Goal: Task Accomplishment & Management: Use online tool/utility

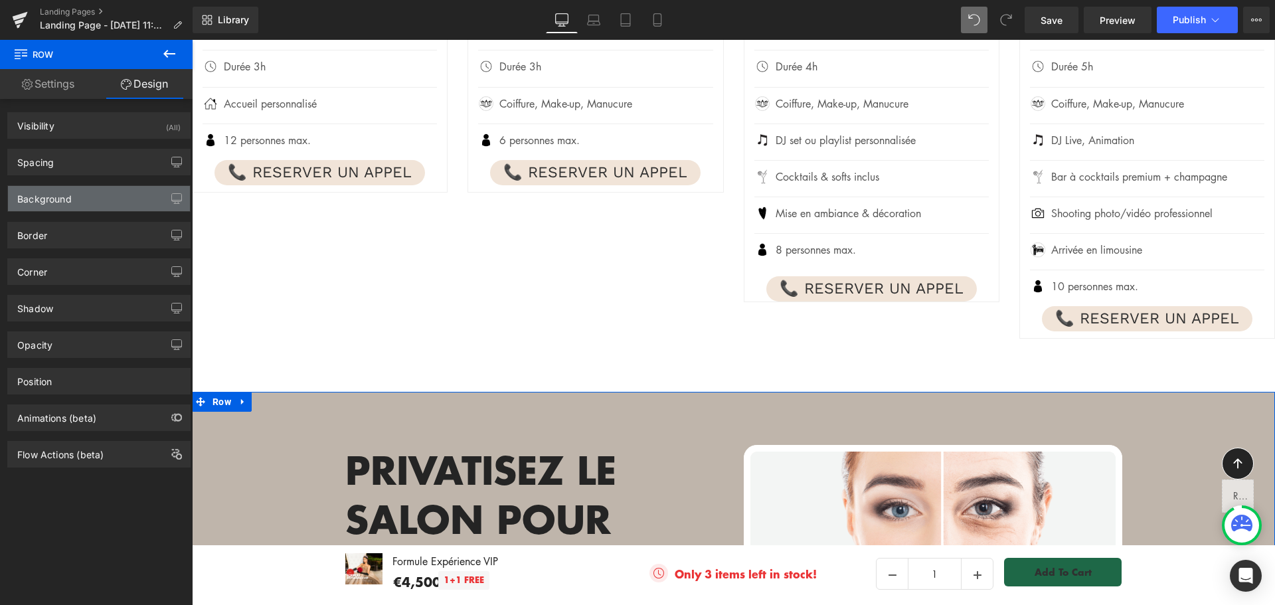
type input "#bfb5ab"
type input "100"
click at [90, 202] on div "Background" at bounding box center [99, 198] width 182 height 25
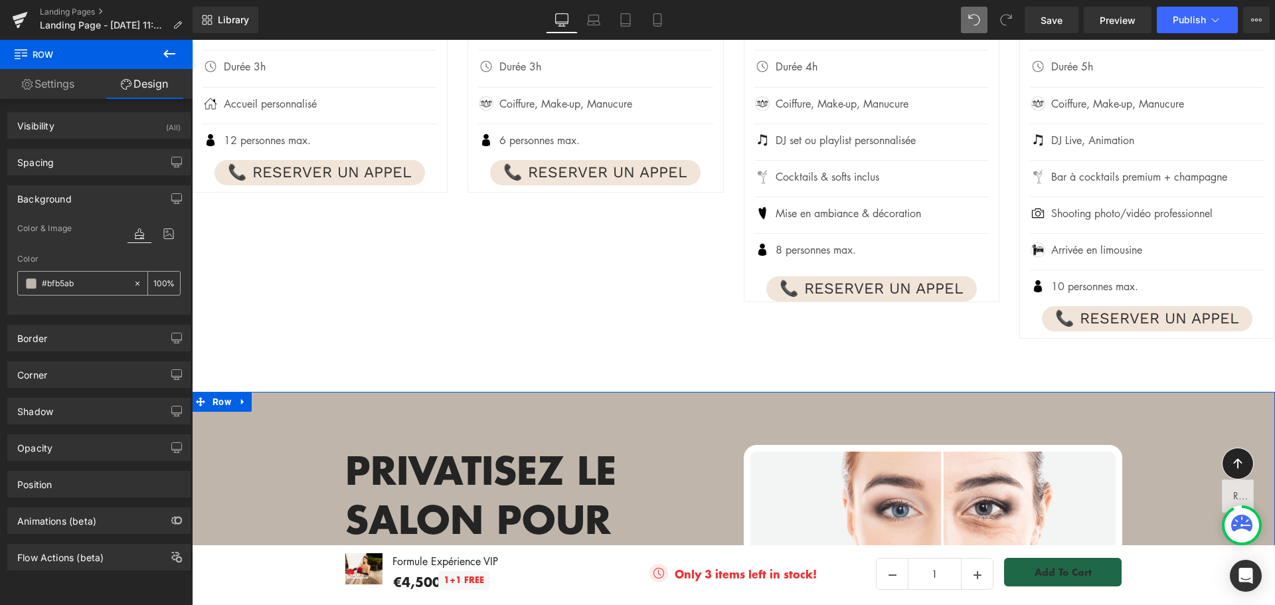
paste input "f1e4d8"
type input "#f1e4d8"
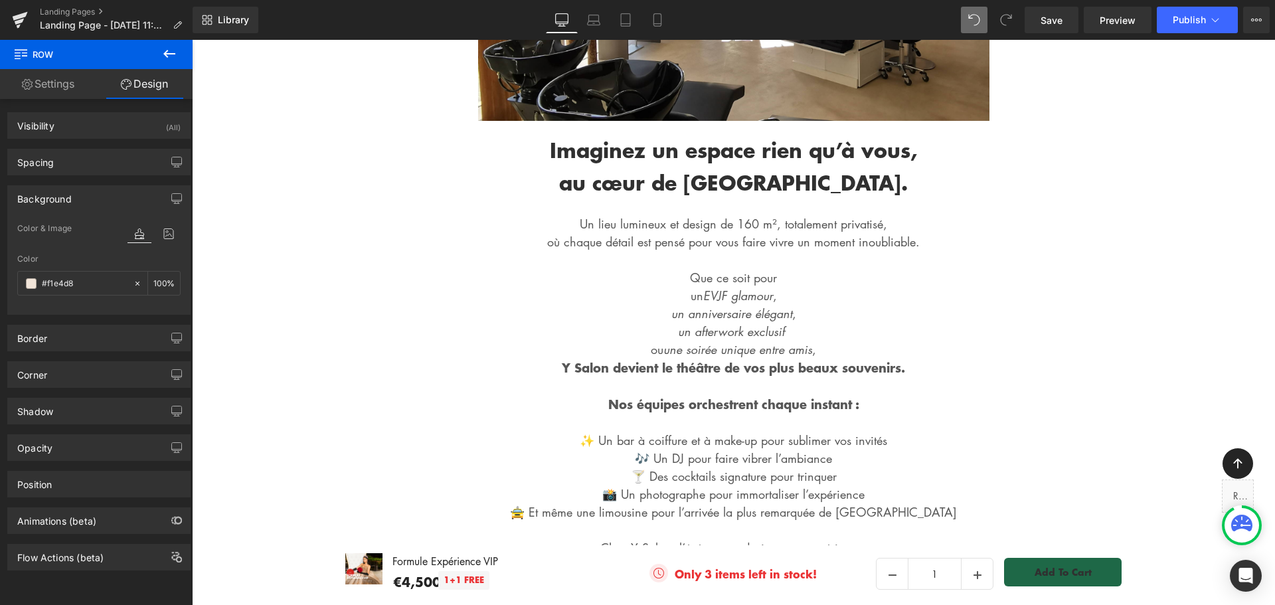
scroll to position [332, 0]
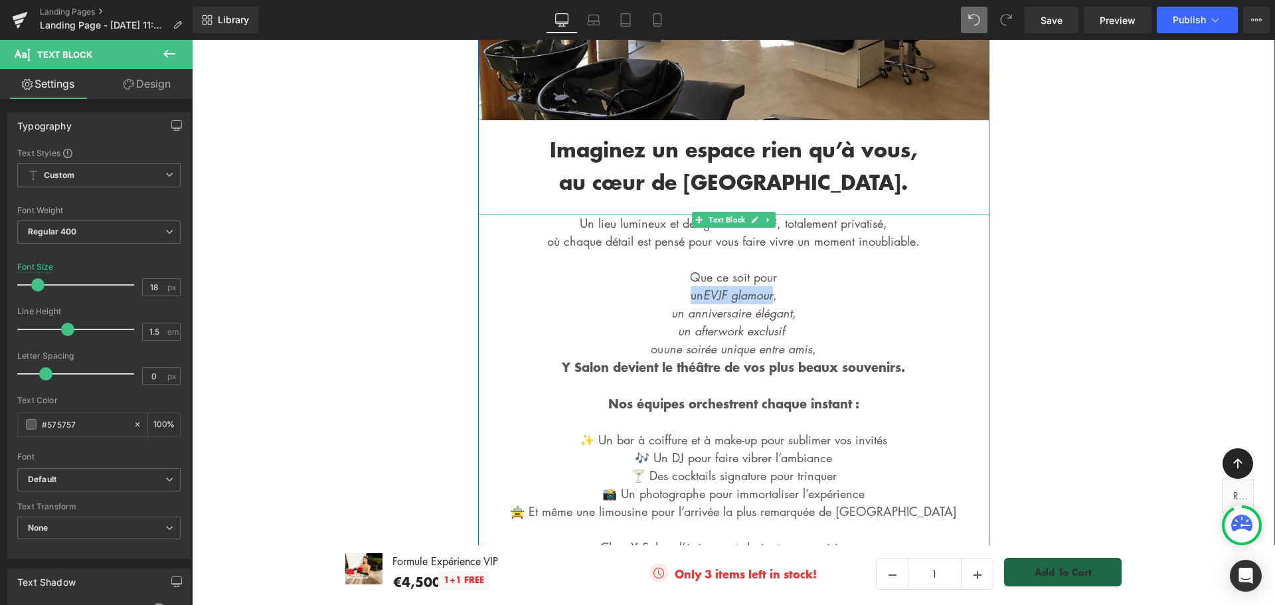
drag, startPoint x: 679, startPoint y: 295, endPoint x: 772, endPoint y: 295, distance: 93.0
click at [772, 295] on p "Un lieu lumineux et design de 160 m², totalement privatisé, où chaque détail es…" at bounding box center [733, 404] width 511 height 378
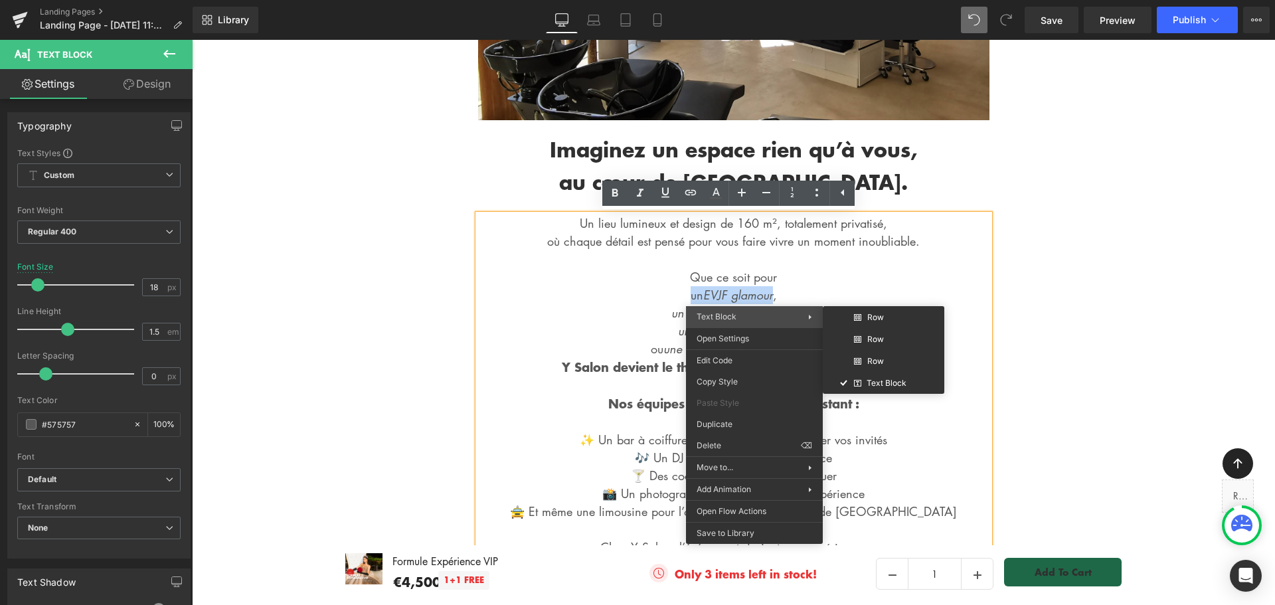
copy p "un EVJF glamour"
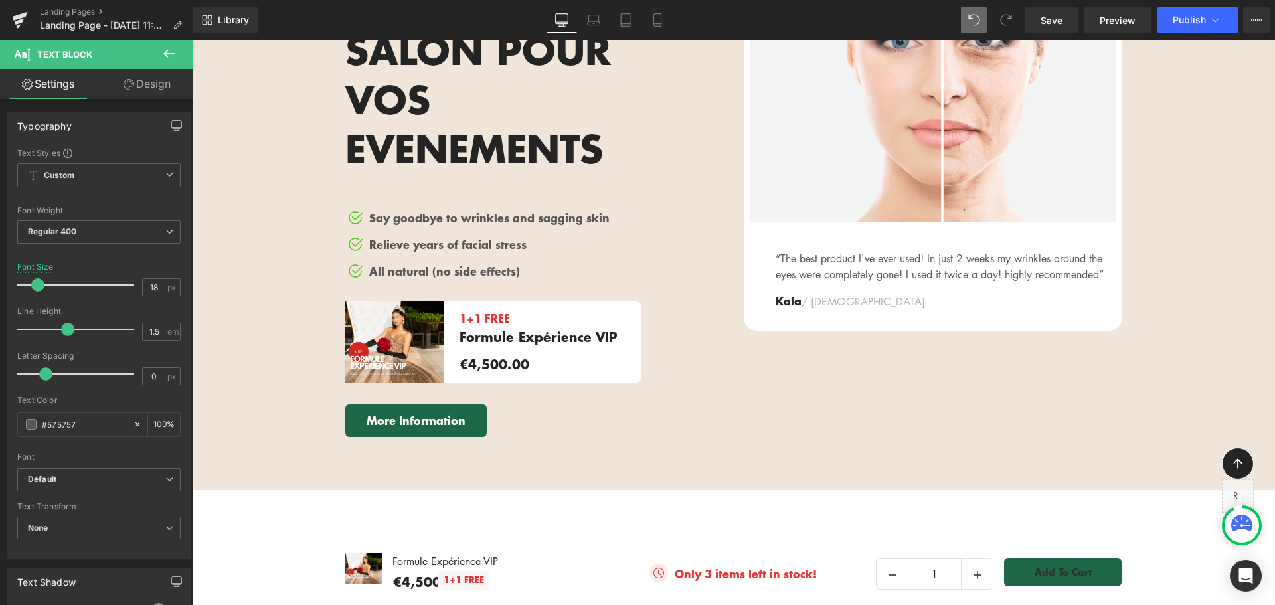
scroll to position [1993, 0]
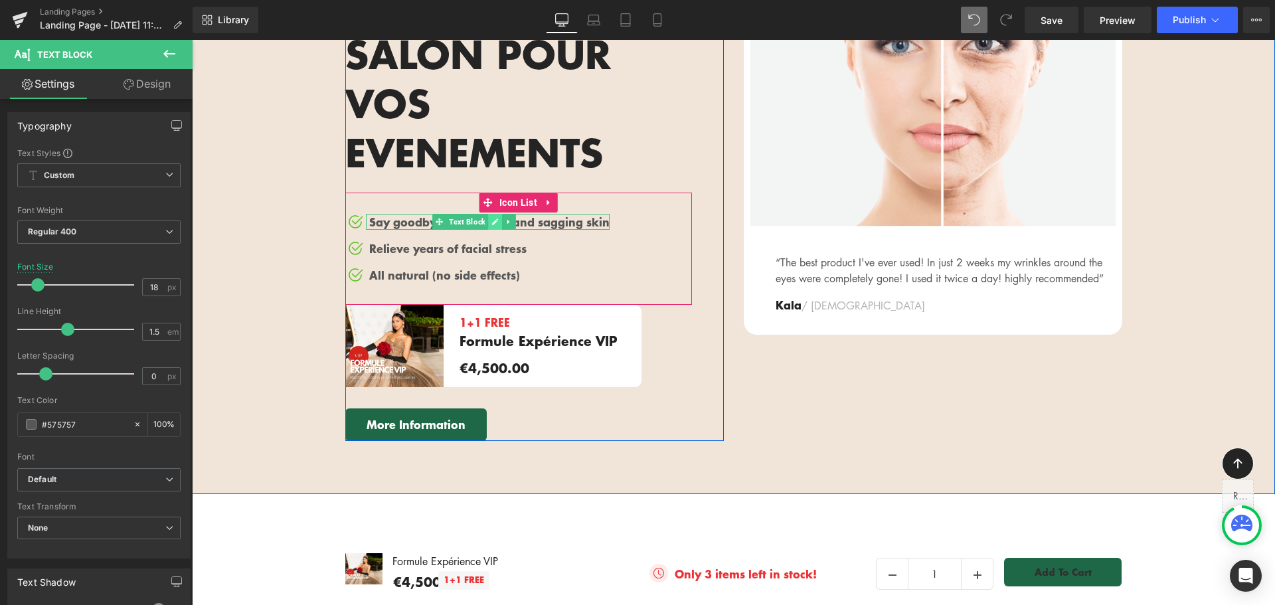
click at [492, 218] on icon at bounding box center [495, 222] width 7 height 8
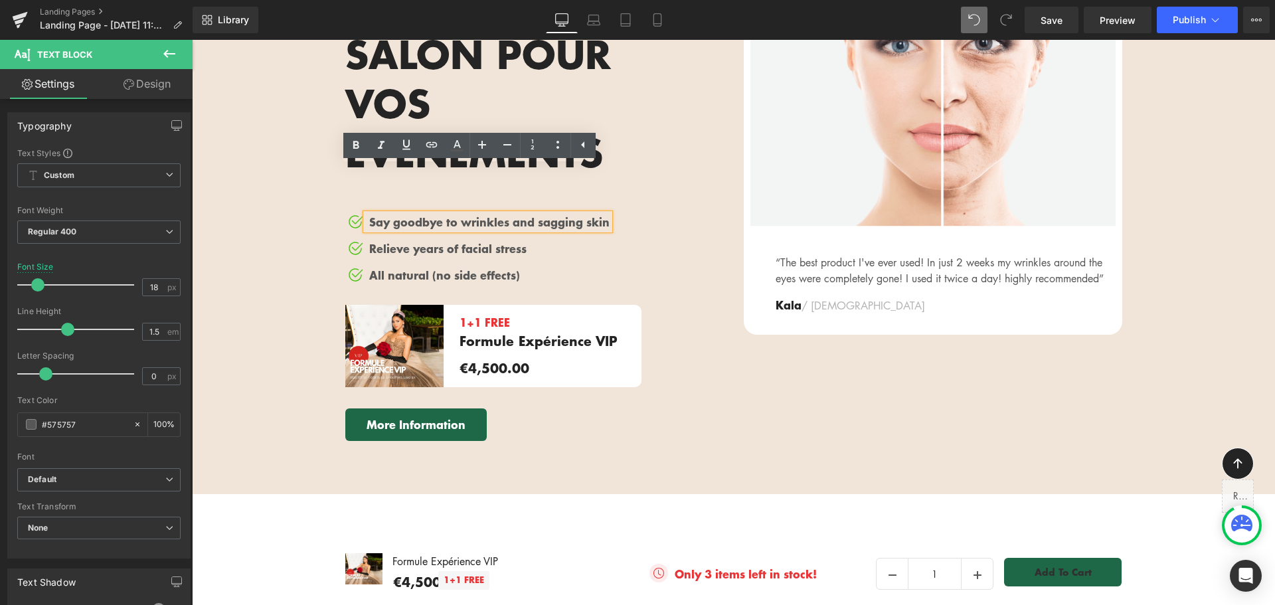
click at [489, 214] on p "Say goodbye to wrinkles and sagging skin" at bounding box center [489, 222] width 240 height 16
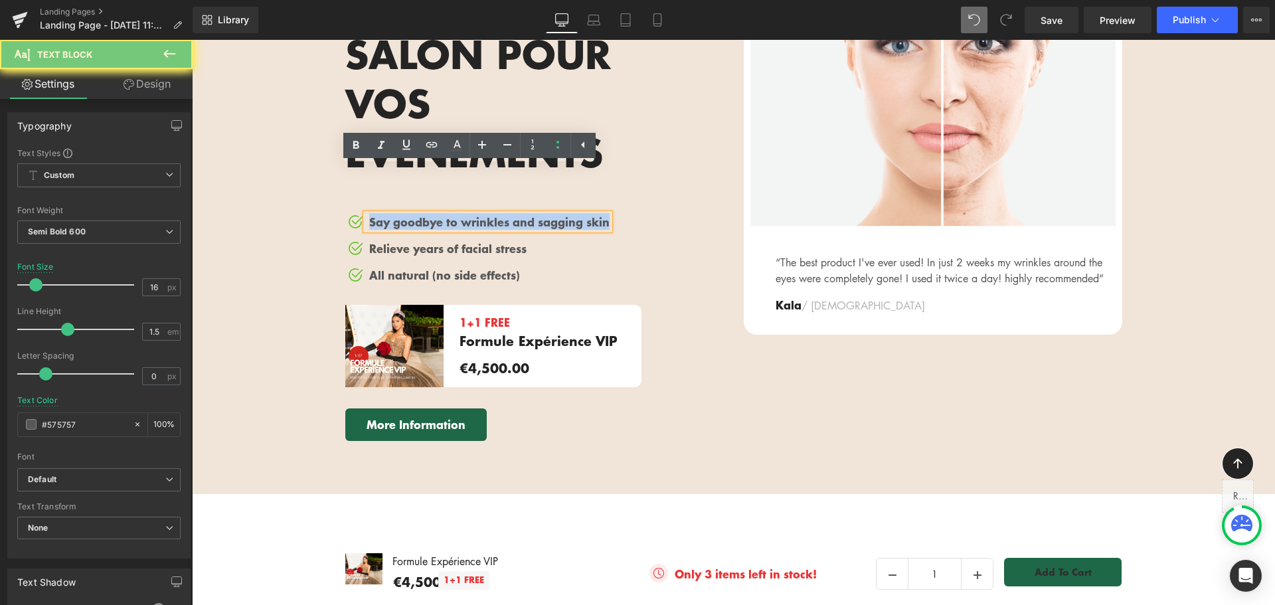
click at [489, 214] on p "Say goodbye to wrinkles and sagging skin" at bounding box center [489, 222] width 240 height 16
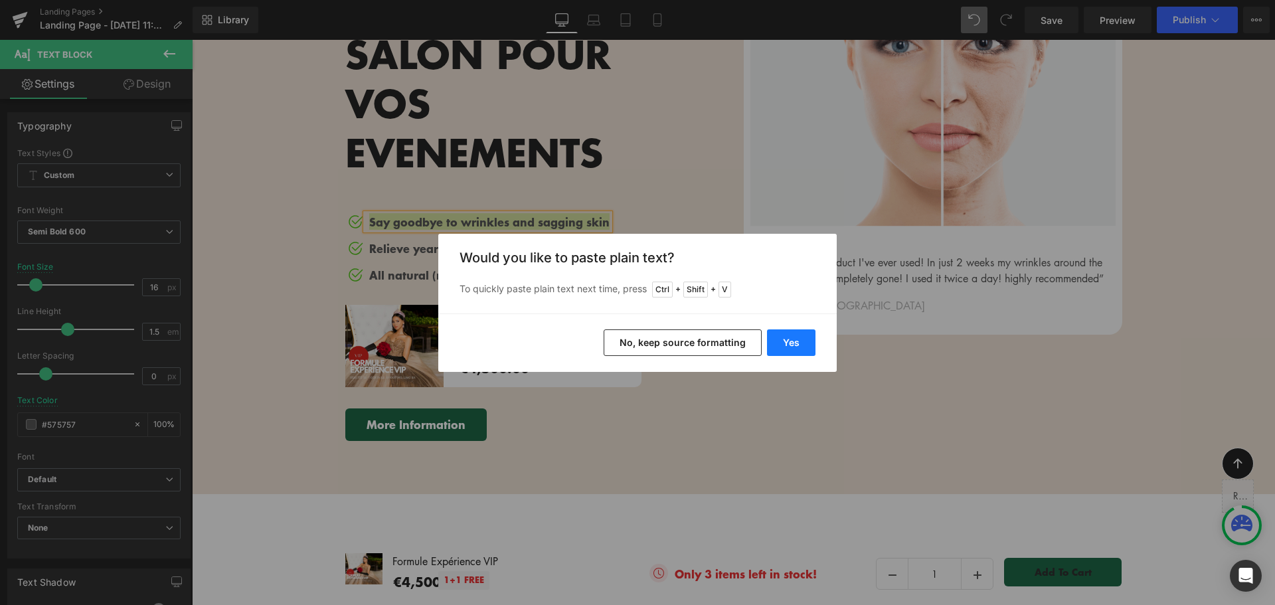
drag, startPoint x: 604, startPoint y: 302, endPoint x: 796, endPoint y: 342, distance: 196.1
click at [796, 342] on button "Yes" at bounding box center [791, 342] width 48 height 27
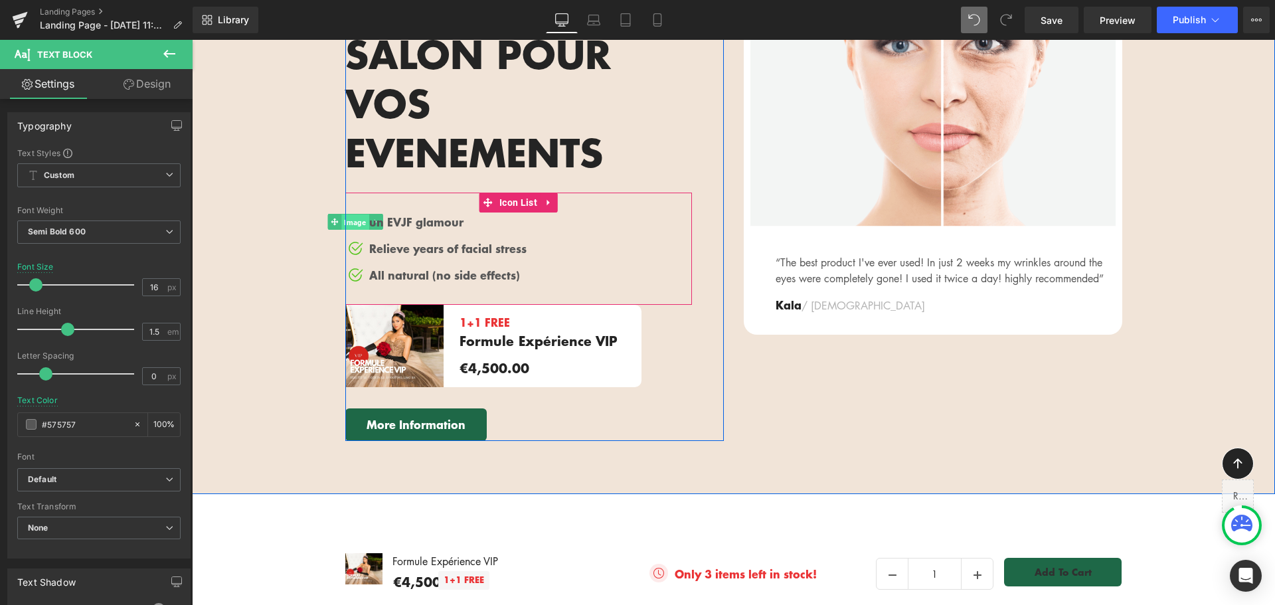
click at [350, 214] on span "Image" at bounding box center [354, 222] width 27 height 16
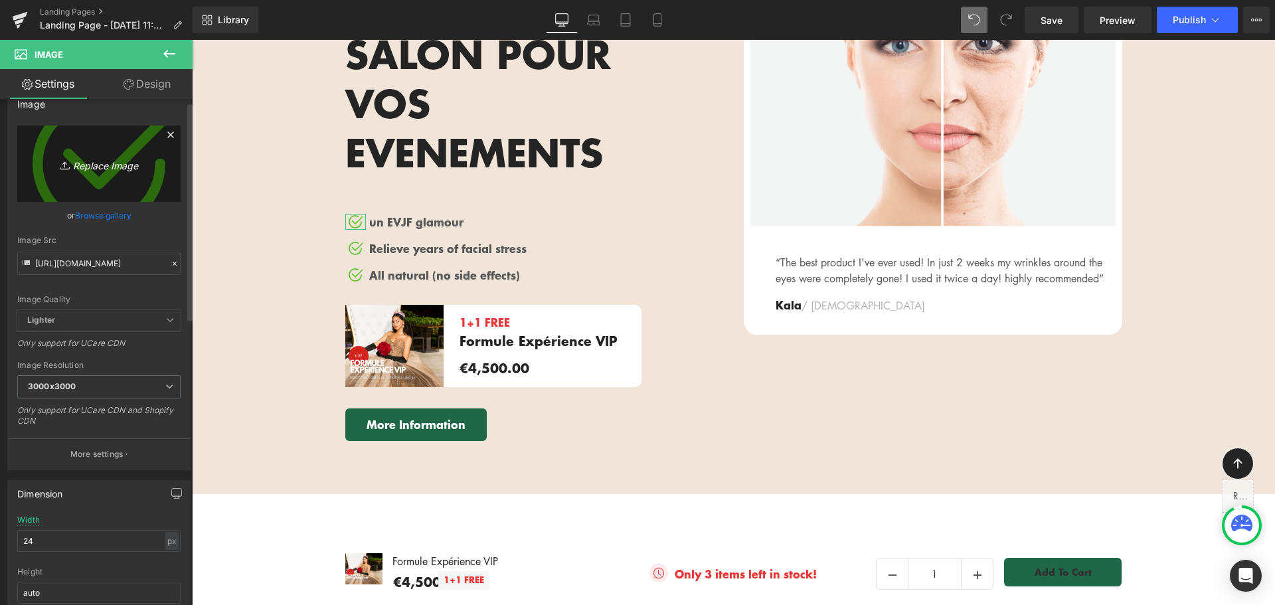
scroll to position [0, 0]
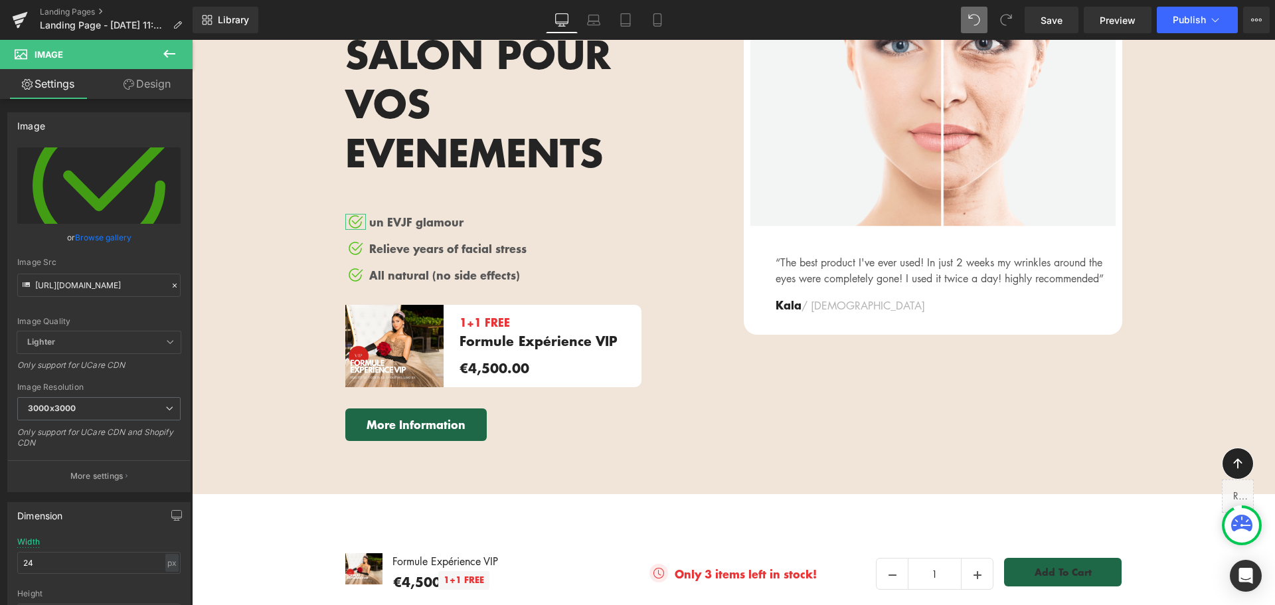
click at [159, 87] on link "Design" at bounding box center [147, 84] width 96 height 30
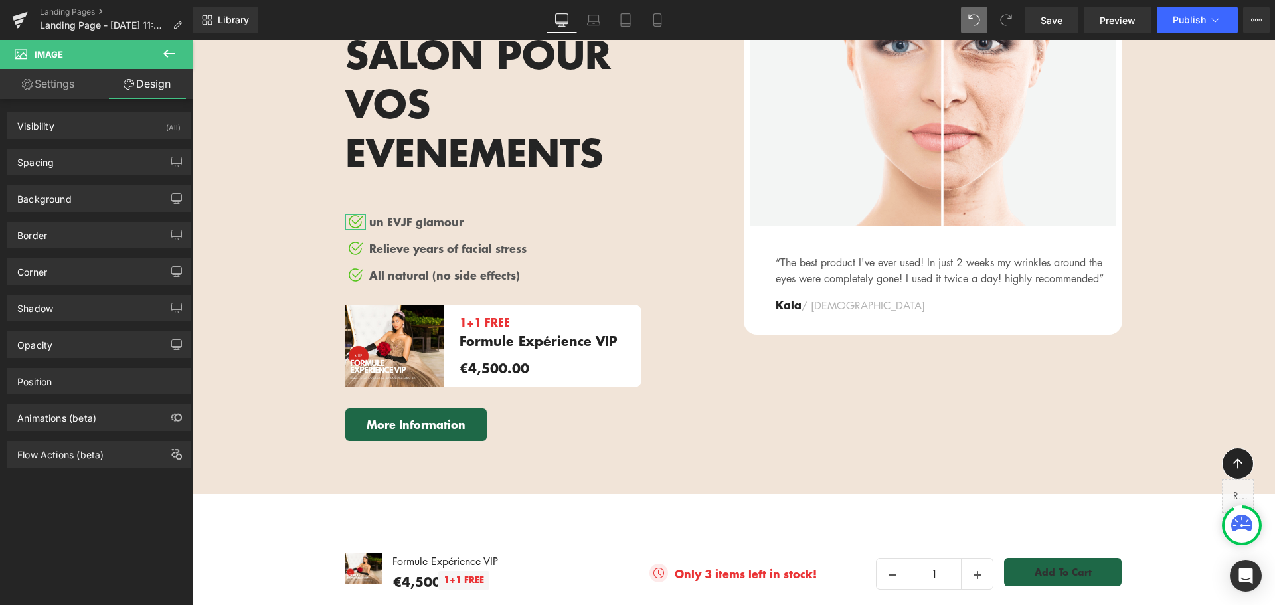
click at [66, 83] on link "Settings" at bounding box center [48, 84] width 96 height 30
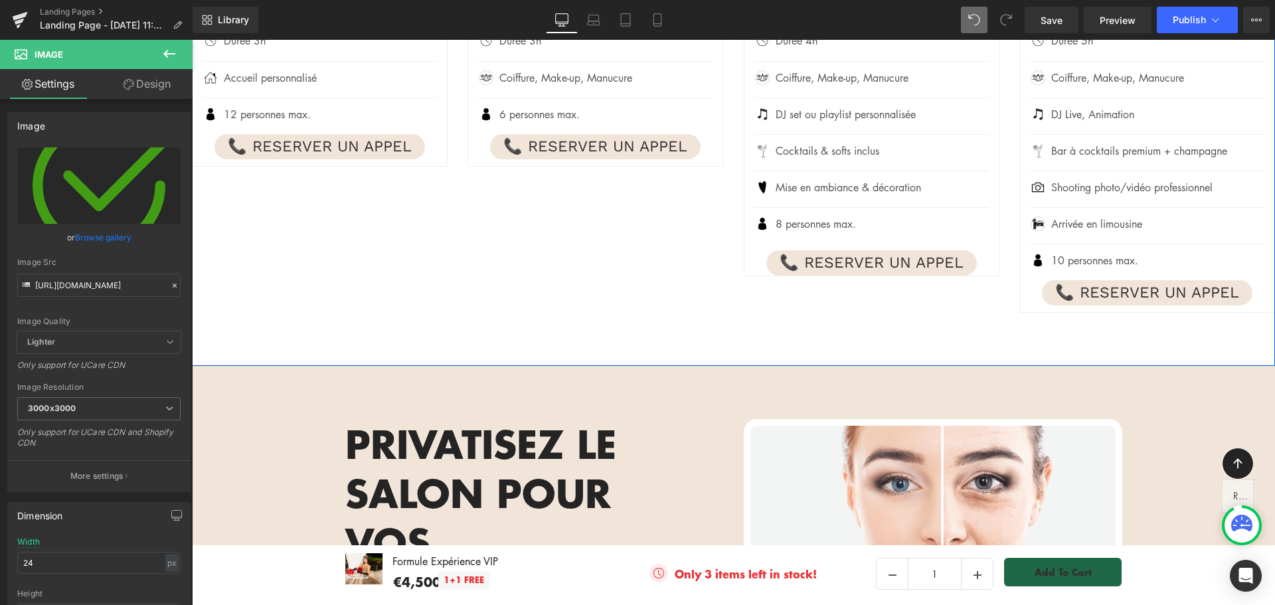
scroll to position [1461, 0]
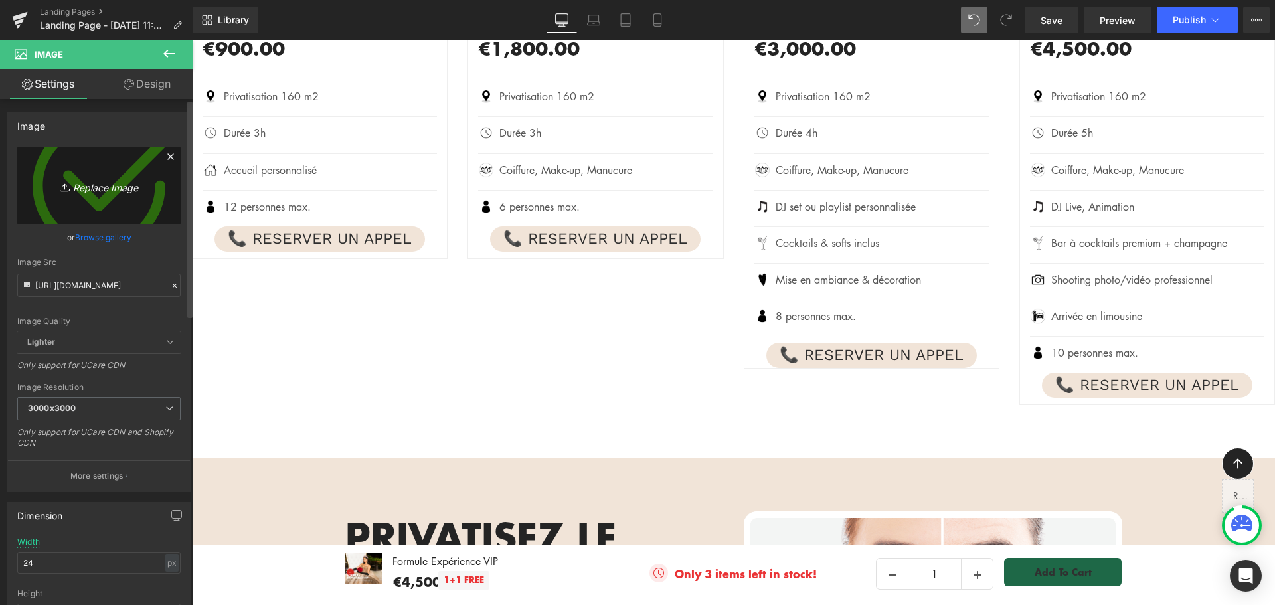
click at [105, 187] on icon "Replace Image" at bounding box center [99, 185] width 106 height 17
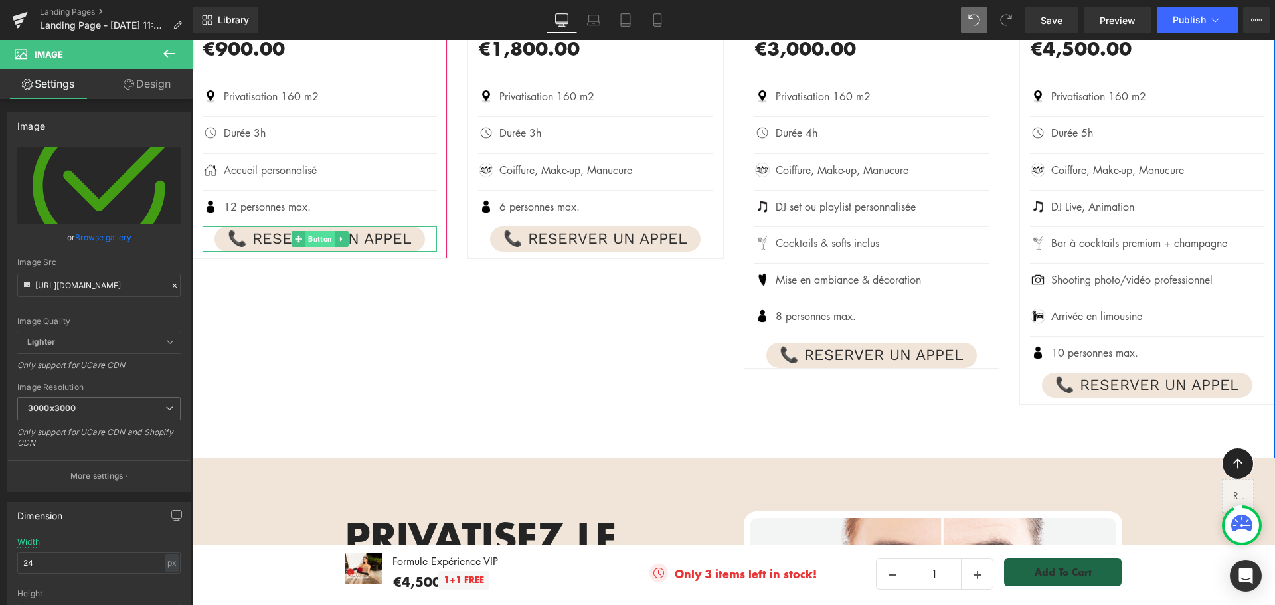
click at [314, 238] on span "Button" at bounding box center [320, 239] width 29 height 16
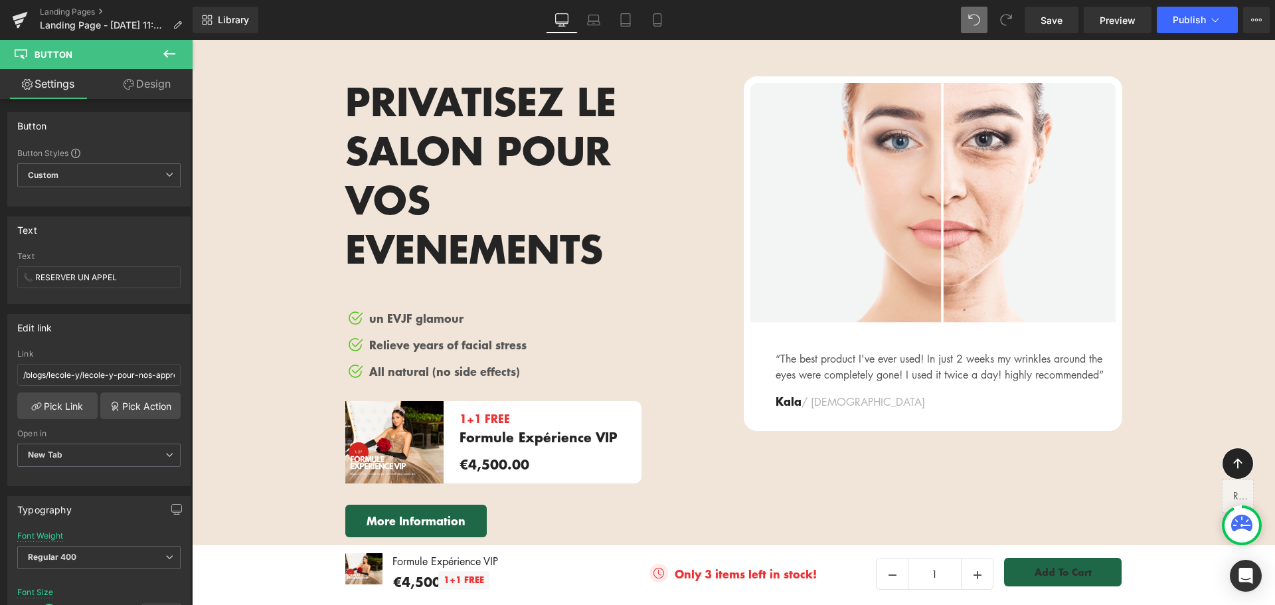
scroll to position [2059, 0]
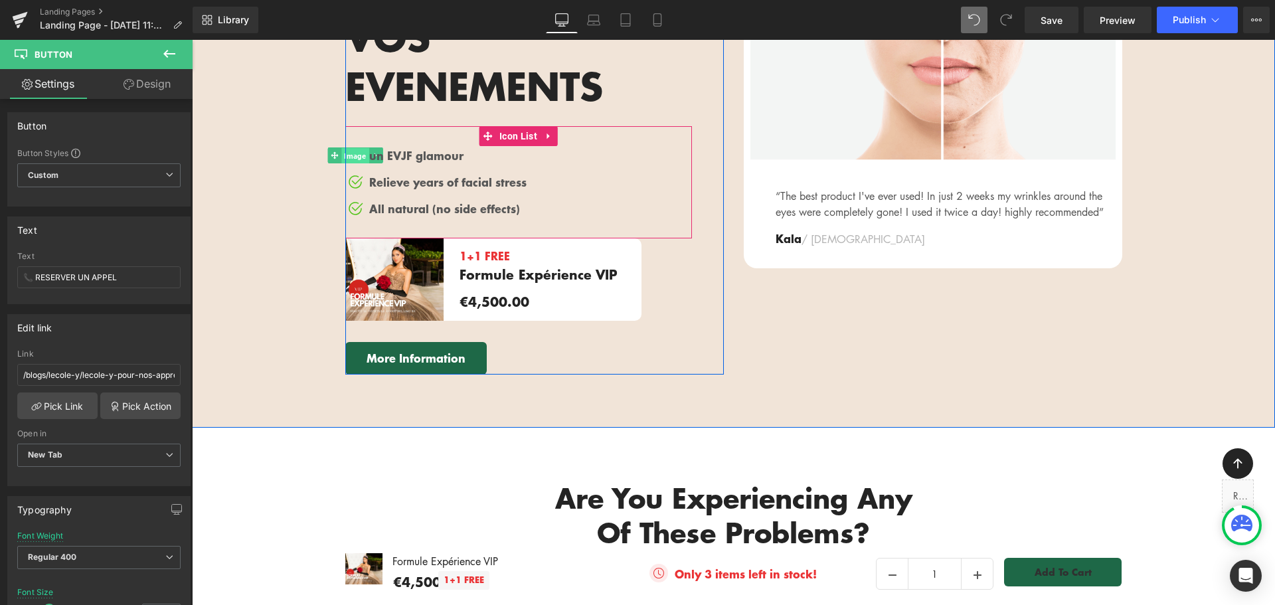
click at [354, 147] on span "Image" at bounding box center [354, 155] width 27 height 16
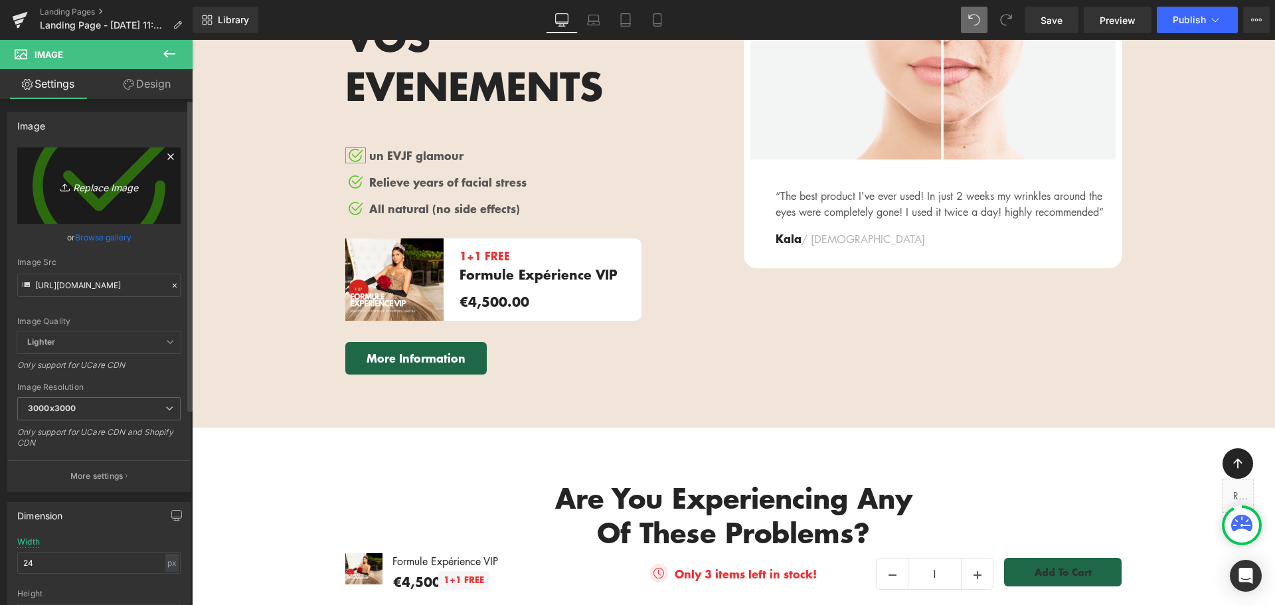
click at [120, 188] on icon "Replace Image" at bounding box center [99, 185] width 106 height 17
type input "C:\fakepath\COCHE.jpg"
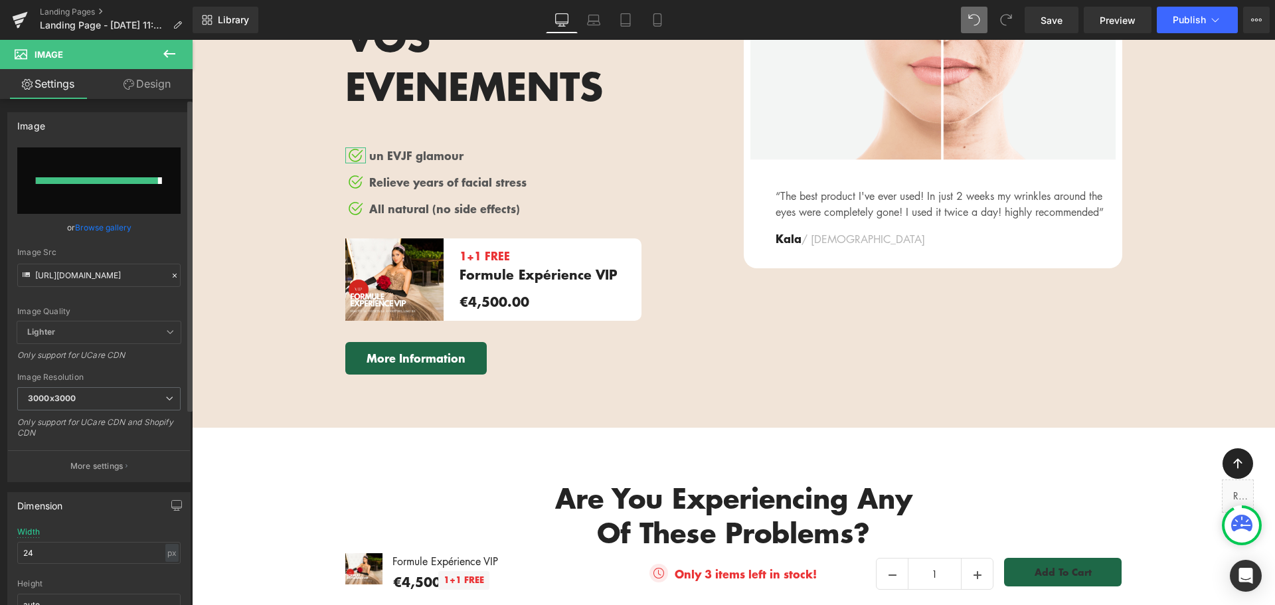
type input "https://ucarecdn.com/41a07500-dc2f-414b-a323-24c9ef29cf7f/-/format/auto/-/previ…"
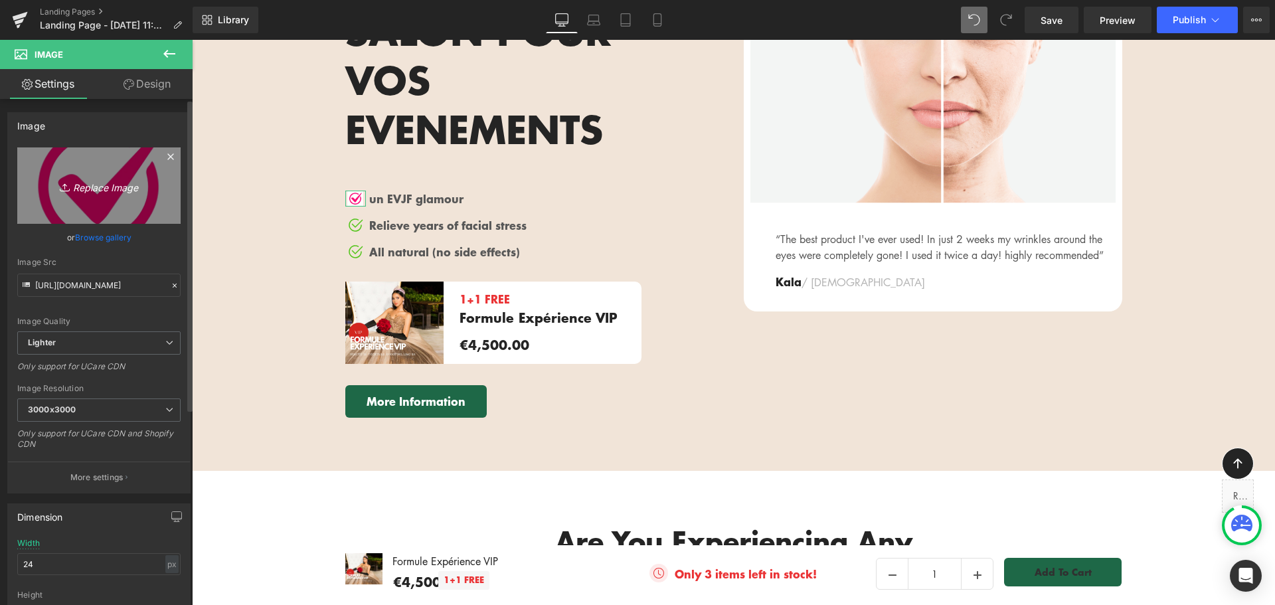
scroll to position [1993, 0]
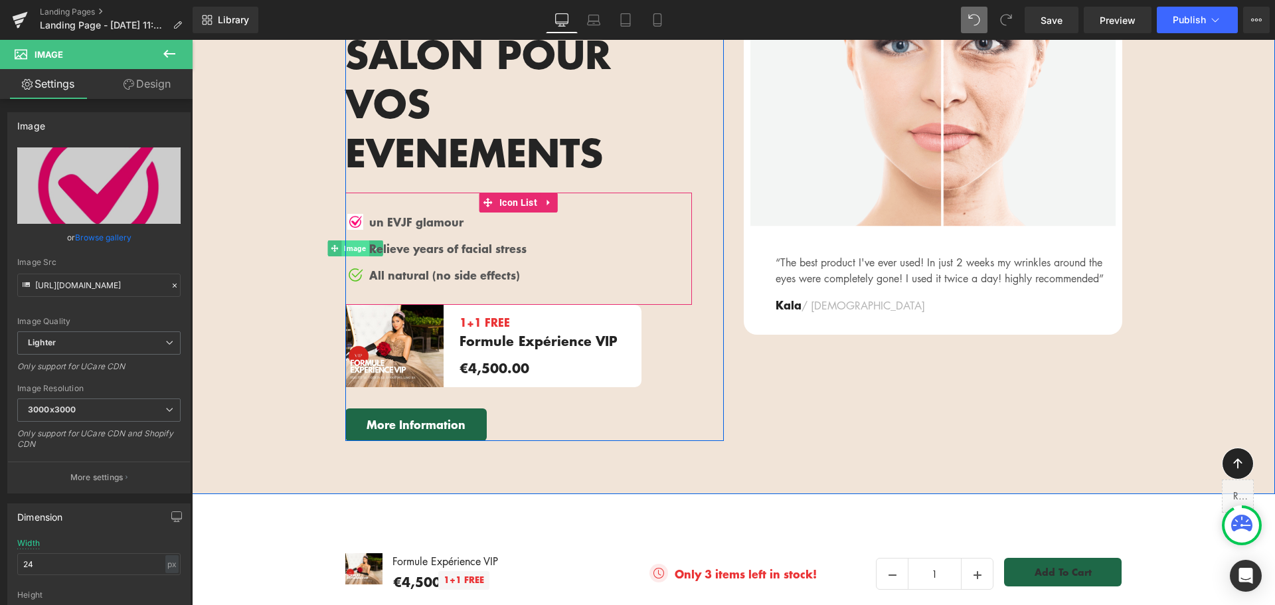
click at [351, 240] on span "Image" at bounding box center [354, 248] width 27 height 16
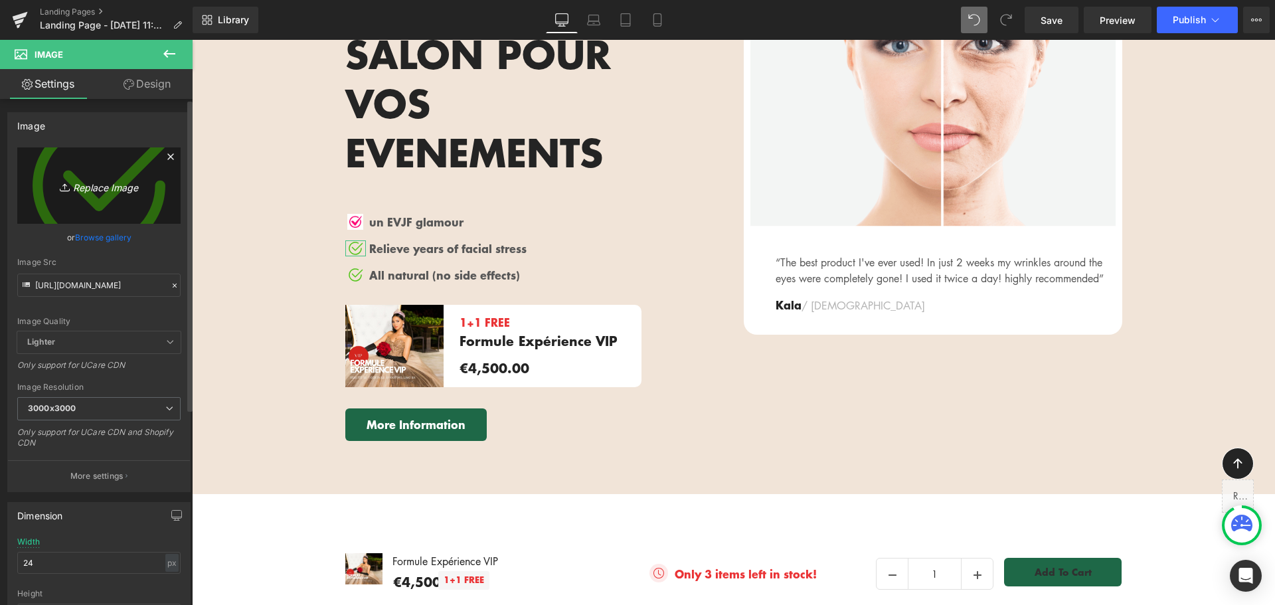
click at [102, 188] on icon "Replace Image" at bounding box center [99, 185] width 106 height 17
type input "C:\fakepath\COCHE.jpg"
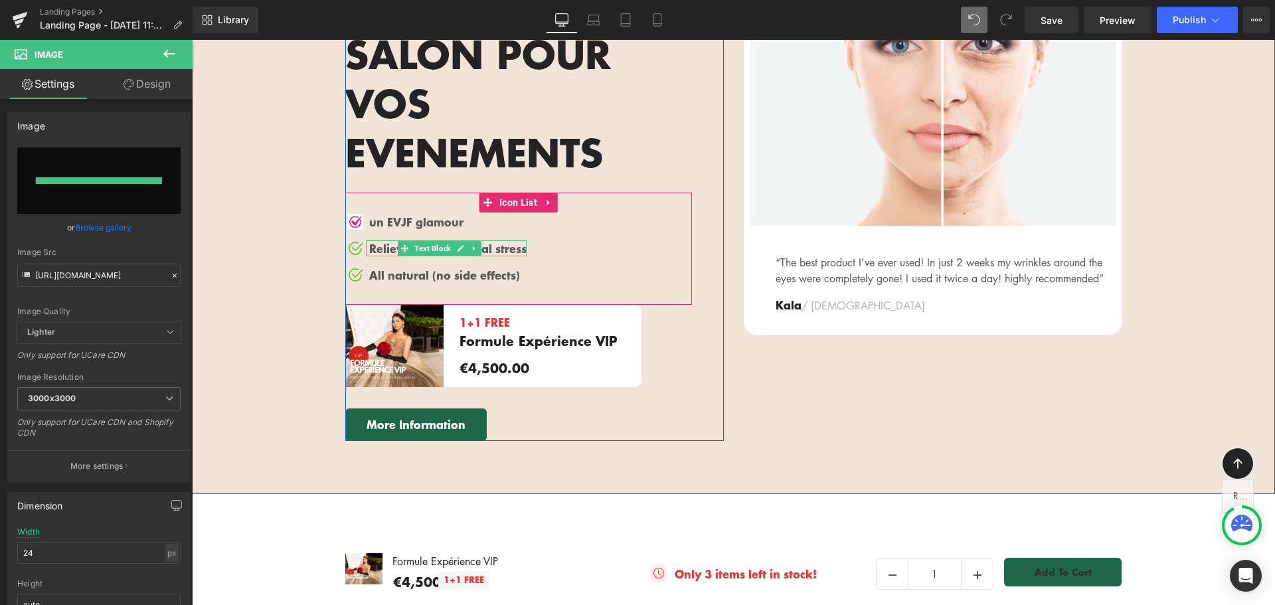
type input "https://ucarecdn.com/1d71cfd6-4266-4395-9d82-c6e23d859882/-/format/auto/-/previ…"
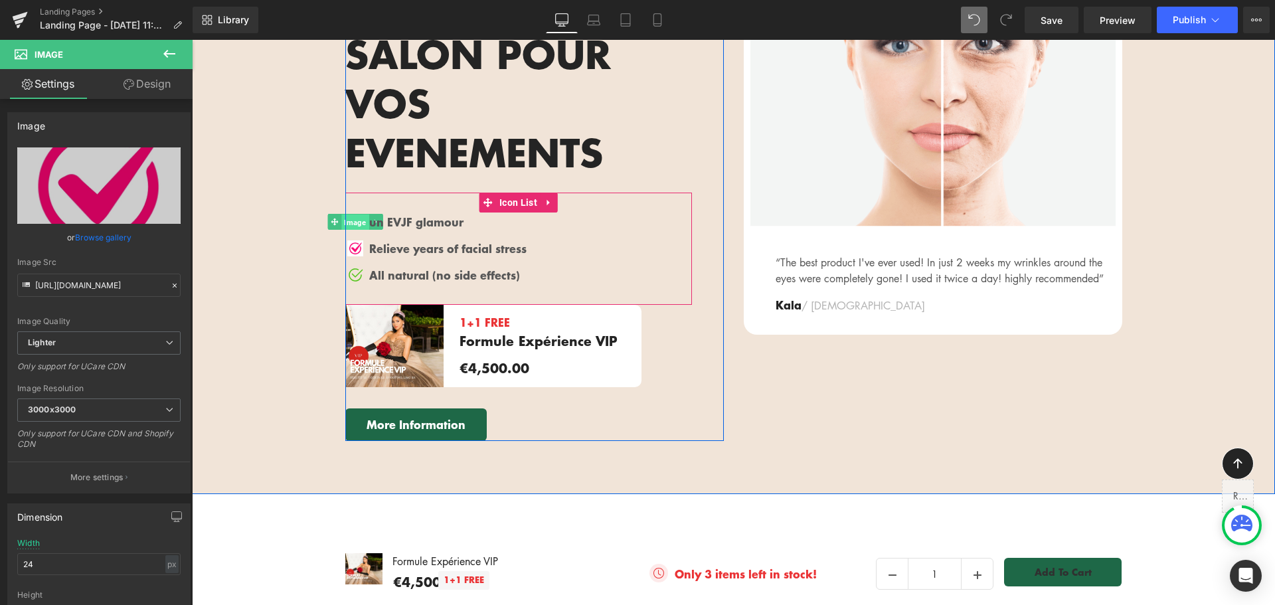
click at [356, 214] on span "Image" at bounding box center [354, 222] width 27 height 16
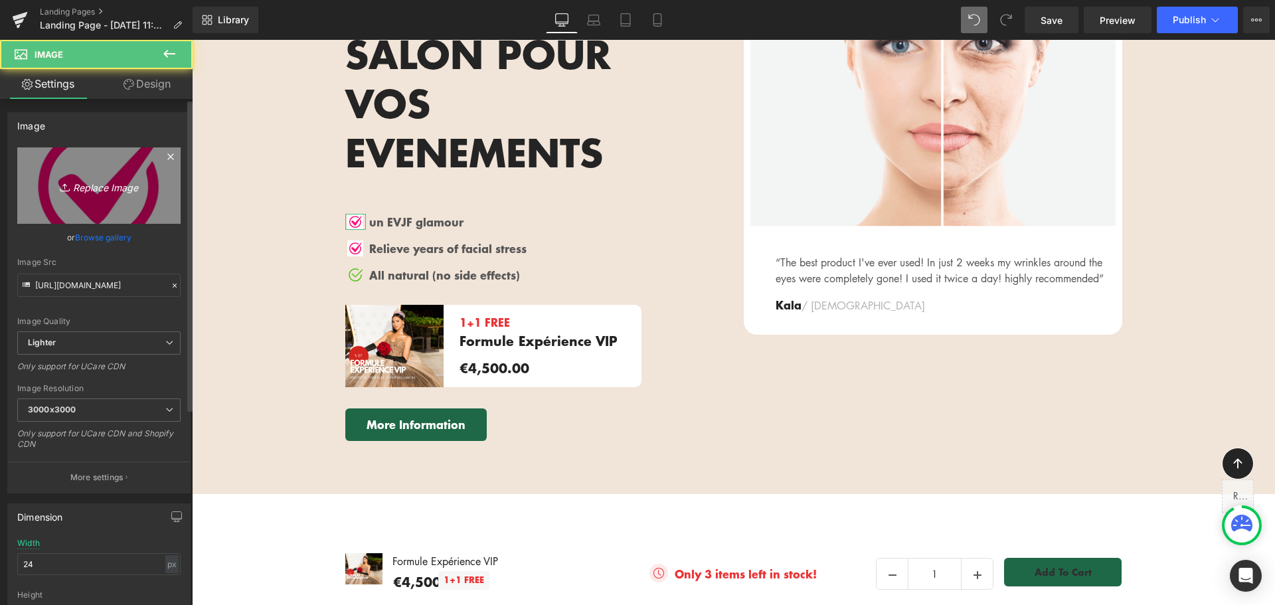
click at [116, 189] on icon "Replace Image" at bounding box center [99, 185] width 106 height 17
type input "C:\fakepath\COCHE (1).png"
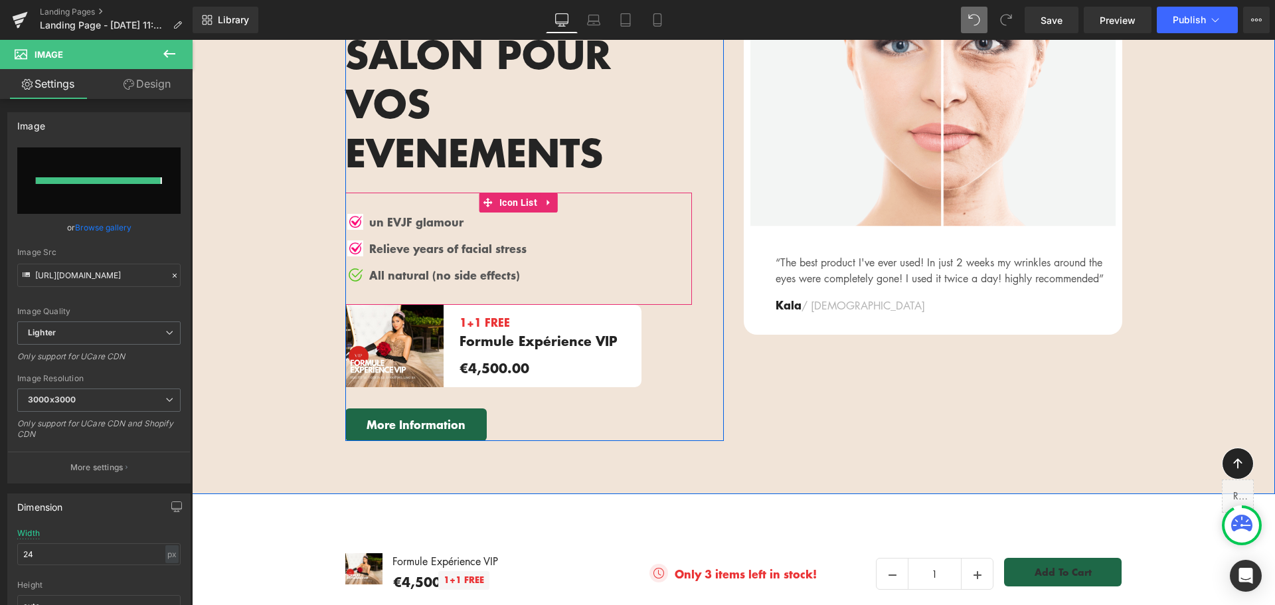
type input "https://ucarecdn.com/8ed968a8-034f-44ea-bf67-0058ca72ad3a/-/format/auto/-/previ…"
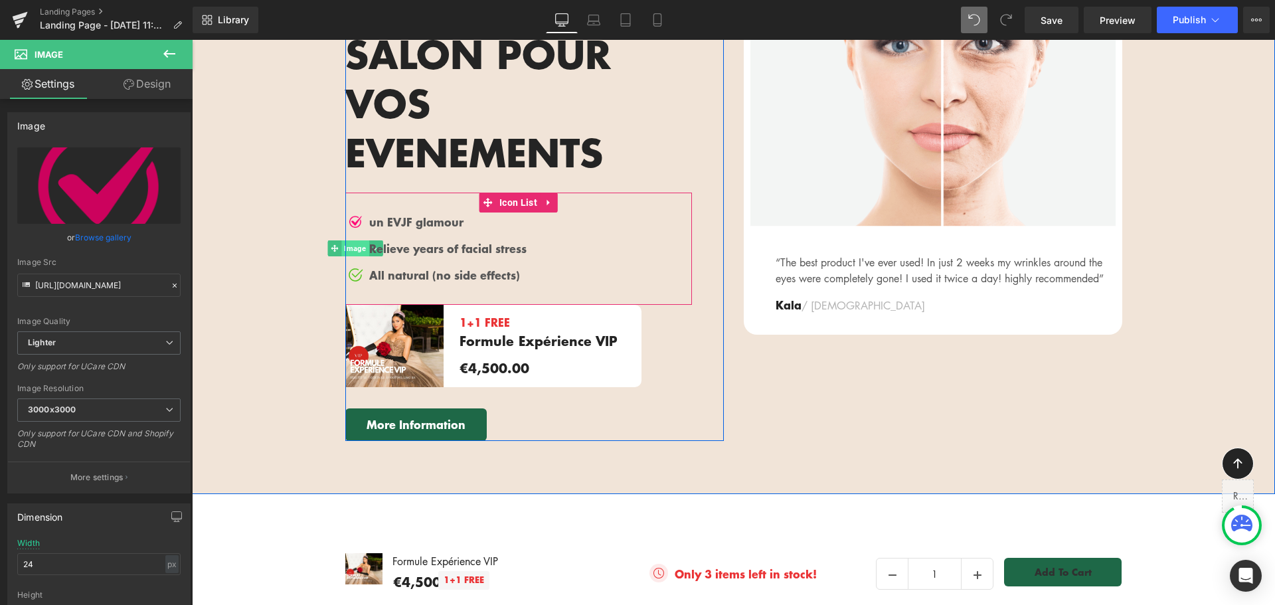
click at [353, 240] on span "Image" at bounding box center [354, 248] width 27 height 16
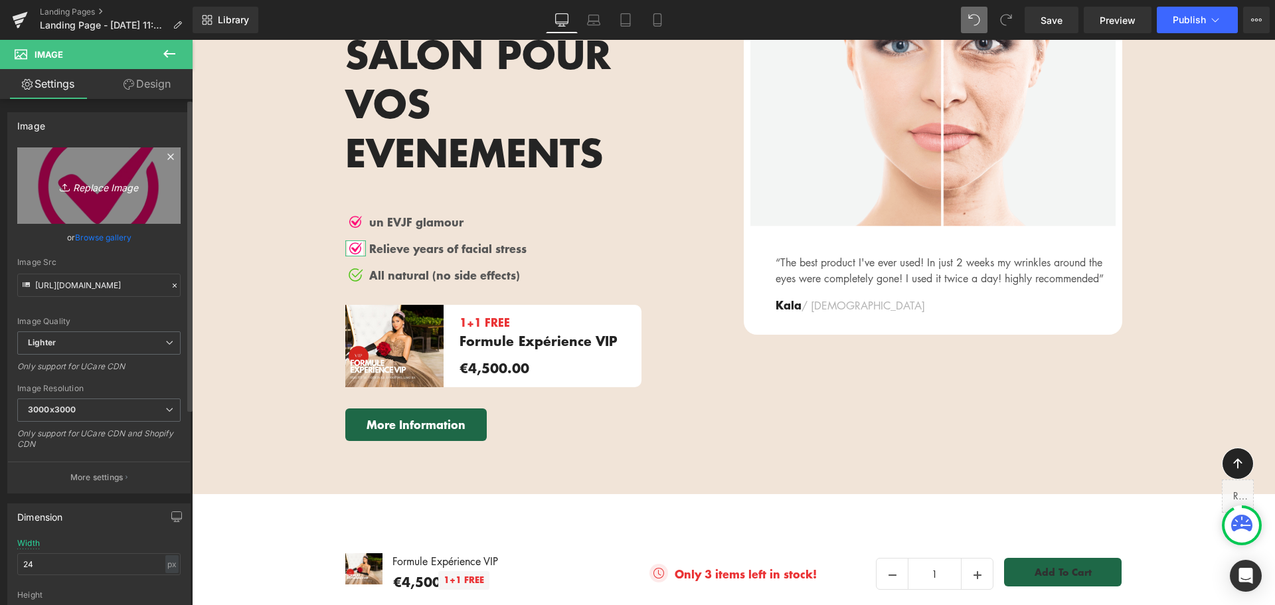
click at [130, 193] on icon "Replace Image" at bounding box center [99, 185] width 106 height 17
type input "C:\fakepath\COCHE (1).png"
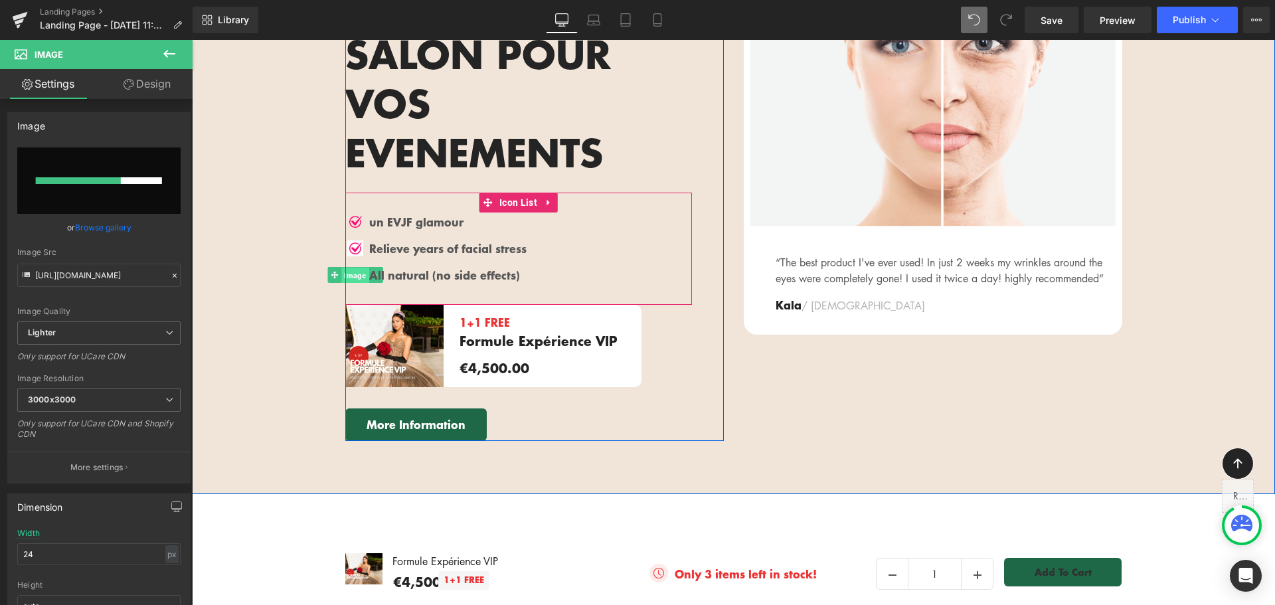
click at [352, 267] on span "Image" at bounding box center [354, 275] width 27 height 16
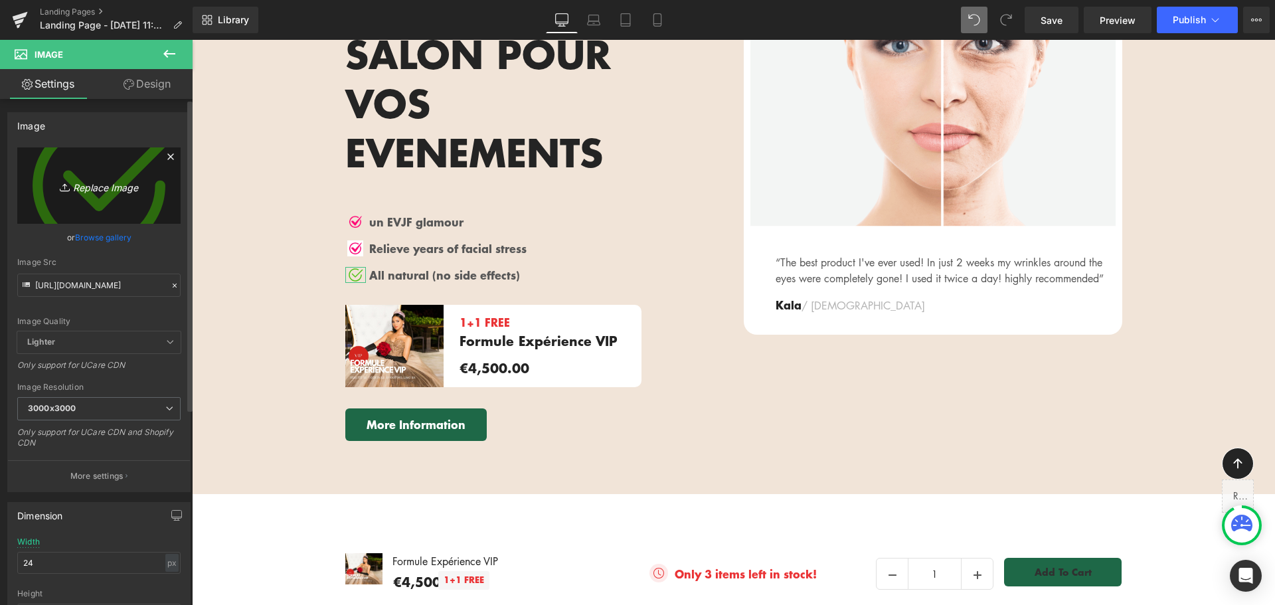
click at [106, 188] on icon "Replace Image" at bounding box center [99, 185] width 106 height 17
type input "C:\fakepath\COCHE (1).png"
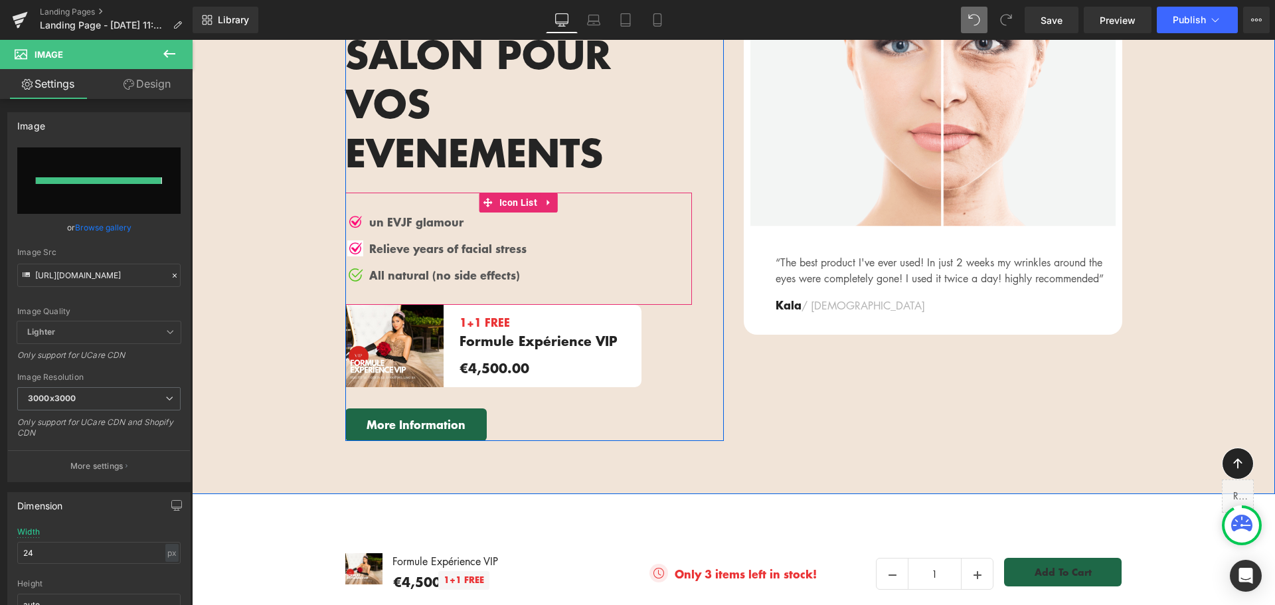
type input "https://ucarecdn.com/9c2209f1-6a7c-4aaa-9209-788dfd9ad881/-/format/auto/-/previ…"
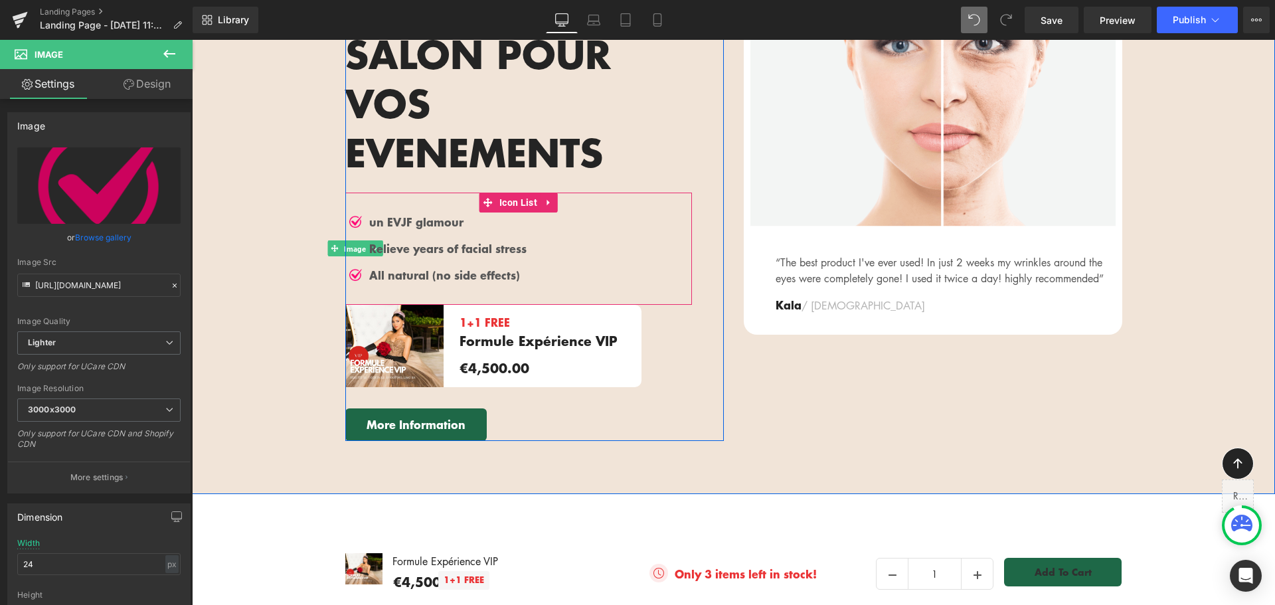
click at [349, 240] on span "Image" at bounding box center [354, 248] width 27 height 16
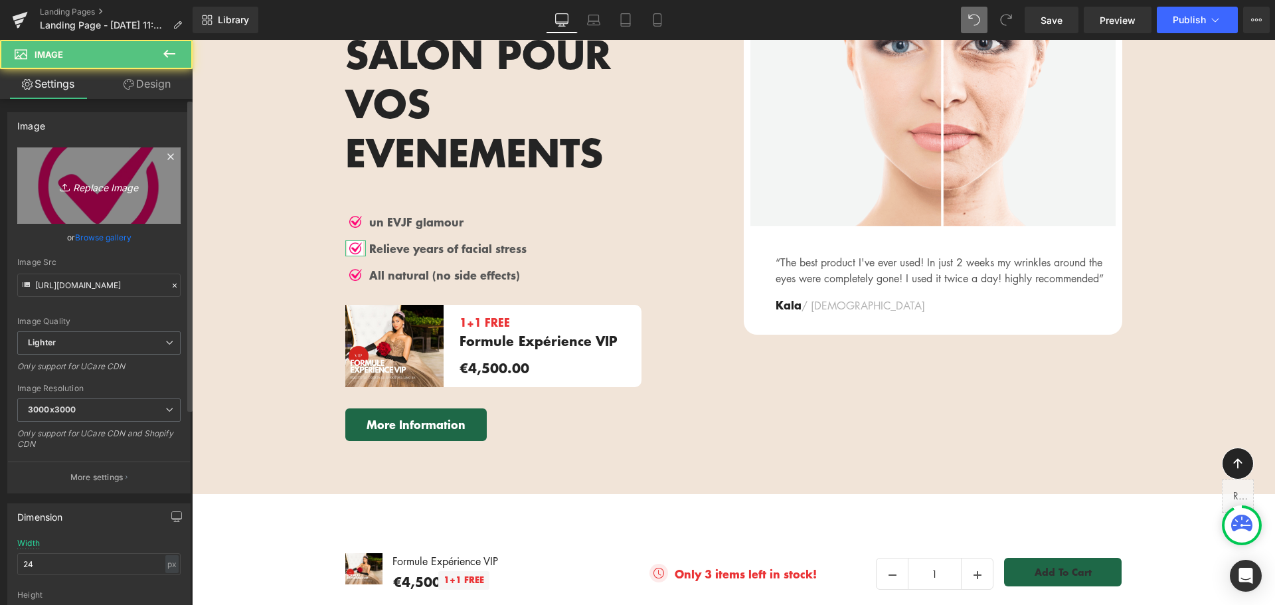
click at [124, 197] on link "Replace Image" at bounding box center [98, 185] width 163 height 76
type input "C:\fakepath\COCHE (1).png"
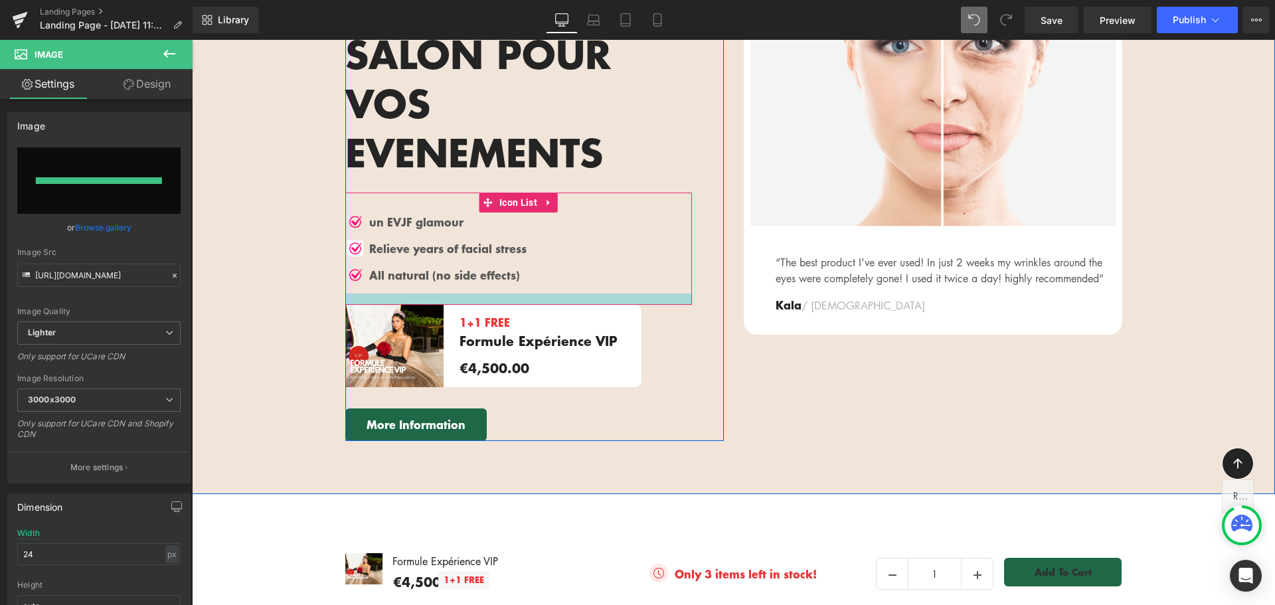
type input "https://ucarecdn.com/b6b6eb1f-96b1-4d5e-bec8-f78b1aafb240/-/format/auto/-/previ…"
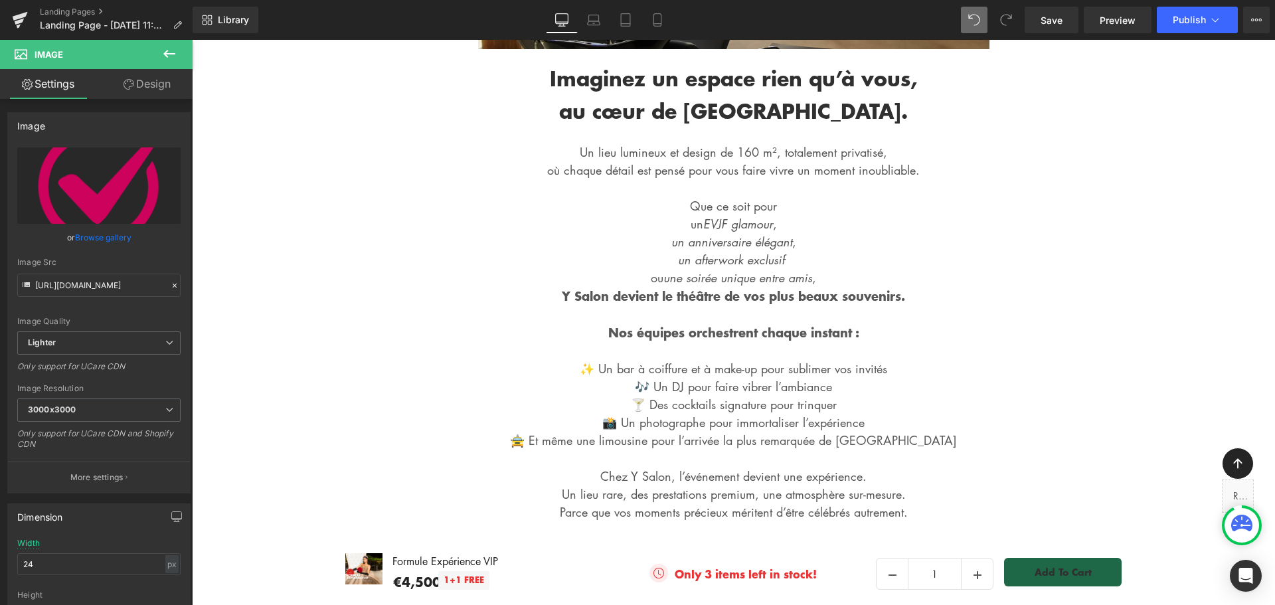
scroll to position [399, 0]
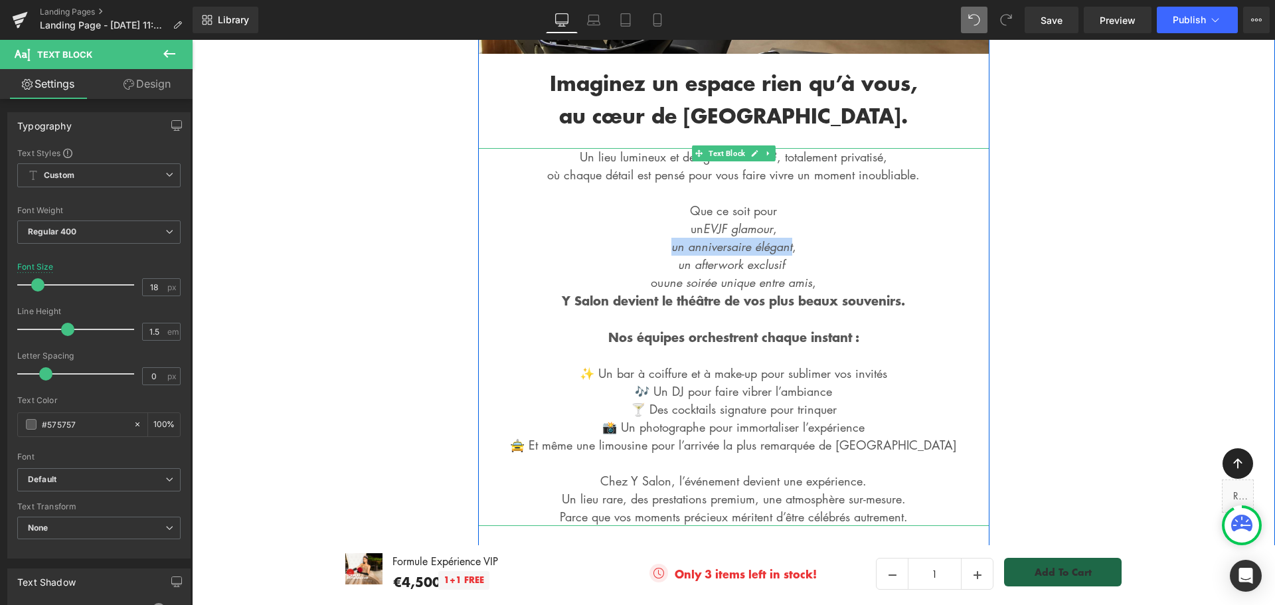
drag, startPoint x: 665, startPoint y: 245, endPoint x: 788, endPoint y: 246, distance: 122.9
click at [788, 246] on p "Un lieu lumineux et design de 160 m², totalement privatisé, où chaque détail es…" at bounding box center [733, 337] width 511 height 378
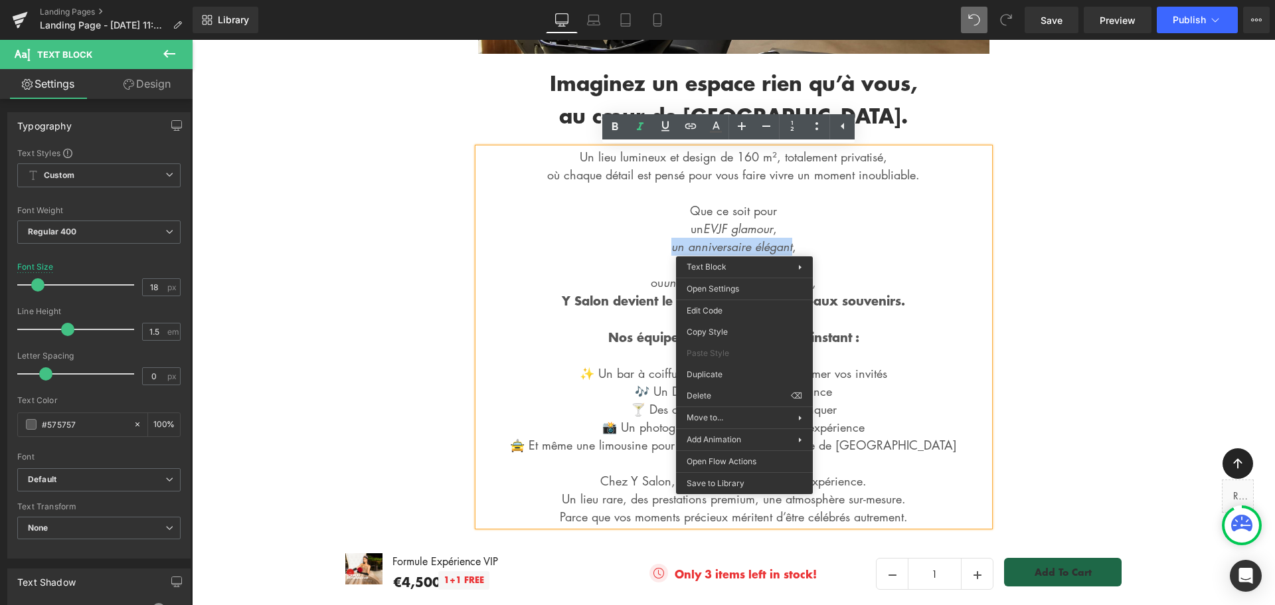
copy icon "un anniversaire élégant"
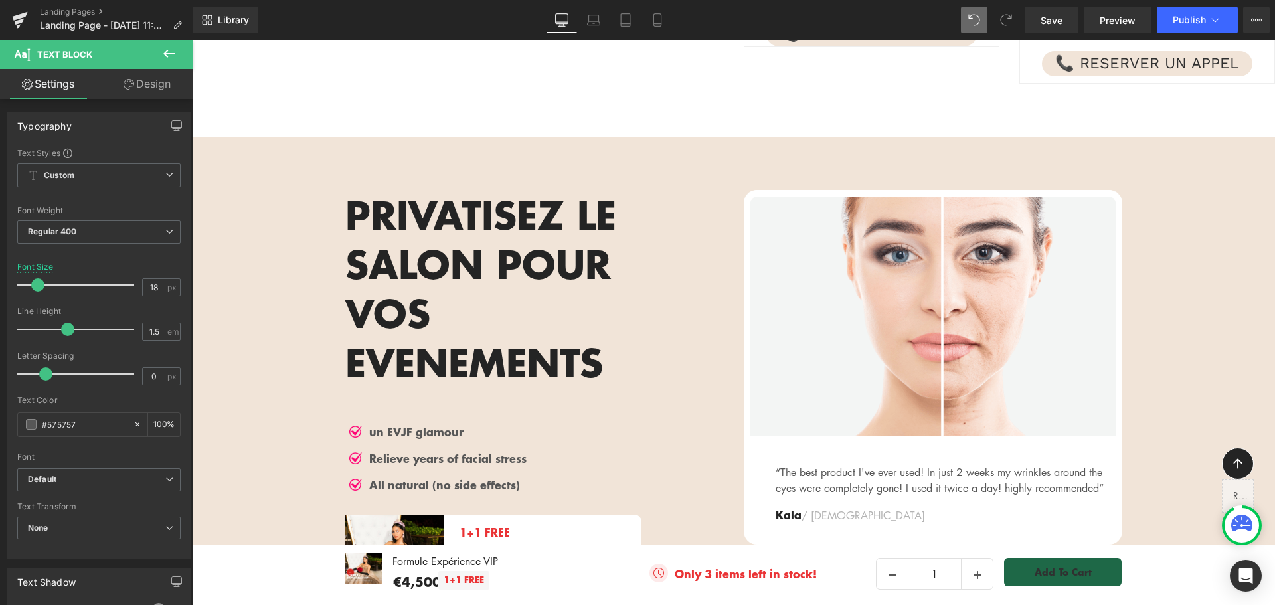
scroll to position [1860, 0]
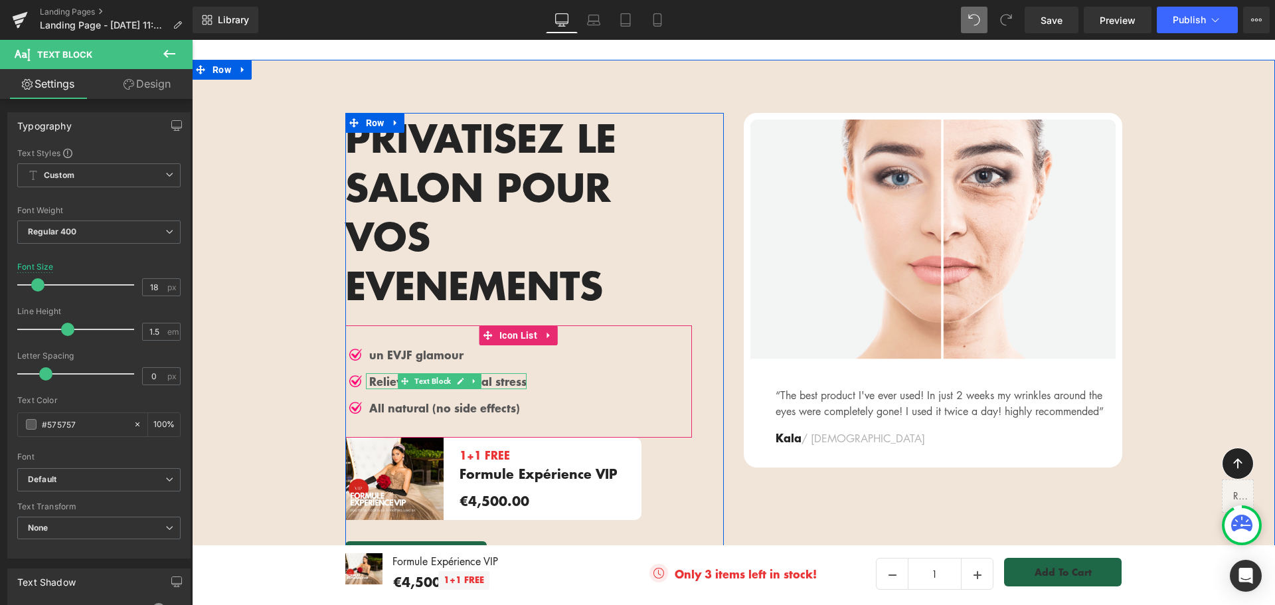
click at [379, 373] on p "Relieve years of facial stress" at bounding box center [447, 381] width 157 height 16
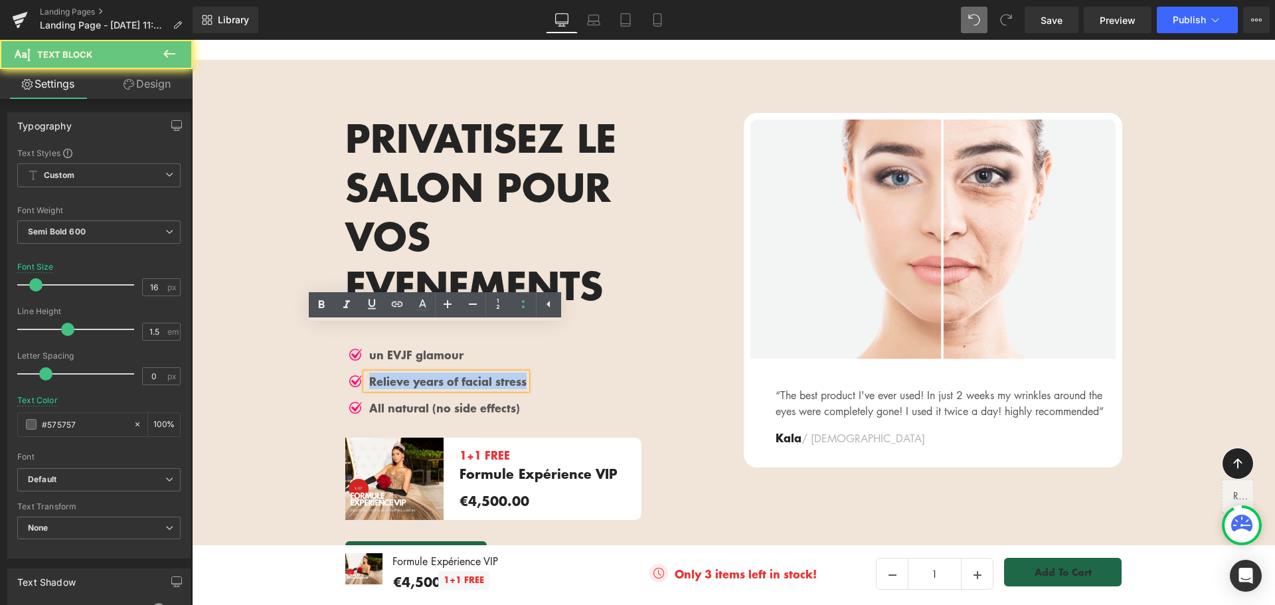
click at [379, 373] on p "Relieve years of facial stress" at bounding box center [447, 381] width 157 height 16
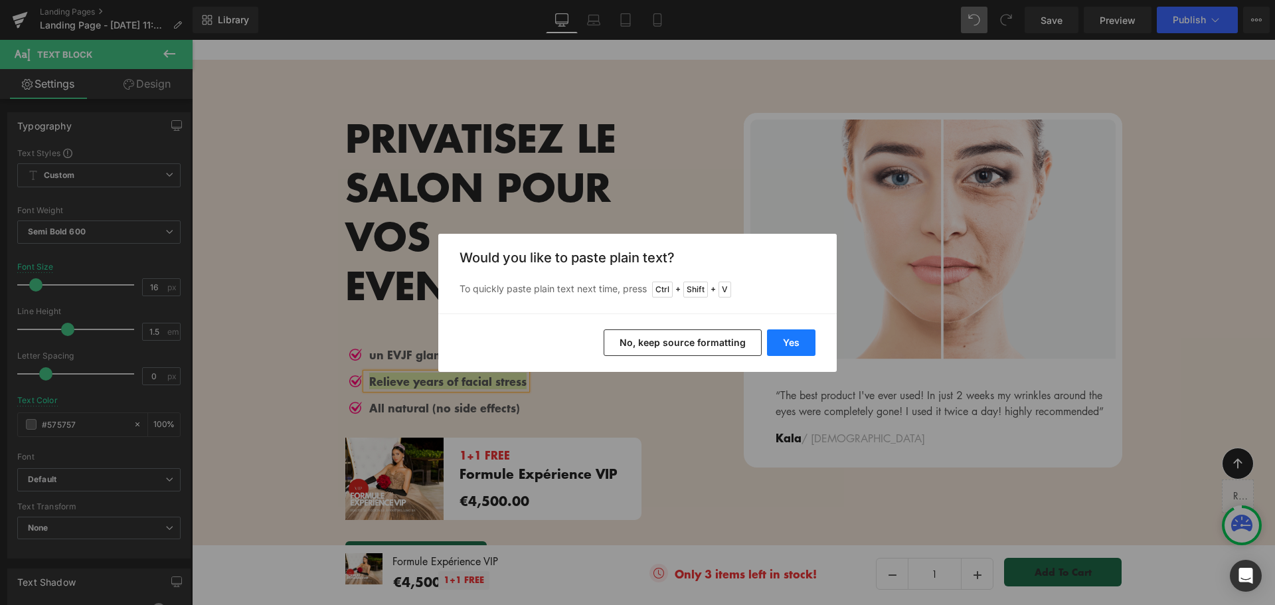
click at [790, 345] on button "Yes" at bounding box center [791, 342] width 48 height 27
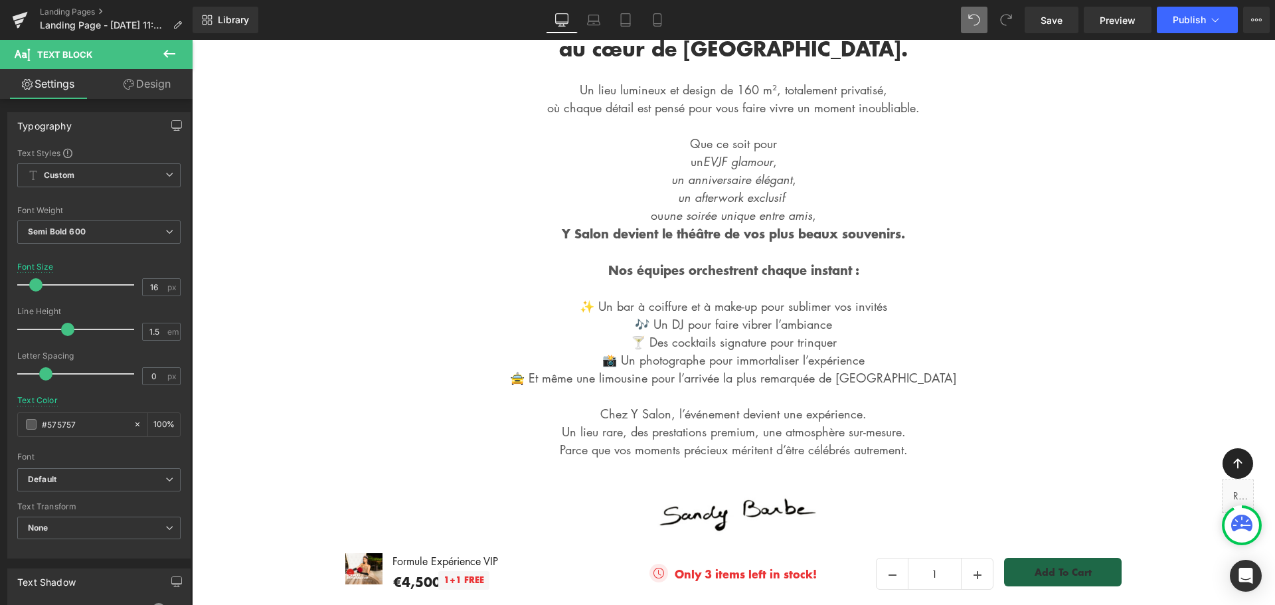
scroll to position [465, 0]
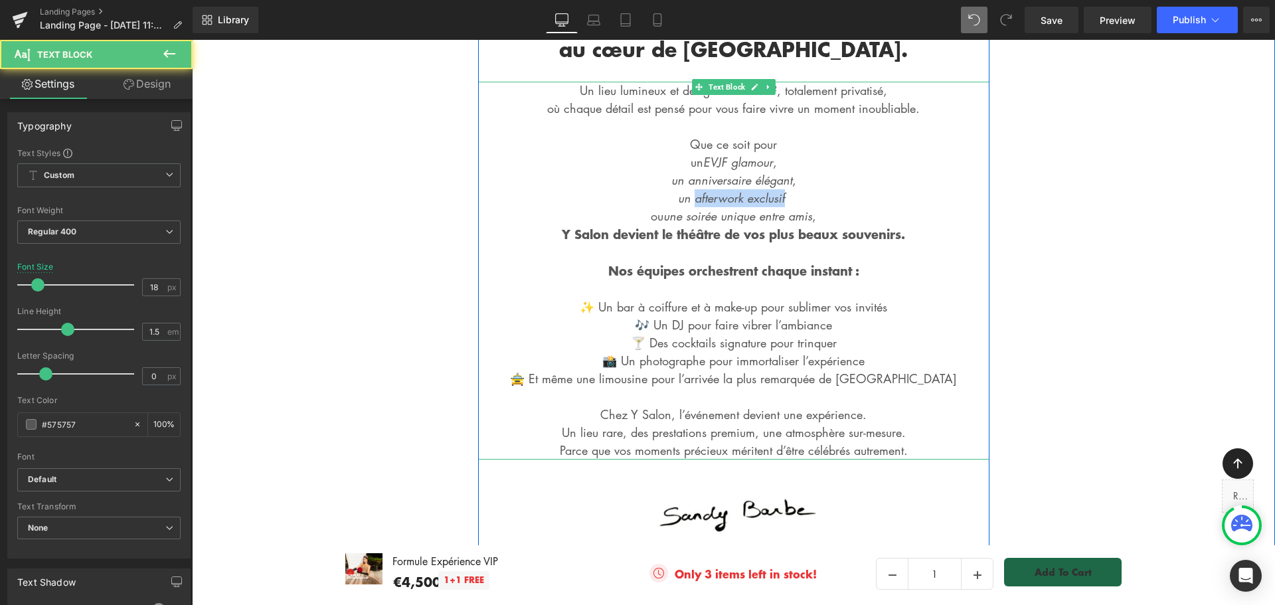
drag, startPoint x: 690, startPoint y: 196, endPoint x: 782, endPoint y: 197, distance: 91.7
click at [782, 197] on p "Un lieu lumineux et design de 160 m², totalement privatisé, où chaque détail es…" at bounding box center [733, 271] width 511 height 378
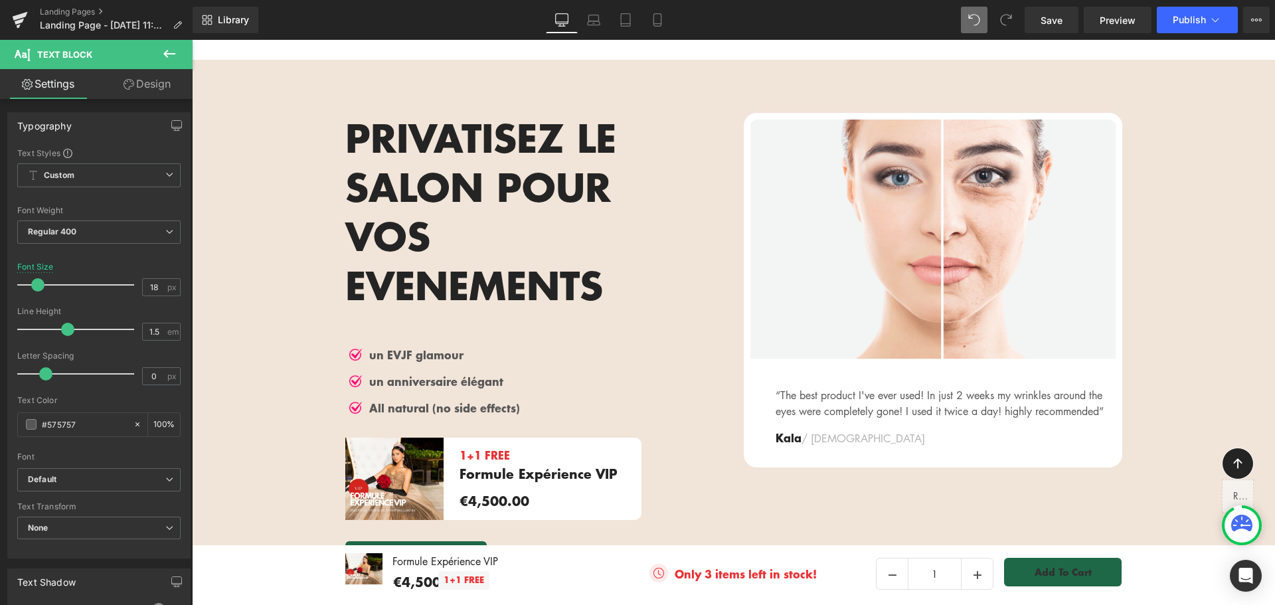
scroll to position [2059, 0]
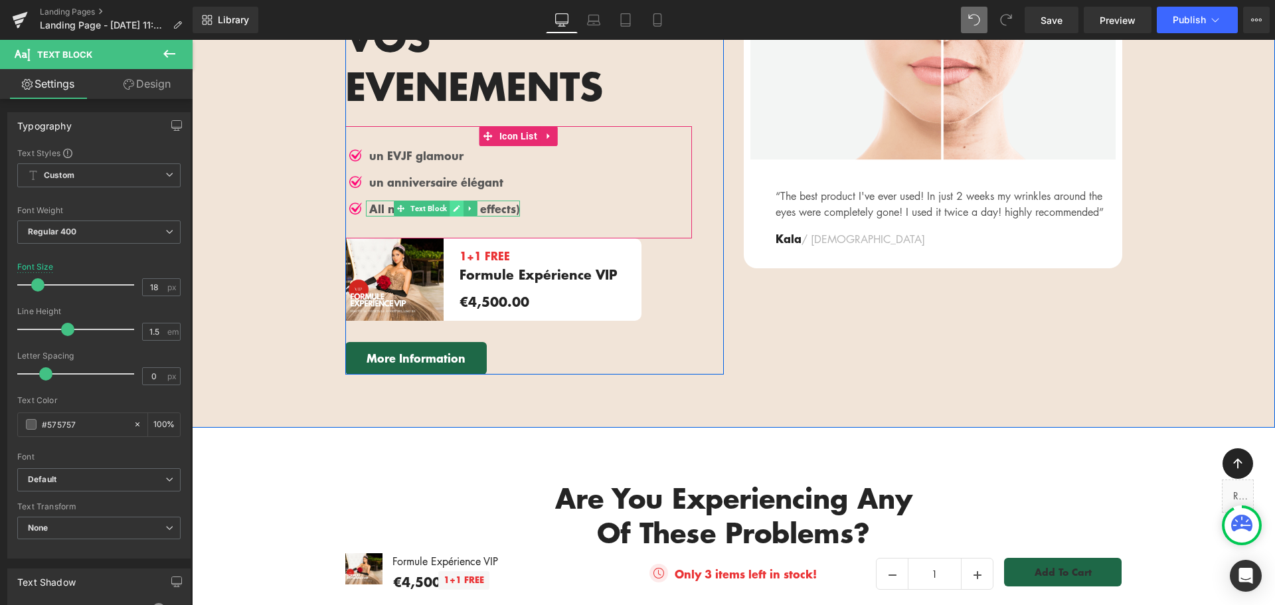
click at [453, 205] on icon at bounding box center [456, 209] width 7 height 8
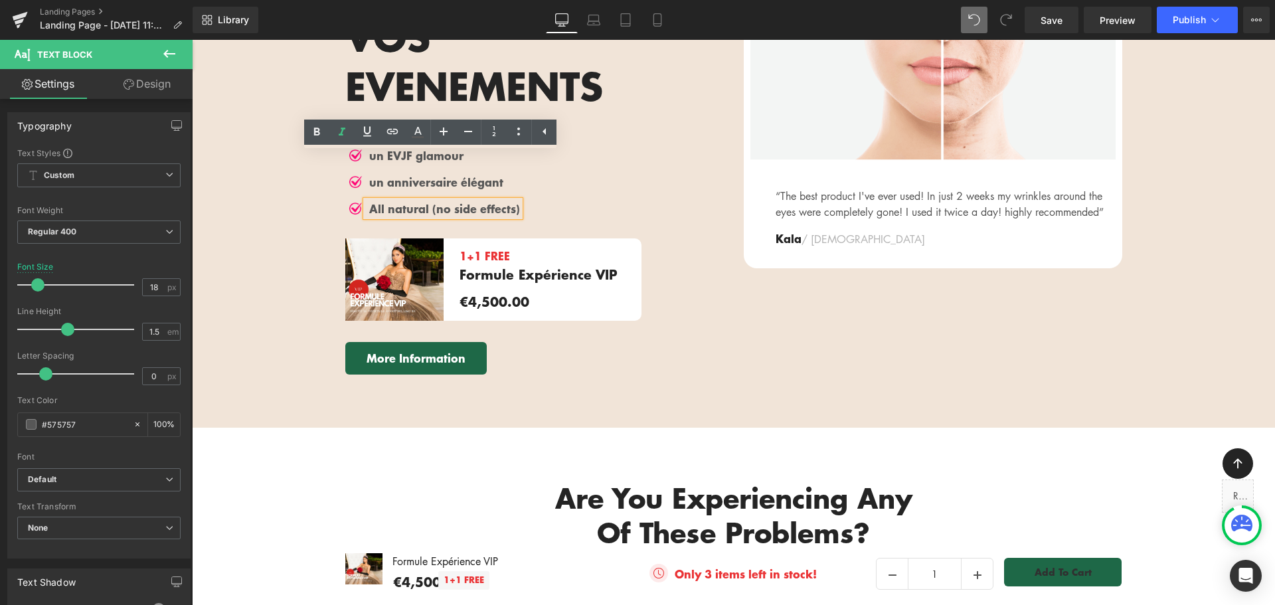
click at [401, 201] on p "All natural (no side effects)" at bounding box center [444, 209] width 151 height 16
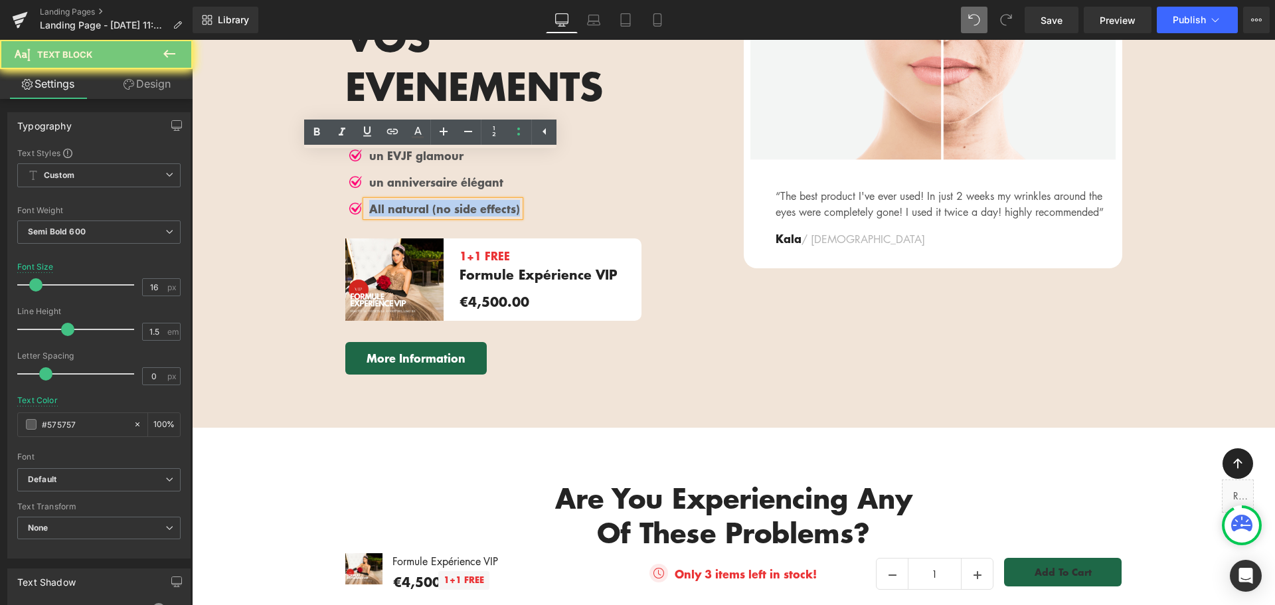
click at [401, 201] on p "All natural (no side effects)" at bounding box center [444, 209] width 151 height 16
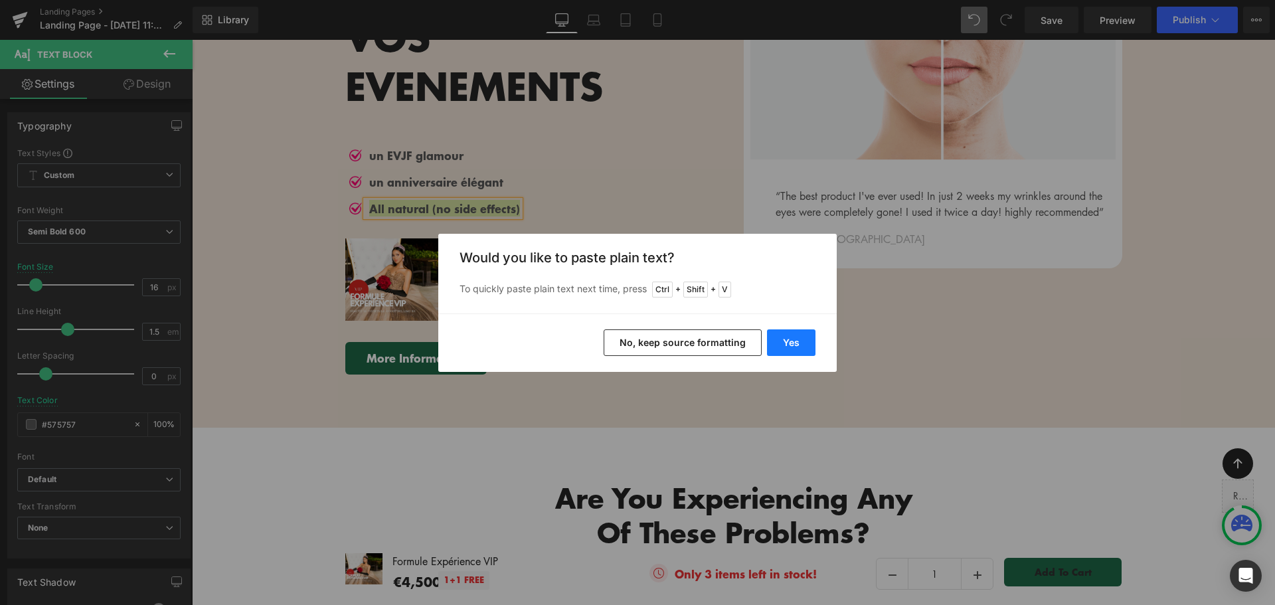
click at [798, 341] on button "Yes" at bounding box center [791, 342] width 48 height 27
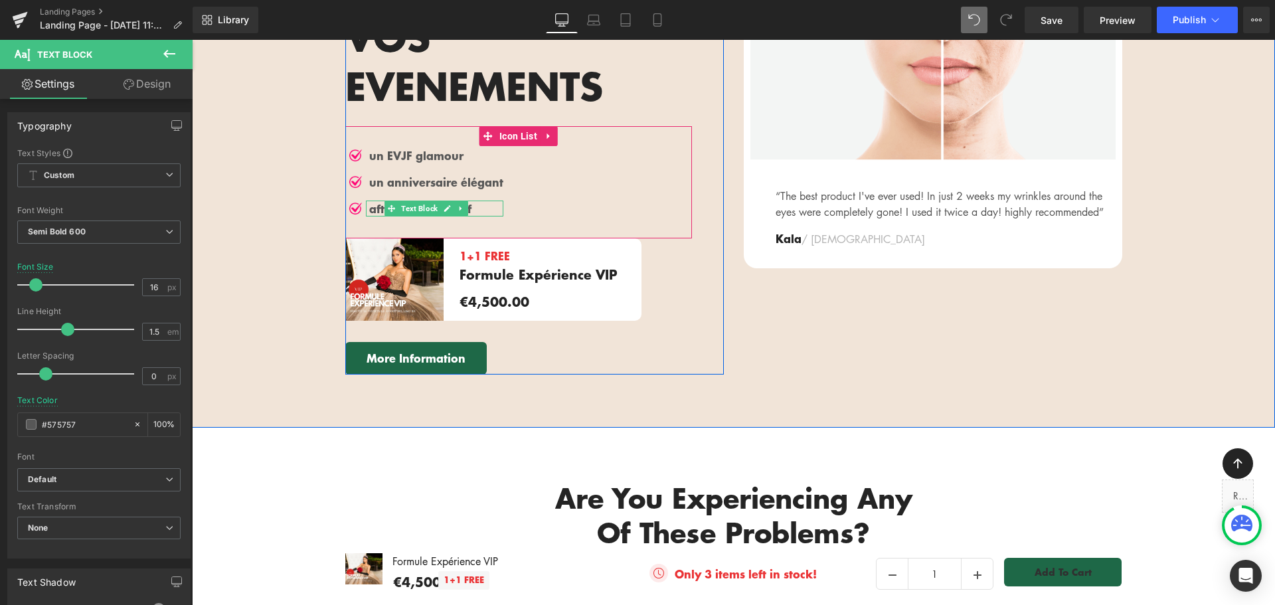
click at [369, 201] on p "afterwork exclusif" at bounding box center [436, 209] width 134 height 16
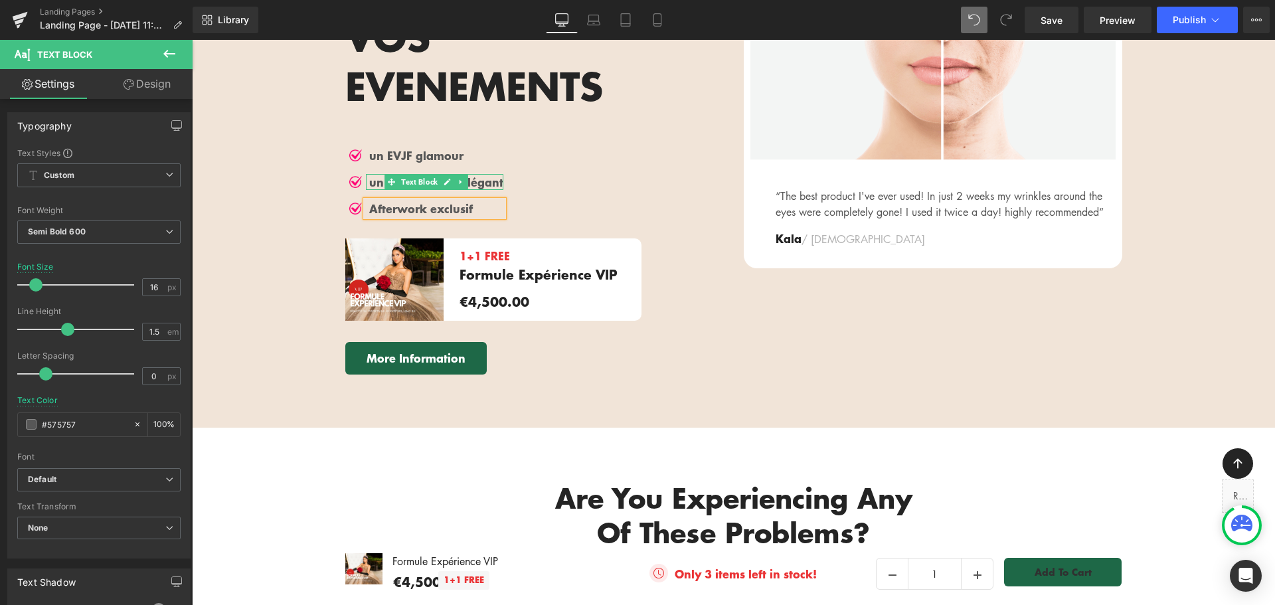
click at [444, 178] on icon at bounding box center [447, 182] width 7 height 8
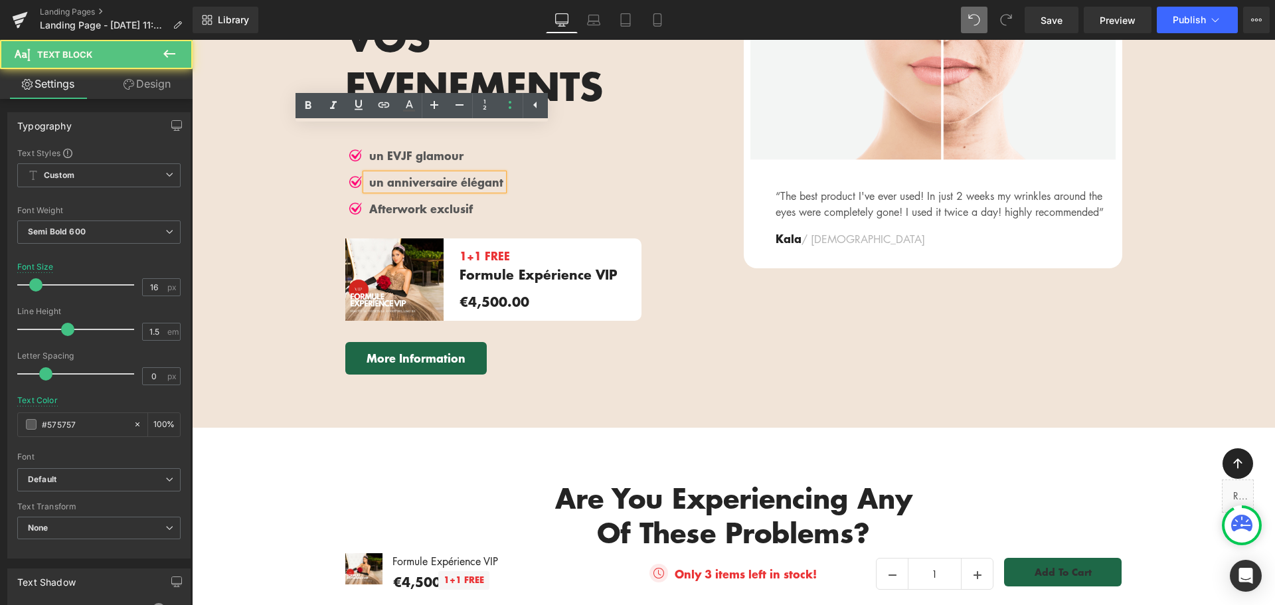
click at [385, 174] on p "un anniversaire élégant" at bounding box center [436, 182] width 134 height 16
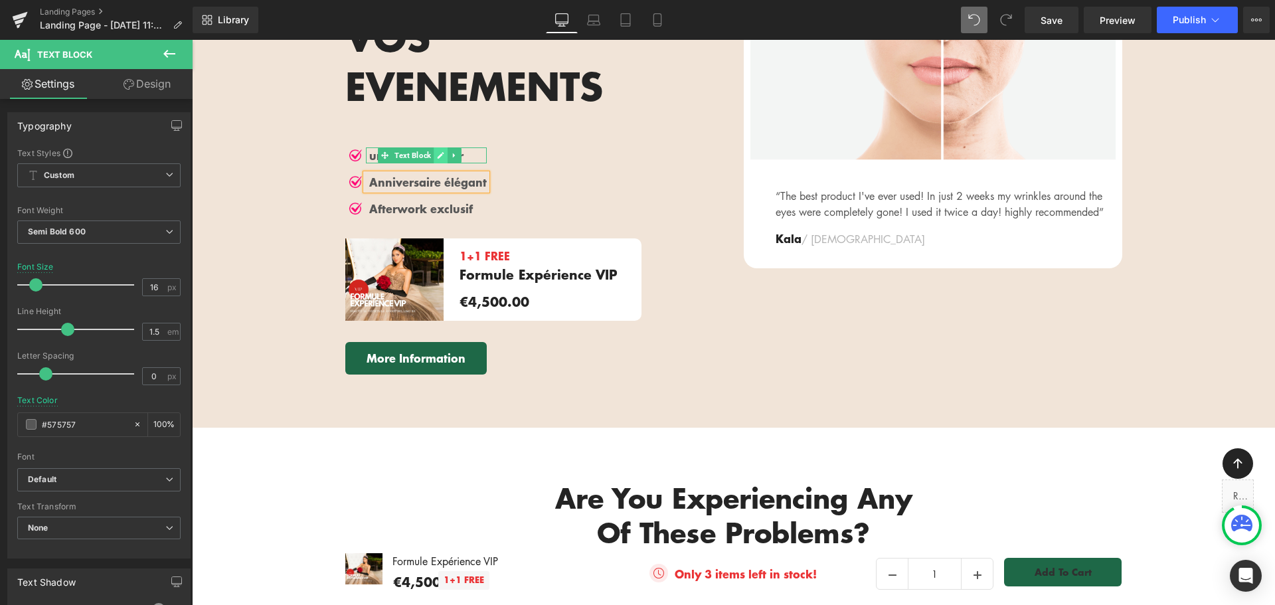
click at [437, 151] on icon at bounding box center [440, 155] width 7 height 8
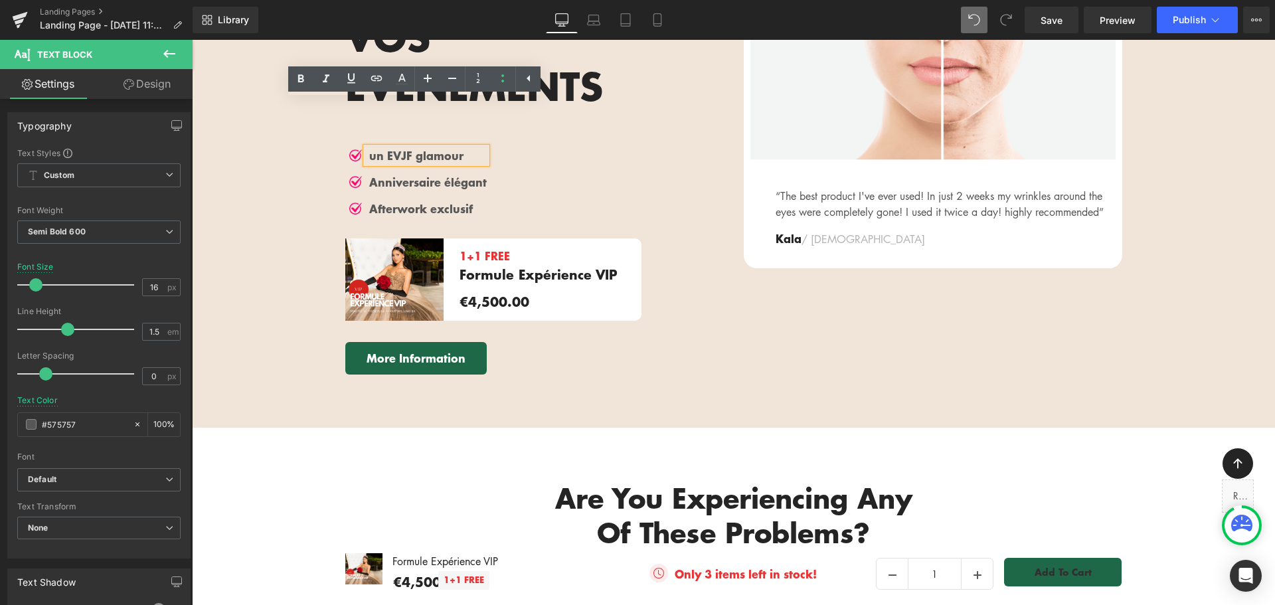
click at [381, 147] on p "un EVJF glamour" at bounding box center [428, 155] width 118 height 16
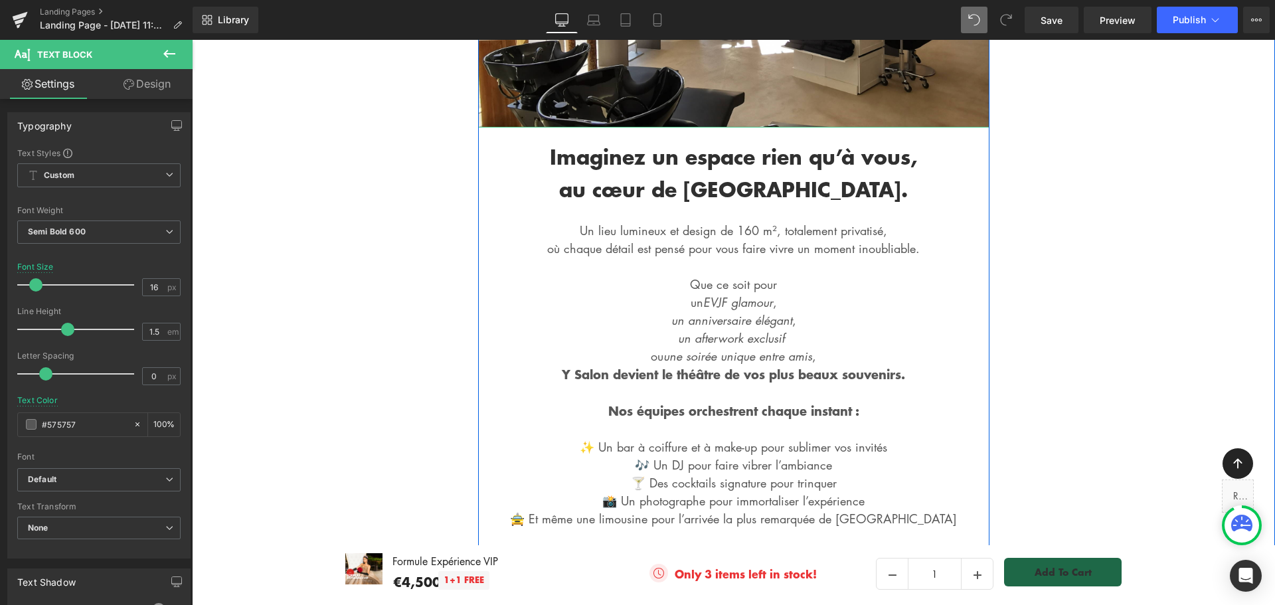
scroll to position [465, 0]
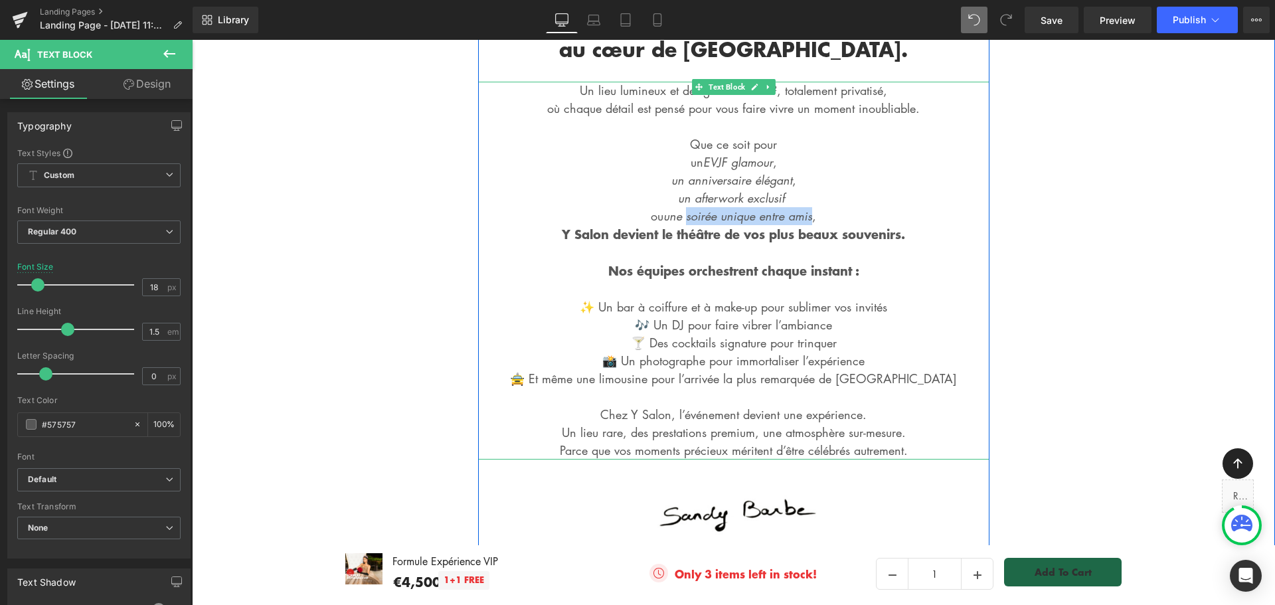
drag, startPoint x: 680, startPoint y: 215, endPoint x: 812, endPoint y: 215, distance: 132.9
click at [812, 215] on p "Un lieu lumineux et design de 160 m², totalement privatisé, où chaque détail es…" at bounding box center [733, 271] width 511 height 378
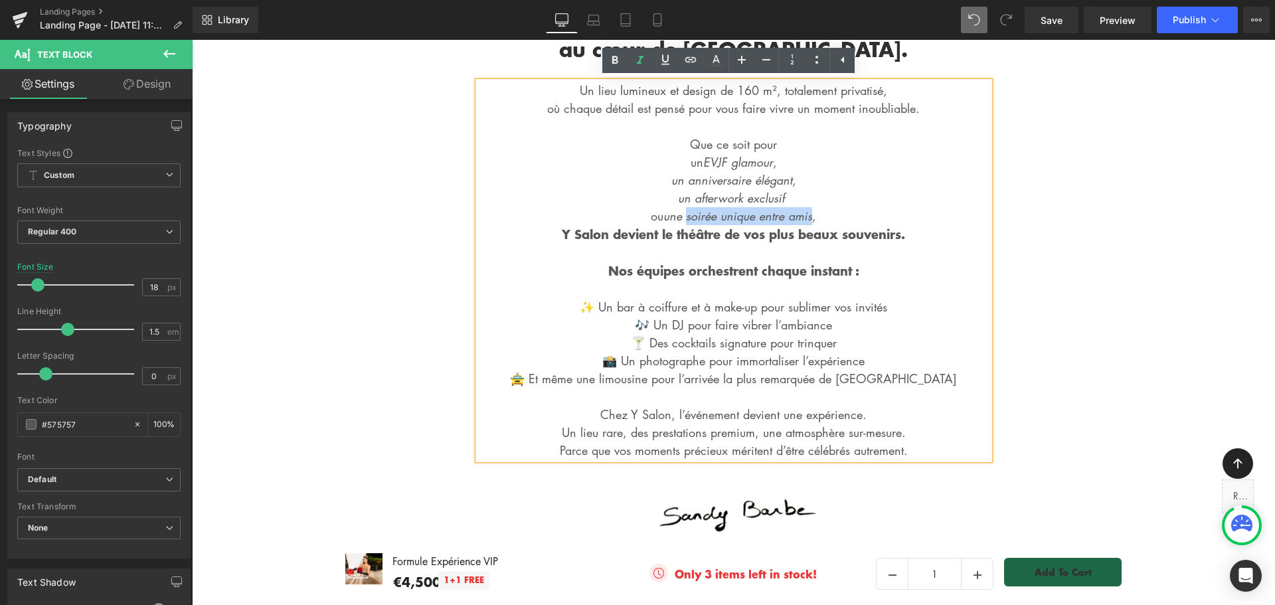
copy icon "soirée unique entre amis"
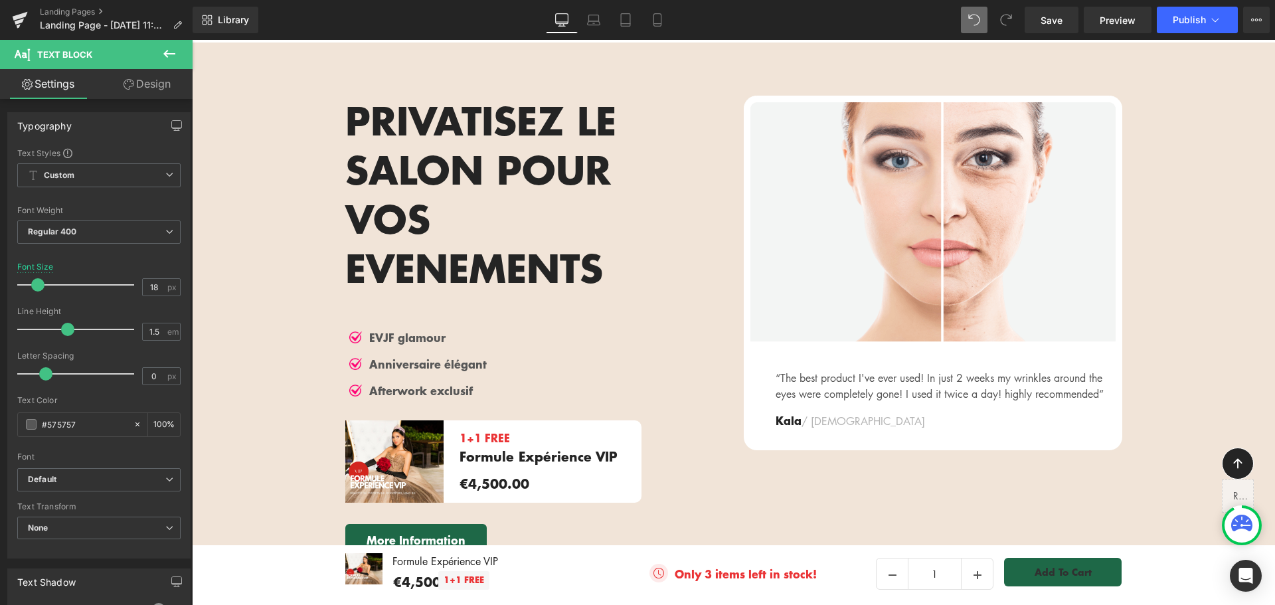
scroll to position [1860, 0]
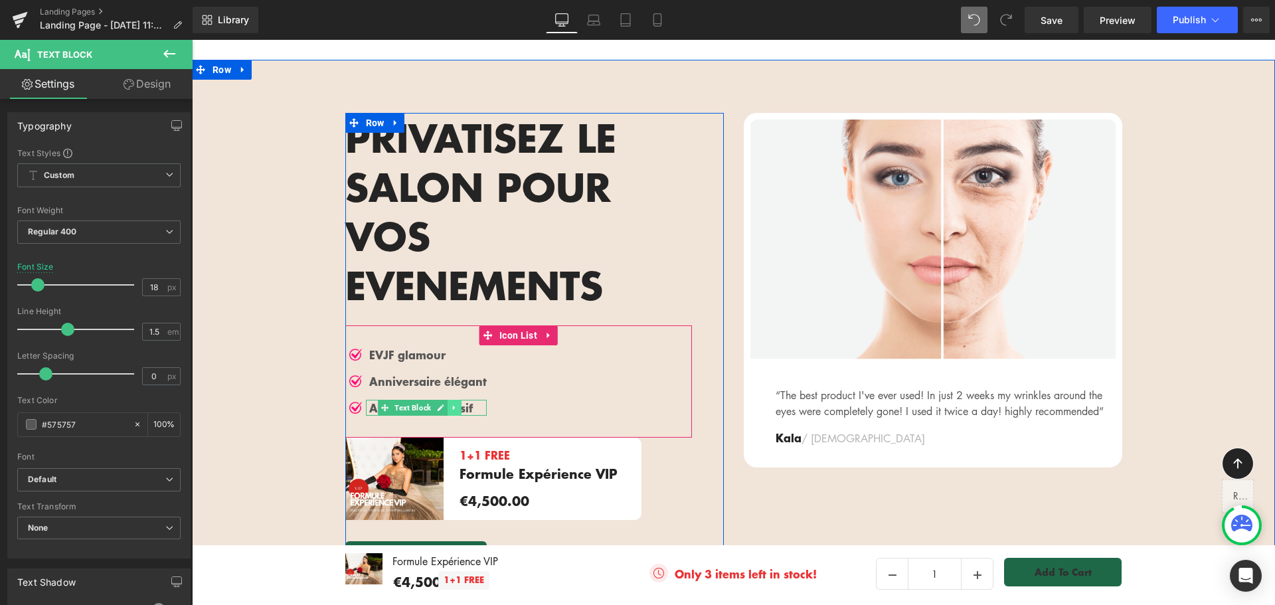
click at [453, 405] on icon at bounding box center [454, 407] width 2 height 5
click at [444, 404] on icon at bounding box center [447, 407] width 7 height 7
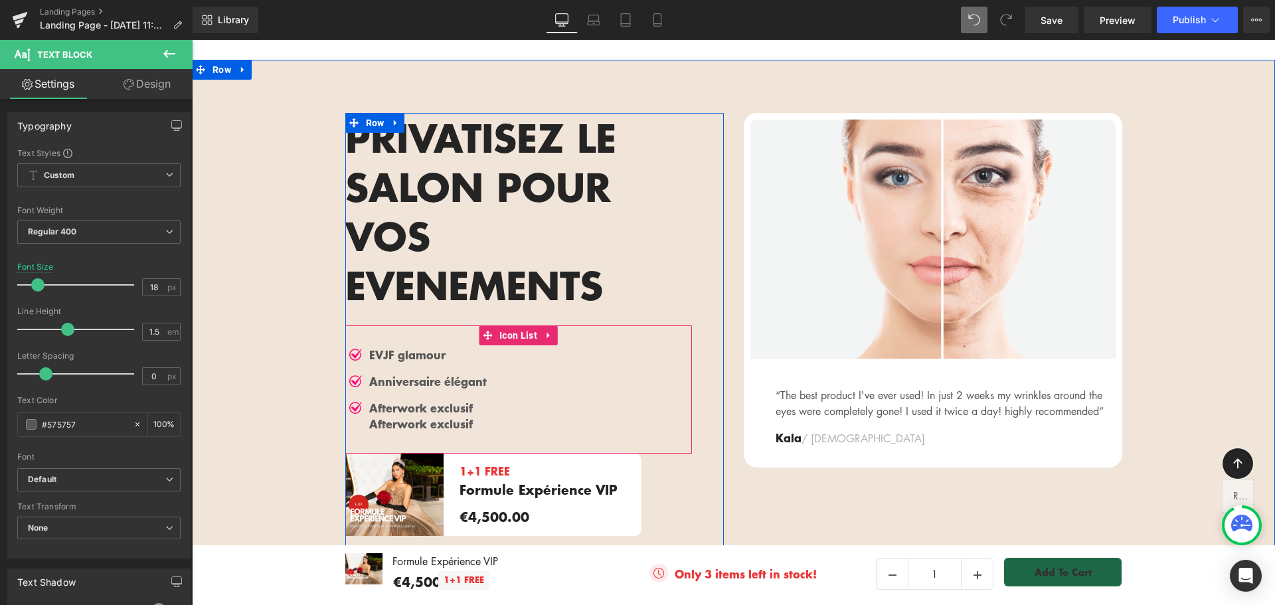
click at [430, 347] on ul "Image EVJF glamour Text Block Image Anniversaire élégant Text Block Image After…" at bounding box center [415, 395] width 141 height 96
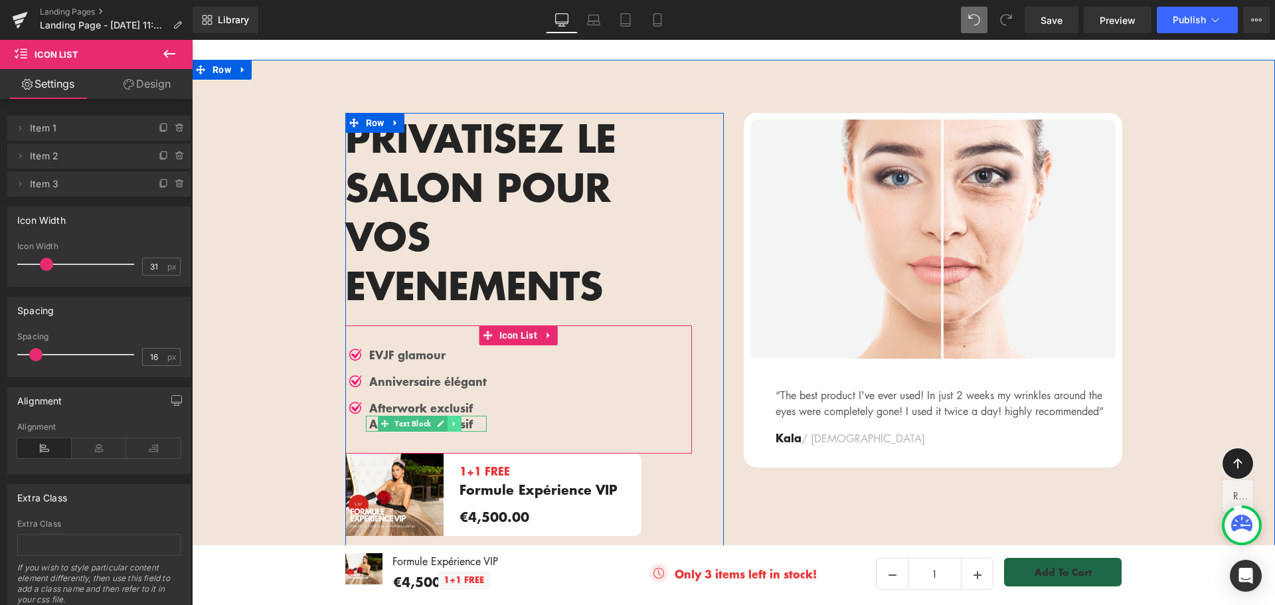
click at [452, 420] on icon at bounding box center [453, 424] width 7 height 8
click at [458, 420] on icon at bounding box center [461, 423] width 7 height 7
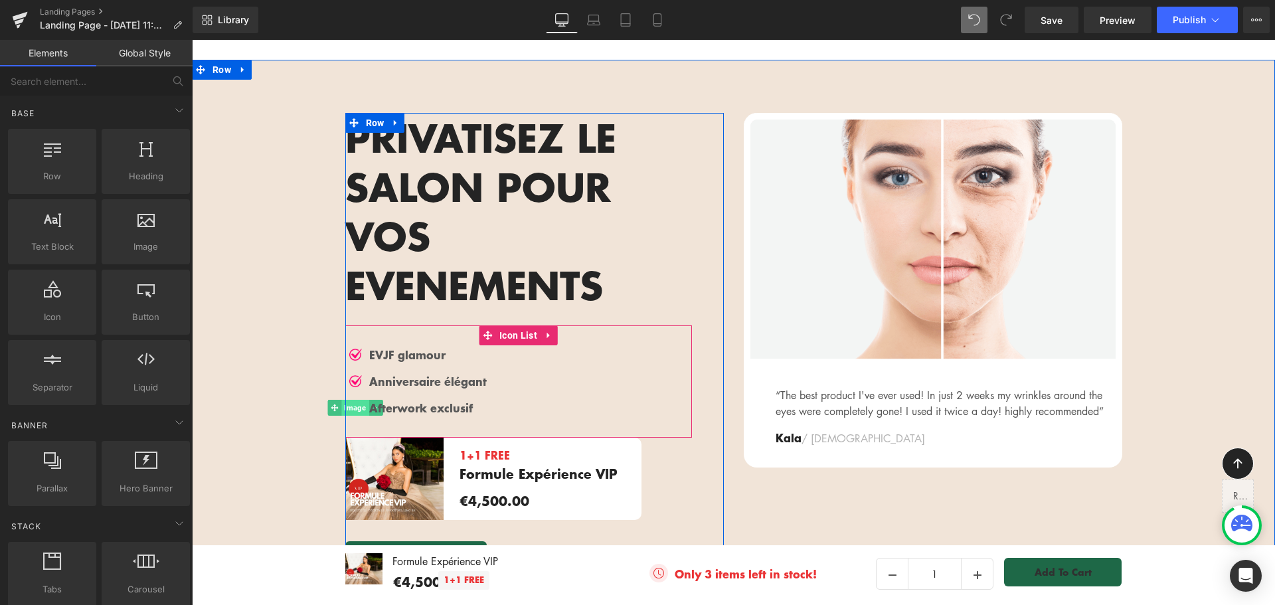
click at [351, 400] on span "Image" at bounding box center [354, 408] width 27 height 16
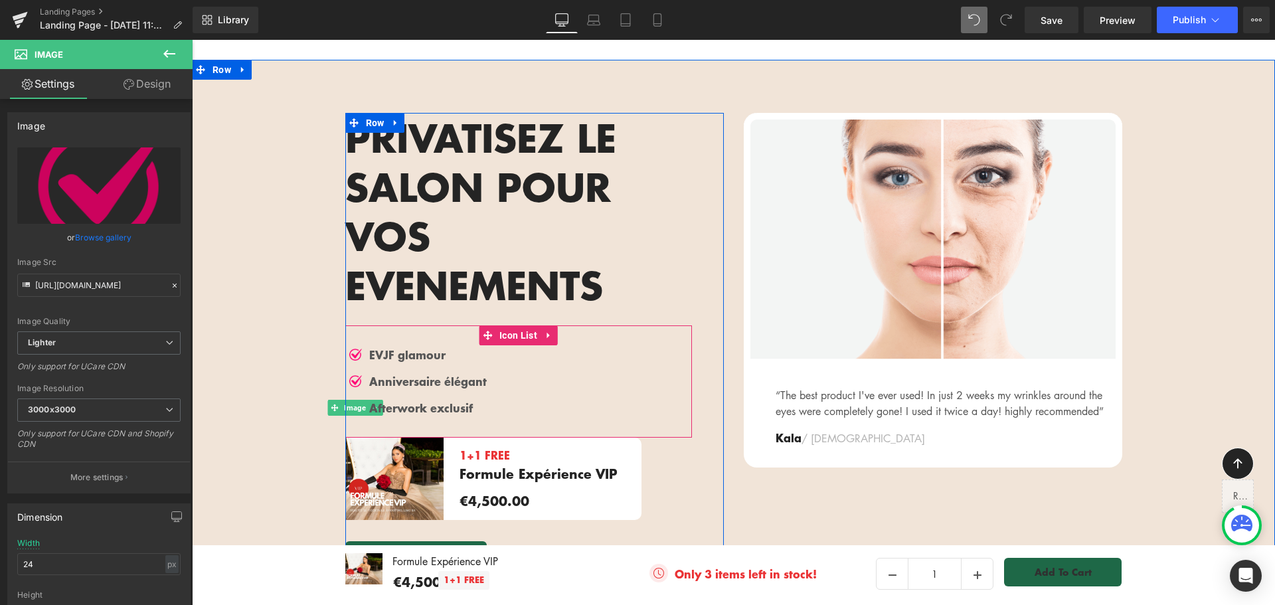
click at [350, 400] on span "Image" at bounding box center [354, 408] width 27 height 16
click at [516, 359] on div "Image EVJF glamour Text Block Image Anniversaire élégant Text Block Image After…" at bounding box center [518, 387] width 347 height 80
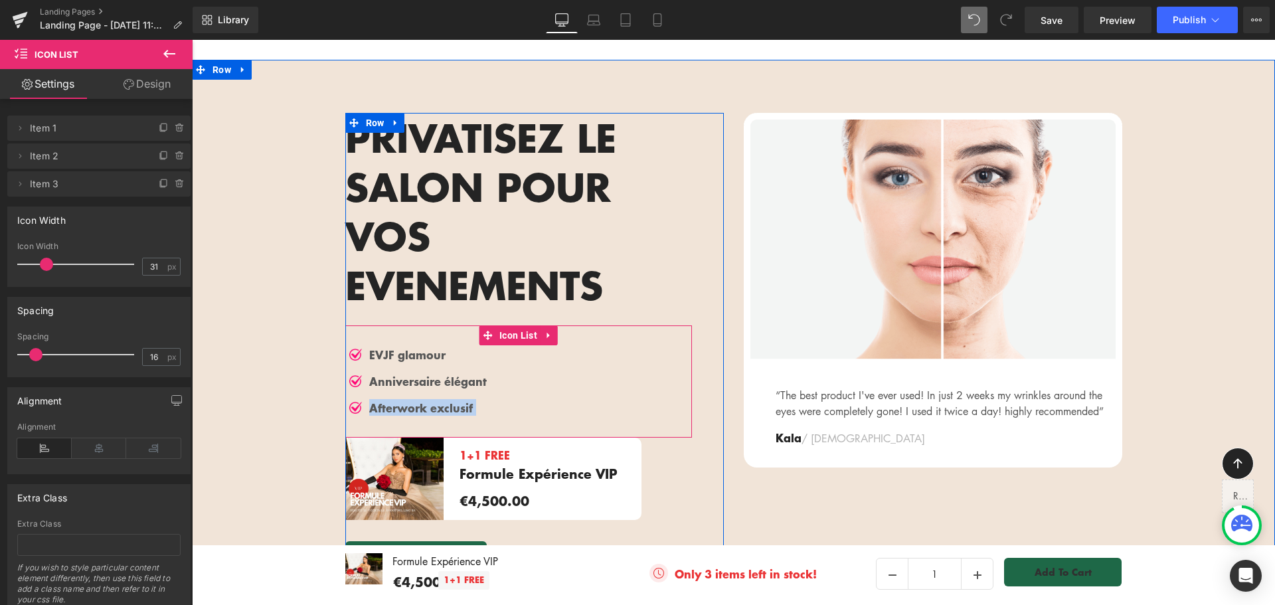
drag, startPoint x: 489, startPoint y: 361, endPoint x: 355, endPoint y: 352, distance: 134.5
click at [355, 352] on div "Image EVJF glamour Text Block Image Anniversaire élégant Text Block Image After…" at bounding box center [518, 387] width 347 height 80
click at [444, 404] on icon at bounding box center [447, 407] width 7 height 7
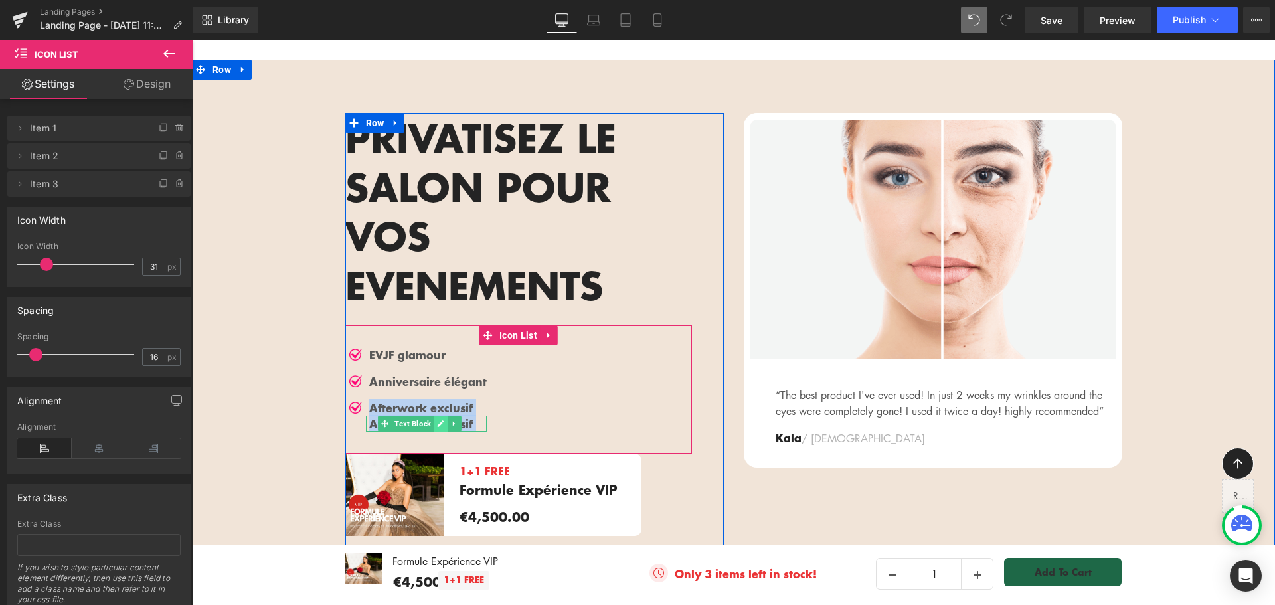
click at [437, 420] on icon at bounding box center [440, 423] width 7 height 7
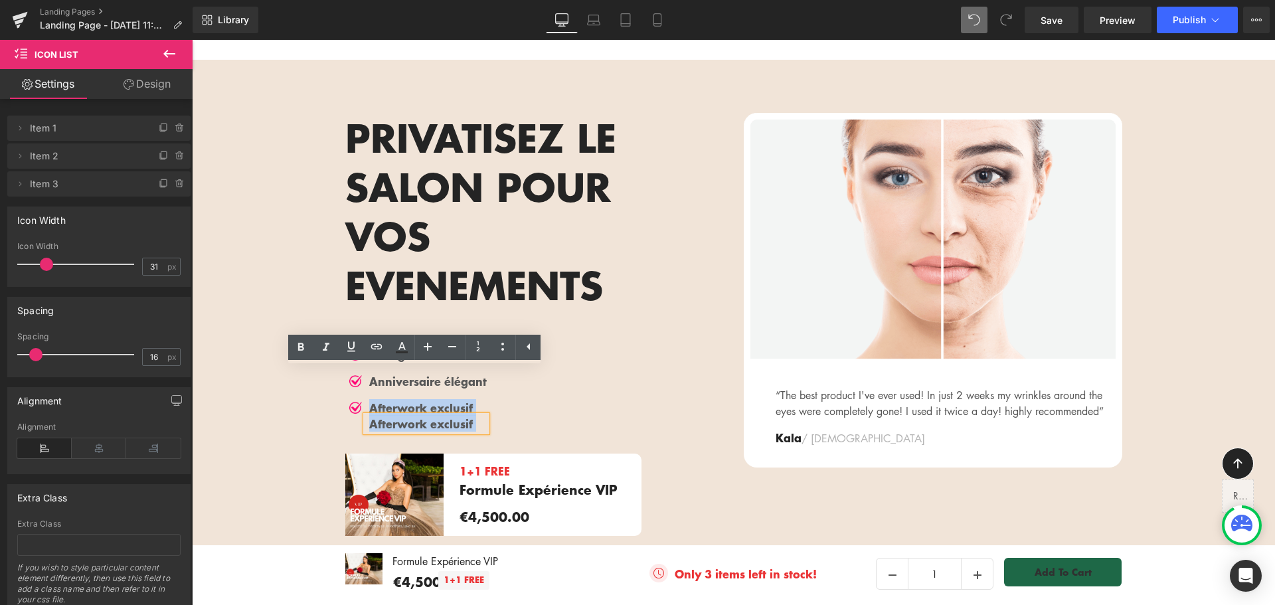
click at [436, 416] on p "Afterwork exclusif" at bounding box center [428, 424] width 118 height 16
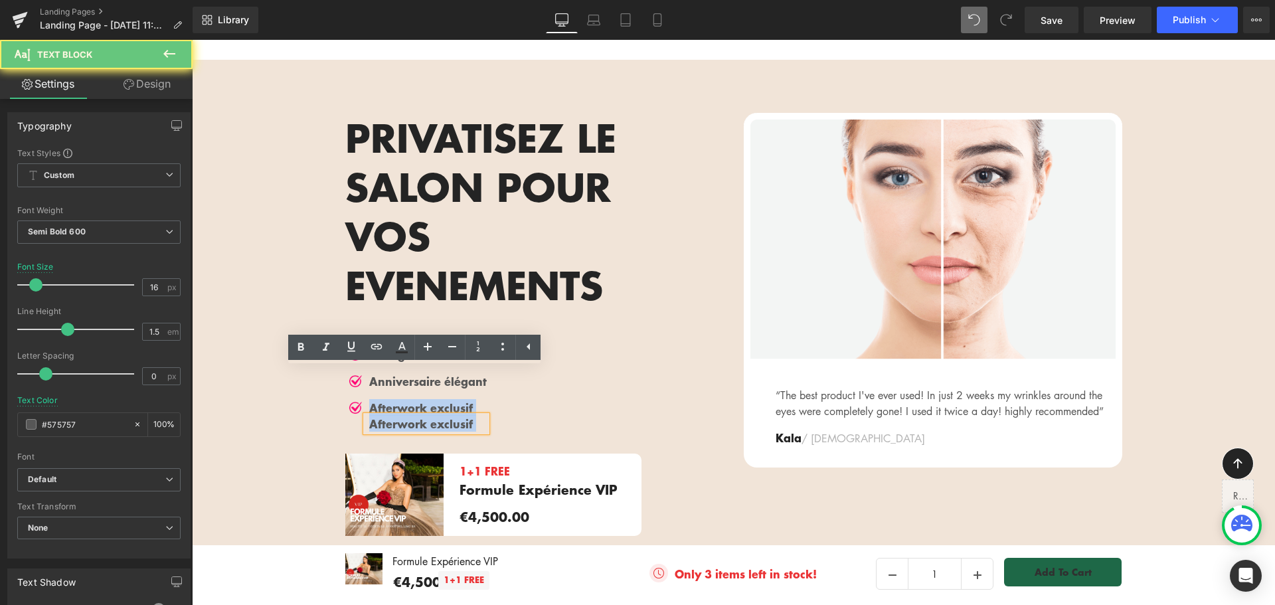
click at [436, 416] on p "Afterwork exclusif" at bounding box center [428, 424] width 118 height 16
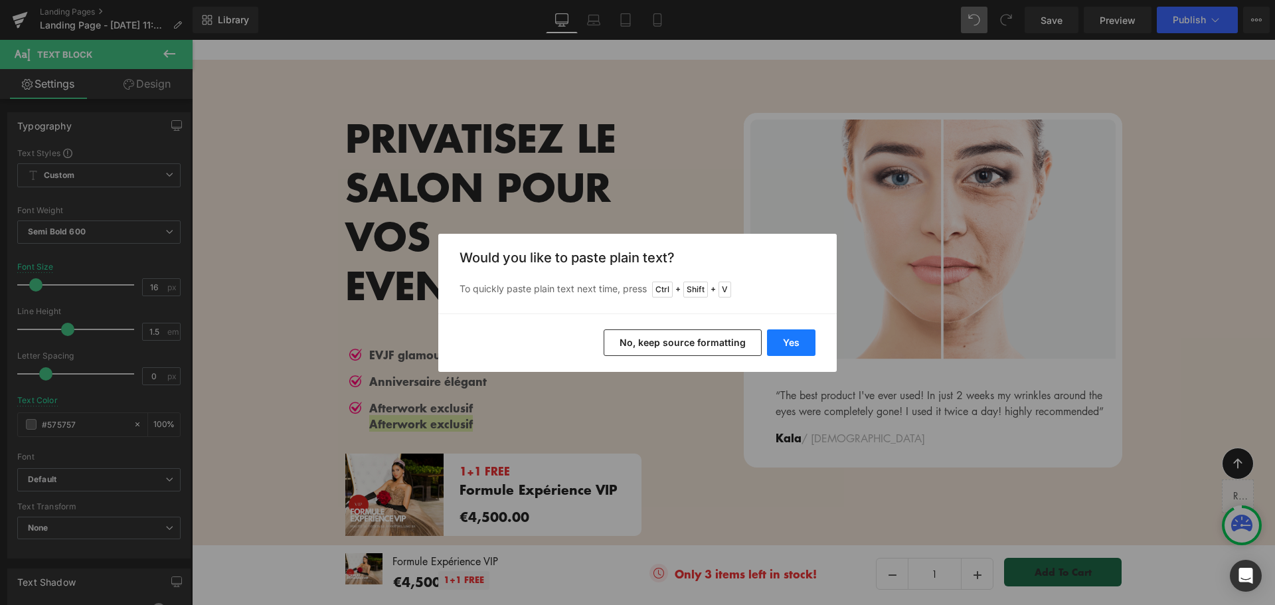
click at [775, 339] on button "Yes" at bounding box center [791, 342] width 48 height 27
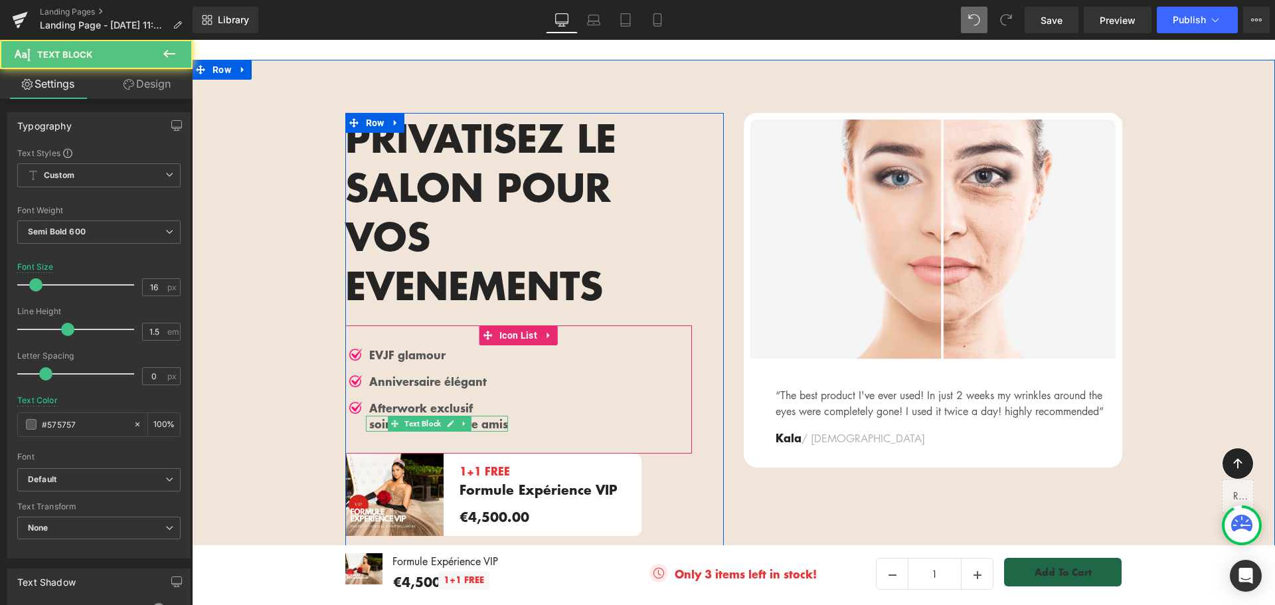
click at [370, 416] on p "soirée unique entre amis" at bounding box center [438, 424] width 139 height 16
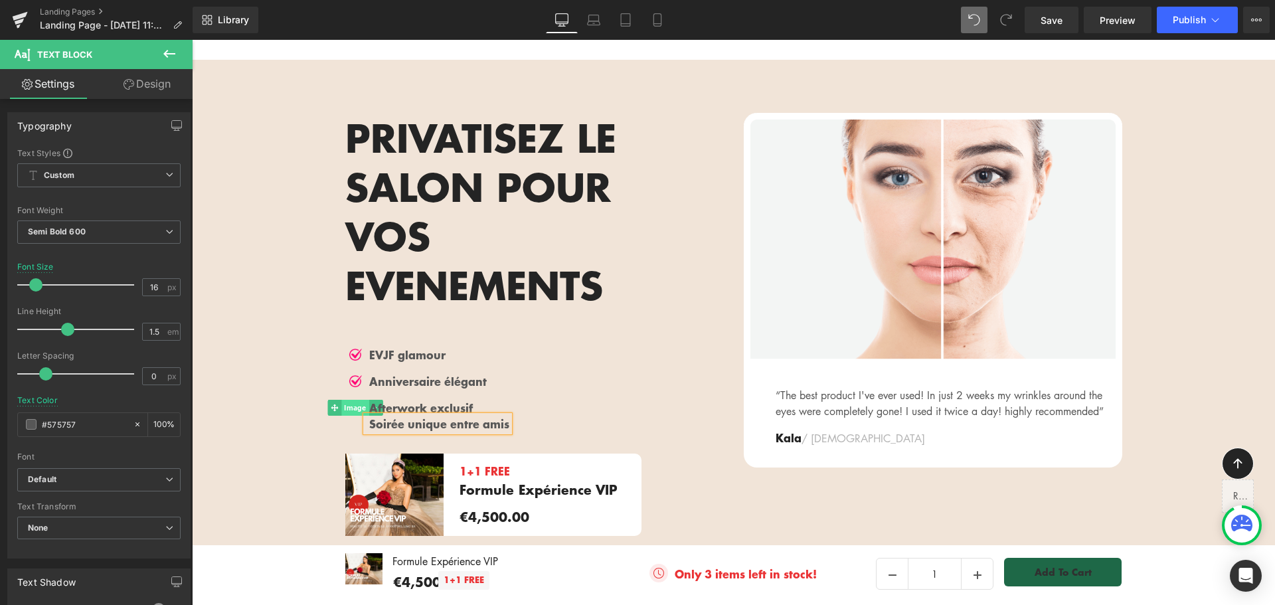
click at [351, 400] on span "Image" at bounding box center [354, 408] width 27 height 16
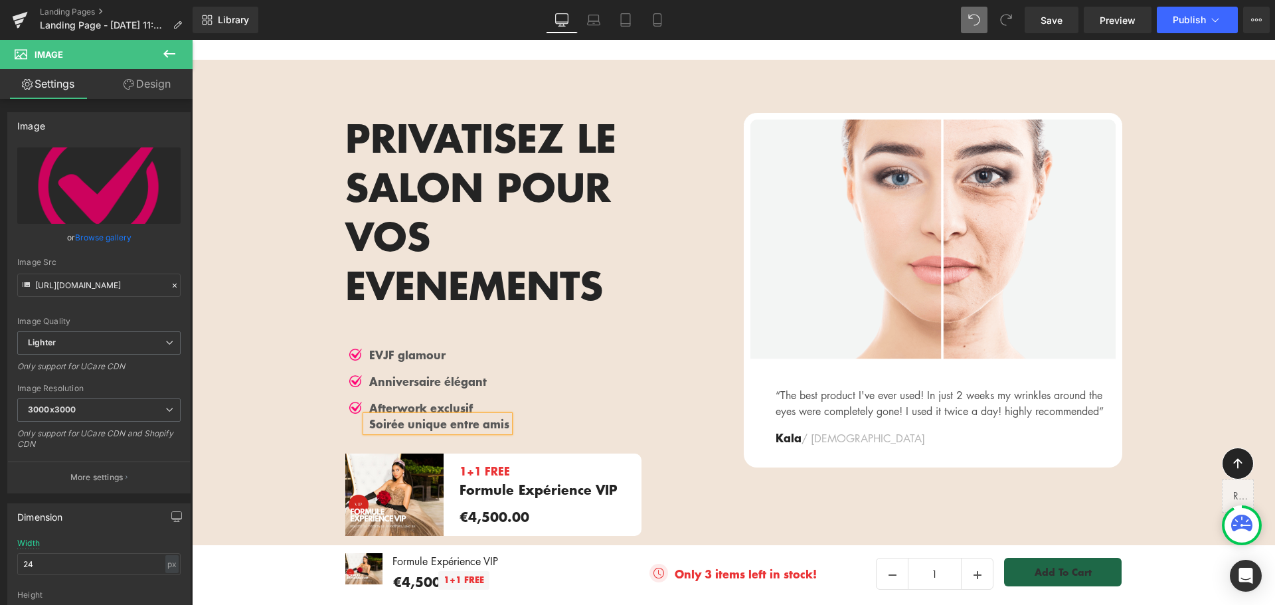
click at [338, 373] on div "PRIVATISEZ LE SALON POUR VOS EVENEMENTS Heading Image EVJF glamour Text Block …" at bounding box center [534, 351] width 399 height 476
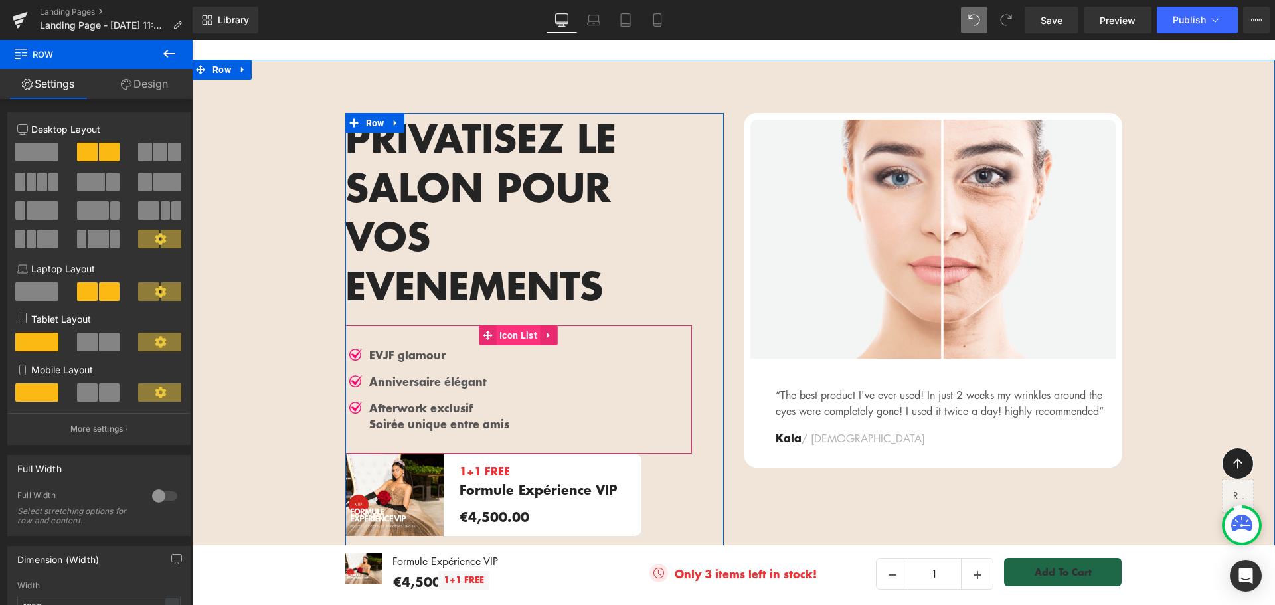
click at [523, 325] on span "Icon List" at bounding box center [518, 335] width 45 height 20
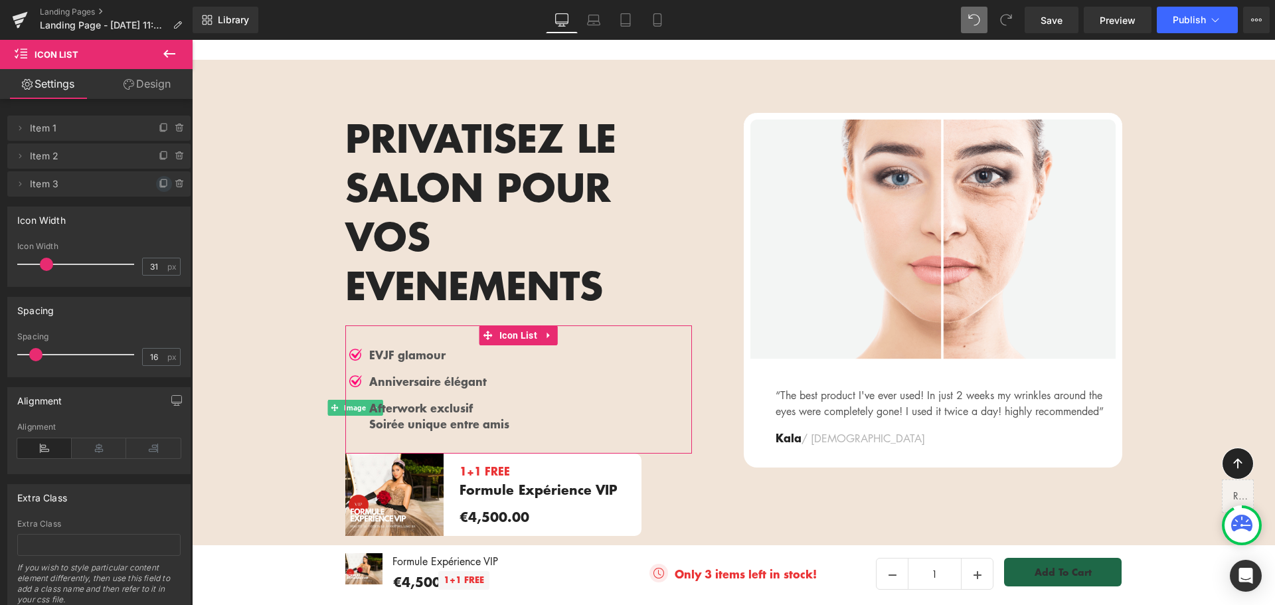
click at [159, 185] on icon at bounding box center [164, 184] width 11 height 11
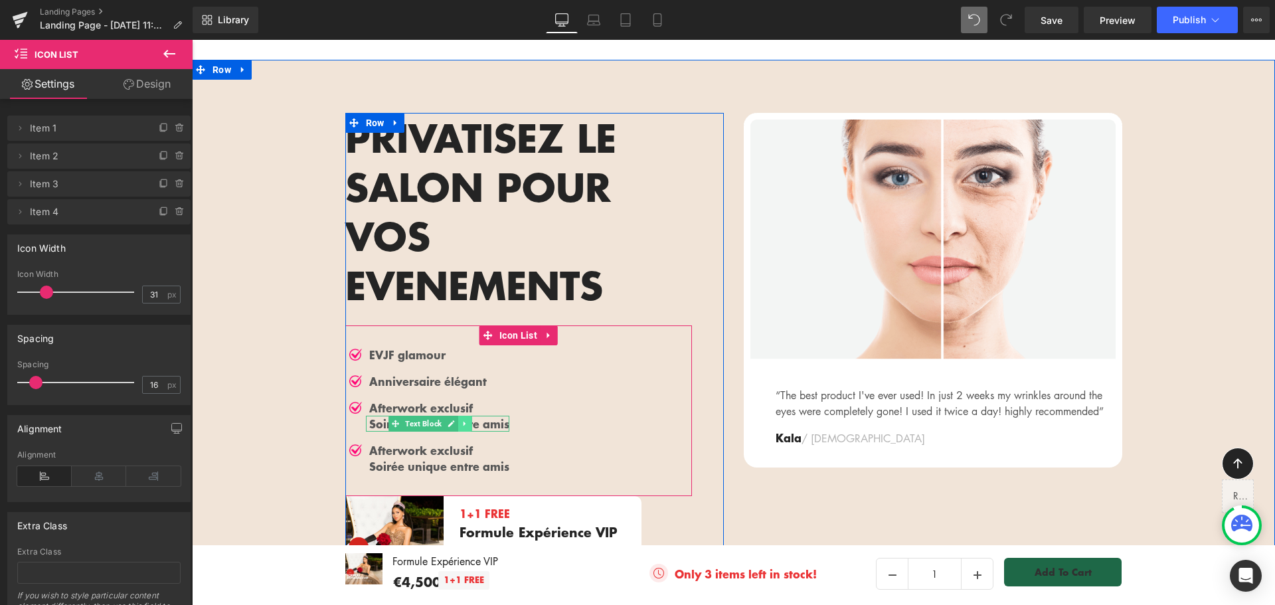
click at [462, 420] on icon at bounding box center [465, 424] width 7 height 8
click at [470, 420] on icon at bounding box center [471, 423] width 7 height 7
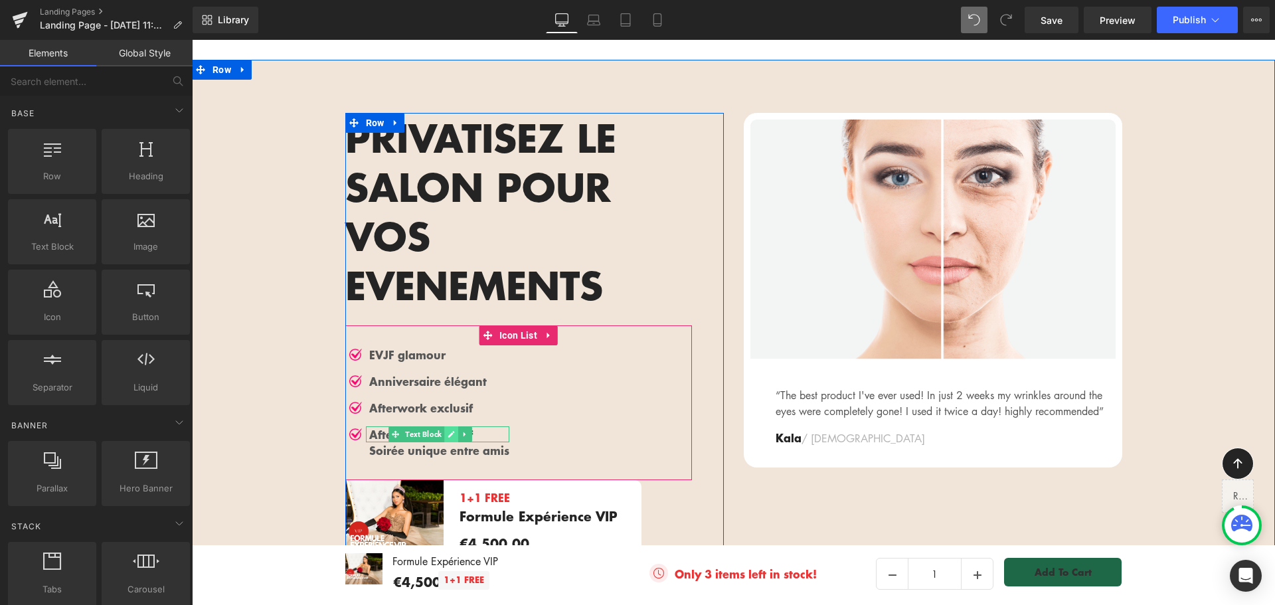
click at [444, 426] on link at bounding box center [451, 434] width 14 height 16
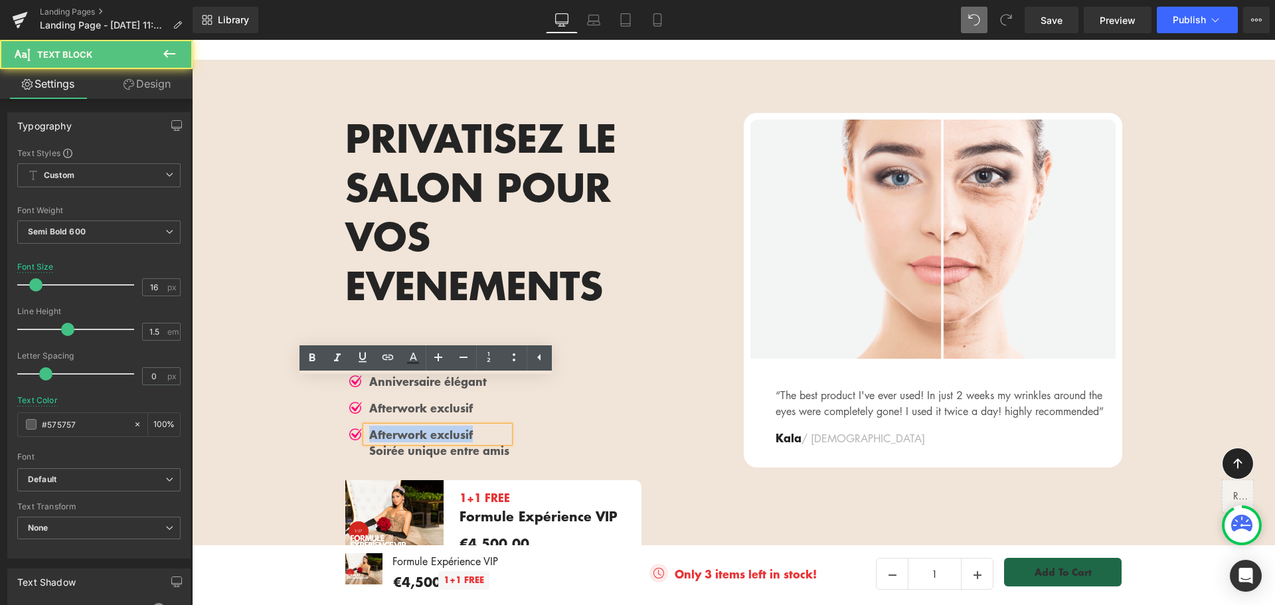
drag, startPoint x: 463, startPoint y: 387, endPoint x: 362, endPoint y: 380, distance: 101.2
click at [366, 426] on div "Afterwork exclusif" at bounding box center [437, 434] width 143 height 16
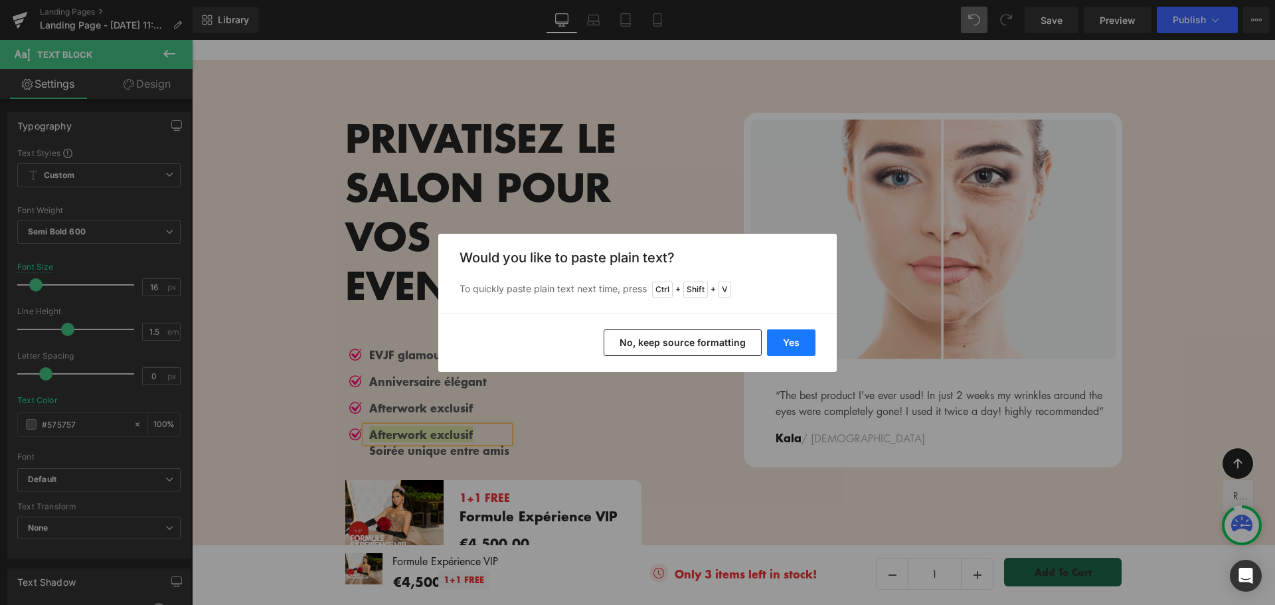
click at [775, 346] on button "Yes" at bounding box center [791, 342] width 48 height 27
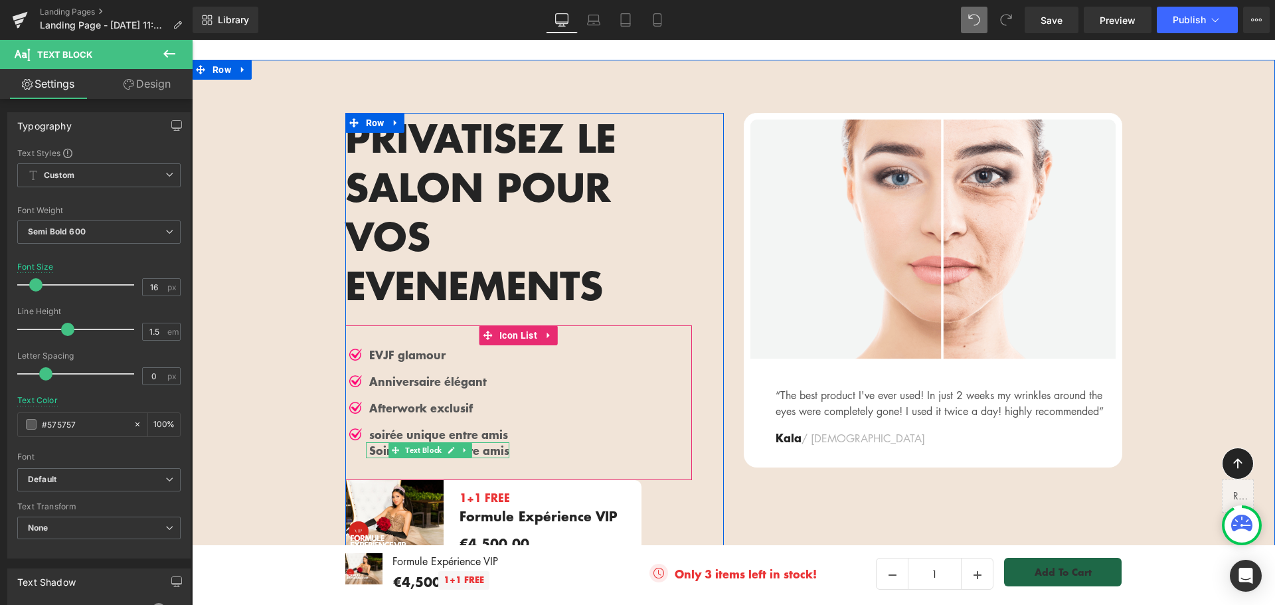
click at [483, 442] on p "Soirée unique entre amis" at bounding box center [439, 450] width 140 height 16
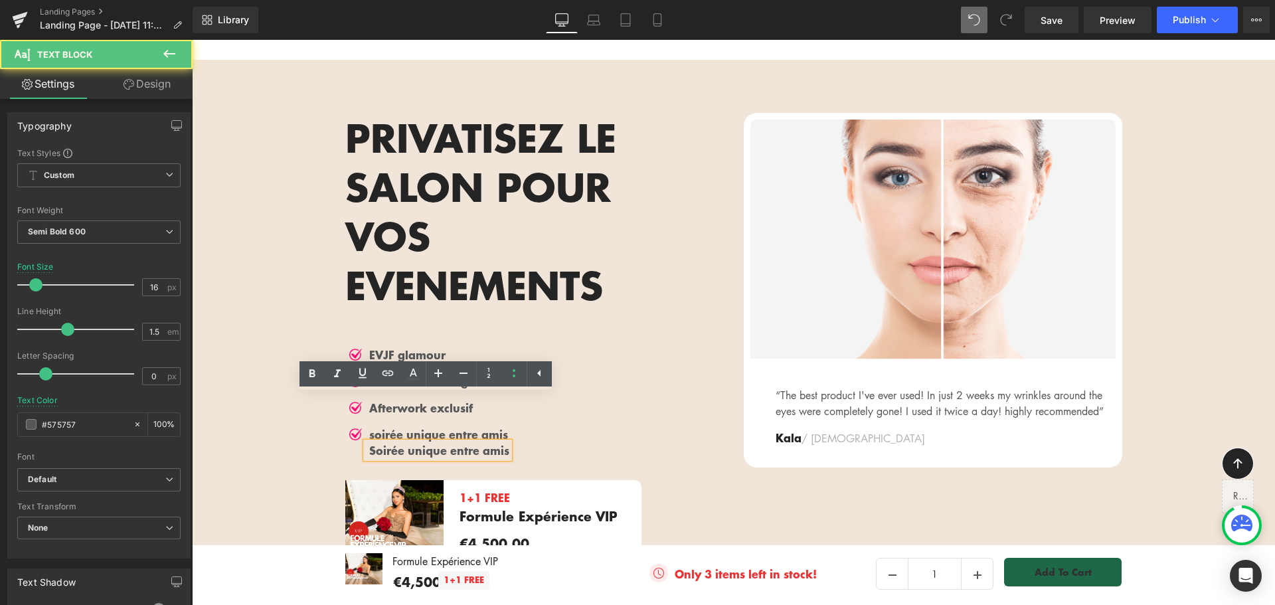
click at [421, 442] on p "Soirée unique entre amis" at bounding box center [439, 450] width 140 height 16
click at [555, 409] on div "Image EVJF glamour Text Block Image Anniversaire élégant Text Block Image After…" at bounding box center [518, 408] width 347 height 122
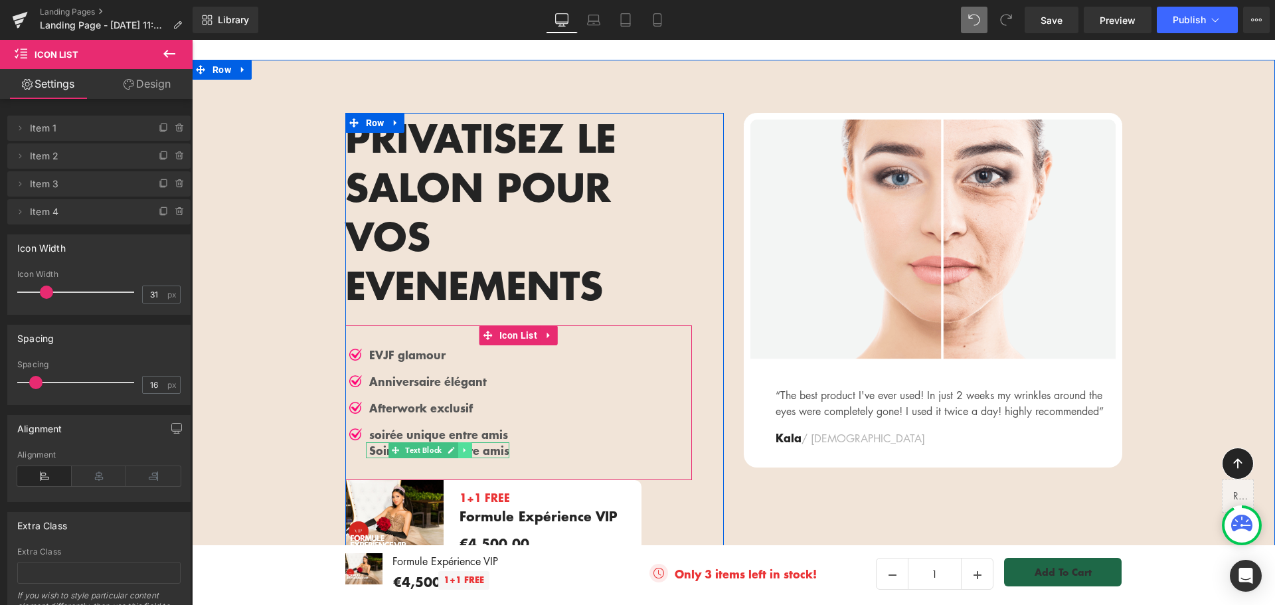
click at [464, 448] on icon at bounding box center [465, 450] width 2 height 5
click at [468, 446] on icon at bounding box center [471, 449] width 7 height 7
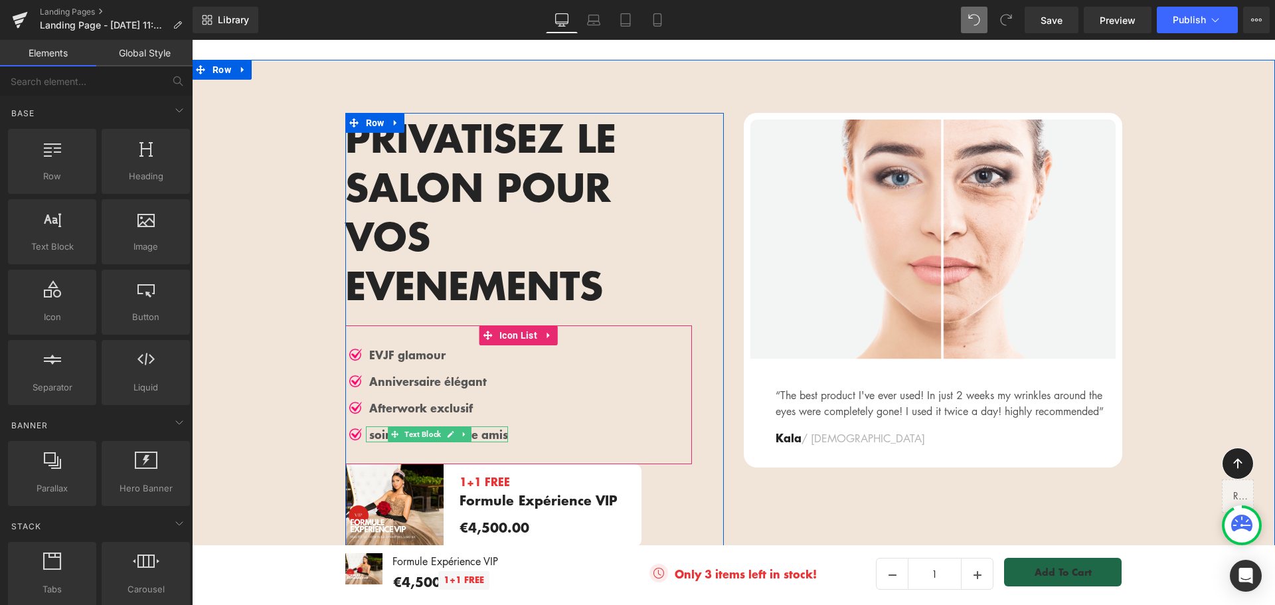
click at [369, 426] on p "soirée unique entre amis" at bounding box center [438, 434] width 139 height 16
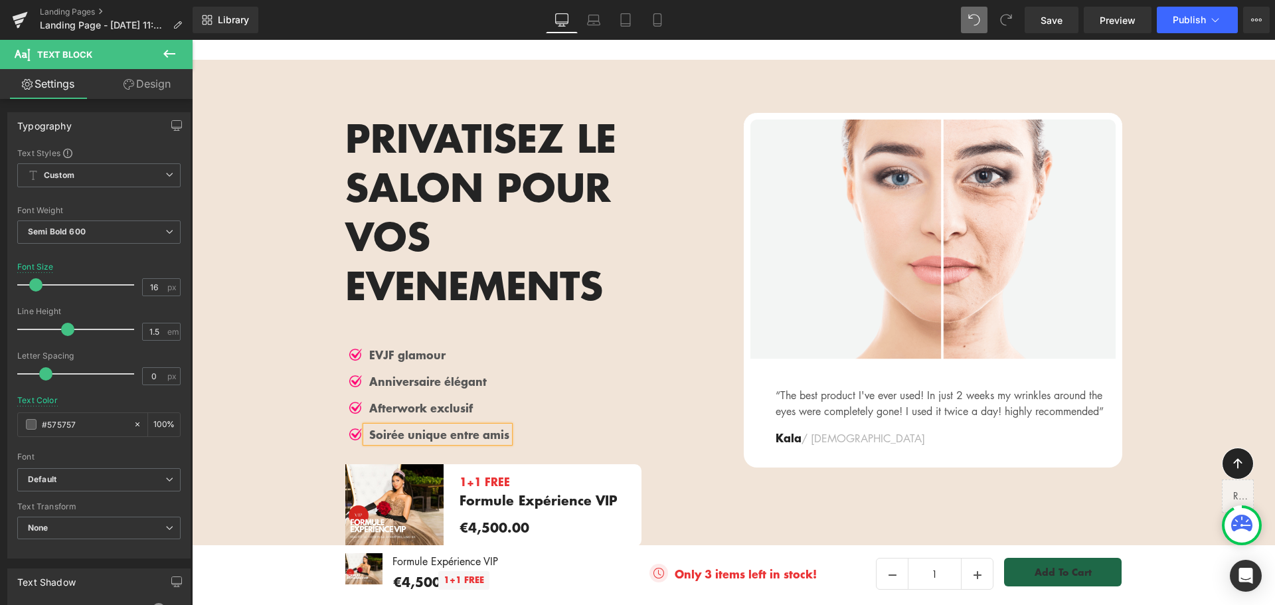
click at [537, 474] on span "Text Block" at bounding box center [537, 482] width 42 height 16
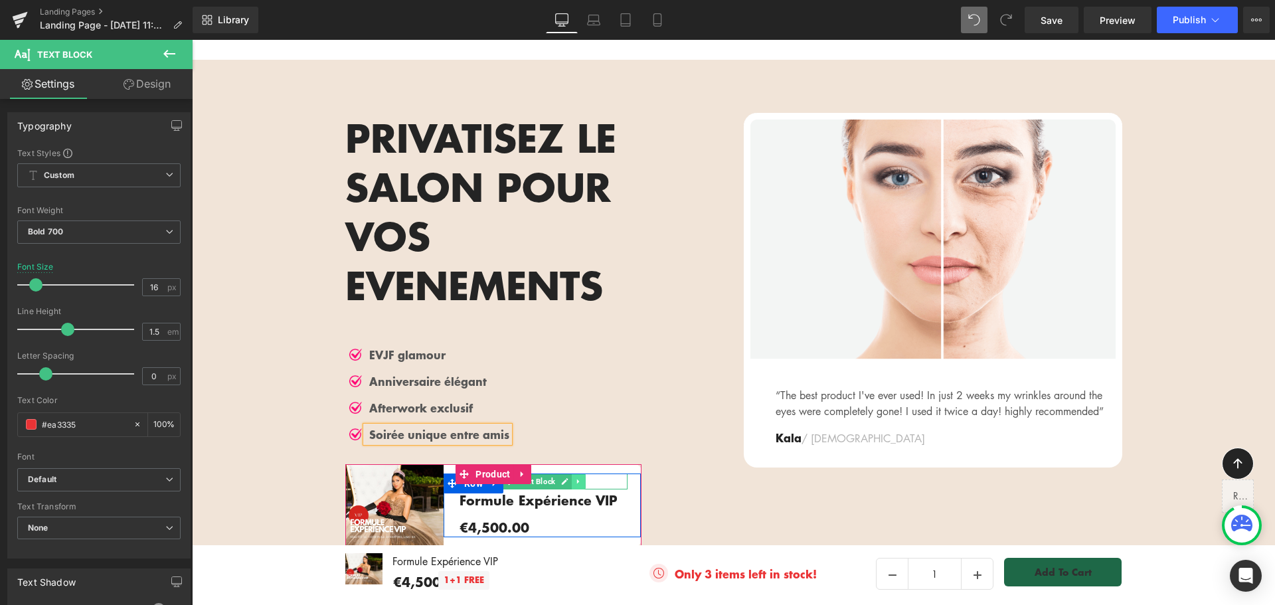
click at [577, 478] on icon at bounding box center [578, 482] width 7 height 8
click at [582, 478] on icon at bounding box center [585, 482] width 7 height 8
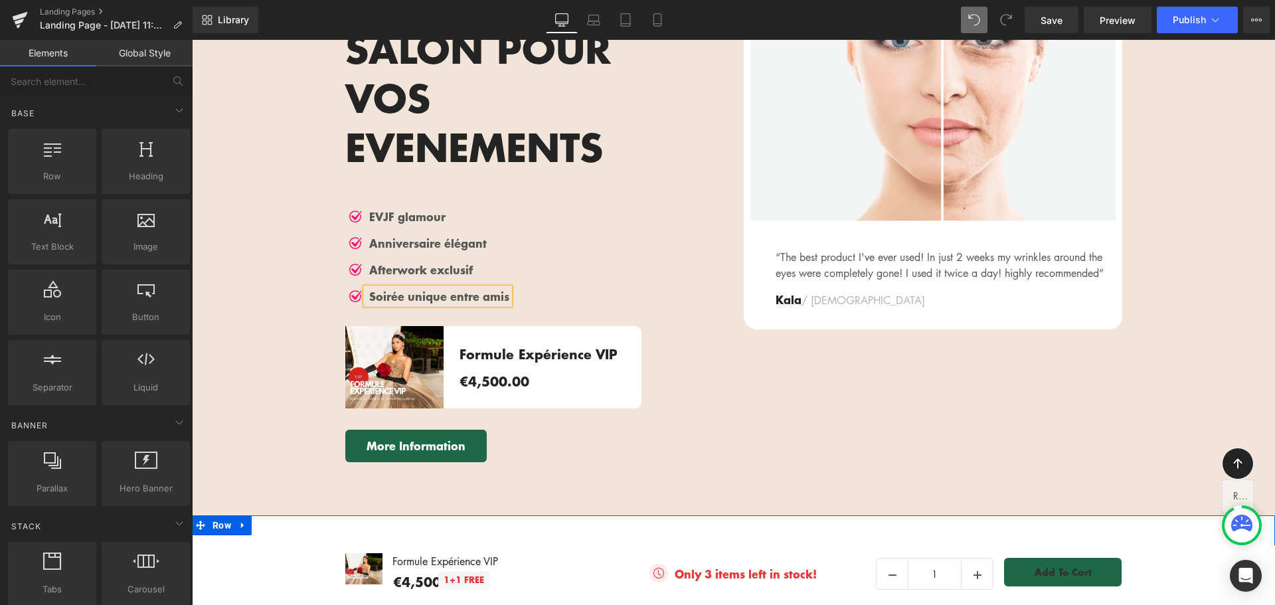
scroll to position [1993, 0]
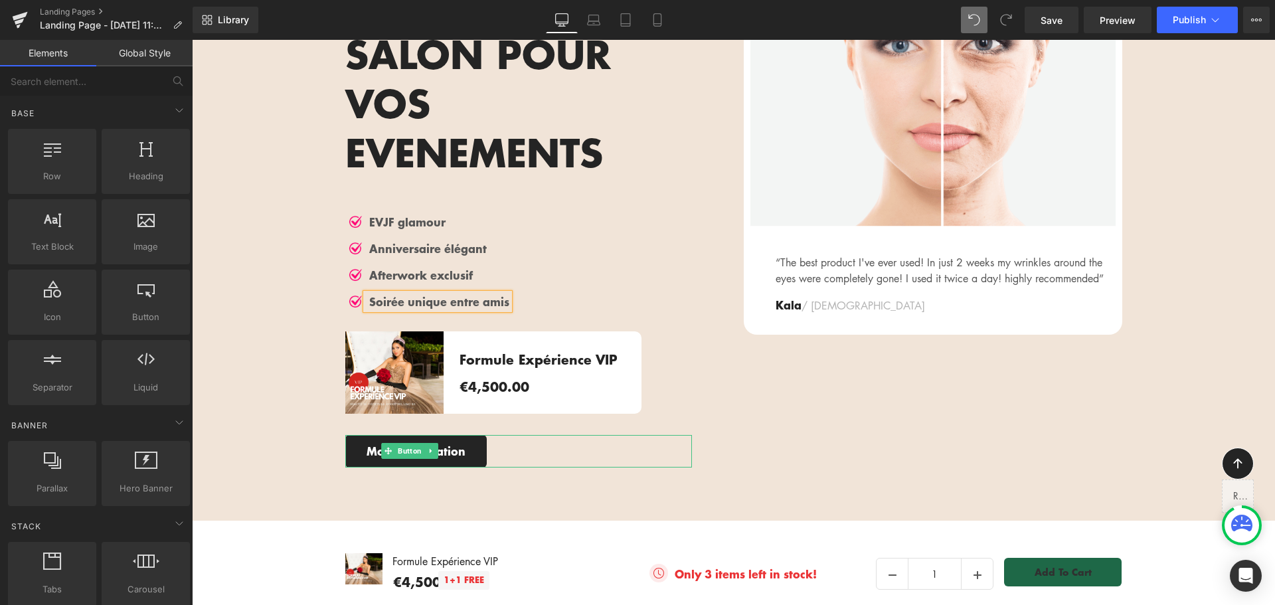
click at [464, 435] on link "More Information" at bounding box center [415, 451] width 141 height 32
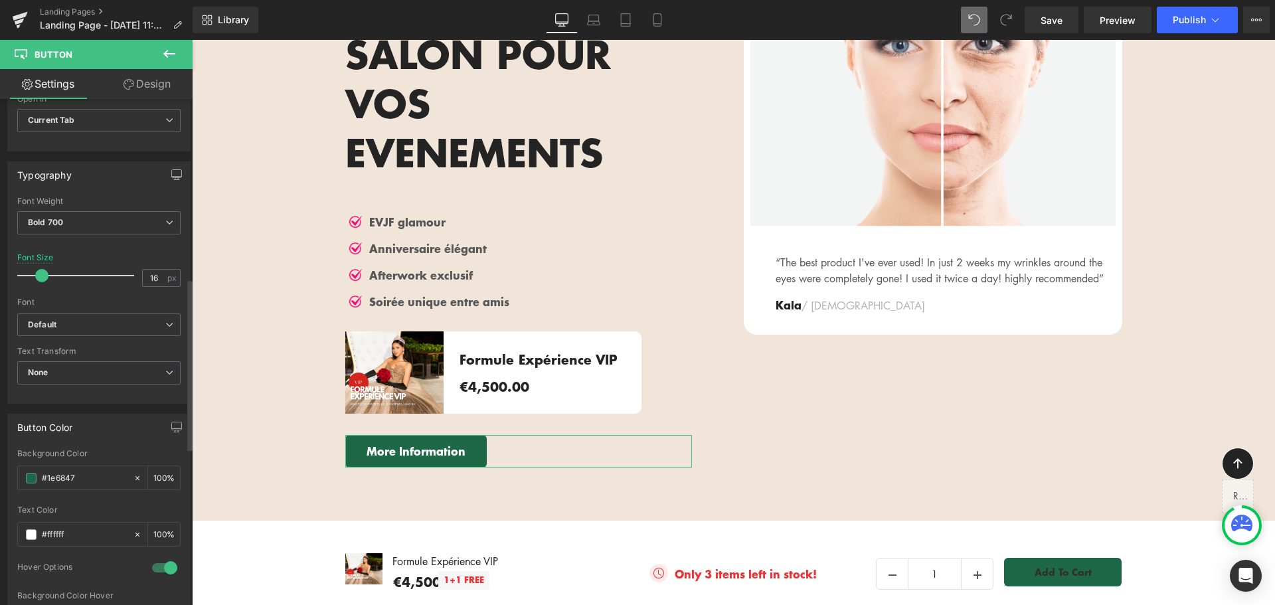
scroll to position [531, 0]
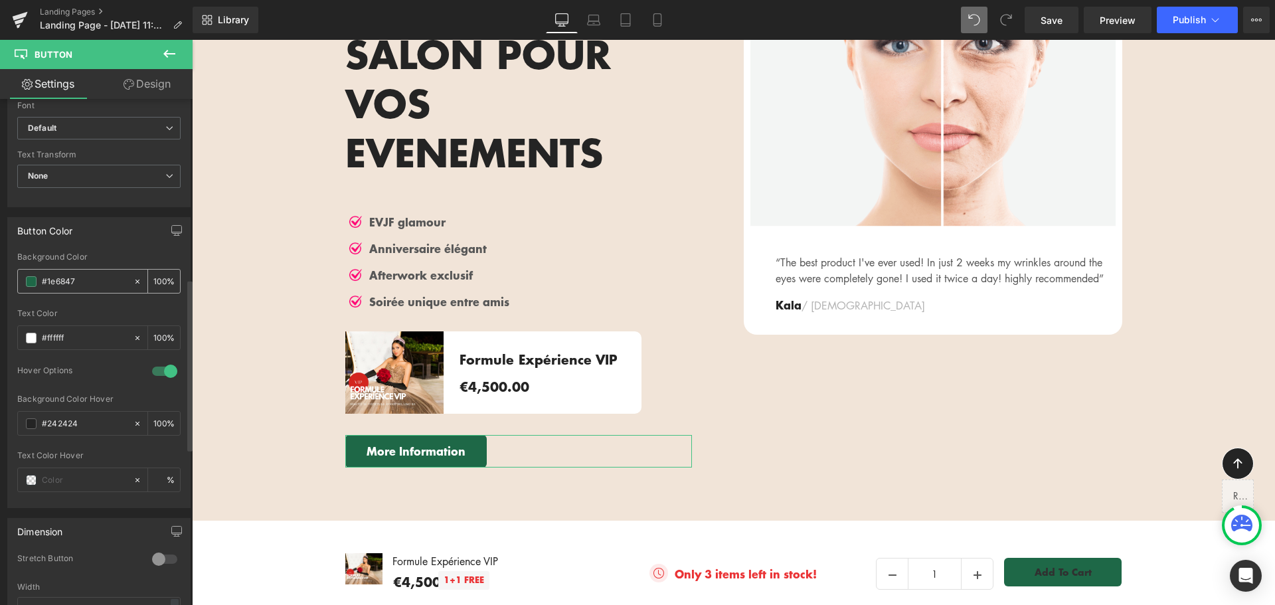
click at [107, 280] on input "#1e6847" at bounding box center [84, 281] width 85 height 15
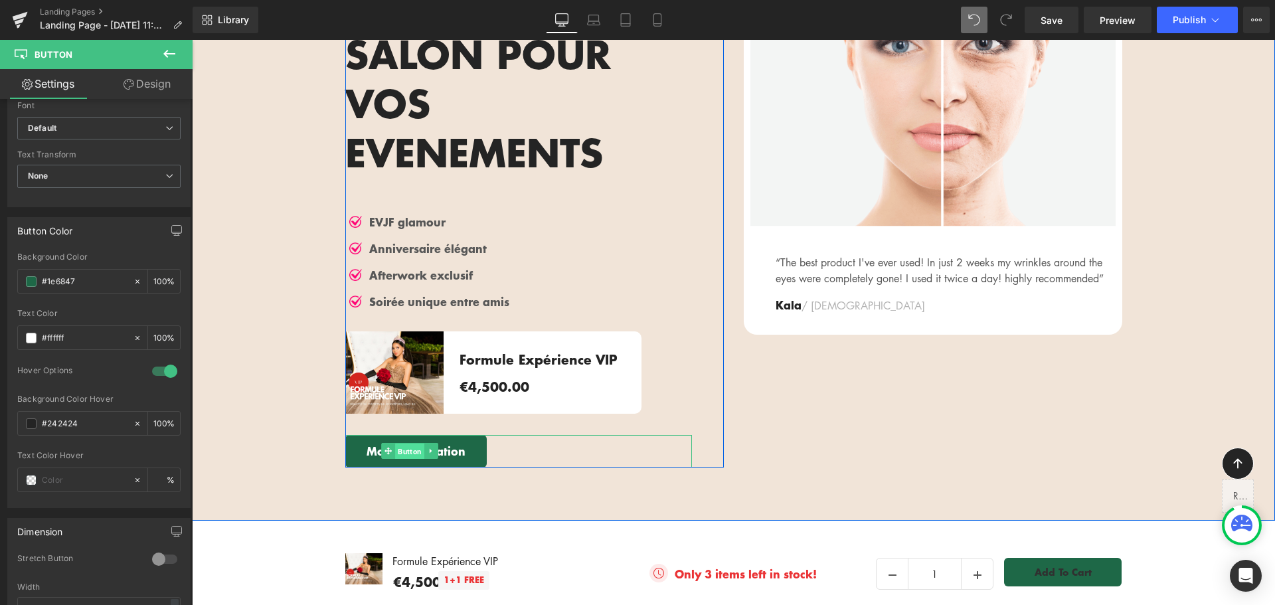
click at [413, 444] on span "Button" at bounding box center [409, 452] width 29 height 16
click at [430, 443] on link at bounding box center [431, 451] width 14 height 16
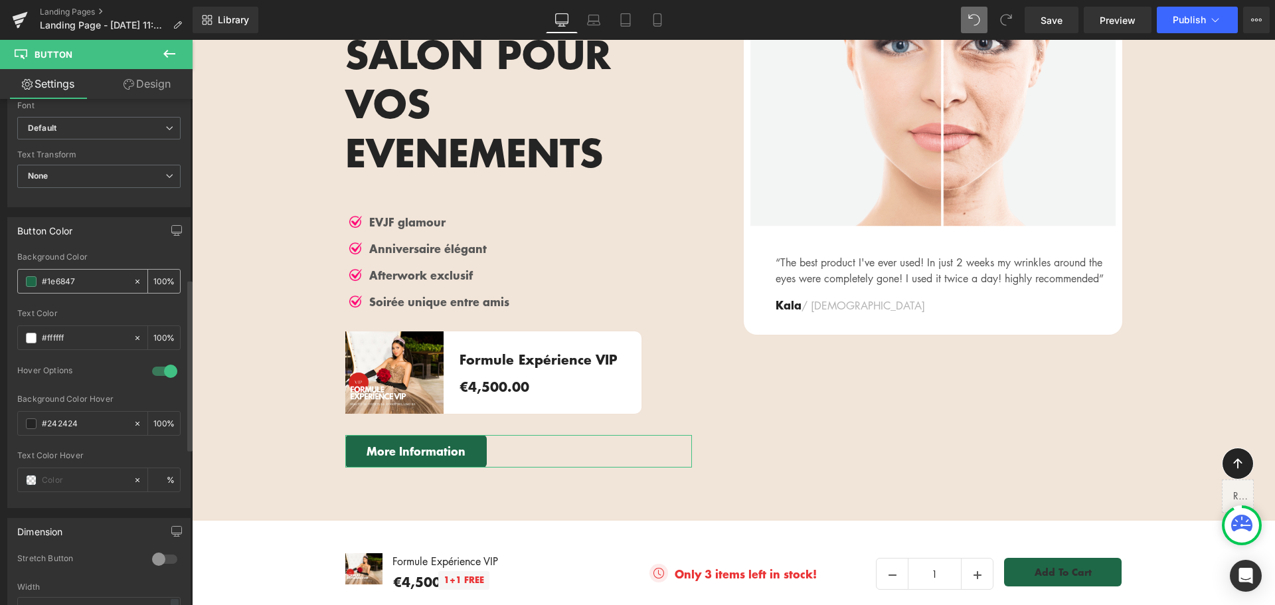
click at [93, 280] on input "#1e6847" at bounding box center [84, 281] width 85 height 15
paste input "#ff0274"
type input "##ff0274"
type input "0"
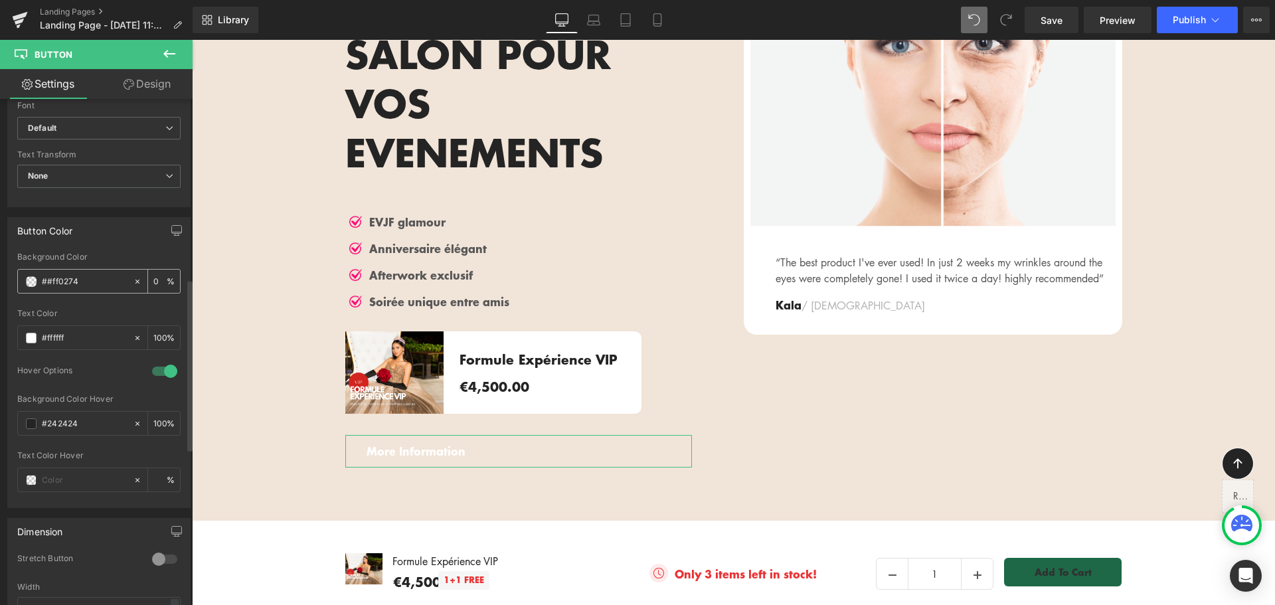
click at [52, 282] on input "##ff0274" at bounding box center [84, 281] width 85 height 15
type input "#ff0274"
type input "100"
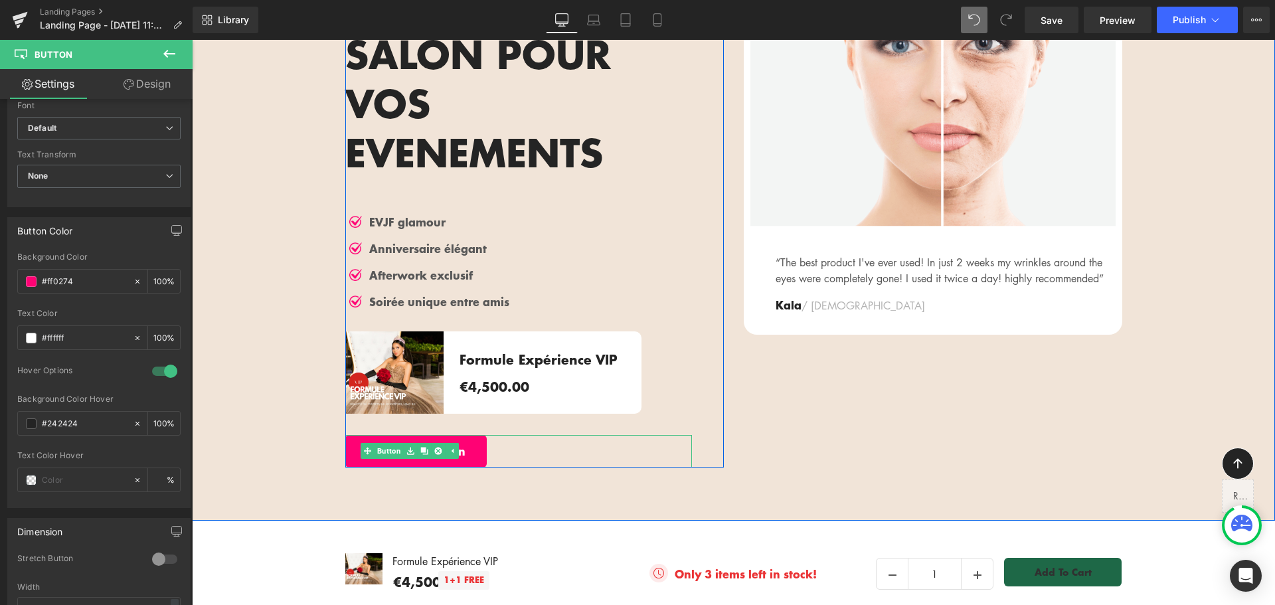
click at [432, 464] on div at bounding box center [534, 465] width 379 height 3
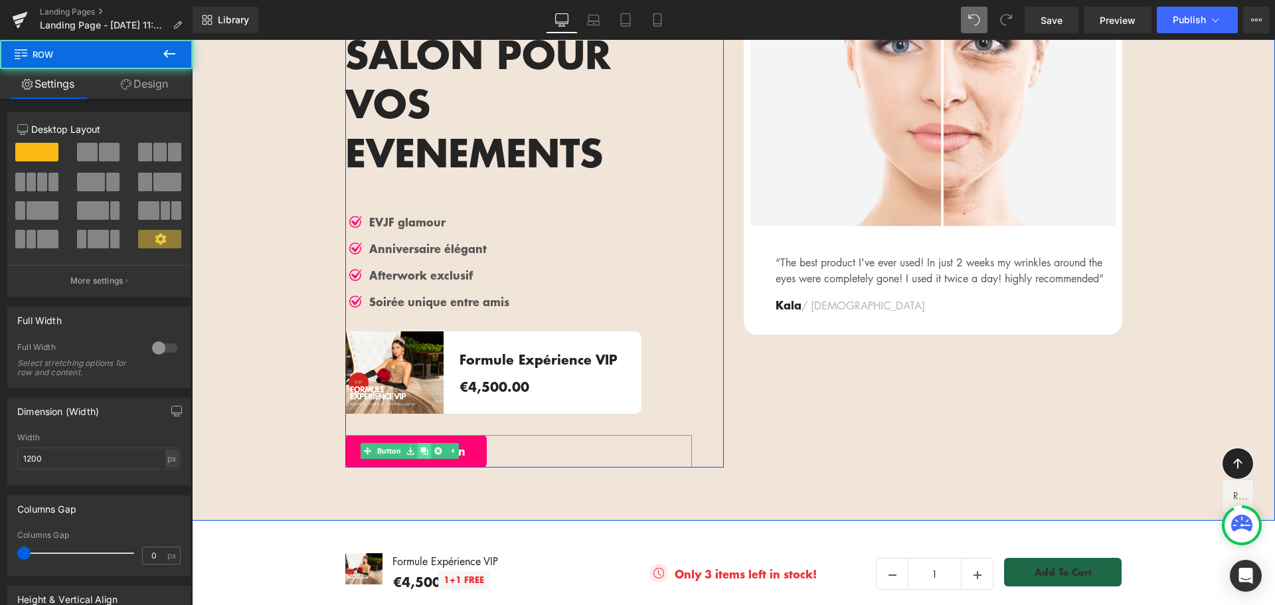
click at [424, 443] on link at bounding box center [424, 451] width 14 height 16
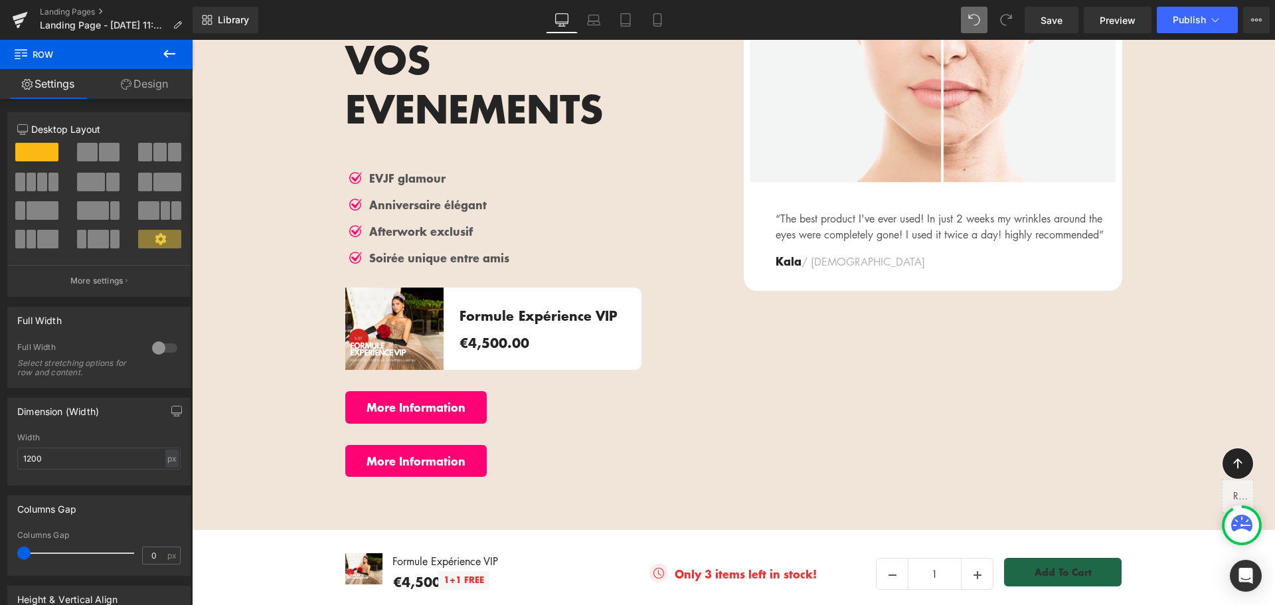
scroll to position [2009, 0]
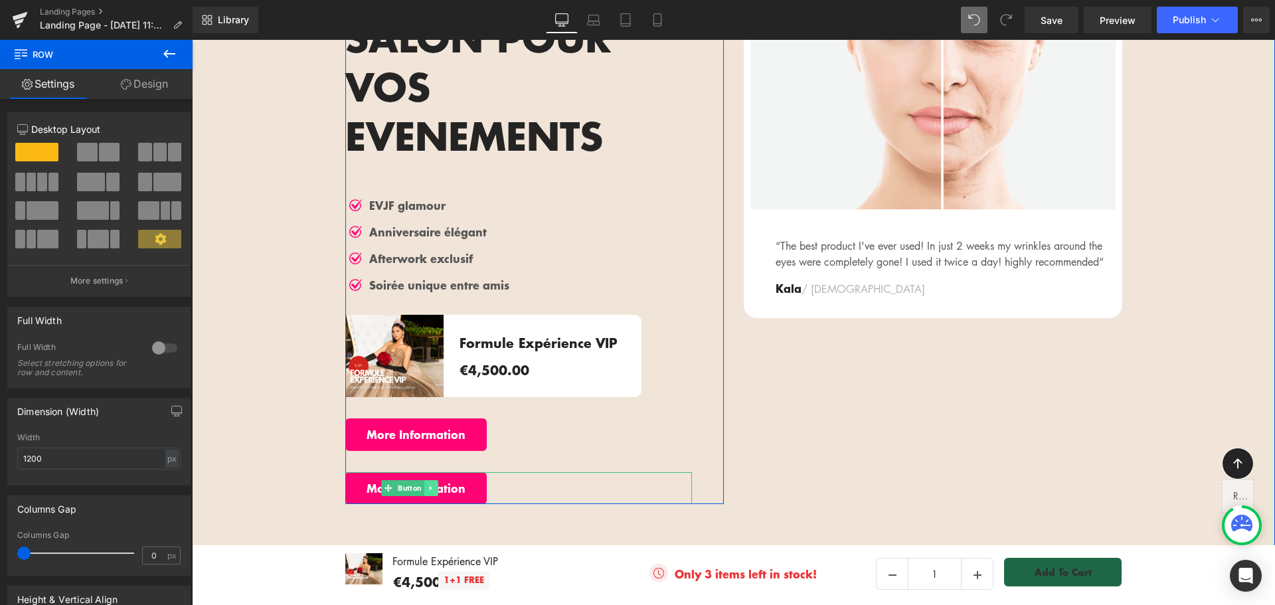
click at [428, 484] on icon at bounding box center [431, 488] width 7 height 8
click at [434, 484] on icon at bounding box center [437, 488] width 7 height 8
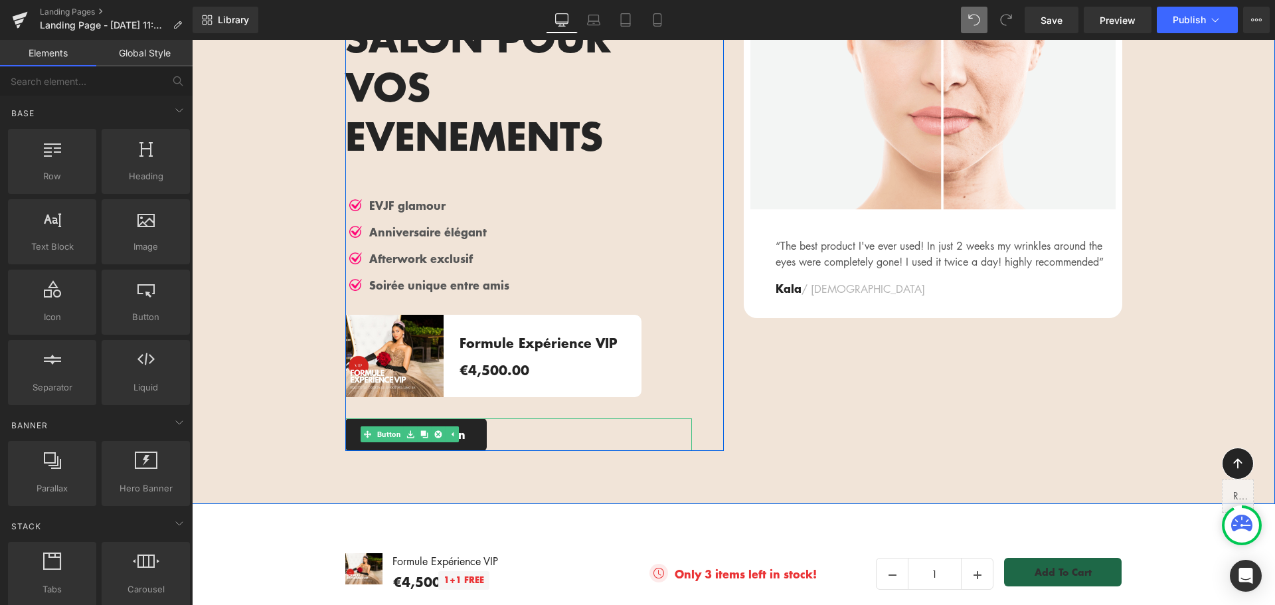
click at [346, 418] on link "More Information" at bounding box center [415, 434] width 141 height 32
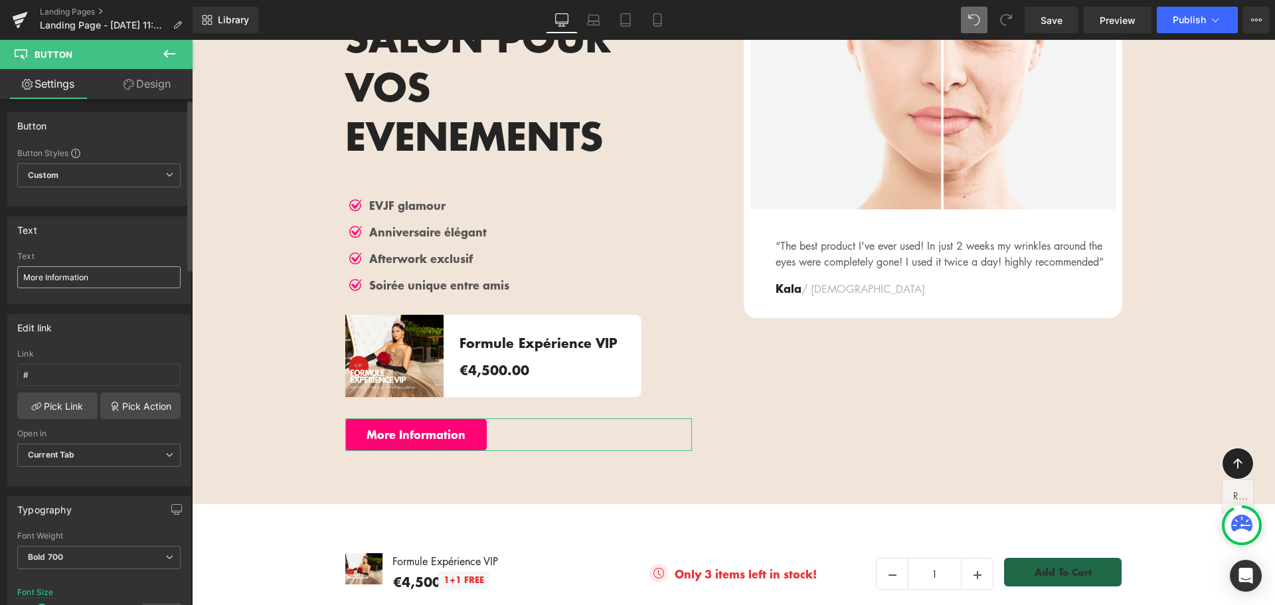
click at [40, 276] on input "More Information" at bounding box center [98, 277] width 163 height 22
drag, startPoint x: 43, startPoint y: 272, endPoint x: 0, endPoint y: 275, distance: 43.3
click at [0, 275] on div "Text More Information Text More Information" at bounding box center [99, 256] width 199 height 98
drag, startPoint x: 113, startPoint y: 278, endPoint x: 0, endPoint y: 268, distance: 113.4
click at [0, 268] on div "Text Plus Information Text Plus Information" at bounding box center [99, 256] width 199 height 98
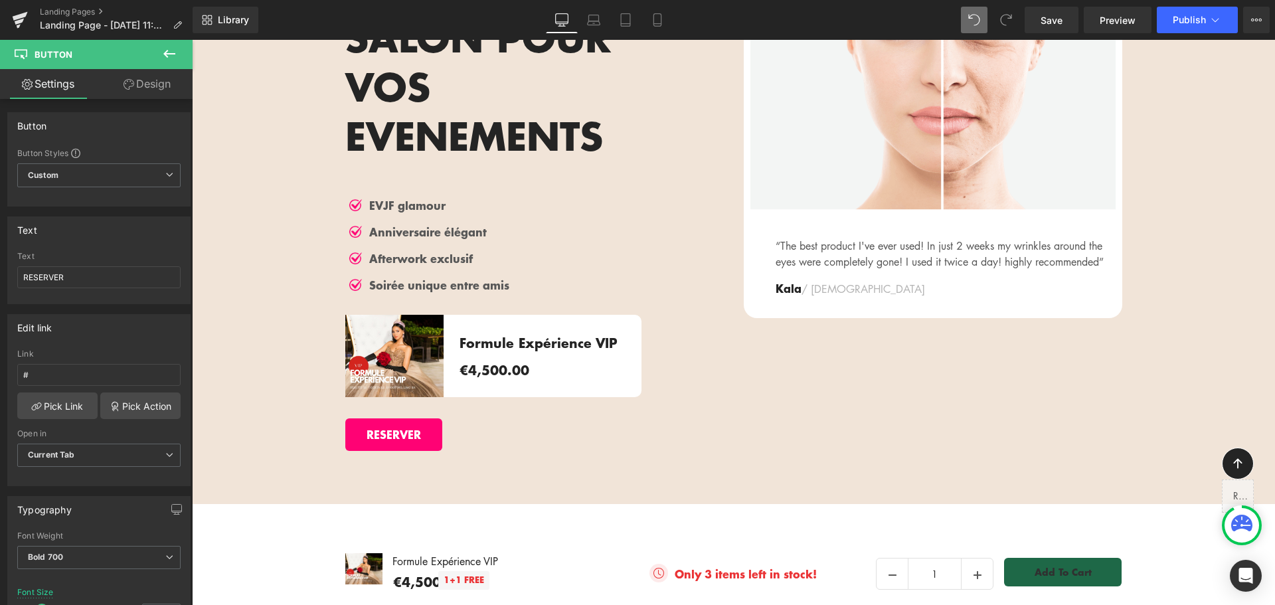
type input "RESERVER"
drag, startPoint x: 252, startPoint y: 478, endPoint x: 269, endPoint y: 460, distance: 24.0
click at [192, 40] on div "50px" at bounding box center [192, 40] width 0 height 0
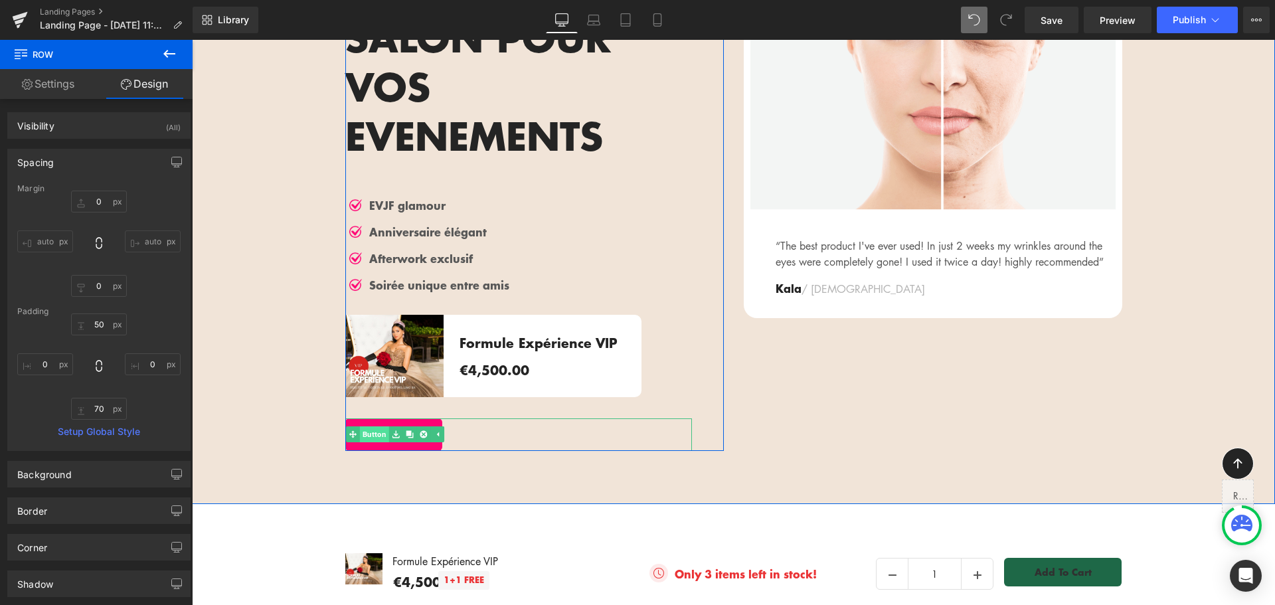
click at [372, 426] on link "Button" at bounding box center [367, 434] width 43 height 16
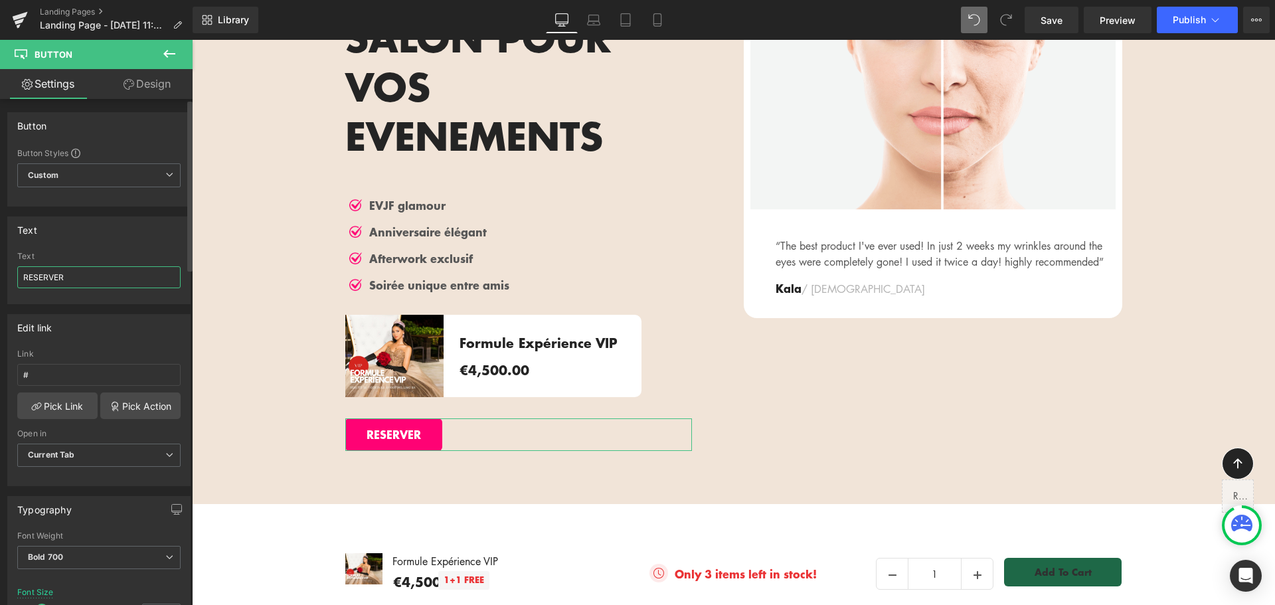
click at [34, 277] on input "RESERVER" at bounding box center [98, 277] width 163 height 22
paste input "É"
type input "RÉSERVER"
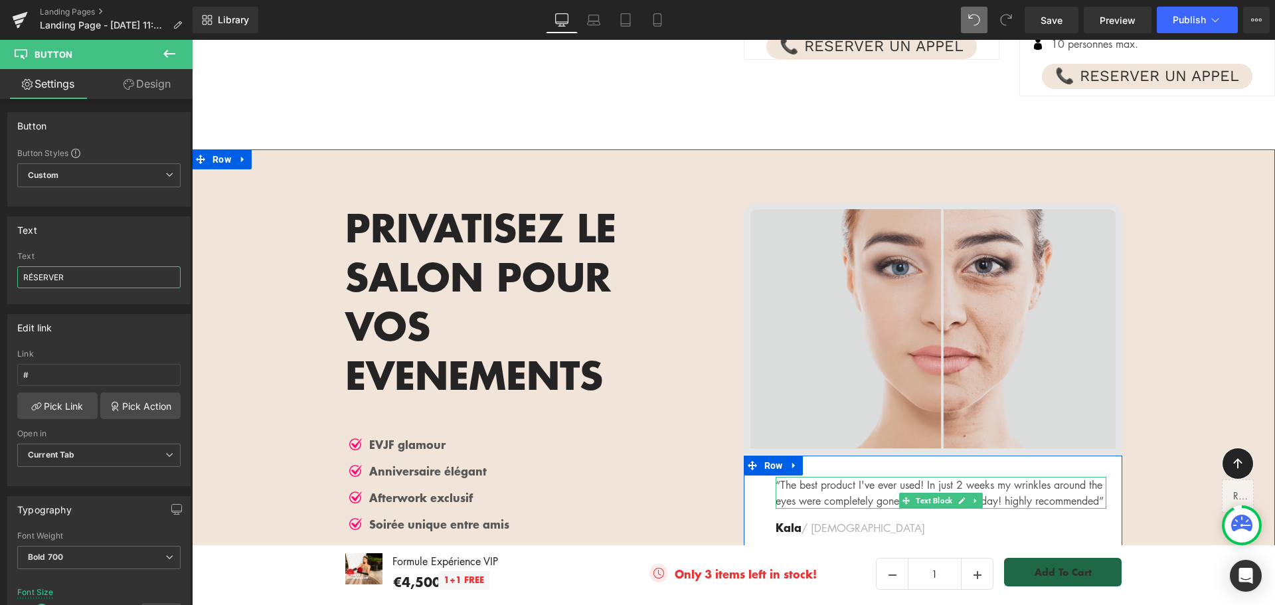
scroll to position [1744, 0]
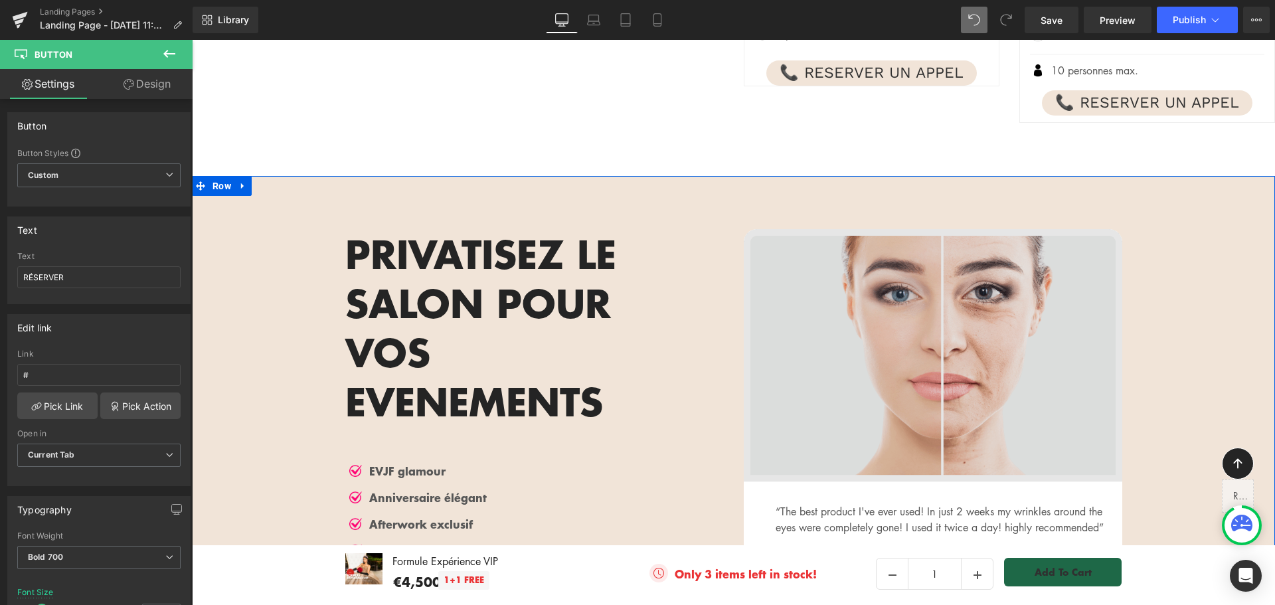
click at [1061, 331] on img at bounding box center [933, 355] width 379 height 253
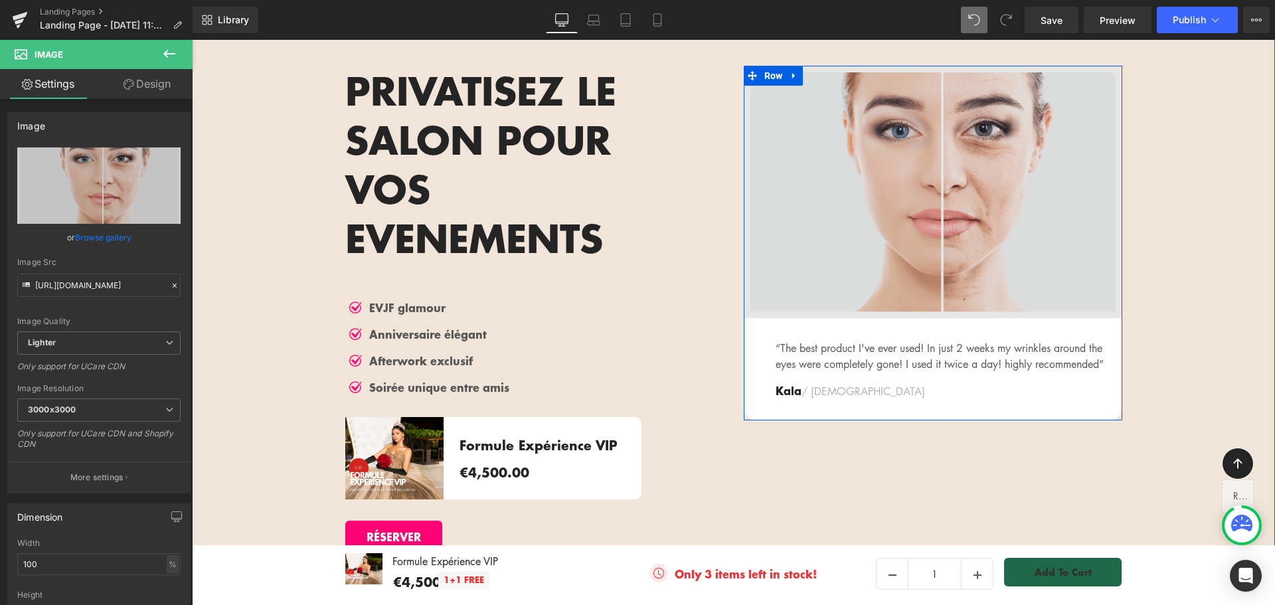
scroll to position [1877, 0]
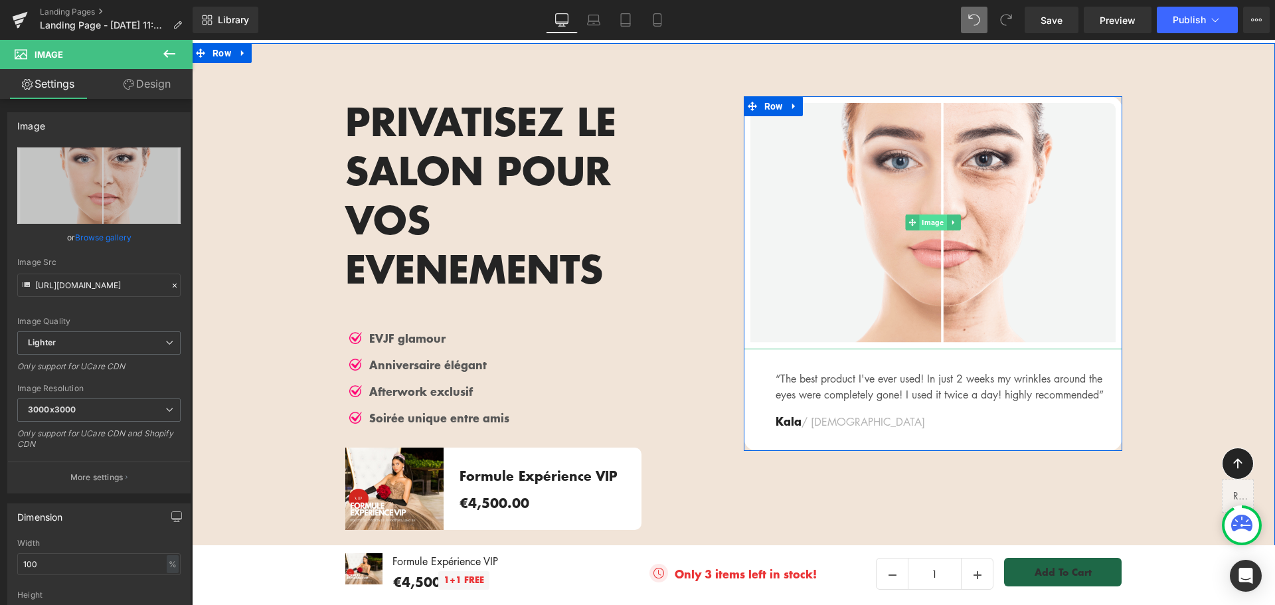
click at [931, 226] on span "Image" at bounding box center [932, 223] width 27 height 16
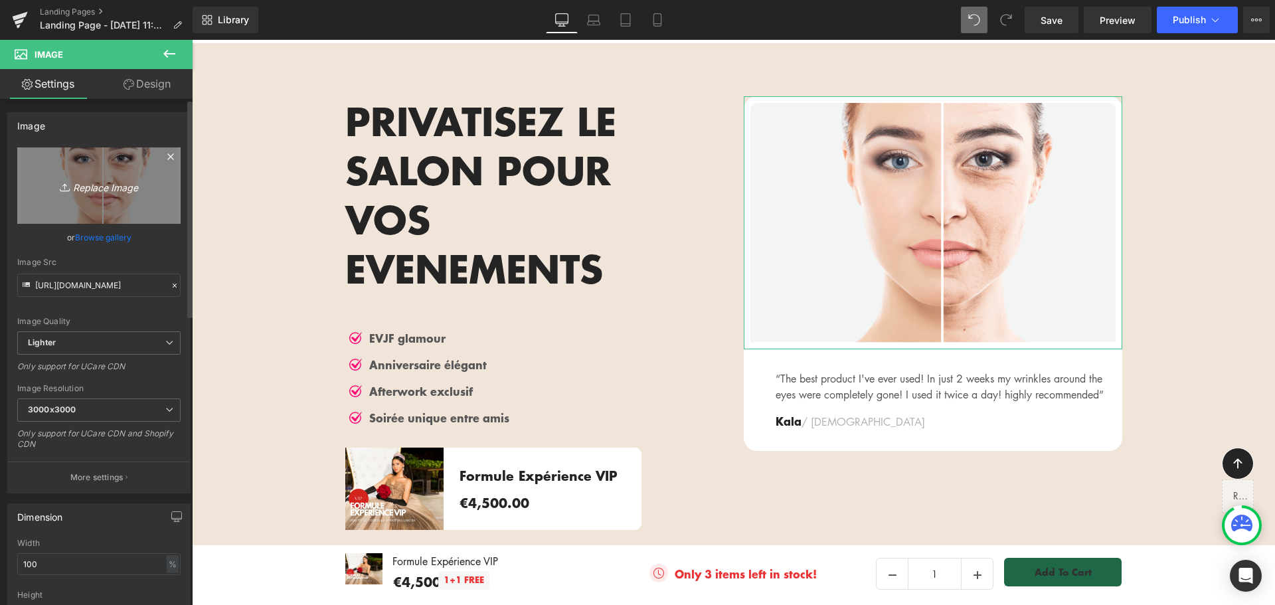
click at [95, 185] on icon "Replace Image" at bounding box center [99, 185] width 106 height 17
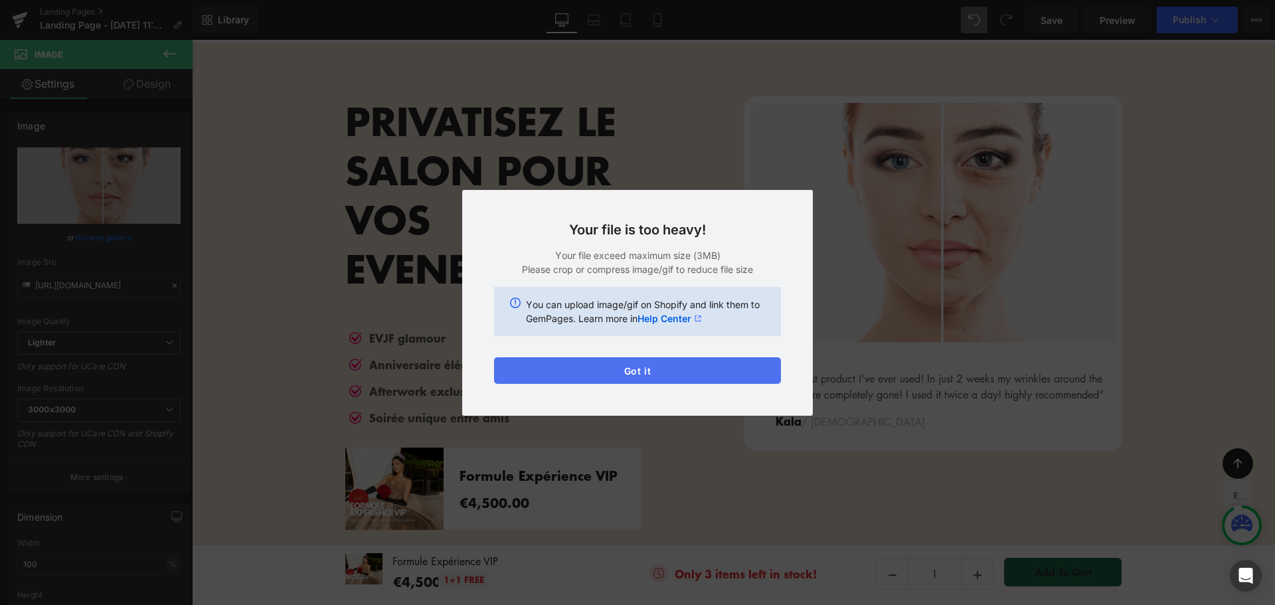
click at [662, 372] on button "Got it" at bounding box center [637, 370] width 287 height 27
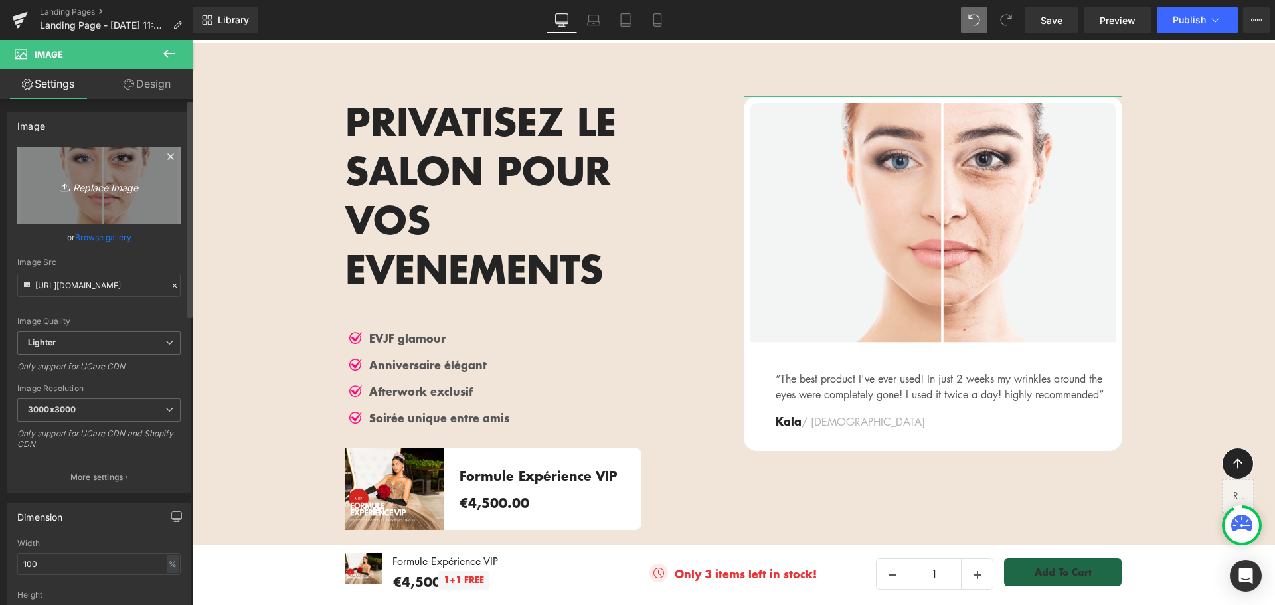
click at [96, 187] on icon "Replace Image" at bounding box center [99, 185] width 106 height 17
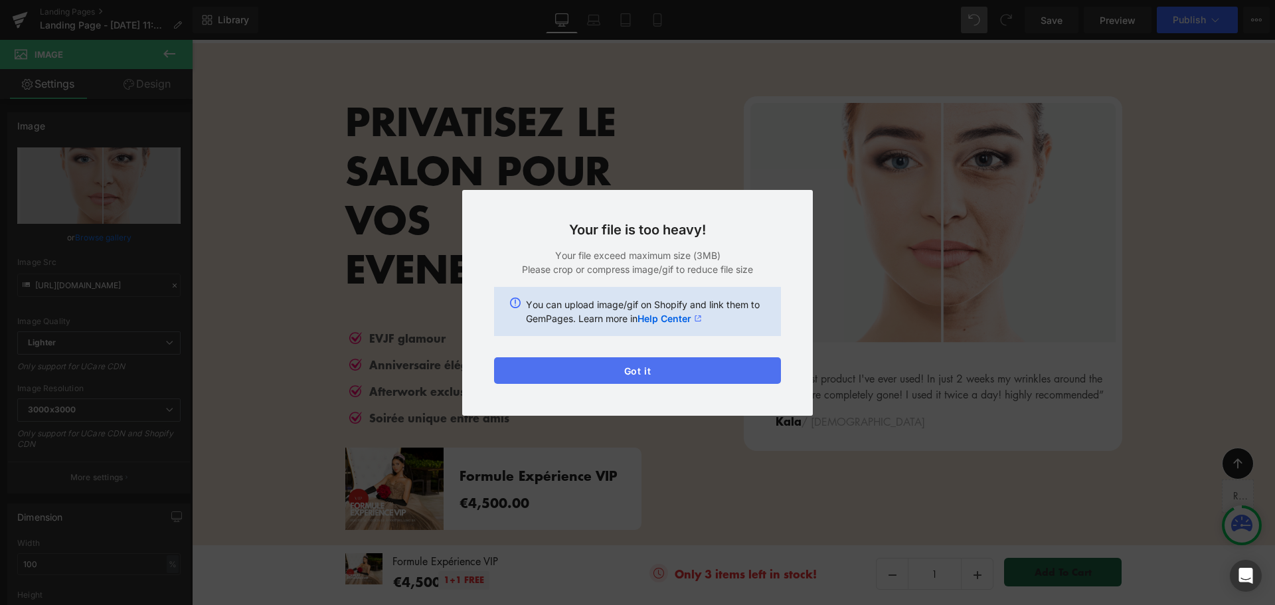
click at [646, 371] on button "Got it" at bounding box center [637, 370] width 287 height 27
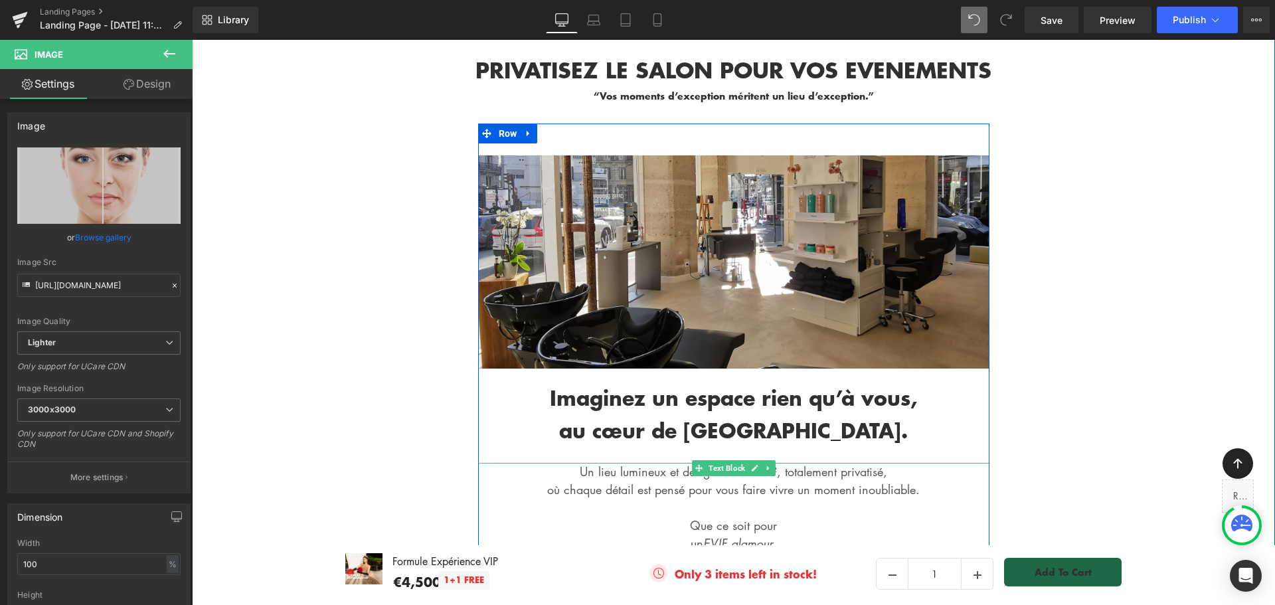
scroll to position [83, 0]
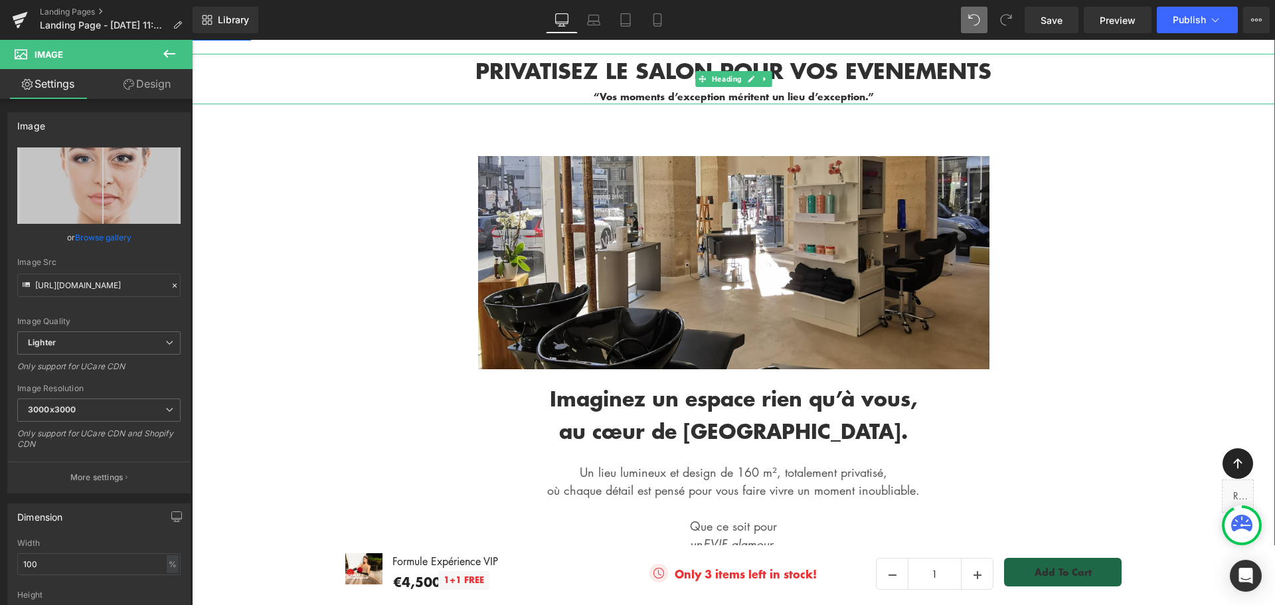
click at [755, 98] on strong "“Vos moments d’exception méritent un lieu d’exception.”" at bounding box center [734, 97] width 280 height 14
click at [0, 0] on ul "Text Color Highlight Color #333333" at bounding box center [0, 0] width 0 height 0
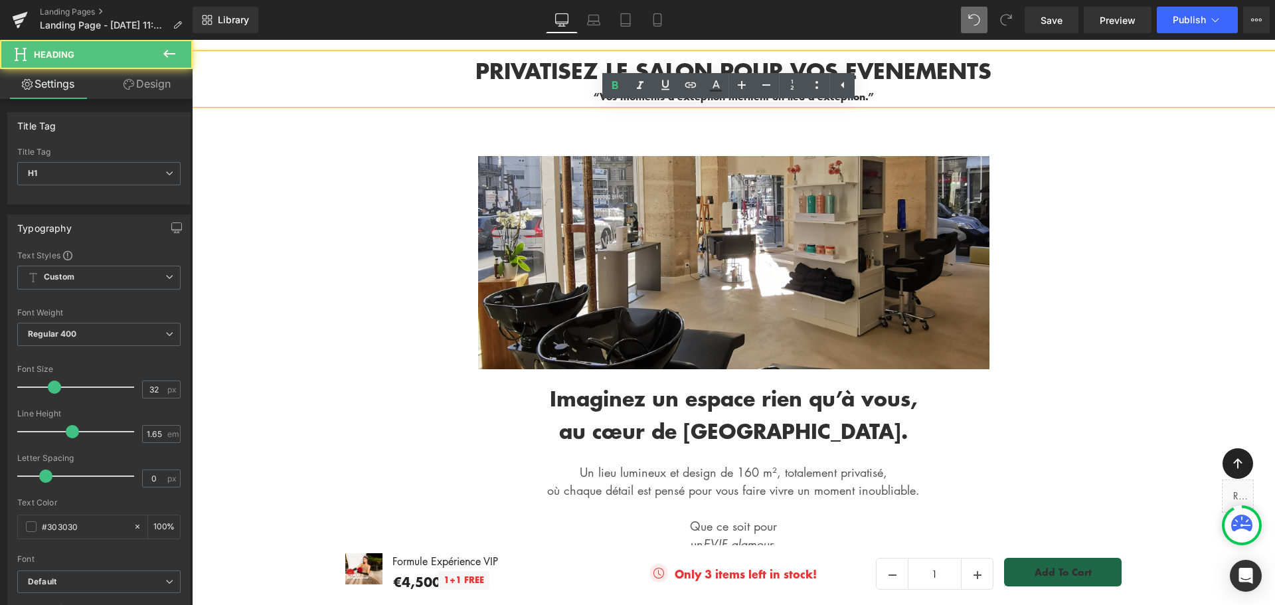
click at [755, 98] on ul "Text Color Highlight Color #333333" at bounding box center [728, 87] width 252 height 29
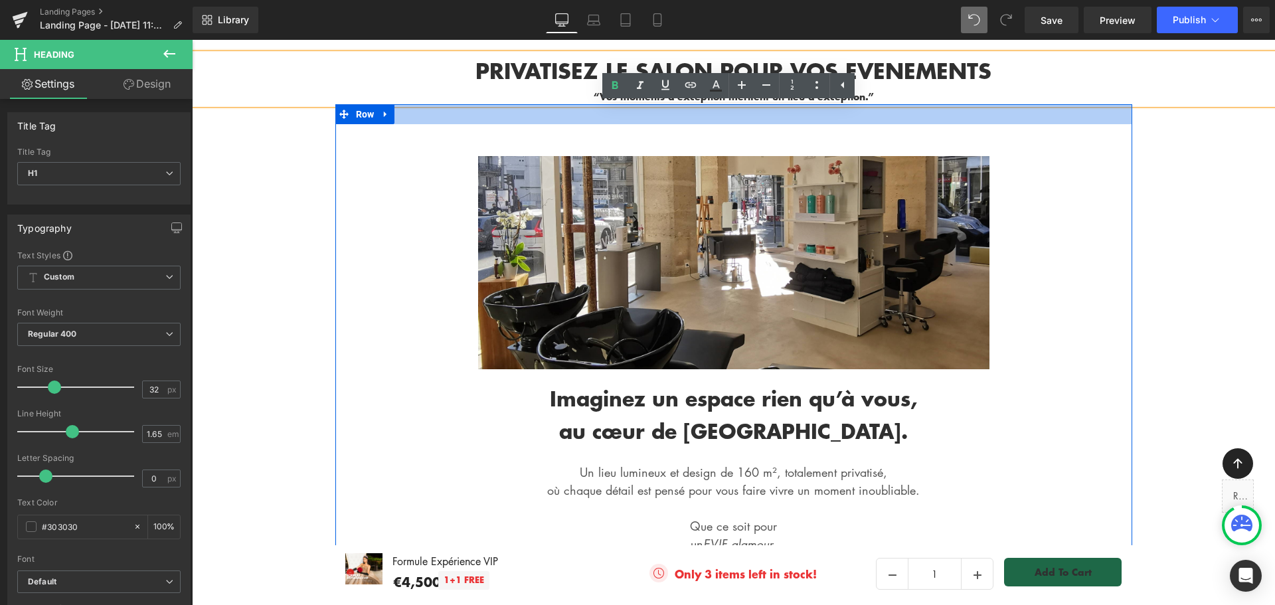
click at [885, 106] on div at bounding box center [733, 114] width 797 height 20
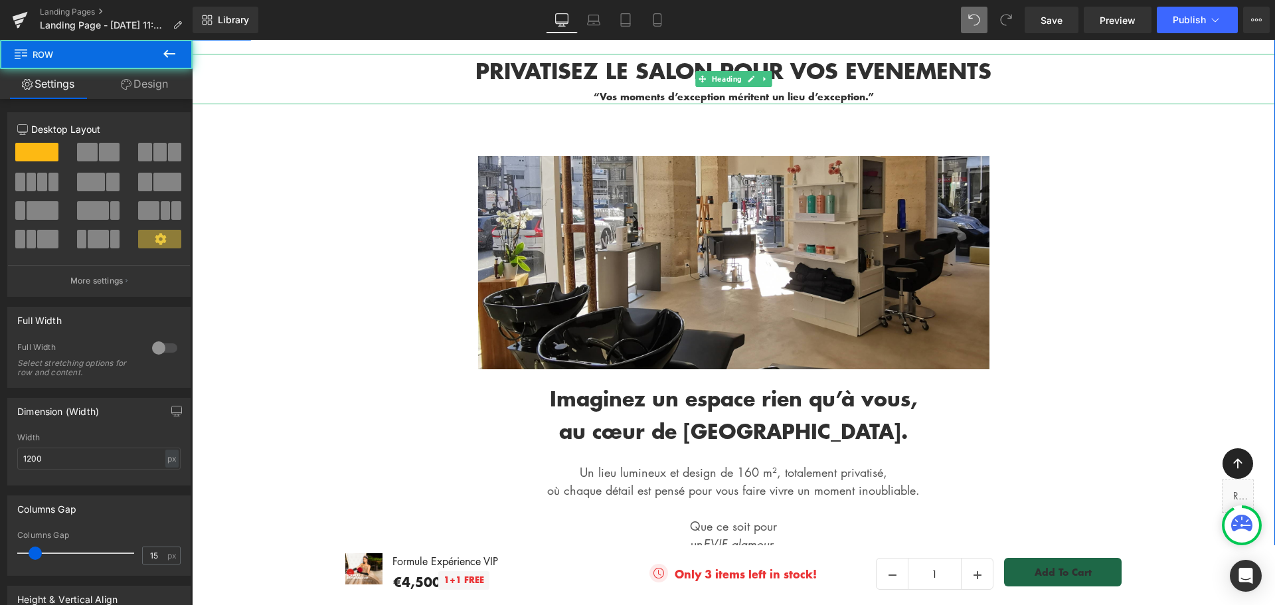
click at [830, 96] on strong "“Vos moments d’exception méritent un lieu d’exception.”" at bounding box center [734, 97] width 280 height 14
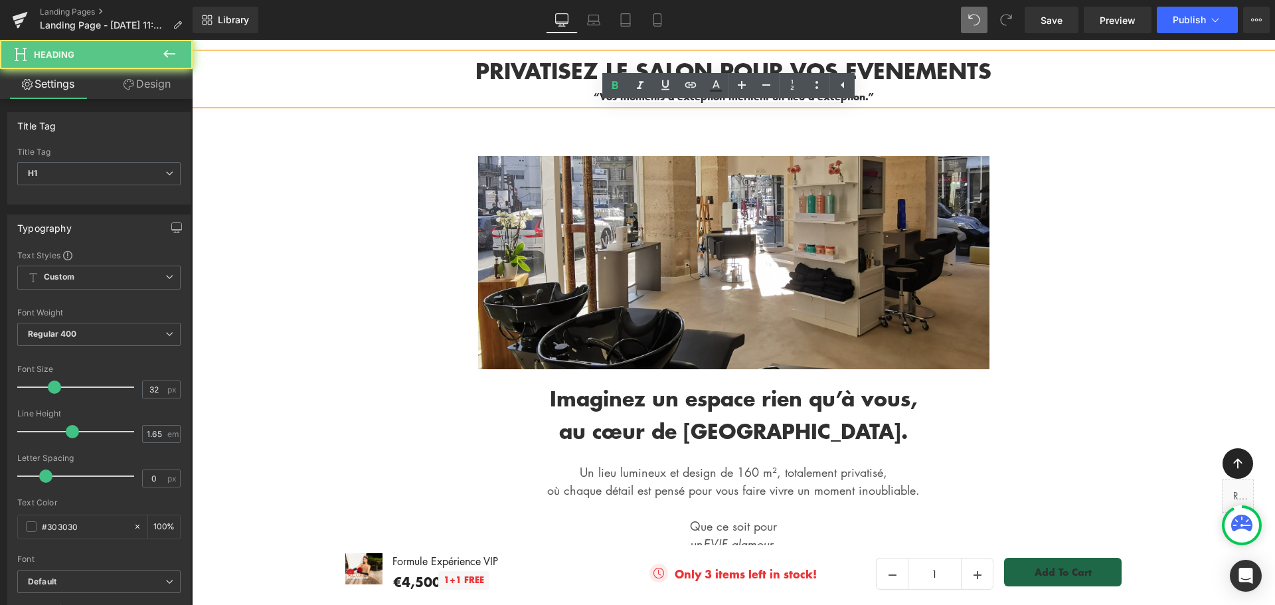
click at [830, 96] on link at bounding box center [842, 85] width 25 height 25
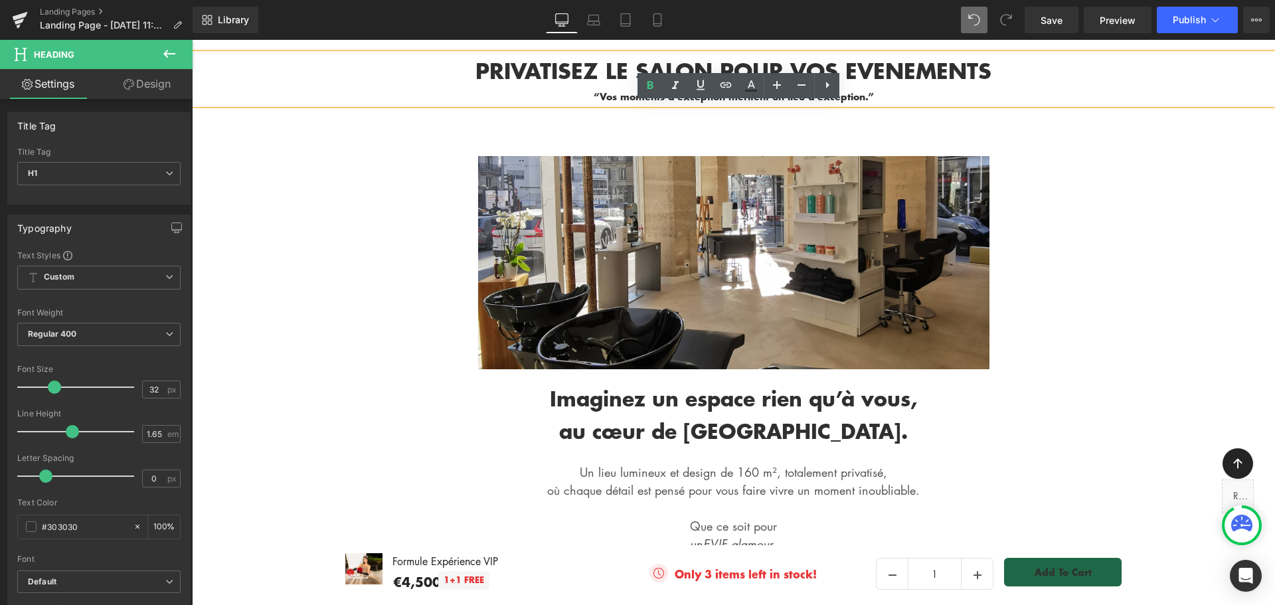
click at [830, 96] on link at bounding box center [826, 85] width 25 height 25
click at [830, 96] on link at bounding box center [828, 85] width 25 height 25
click at [951, 86] on h1 "PRIVATISEZ LE SALON POUR VOS EVENEMENTS" at bounding box center [733, 71] width 1083 height 35
click at [854, 97] on link at bounding box center [842, 85] width 25 height 25
drag, startPoint x: 871, startPoint y: 96, endPoint x: 603, endPoint y: 89, distance: 267.8
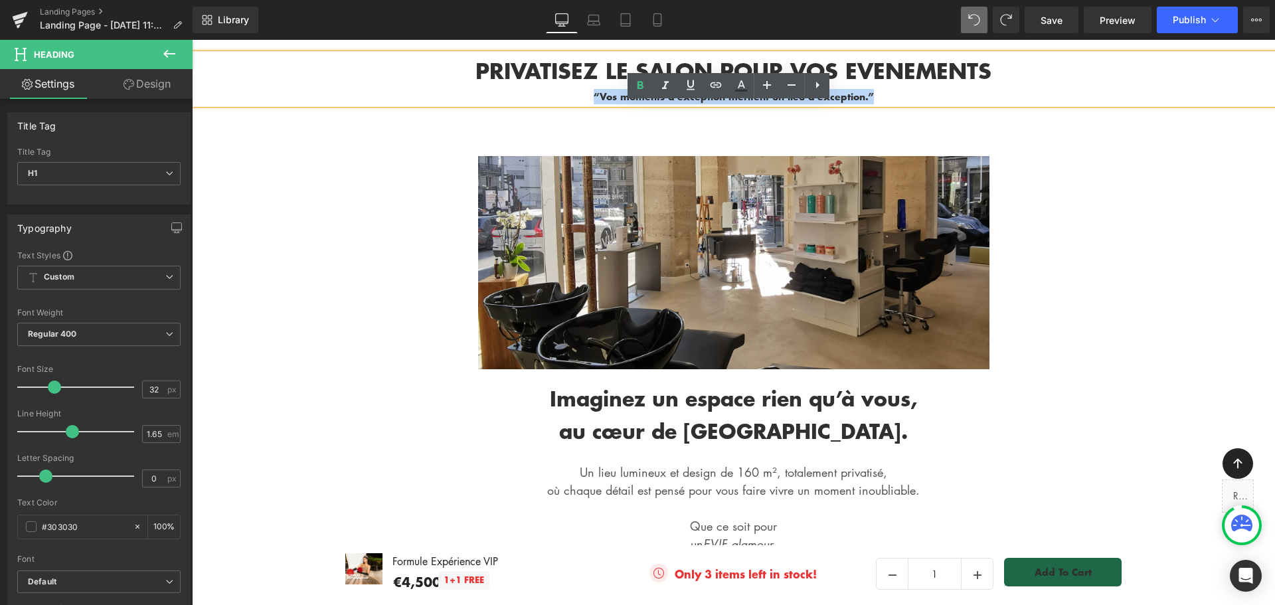
click at [603, 89] on div "“Vos moments d’exception méritent un lieu d’exception.”" at bounding box center [733, 96] width 1083 height 15
copy strong "“Vos moments d’exception méritent un lieu d’exception.”"
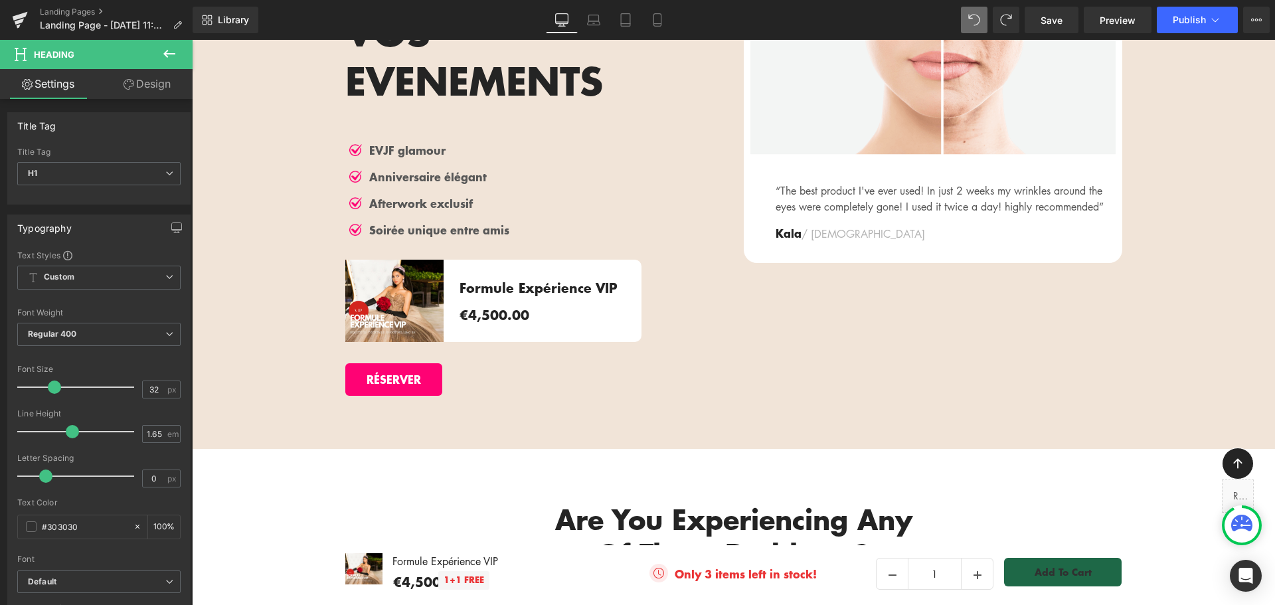
scroll to position [2076, 0]
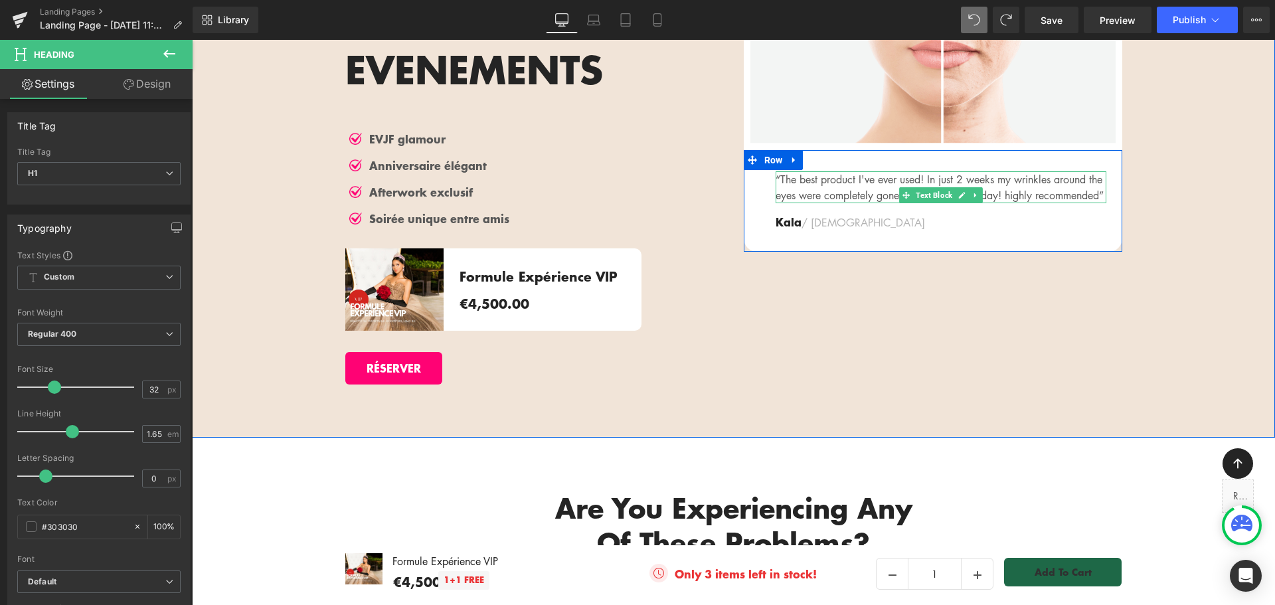
click at [776, 201] on p "“The best product I've ever used! In just 2 weeks my wrinkles around the eyes w…" at bounding box center [941, 187] width 331 height 32
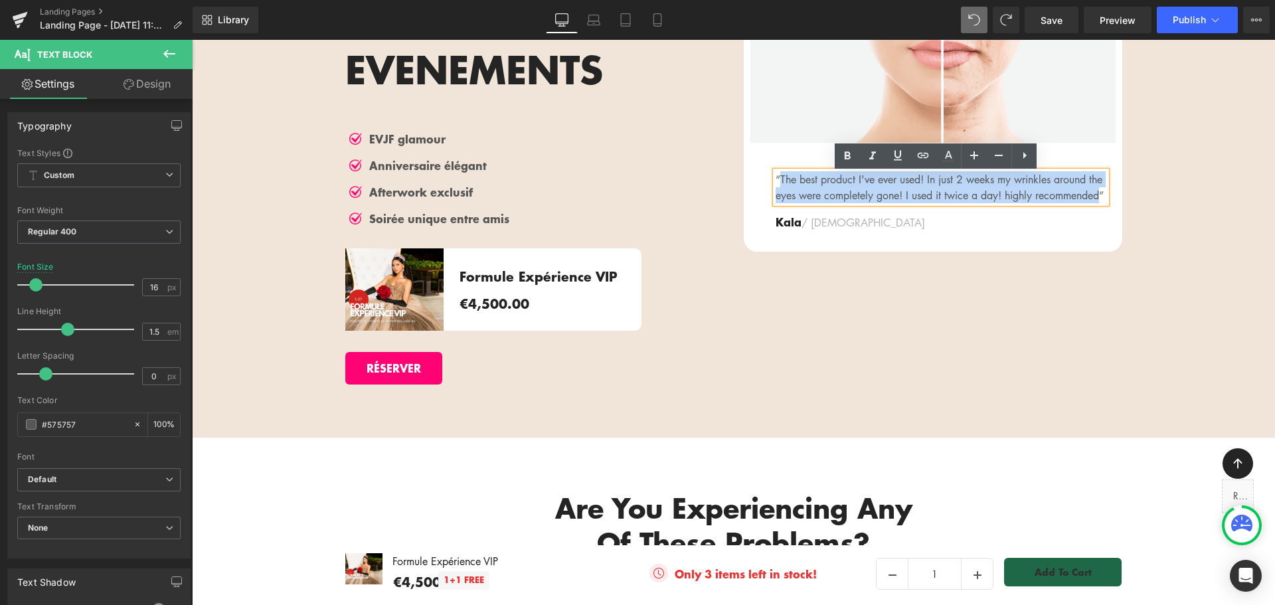
drag, startPoint x: 838, startPoint y: 212, endPoint x: 777, endPoint y: 182, distance: 68.0
click at [777, 182] on p "“The best product I've ever used! In just 2 weeks my wrinkles around the eyes w…" at bounding box center [941, 187] width 331 height 32
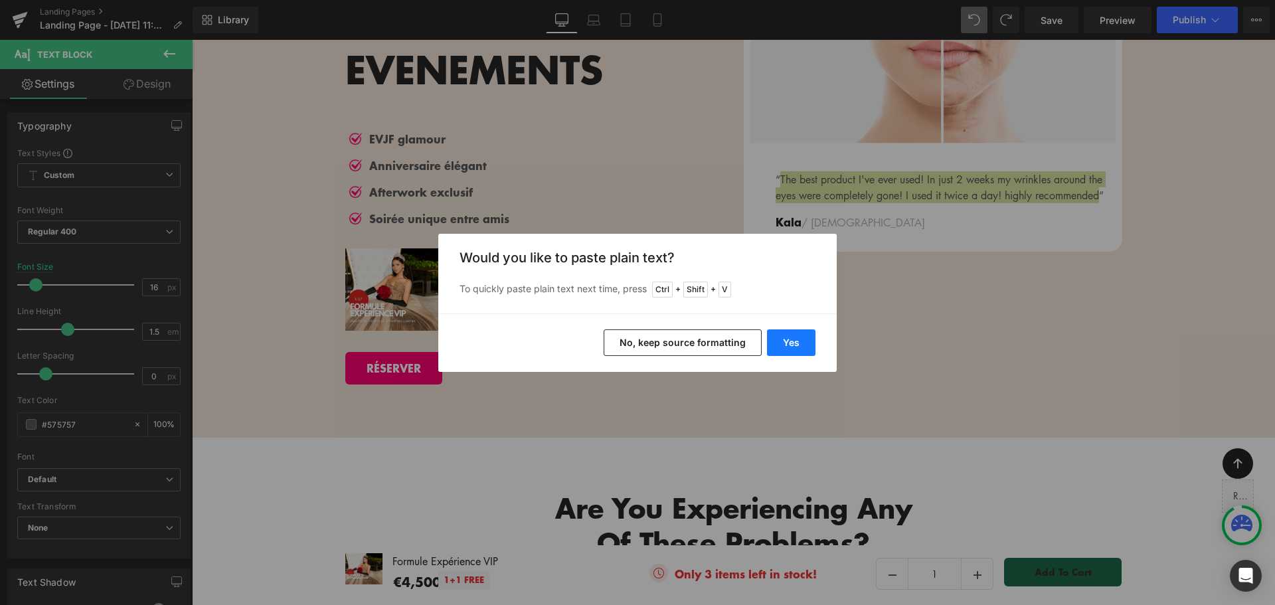
click at [796, 342] on button "Yes" at bounding box center [791, 342] width 48 height 27
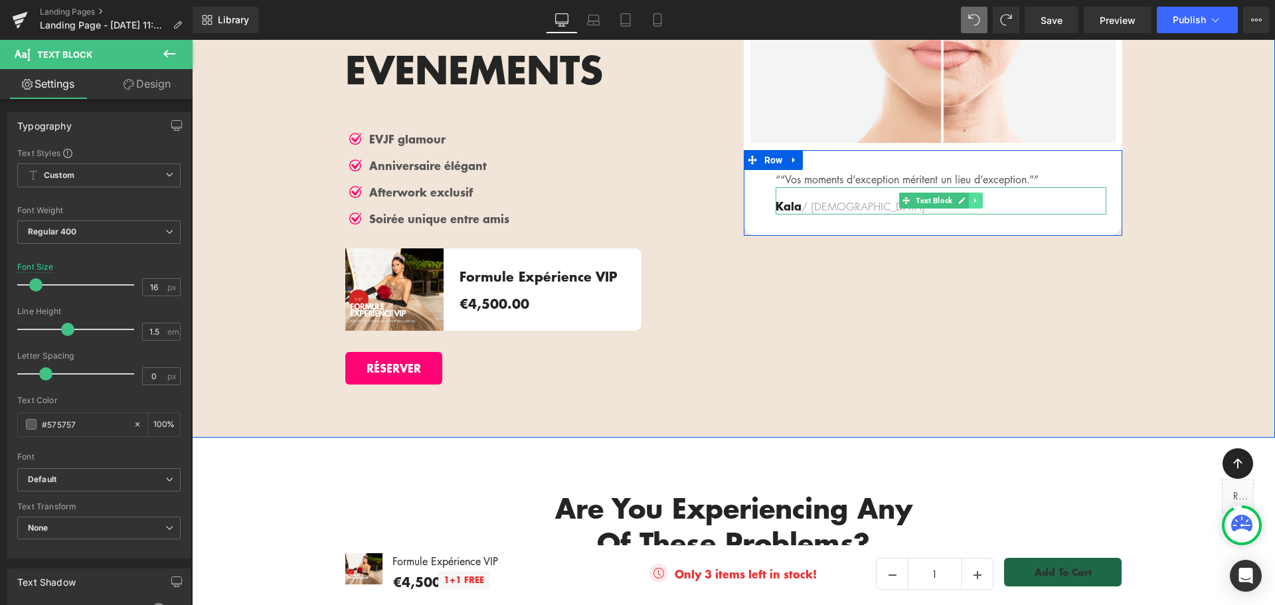
click at [972, 201] on icon at bounding box center [975, 201] width 7 height 8
click at [979, 203] on icon at bounding box center [982, 200] width 7 height 7
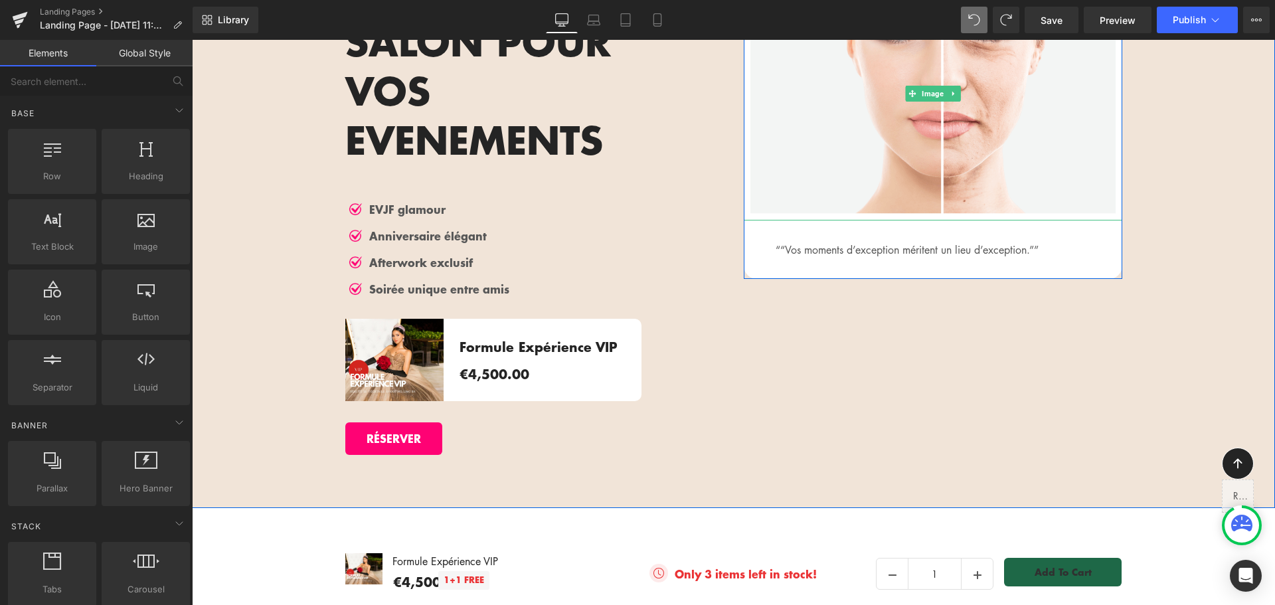
scroll to position [2009, 0]
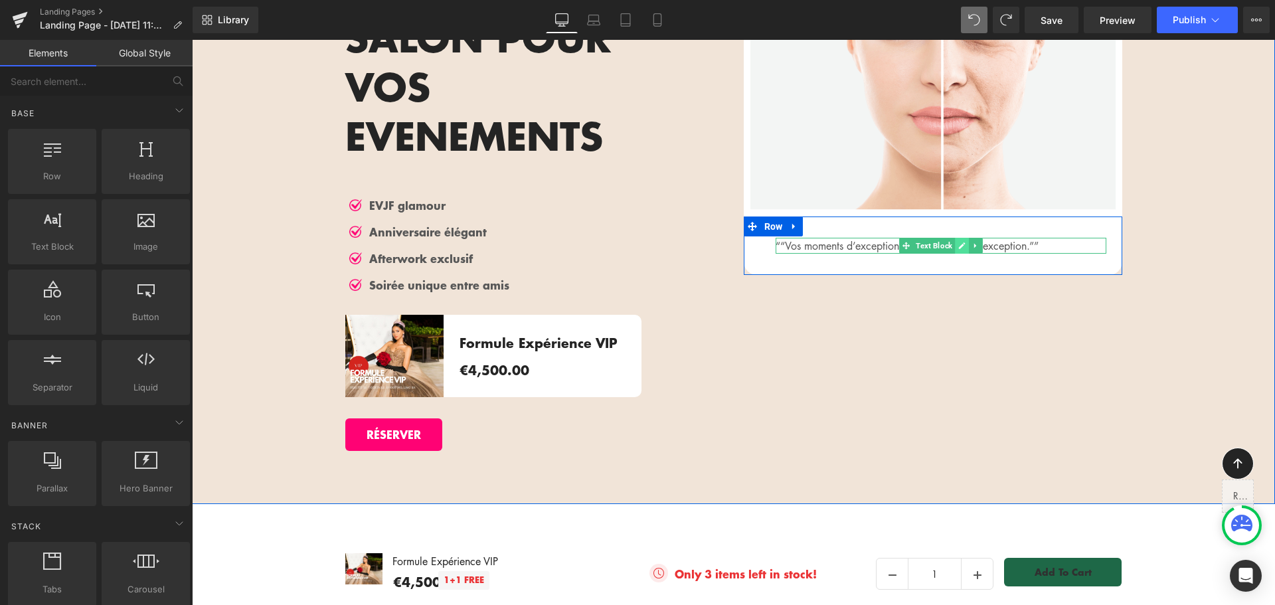
click at [959, 249] on icon at bounding box center [962, 245] width 7 height 7
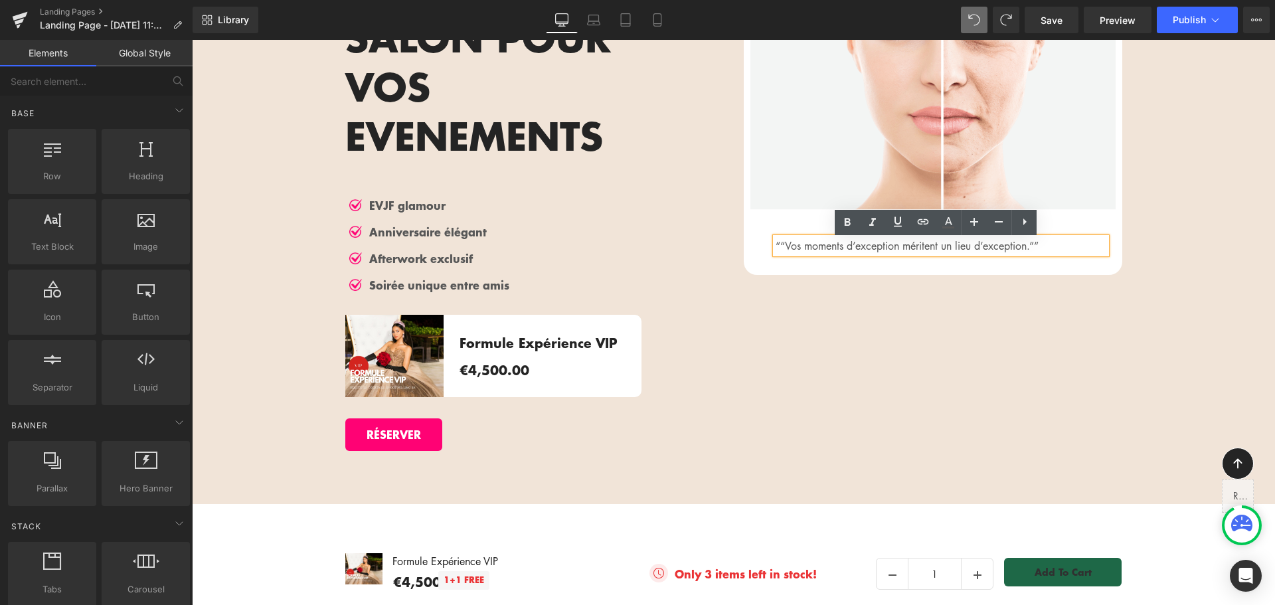
click at [956, 250] on p "““Vos moments d’exception méritent un lieu d’exception.””" at bounding box center [941, 246] width 331 height 16
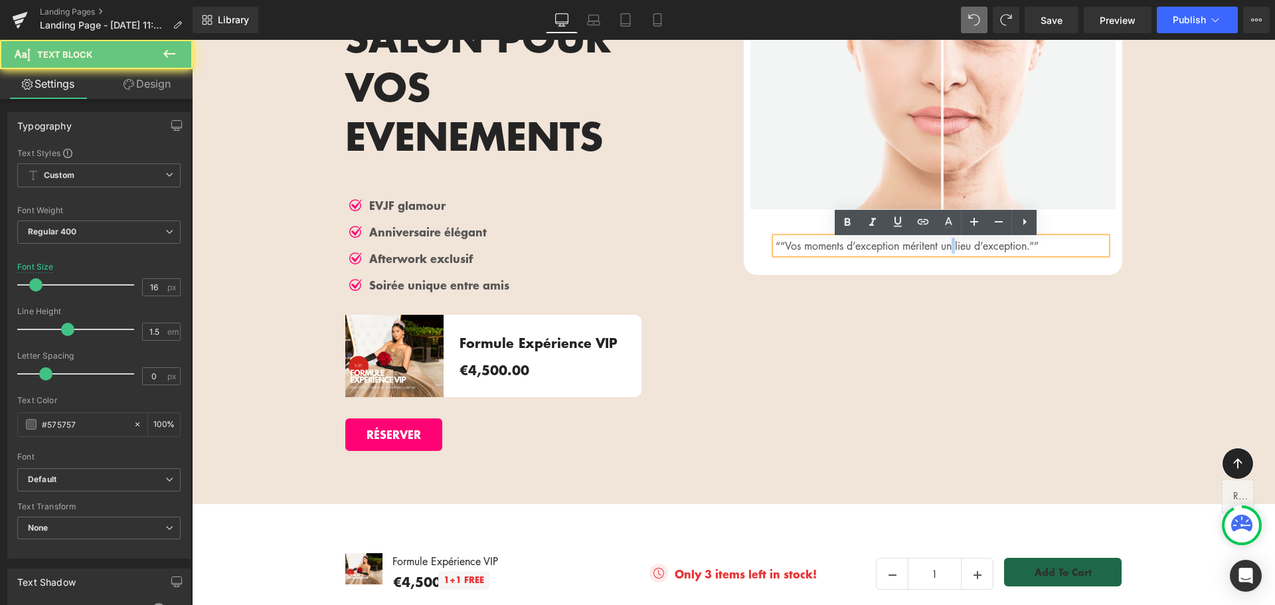
click at [956, 250] on p "““Vos moments d’exception méritent un lieu d’exception.””" at bounding box center [941, 246] width 331 height 16
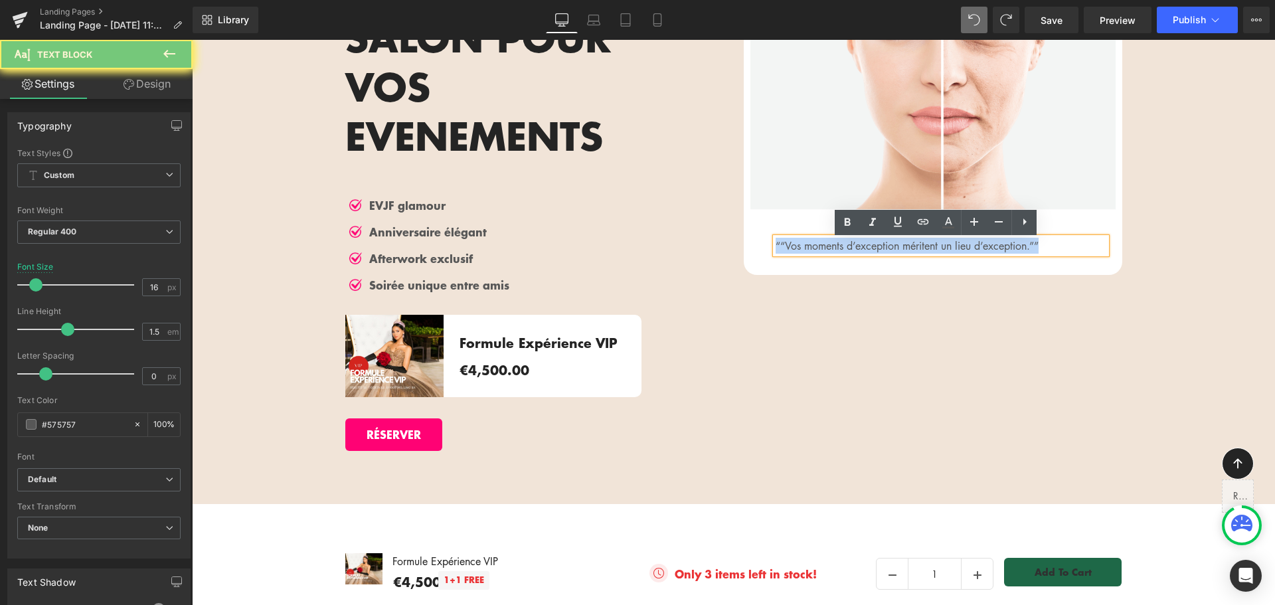
click at [956, 250] on p "““Vos moments d’exception méritent un lieu d’exception.””" at bounding box center [941, 246] width 331 height 16
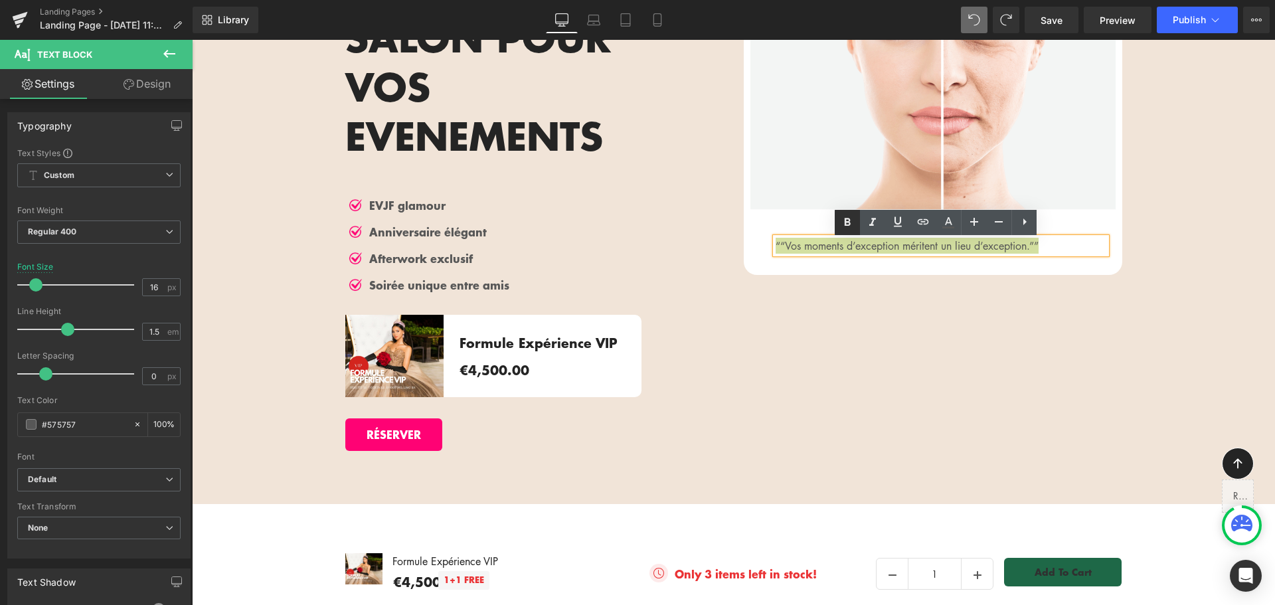
click at [846, 222] on icon at bounding box center [848, 222] width 6 height 8
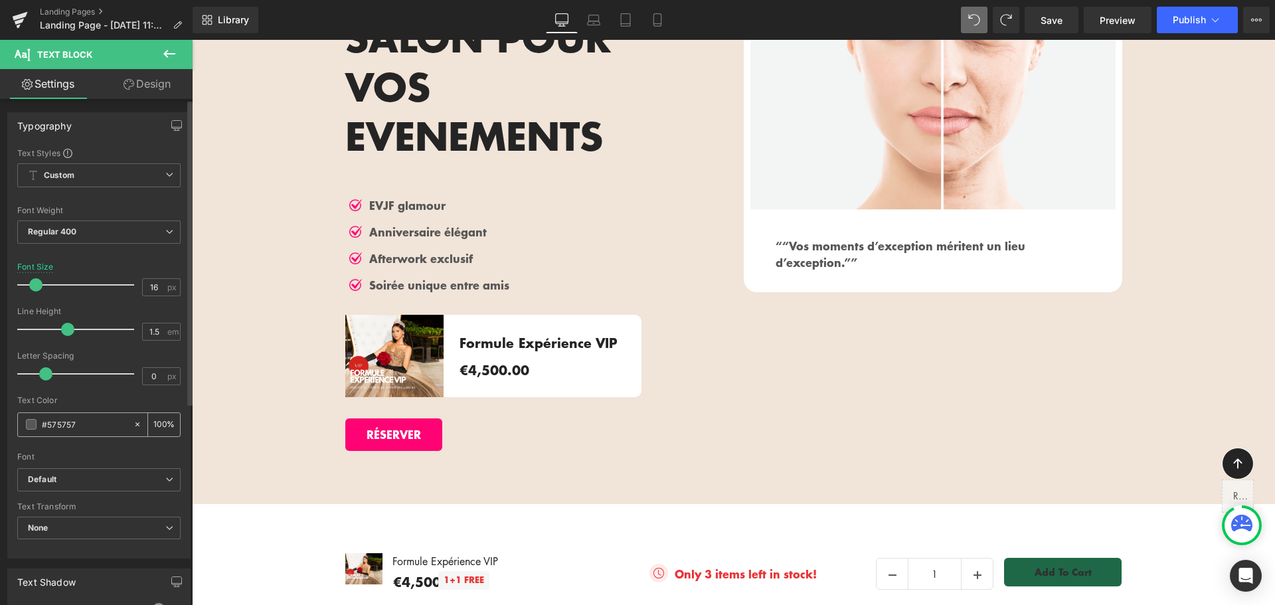
click at [32, 424] on span at bounding box center [31, 424] width 11 height 11
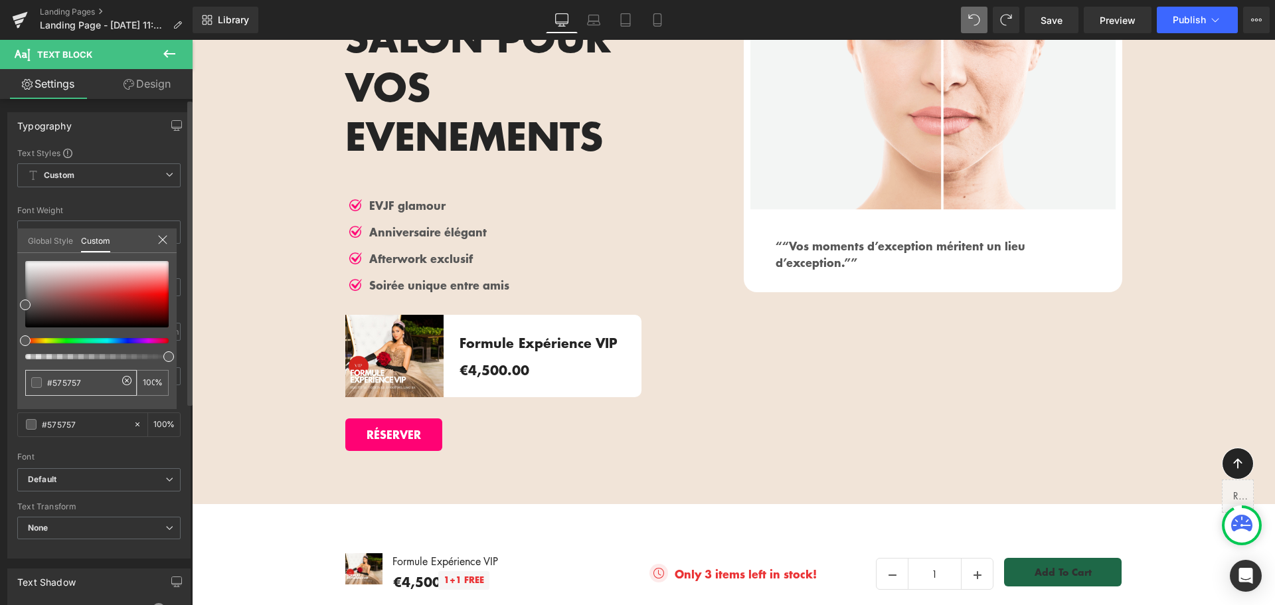
click at [54, 381] on input "#575757" at bounding box center [82, 383] width 70 height 14
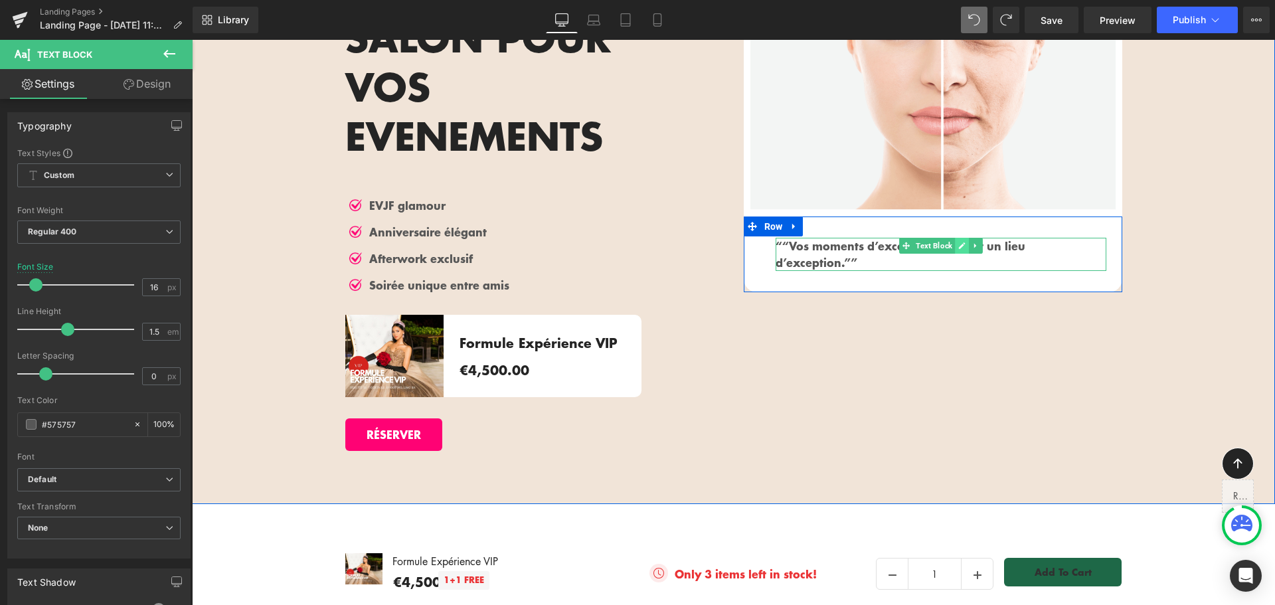
click at [957, 254] on link at bounding box center [962, 246] width 14 height 16
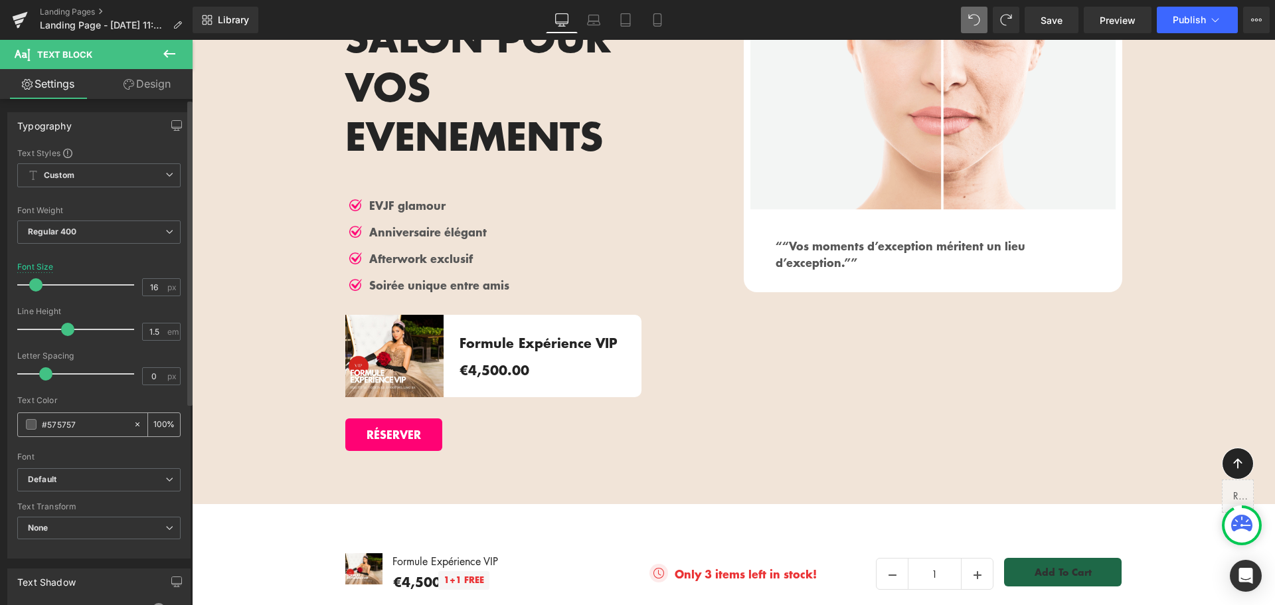
click at [65, 426] on input "#575757" at bounding box center [84, 424] width 85 height 15
paste input "ff0274"
type input "#ff0274"
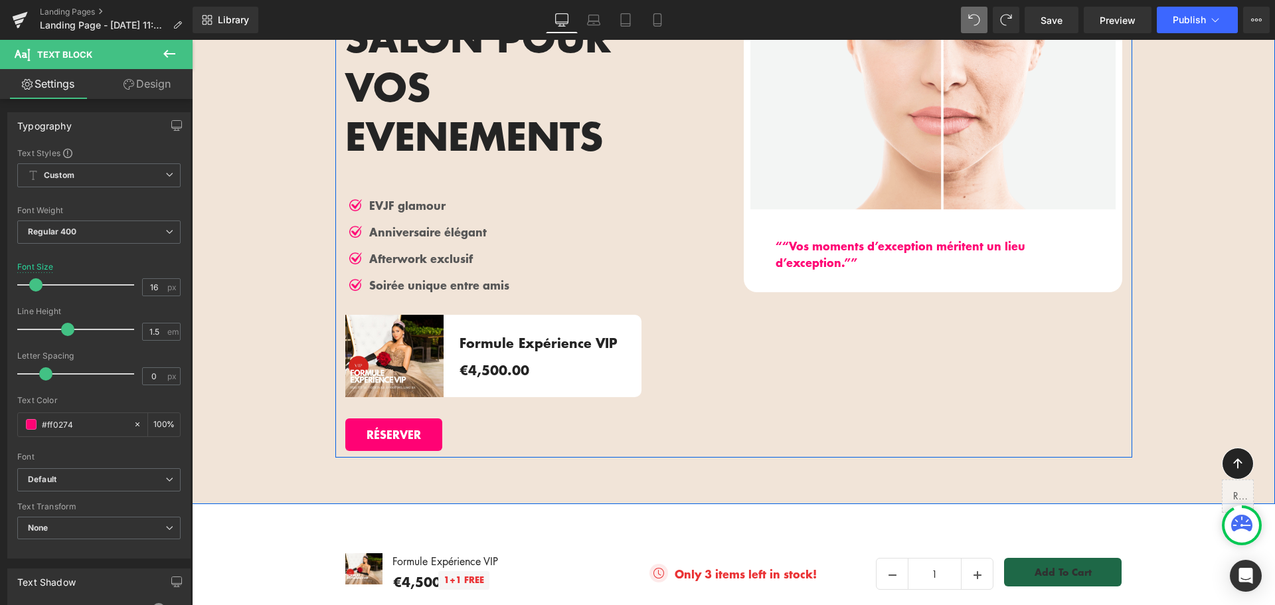
click at [829, 374] on div "PRIVATISEZ LE SALON POUR VOS EVENEMENTS Heading Image EVJF glamour Text Block …" at bounding box center [733, 200] width 797 height 513
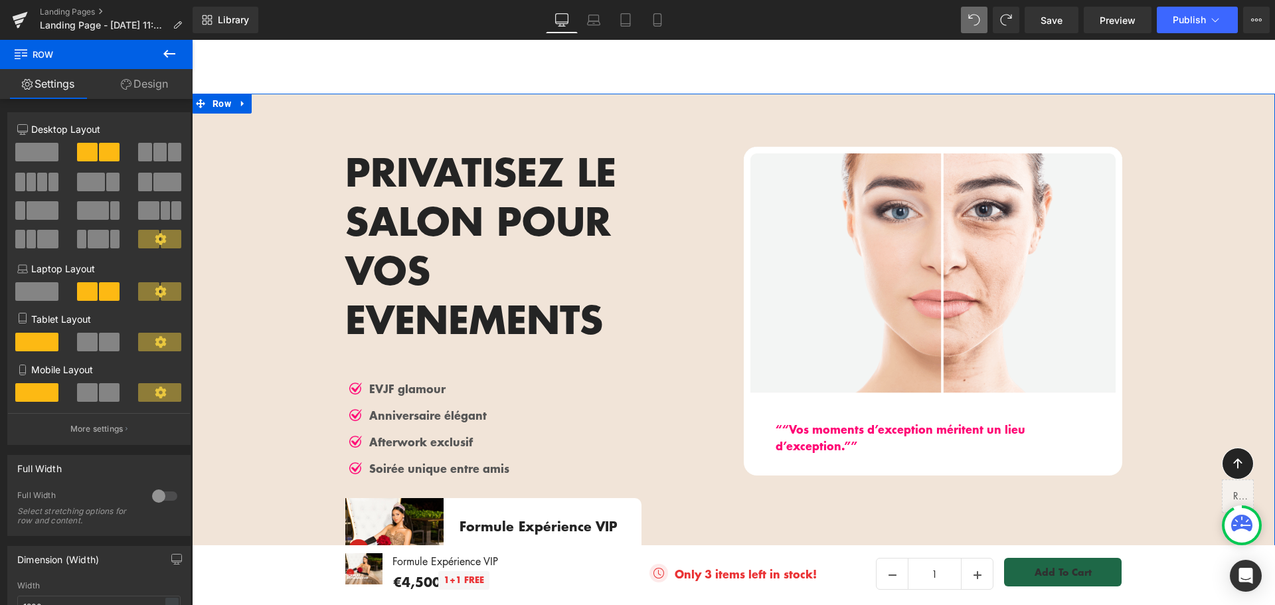
scroll to position [1810, 0]
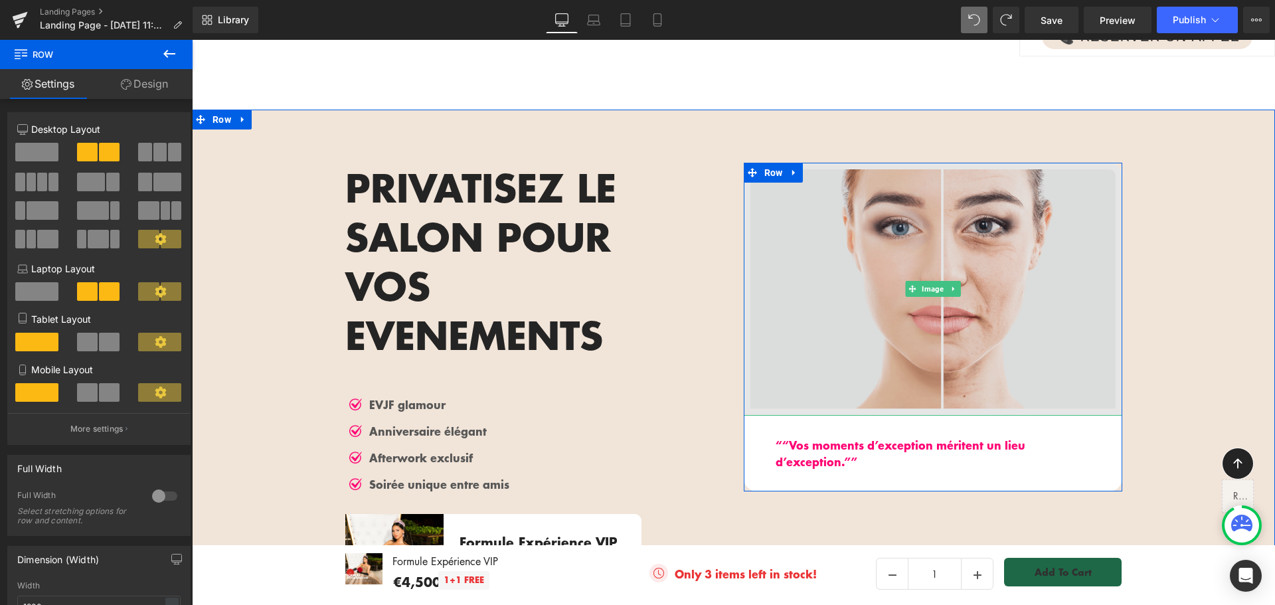
click at [1069, 325] on img at bounding box center [933, 289] width 379 height 253
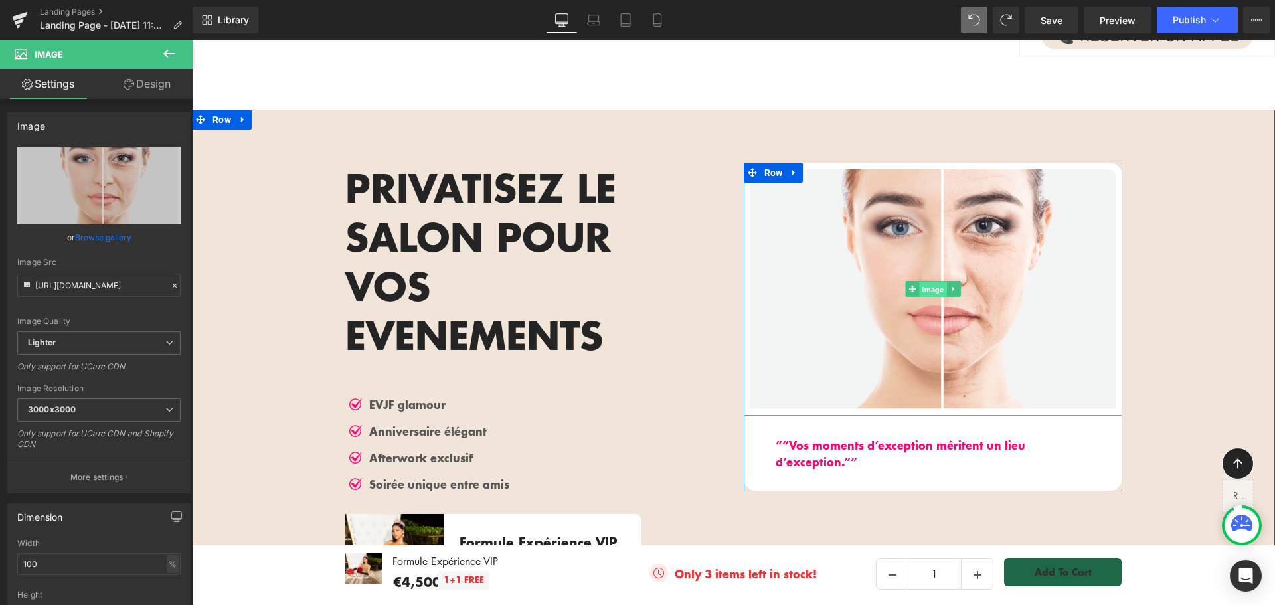
click at [924, 288] on span "Image" at bounding box center [932, 290] width 27 height 16
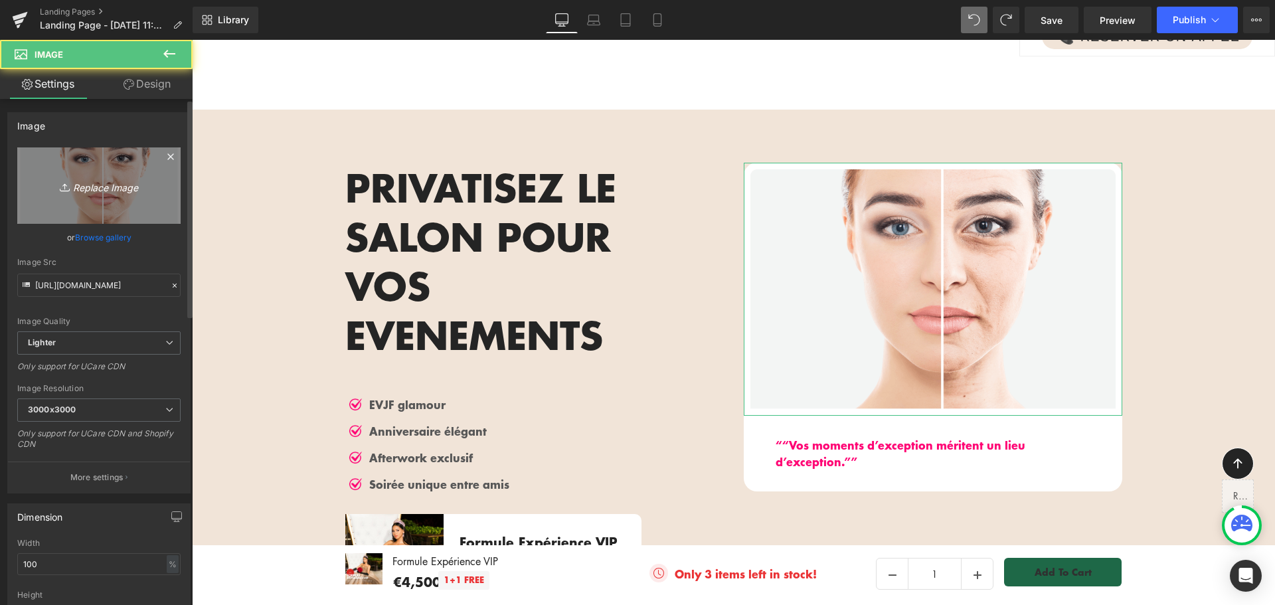
click at [96, 189] on icon "Replace Image" at bounding box center [99, 185] width 106 height 17
type input "C:\fakepath\EVENEMENT LOCATION.jpg"
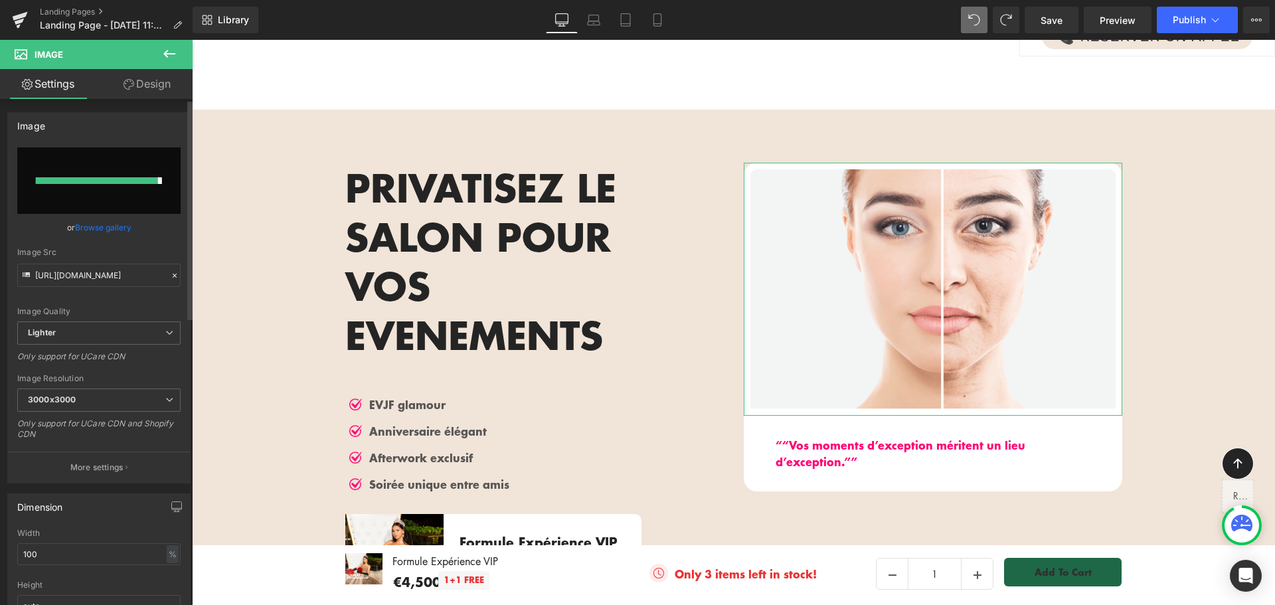
type input "https://ucarecdn.com/99aea328-434f-4d52-97e5-0660f26fbc2f/-/format/auto/-/previ…"
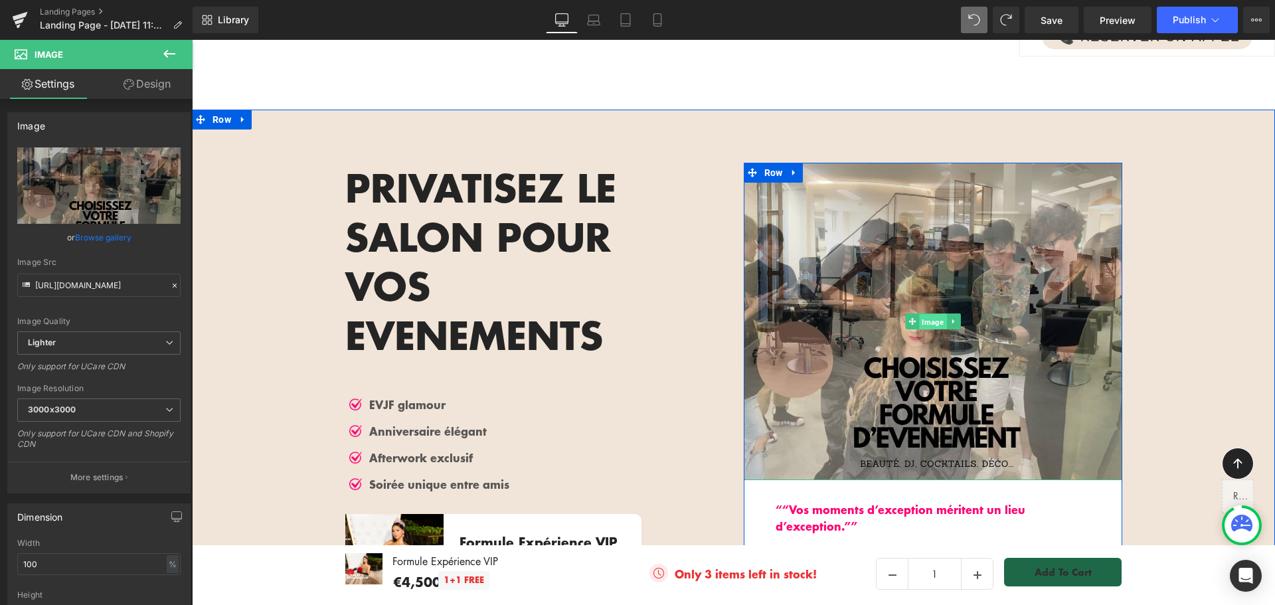
click at [931, 322] on span "Image" at bounding box center [932, 322] width 27 height 16
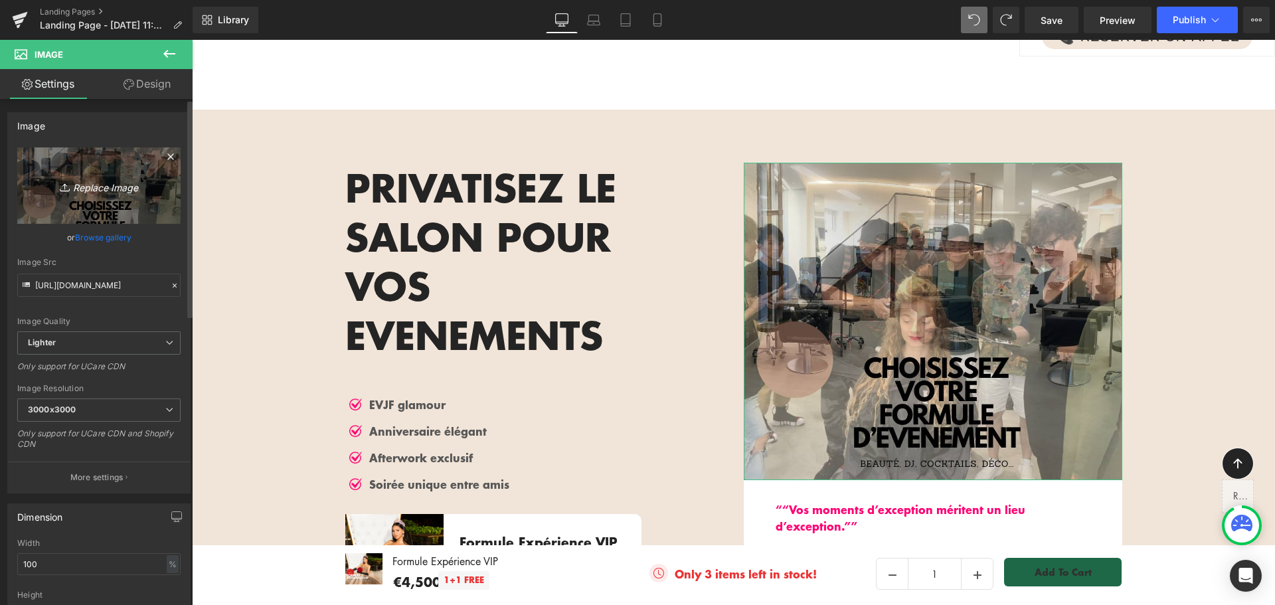
click at [108, 190] on icon "Replace Image" at bounding box center [99, 185] width 106 height 17
type input "C:\fakepath\EVENEMENT LOCATION (1).jpg"
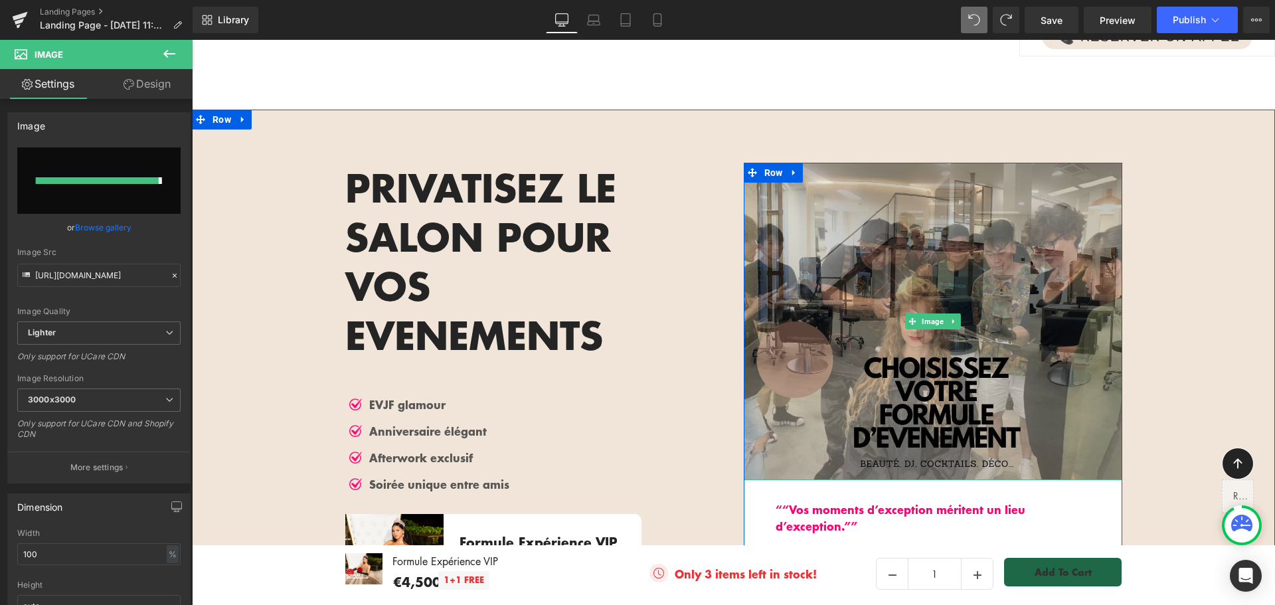
type input "https://ucarecdn.com/b6efca48-eb33-4ccd-9a10-226888dcbe0f/-/format/auto/-/previ…"
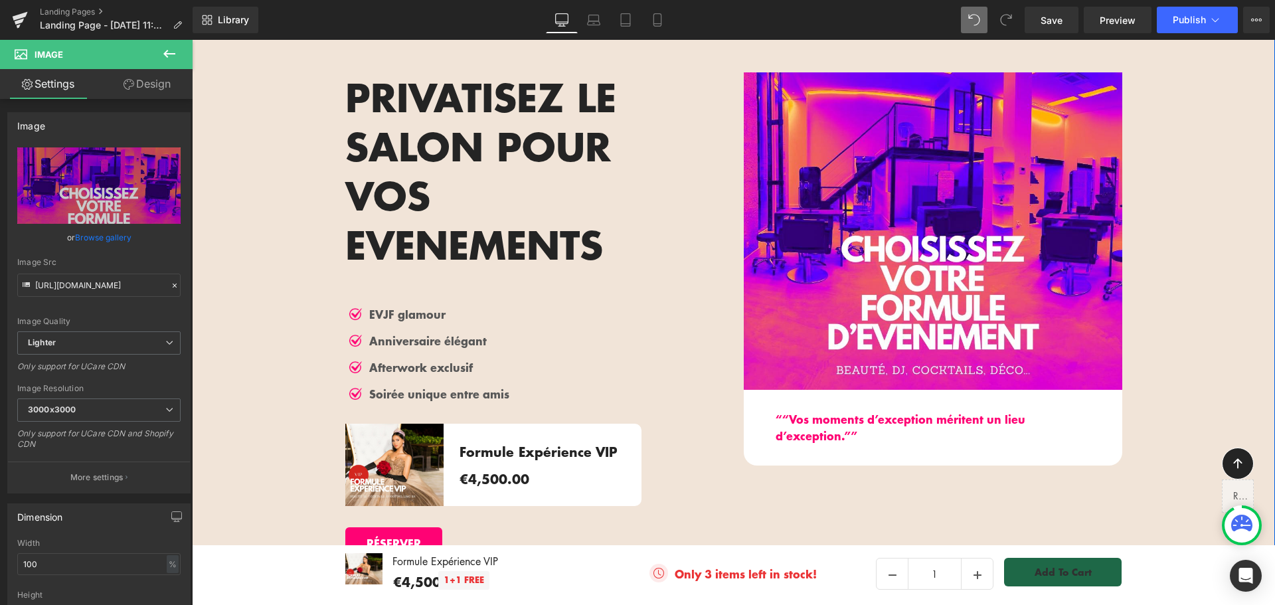
scroll to position [1877, 0]
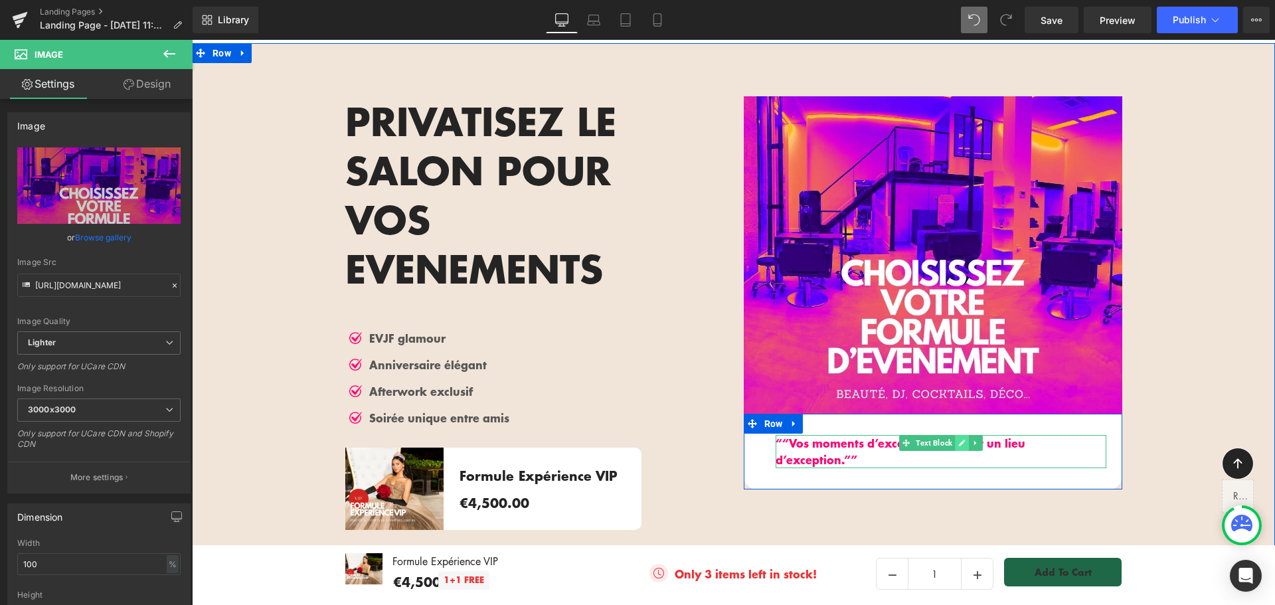
click at [959, 446] on icon at bounding box center [962, 443] width 7 height 7
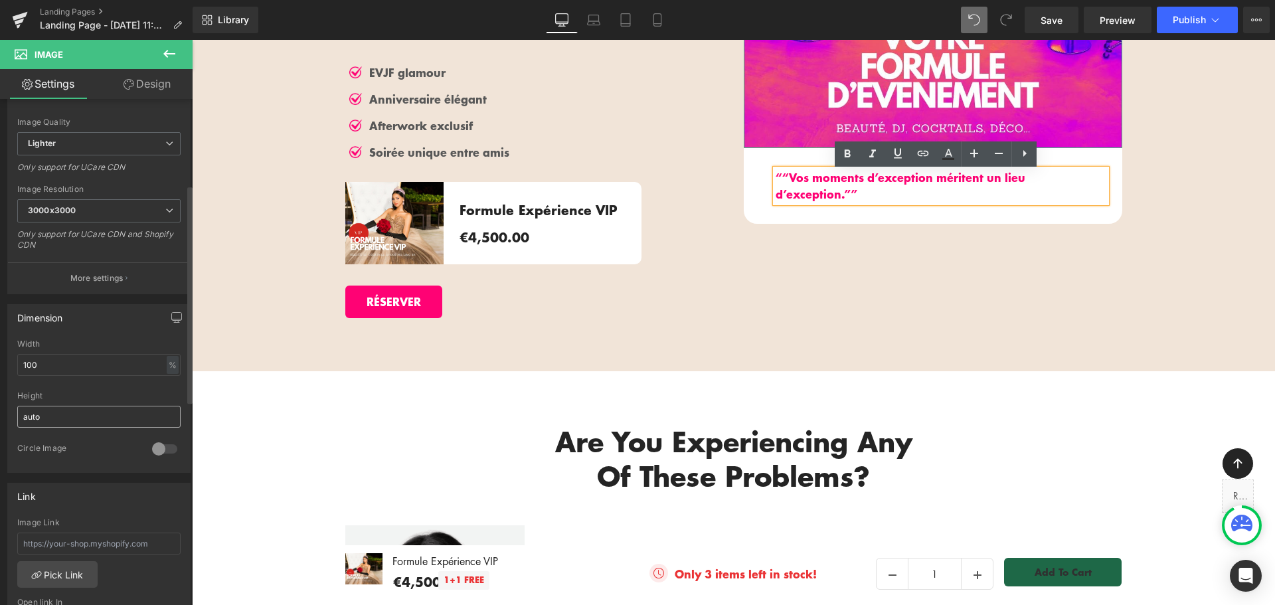
scroll to position [0, 0]
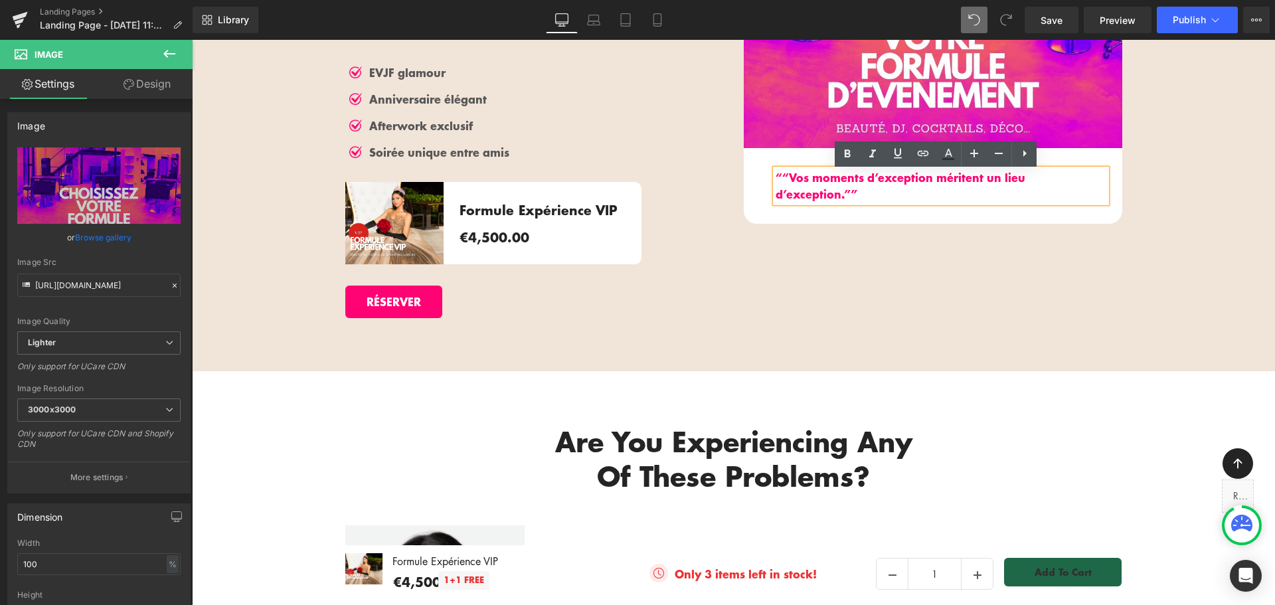
click at [977, 181] on strong "““Vos moments d’exception méritent un lieu d’exception.””" at bounding box center [901, 185] width 250 height 33
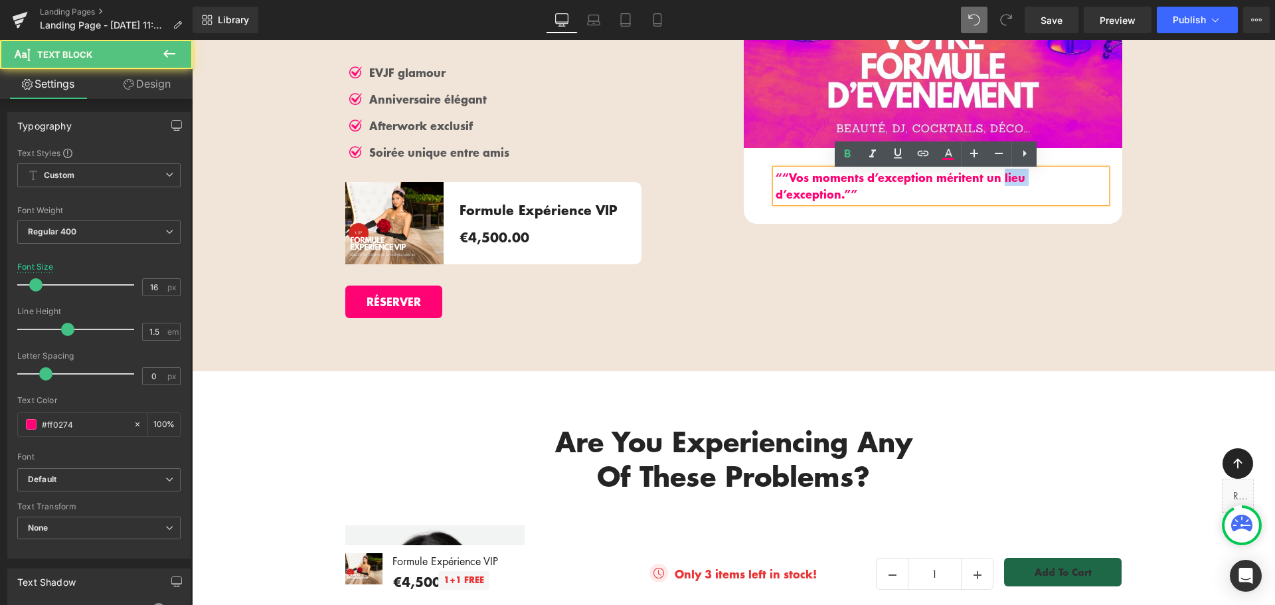
click at [977, 181] on strong "““Vos moments d’exception méritent un lieu d’exception.””" at bounding box center [901, 185] width 250 height 33
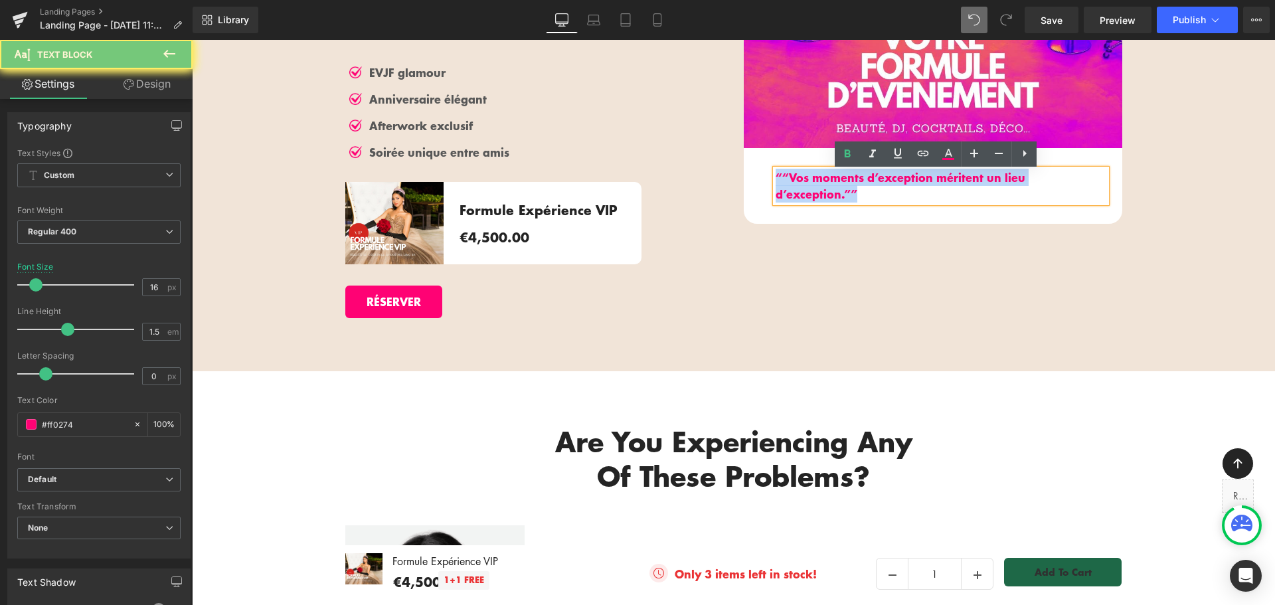
click at [977, 181] on strong "““Vos moments d’exception méritent un lieu d’exception.””" at bounding box center [901, 185] width 250 height 33
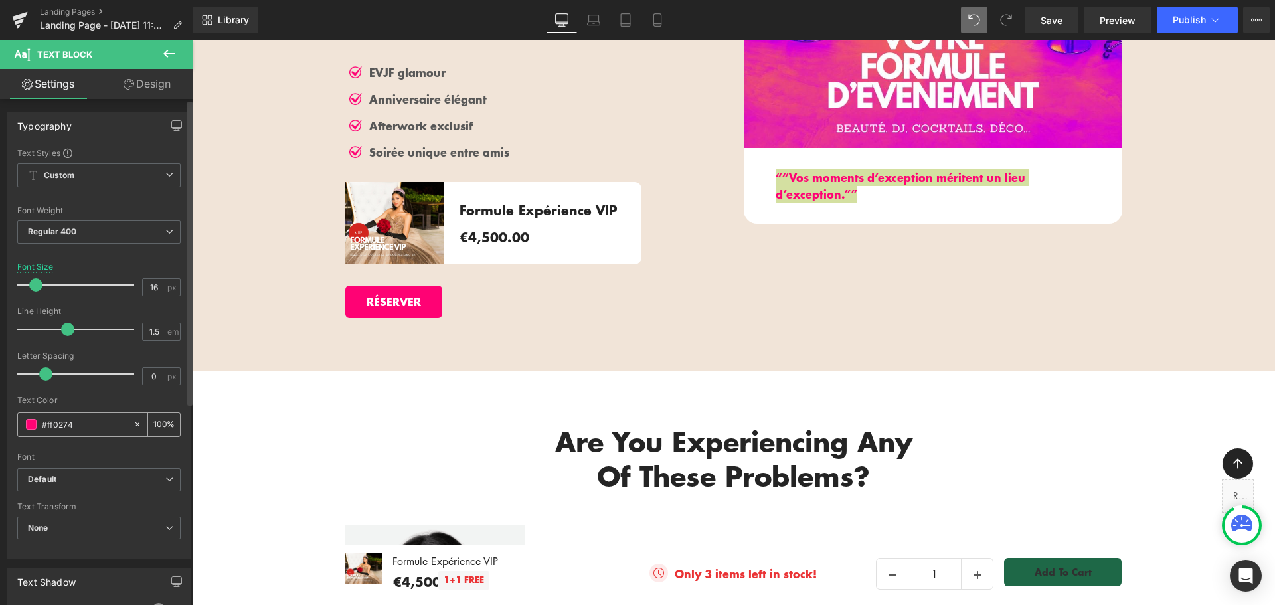
click at [33, 428] on span at bounding box center [31, 424] width 11 height 11
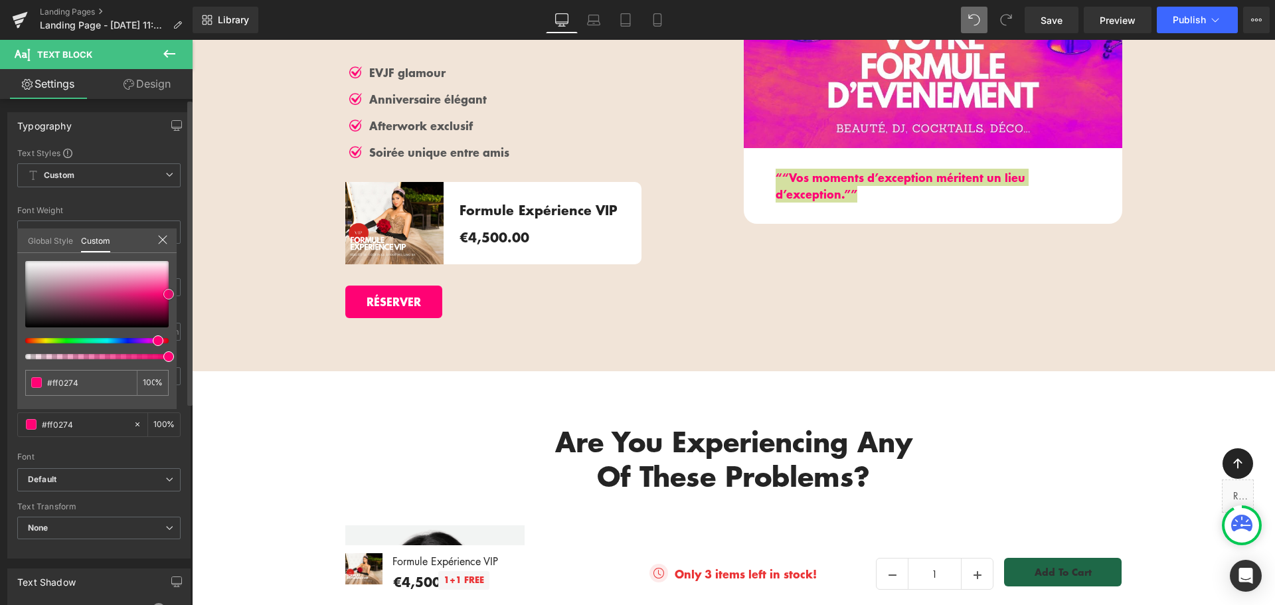
type input "#050002"
click at [164, 327] on div at bounding box center [96, 294] width 143 height 66
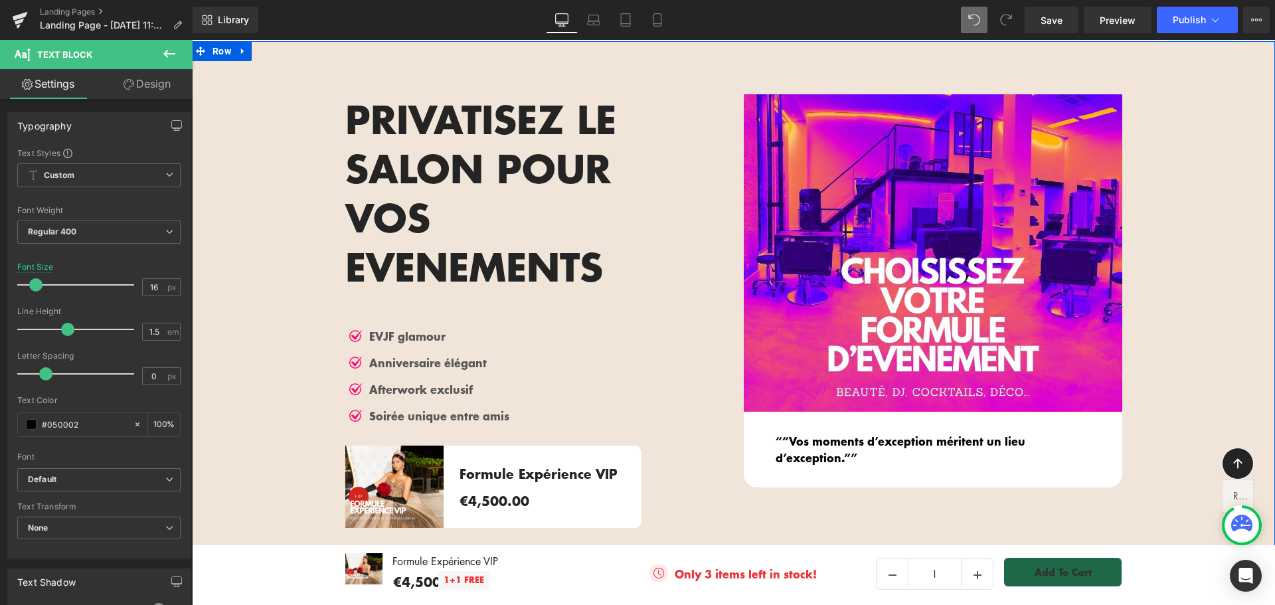
scroll to position [1877, 0]
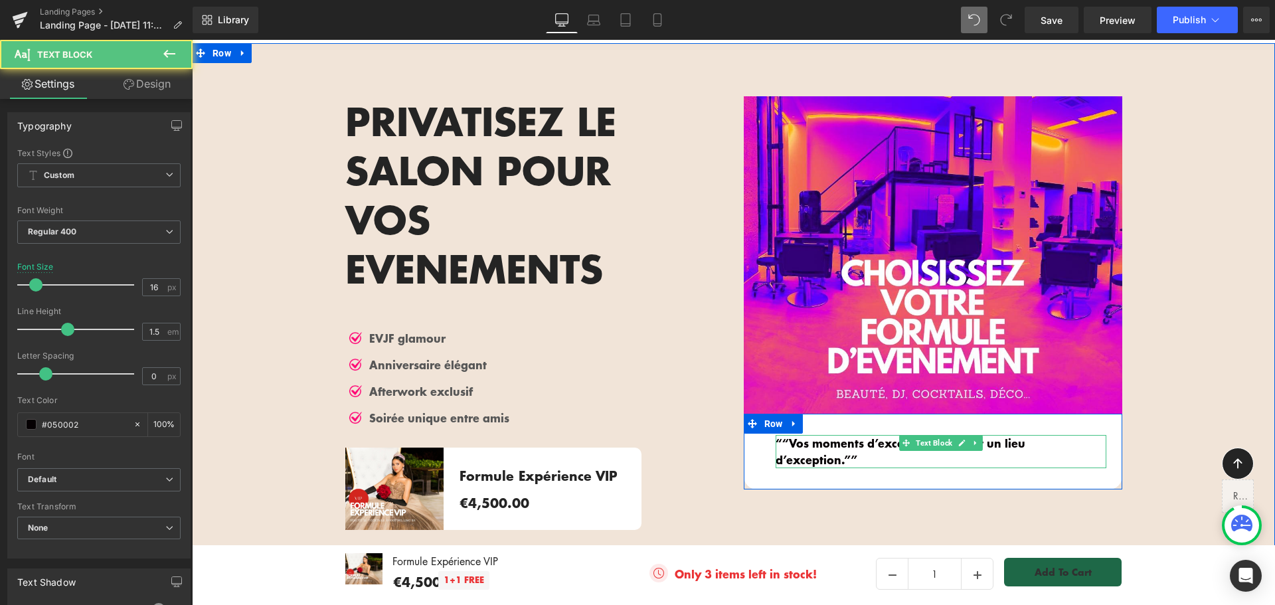
click at [1087, 442] on p "““Vos moments d’exception méritent un lieu d’exception.””" at bounding box center [941, 451] width 331 height 33
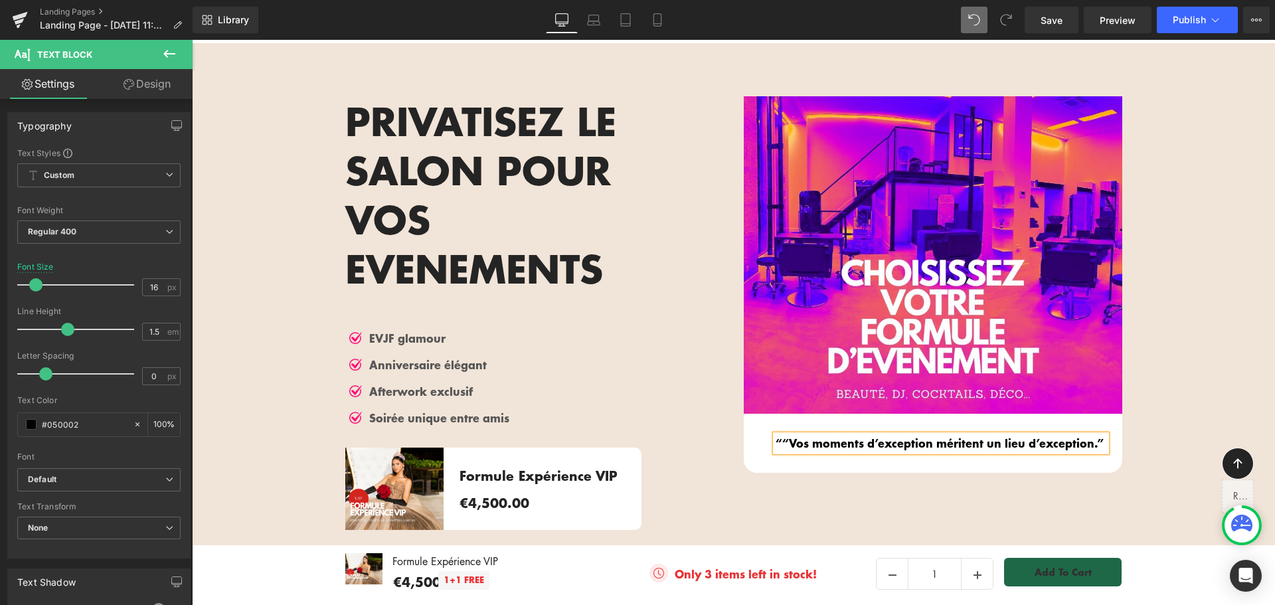
click at [776, 444] on strong "““Vos moments d’exception méritent un lieu d’exception.”" at bounding box center [940, 442] width 328 height 17
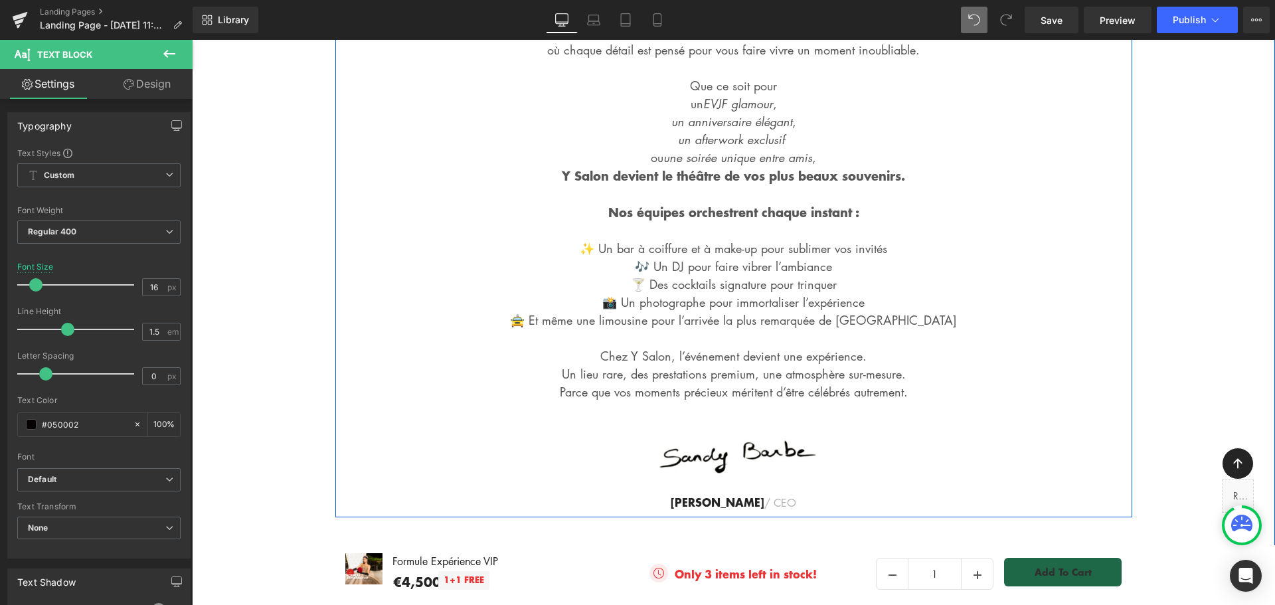
scroll to position [548, 0]
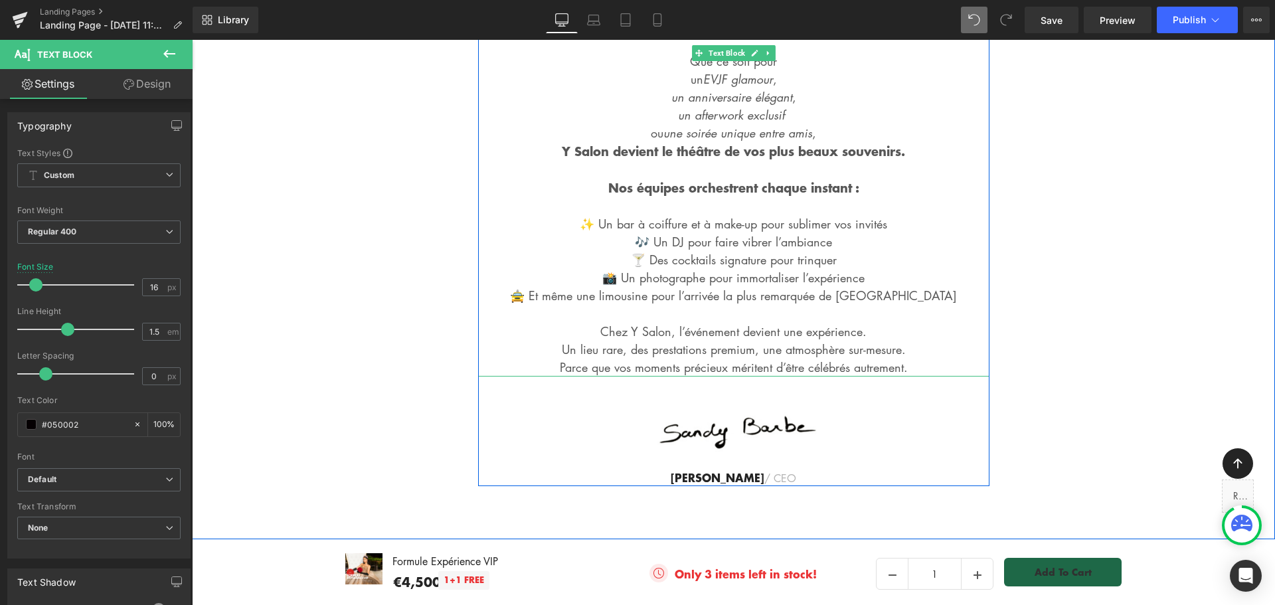
click at [745, 184] on strong "Nos équipes orchestrent chaque instant :" at bounding box center [733, 188] width 251 height 18
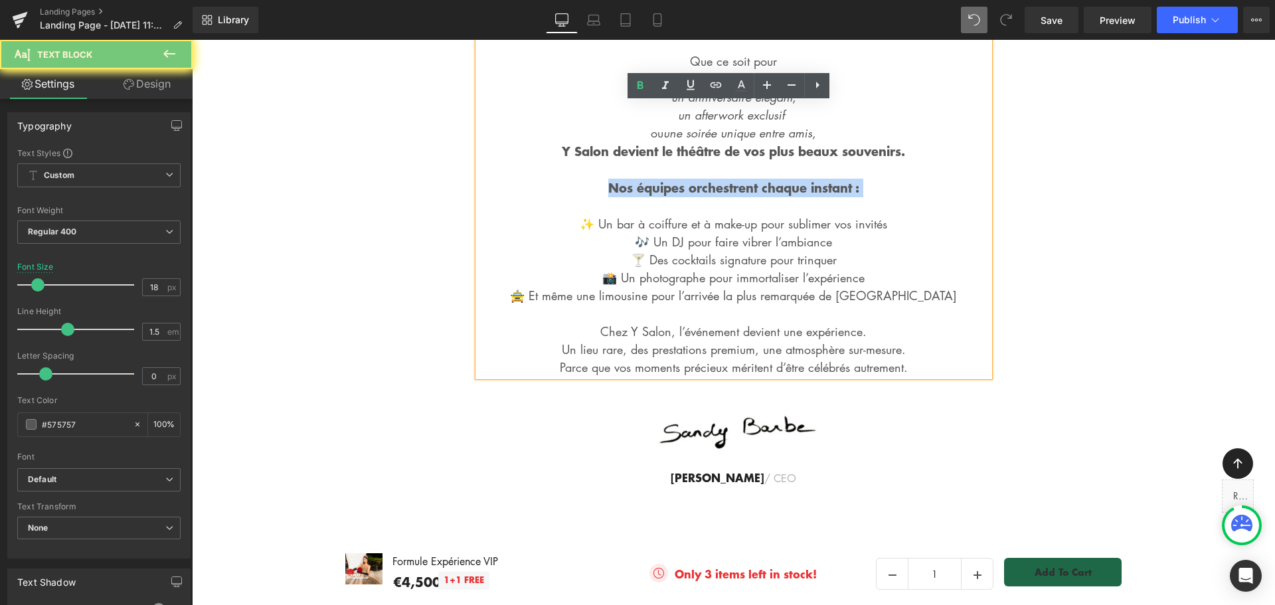
click at [745, 184] on strong "Nos équipes orchestrent chaque instant :" at bounding box center [733, 188] width 251 height 18
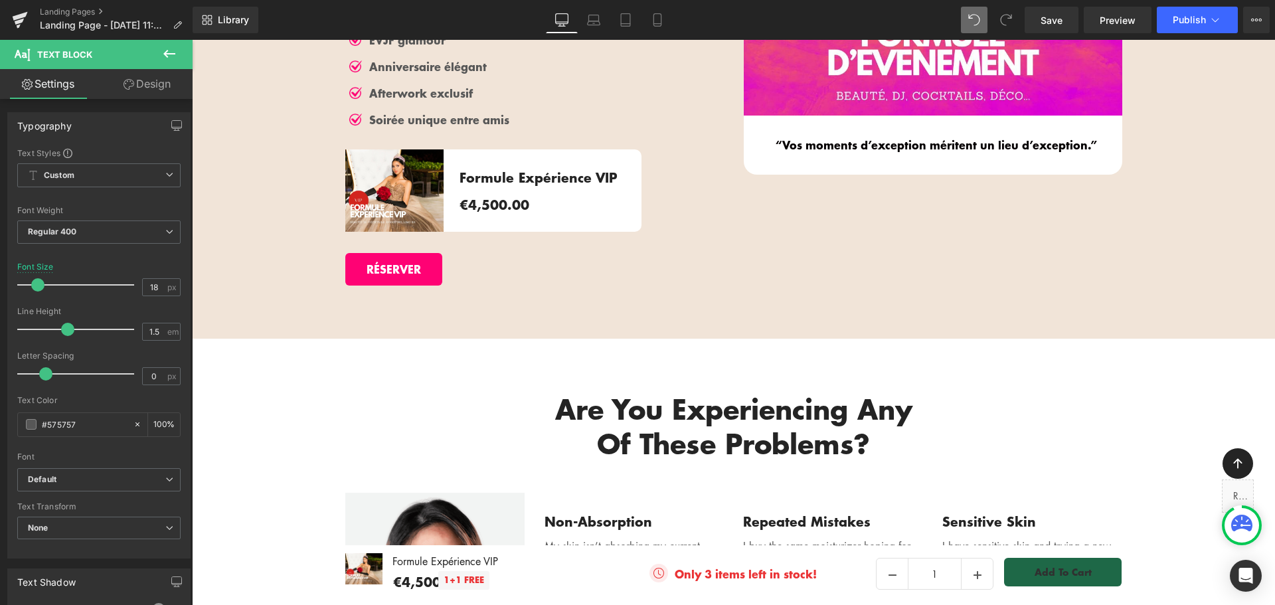
scroll to position [2342, 0]
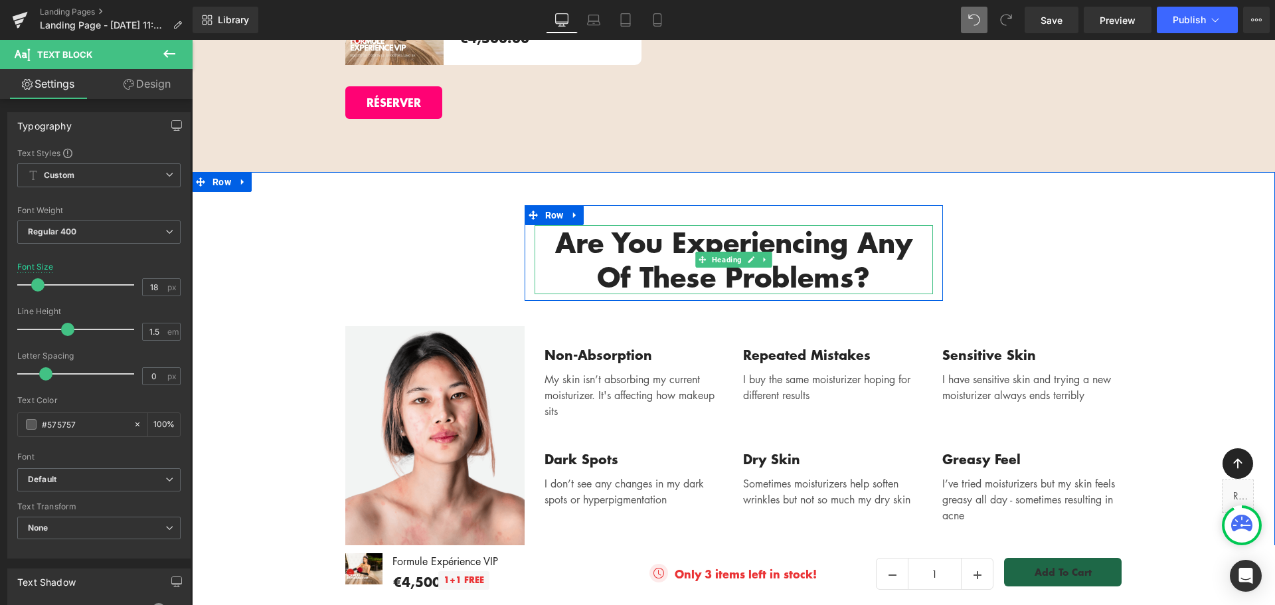
click at [709, 233] on h2 "Are You Experiencing Any Of These Problems?" at bounding box center [734, 259] width 399 height 69
click at [708, 233] on h2 "Are You Experiencing Any Of These Problems?" at bounding box center [734, 259] width 399 height 69
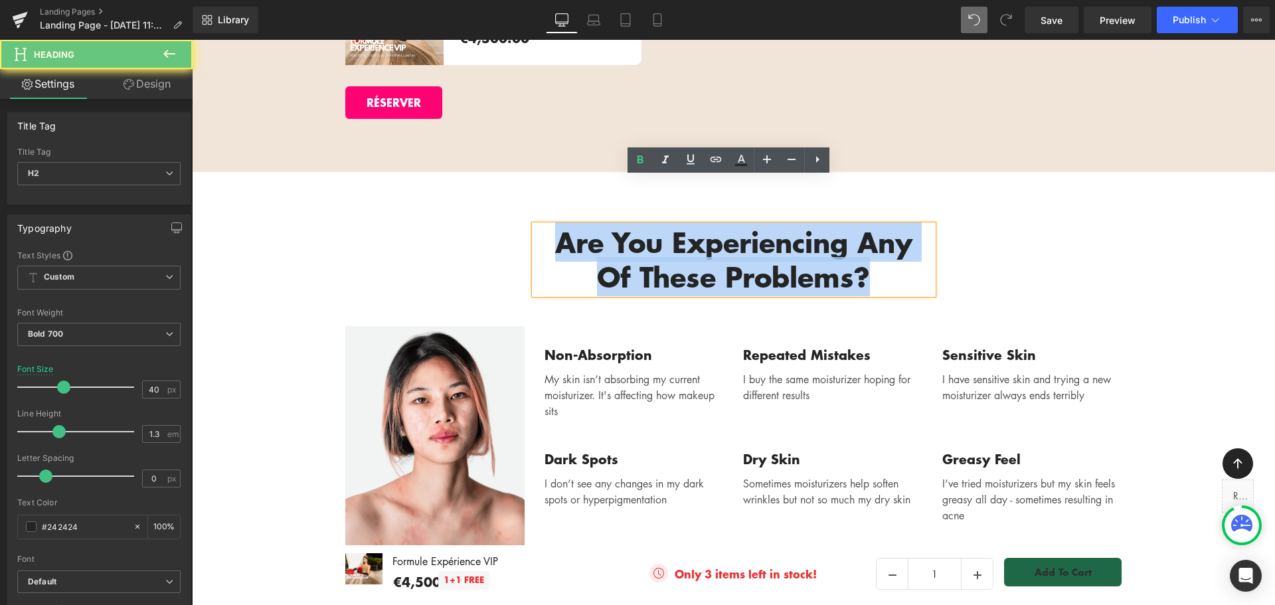
click at [708, 233] on h2 "Are You Experiencing Any Of These Problems?" at bounding box center [734, 259] width 399 height 69
paste div
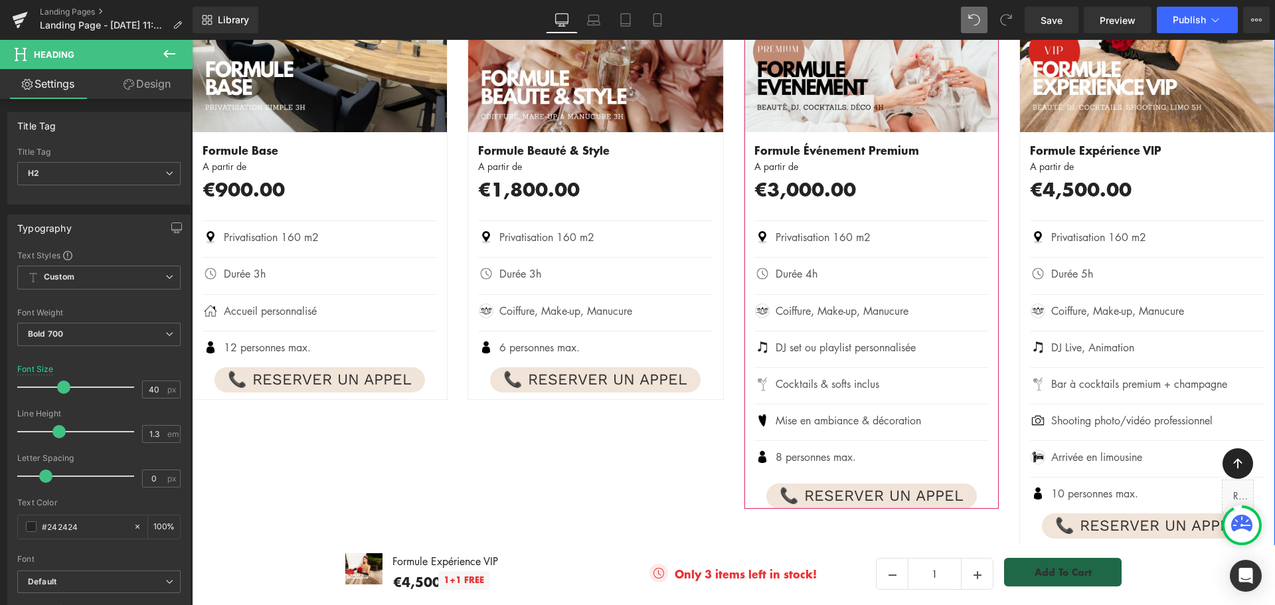
scroll to position [1345, 0]
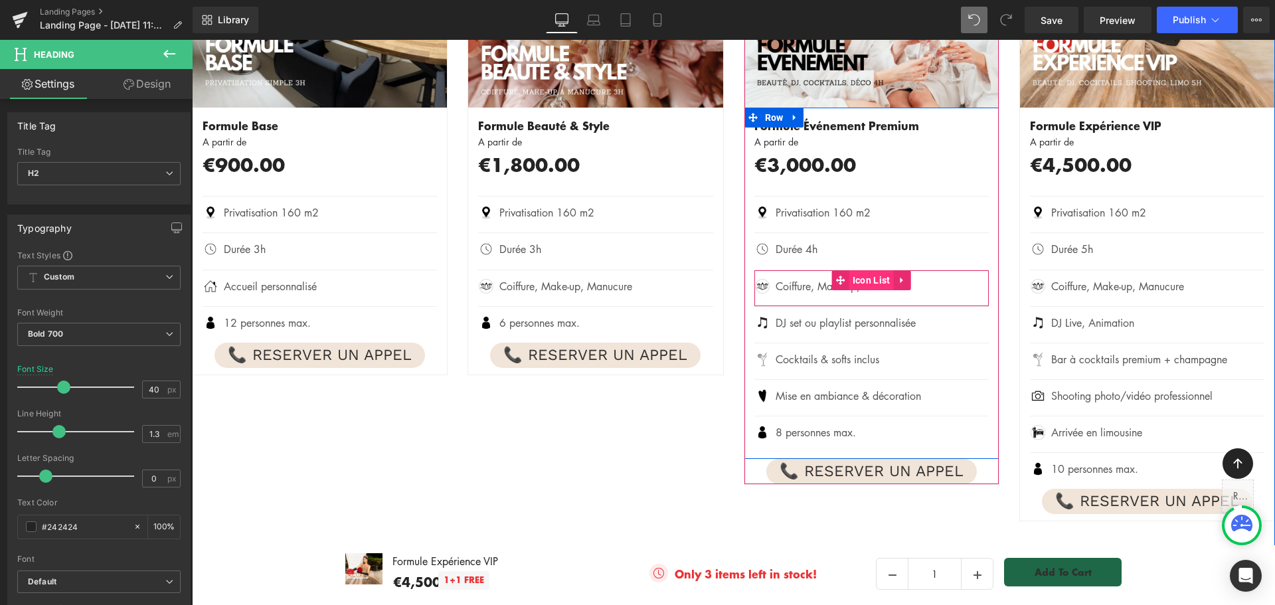
click at [868, 279] on span "Icon List" at bounding box center [872, 280] width 45 height 20
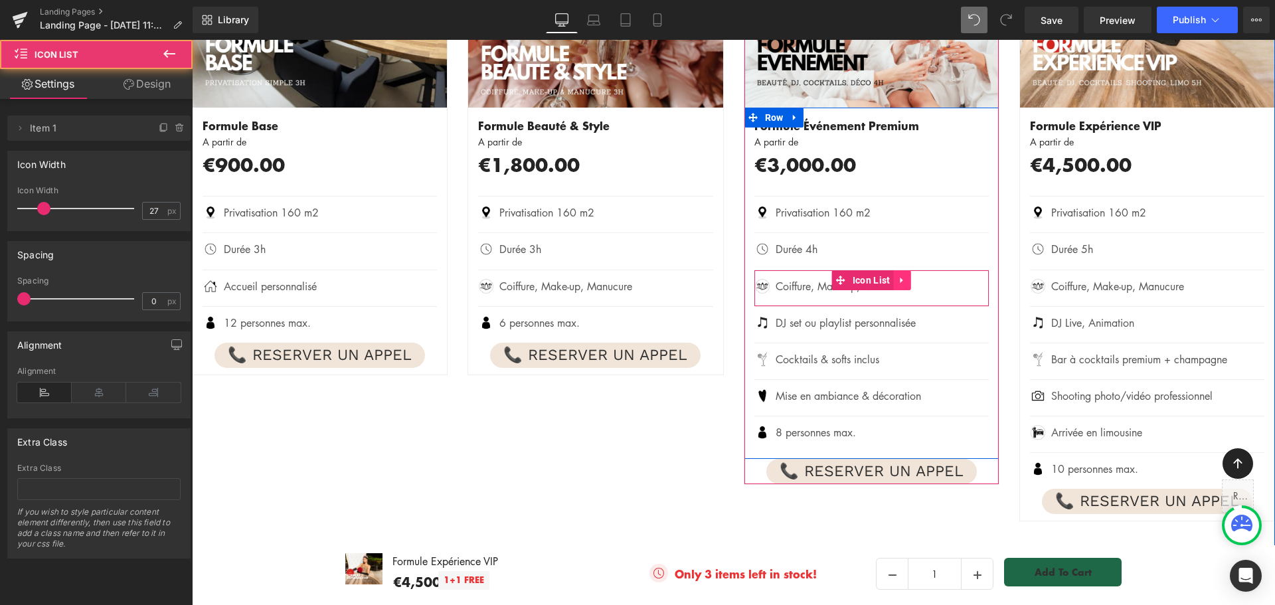
click at [897, 280] on icon at bounding box center [901, 280] width 9 height 10
click at [889, 279] on icon at bounding box center [893, 280] width 9 height 9
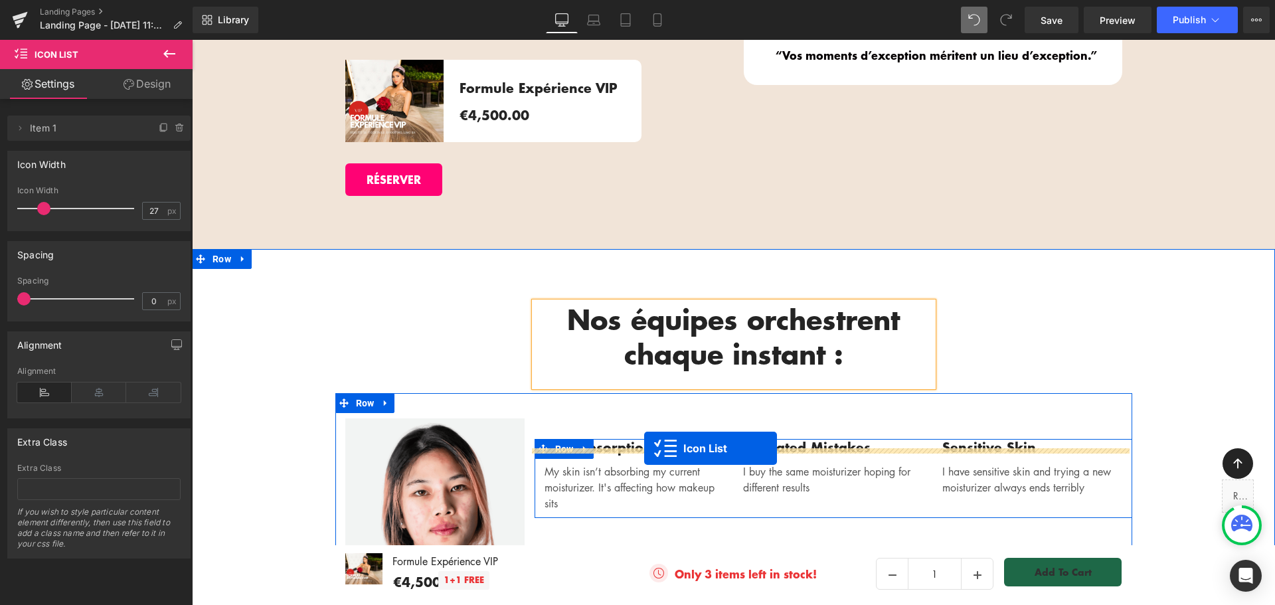
scroll to position [2474, 0]
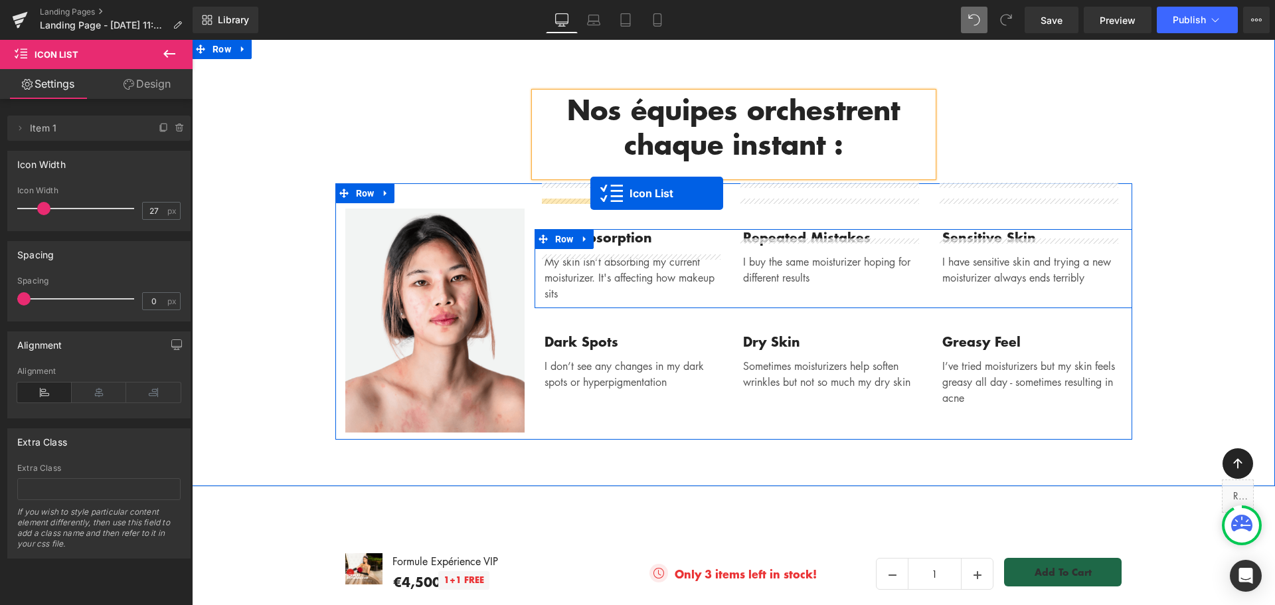
drag, startPoint x: 836, startPoint y: 316, endPoint x: 591, endPoint y: 193, distance: 274.8
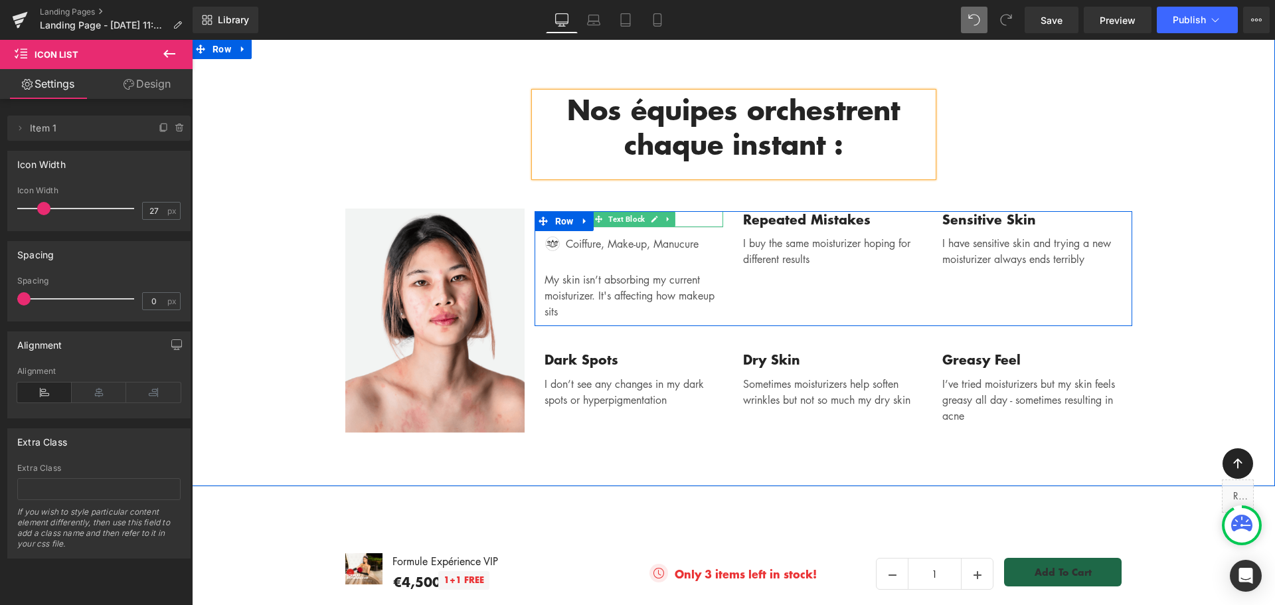
click at [667, 217] on icon at bounding box center [668, 219] width 2 height 5
click at [673, 215] on icon at bounding box center [675, 219] width 7 height 8
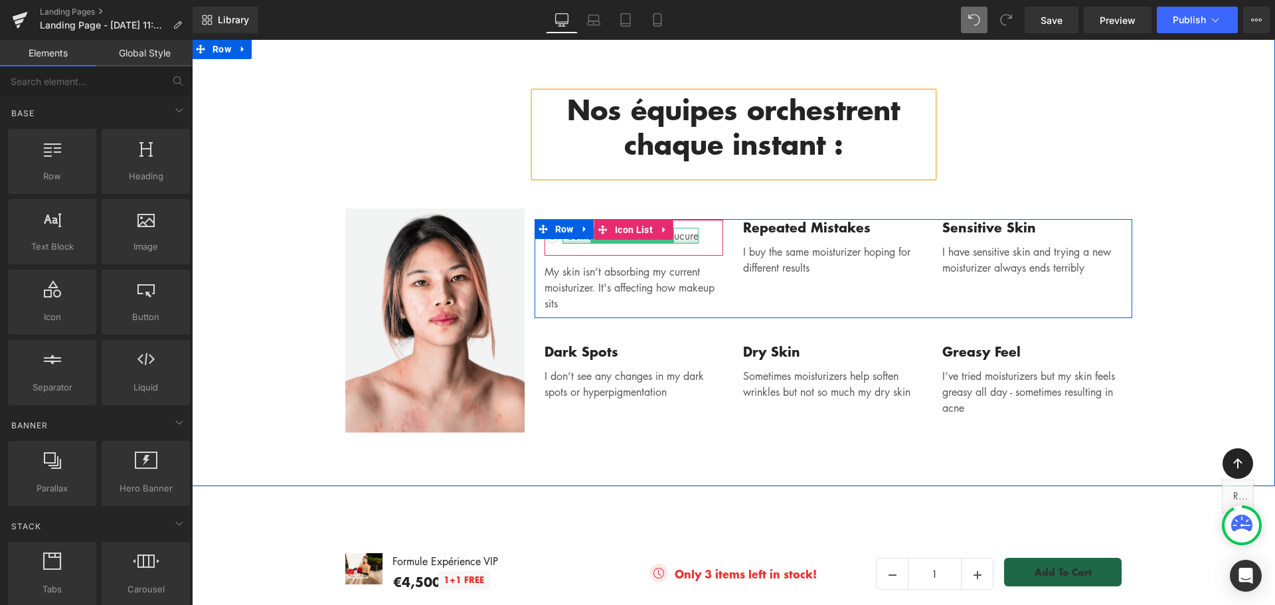
click at [682, 228] on div "Coiffure, Make-up, Manucure Text Block" at bounding box center [631, 236] width 136 height 16
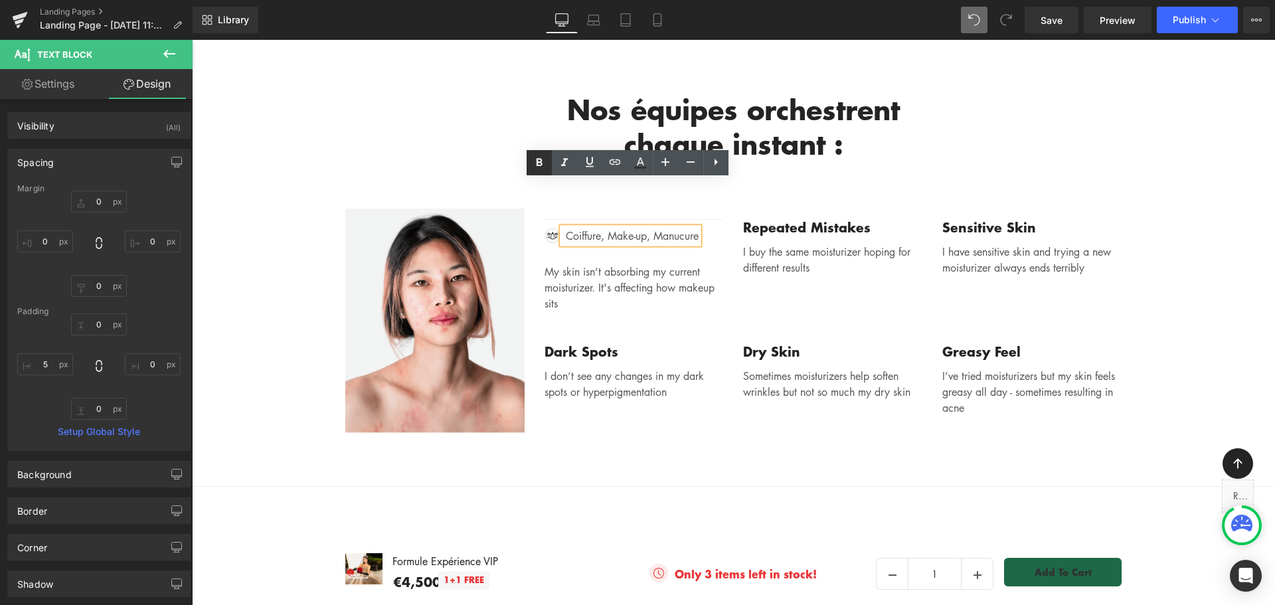
click at [542, 162] on icon at bounding box center [539, 163] width 16 height 16
click at [574, 228] on p "Coiffure, Make-up, Manucure" at bounding box center [632, 236] width 133 height 16
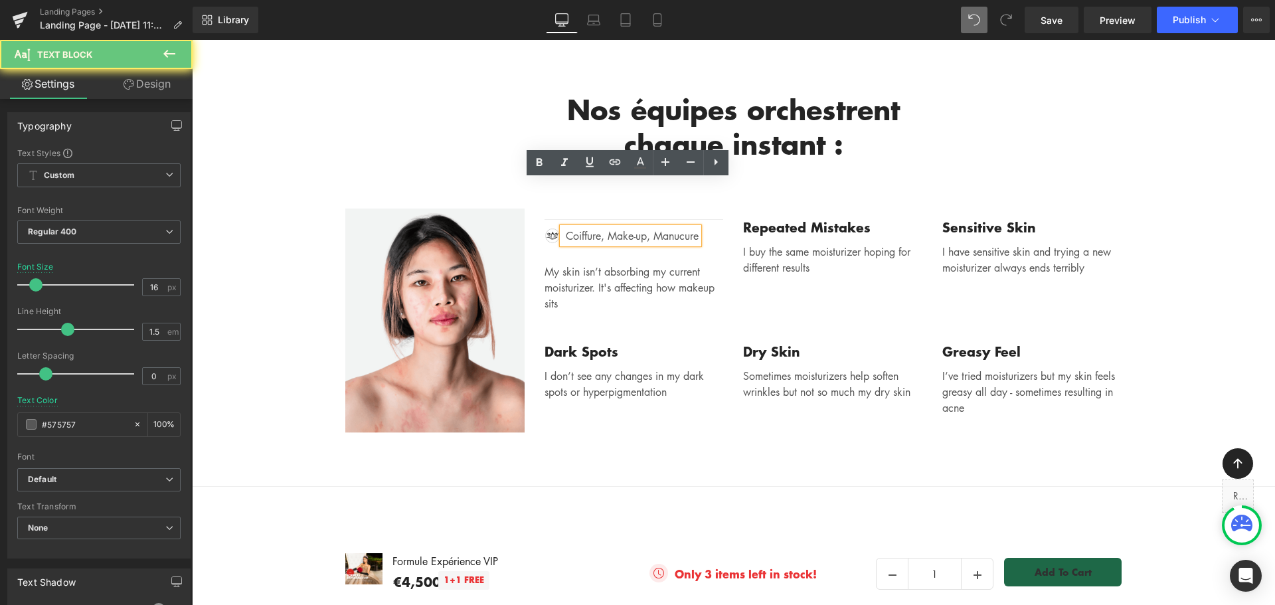
click at [574, 228] on p "Coiffure, Make-up, Manucure" at bounding box center [632, 236] width 133 height 16
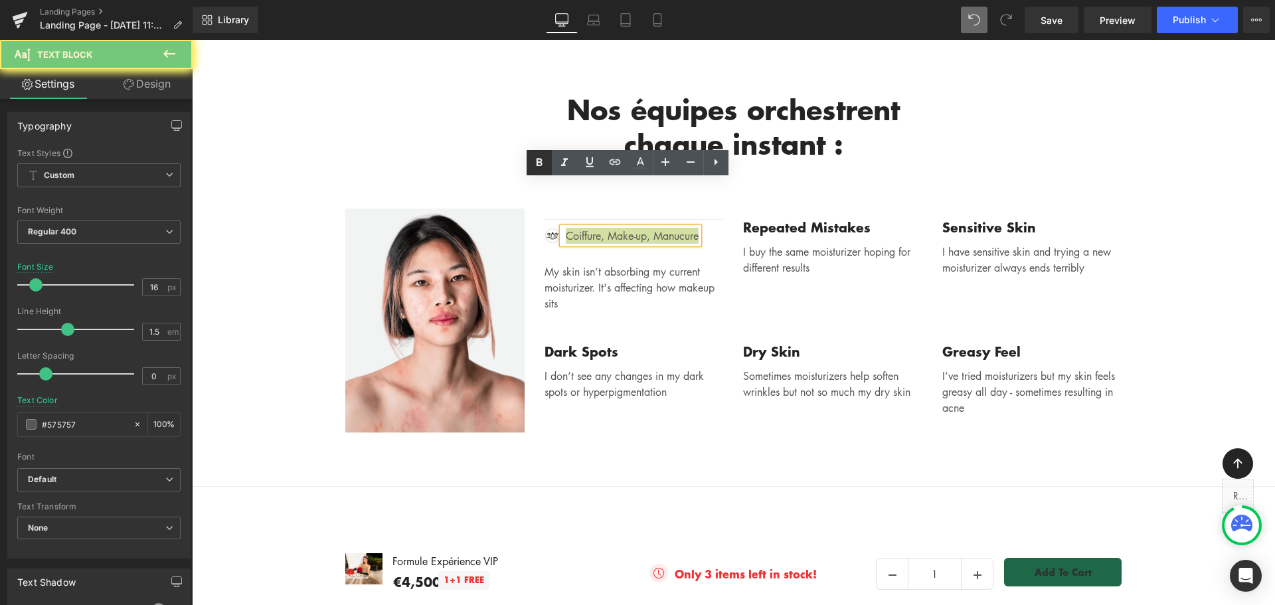
click at [542, 161] on icon at bounding box center [540, 163] width 6 height 8
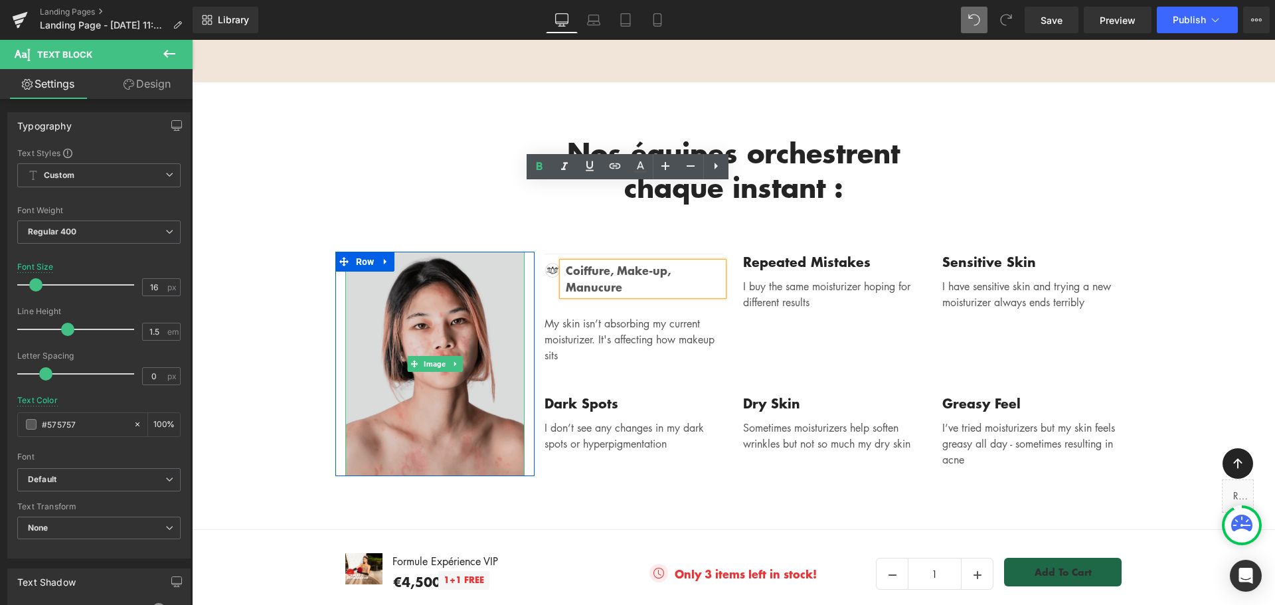
scroll to position [2408, 0]
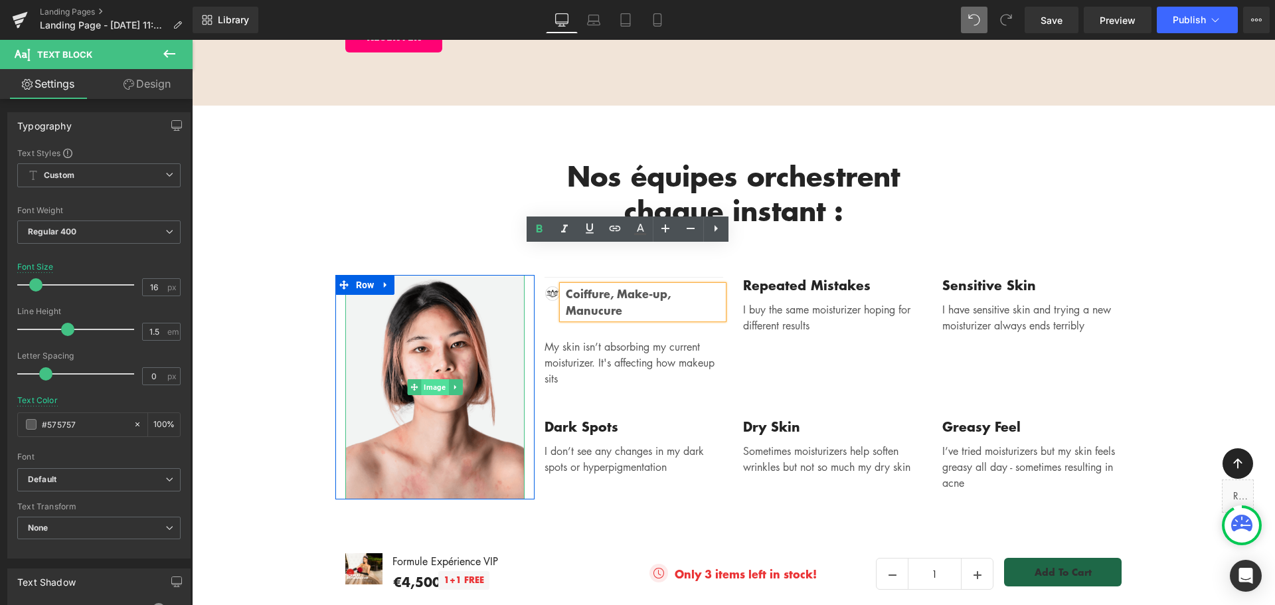
click at [431, 379] on span "Image" at bounding box center [434, 387] width 27 height 16
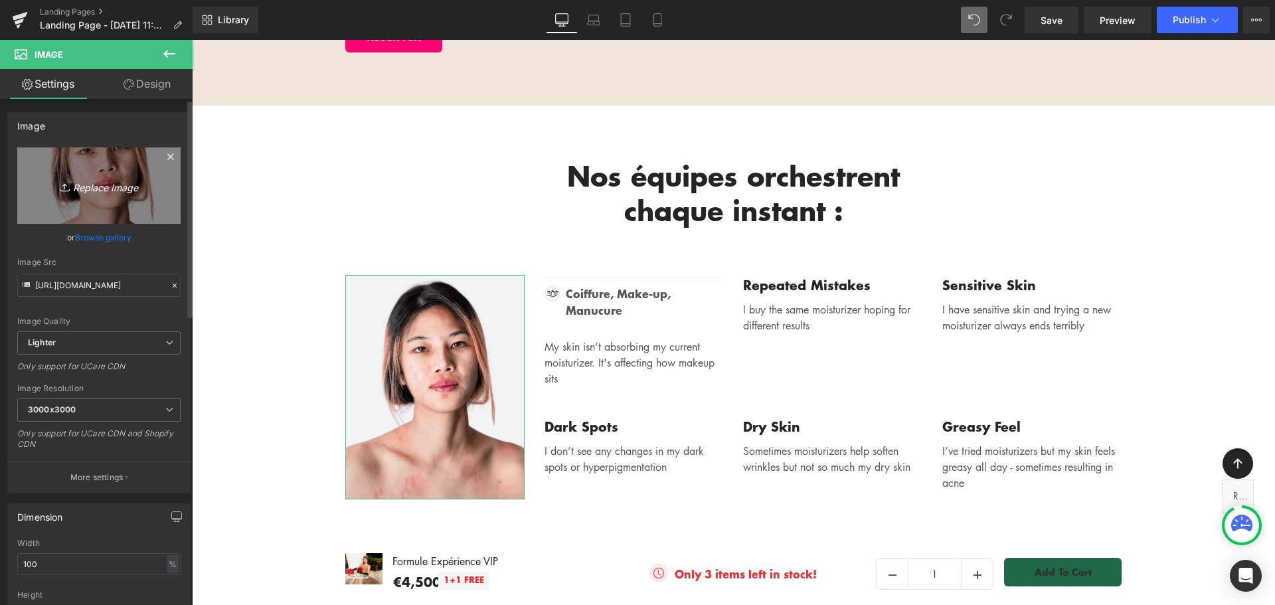
click at [110, 185] on icon "Replace Image" at bounding box center [99, 185] width 106 height 17
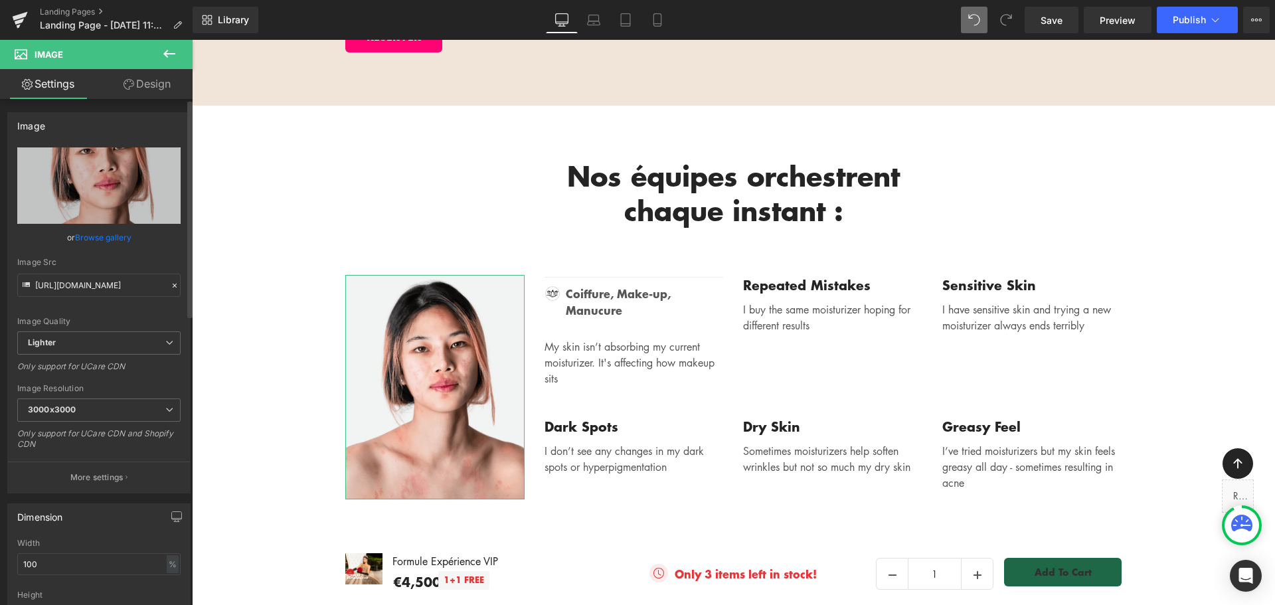
click at [90, 240] on link "Browse gallery" at bounding box center [103, 237] width 56 height 23
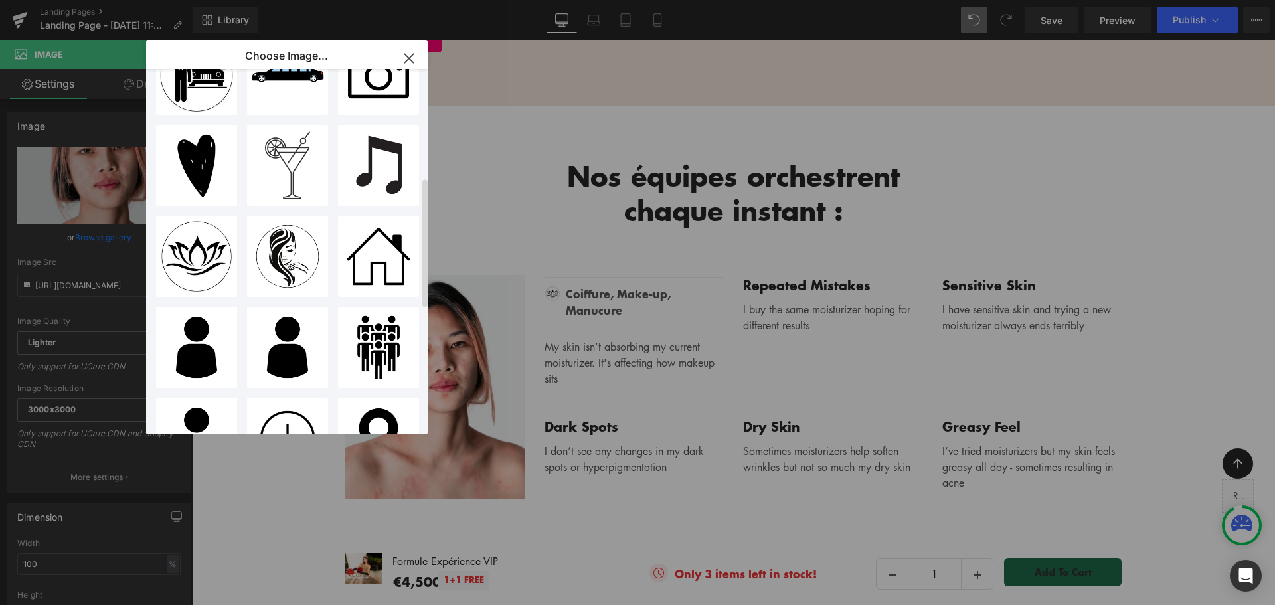
scroll to position [0, 0]
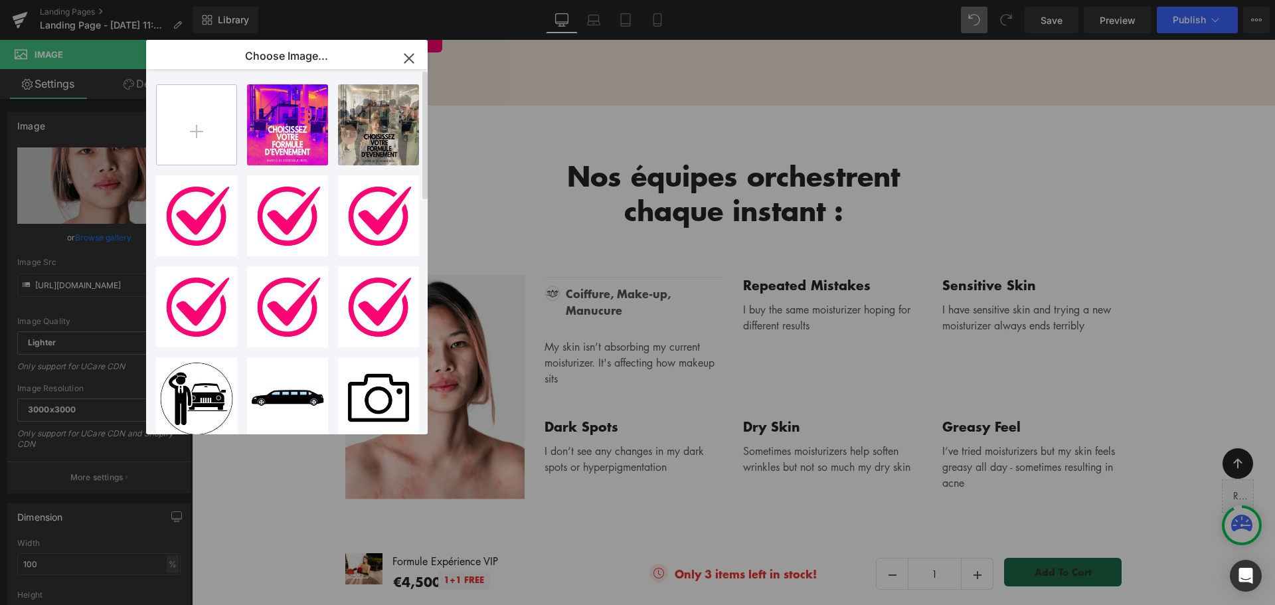
click at [197, 139] on input "file" at bounding box center [197, 125] width 80 height 80
click at [407, 52] on icon "button" at bounding box center [409, 58] width 21 height 21
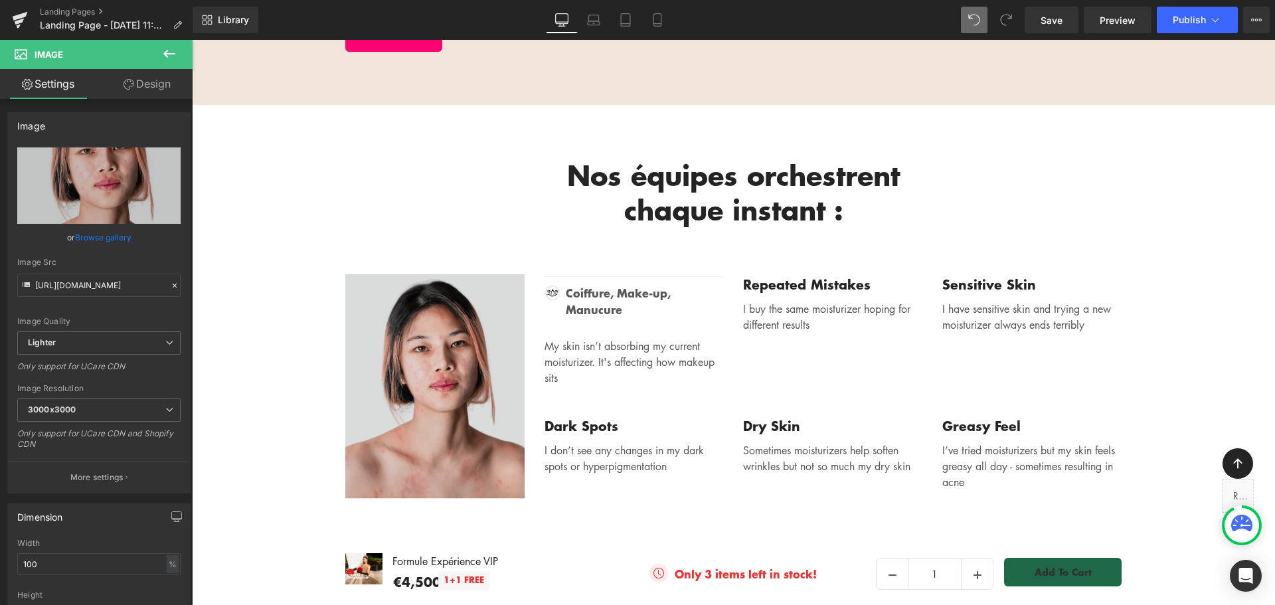
scroll to position [2408, 0]
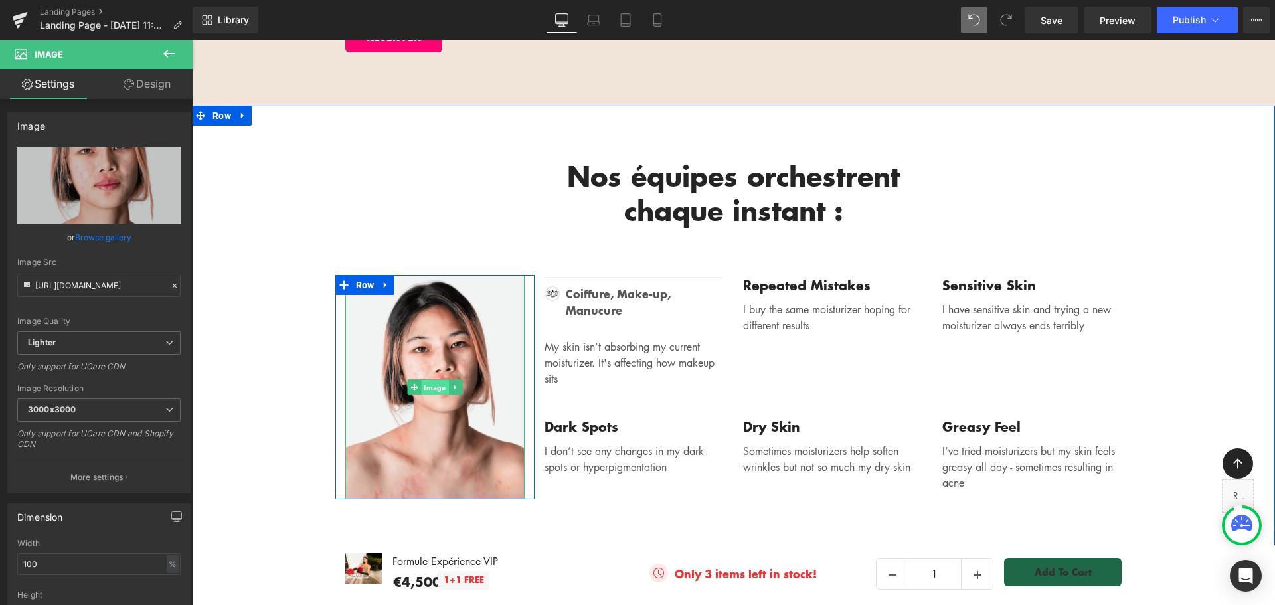
click at [428, 380] on span "Image" at bounding box center [434, 388] width 27 height 16
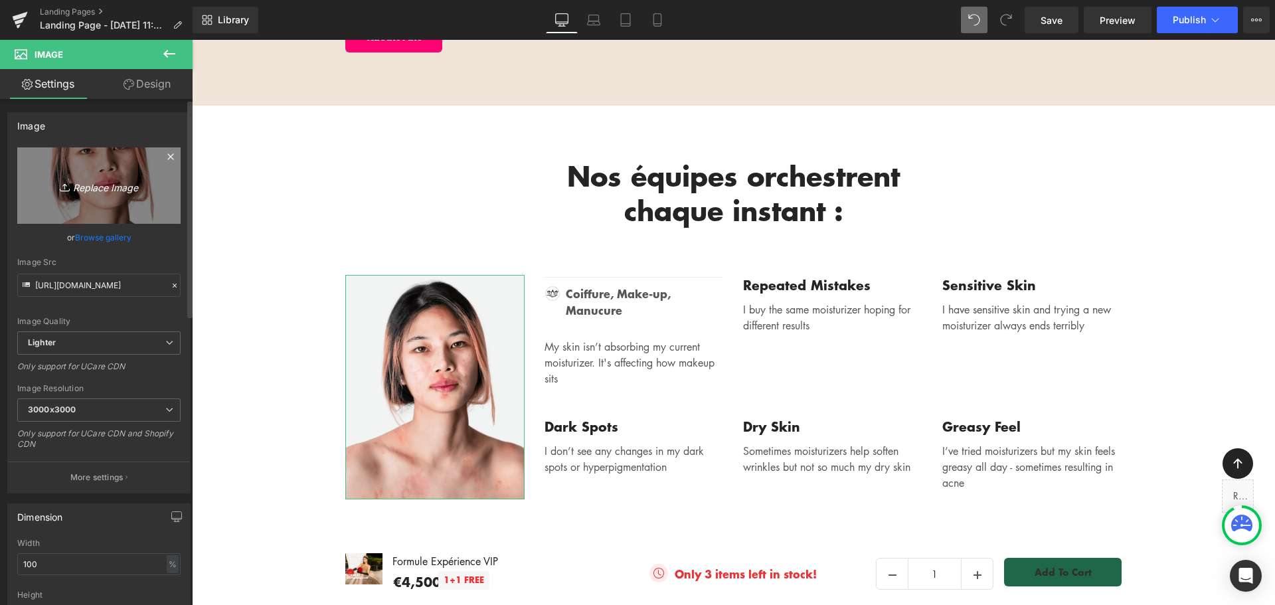
click at [99, 185] on icon "Replace Image" at bounding box center [99, 185] width 106 height 17
type input "C:\fakepath\Y SALON EVENEMENT.jpg"
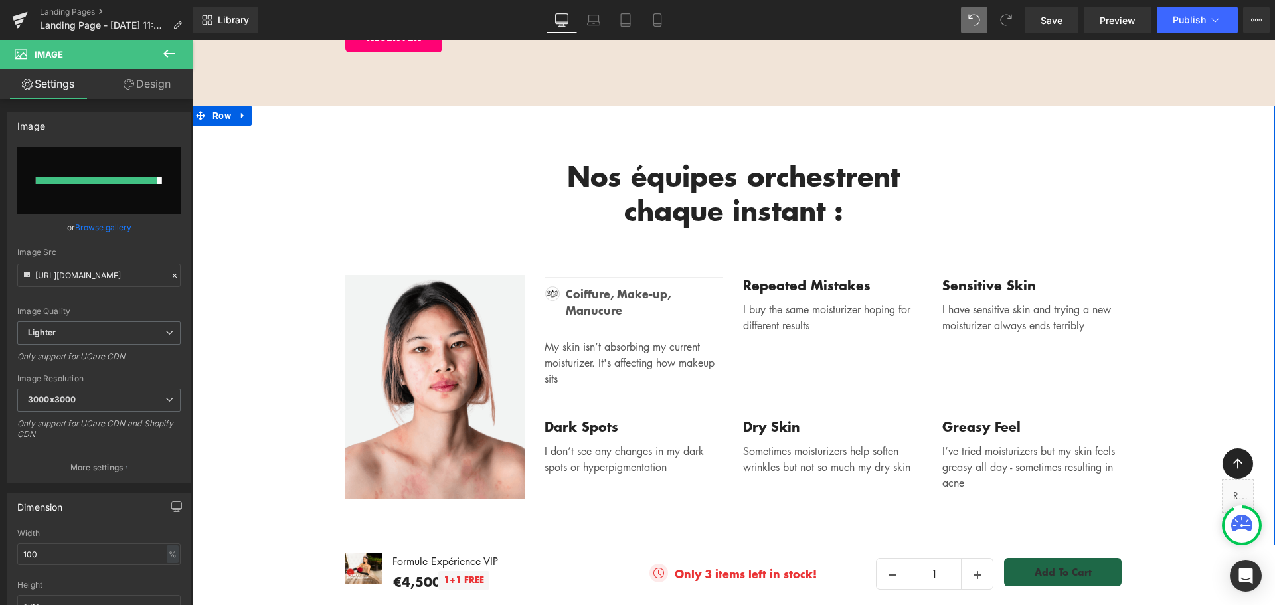
type input "https://ucarecdn.com/cf780c41-1cd1-458c-bfe8-09f956c3c878/-/format/auto/-/previ…"
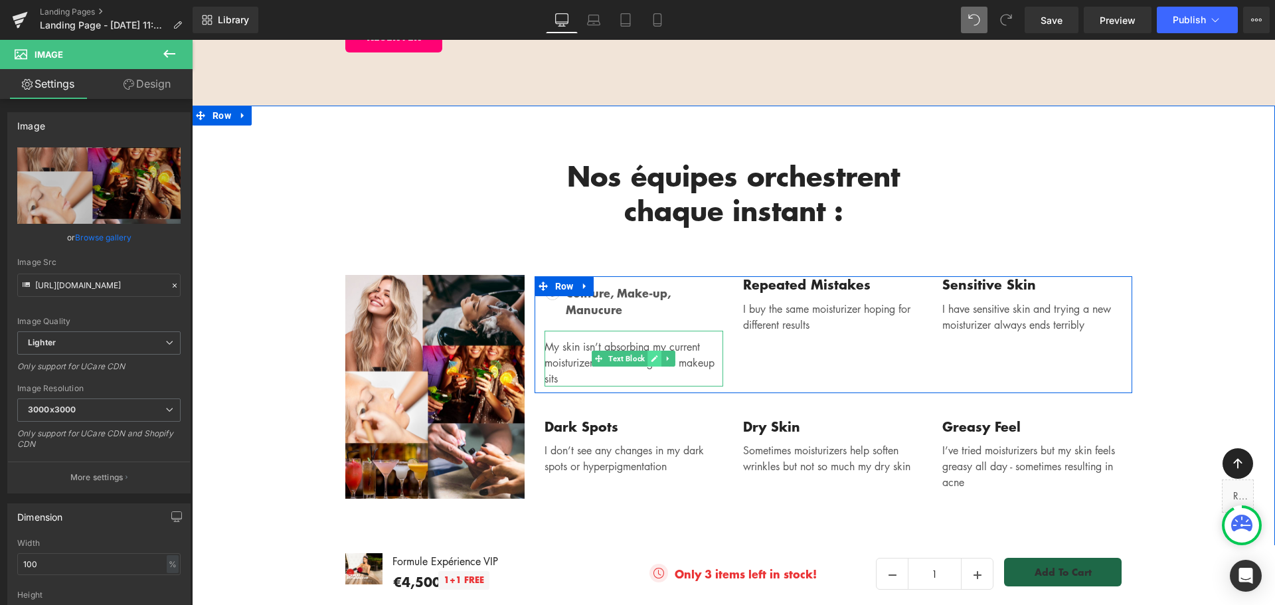
click at [651, 355] on icon at bounding box center [654, 359] width 7 height 8
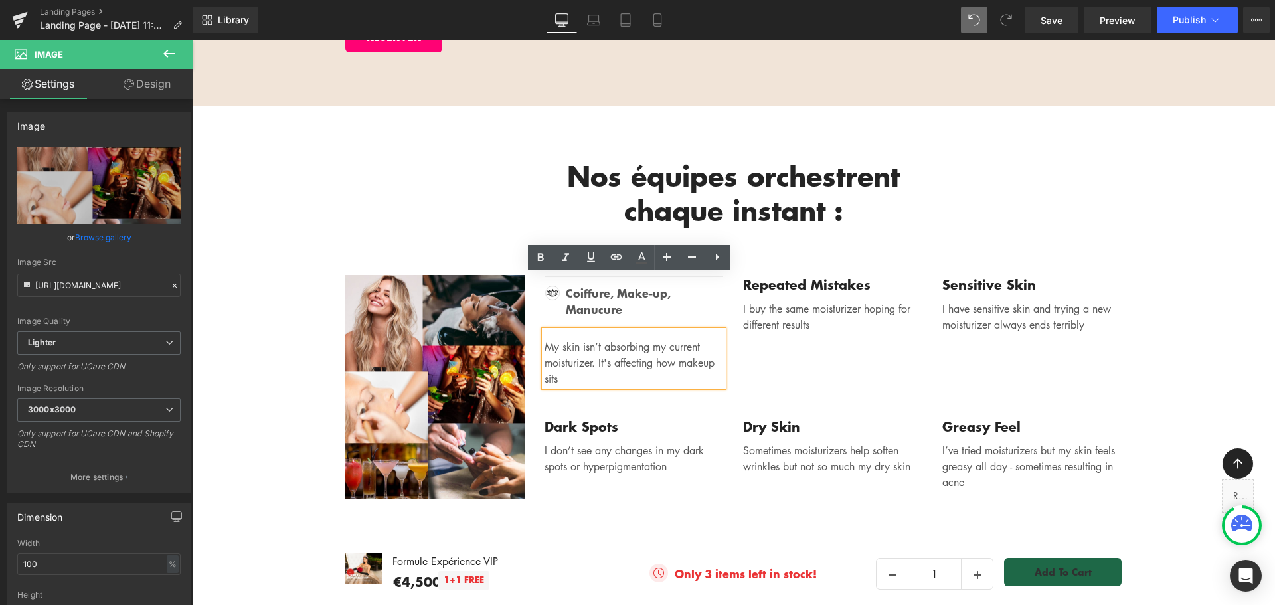
click at [646, 339] on p "My skin isn’t absorbing my current moisturizer. It's affecting how makeup sits" at bounding box center [634, 363] width 179 height 48
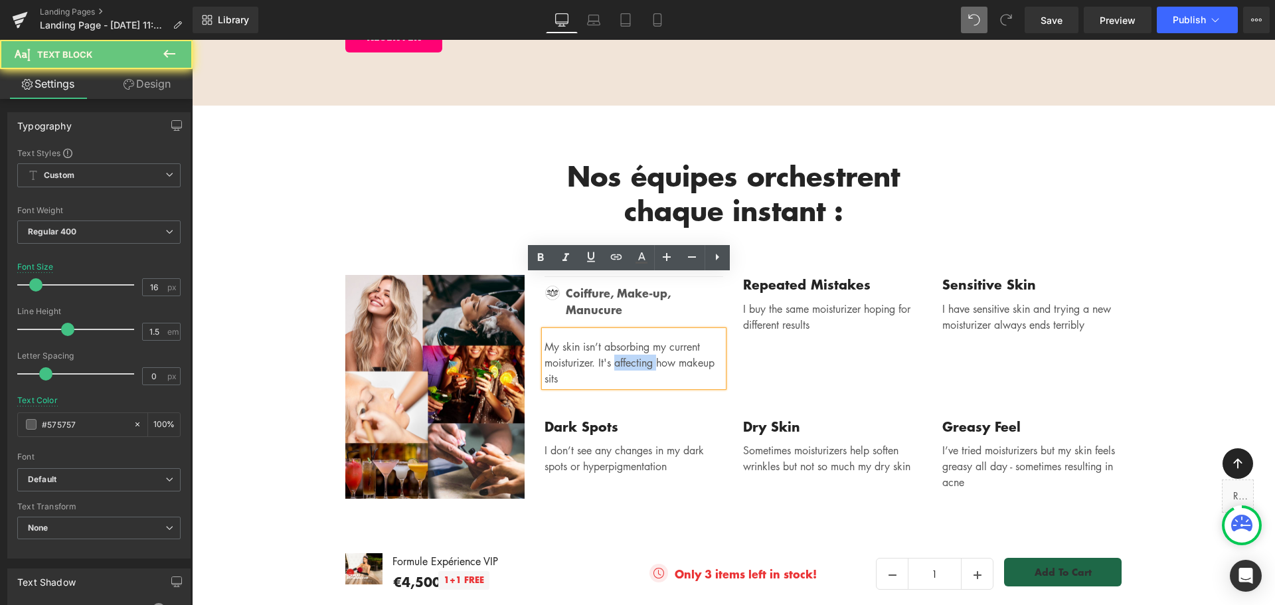
click at [646, 339] on p "My skin isn’t absorbing my current moisturizer. It's affecting how makeup sits" at bounding box center [634, 363] width 179 height 48
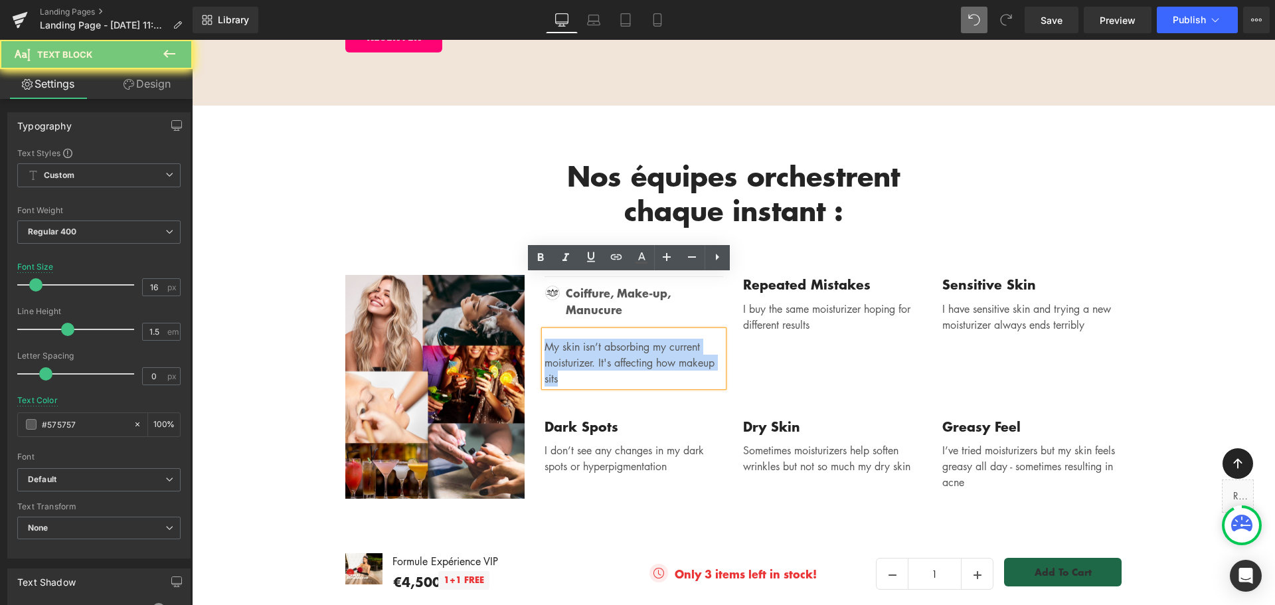
click at [646, 339] on p "My skin isn’t absorbing my current moisturizer. It's affecting how makeup sits" at bounding box center [634, 363] width 179 height 48
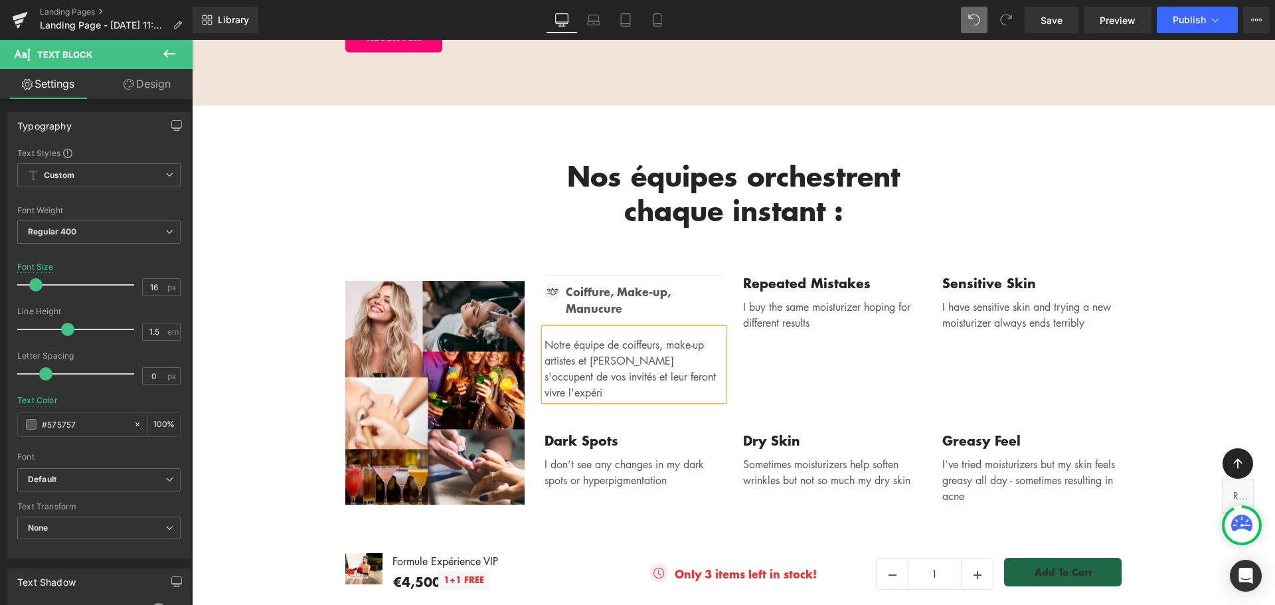
scroll to position [2400, 0]
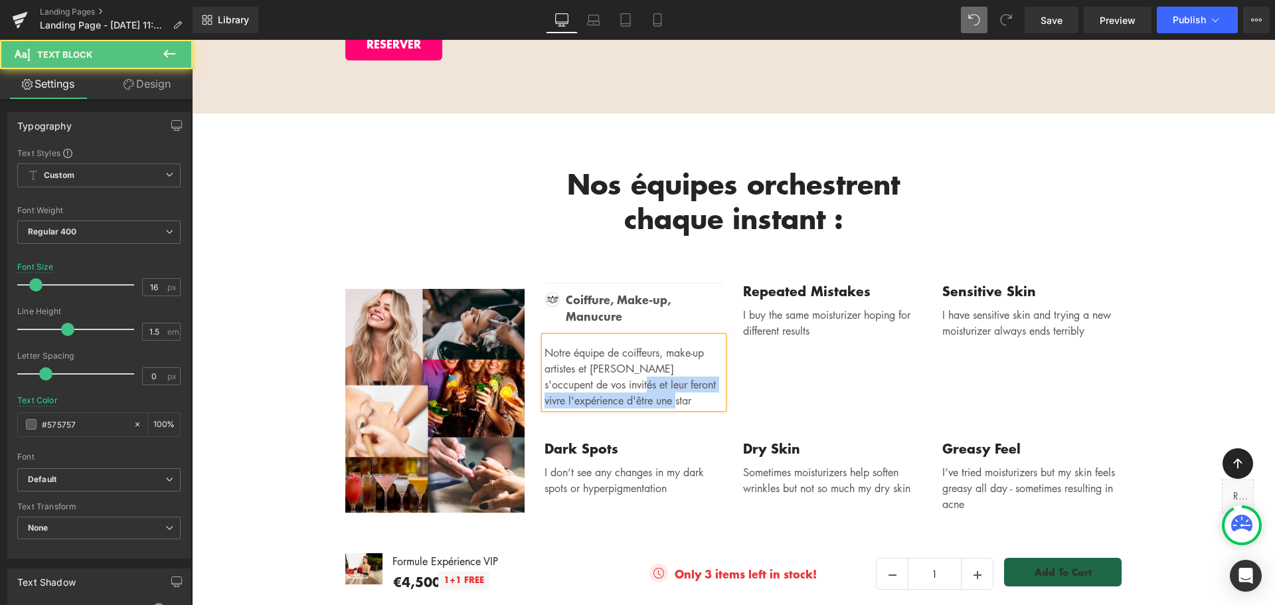
drag, startPoint x: 597, startPoint y: 320, endPoint x: 682, endPoint y: 334, distance: 86.2
click at [682, 345] on p "Notre équipe de coiffeurs, make-up artistes et manucures s'occupent de vos invi…" at bounding box center [634, 377] width 179 height 64
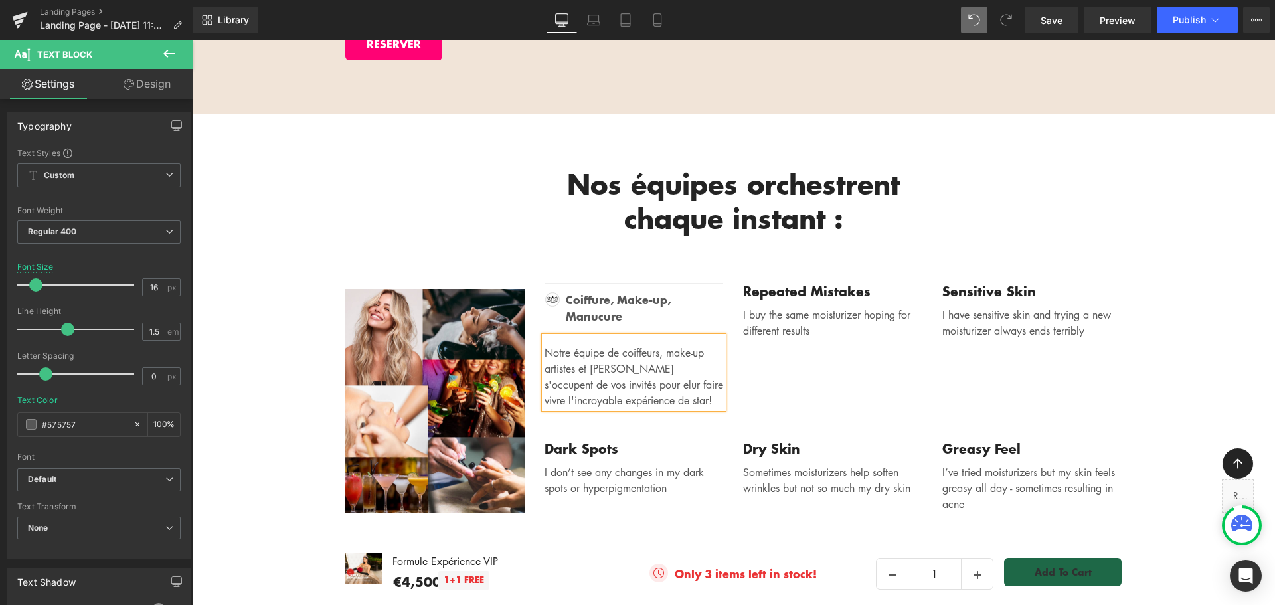
click at [622, 345] on p "Notre équipe de coiffeurs, make-up artistes et manucures s'occupent de vos invi…" at bounding box center [634, 377] width 179 height 64
click at [671, 489] on div "Nos équipes orchestrent chaque instant : Heading Row Image Row Image Coiffure,…" at bounding box center [733, 343] width 1083 height 459
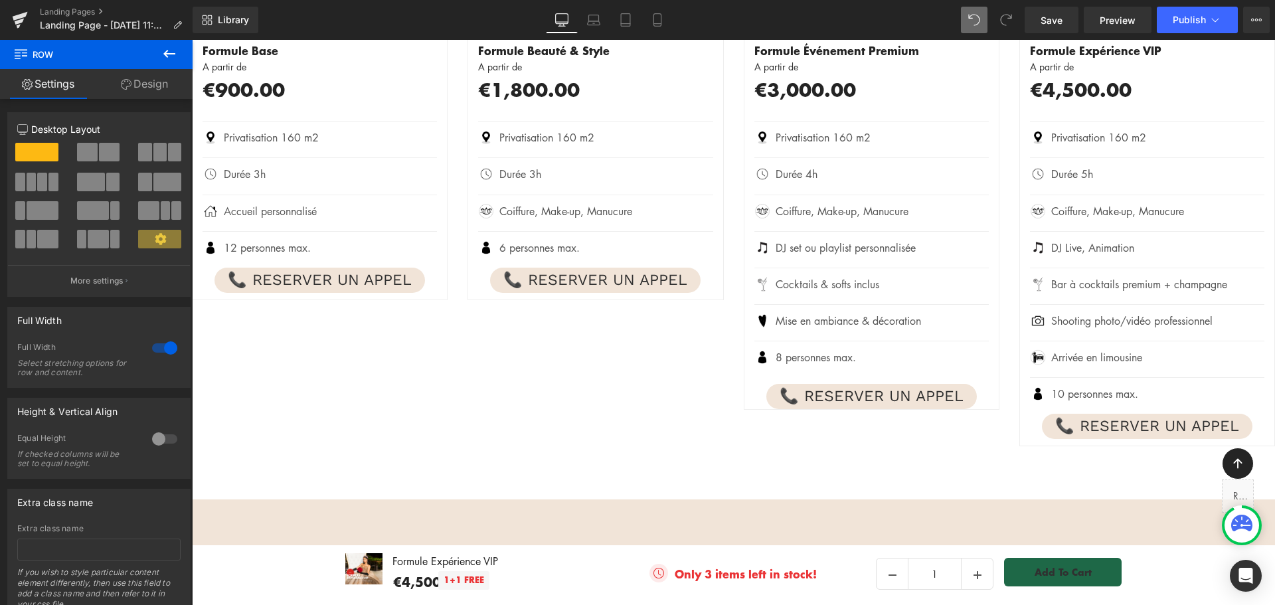
scroll to position [1337, 0]
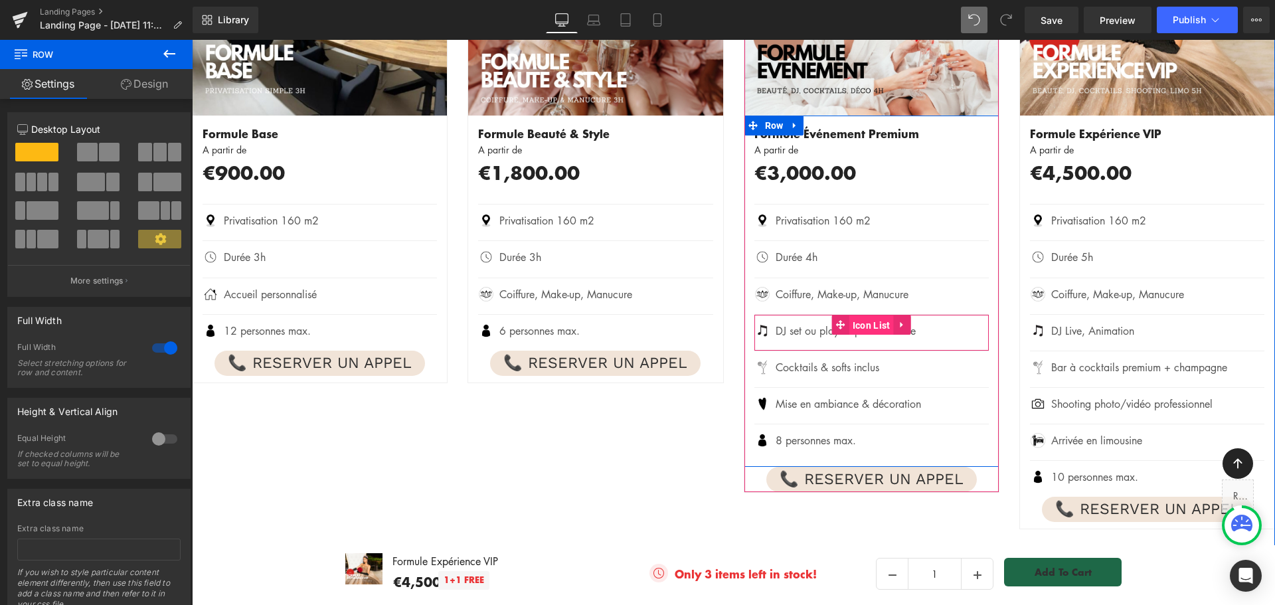
click at [868, 324] on span "Icon List" at bounding box center [872, 326] width 45 height 20
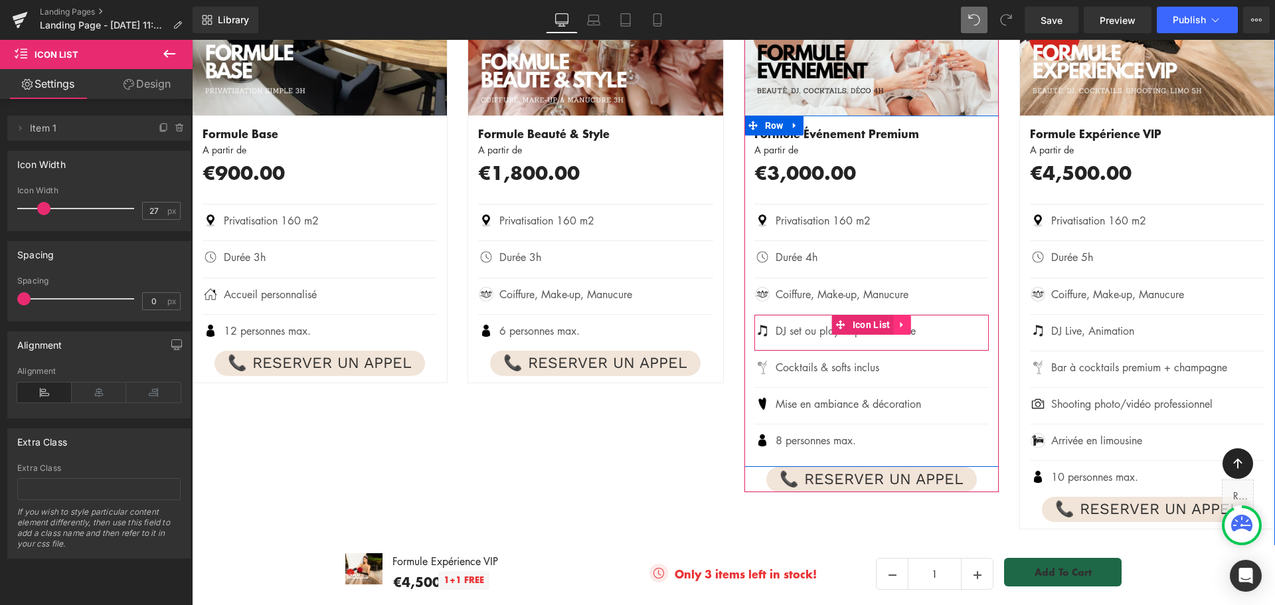
click at [899, 322] on icon at bounding box center [901, 325] width 9 height 10
click at [889, 322] on icon at bounding box center [893, 324] width 9 height 9
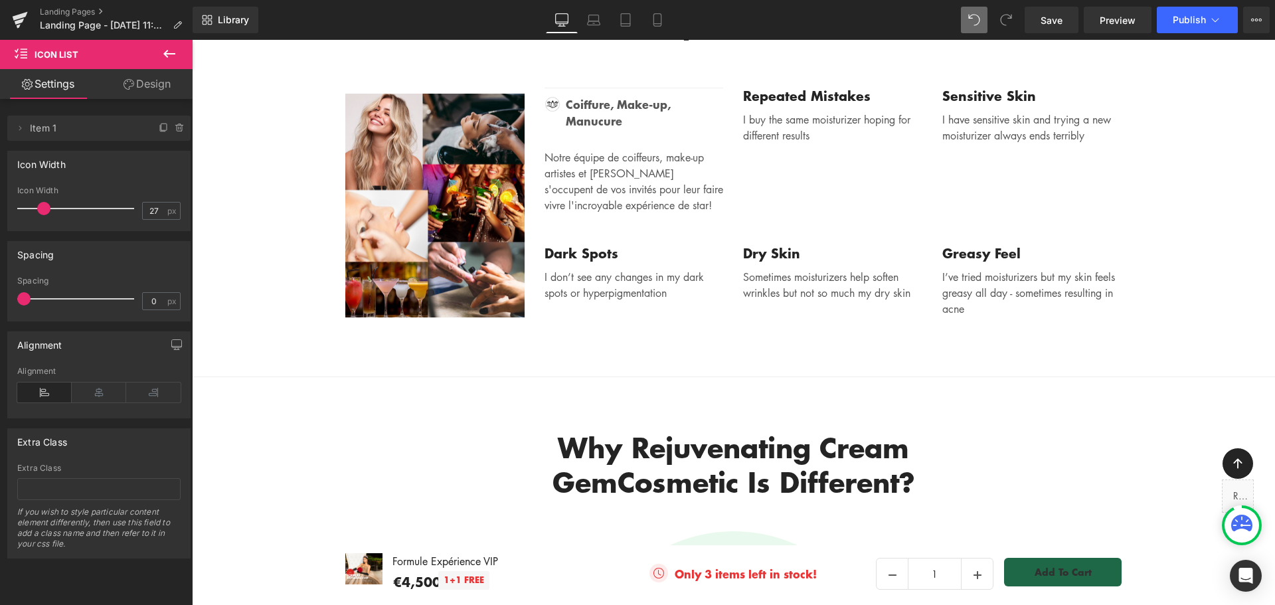
scroll to position [2599, 0]
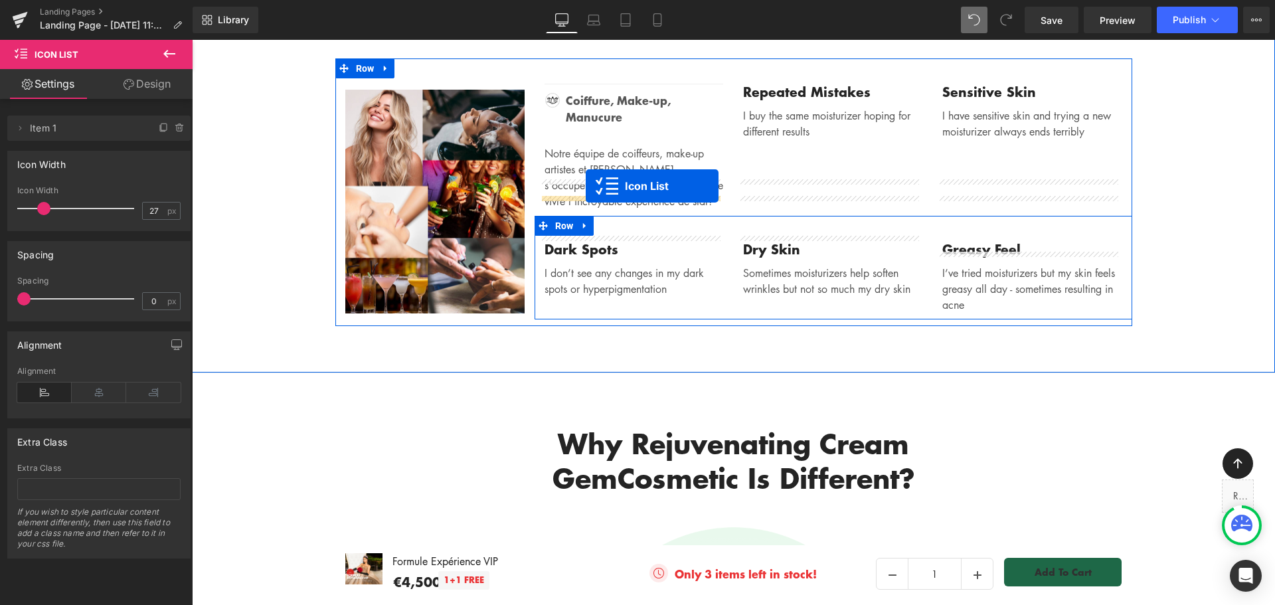
drag, startPoint x: 834, startPoint y: 229, endPoint x: 586, endPoint y: 186, distance: 252.0
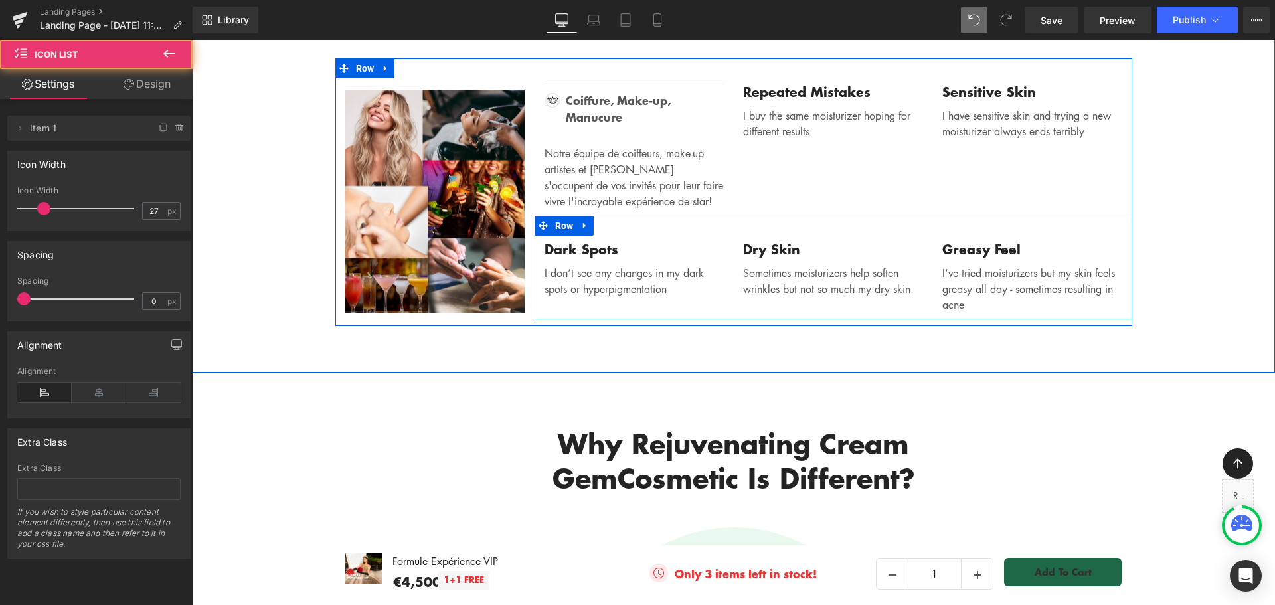
scroll to position [2607, 0]
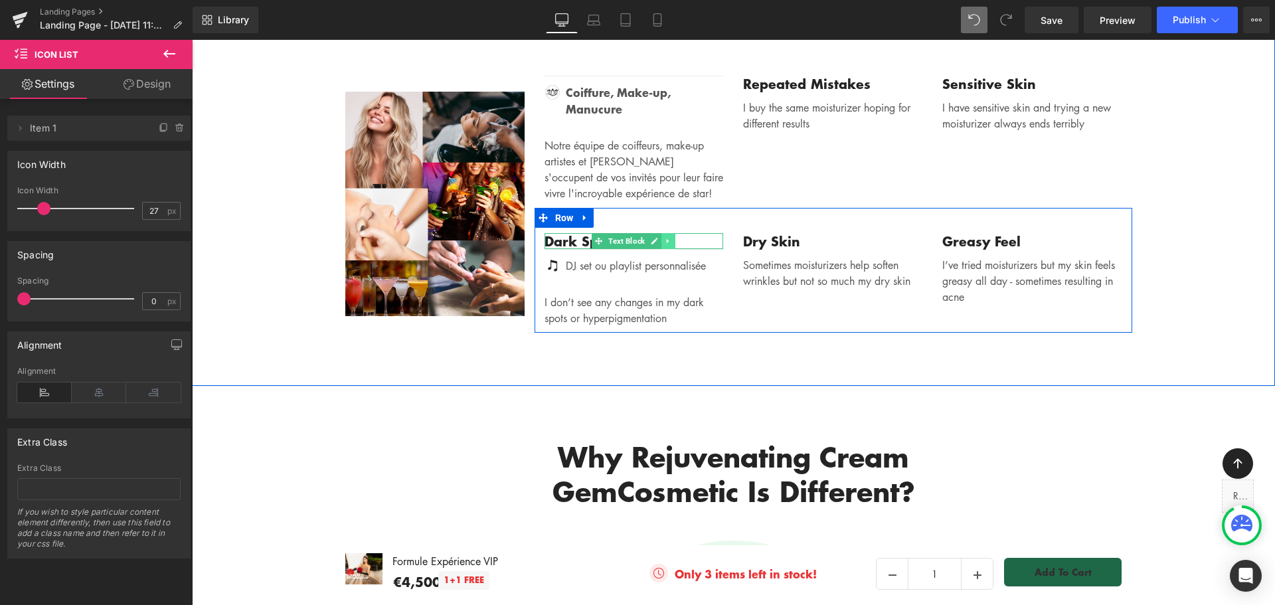
click at [665, 237] on icon at bounding box center [668, 241] width 7 height 8
click at [672, 237] on icon at bounding box center [675, 240] width 7 height 7
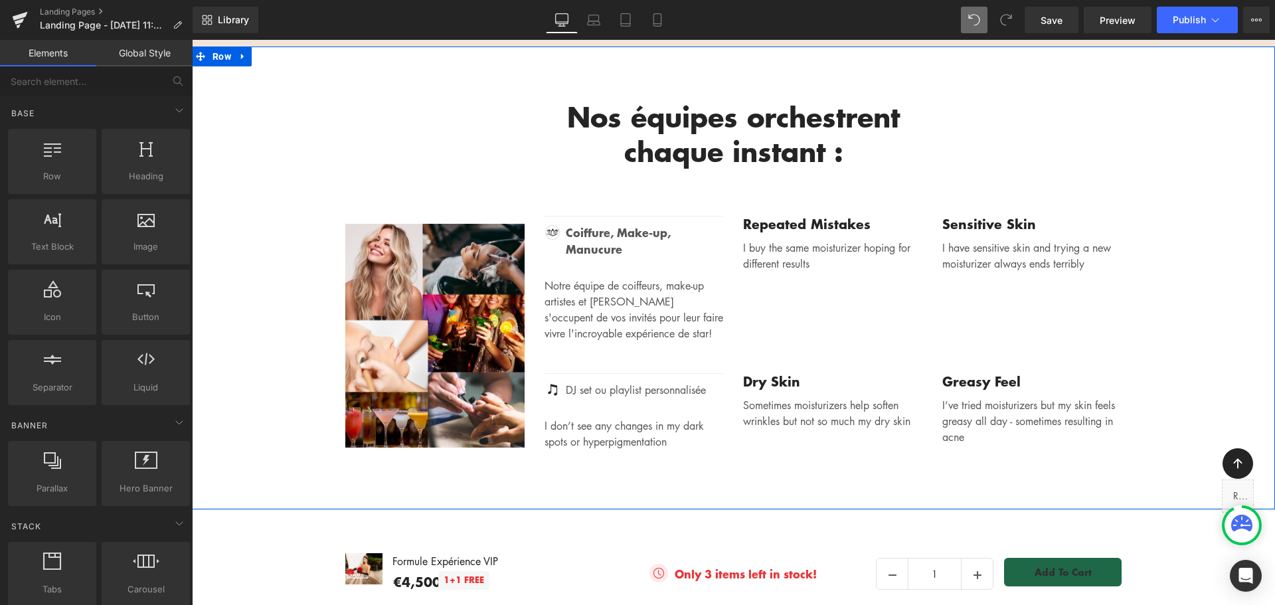
scroll to position [2541, 0]
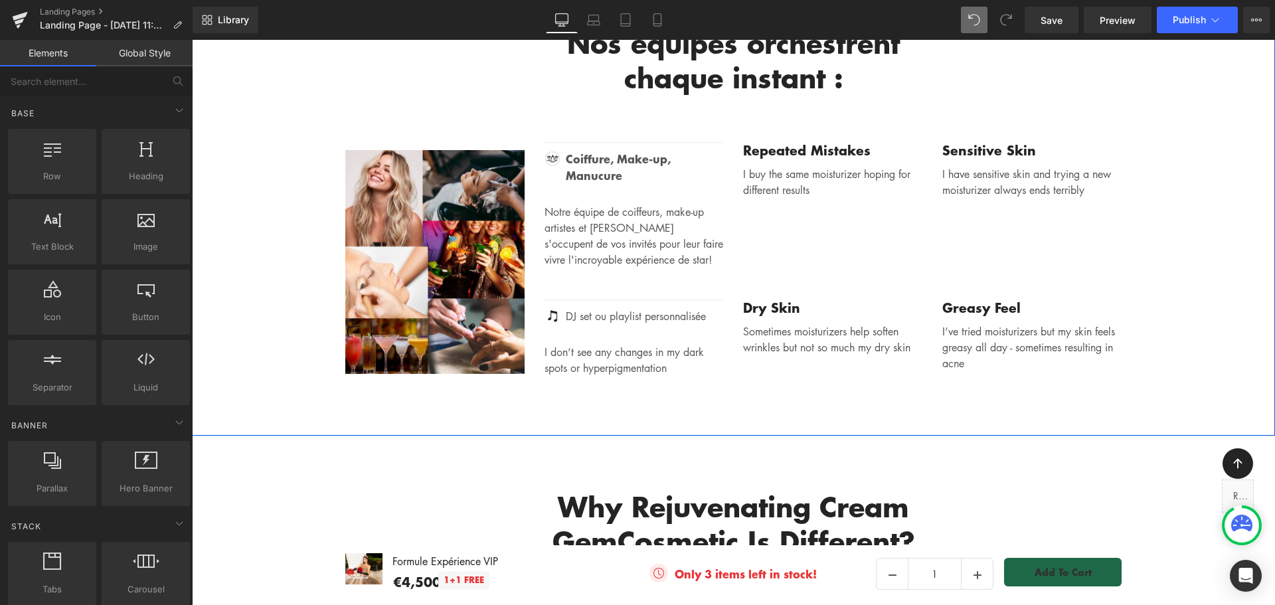
click at [650, 300] on div "Image DJ set ou playlist personnalisée Text Block Icon List" at bounding box center [634, 318] width 179 height 37
click at [650, 302] on span "Icon List" at bounding box center [633, 310] width 35 height 16
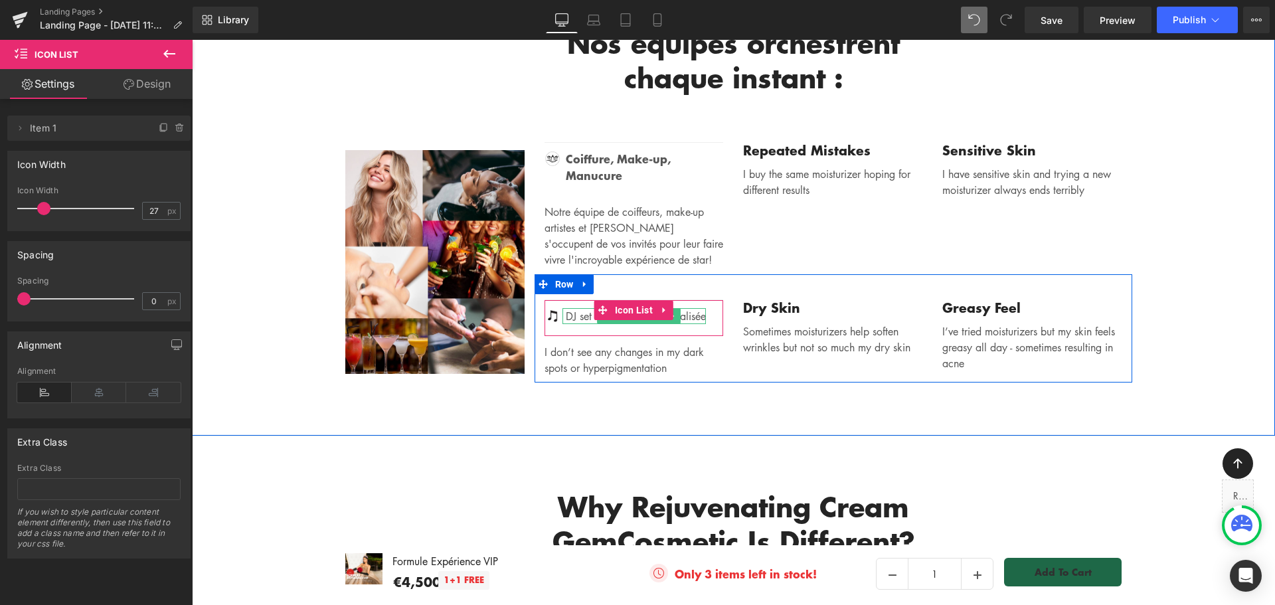
click at [694, 308] on p "DJ set ou playlist personnalisée" at bounding box center [636, 316] width 140 height 16
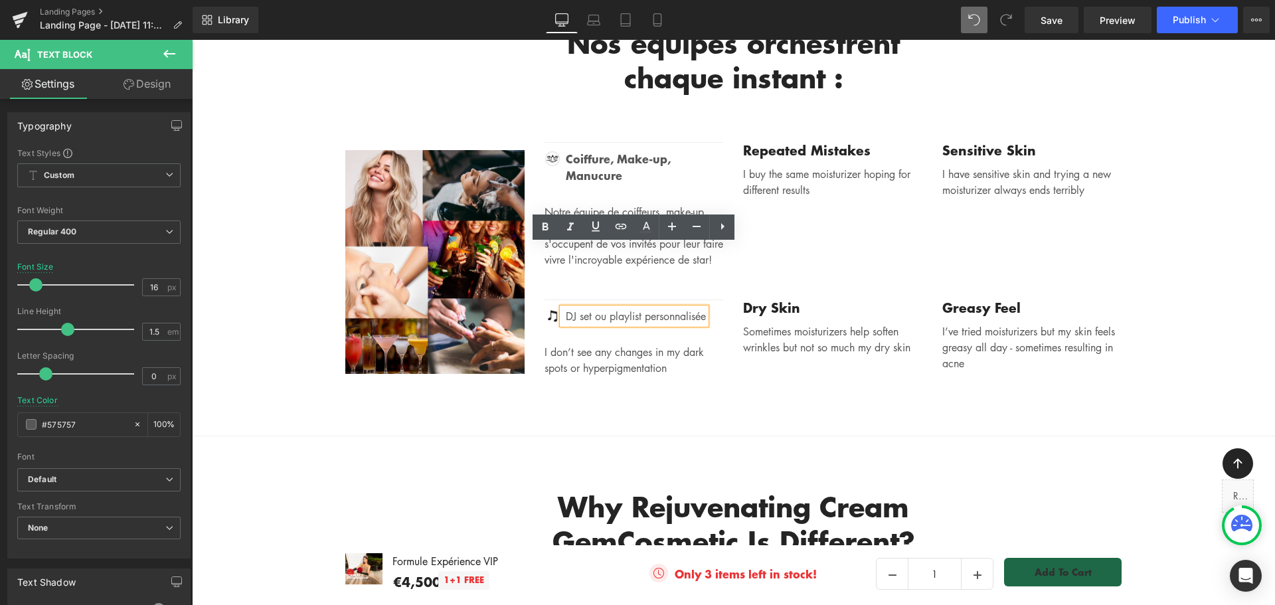
click at [694, 308] on p "DJ set ou playlist personnalisée" at bounding box center [636, 316] width 140 height 16
click at [543, 226] on icon at bounding box center [546, 227] width 6 height 8
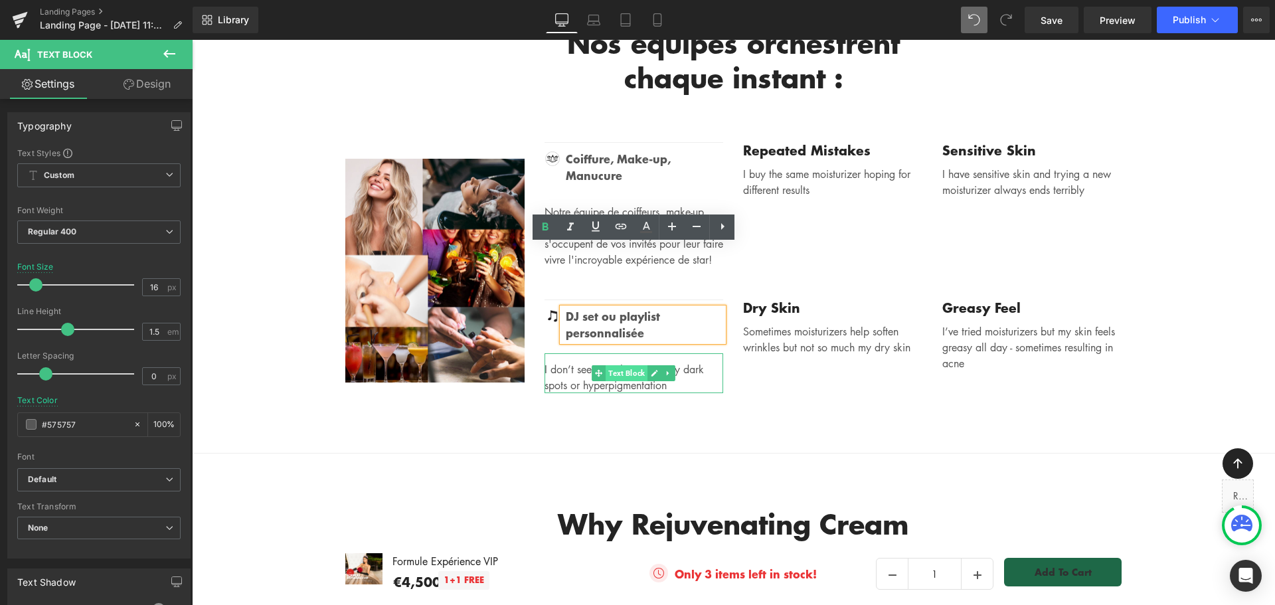
click at [626, 365] on span "Text Block" at bounding box center [627, 373] width 42 height 16
click at [575, 361] on p "I don’t see any changes in my dark spots or hyperpigmentation" at bounding box center [634, 377] width 179 height 32
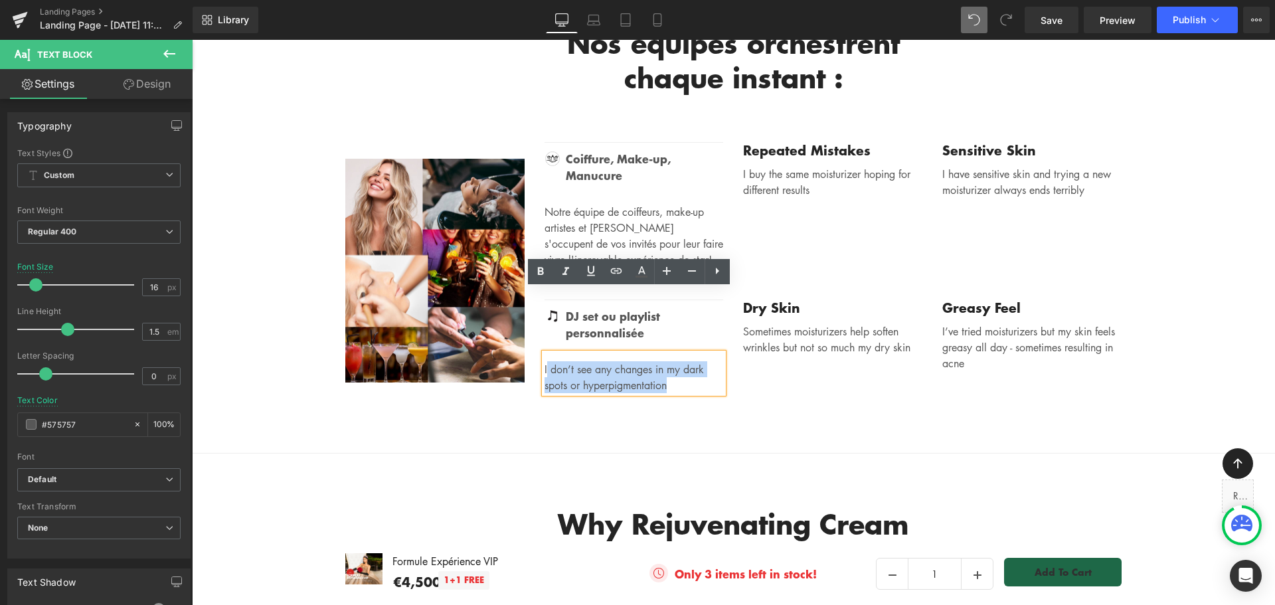
drag, startPoint x: 673, startPoint y: 319, endPoint x: 541, endPoint y: 304, distance: 132.4
click at [545, 361] on p "I don’t see any changes in my dark spots or hyperpigmentation" at bounding box center [634, 377] width 179 height 32
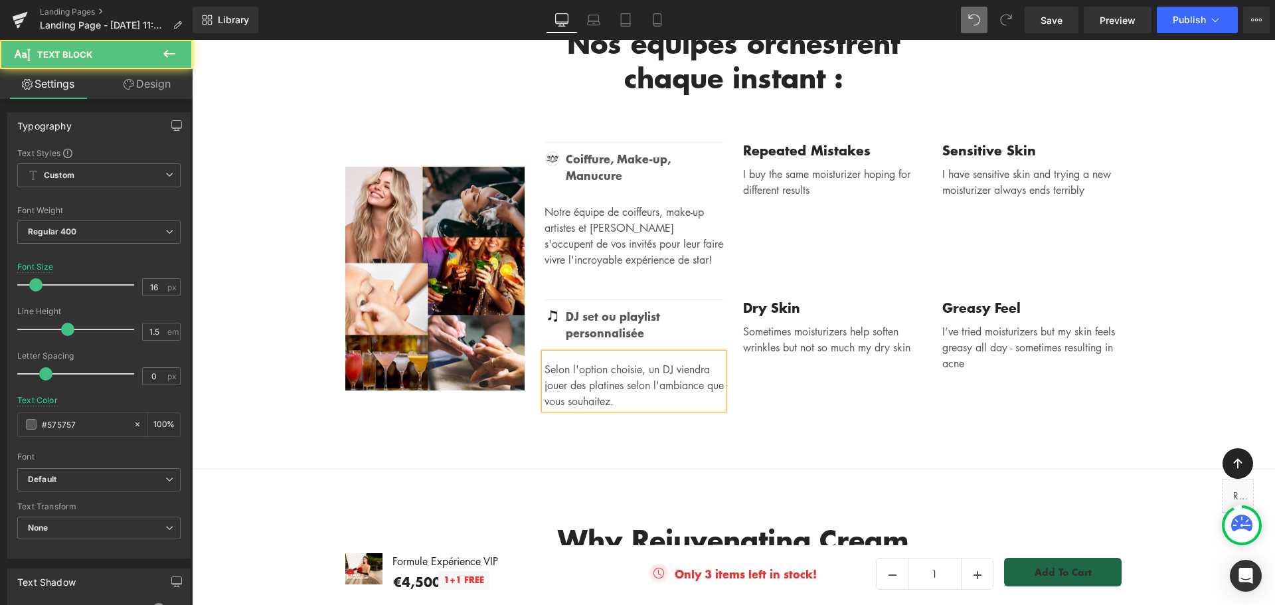
click at [642, 361] on p "Selon l'option choisie, un DJ viendra jouer des platines selon l'ambiance que v…" at bounding box center [634, 385] width 179 height 48
click at [553, 361] on p "Selon l'option choisie, DJ ou playlist. un DJ viendra jouer des platines selon …" at bounding box center [634, 385] width 179 height 48
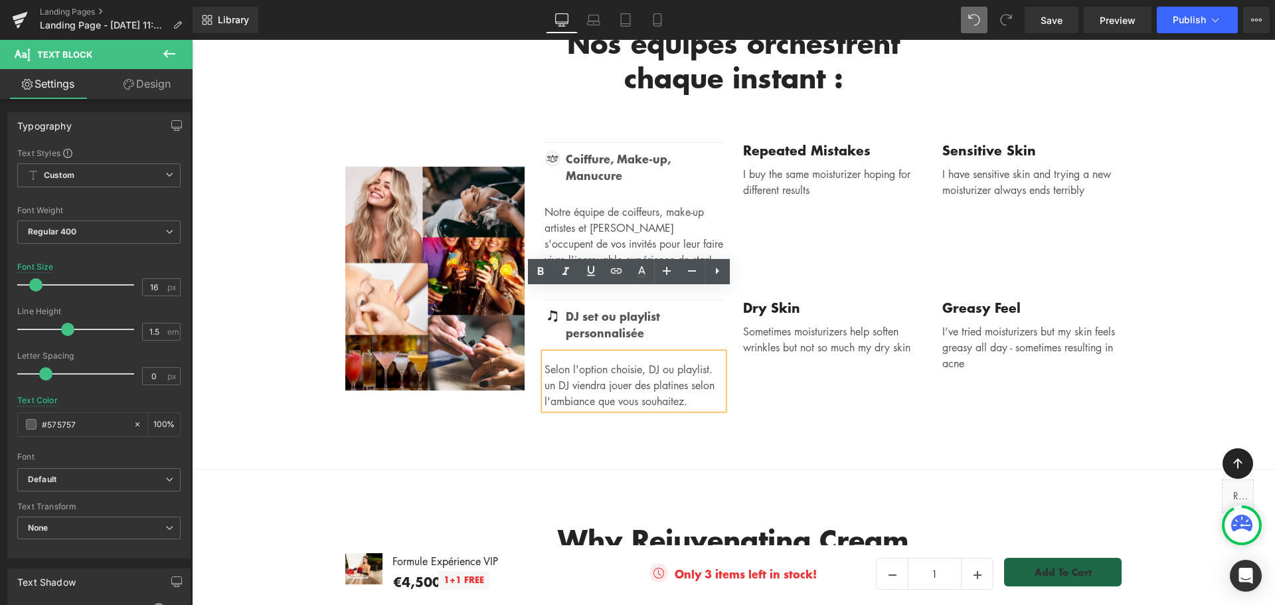
drag, startPoint x: 558, startPoint y: 321, endPoint x: 537, endPoint y: 320, distance: 20.6
click at [545, 353] on div "Selon l'option choisie, DJ ou playlist. un DJ viendra jouer des platines selon …" at bounding box center [634, 381] width 179 height 56
click at [557, 361] on p "Selon l'option choisie, DJ ou playlist. un DJ viendra jouer des platines selon …" at bounding box center [634, 385] width 179 height 48
drag, startPoint x: 552, startPoint y: 321, endPoint x: 541, endPoint y: 320, distance: 10.6
click at [545, 361] on p "Selon l'option choisie, DJ ou playlist. un DJ viendra jouer des platines selon …" at bounding box center [634, 385] width 179 height 48
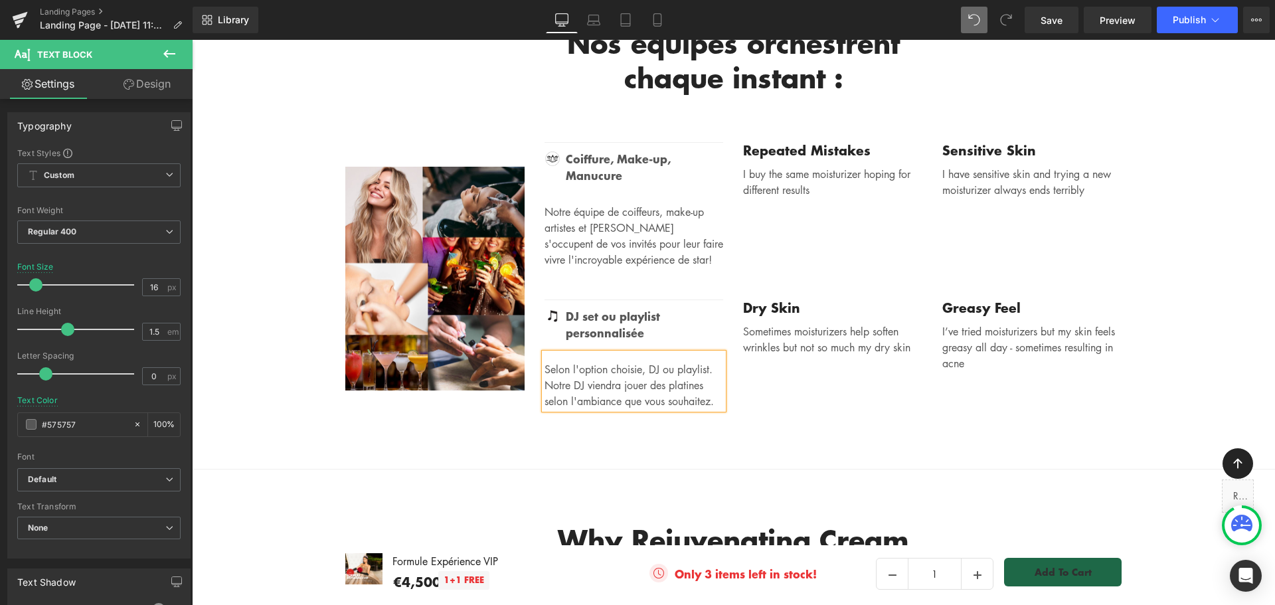
click at [716, 361] on p "Selon l'option choisie, DJ ou playlist. Notre DJ viendra jouer des platines sel…" at bounding box center [634, 385] width 179 height 48
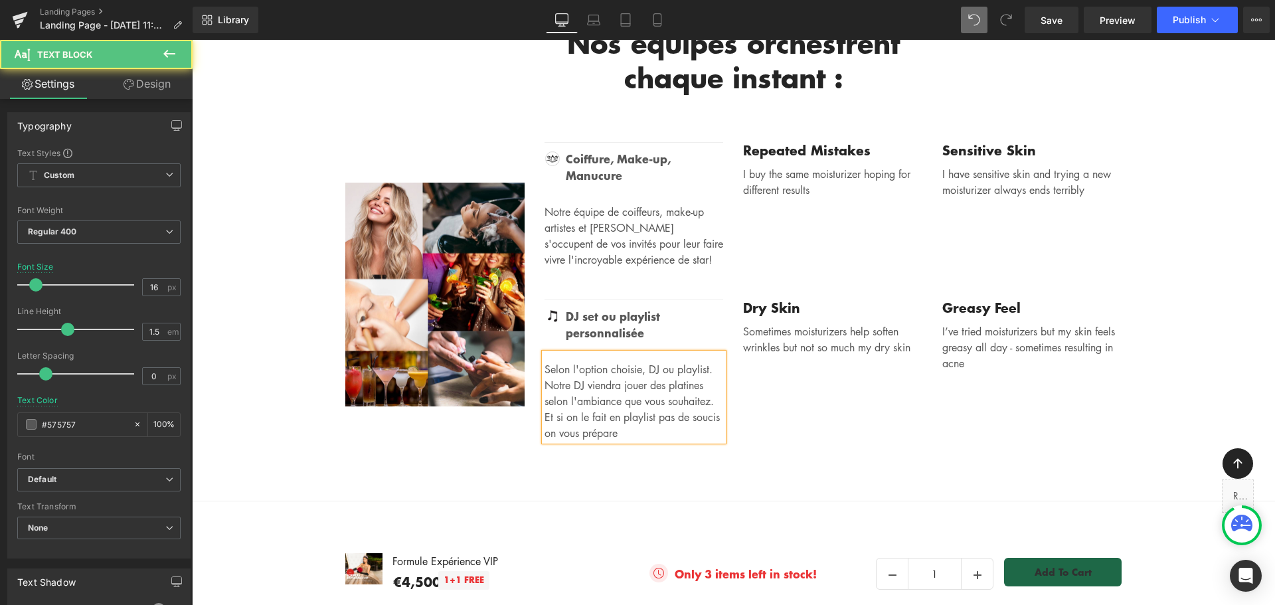
click at [612, 369] on p "Selon l'option choisie, DJ ou playlist. Notre DJ viendra jouer des platines sel…" at bounding box center [634, 401] width 179 height 80
click at [670, 369] on p "Selon l'option choisie, DJ ou playlist. Notre DJ viendra jouer des platines sel…" at bounding box center [634, 401] width 179 height 80
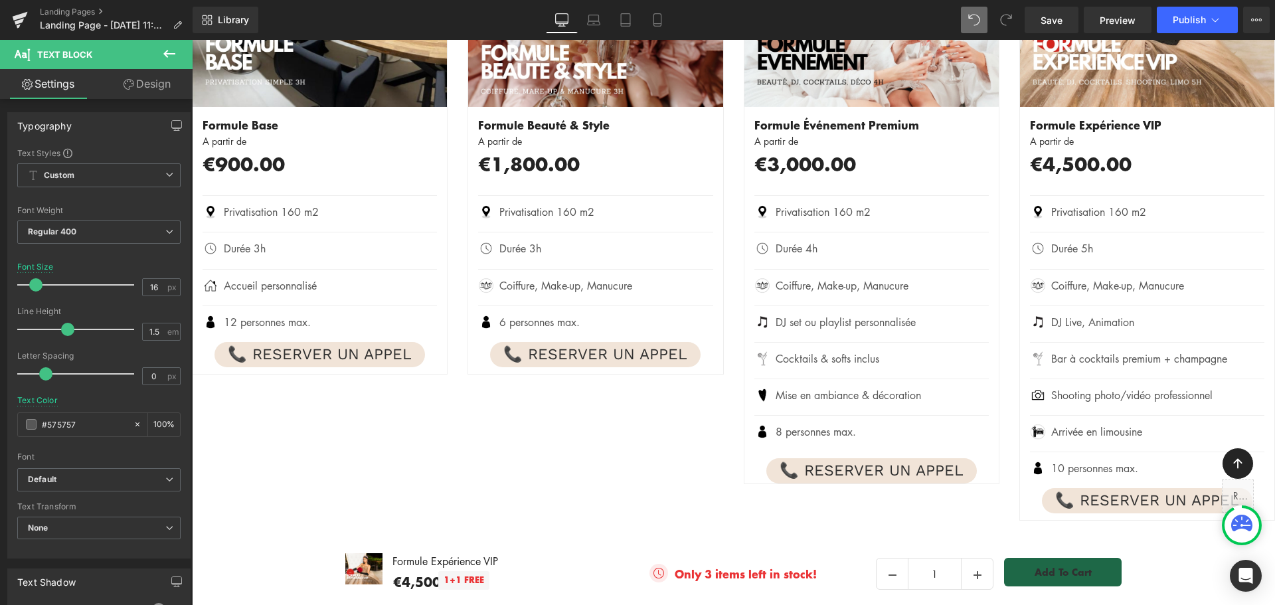
scroll to position [1345, 0]
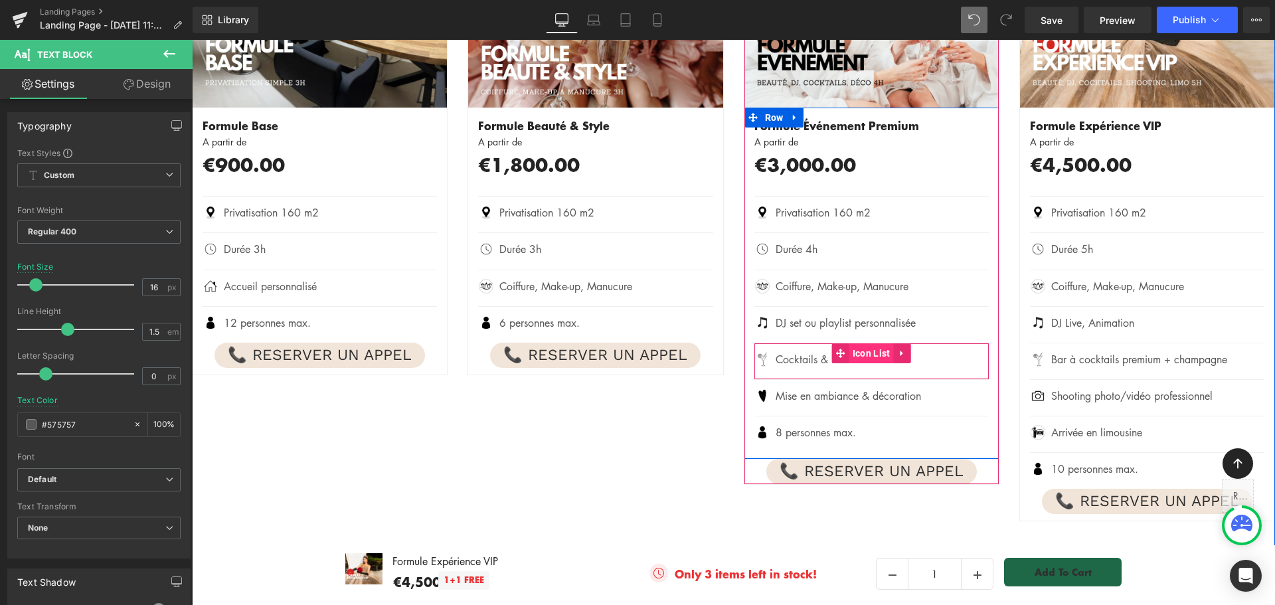
click at [866, 354] on span "Icon List" at bounding box center [872, 353] width 45 height 20
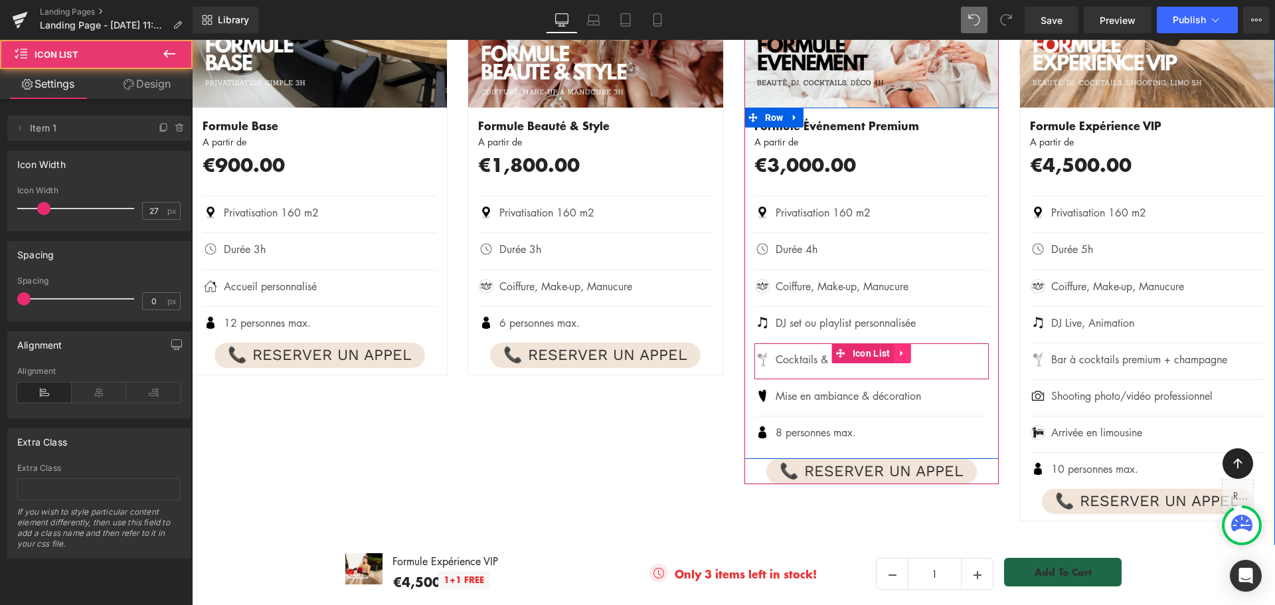
click at [897, 354] on icon at bounding box center [901, 353] width 9 height 10
click at [889, 355] on icon at bounding box center [893, 353] width 9 height 9
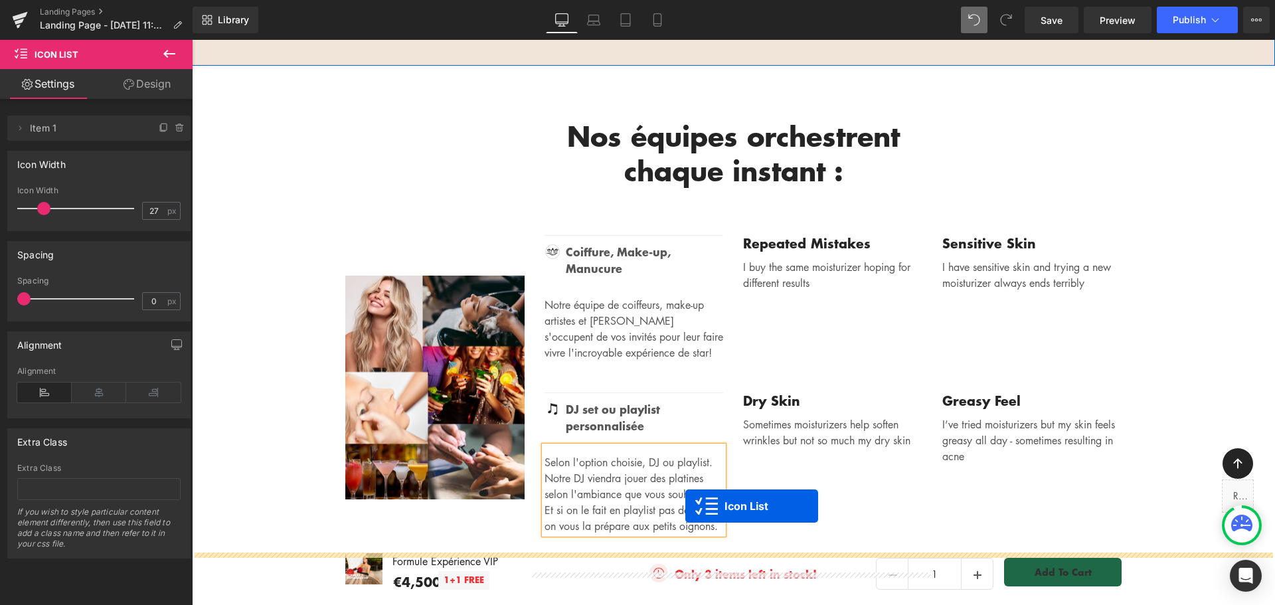
scroll to position [2474, 0]
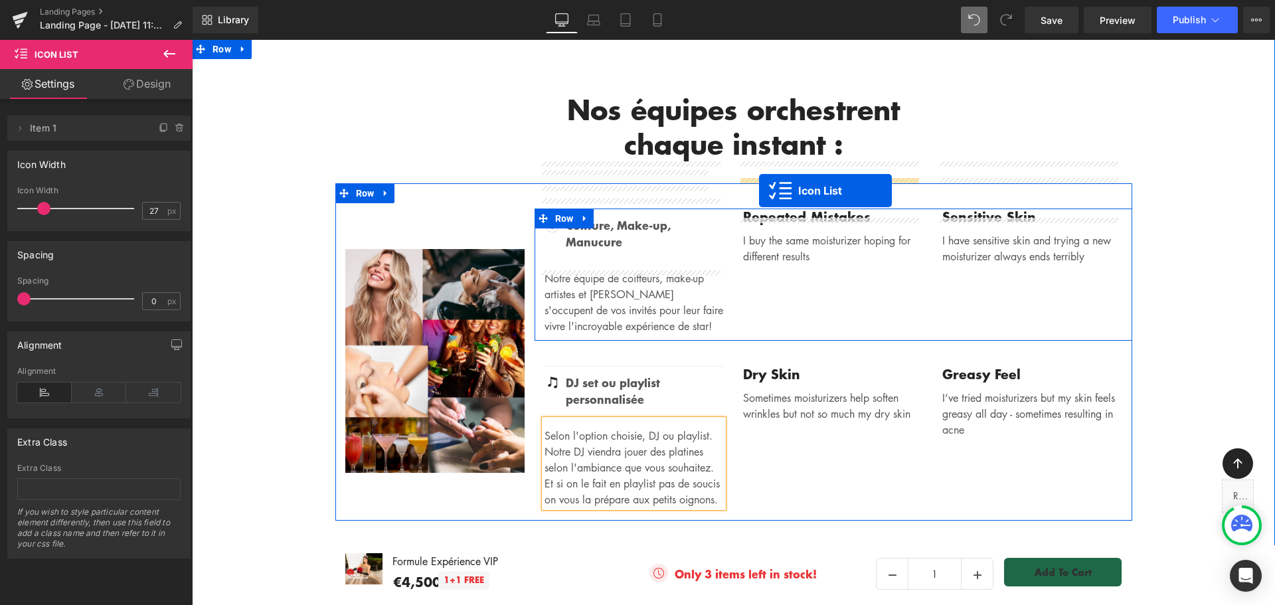
drag, startPoint x: 837, startPoint y: 388, endPoint x: 759, endPoint y: 191, distance: 212.0
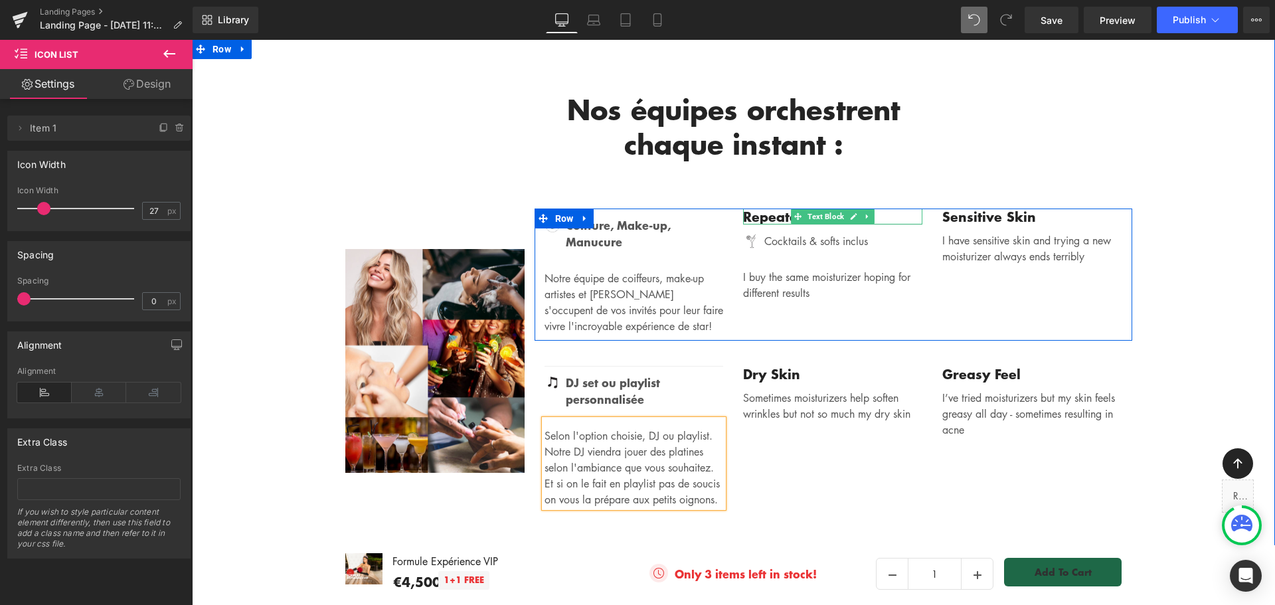
click at [867, 209] on link at bounding box center [868, 217] width 14 height 16
click at [872, 213] on icon at bounding box center [875, 216] width 7 height 7
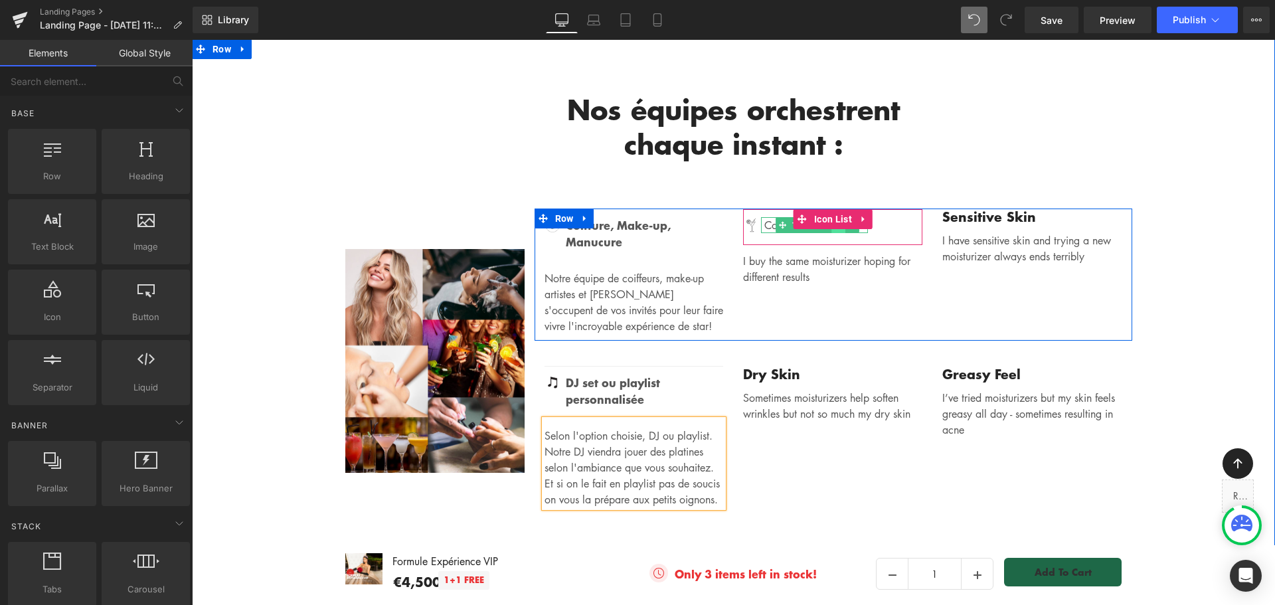
click at [839, 217] on link at bounding box center [839, 225] width 14 height 16
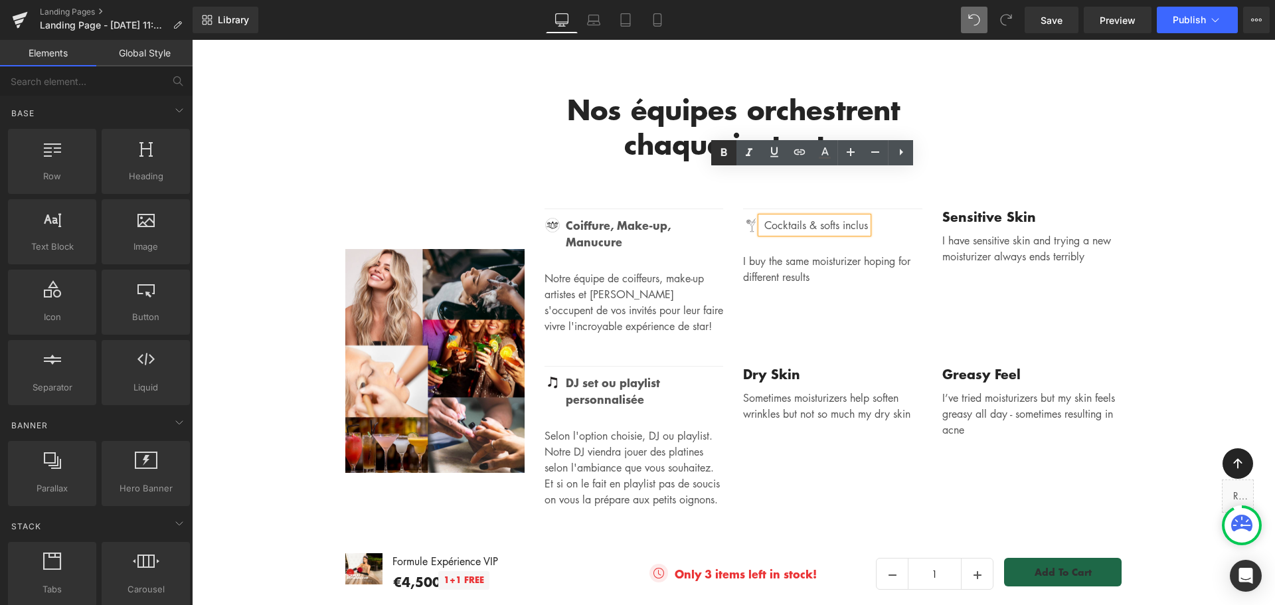
click at [723, 153] on icon at bounding box center [724, 152] width 6 height 8
click at [793, 217] on p "Cocktails & softs inclus" at bounding box center [817, 225] width 104 height 16
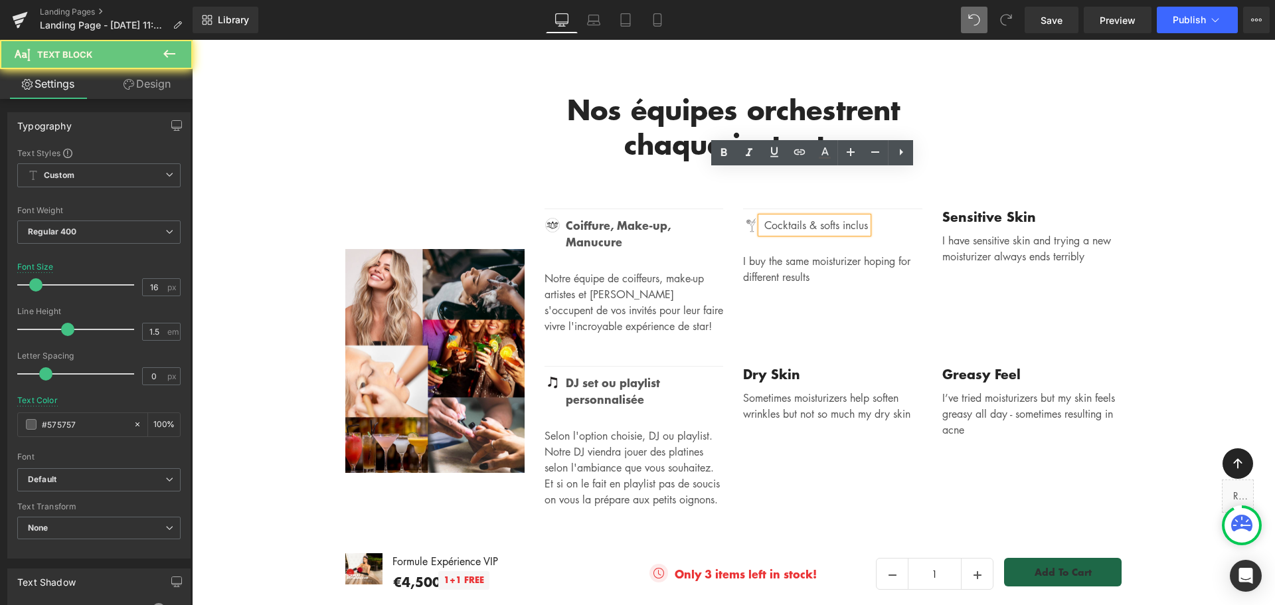
click at [793, 217] on p "Cocktails & softs inclus" at bounding box center [817, 225] width 104 height 16
drag, startPoint x: 937, startPoint y: 202, endPoint x: 793, endPoint y: 177, distance: 146.3
click at [793, 217] on p "Cocktails & softs inclus" at bounding box center [817, 225] width 104 height 16
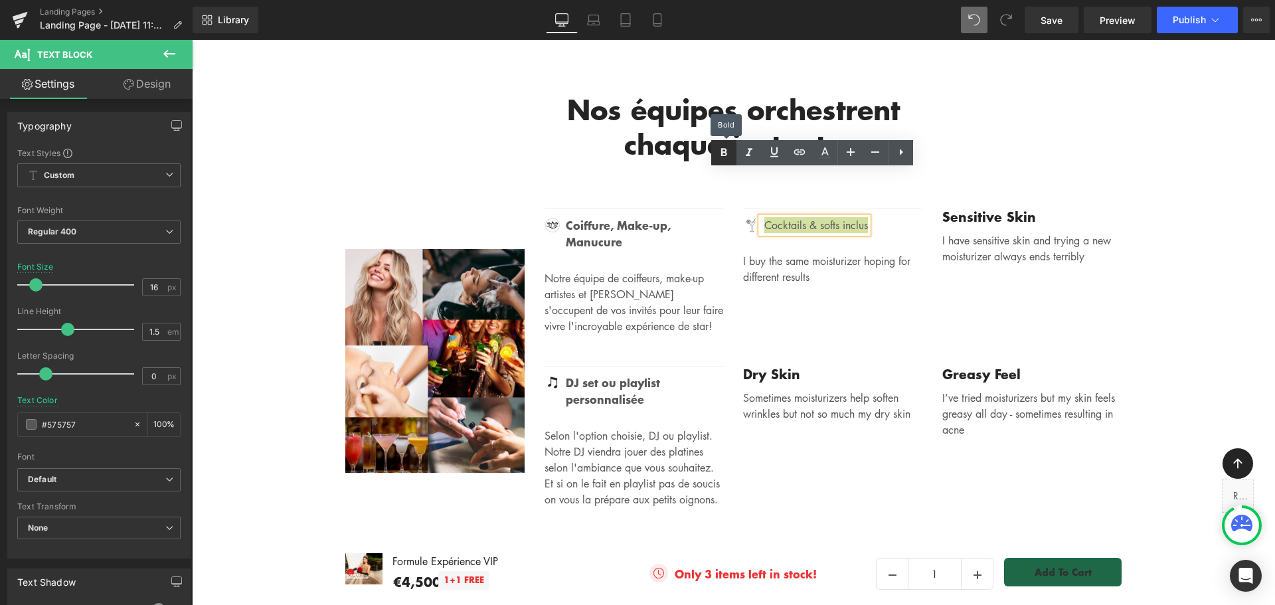
click at [721, 154] on icon at bounding box center [724, 153] width 16 height 16
click at [785, 254] on p "I buy the same moisturizer hoping for different results" at bounding box center [832, 270] width 179 height 32
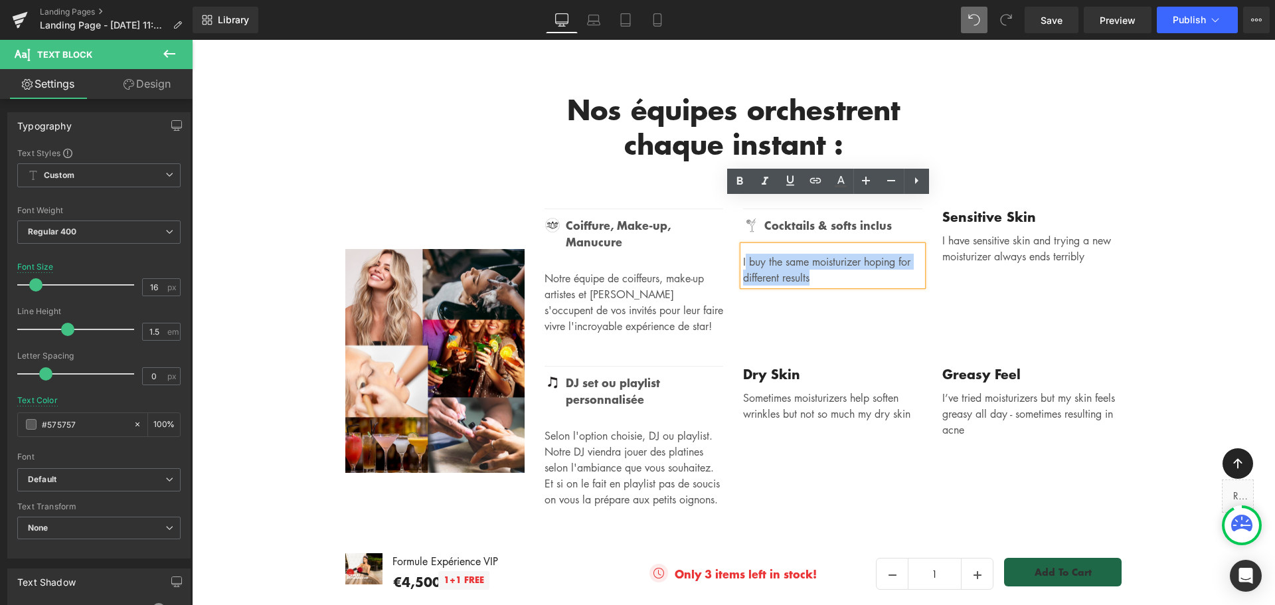
drag, startPoint x: 820, startPoint y: 231, endPoint x: 741, endPoint y: 215, distance: 81.2
click at [743, 254] on p "I buy the same moisturizer hoping for different results" at bounding box center [832, 270] width 179 height 32
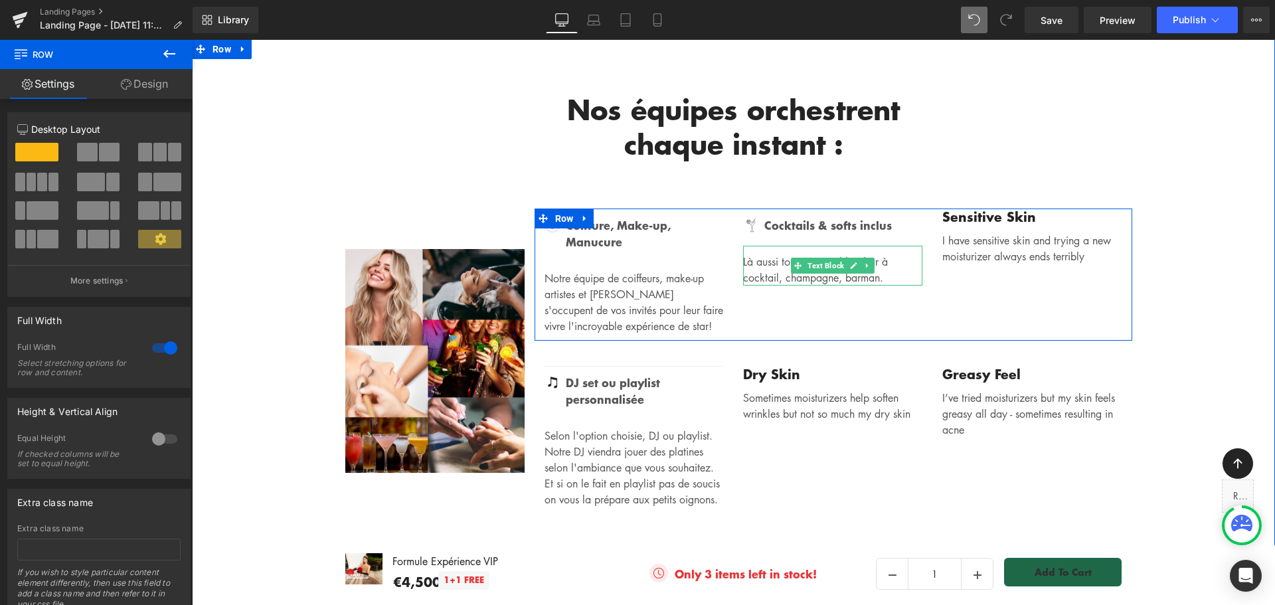
click at [886, 254] on p "Là aussi tout est possible : bar à cocktail, champagne, barman." at bounding box center [832, 270] width 179 height 32
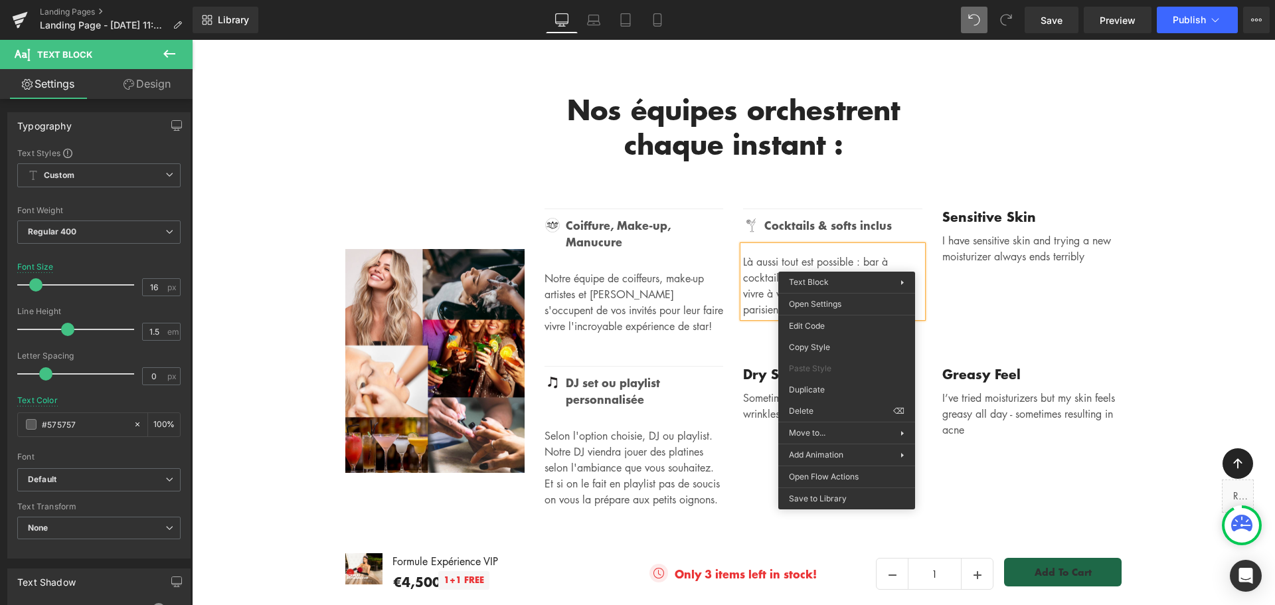
click at [849, 265] on p "Là aussi tout est possible : bar à cocktail, champagne, barman. Faites vivre à …" at bounding box center [832, 286] width 179 height 64
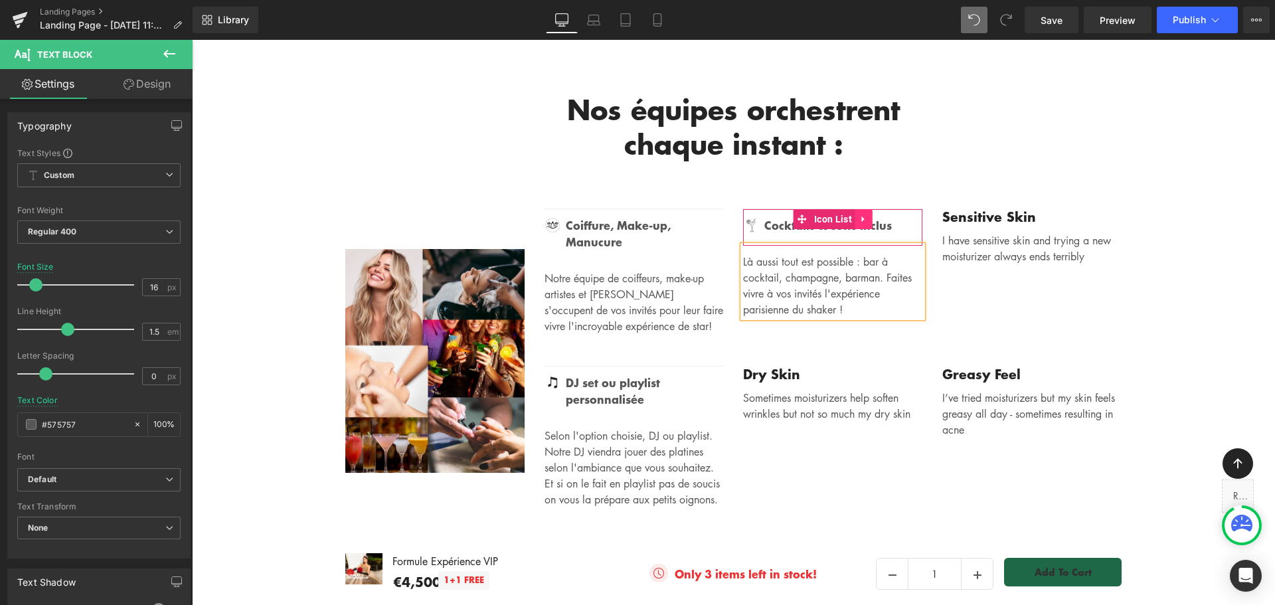
click at [862, 216] on icon at bounding box center [863, 219] width 3 height 6
click at [852, 217] on link at bounding box center [858, 225] width 14 height 16
click at [859, 217] on link at bounding box center [865, 225] width 14 height 16
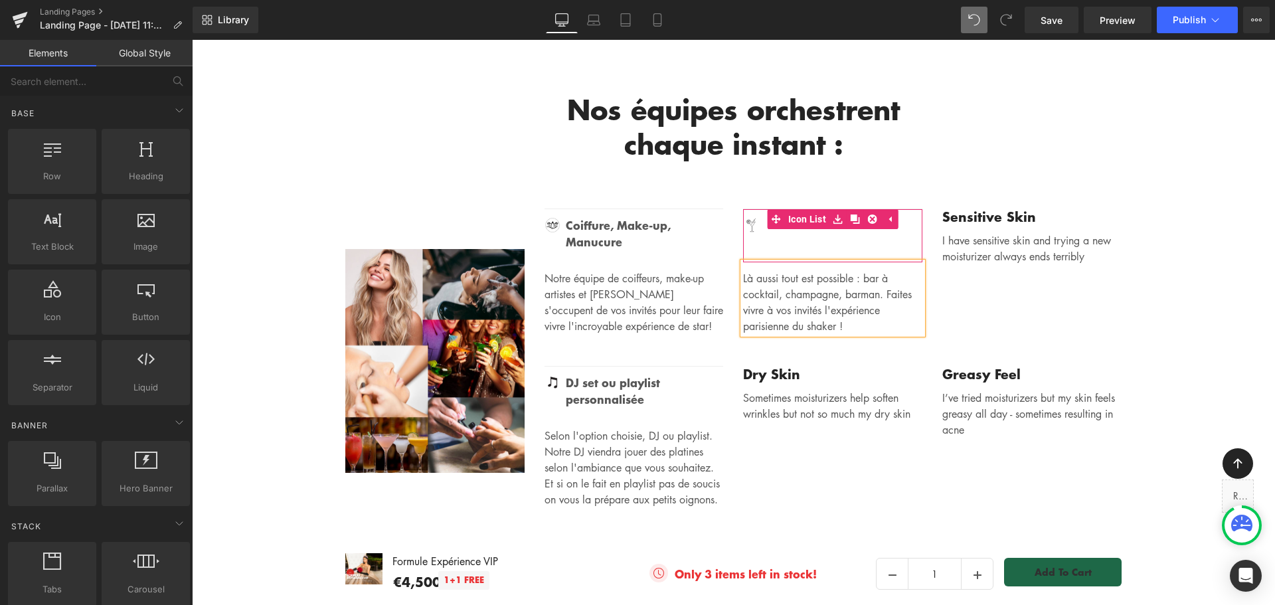
click at [809, 217] on div "Image" at bounding box center [832, 235] width 179 height 37
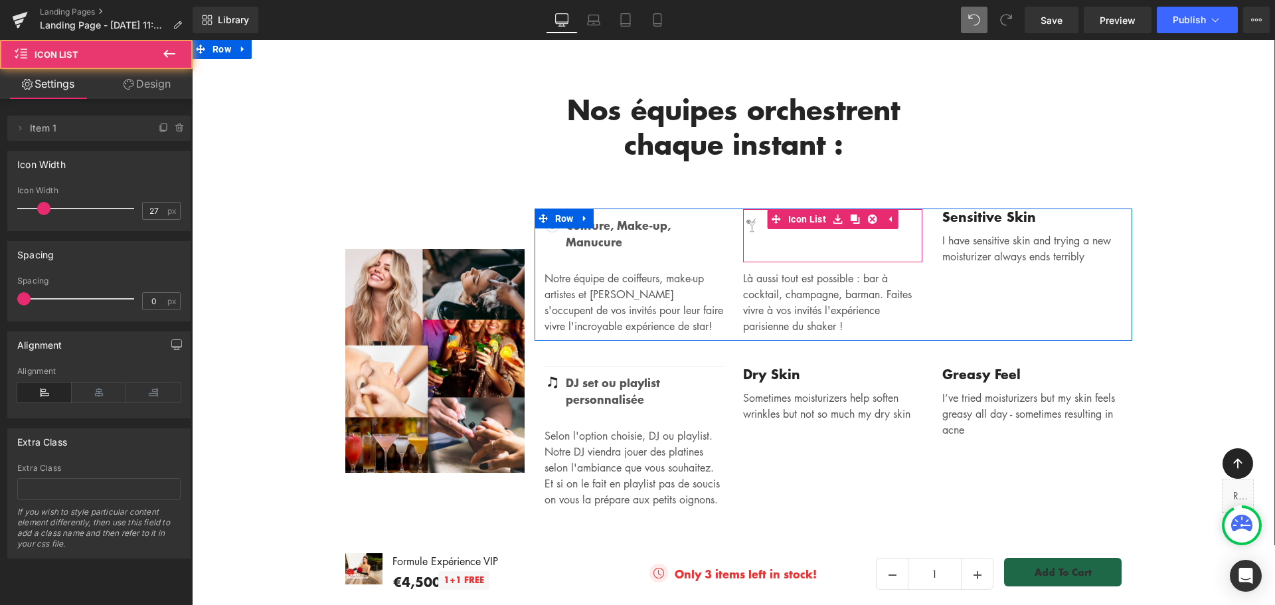
click at [808, 217] on div "Image" at bounding box center [832, 235] width 179 height 37
click at [807, 217] on div "Image" at bounding box center [832, 235] width 179 height 37
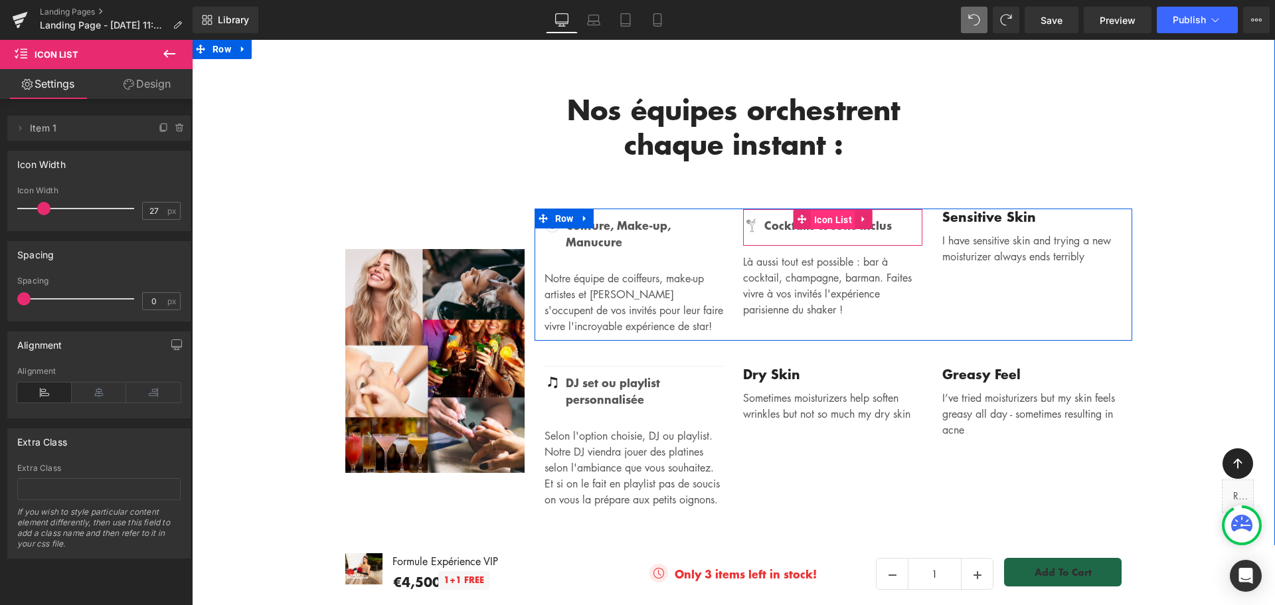
click at [811, 210] on span "Icon List" at bounding box center [833, 220] width 45 height 20
click at [852, 217] on link at bounding box center [858, 225] width 14 height 16
click at [852, 217] on link at bounding box center [851, 225] width 14 height 16
click at [840, 238] on icon at bounding box center [843, 242] width 7 height 8
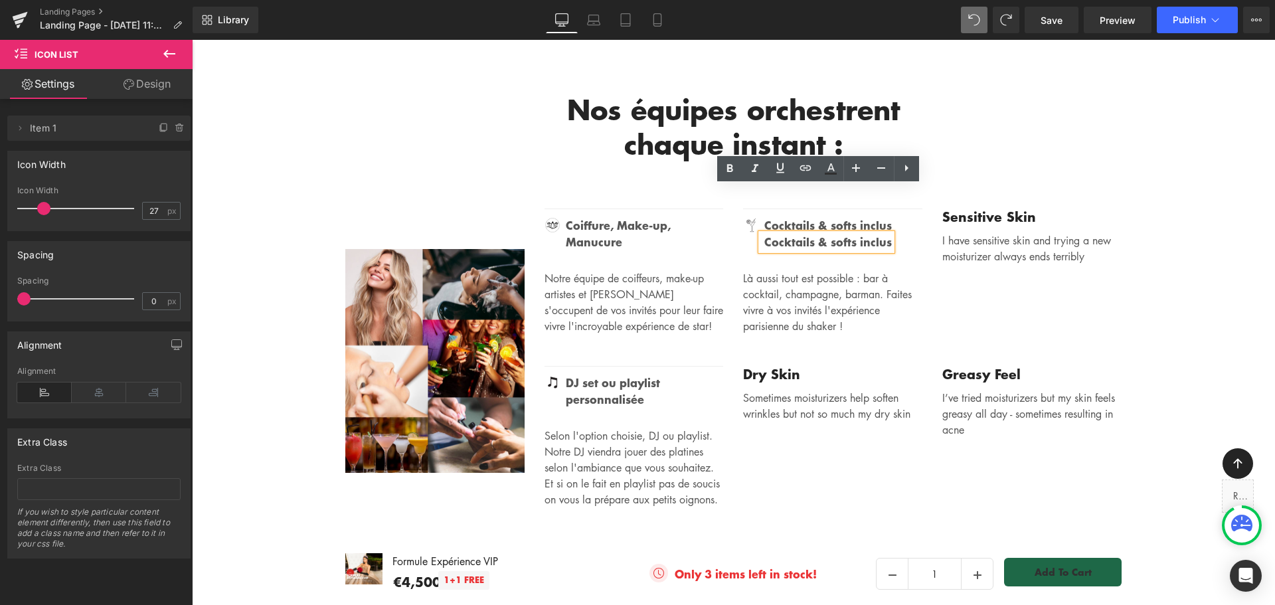
click at [840, 233] on strong "Cocktails & softs inclus" at bounding box center [829, 241] width 128 height 17
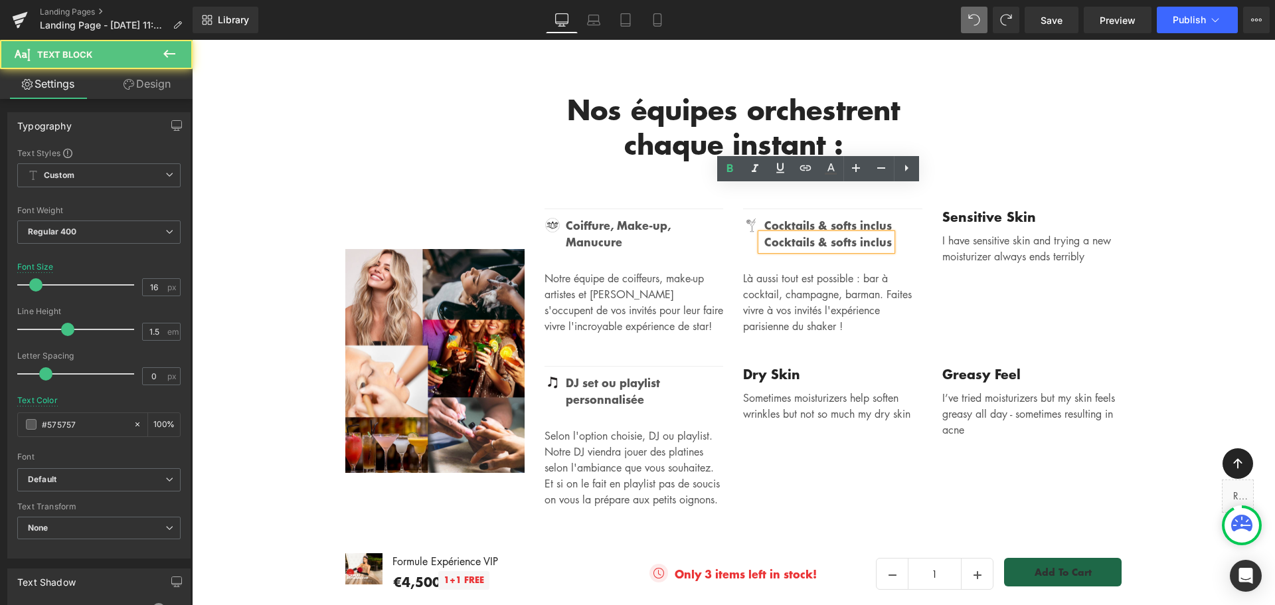
click at [808, 233] on strong "Cocktails & softs inclus" at bounding box center [829, 241] width 128 height 17
drag, startPoint x: 849, startPoint y: 194, endPoint x: 879, endPoint y: 195, distance: 29.9
click at [879, 233] on strong "Cocktails & softs inclus" at bounding box center [829, 241] width 128 height 17
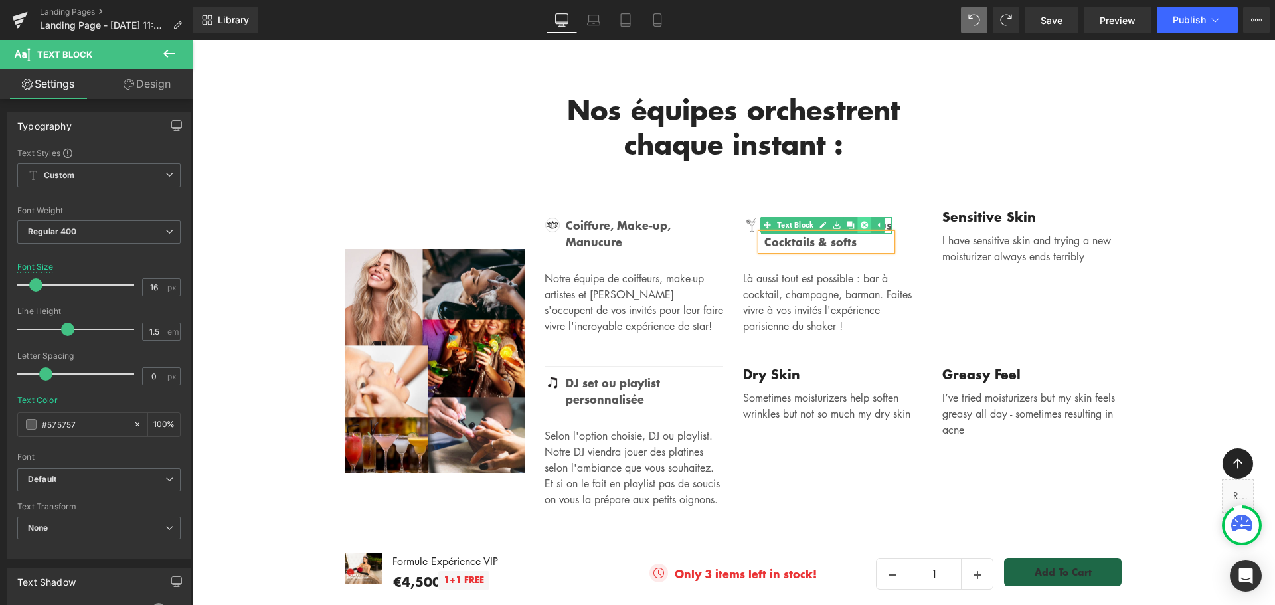
click at [862, 221] on icon at bounding box center [864, 224] width 7 height 7
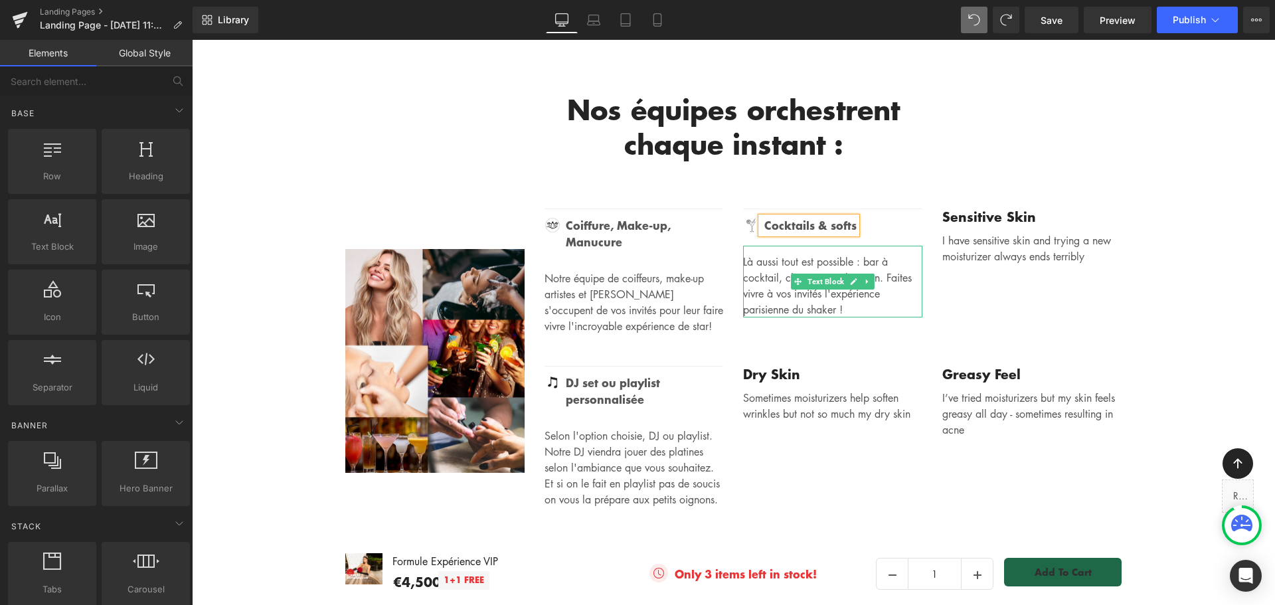
click at [761, 254] on p "Là aussi tout est possible : bar à cocktail, champagne, barman. Faites vivre à …" at bounding box center [832, 286] width 179 height 64
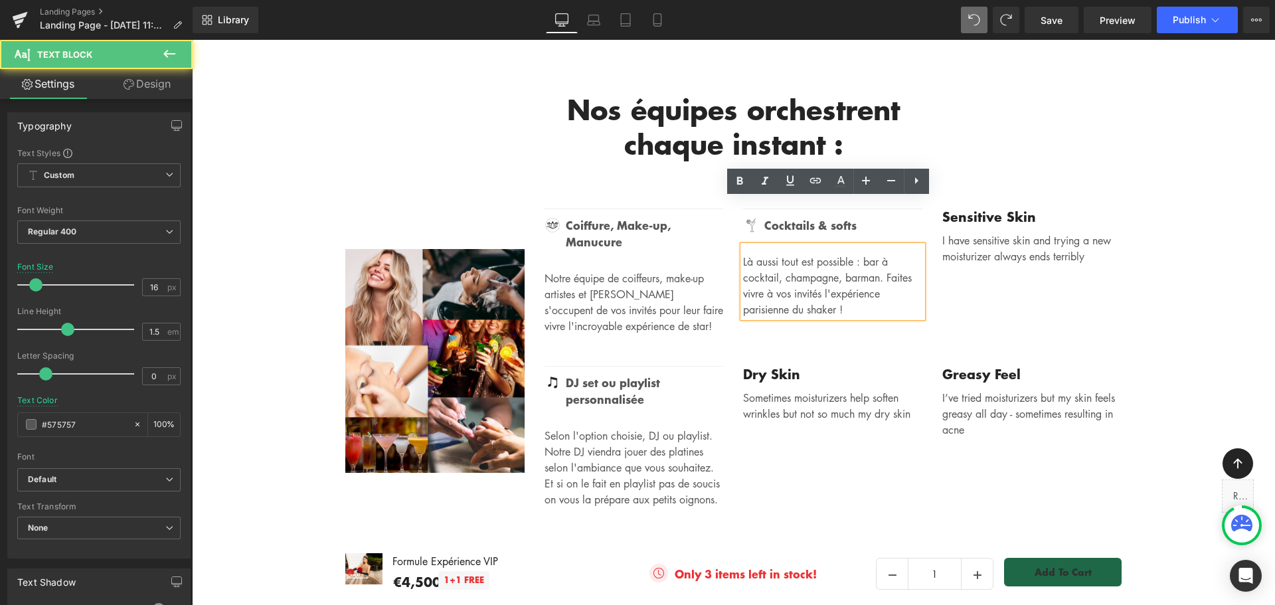
click at [775, 254] on p "Là aussi tout est possible : bar à cocktail, champagne, barman. Faites vivre à …" at bounding box center [832, 286] width 179 height 64
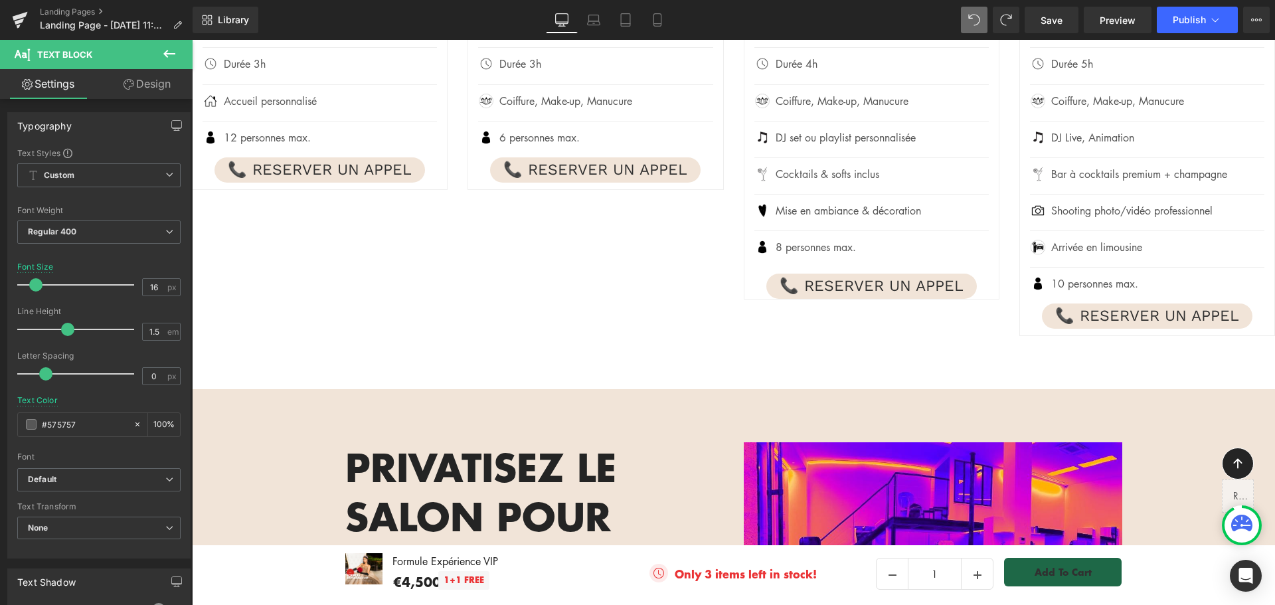
scroll to position [1478, 0]
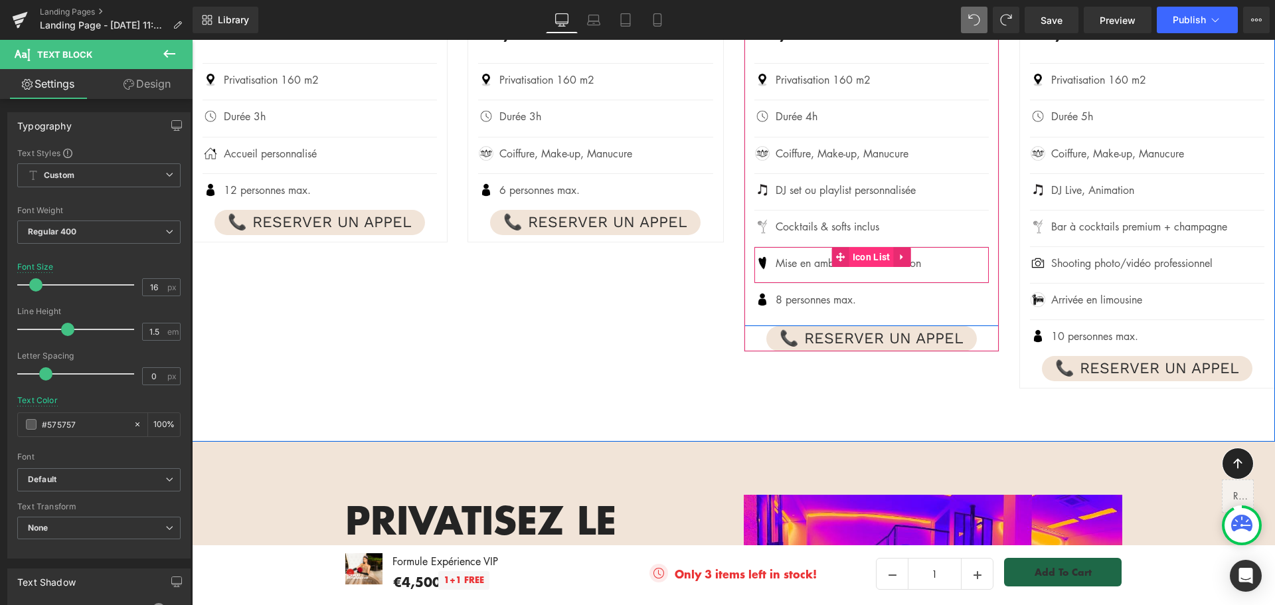
click at [863, 259] on span "Icon List" at bounding box center [872, 257] width 45 height 20
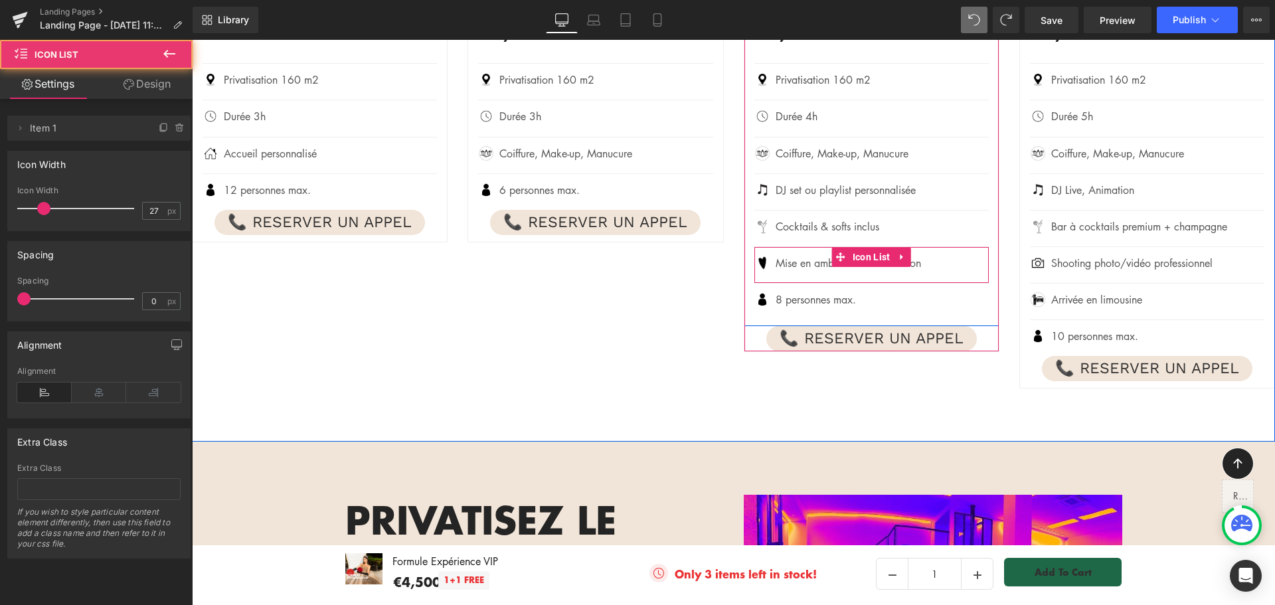
click at [893, 258] on link at bounding box center [901, 257] width 17 height 20
click at [889, 258] on icon at bounding box center [893, 256] width 9 height 9
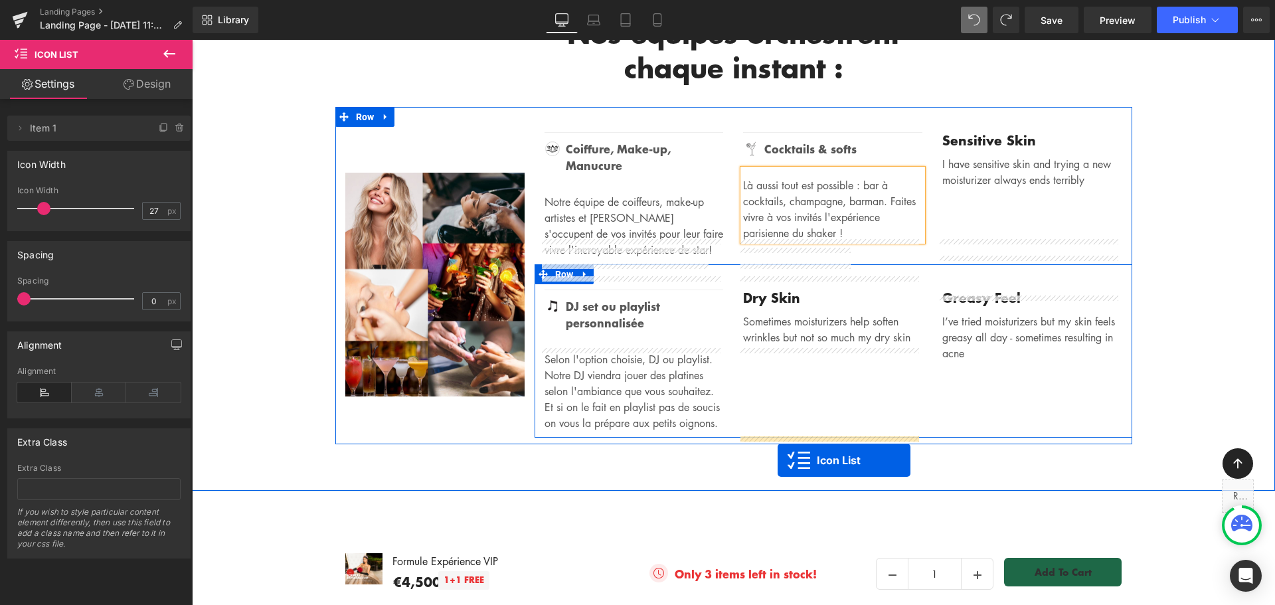
scroll to position [2554, 0]
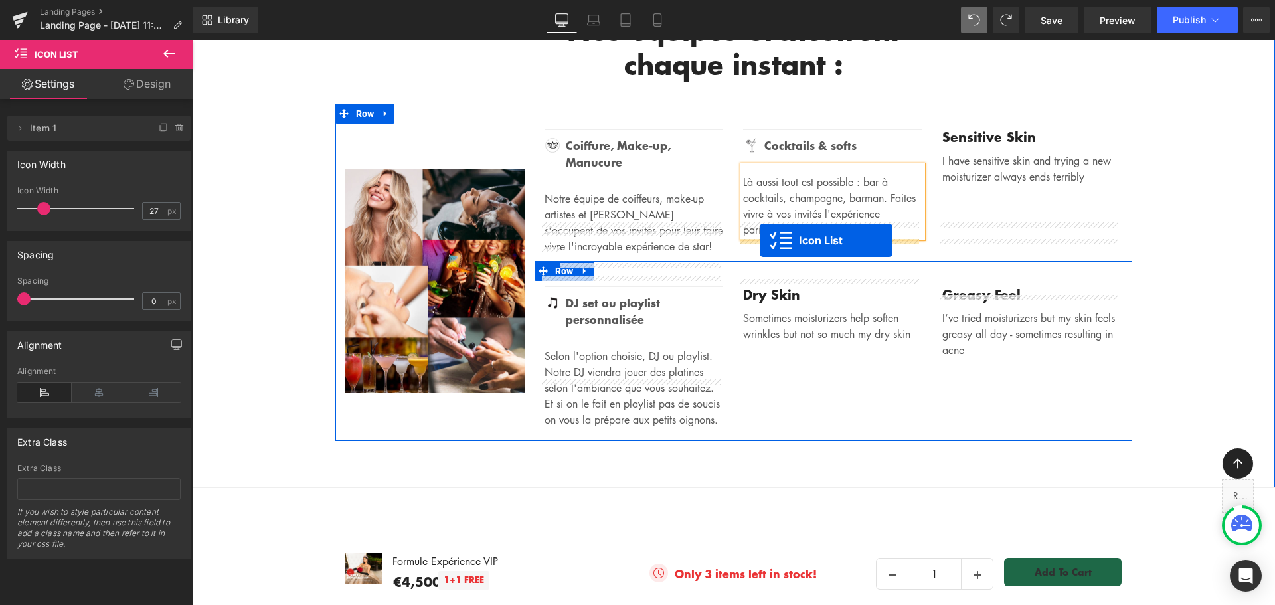
drag, startPoint x: 836, startPoint y: 293, endPoint x: 760, endPoint y: 240, distance: 92.7
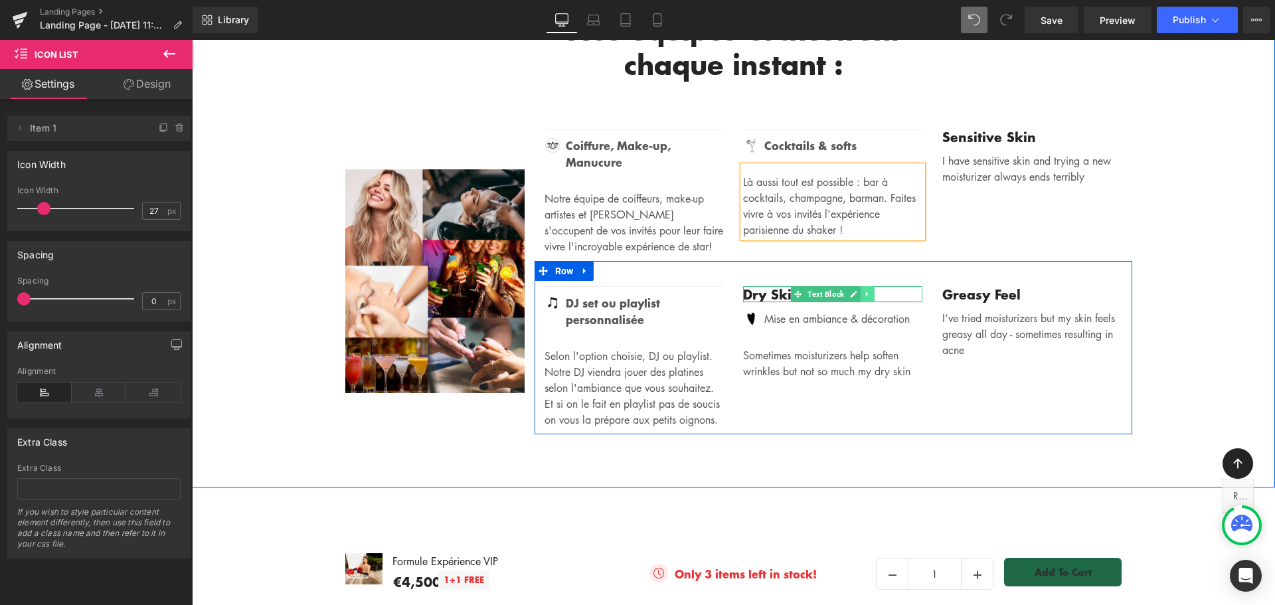
click at [868, 286] on link at bounding box center [868, 294] width 14 height 16
click at [872, 290] on icon at bounding box center [875, 293] width 7 height 7
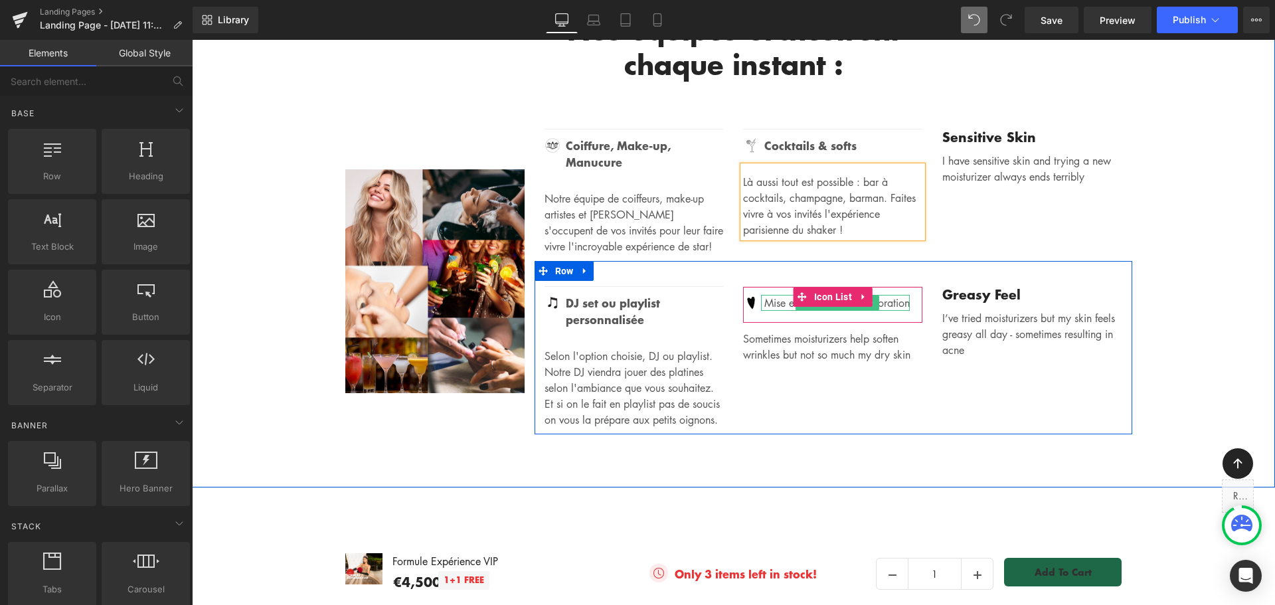
click at [885, 295] on p "Mise en ambiance & décoration" at bounding box center [837, 303] width 145 height 16
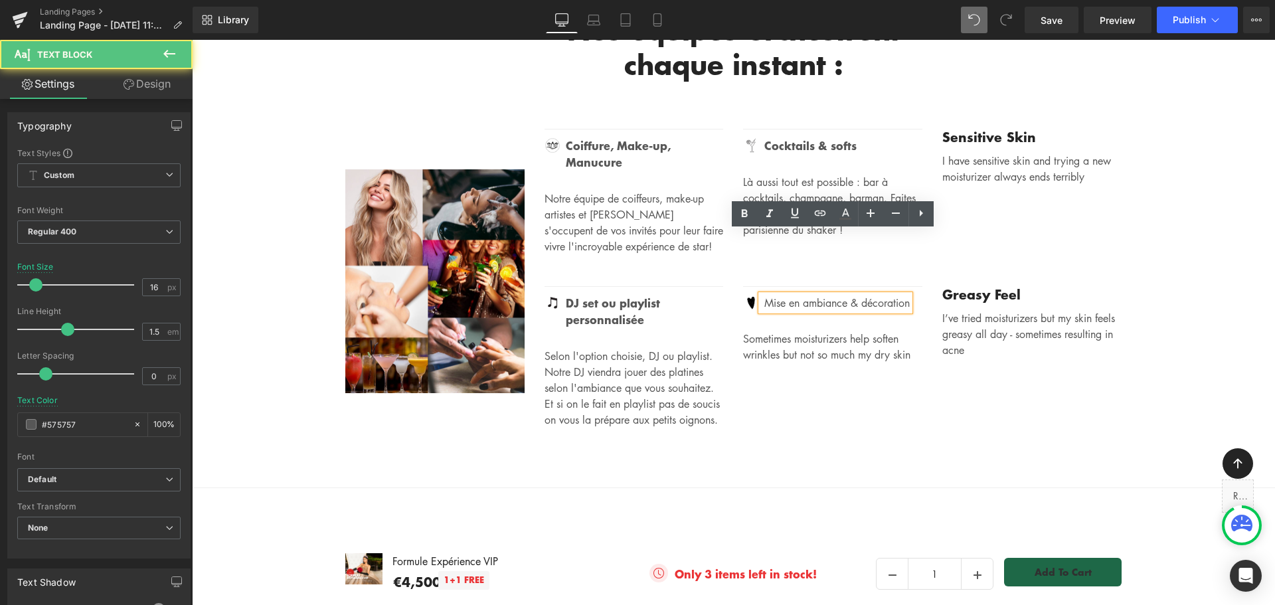
click at [876, 295] on p "Mise en ambiance & décoration" at bounding box center [837, 303] width 145 height 16
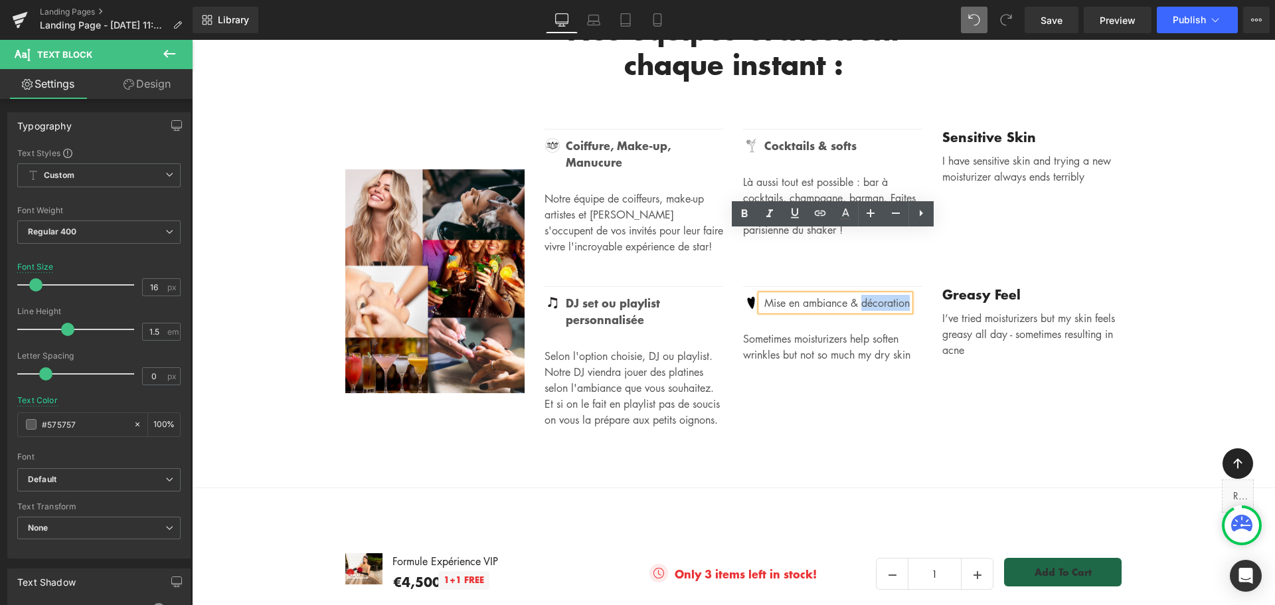
click at [876, 295] on p "Mise en ambiance & décoration" at bounding box center [837, 303] width 145 height 16
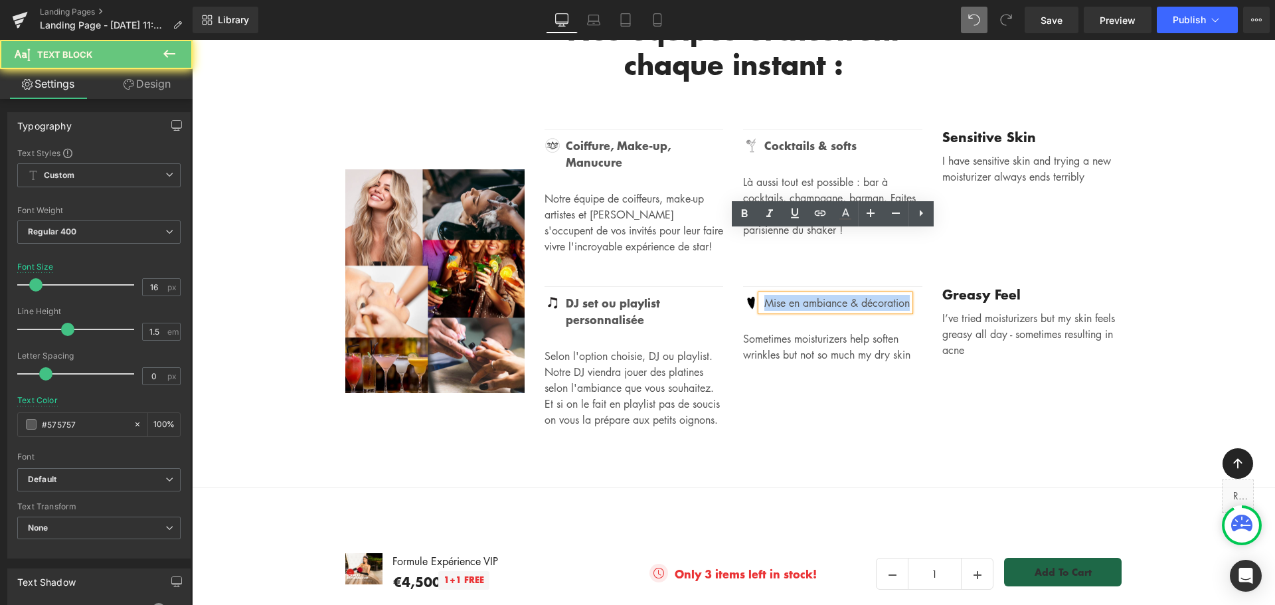
click at [876, 295] on p "Mise en ambiance & décoration" at bounding box center [837, 303] width 145 height 16
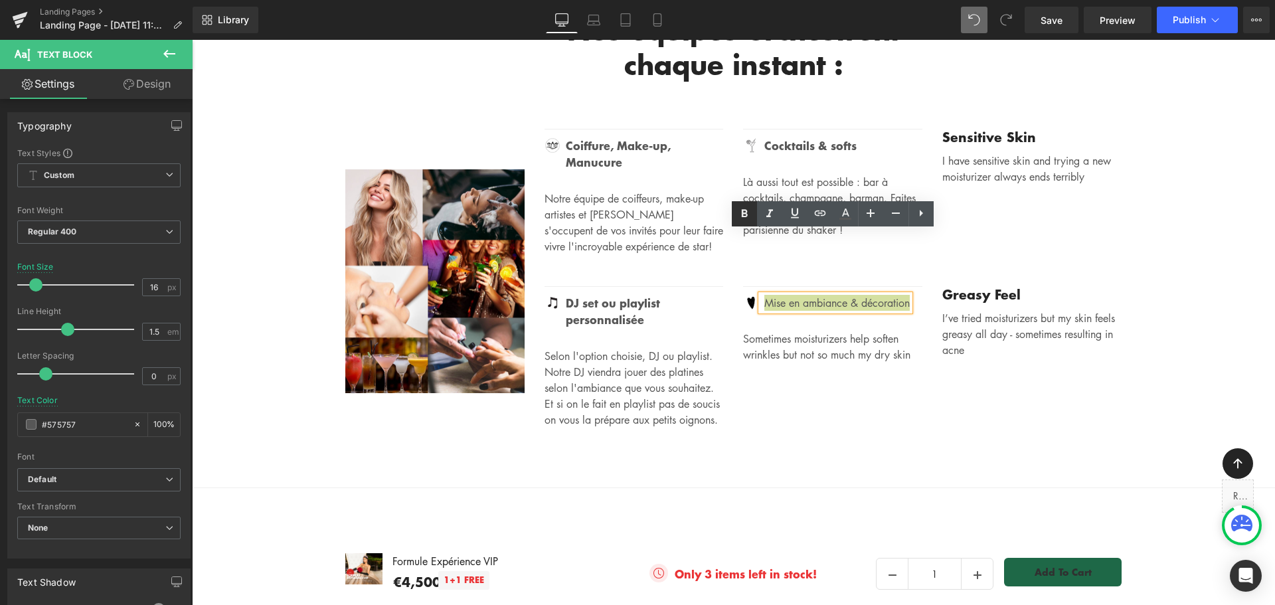
click at [747, 220] on icon at bounding box center [745, 214] width 16 height 16
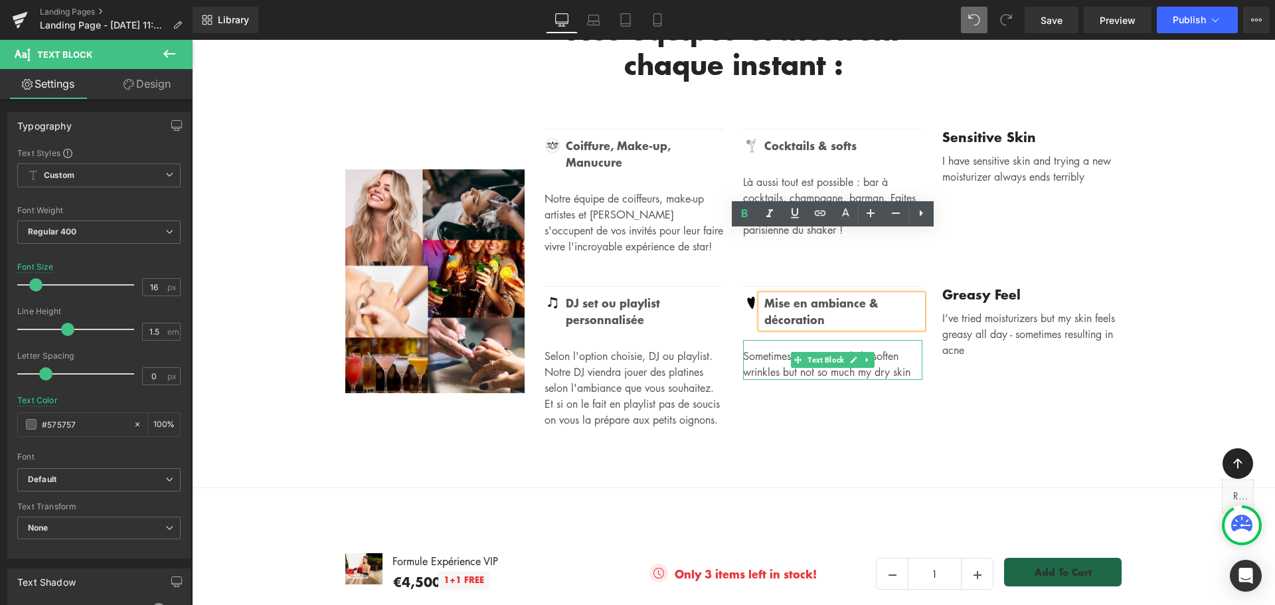
click at [763, 348] on p "Sometimes moisturizers help soften wrinkles but not so much my dry skin" at bounding box center [832, 364] width 179 height 32
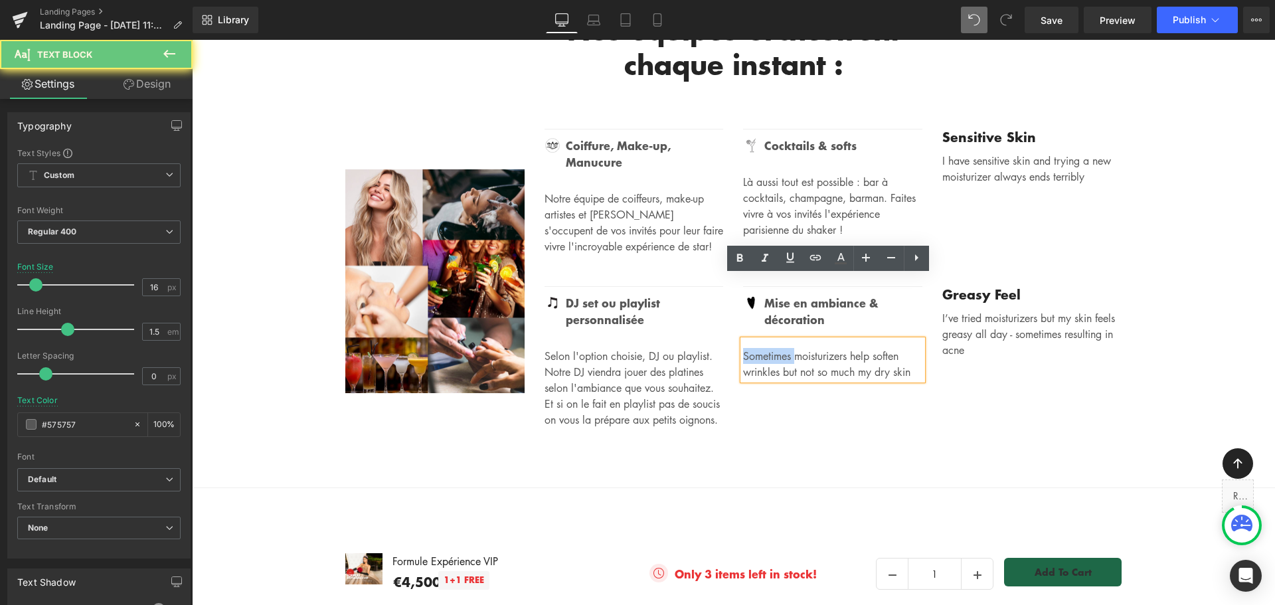
click at [763, 348] on p "Sometimes moisturizers help soften wrinkles but not so much my dry skin" at bounding box center [832, 364] width 179 height 32
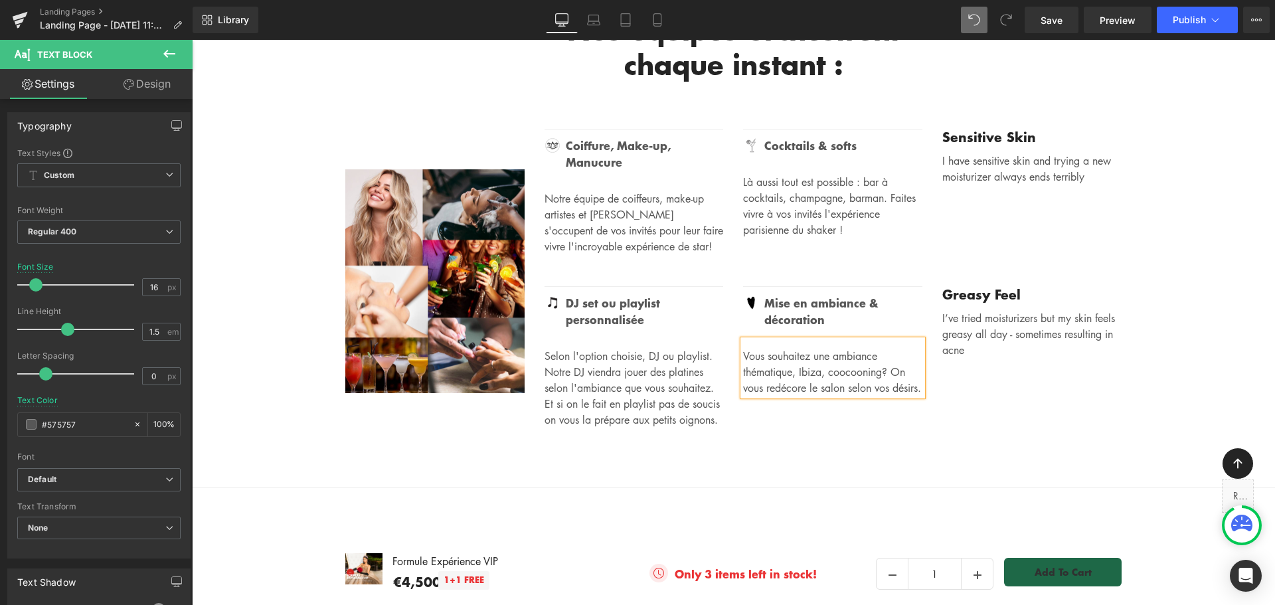
click at [879, 348] on p "Vous souhaitez une ambiance thématique, Ibiza, coocooning? On vous redécore le …" at bounding box center [832, 372] width 179 height 48
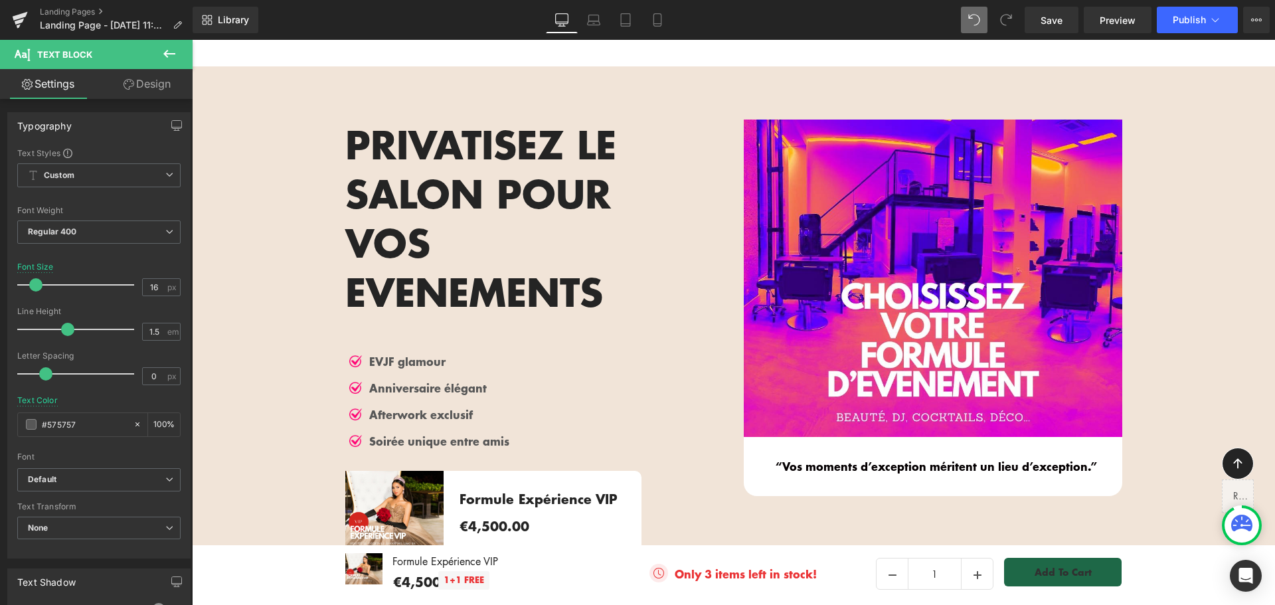
scroll to position [1558, 0]
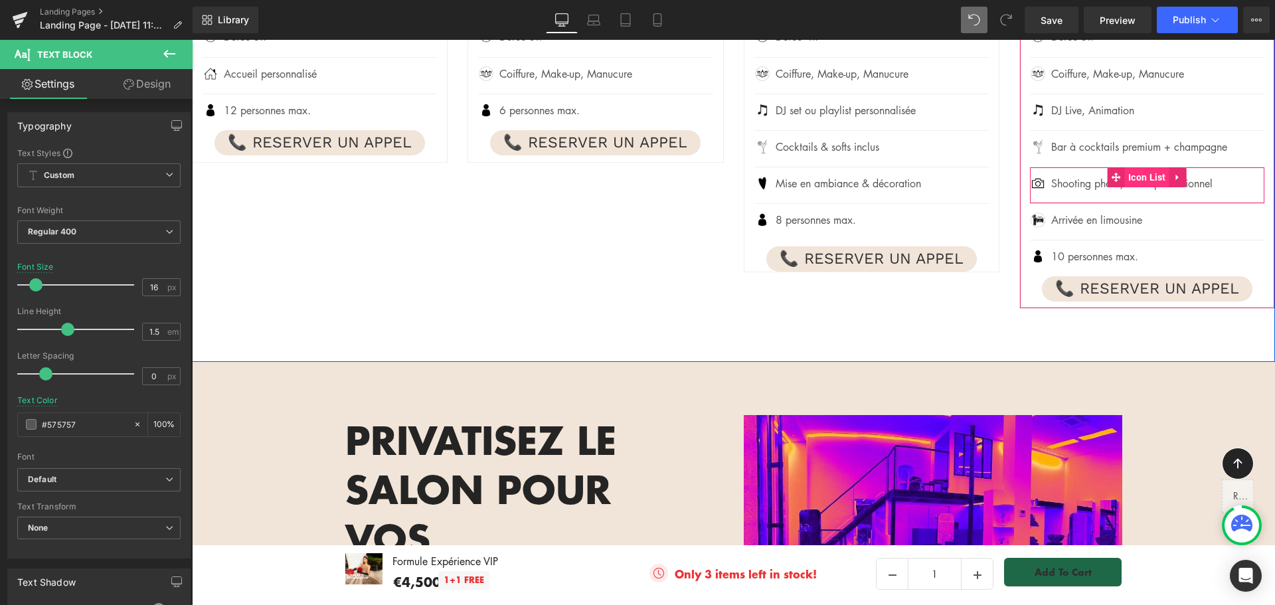
click at [1147, 181] on span "Icon List" at bounding box center [1147, 177] width 45 height 20
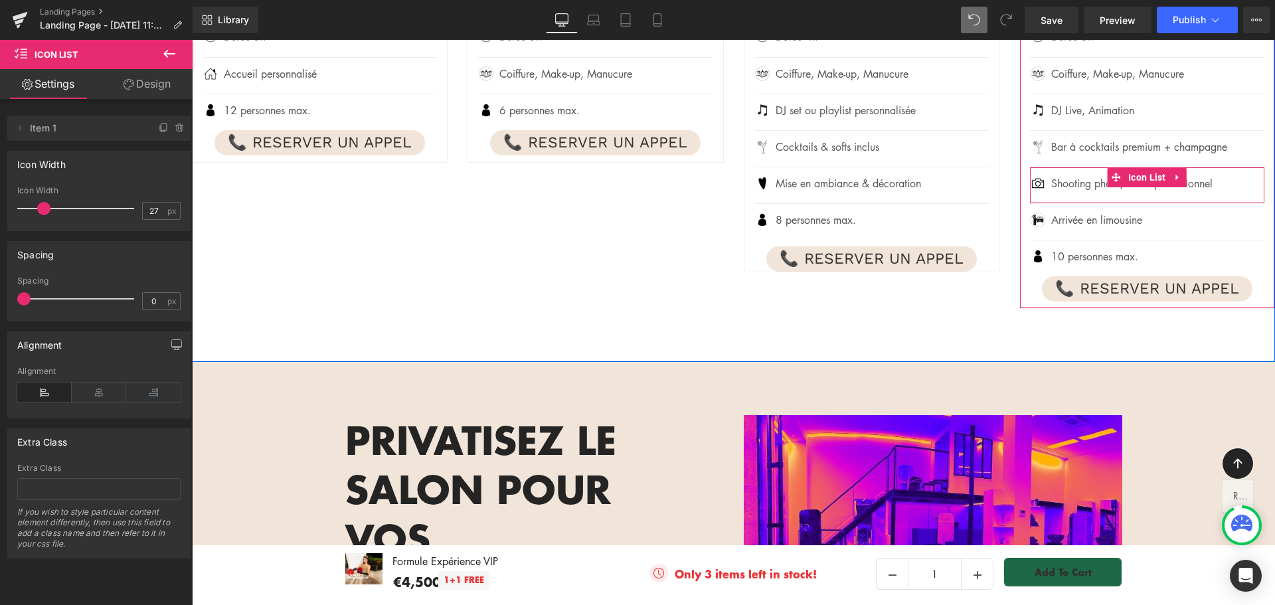
click at [1175, 179] on icon at bounding box center [1178, 177] width 9 height 10
click at [1165, 179] on icon at bounding box center [1169, 177] width 9 height 9
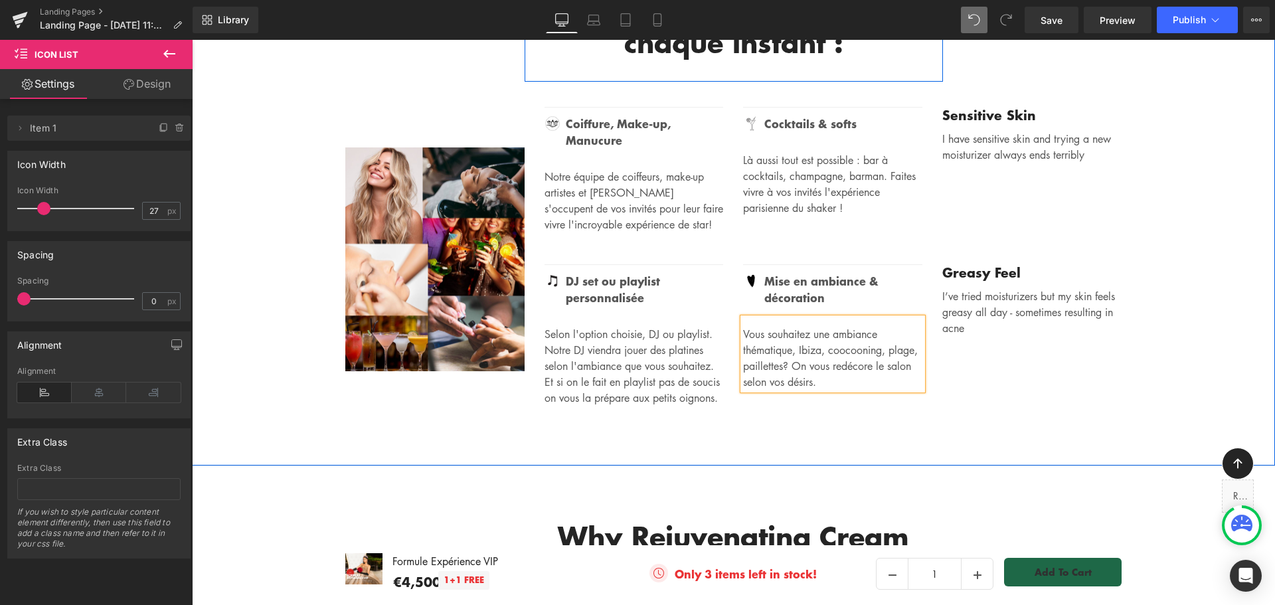
scroll to position [2621, 0]
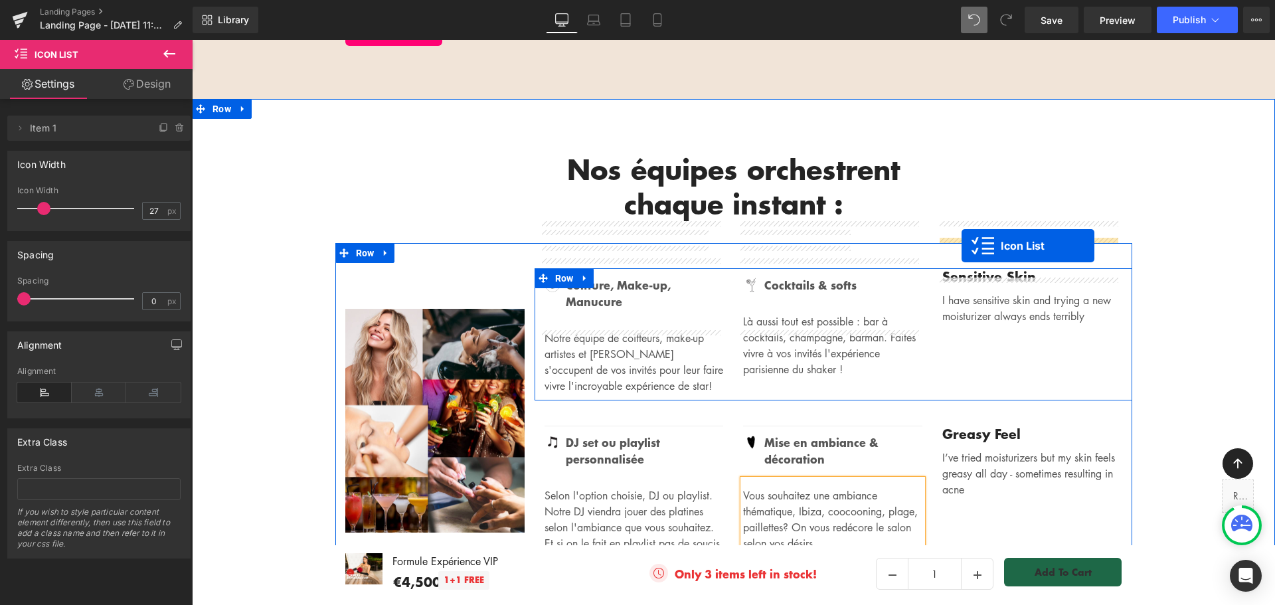
drag, startPoint x: 1113, startPoint y: 213, endPoint x: 962, endPoint y: 246, distance: 154.3
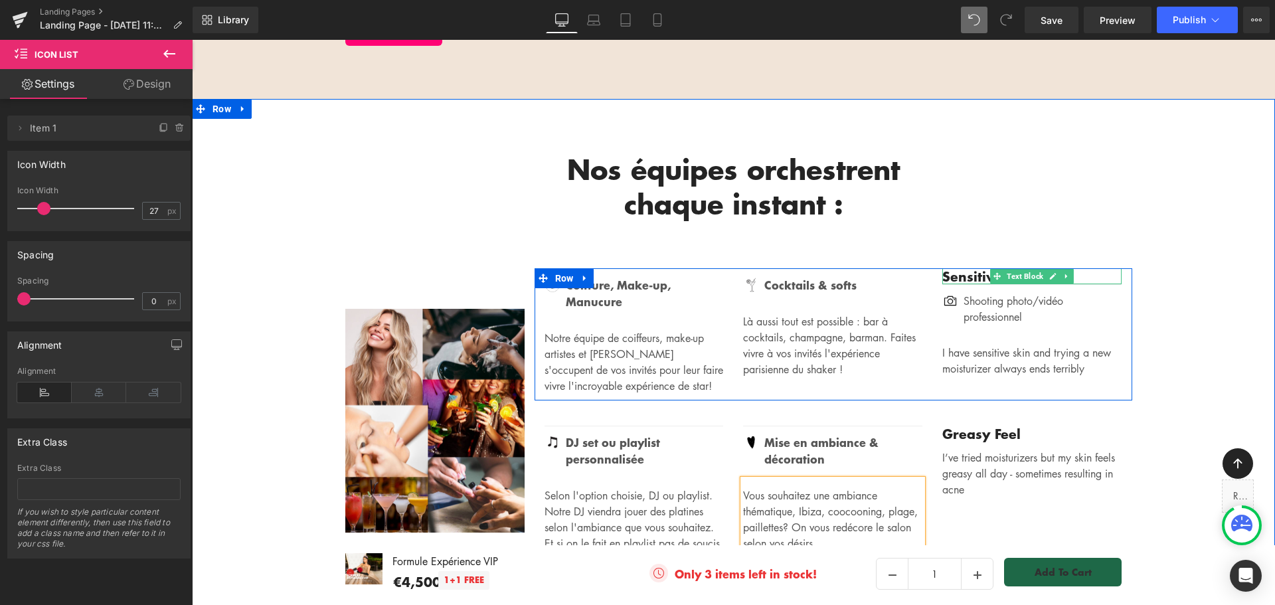
click at [1065, 274] on icon at bounding box center [1066, 276] width 2 height 5
click at [1071, 272] on icon at bounding box center [1074, 275] width 7 height 7
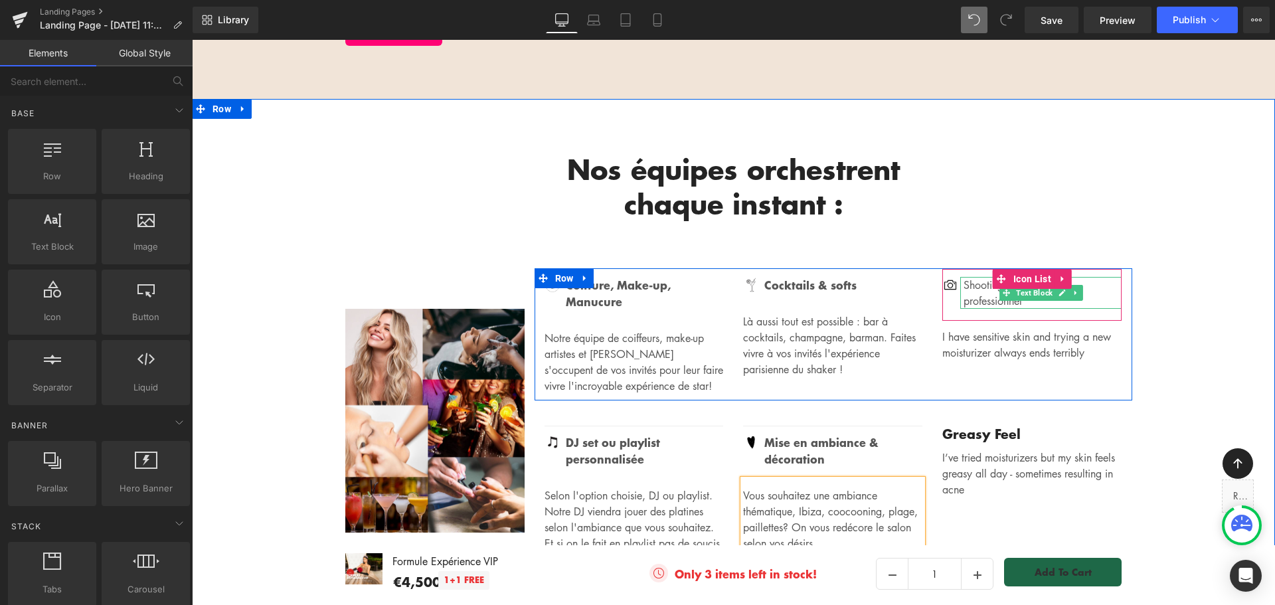
click at [988, 277] on p "Shooting photo/vidéo professionnel" at bounding box center [1043, 293] width 158 height 32
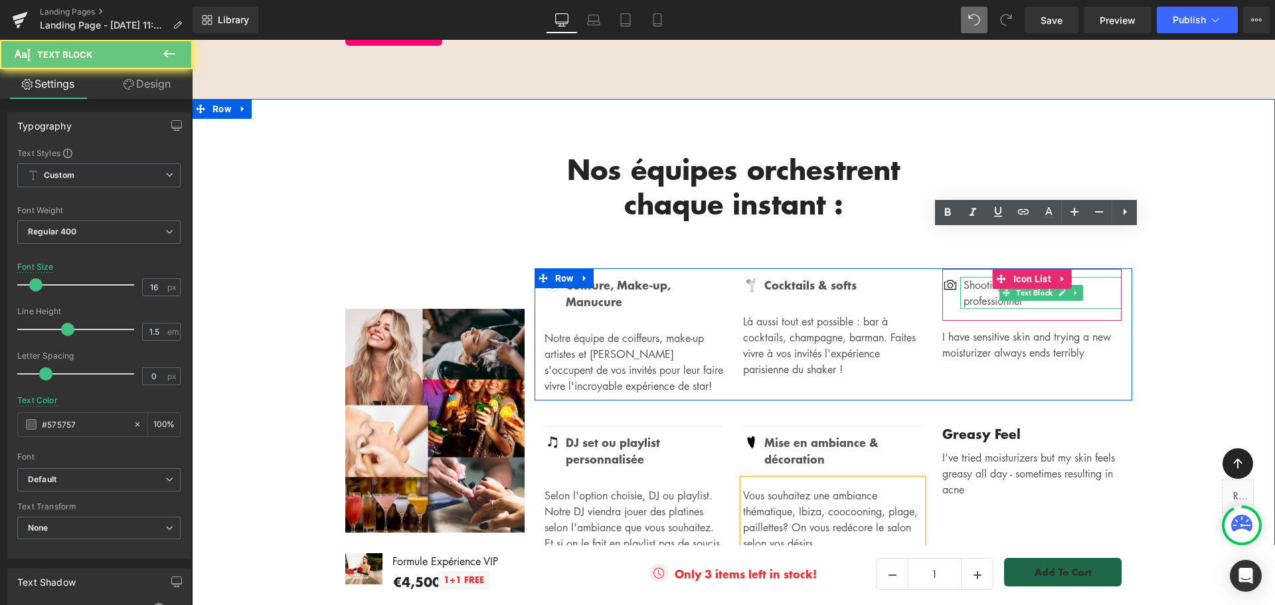
click at [988, 277] on p "Shooting photo/vidéo professionnel" at bounding box center [1043, 293] width 158 height 32
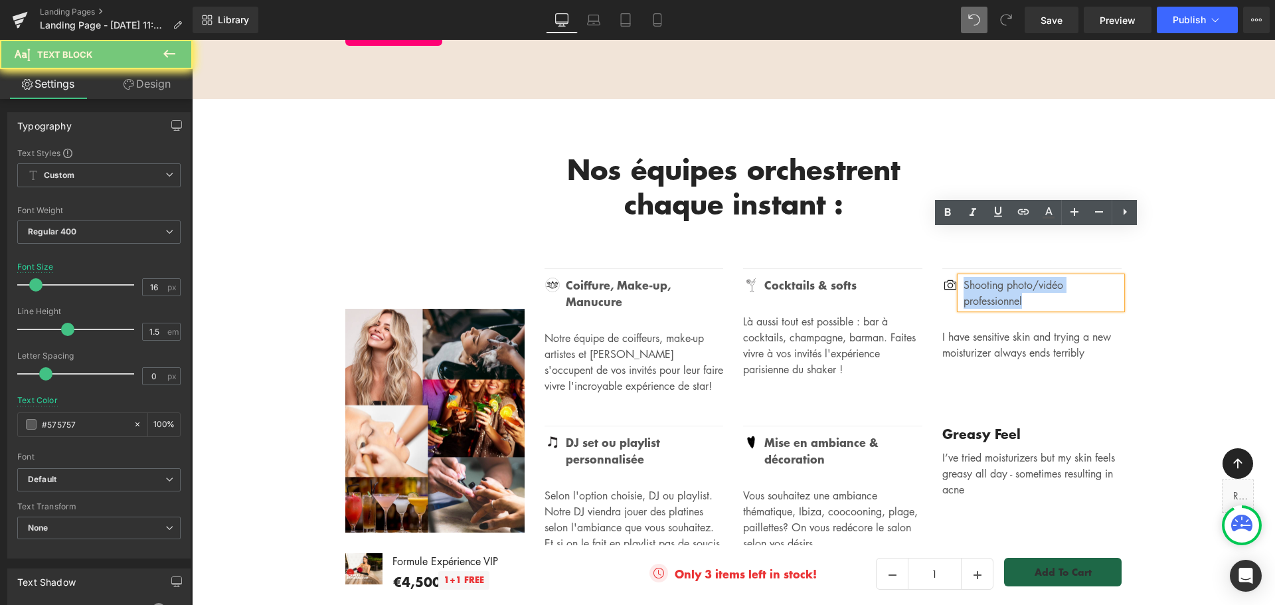
click at [988, 277] on p "Shooting photo/vidéo professionnel" at bounding box center [1043, 293] width 158 height 32
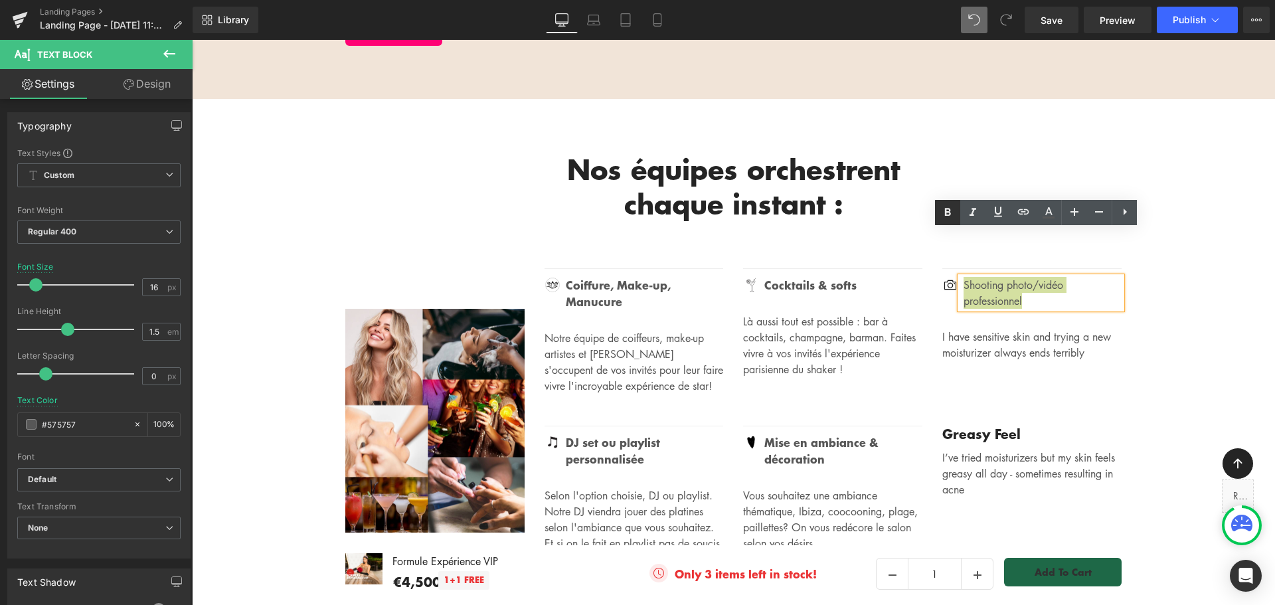
click at [951, 215] on icon at bounding box center [948, 213] width 16 height 16
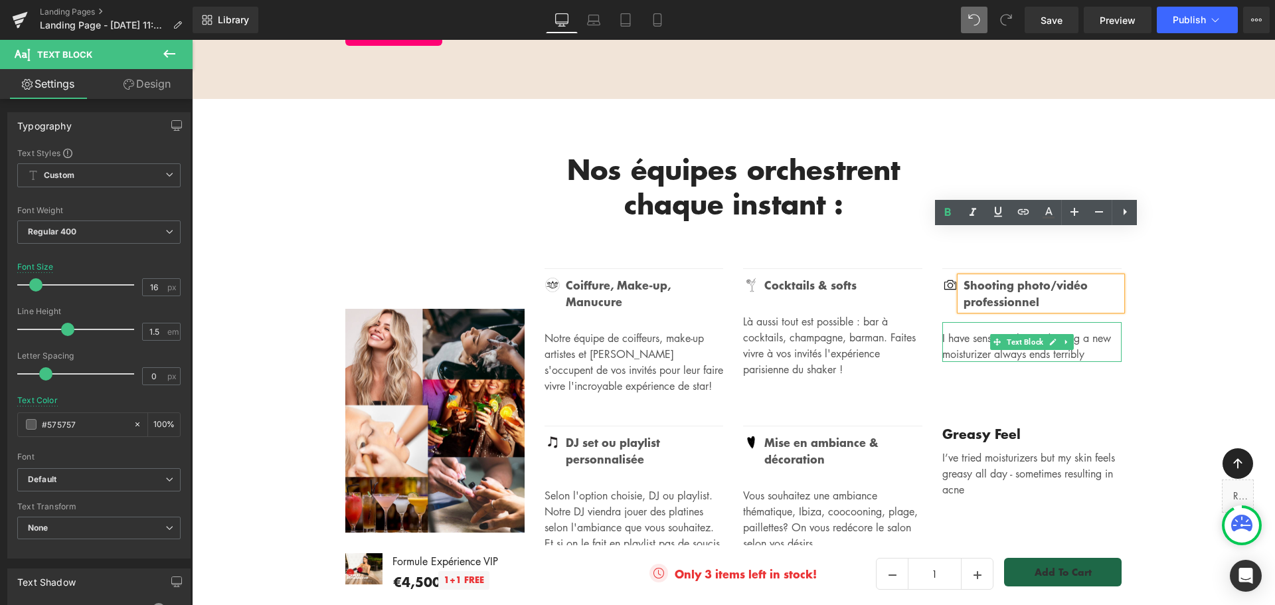
click at [997, 330] on p "I have sensitive skin and trying a new moisturizer always ends terribly" at bounding box center [1032, 346] width 179 height 32
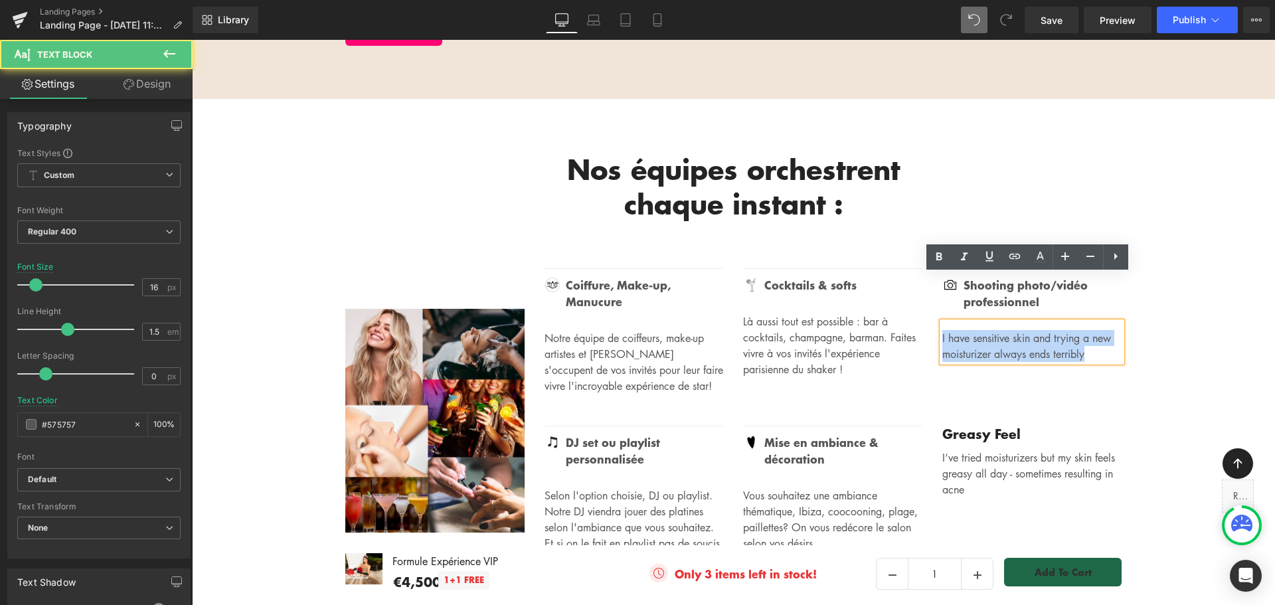
drag, startPoint x: 1099, startPoint y: 306, endPoint x: 929, endPoint y: 291, distance: 170.7
click at [933, 291] on div "Image Shooting photo/vidéo professionnel Text Block Icon List I have sensitive …" at bounding box center [1032, 315] width 199 height 94
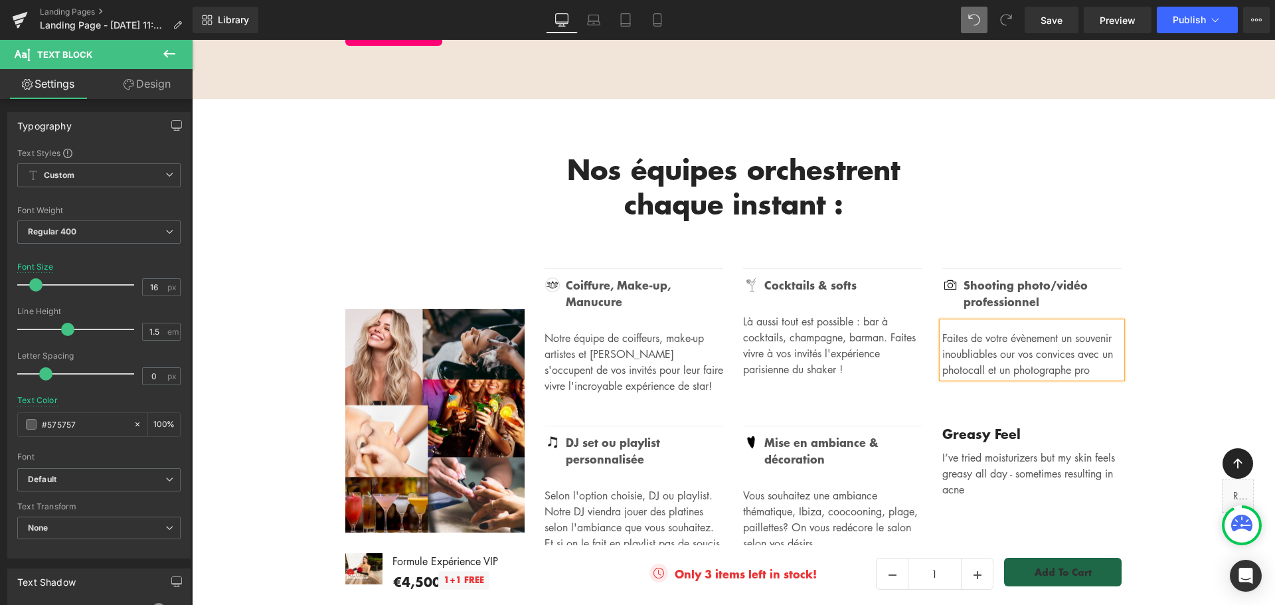
click at [1035, 330] on p "Faites de votre évènement un souvenir inoubliables our vos convices avec un pho…" at bounding box center [1032, 354] width 179 height 48
click at [1053, 330] on p "Faites de votre évènement un souvenir inoubliable our vos convices avec un phot…" at bounding box center [1032, 354] width 179 height 48
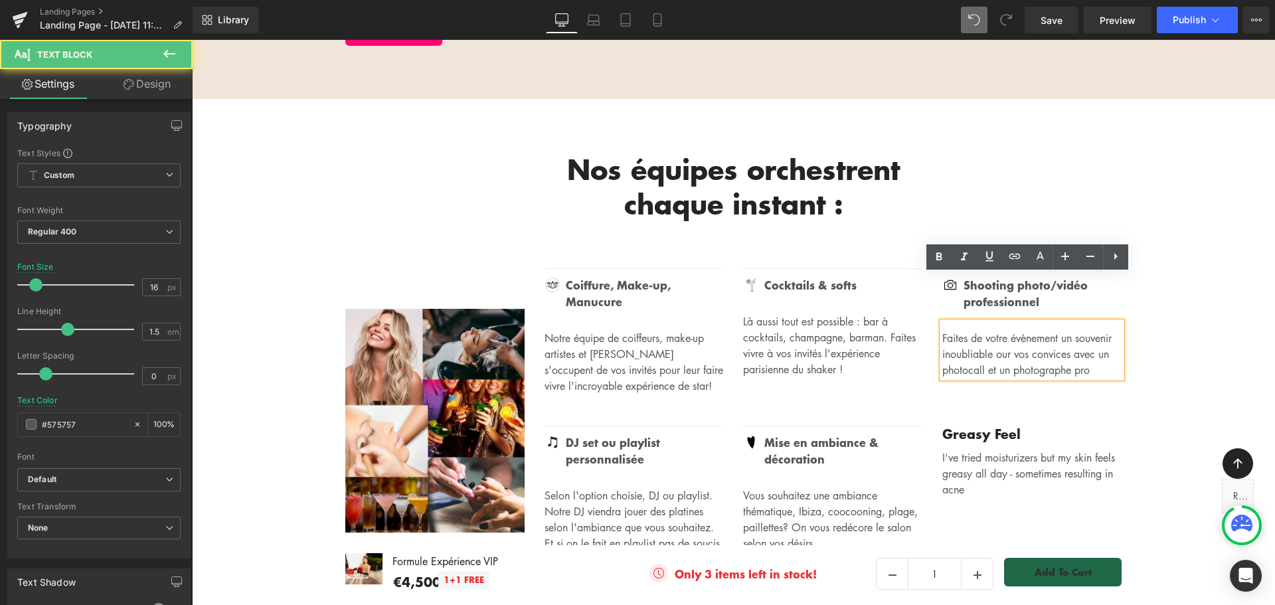
click at [1036, 330] on p "Faites de votre évènement un souvenir inoubliable our vos convices avec un phot…" at bounding box center [1032, 354] width 179 height 48
click at [1057, 330] on p "Faites de votre évènement un souvenir inoubliable pour vos convices avec un pho…" at bounding box center [1032, 354] width 179 height 48
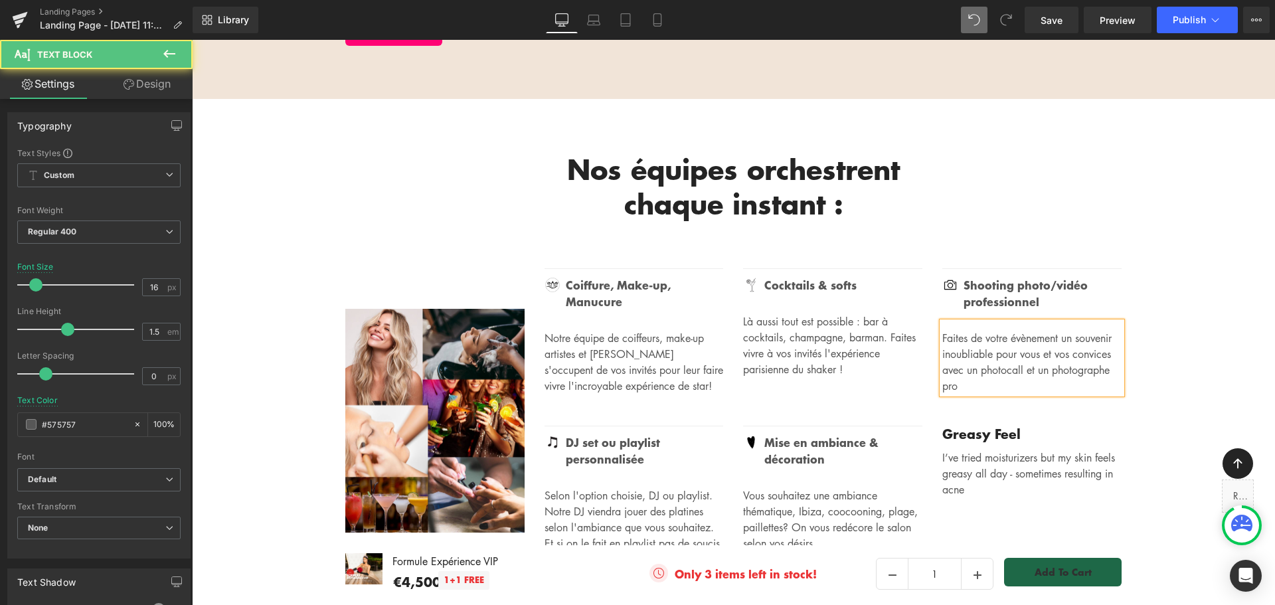
click at [969, 330] on p "Faites de votre évènement un souvenir inoubliable pour vous et vos convices ave…" at bounding box center [1032, 362] width 179 height 64
click at [1055, 339] on p "Faites de votre évènement un souvenir inoubliable pour vous et vos convives ave…" at bounding box center [1032, 362] width 179 height 64
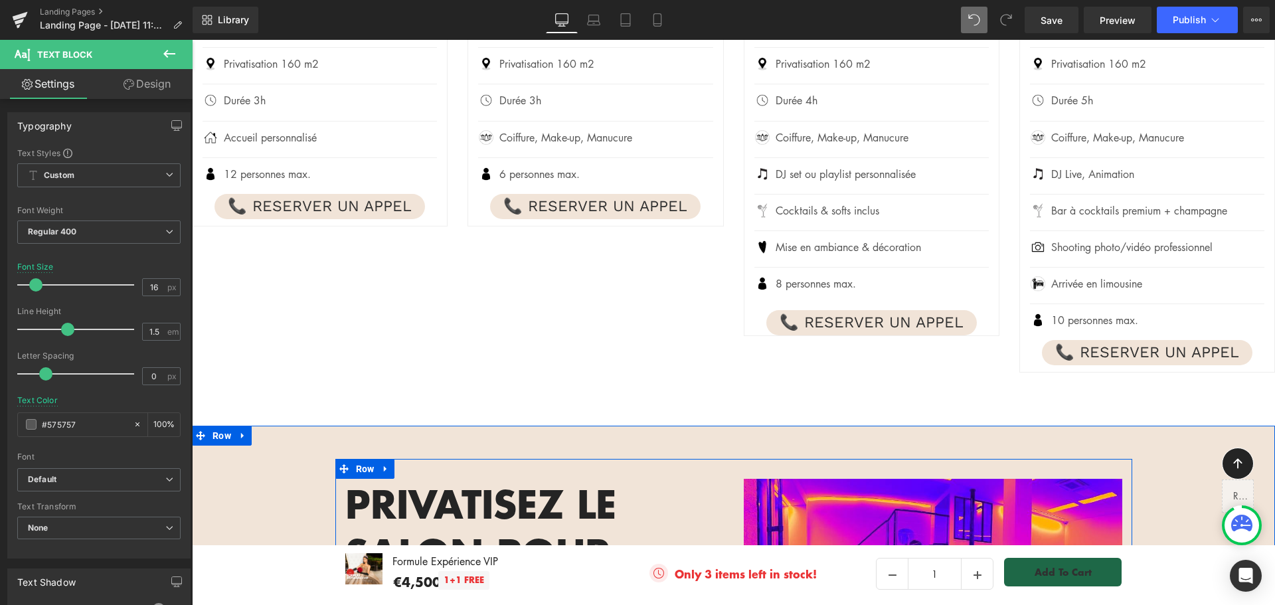
scroll to position [1418, 0]
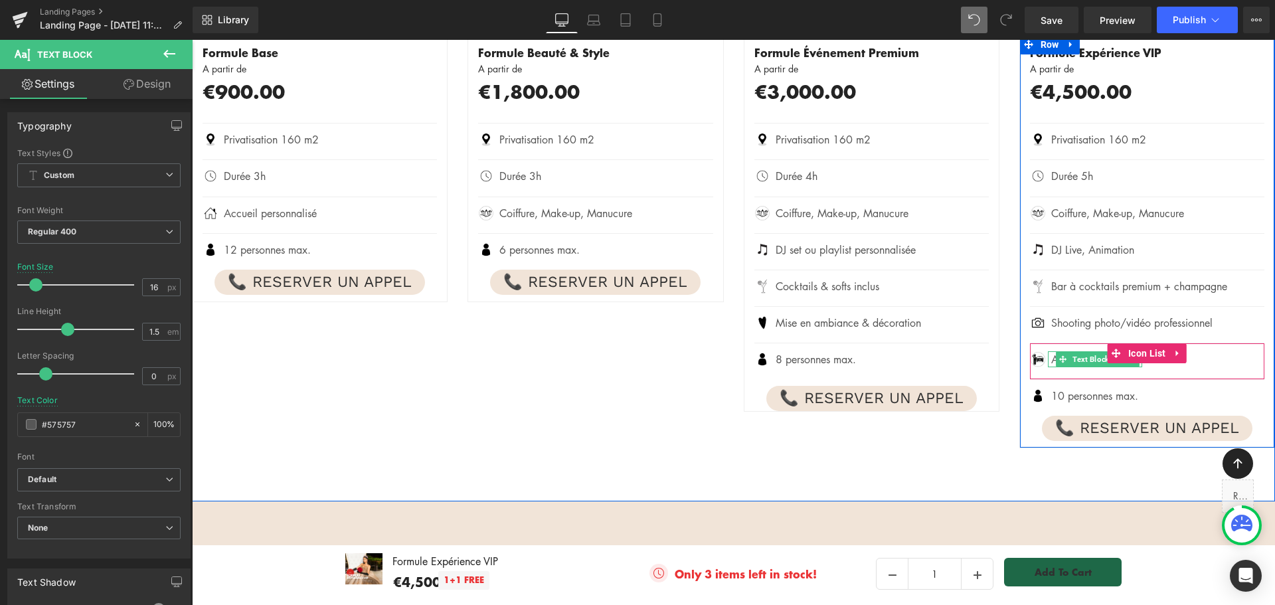
click at [1094, 362] on span "Text Block" at bounding box center [1091, 359] width 42 height 16
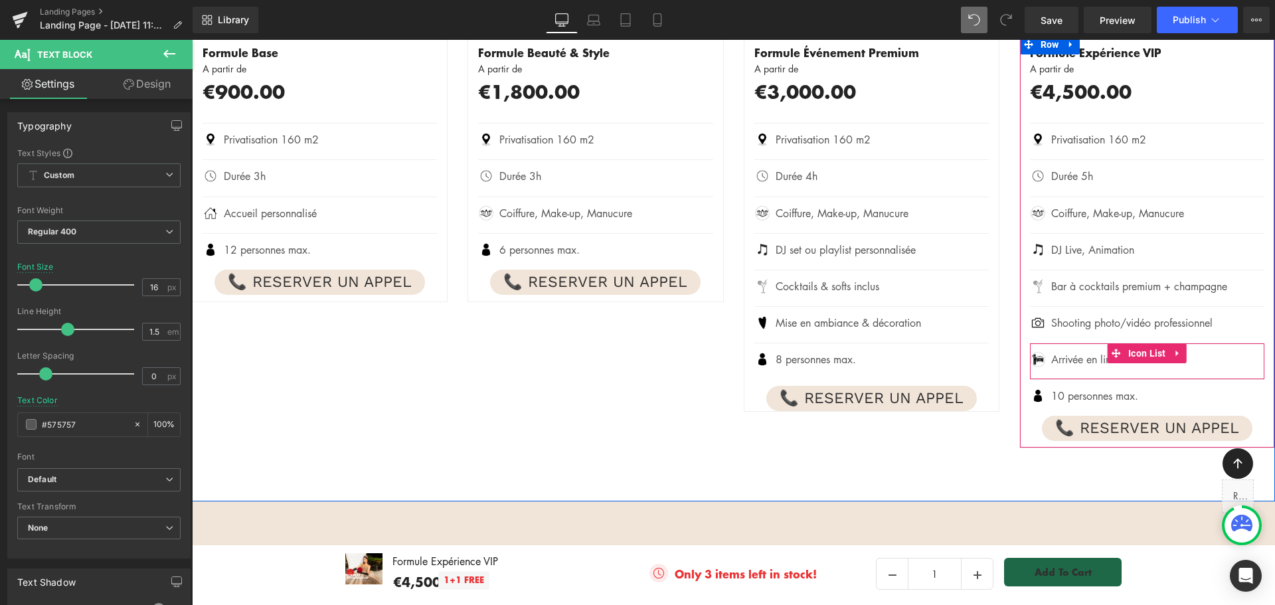
click at [1174, 357] on icon at bounding box center [1178, 353] width 9 height 10
click at [1165, 356] on icon at bounding box center [1169, 353] width 9 height 9
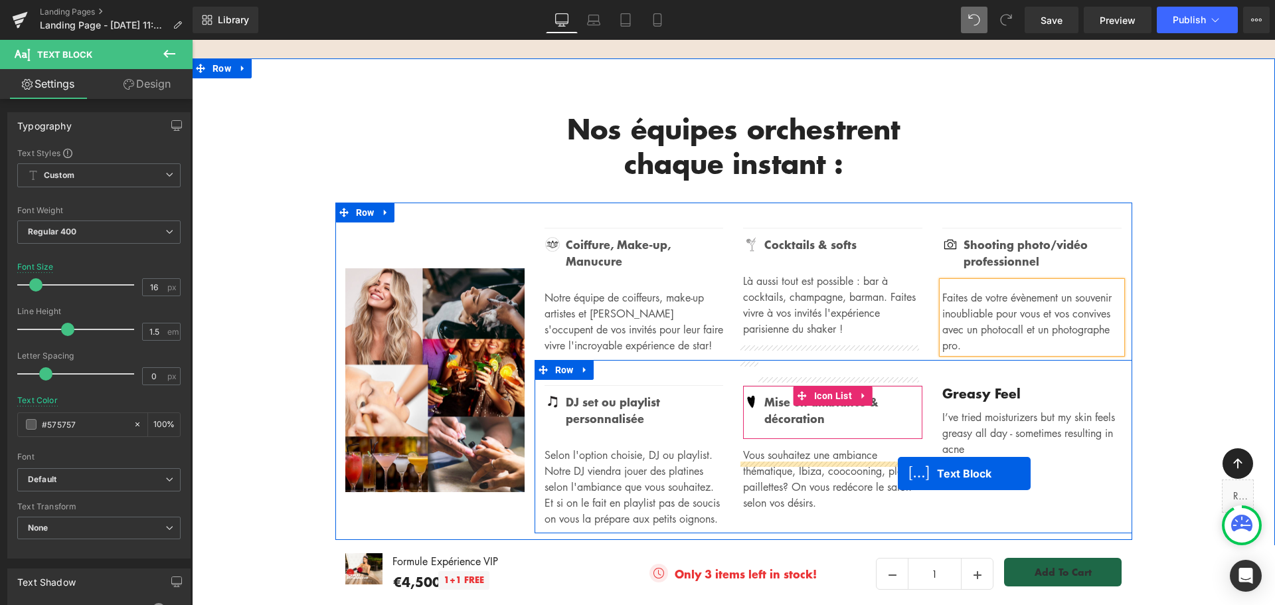
scroll to position [2614, 0]
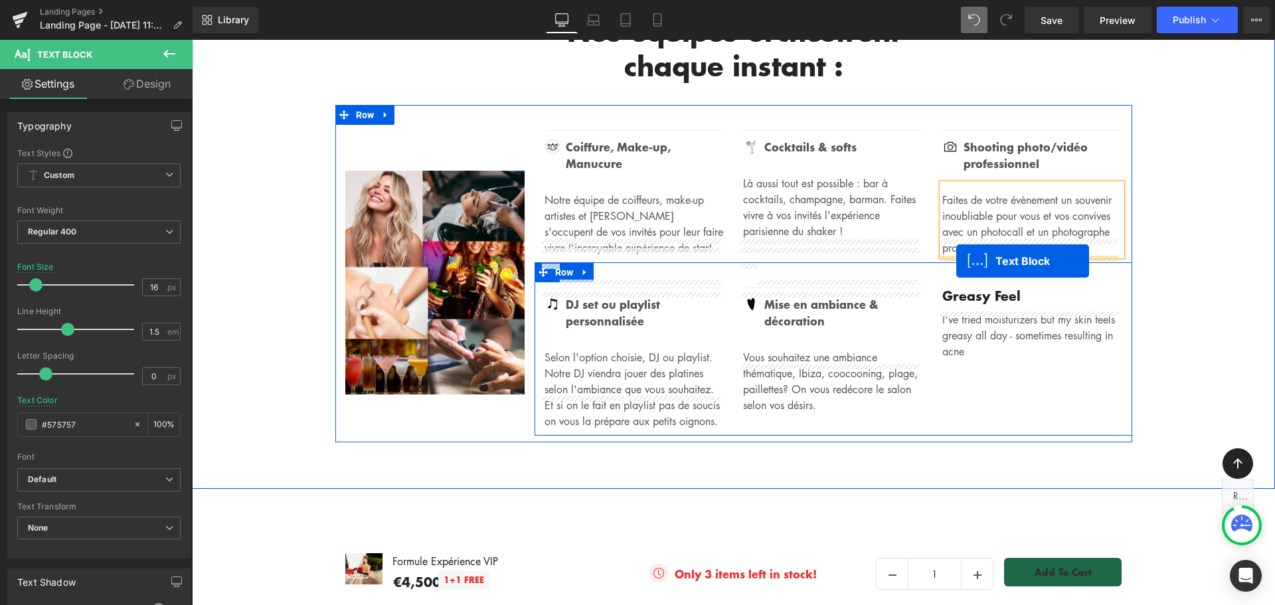
drag, startPoint x: 1060, startPoint y: 396, endPoint x: 957, endPoint y: 261, distance: 169.7
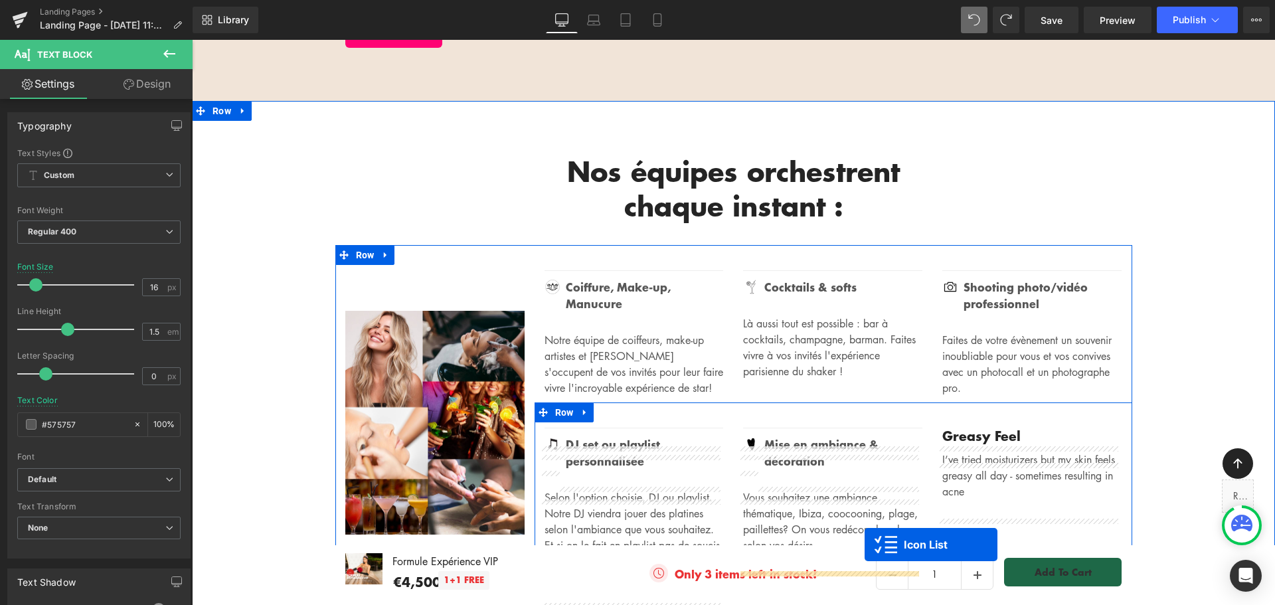
scroll to position [2574, 0]
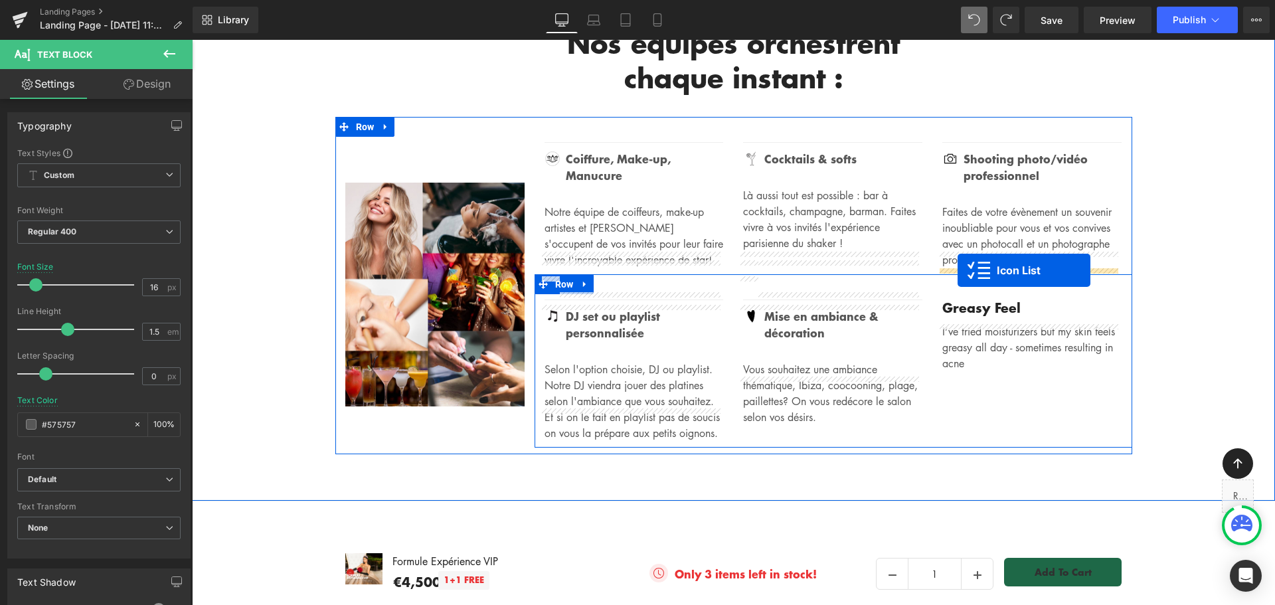
drag, startPoint x: 1109, startPoint y: 231, endPoint x: 958, endPoint y: 270, distance: 156.0
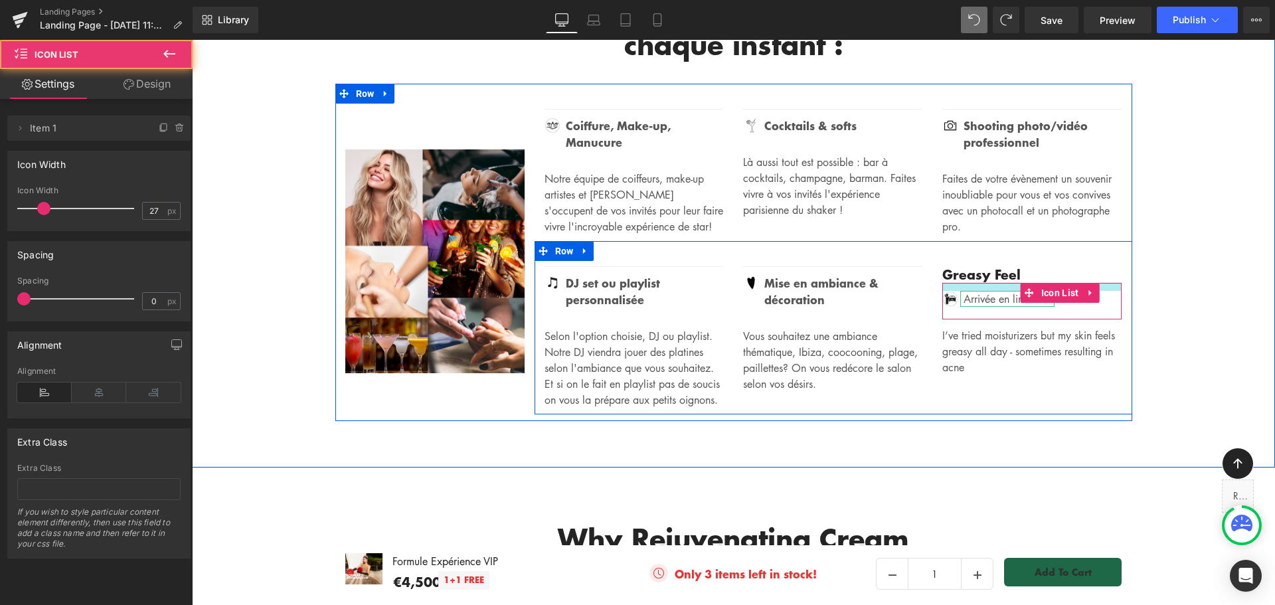
scroll to position [2541, 0]
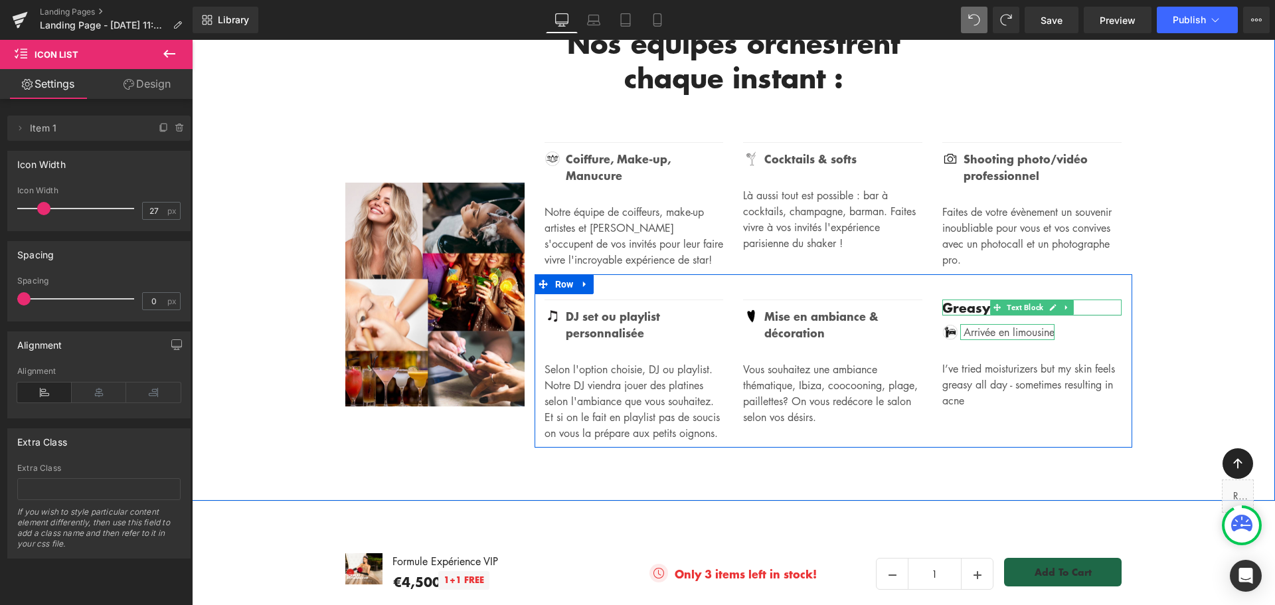
click at [1064, 304] on icon at bounding box center [1067, 308] width 7 height 8
click at [1071, 304] on icon at bounding box center [1074, 308] width 7 height 8
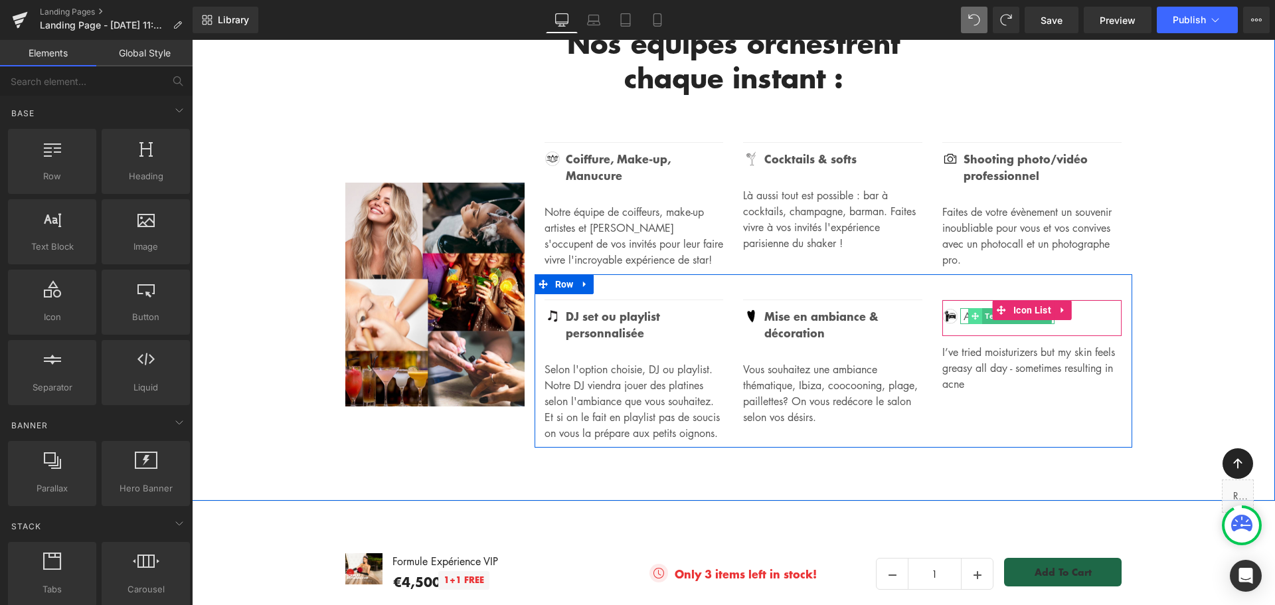
click at [975, 308] on span at bounding box center [976, 316] width 14 height 16
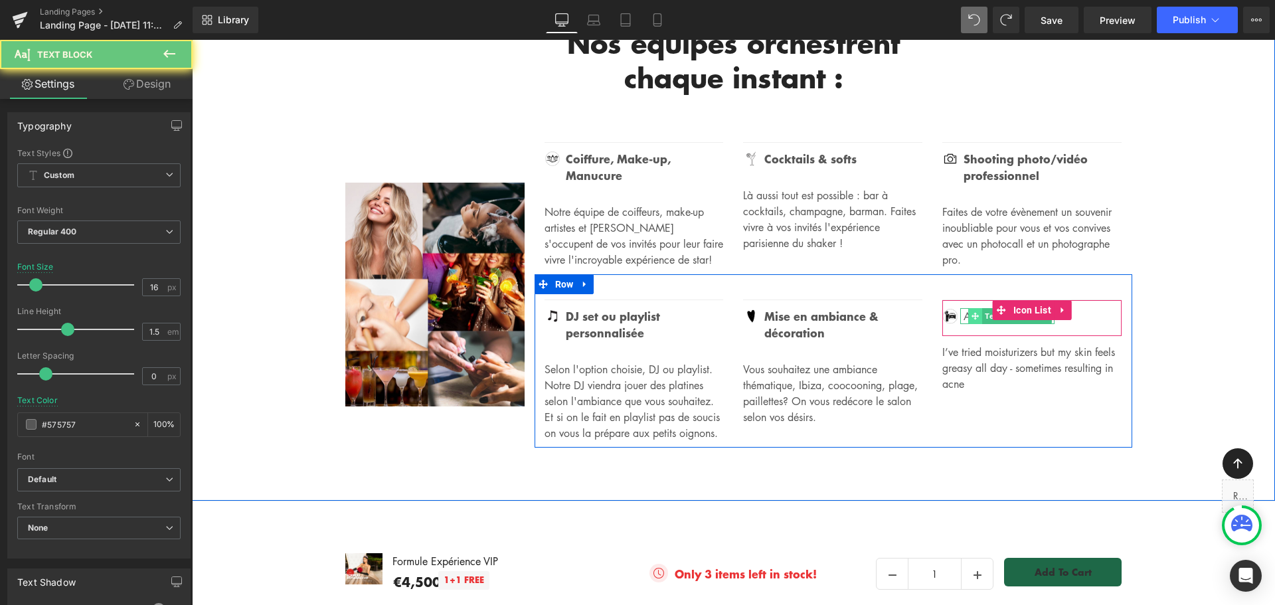
click at [975, 308] on span at bounding box center [976, 316] width 14 height 16
click at [1038, 308] on link at bounding box center [1045, 316] width 14 height 16
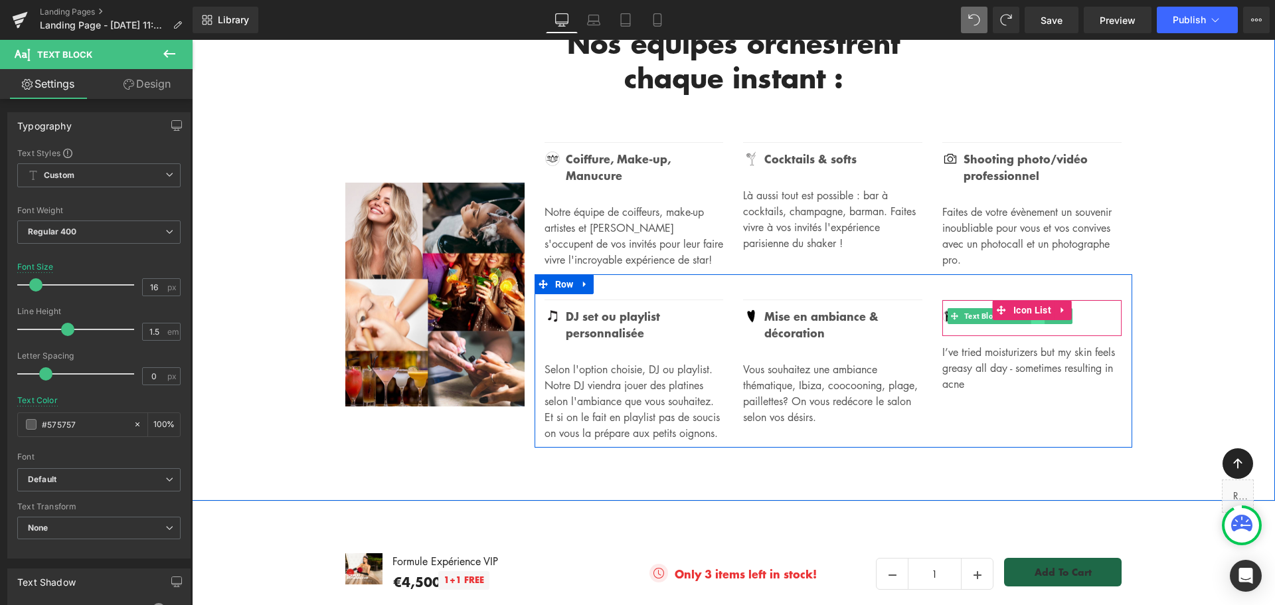
click at [1036, 308] on link at bounding box center [1039, 316] width 14 height 16
click at [1042, 328] on icon at bounding box center [1045, 332] width 7 height 8
click at [1049, 328] on icon at bounding box center [1052, 331] width 7 height 7
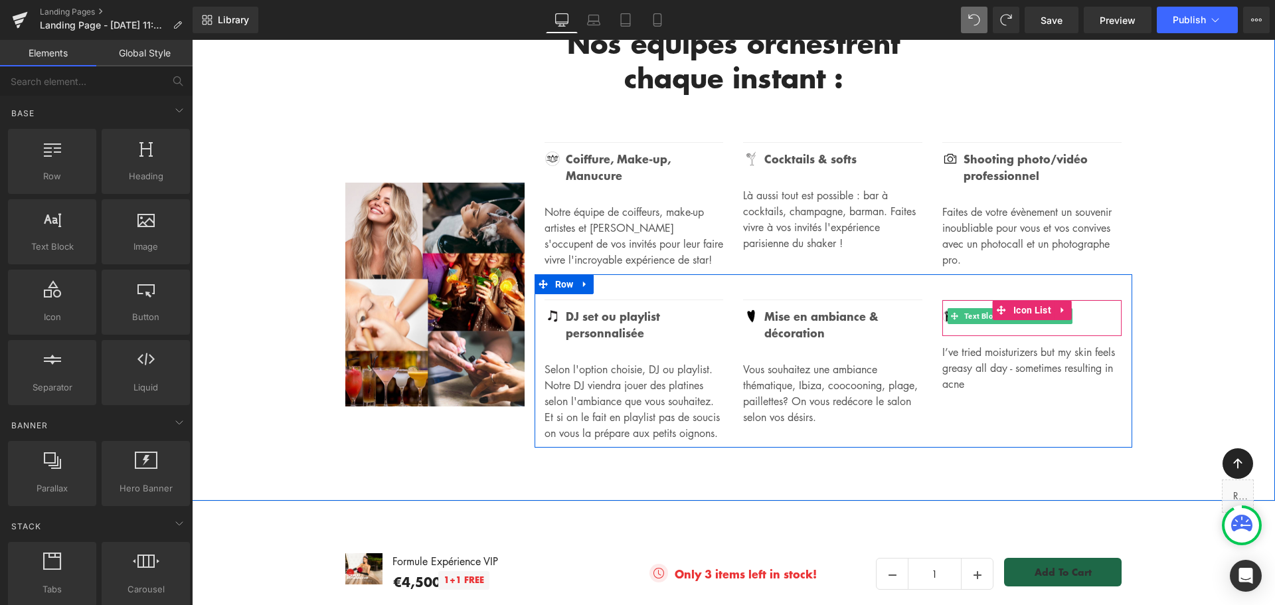
click at [972, 308] on link "Text Block" at bounding box center [976, 316] width 56 height 16
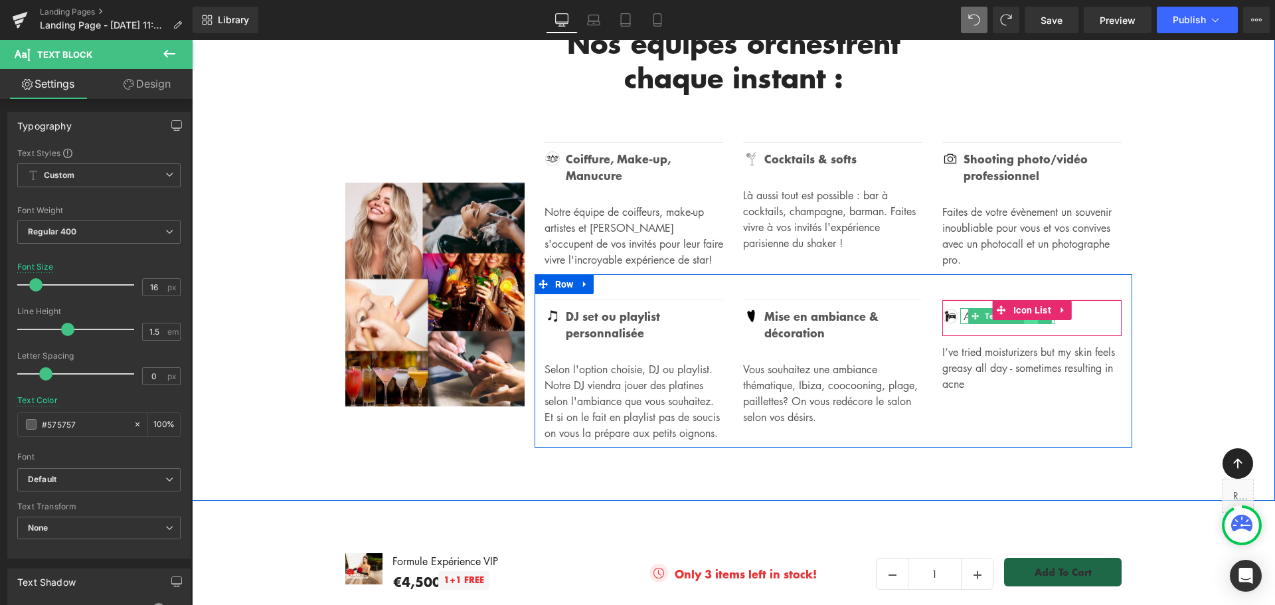
click at [1027, 308] on link at bounding box center [1032, 316] width 14 height 16
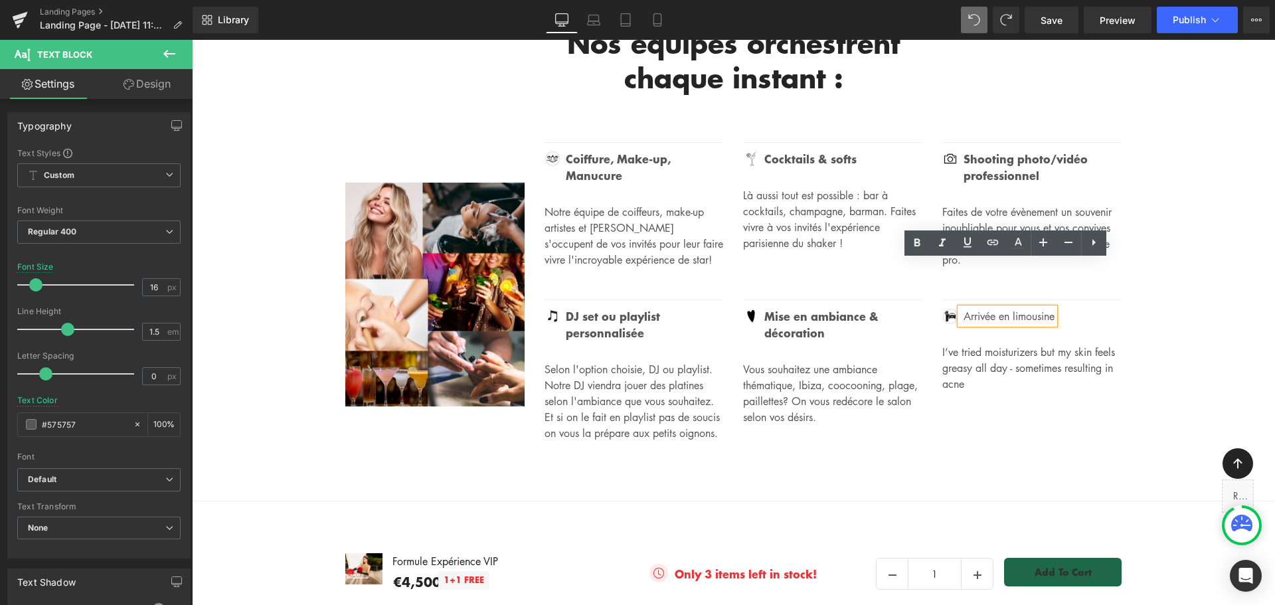
click at [1018, 308] on p "Arrivée en limousine" at bounding box center [1009, 316] width 91 height 16
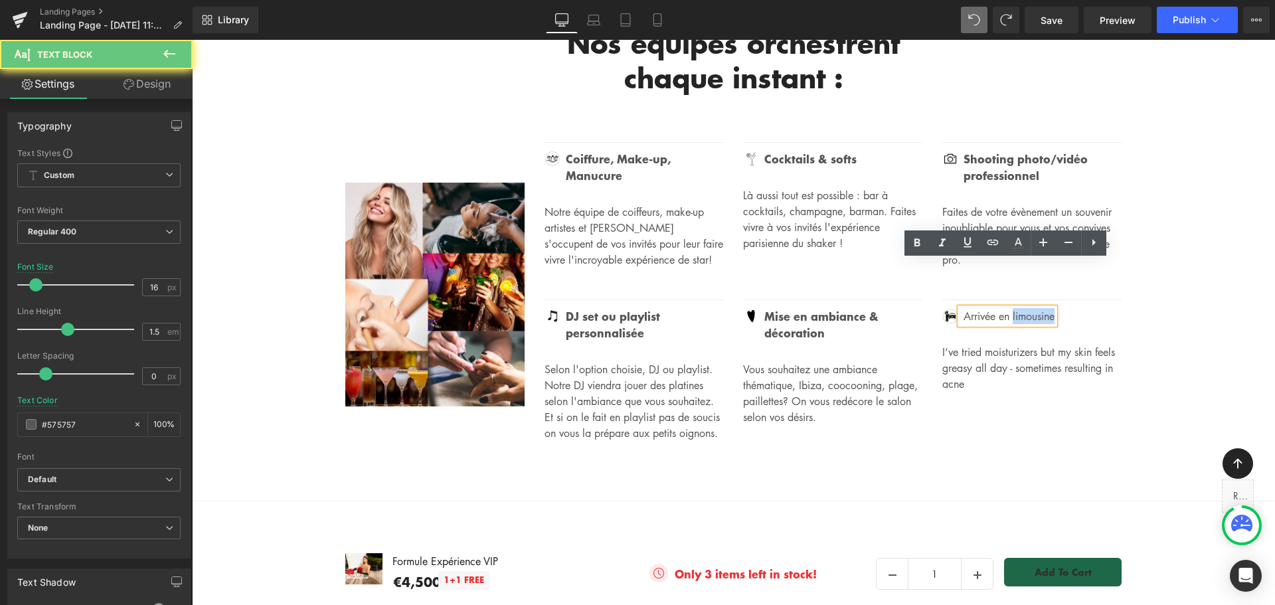
click at [1018, 308] on p "Arrivée en limousine" at bounding box center [1009, 316] width 91 height 16
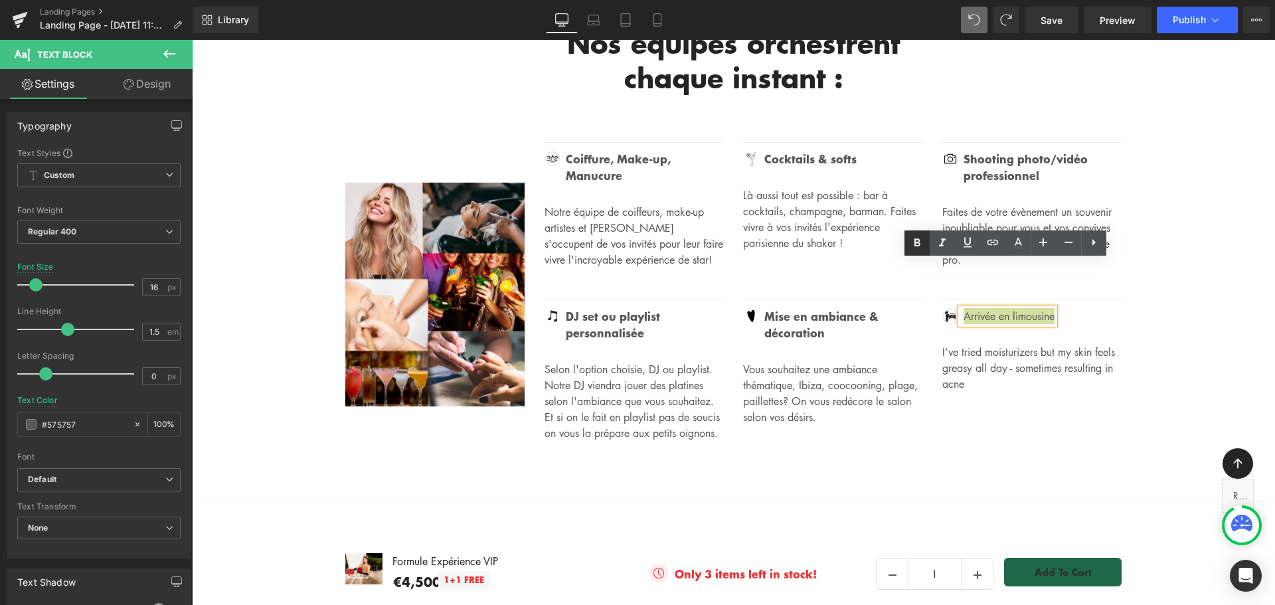
click at [915, 246] on icon at bounding box center [918, 242] width 6 height 8
click at [954, 345] on p "I’ve tried moisturizers but my skin feels greasy all day - sometimes resulting …" at bounding box center [1032, 369] width 179 height 48
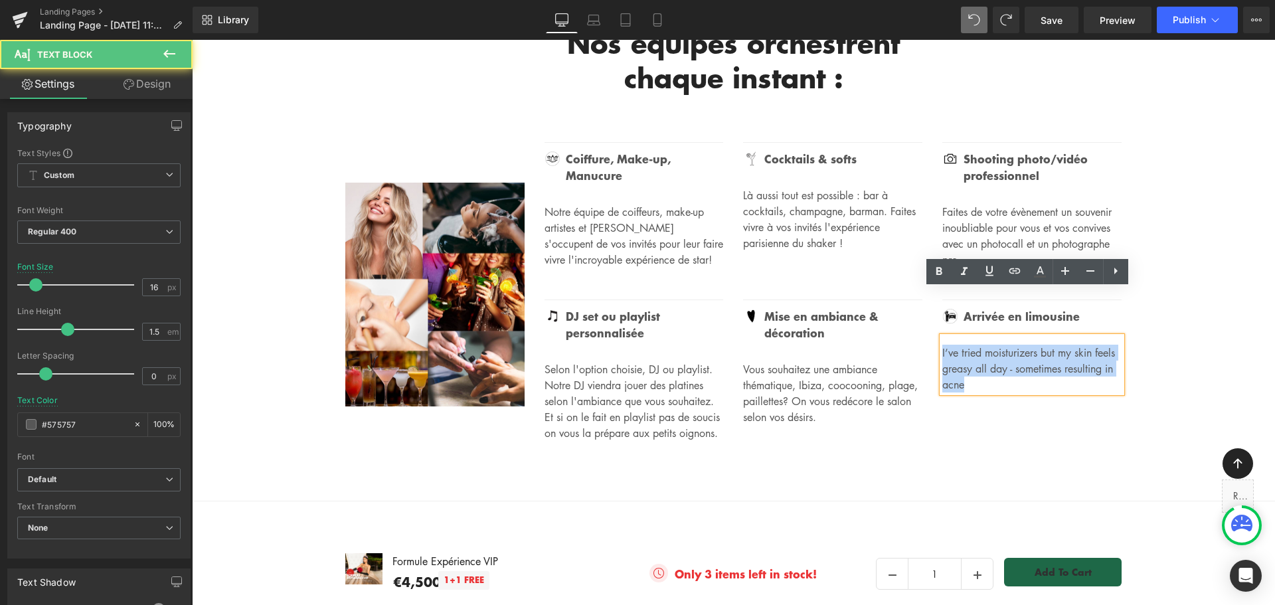
drag, startPoint x: 1020, startPoint y: 337, endPoint x: 938, endPoint y: 308, distance: 86.8
click at [943, 345] on p "I’ve tried moisturizers but my skin feels greasy all day - sometimes resulting …" at bounding box center [1032, 369] width 179 height 48
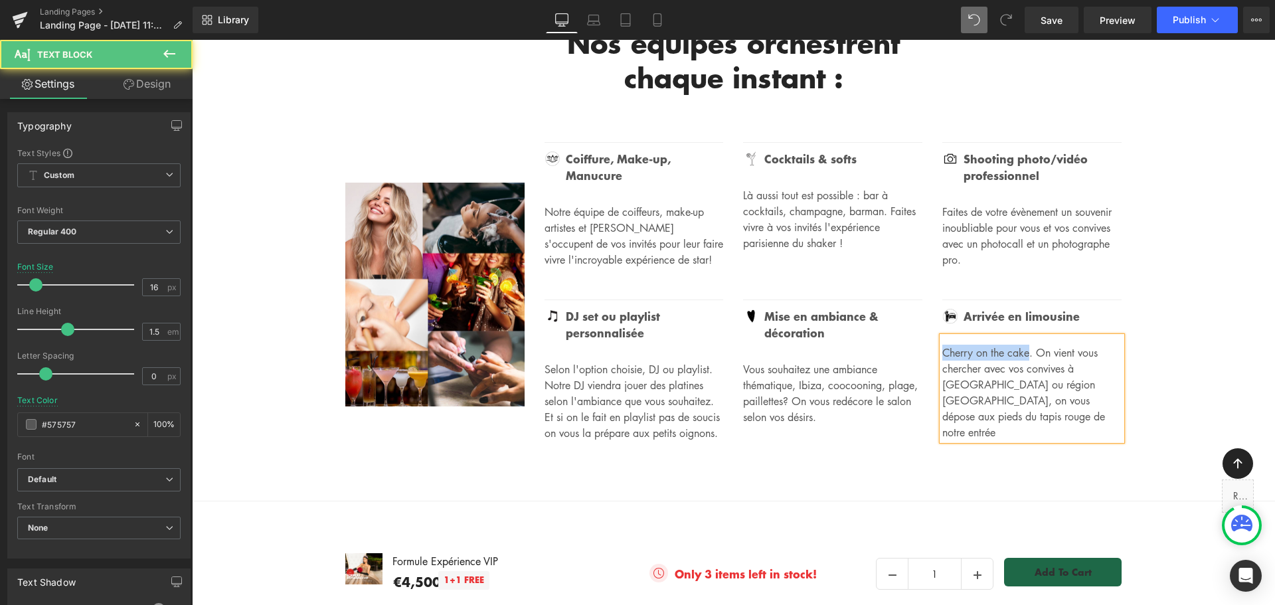
drag, startPoint x: 938, startPoint y: 304, endPoint x: 1026, endPoint y: 304, distance: 88.4
click at [1026, 345] on p "Cherry on the cake. On vient vous chercher avec vos convives à Paris ou région …" at bounding box center [1032, 393] width 179 height 96
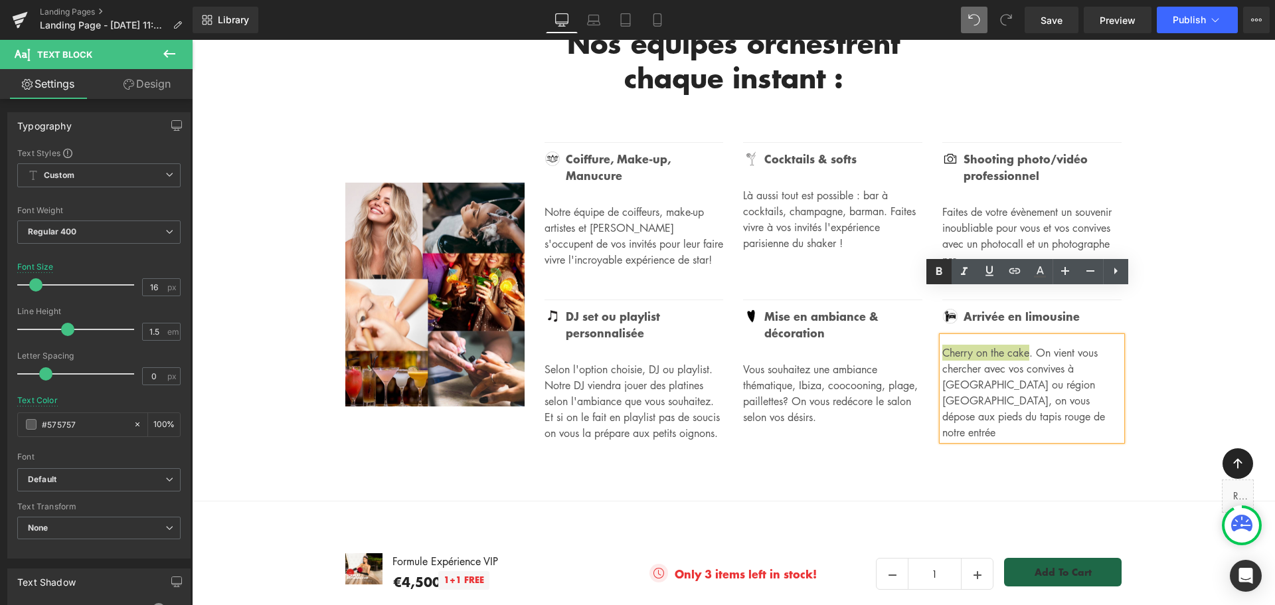
click at [940, 273] on icon at bounding box center [939, 272] width 16 height 16
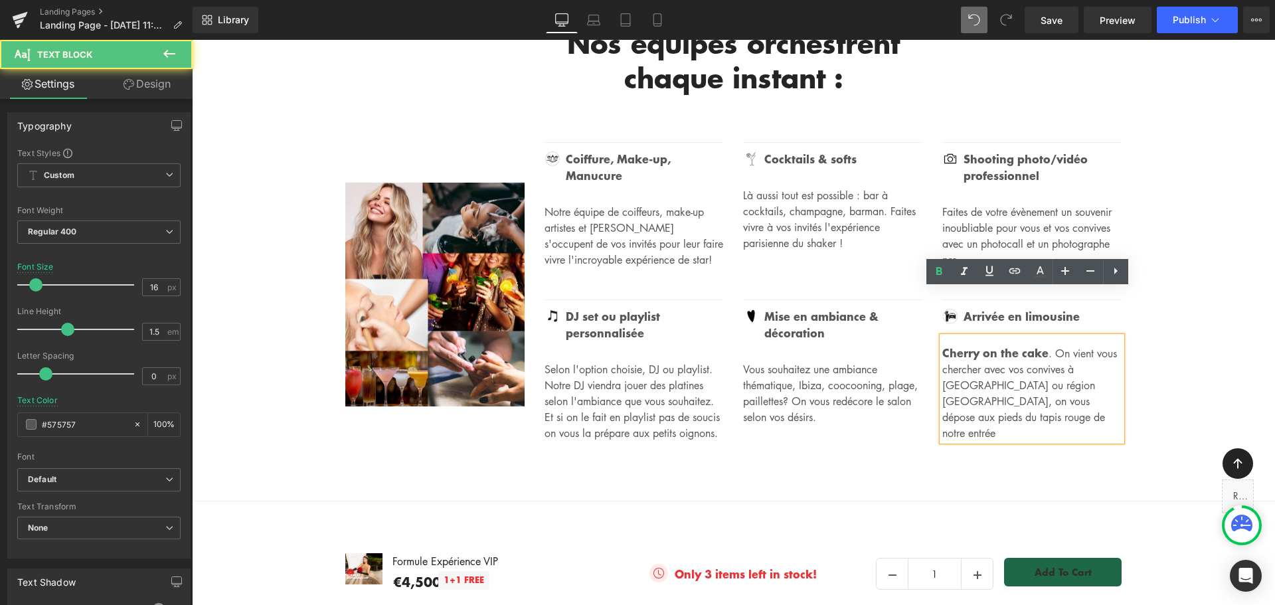
click at [1032, 344] on strong "Cherry on the cake" at bounding box center [996, 352] width 106 height 17
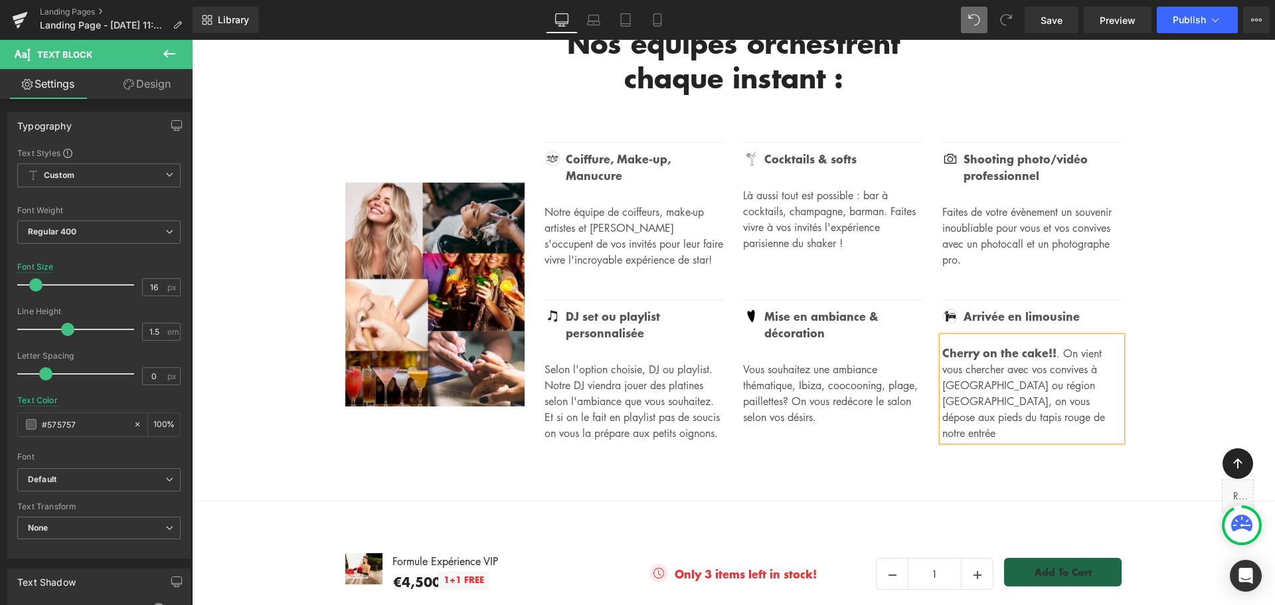
click at [949, 345] on p "Cherry on the cake!! . On vient vous chercher avec vos convives à Paris ou régi…" at bounding box center [1032, 393] width 179 height 96
click at [1006, 367] on p "Cherry on the cake!! . On vient vous chercher avec vos convives à Paris ou en r…" at bounding box center [1032, 393] width 179 height 96
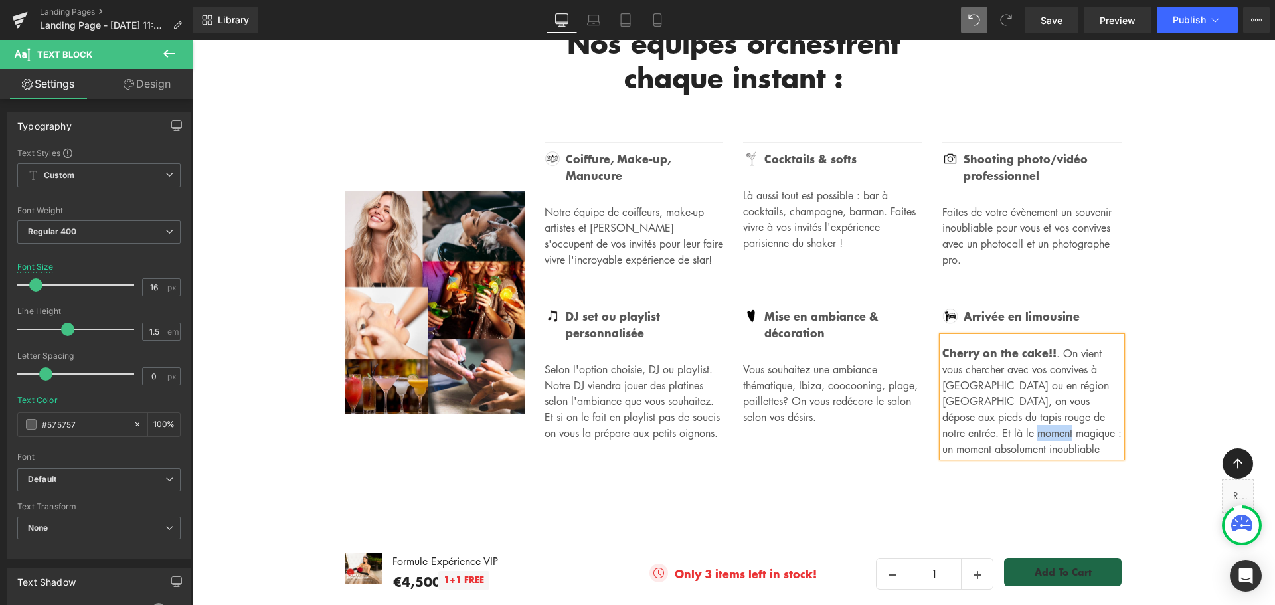
drag, startPoint x: 997, startPoint y: 385, endPoint x: 1040, endPoint y: 383, distance: 42.5
click at [1040, 383] on p "Cherry on the cake!! . On vient vous chercher avec vos convives à Paris ou en r…" at bounding box center [1032, 401] width 179 height 112
click at [1048, 384] on p "Cherry on the cake!! . On vient vous chercher avec vos convives à Paris ou en r…" at bounding box center [1032, 401] width 179 height 112
click at [1059, 406] on p "Cherry on the cake!! . On vient vous chercher avec vos convives à Paris ou en r…" at bounding box center [1032, 401] width 179 height 112
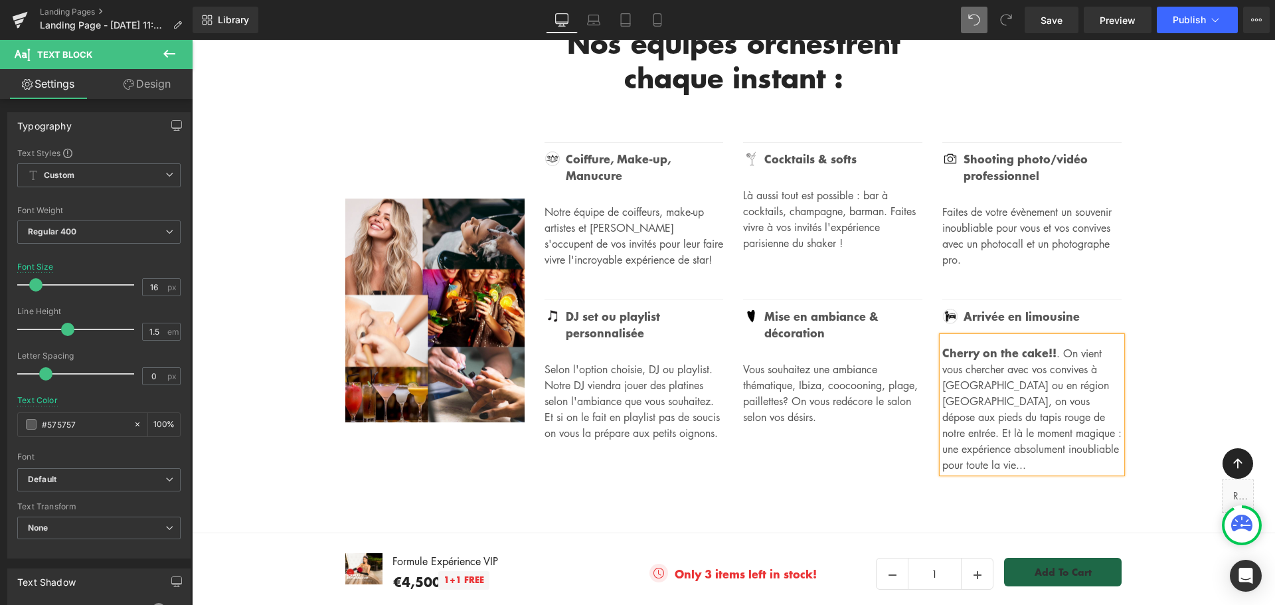
click at [1173, 280] on div "Nos équipes orchestrent chaque instant : Heading Row Image Row Image Coiffure,…" at bounding box center [733, 246] width 1083 height 480
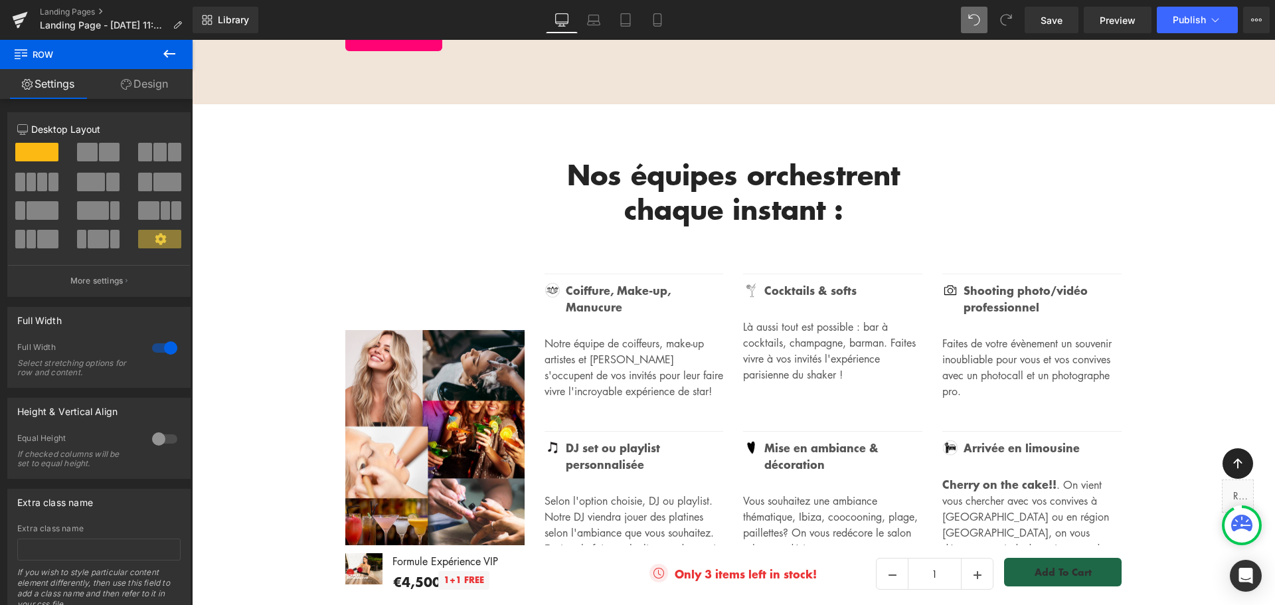
scroll to position [2408, 0]
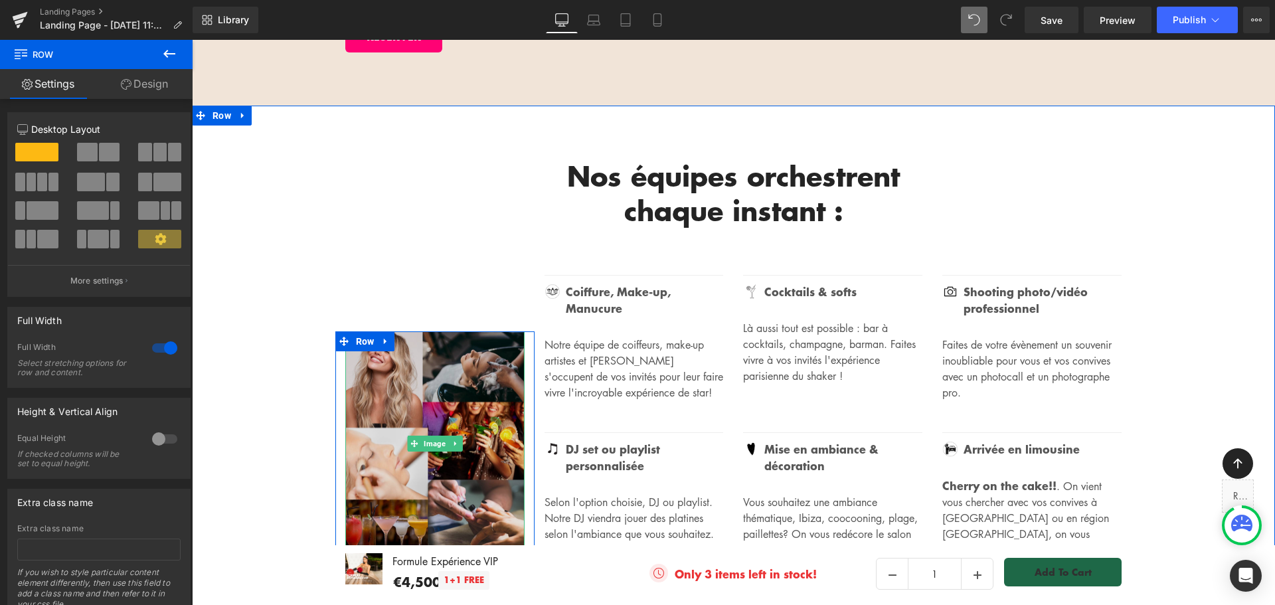
click at [391, 331] on img at bounding box center [434, 443] width 179 height 225
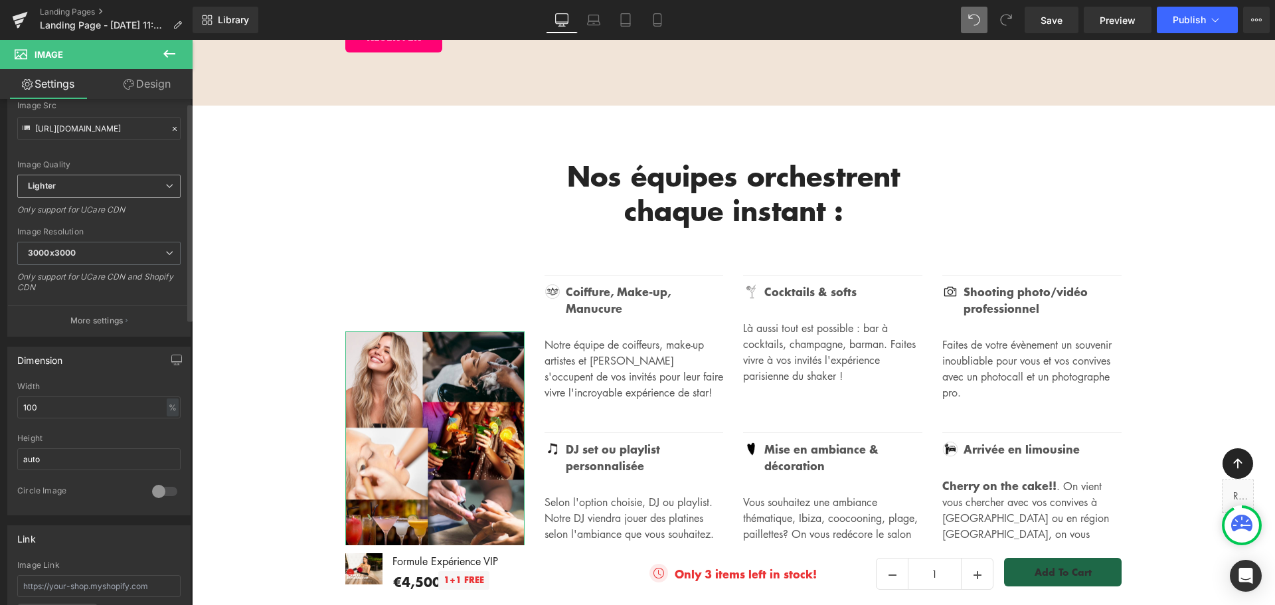
scroll to position [199, 0]
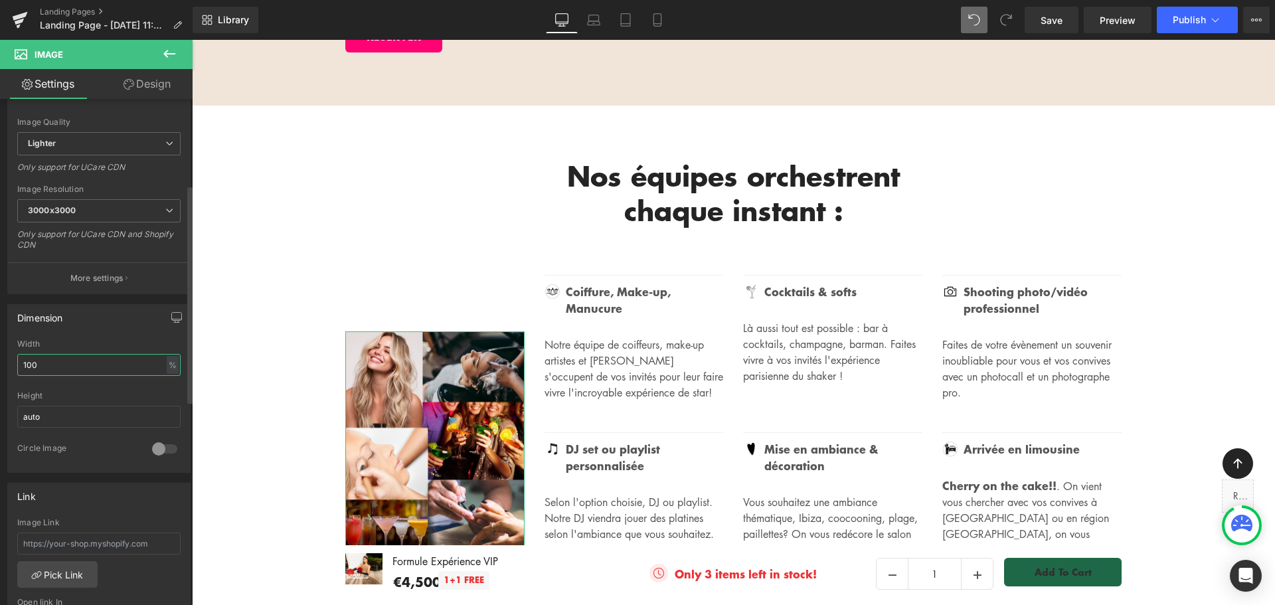
click at [82, 366] on input "100" at bounding box center [98, 365] width 163 height 22
click at [169, 450] on div at bounding box center [165, 448] width 32 height 21
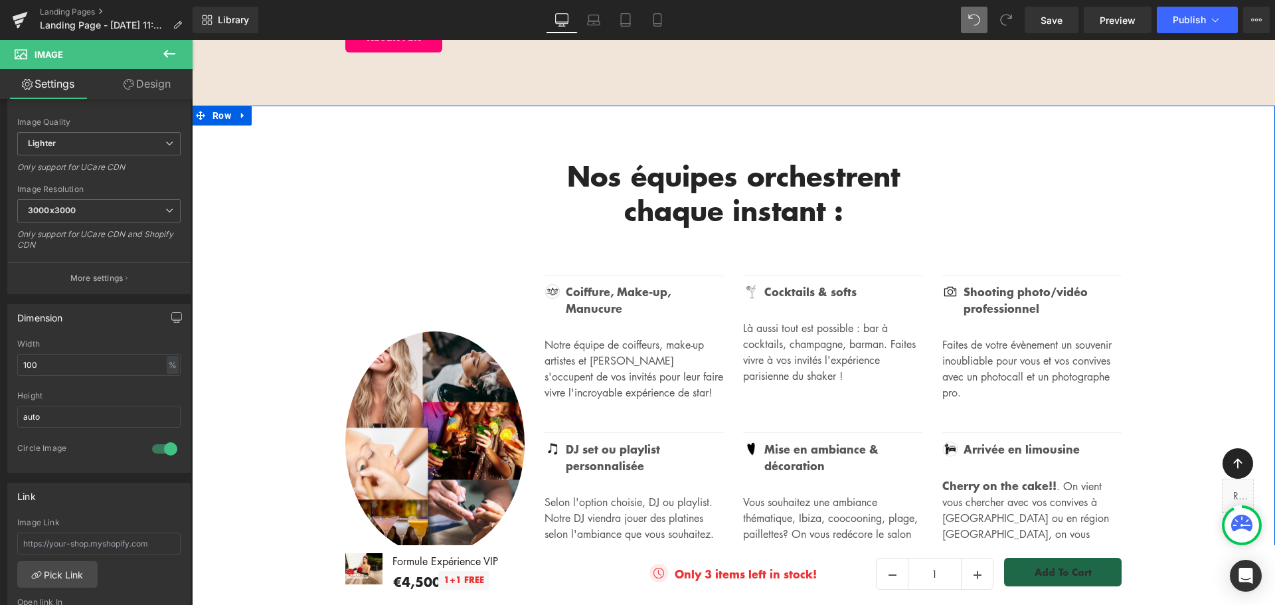
click at [268, 226] on div "Nos équipes orchestrent chaque instant : Heading Row Image Row Image Coiffure,…" at bounding box center [733, 379] width 1083 height 480
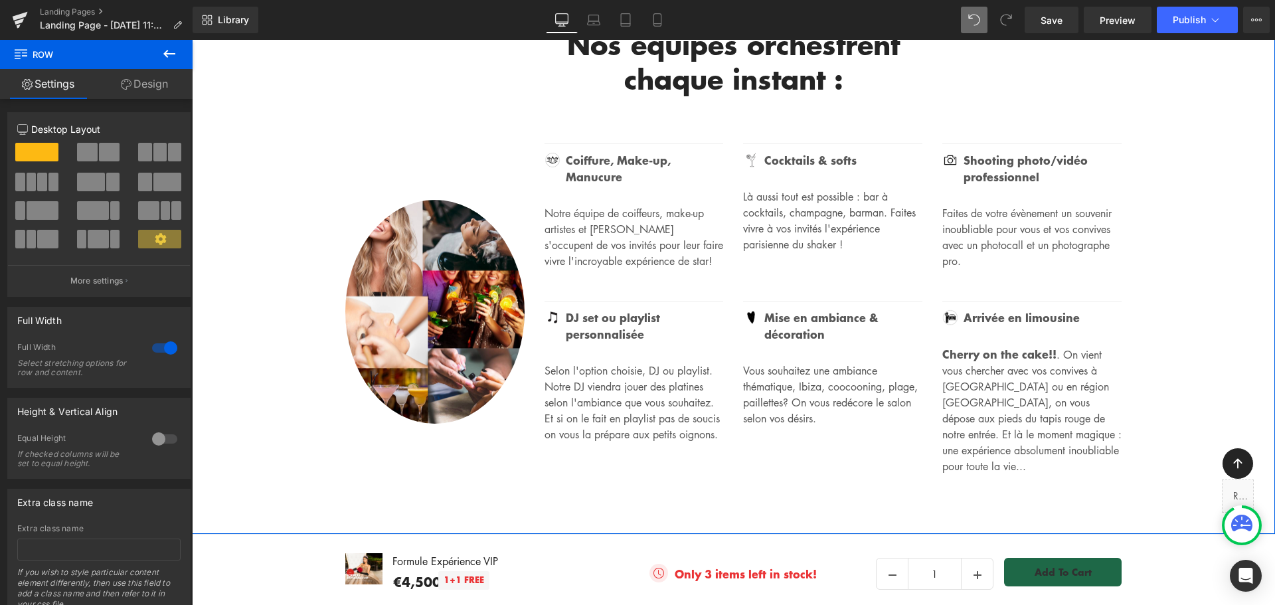
scroll to position [2541, 0]
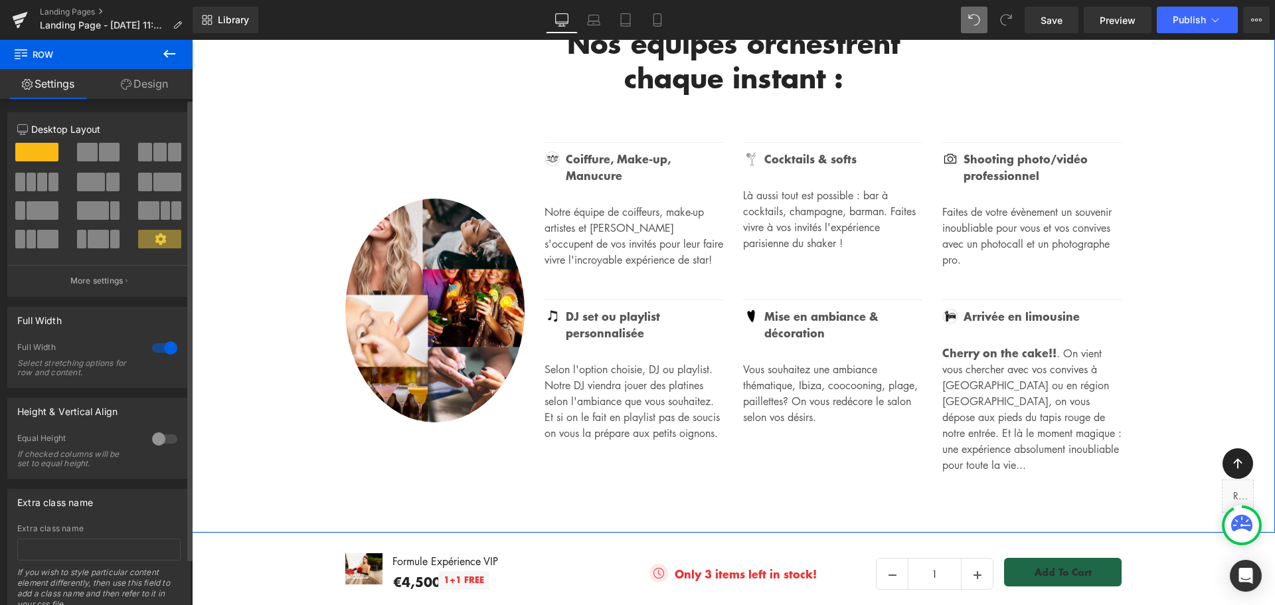
click at [155, 349] on div at bounding box center [165, 347] width 32 height 21
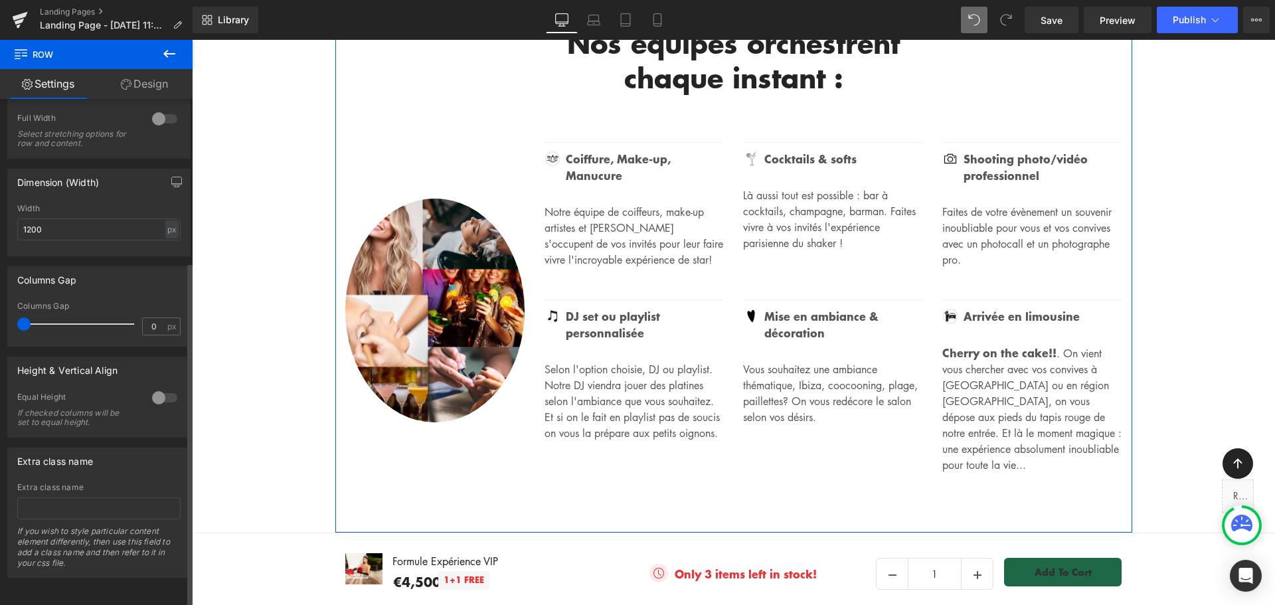
scroll to position [40, 0]
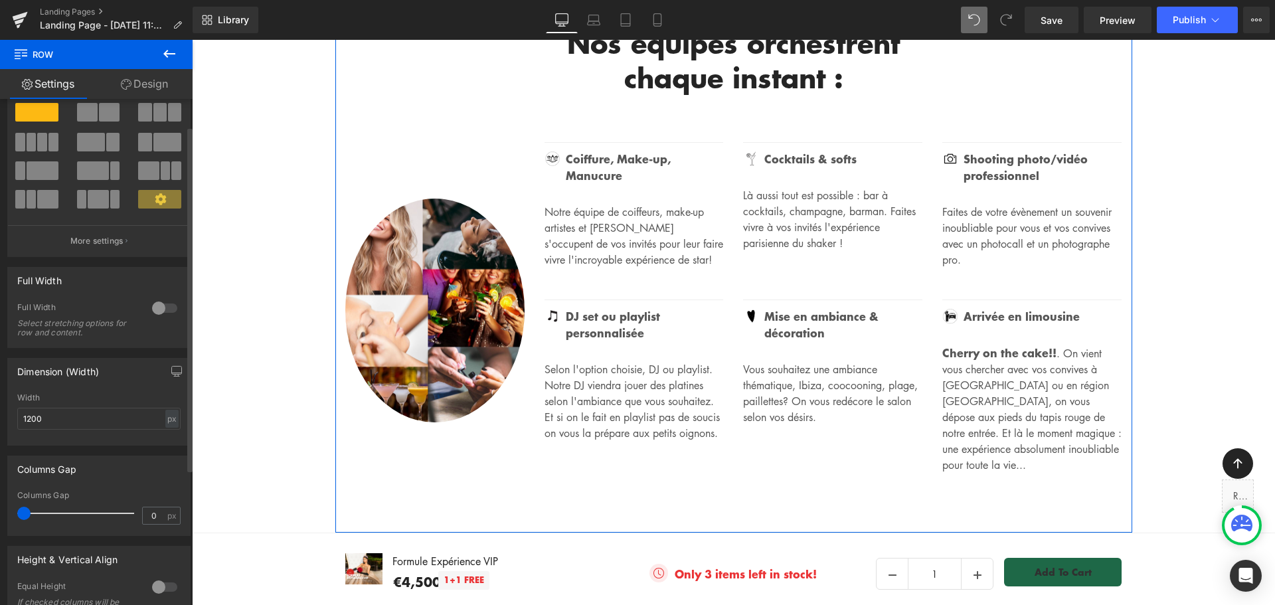
click at [167, 308] on div at bounding box center [165, 308] width 32 height 21
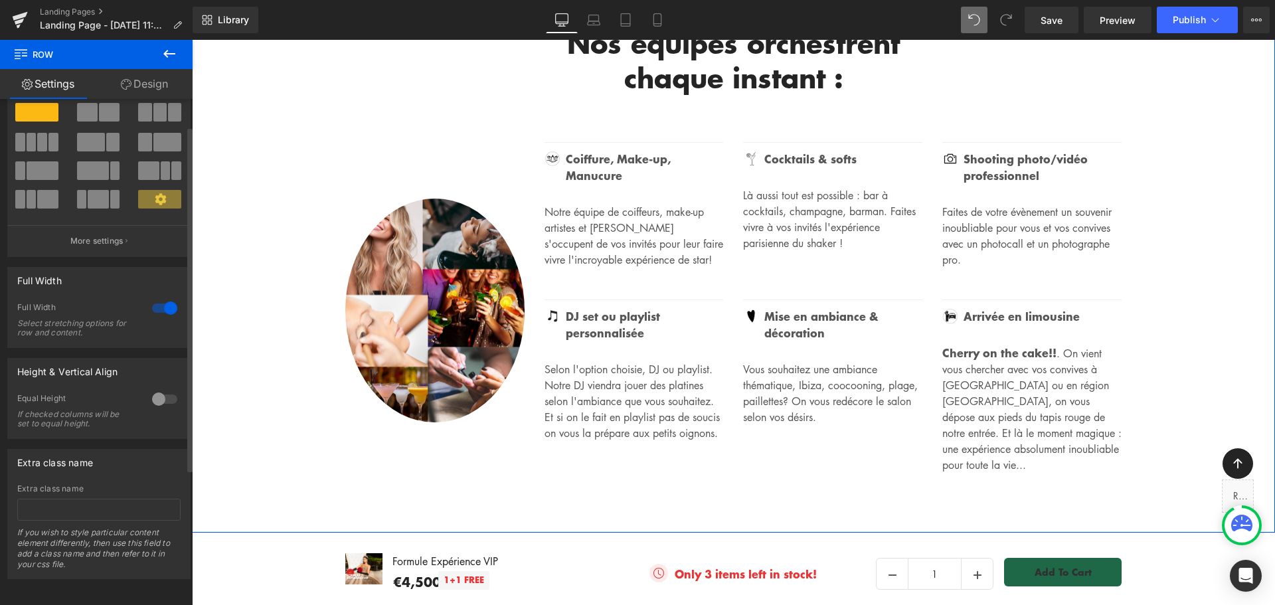
click at [167, 308] on div at bounding box center [165, 308] width 32 height 21
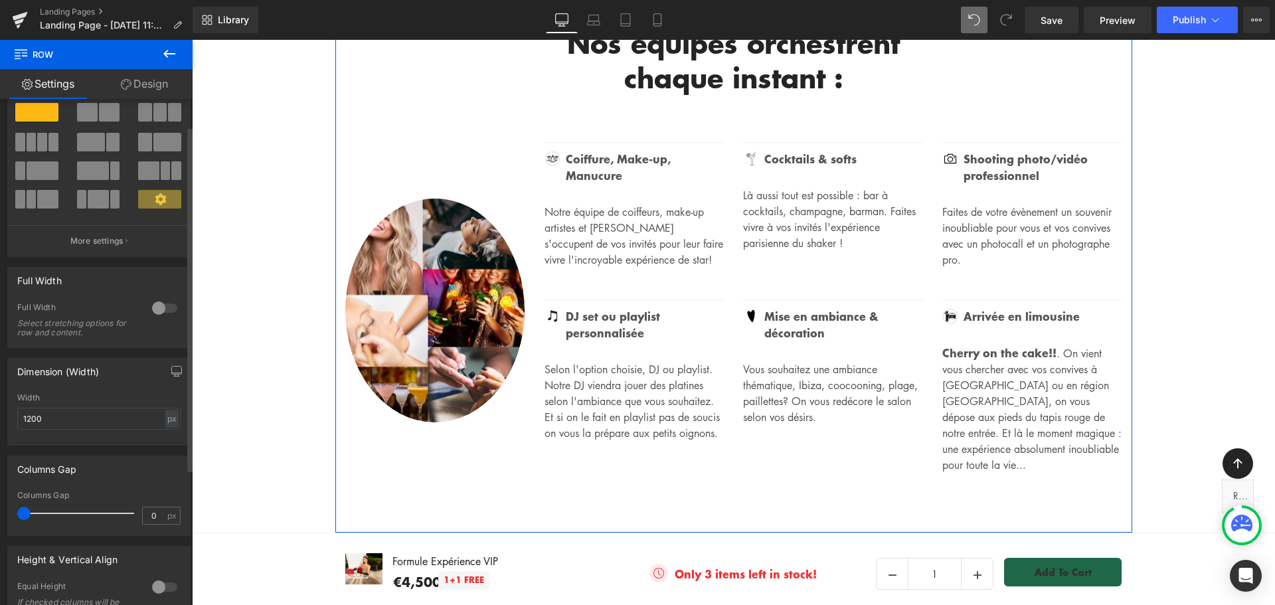
click at [167, 308] on div at bounding box center [165, 308] width 32 height 21
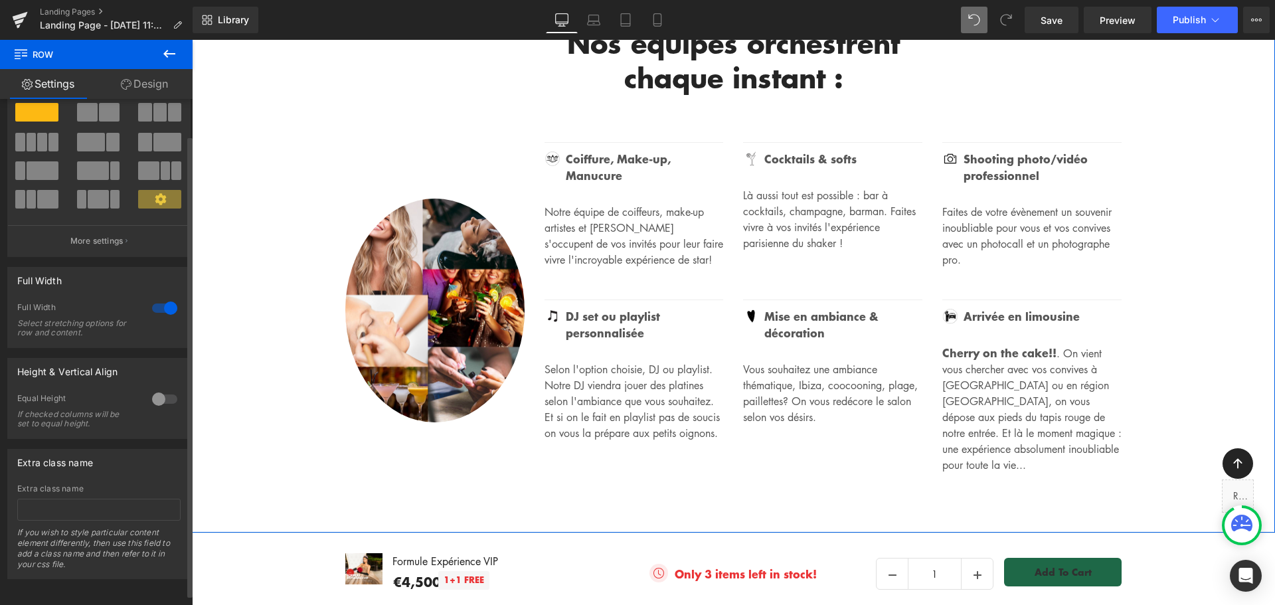
click at [167, 308] on div at bounding box center [165, 308] width 32 height 21
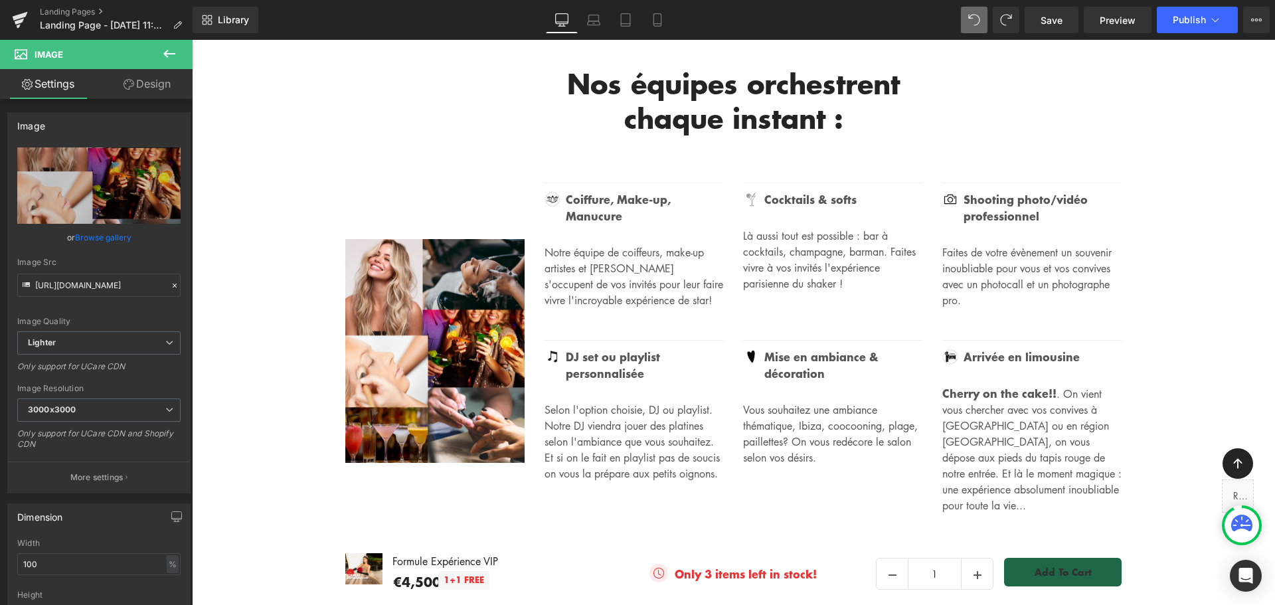
scroll to position [2502, 0]
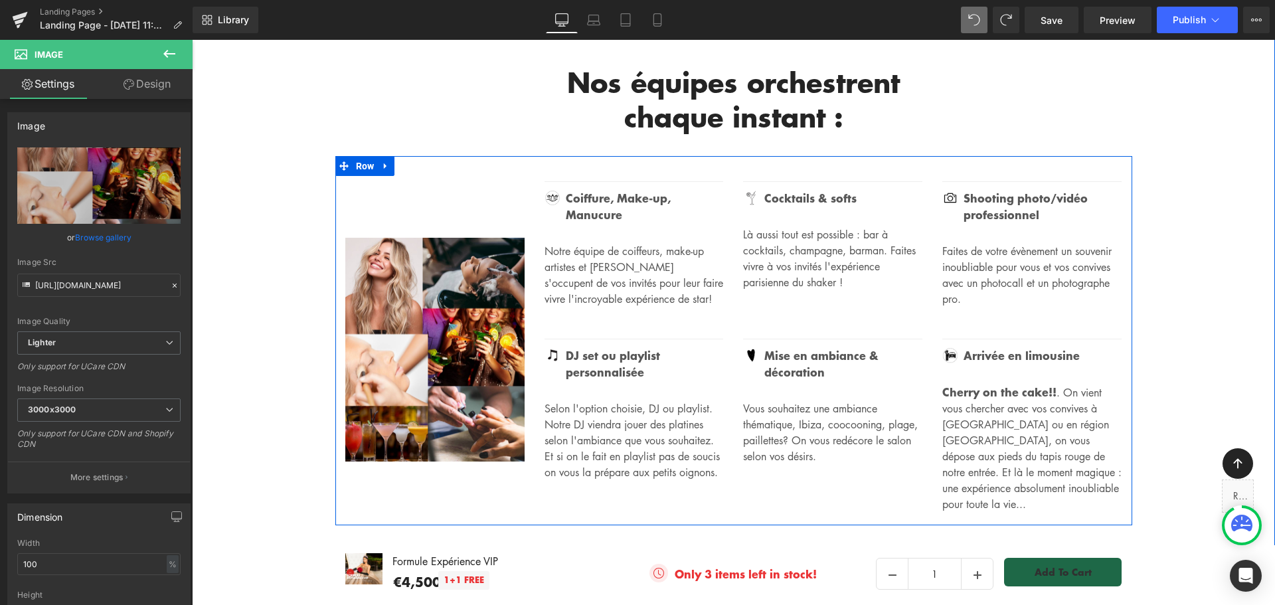
click at [511, 181] on div "Image Row" at bounding box center [434, 349] width 199 height 337
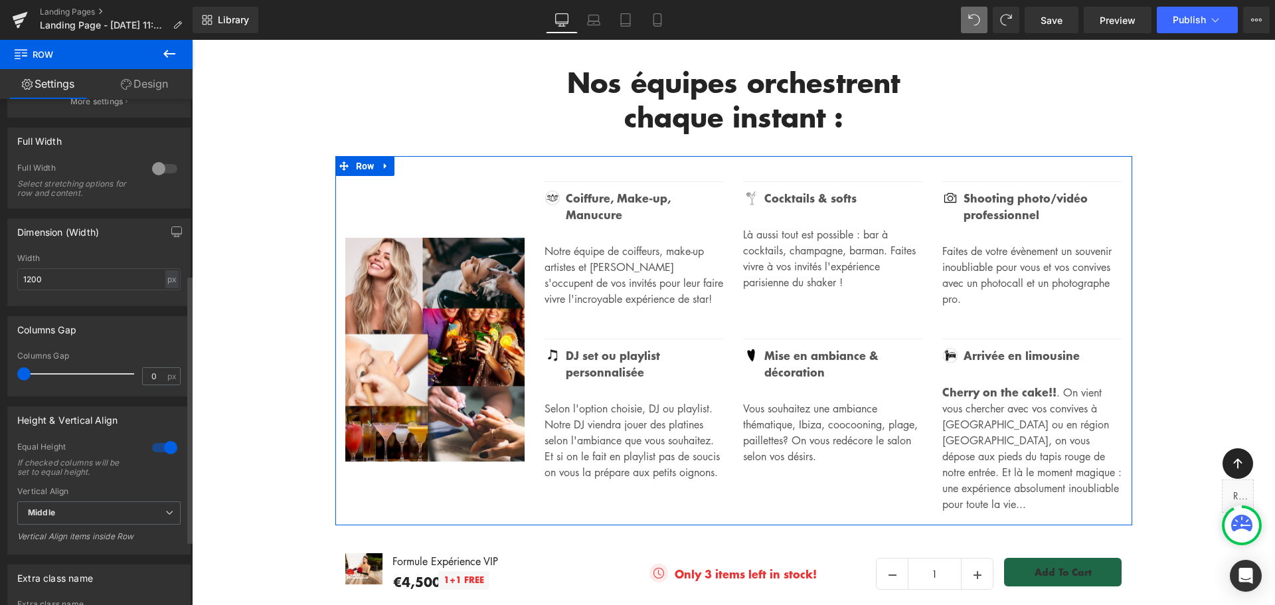
scroll to position [332, 0]
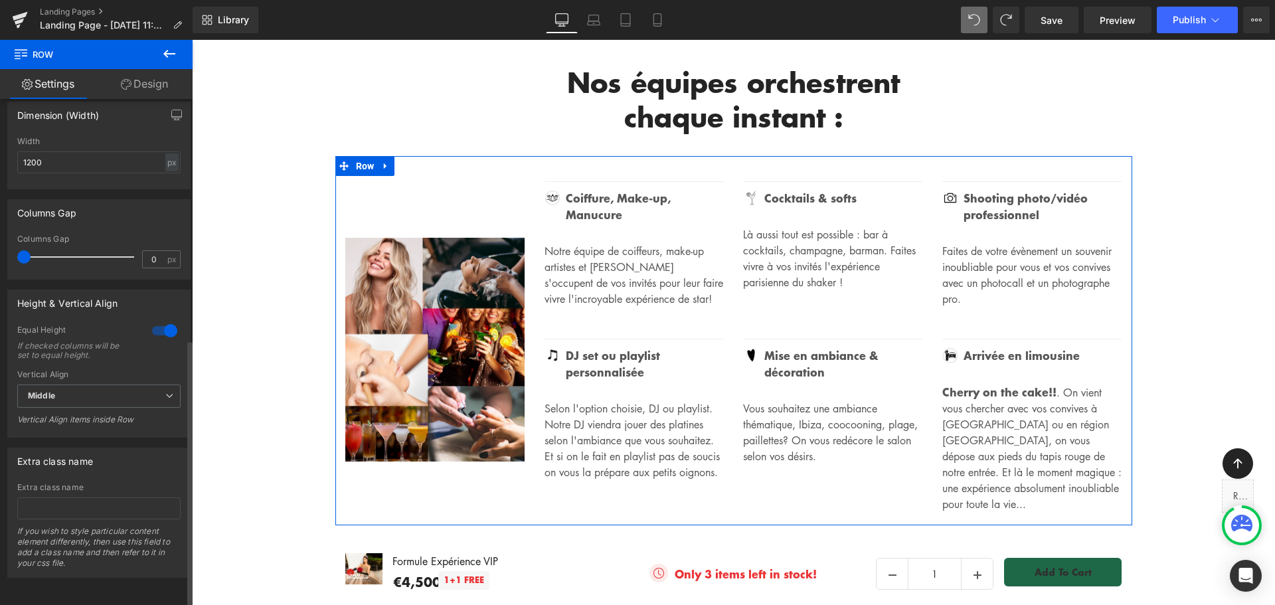
click at [149, 323] on div at bounding box center [165, 330] width 32 height 21
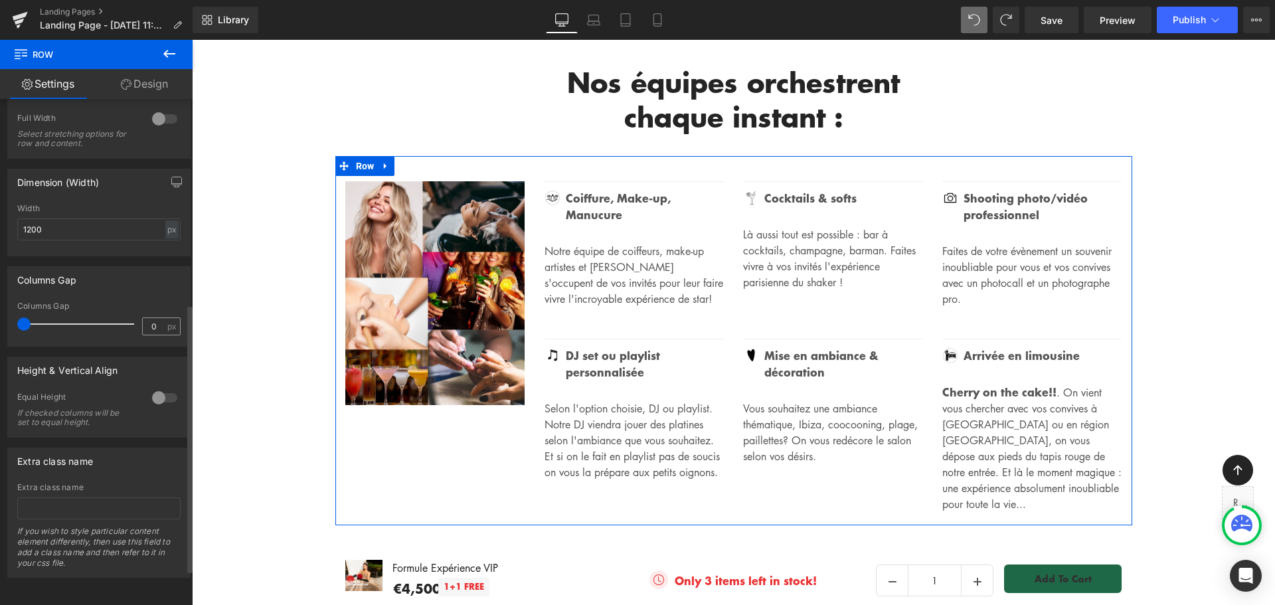
scroll to position [387, 0]
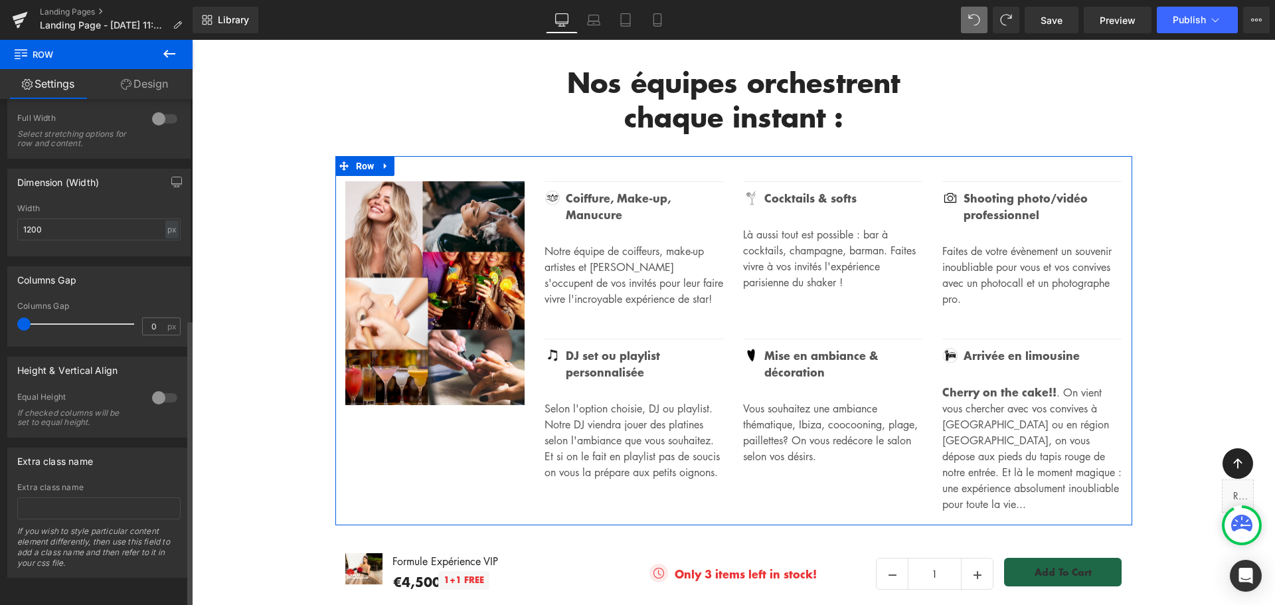
click at [167, 387] on div at bounding box center [165, 397] width 32 height 21
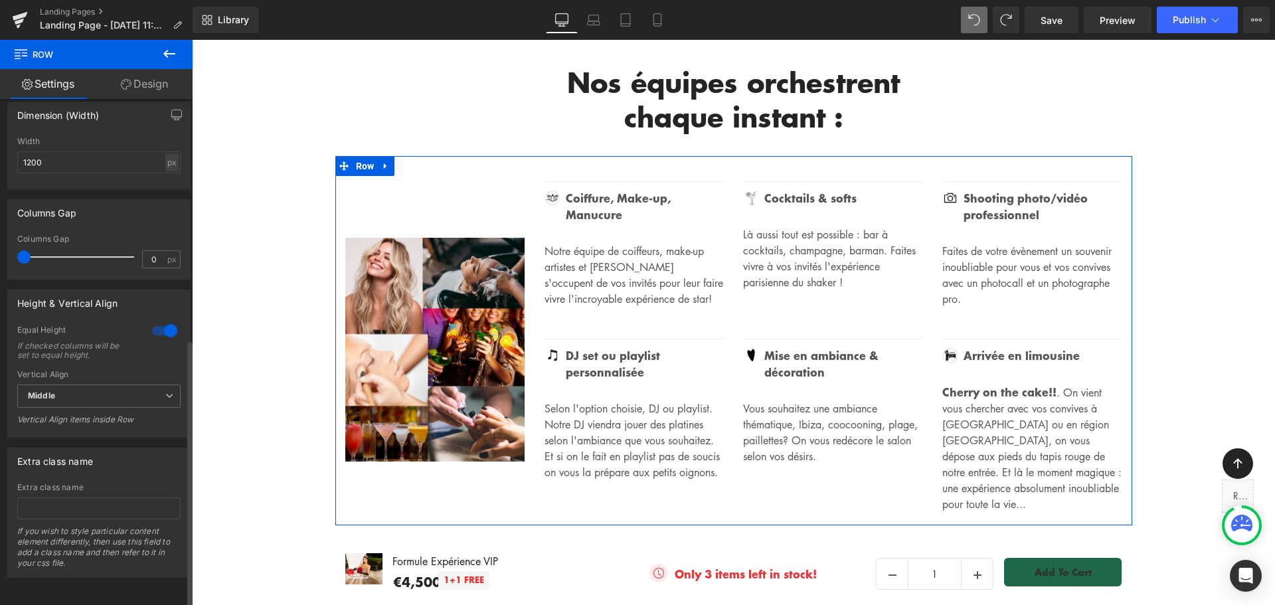
click at [167, 392] on icon at bounding box center [169, 396] width 8 height 8
click at [146, 410] on li "Top" at bounding box center [96, 420] width 158 height 20
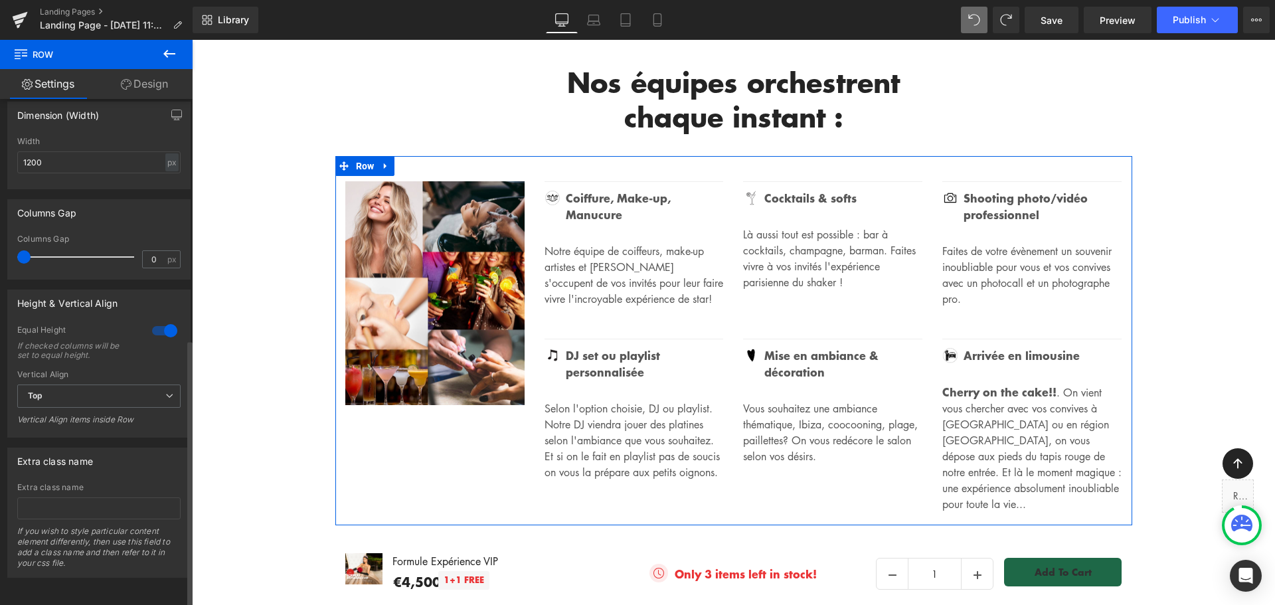
click at [154, 325] on div at bounding box center [165, 330] width 32 height 21
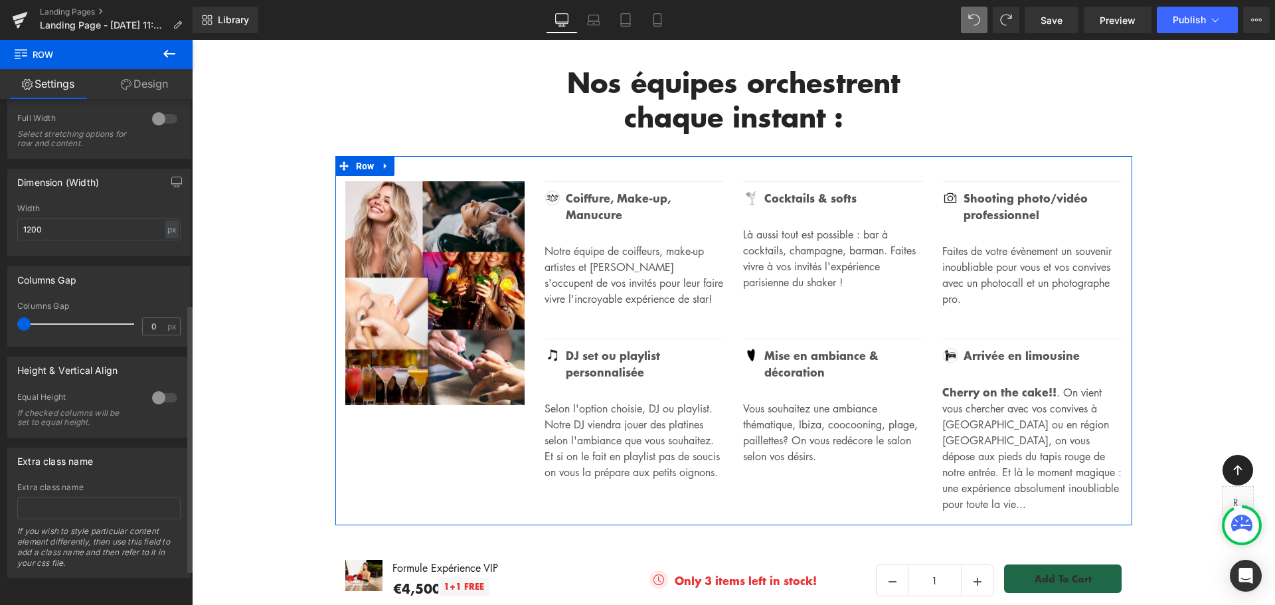
scroll to position [387, 0]
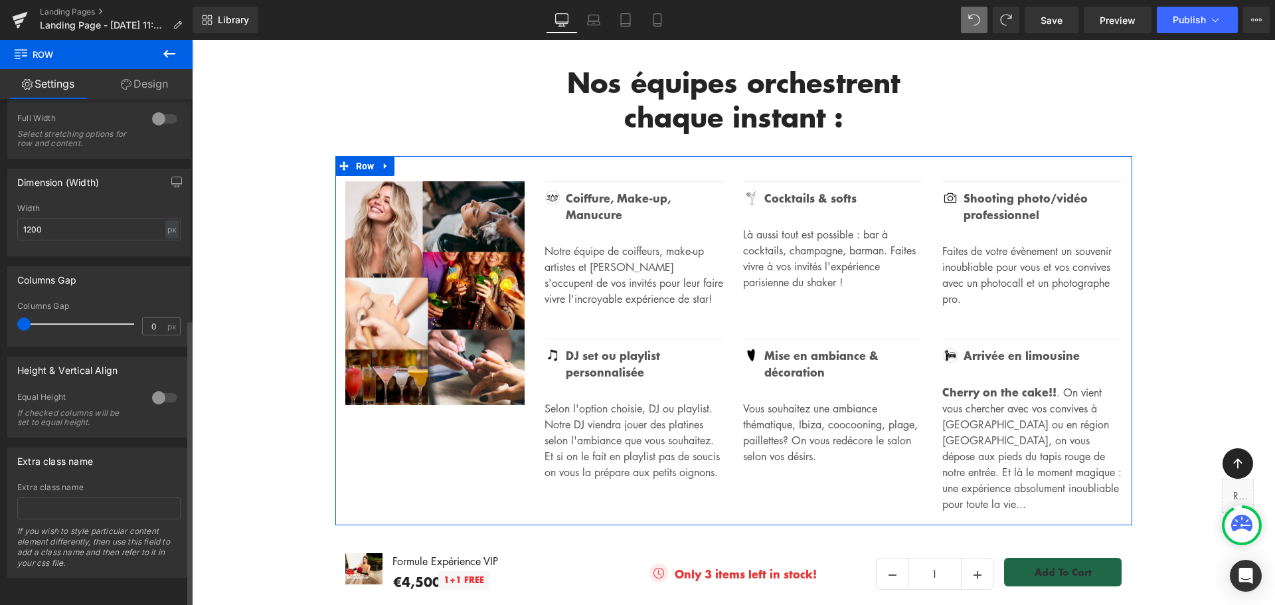
click at [161, 387] on div at bounding box center [165, 397] width 32 height 21
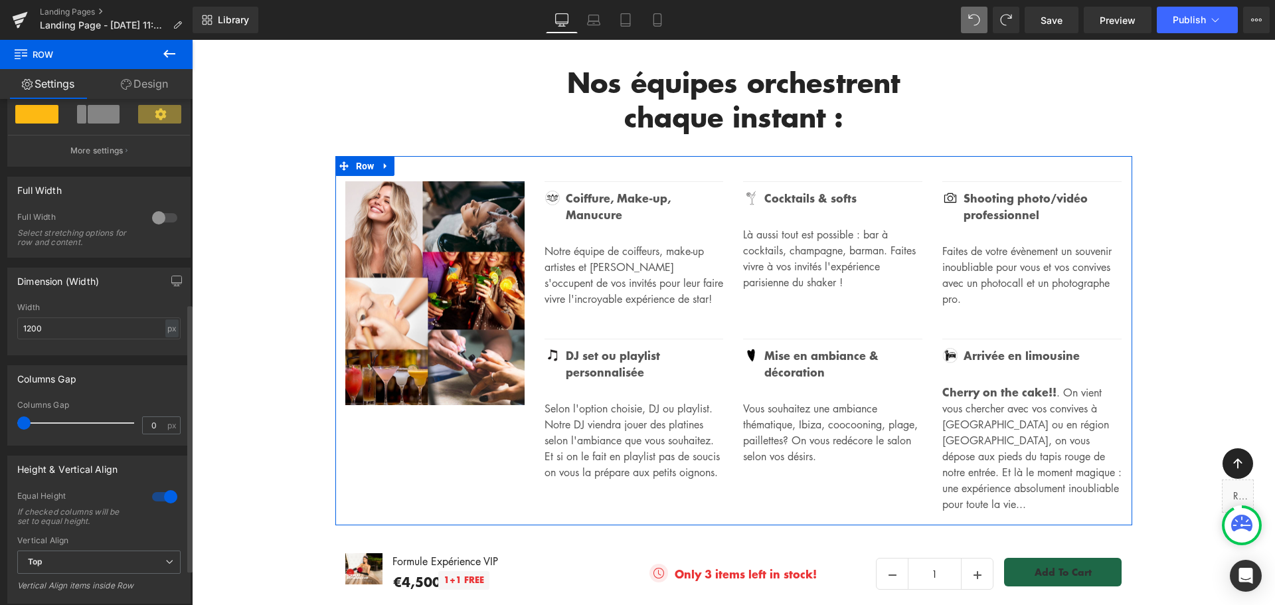
scroll to position [255, 0]
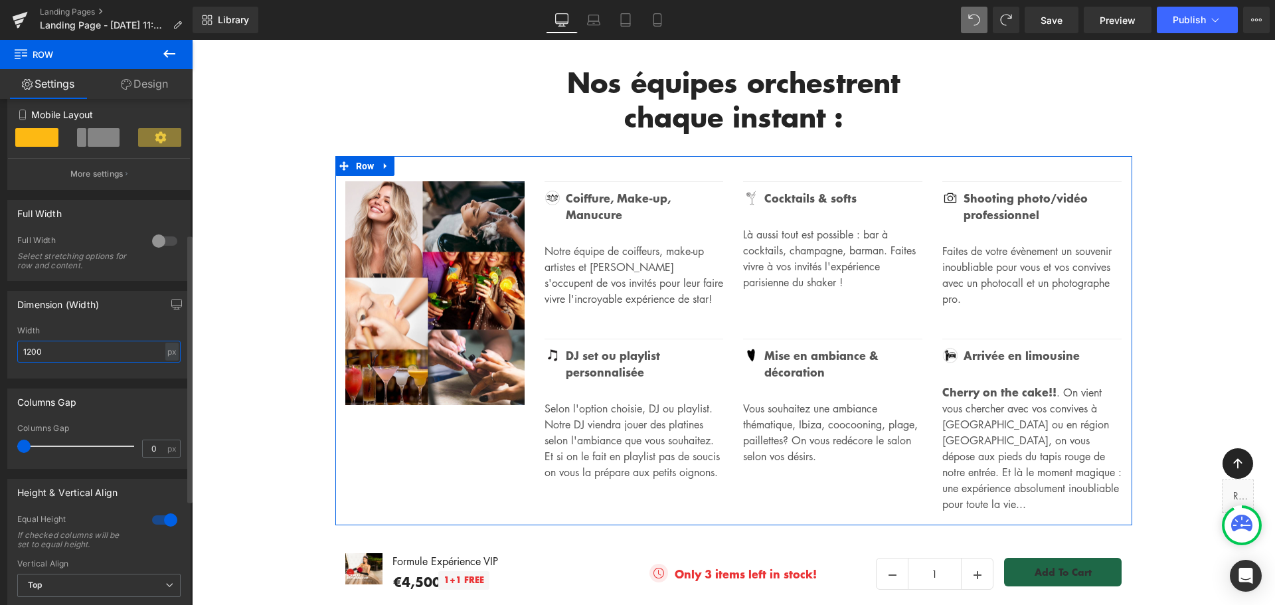
click at [139, 355] on input "1200" at bounding box center [98, 352] width 163 height 22
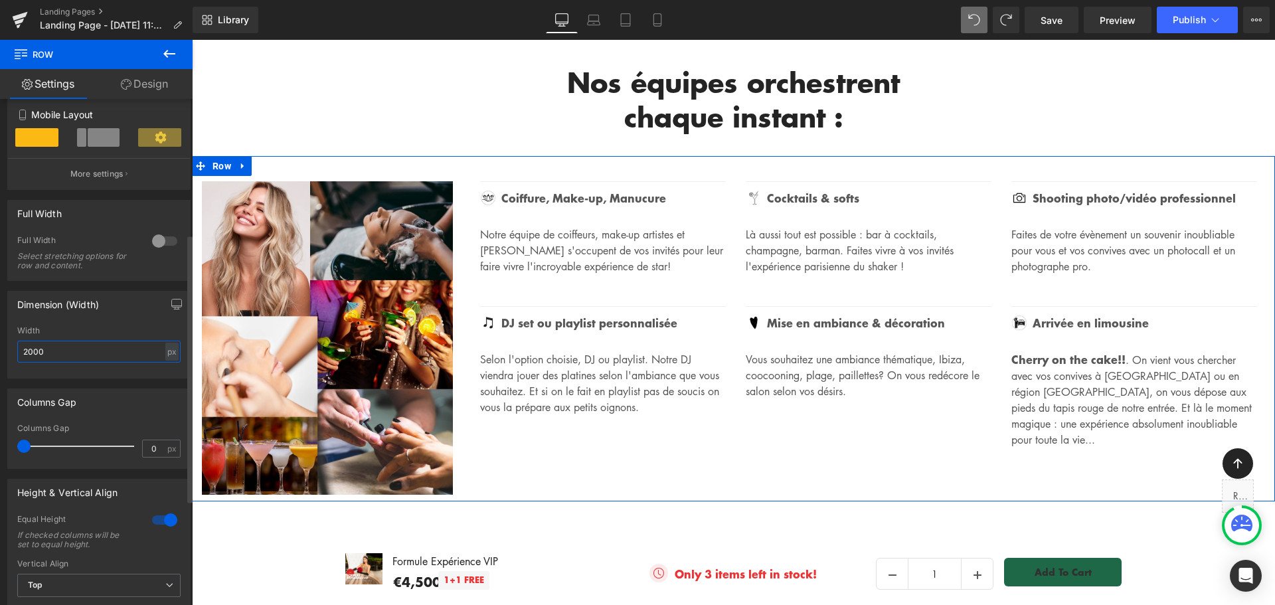
drag, startPoint x: 140, startPoint y: 350, endPoint x: 1, endPoint y: 334, distance: 139.7
click at [1, 336] on div "Dimension (Width) 2000px Width 2000 px % px" at bounding box center [99, 330] width 199 height 98
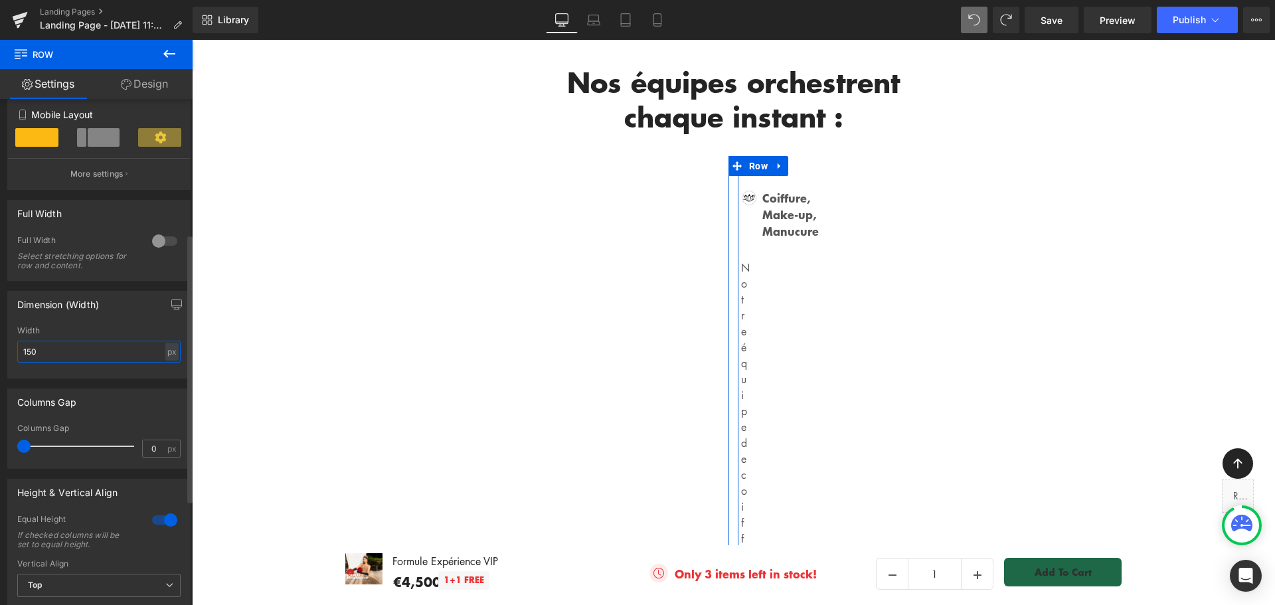
type input "1500"
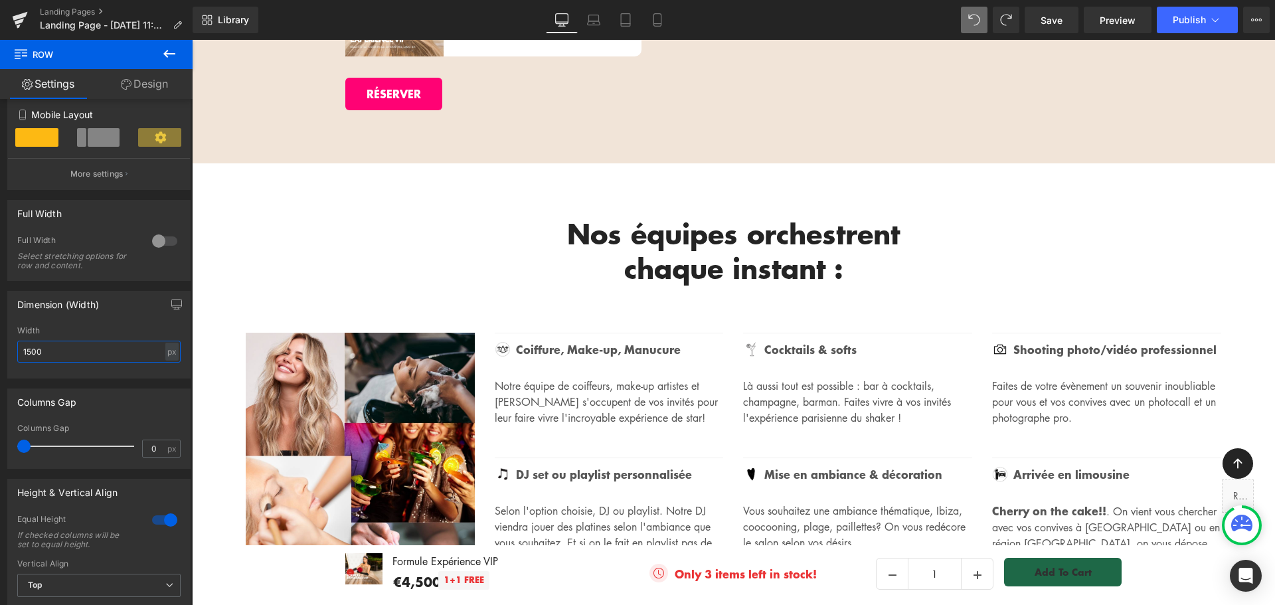
scroll to position [2369, 0]
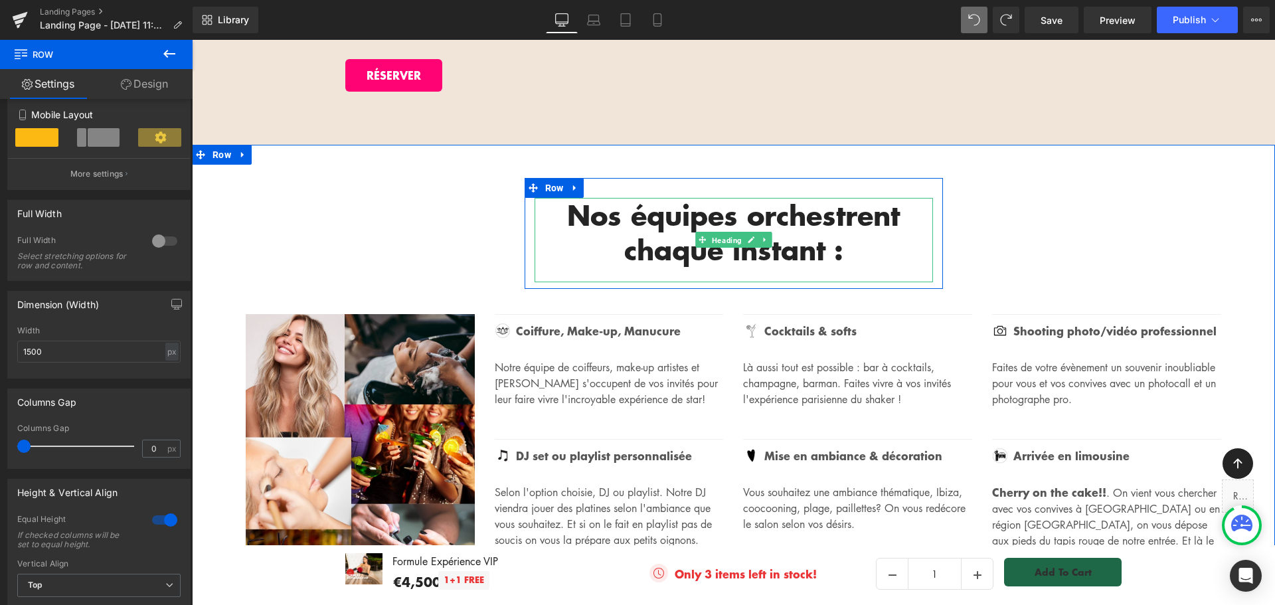
click at [737, 232] on span "Heading" at bounding box center [726, 240] width 35 height 16
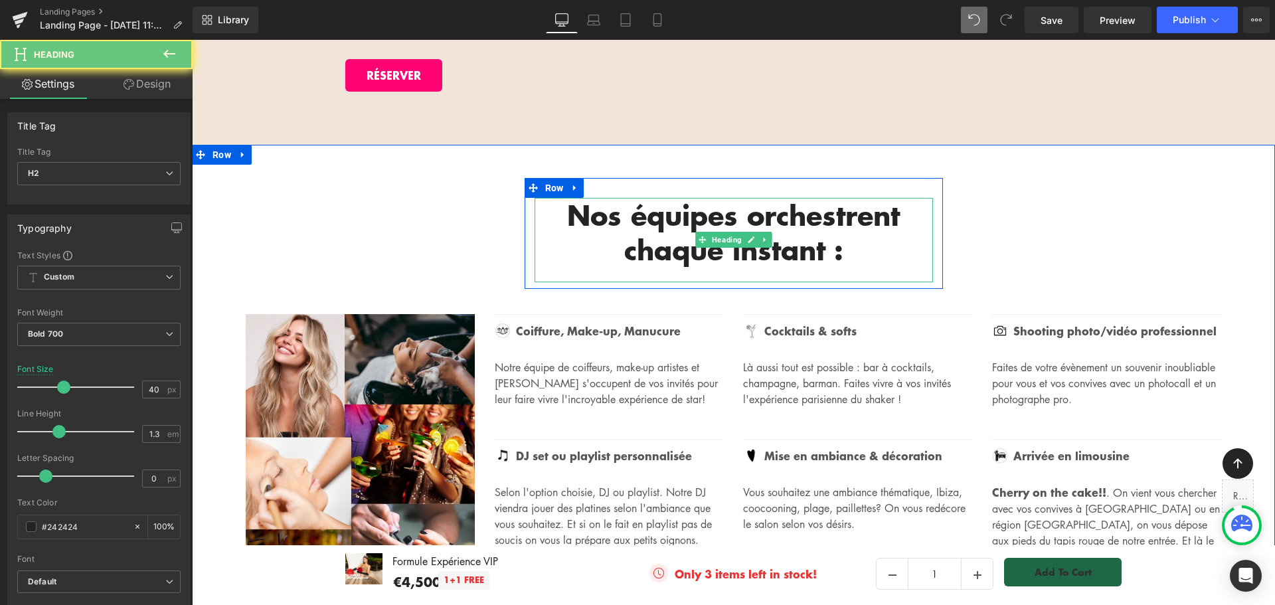
click at [827, 211] on h2 "Nos équipes orchestrent chaque instant :" at bounding box center [734, 232] width 399 height 69
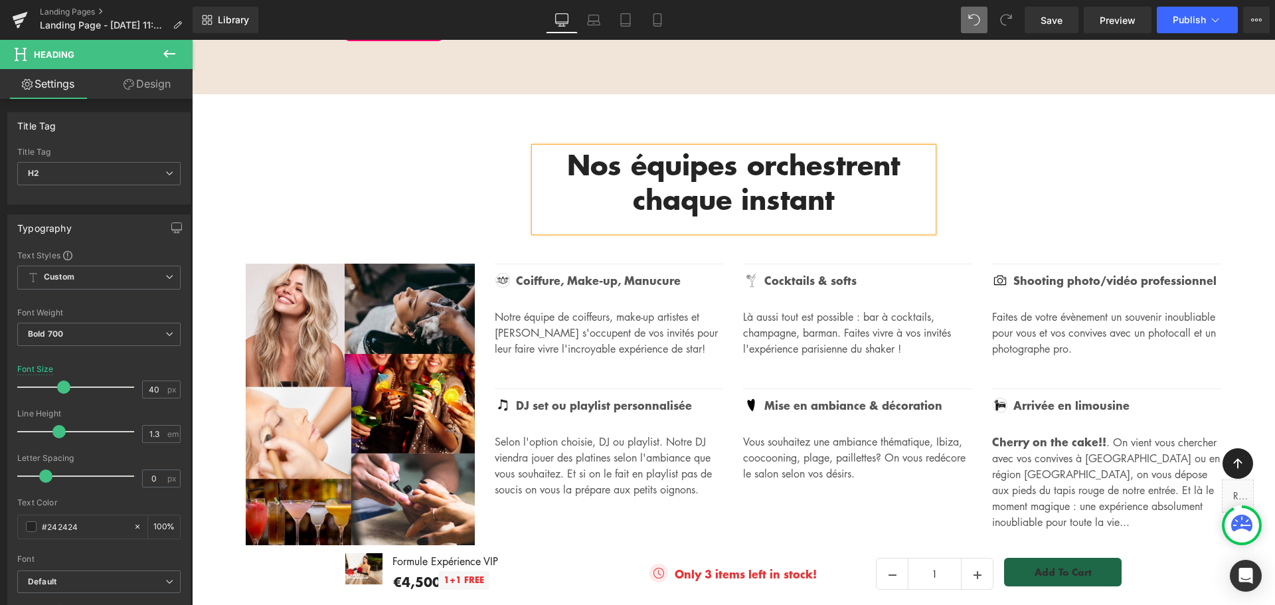
scroll to position [2502, 0]
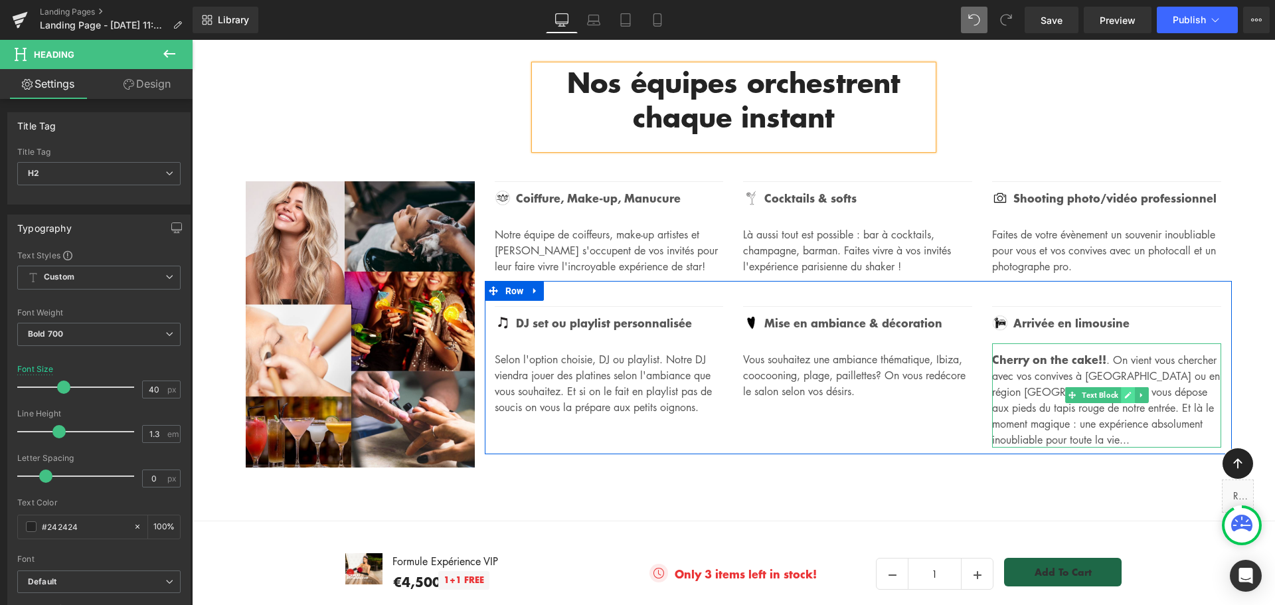
click at [1125, 391] on icon at bounding box center [1128, 395] width 7 height 8
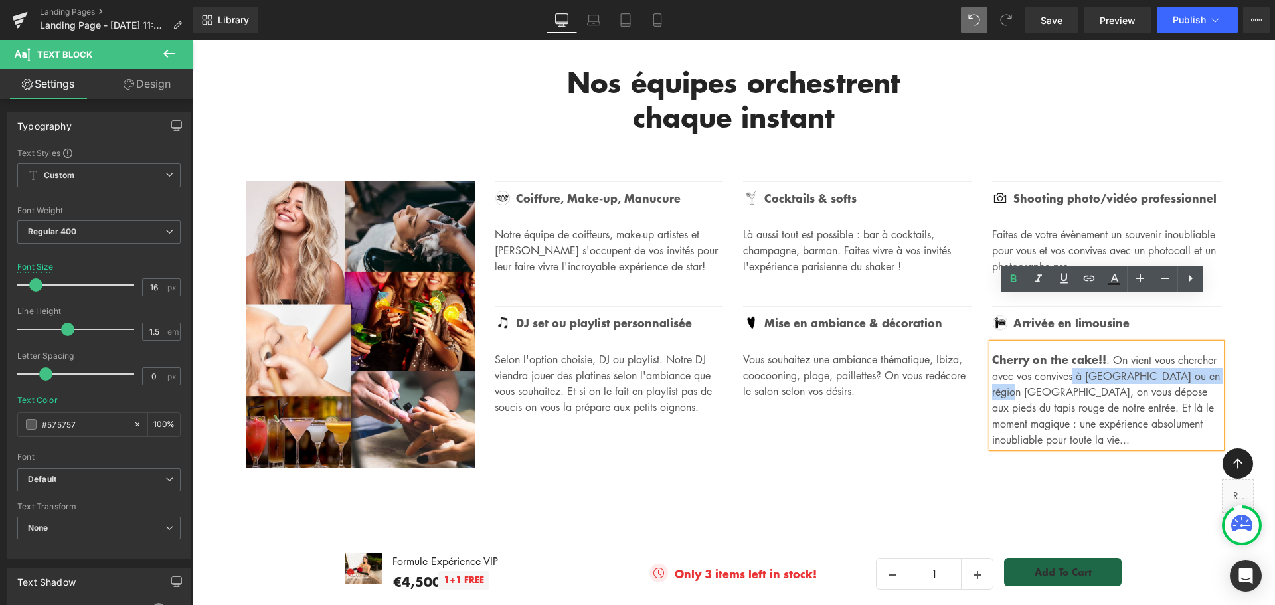
drag, startPoint x: 1075, startPoint y: 327, endPoint x: 1036, endPoint y: 345, distance: 43.4
click at [1036, 351] on p "Cherry on the cake!! . On vient vous chercher avec vos convives à Paris ou en r…" at bounding box center [1106, 399] width 229 height 96
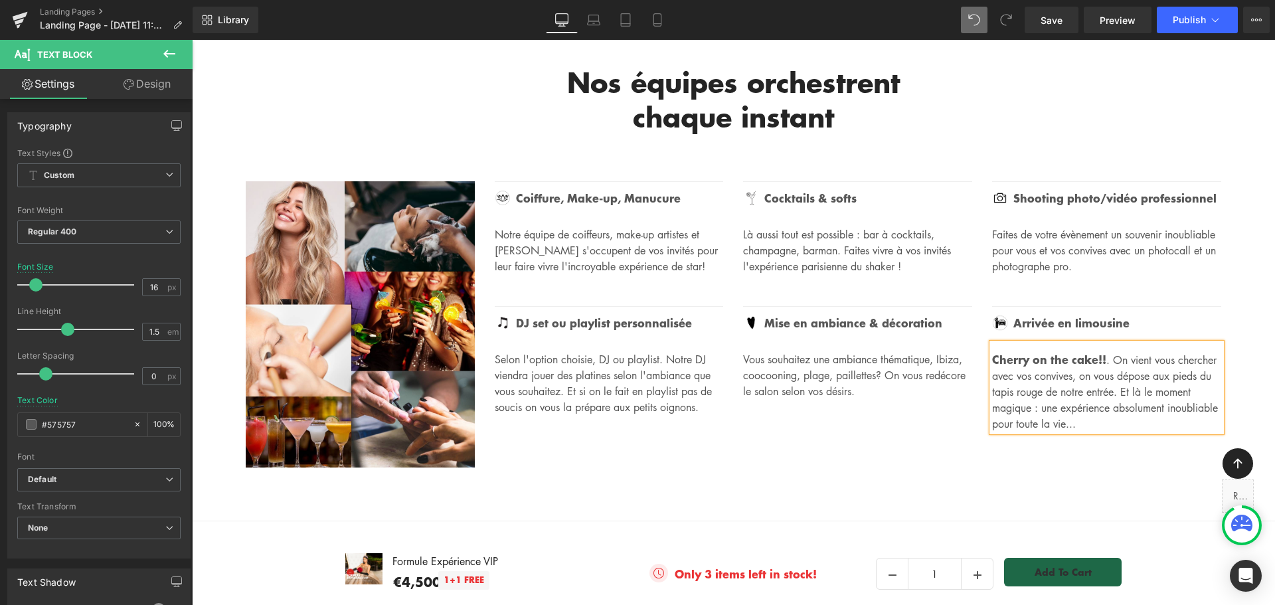
click at [1147, 379] on p "Cherry on the cake!! . On vient vous chercher avec vos convives, on vous dépose…" at bounding box center [1106, 391] width 229 height 80
click at [884, 413] on div "Image Coiffure, Make-up, Manucure Text Block Icon List Notre équipe de coiffeur…" at bounding box center [858, 324] width 747 height 286
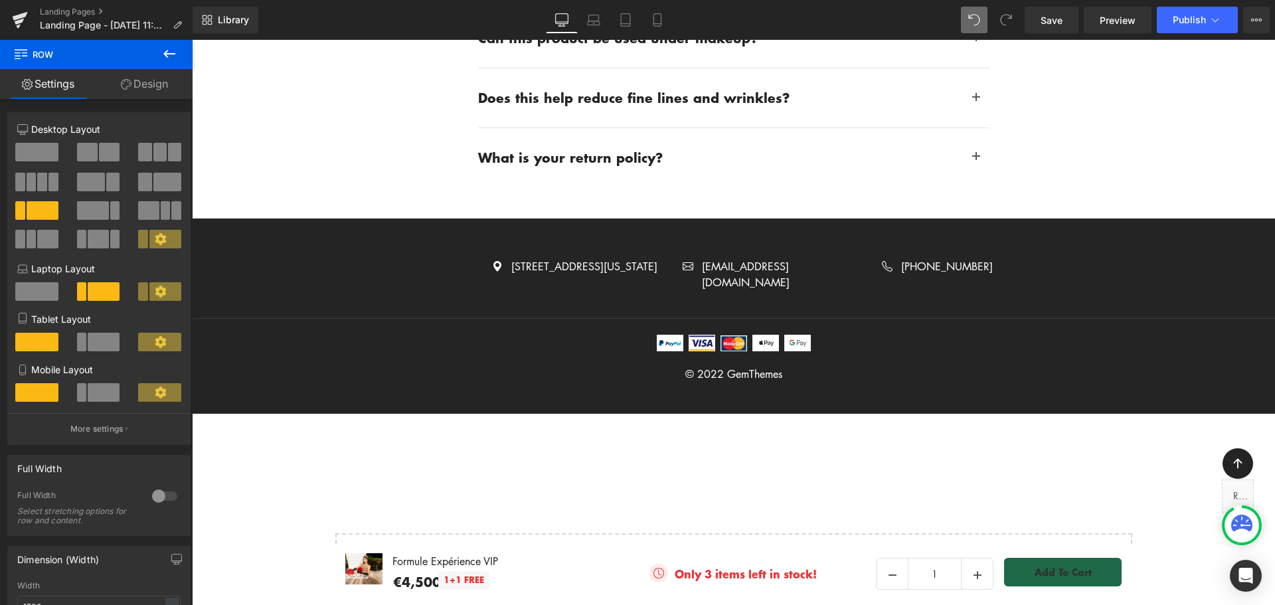
scroll to position [6643, 0]
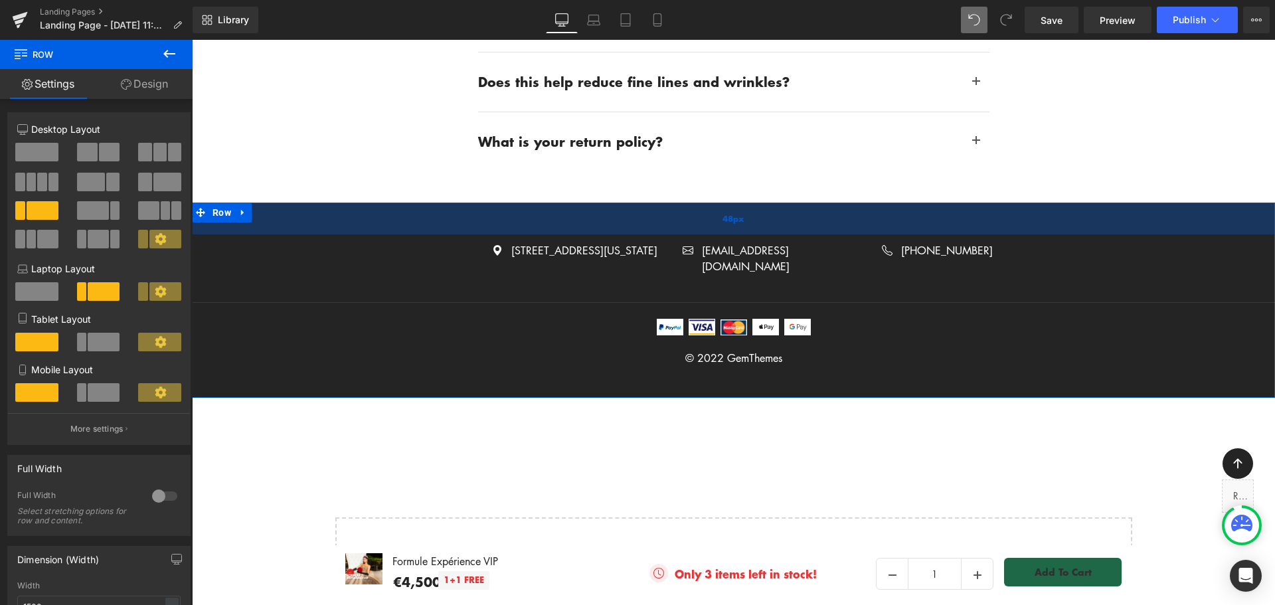
click at [1050, 203] on div "48px" at bounding box center [733, 219] width 1083 height 32
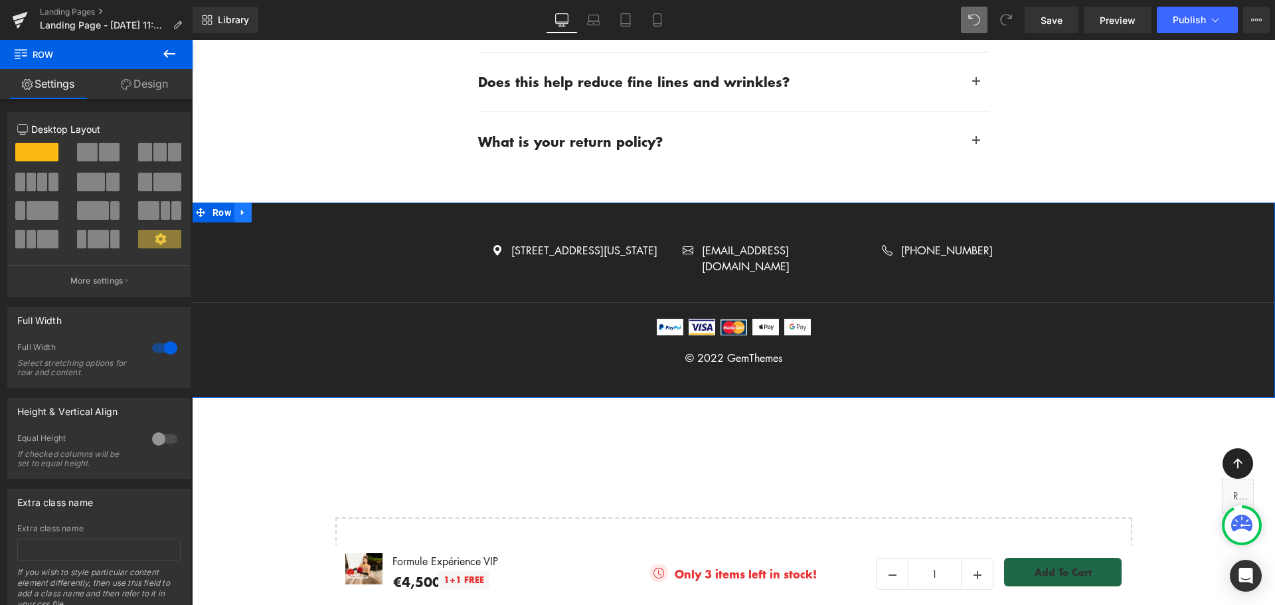
click at [238, 208] on icon at bounding box center [242, 213] width 9 height 10
click at [273, 208] on icon at bounding box center [277, 212] width 9 height 9
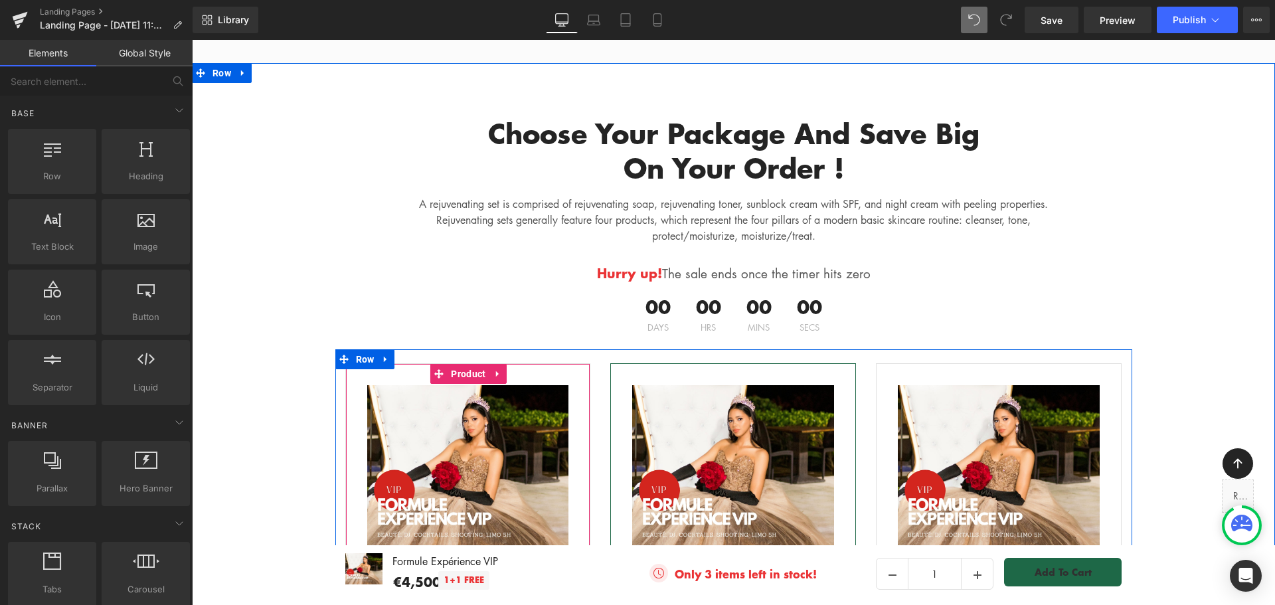
scroll to position [5424, 0]
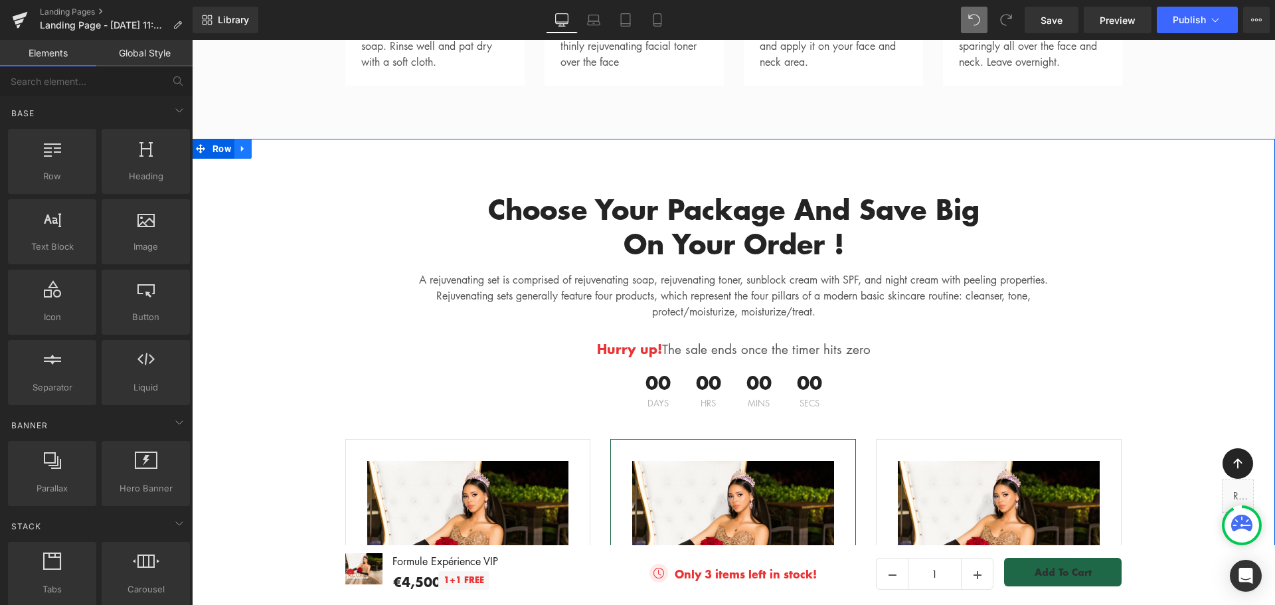
click at [239, 143] on icon at bounding box center [242, 148] width 9 height 10
click at [273, 144] on icon at bounding box center [277, 148] width 9 height 9
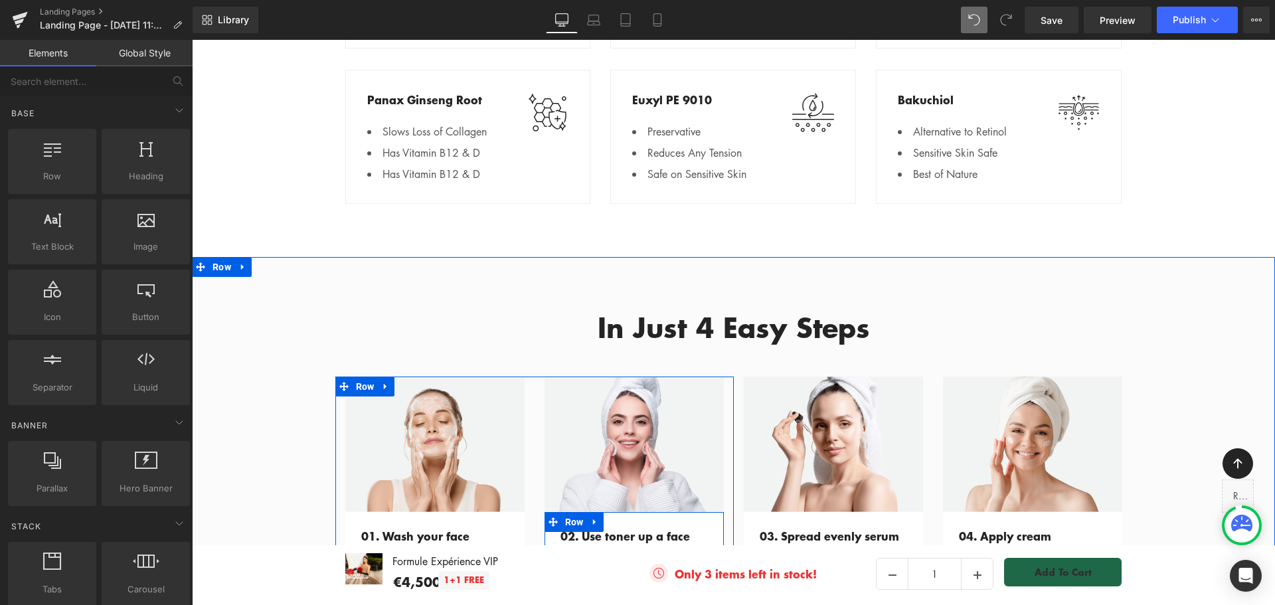
scroll to position [4893, 0]
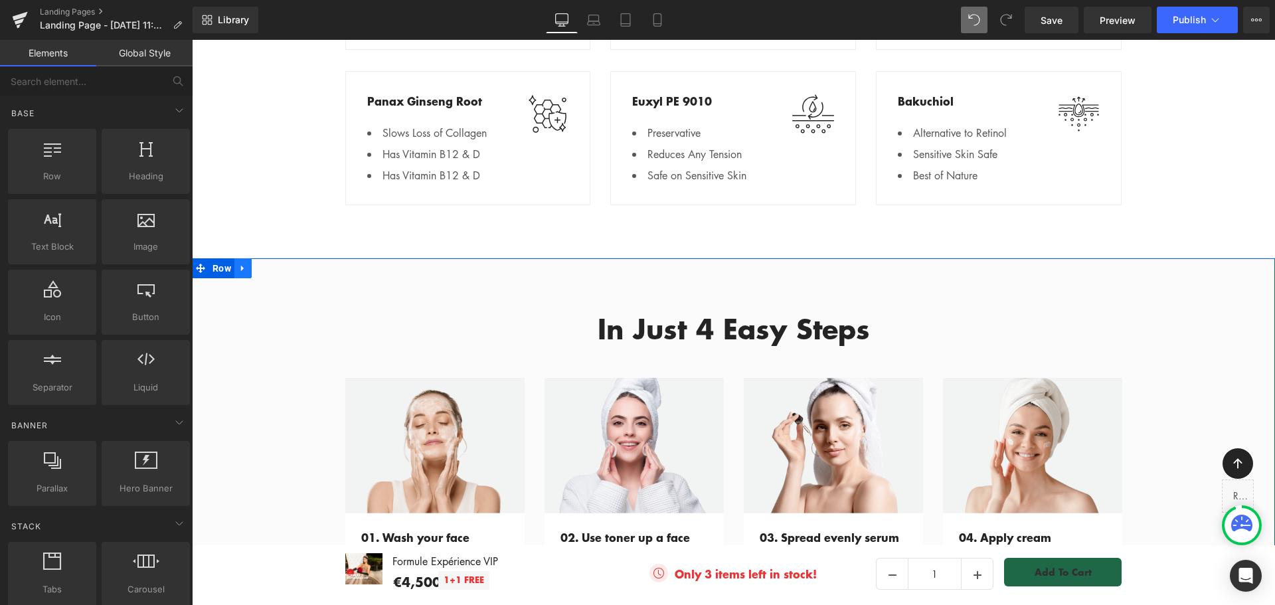
click at [241, 266] on icon at bounding box center [242, 269] width 3 height 6
click at [276, 264] on icon at bounding box center [277, 268] width 9 height 9
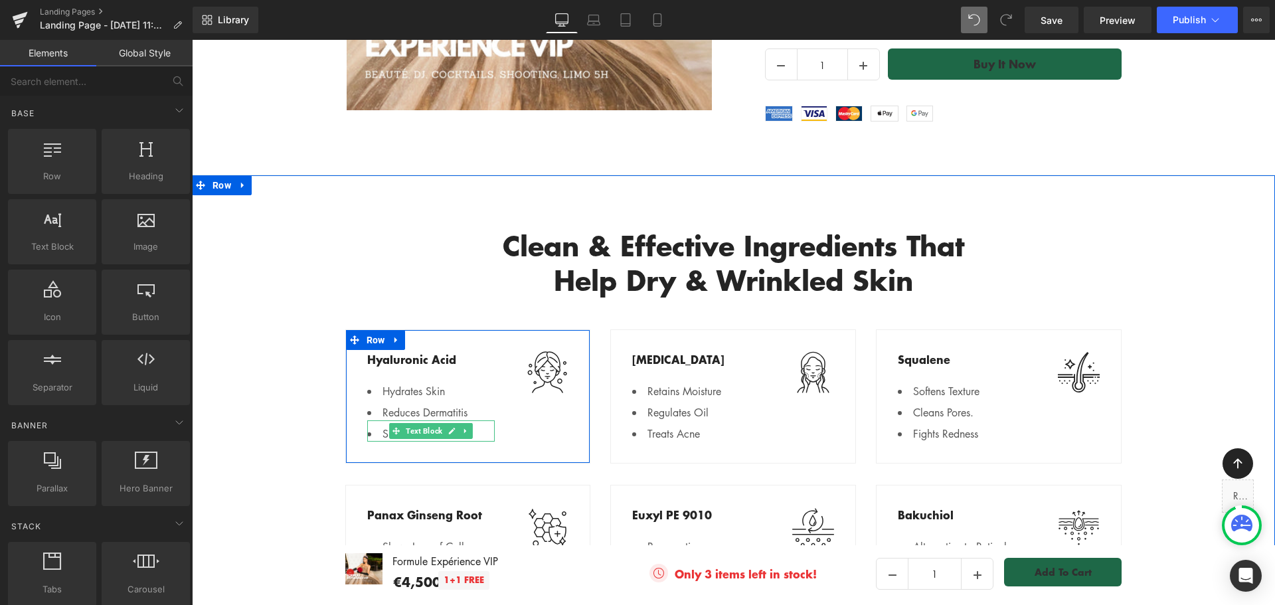
scroll to position [4428, 0]
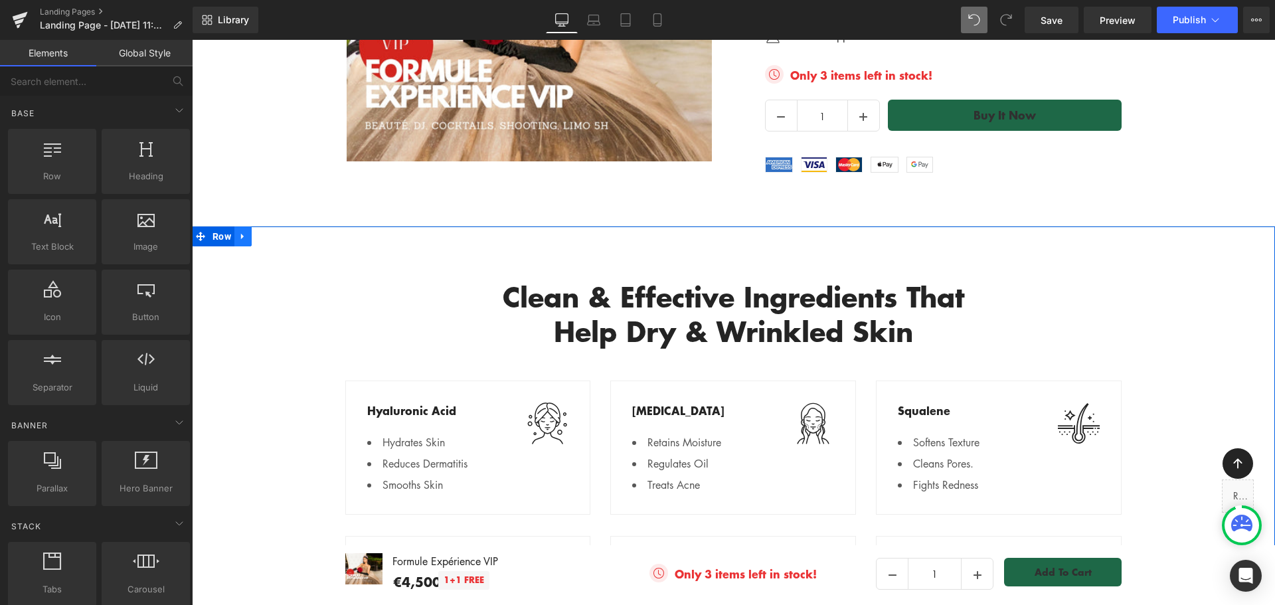
click at [241, 234] on icon at bounding box center [242, 237] width 3 height 6
click at [273, 232] on icon at bounding box center [277, 236] width 9 height 9
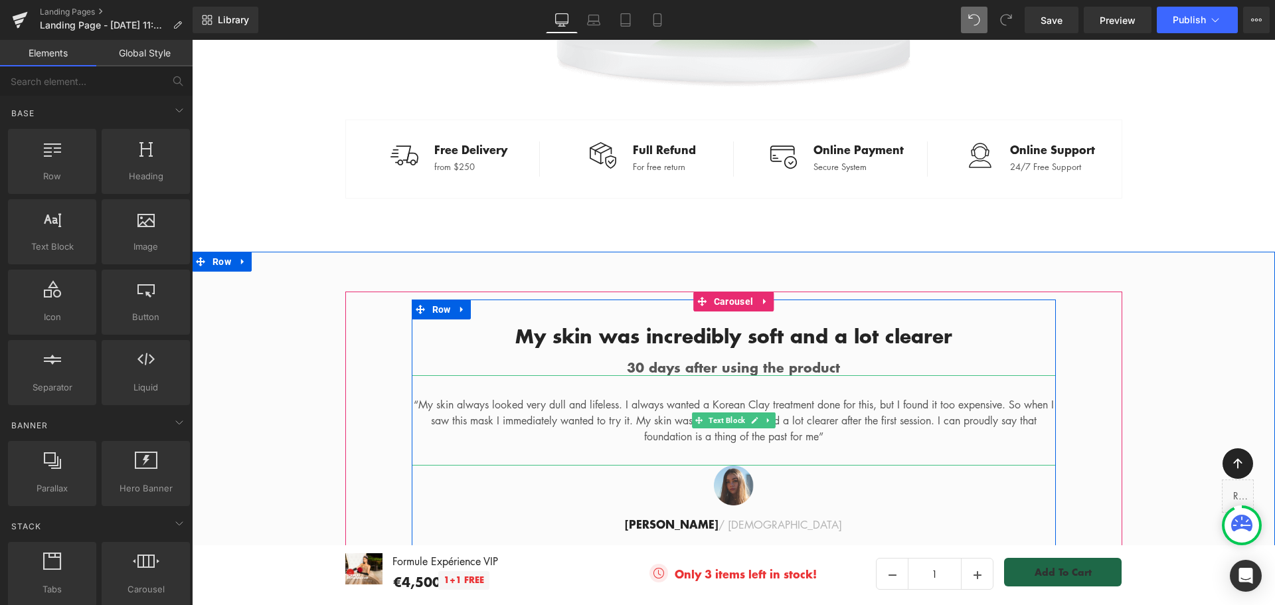
scroll to position [3365, 0]
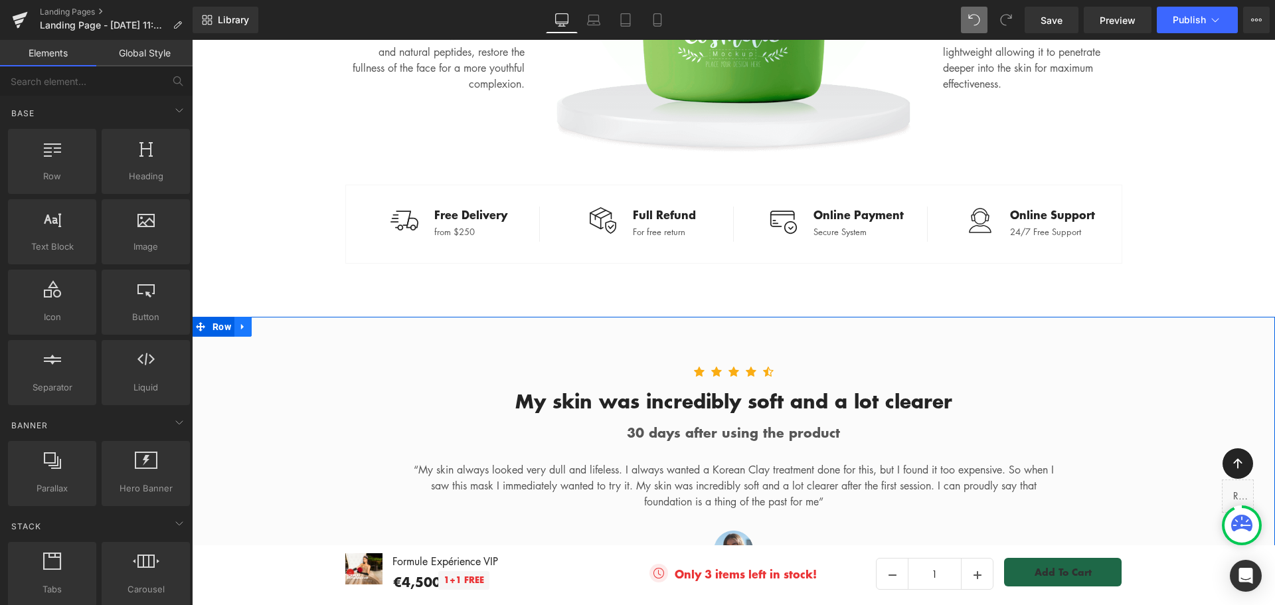
click at [241, 324] on icon at bounding box center [242, 327] width 3 height 6
click at [273, 322] on icon at bounding box center [277, 326] width 9 height 9
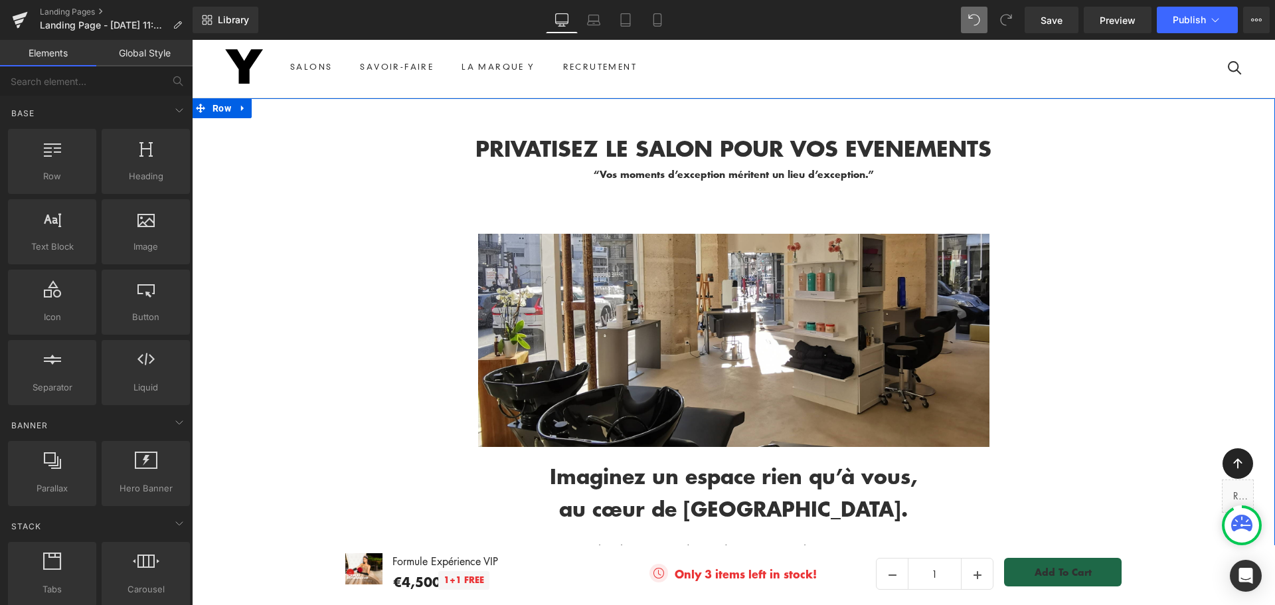
scroll to position [0, 0]
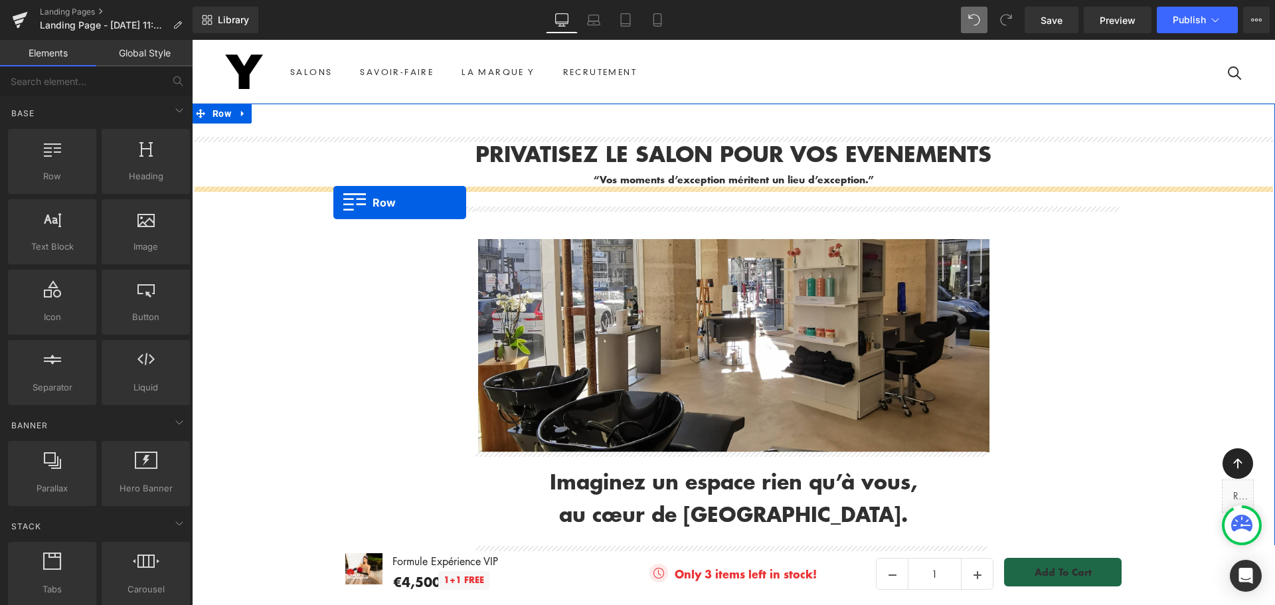
drag, startPoint x: 199, startPoint y: 272, endPoint x: 333, endPoint y: 203, distance: 150.9
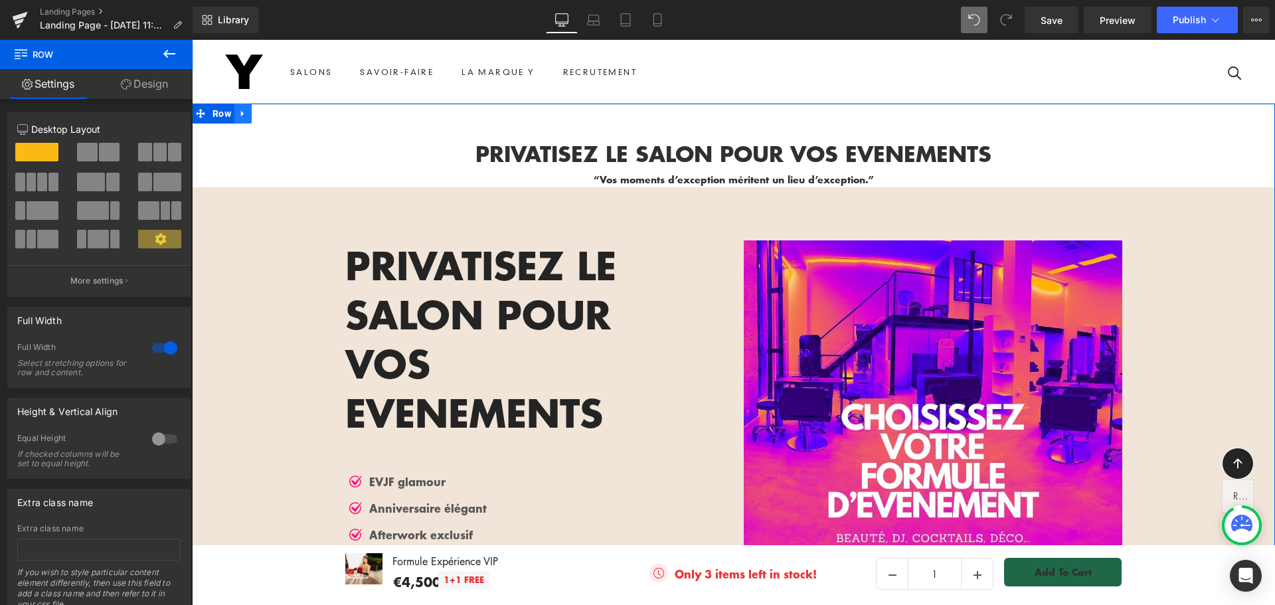
click at [244, 119] on link at bounding box center [242, 114] width 17 height 20
click at [273, 117] on icon at bounding box center [277, 113] width 9 height 9
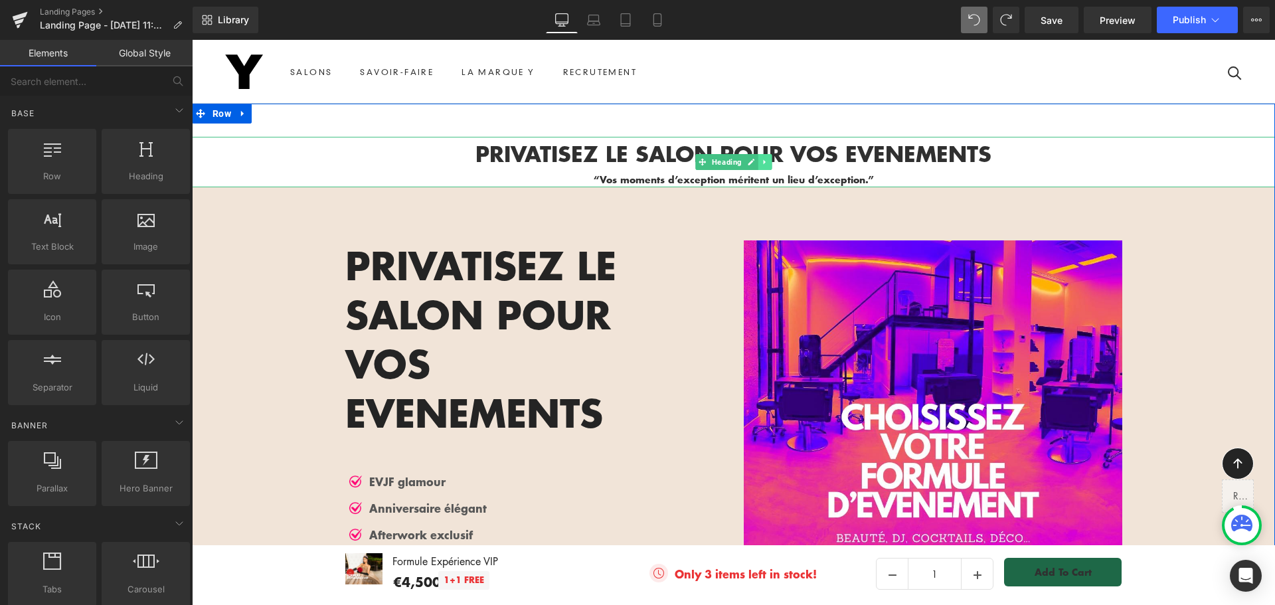
click at [761, 161] on icon at bounding box center [764, 162] width 7 height 8
click at [769, 161] on icon at bounding box center [772, 162] width 7 height 8
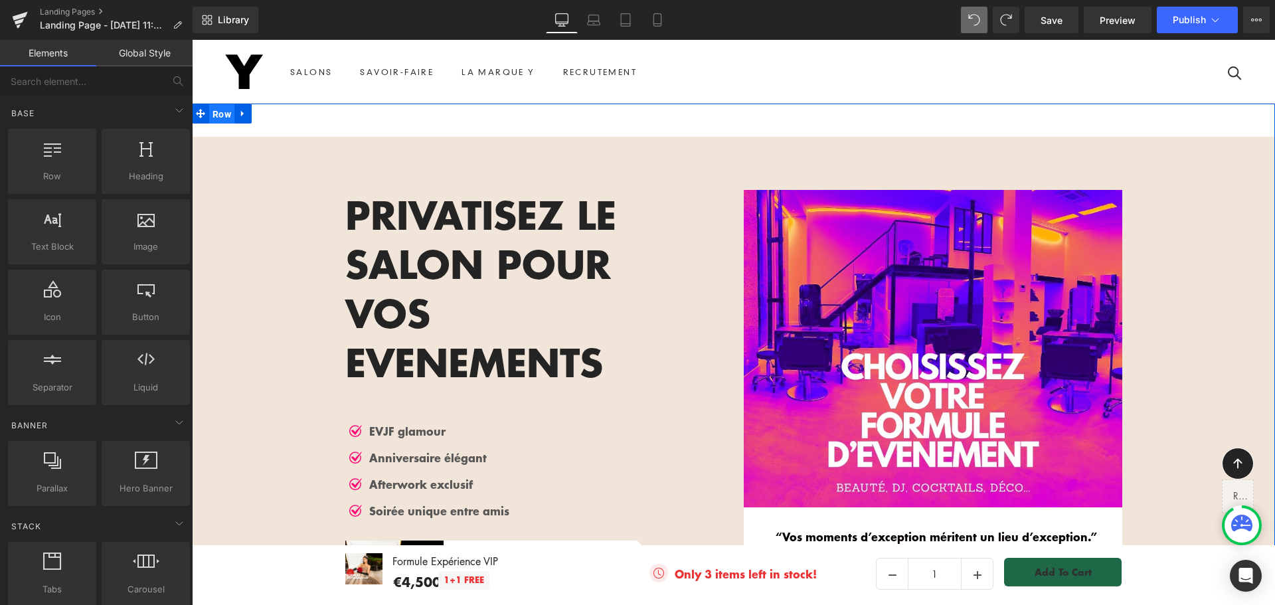
click at [221, 116] on span "Row" at bounding box center [221, 114] width 25 height 20
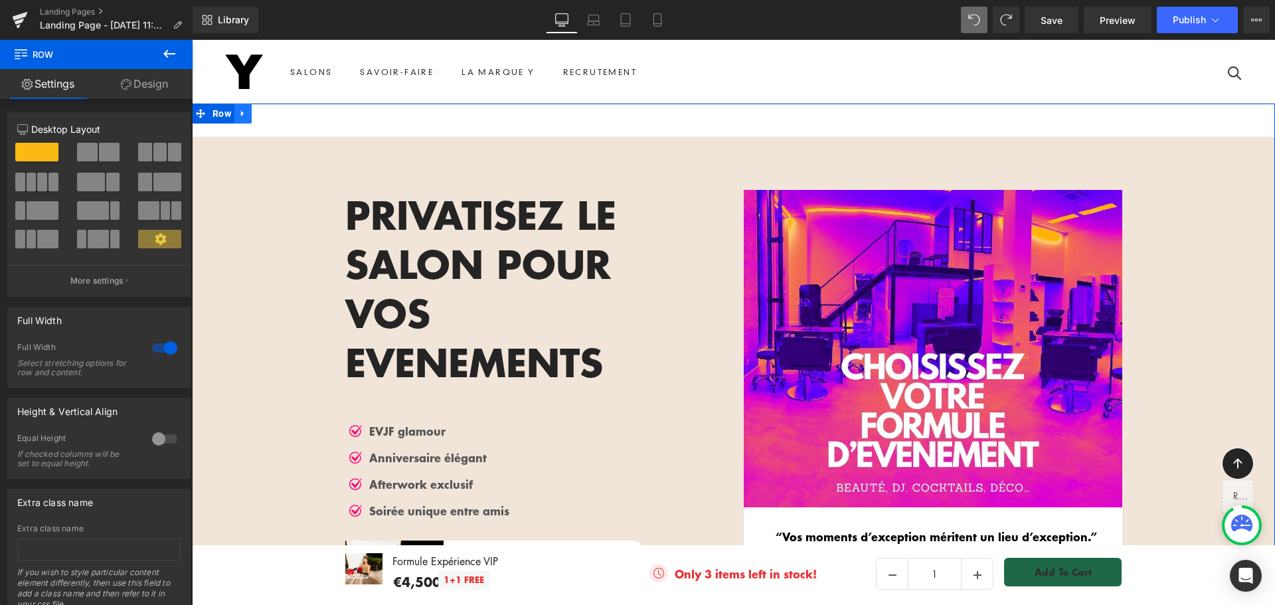
click at [238, 118] on icon at bounding box center [242, 114] width 9 height 10
click at [274, 114] on icon at bounding box center [277, 113] width 9 height 9
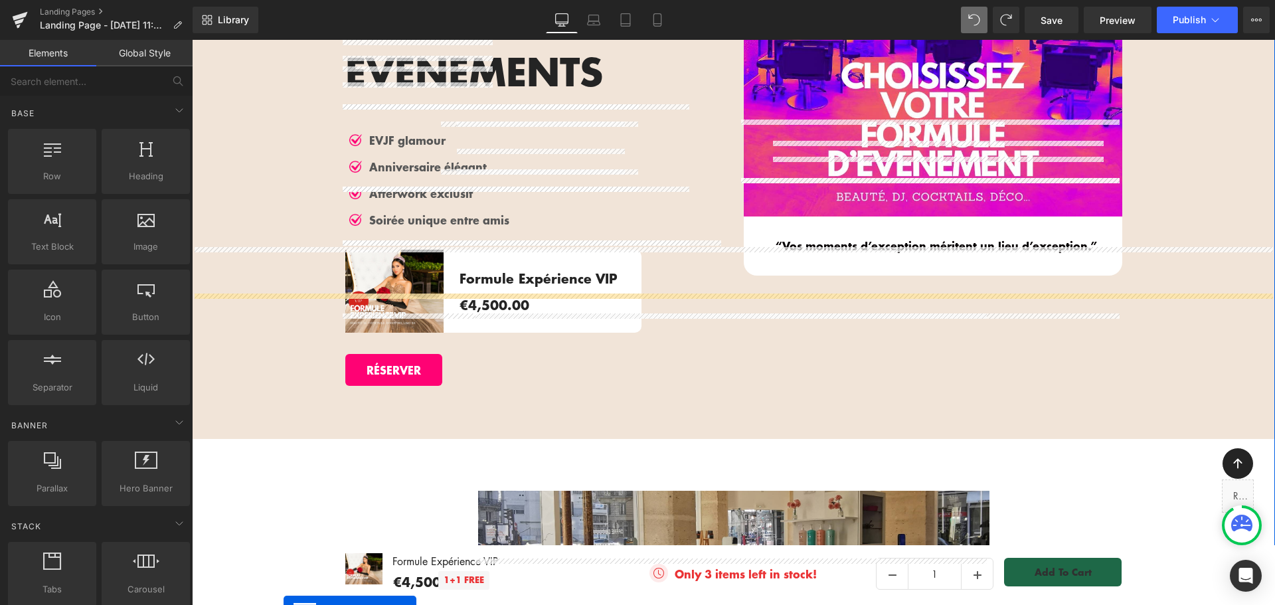
scroll to position [279, 0]
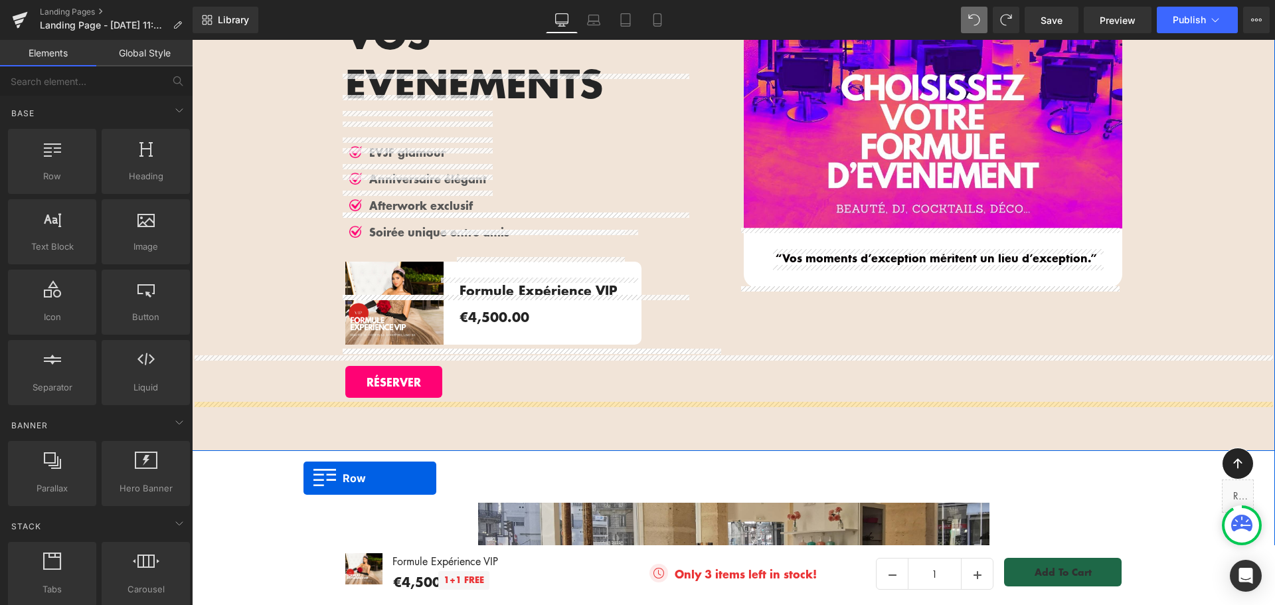
drag, startPoint x: 202, startPoint y: 234, endPoint x: 304, endPoint y: 478, distance: 264.7
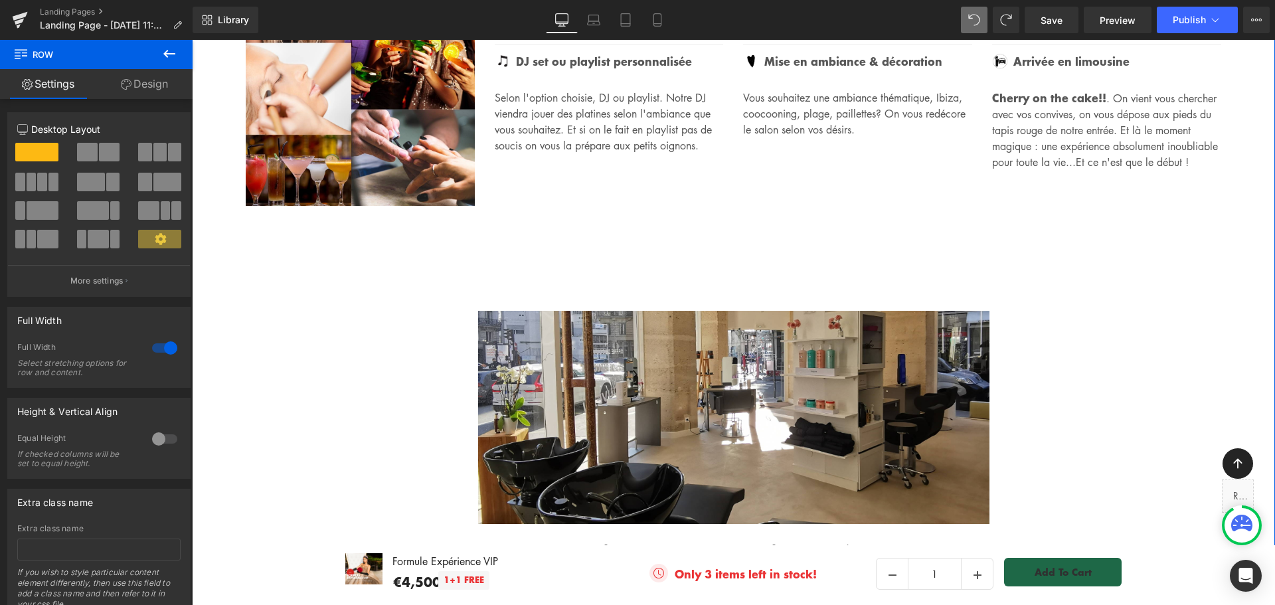
scroll to position [930, 0]
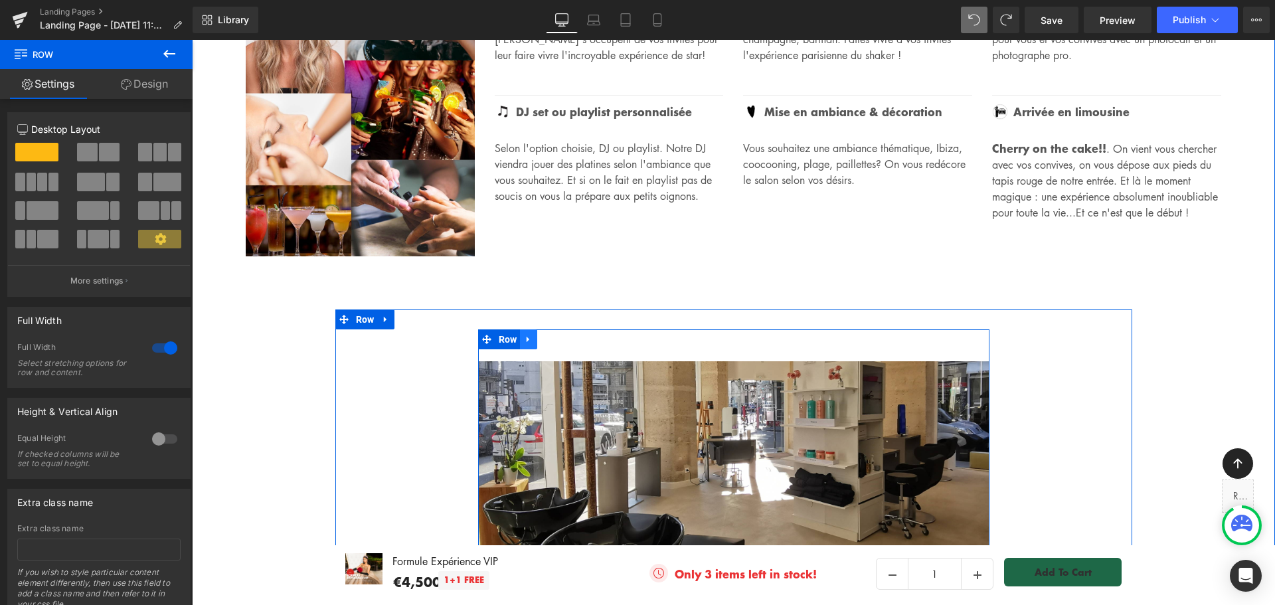
click at [524, 334] on icon at bounding box center [528, 339] width 9 height 10
click at [562, 335] on icon at bounding box center [563, 339] width 9 height 9
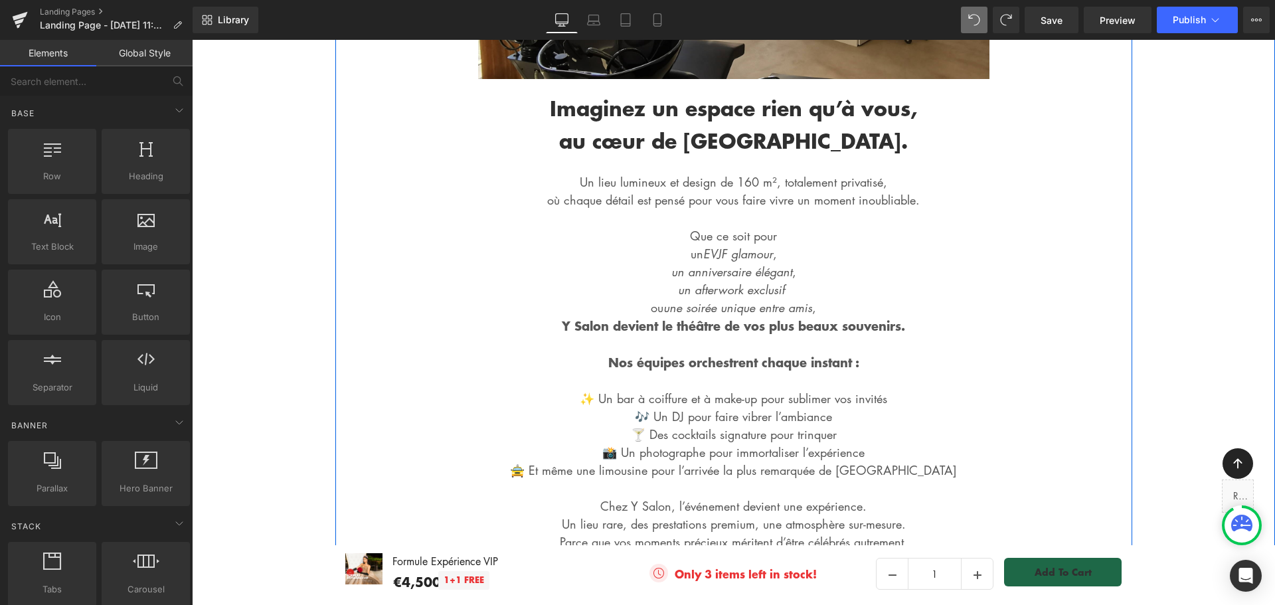
scroll to position [1395, 0]
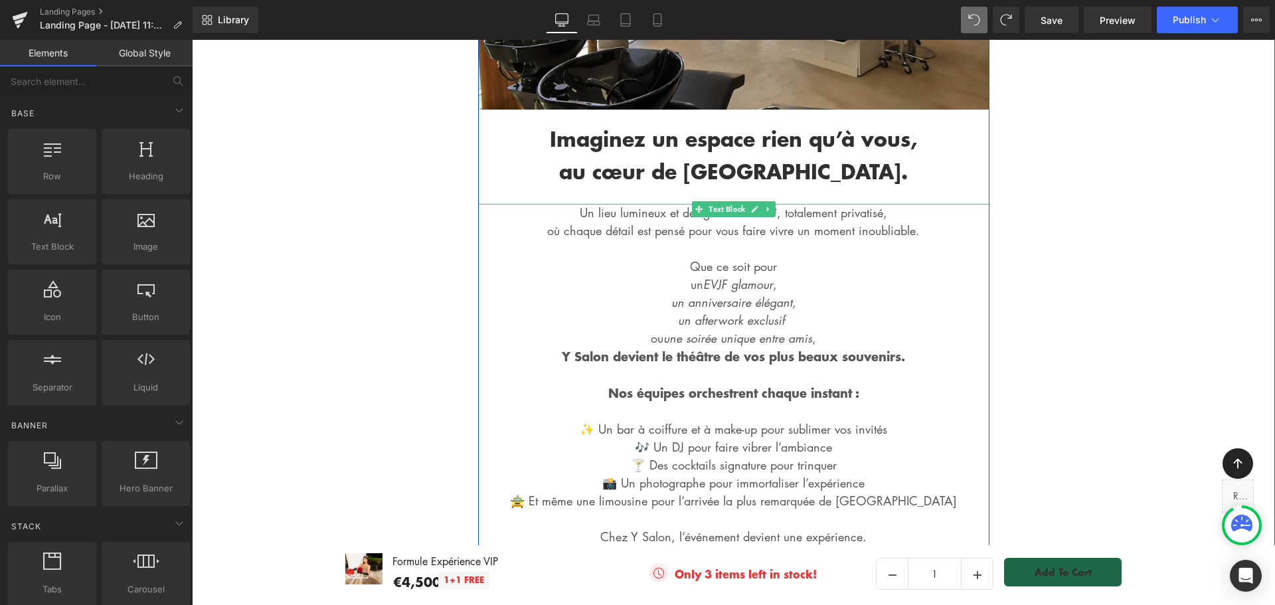
click at [840, 493] on span "🚖 Et même une limousine pour l’arrivée la plus remarquée de Paris" at bounding box center [733, 501] width 447 height 16
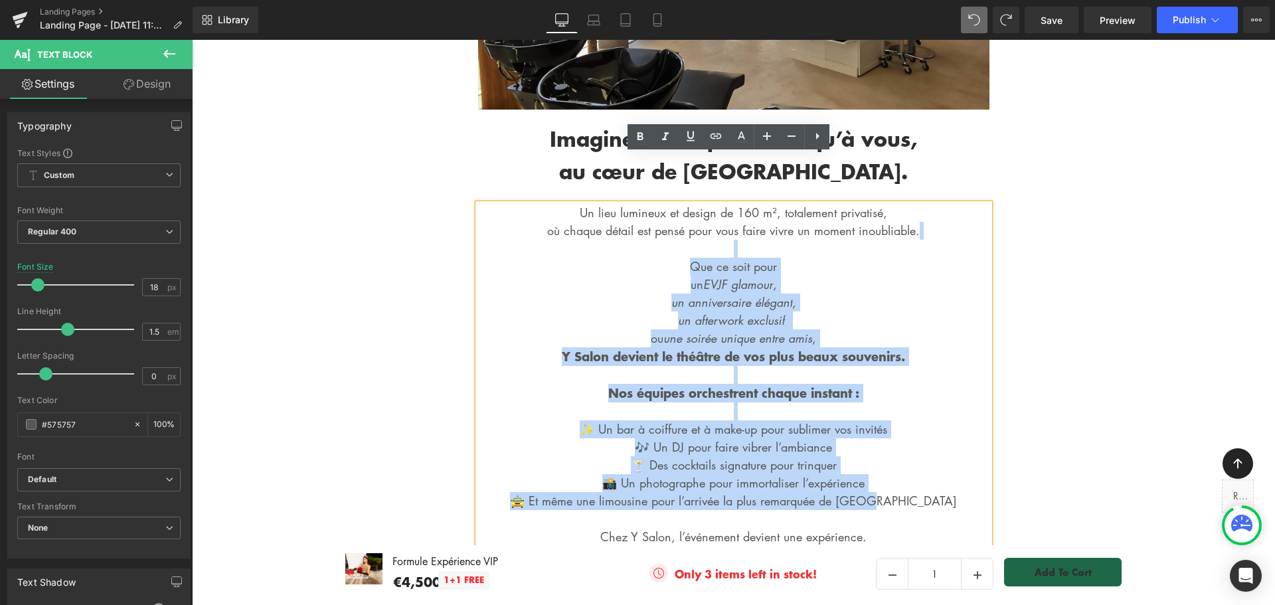
drag, startPoint x: 929, startPoint y: 449, endPoint x: 593, endPoint y: 206, distance: 414.8
click at [593, 206] on p "Un lieu lumineux et design de 160 m², totalement privatisé, où chaque détail es…" at bounding box center [733, 393] width 511 height 378
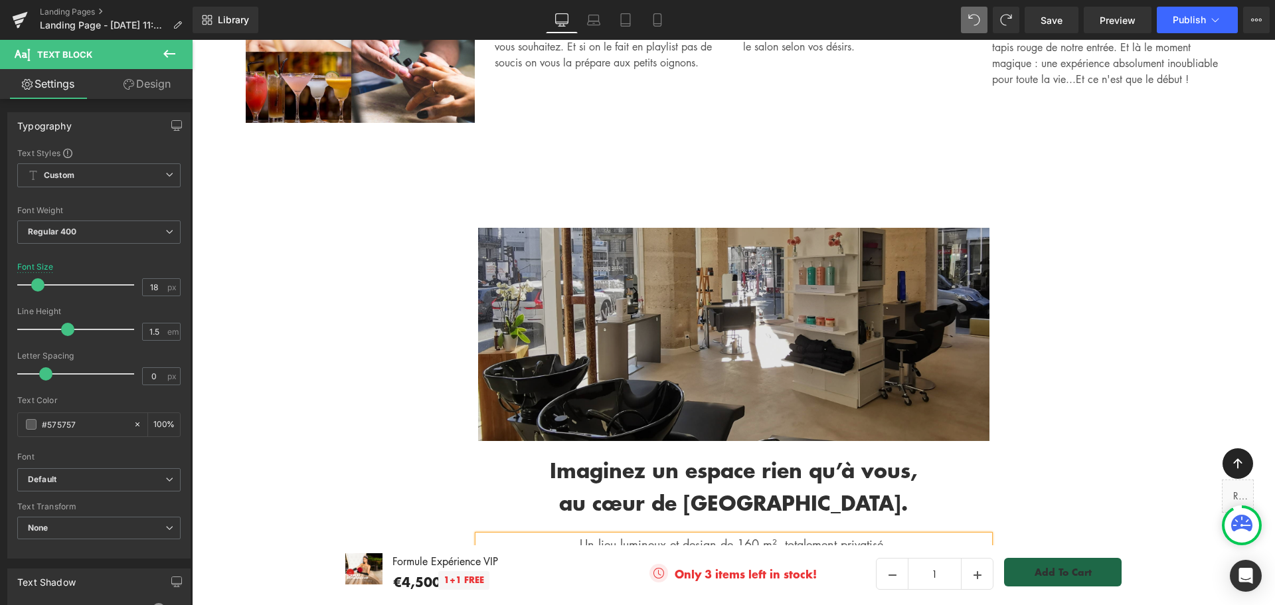
scroll to position [1063, 0]
click at [760, 261] on img at bounding box center [733, 335] width 511 height 213
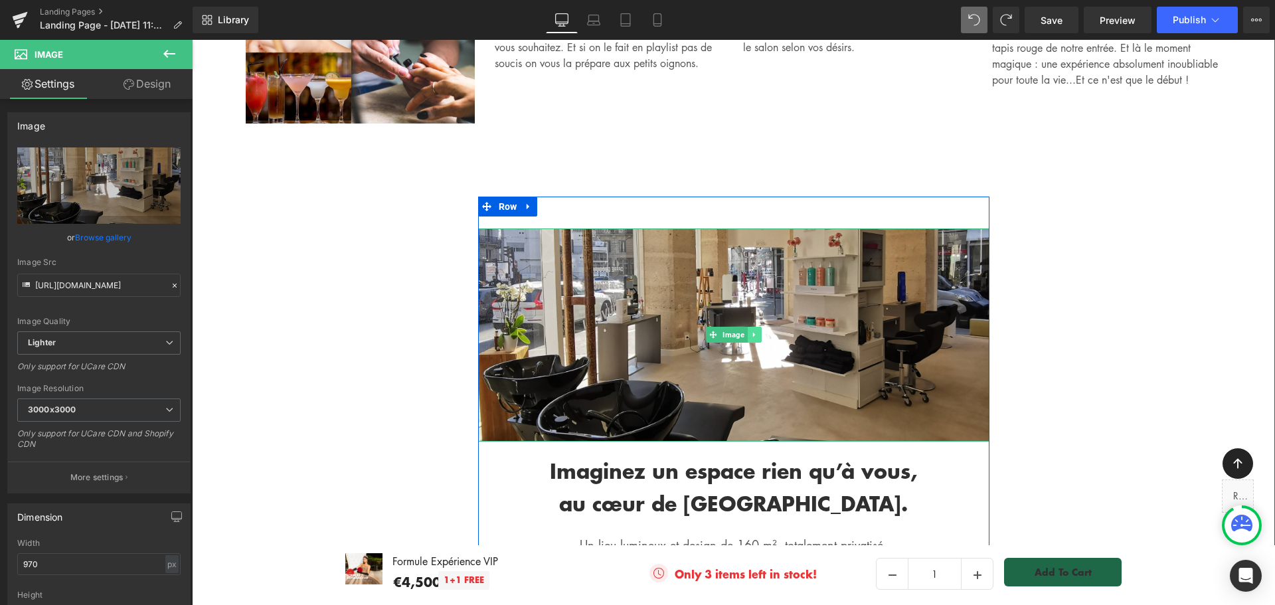
click at [751, 331] on icon at bounding box center [754, 335] width 7 height 8
click at [757, 331] on icon at bounding box center [760, 334] width 7 height 7
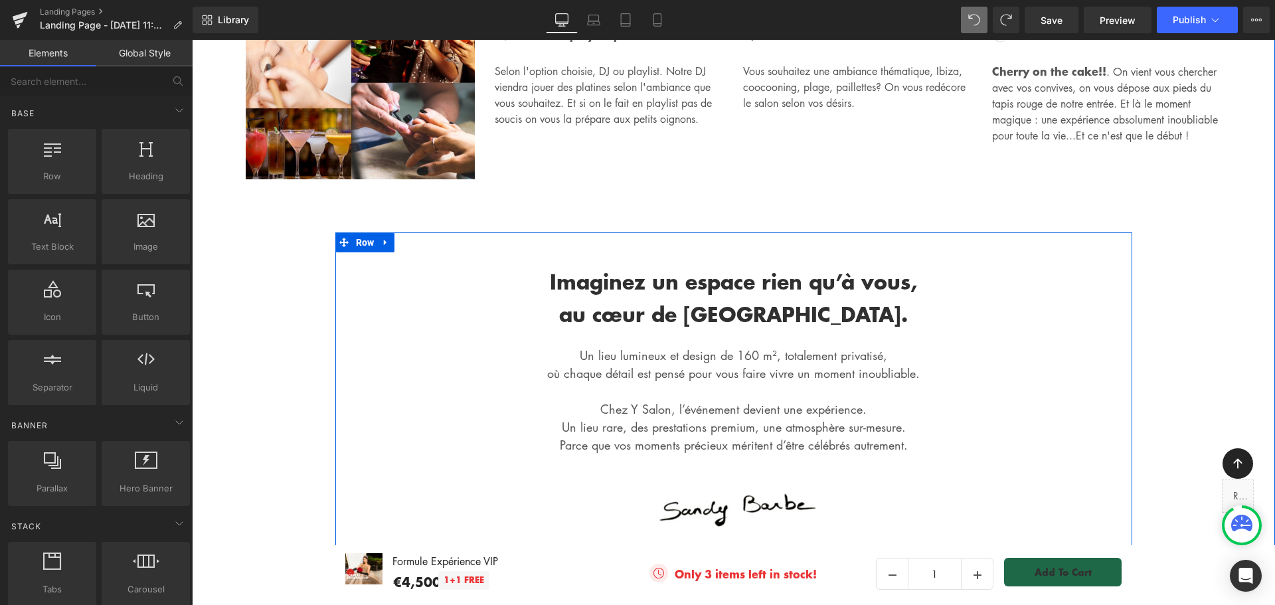
scroll to position [864, 0]
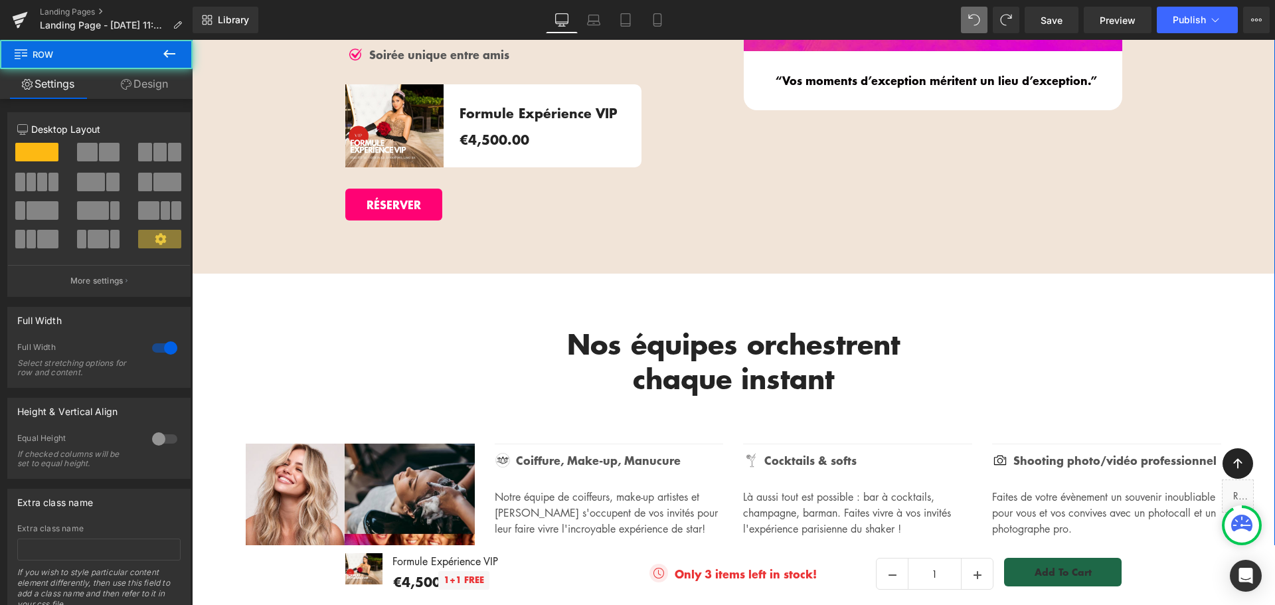
scroll to position [332, 0]
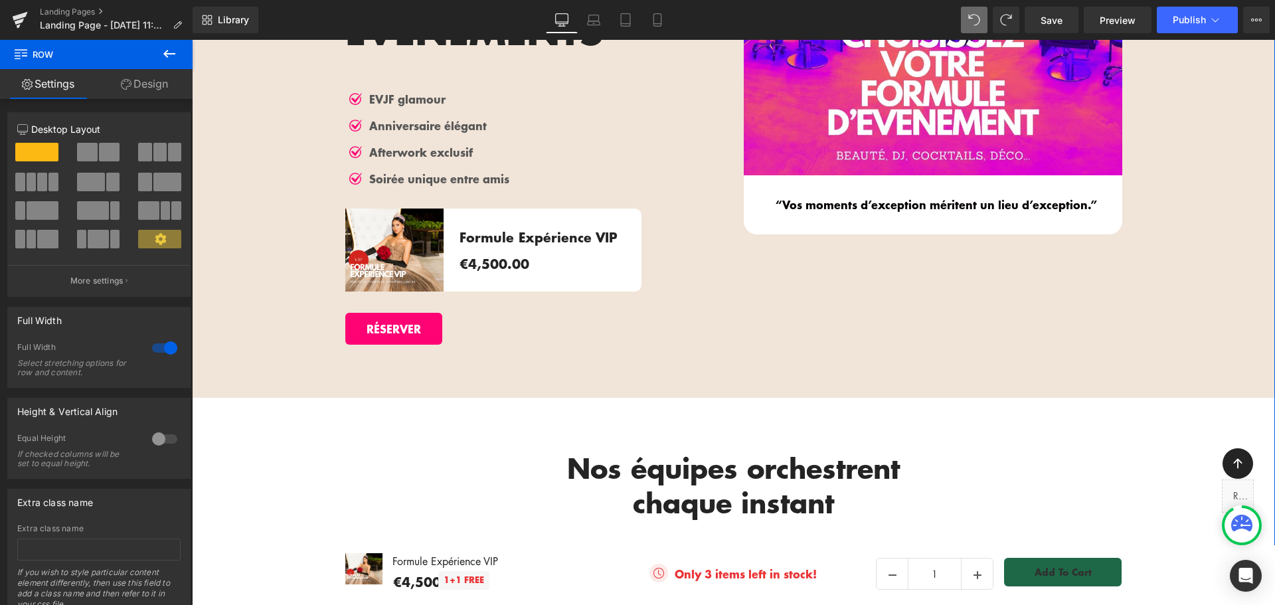
click at [278, 306] on div "PRIVATISEZ LE SALON POUR VOS EVENEMENTS Heading Image EVJF glamour Text Block I…" at bounding box center [733, 101] width 1083 height 593
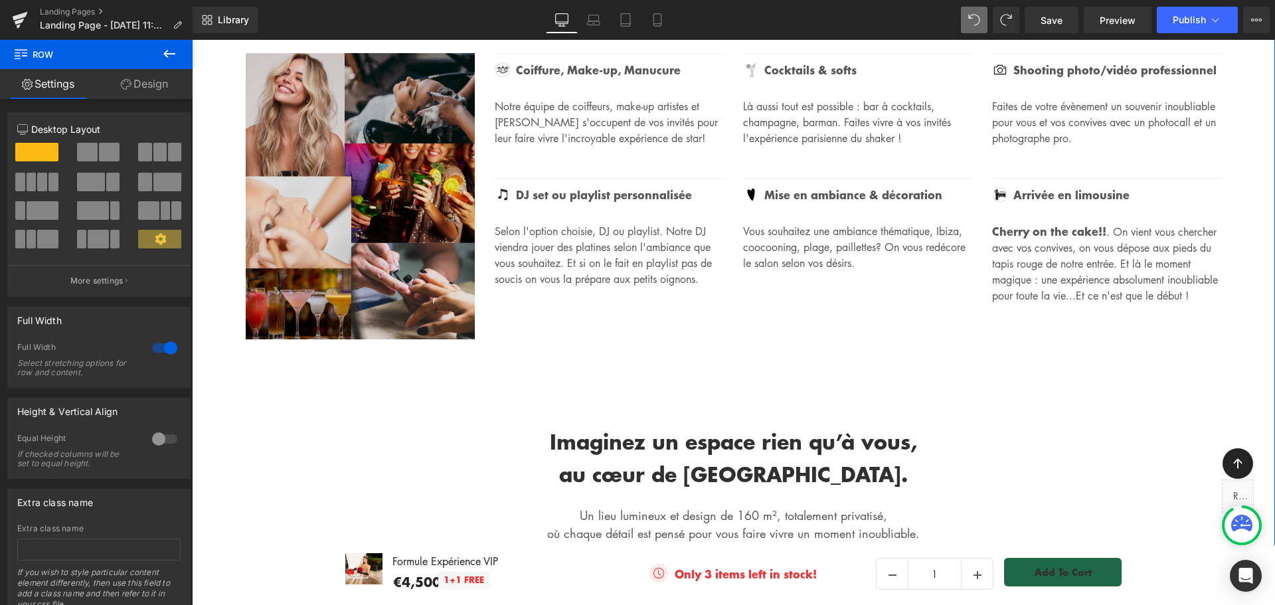
scroll to position [930, 0]
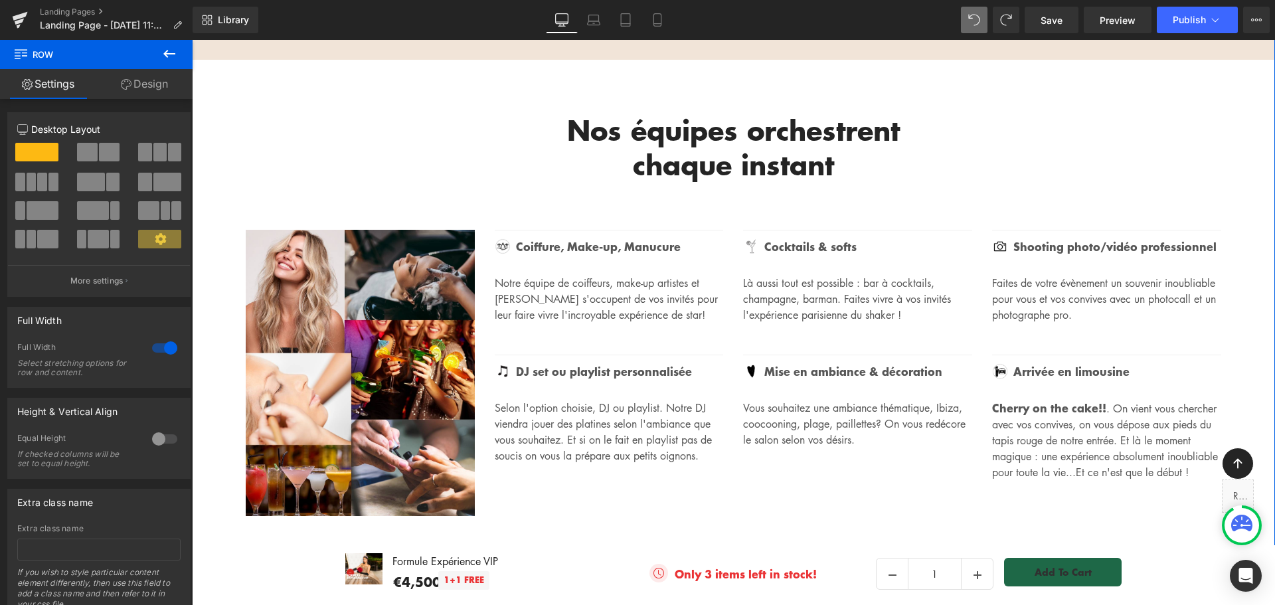
scroll to position [664, 0]
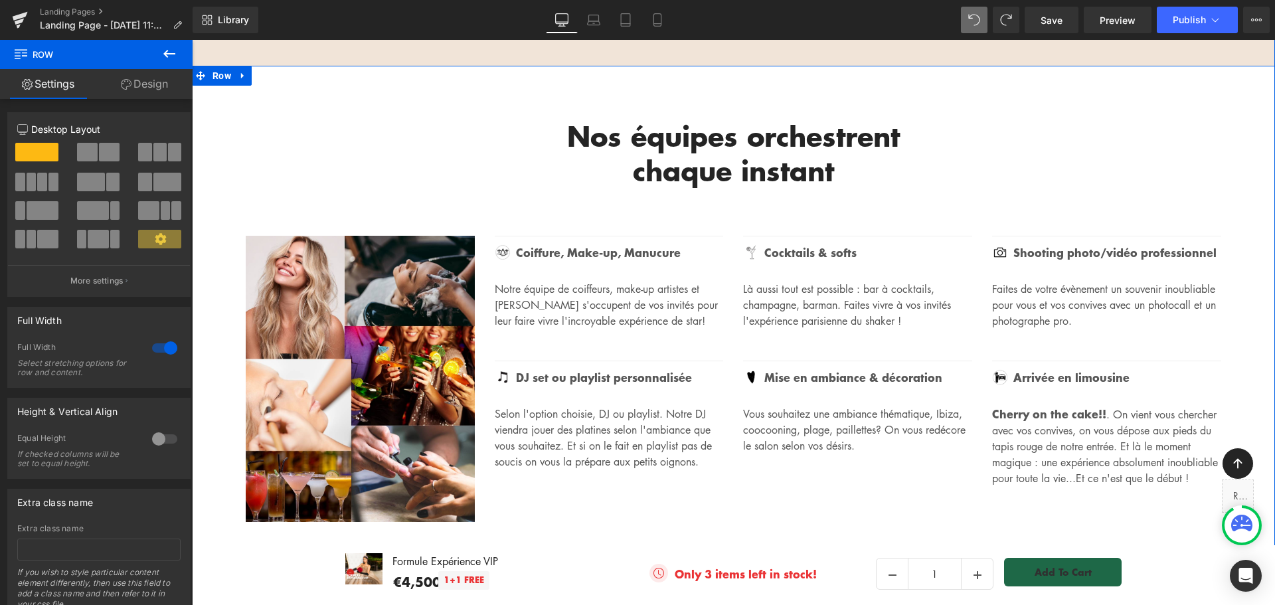
click at [279, 127] on div "Nos équipes orchestrent chaque instant Heading Row Image Row Image Coiffure, Ma…" at bounding box center [733, 313] width 1083 height 429
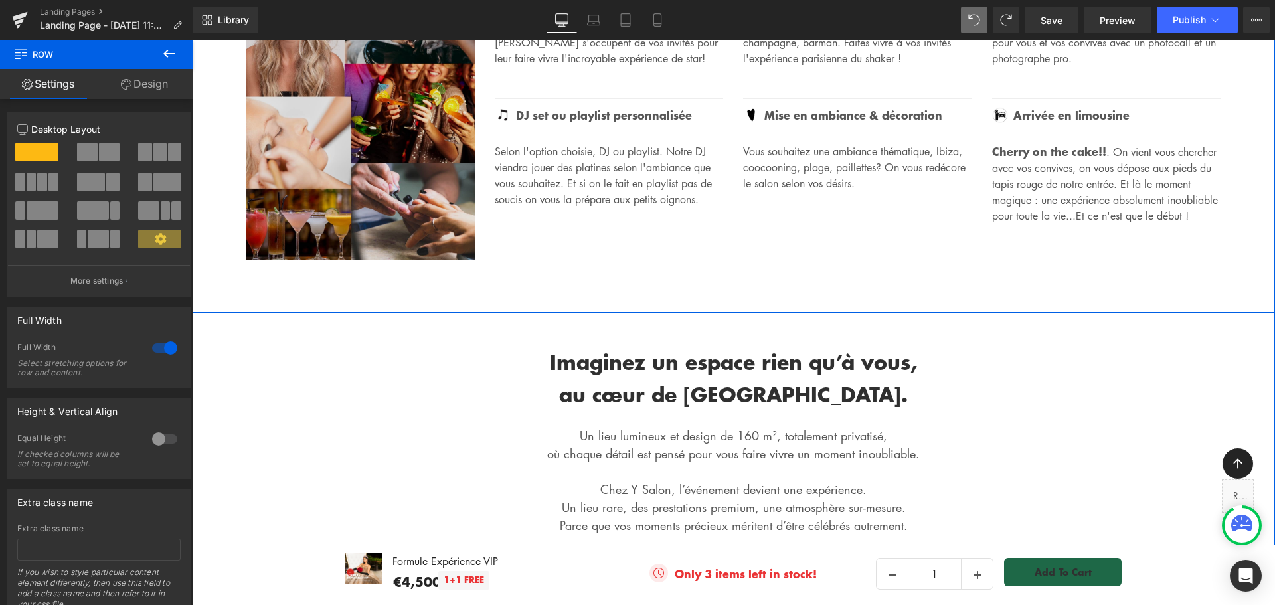
scroll to position [930, 0]
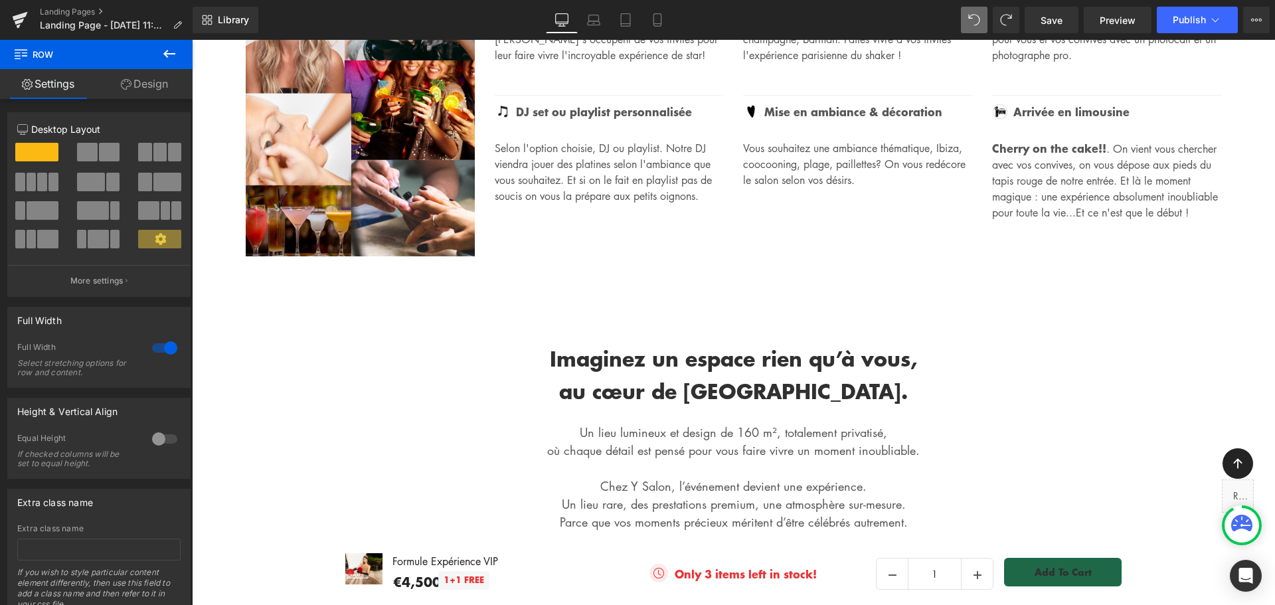
click at [161, 56] on icon at bounding box center [169, 54] width 16 height 16
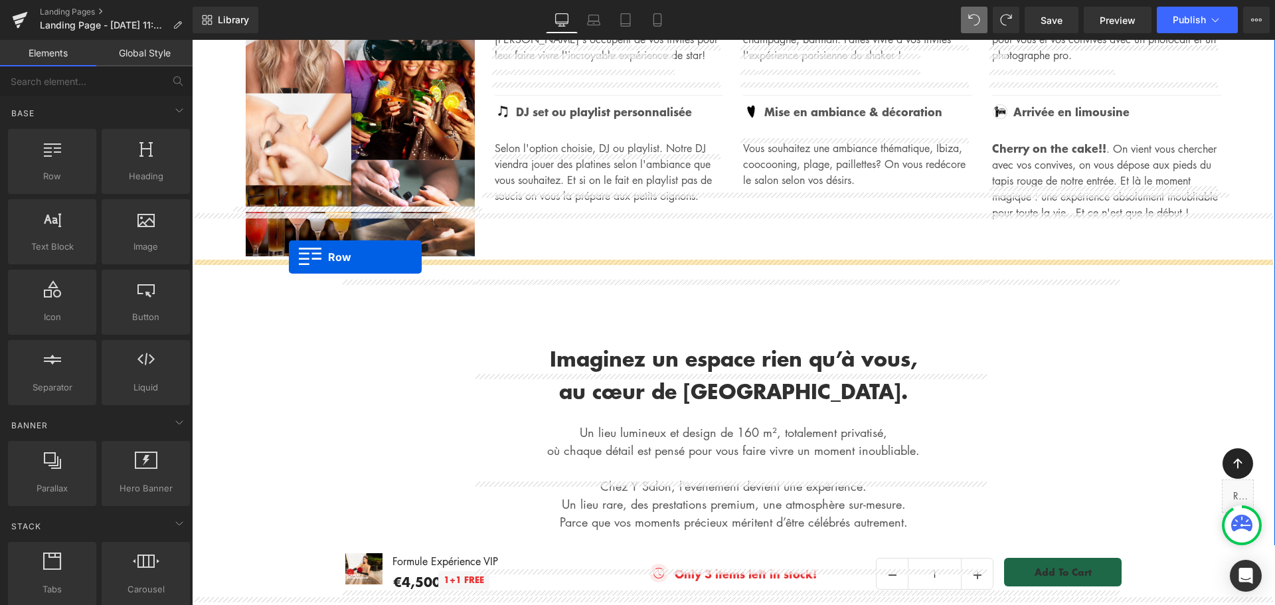
drag, startPoint x: 248, startPoint y: 197, endPoint x: 289, endPoint y: 257, distance: 72.2
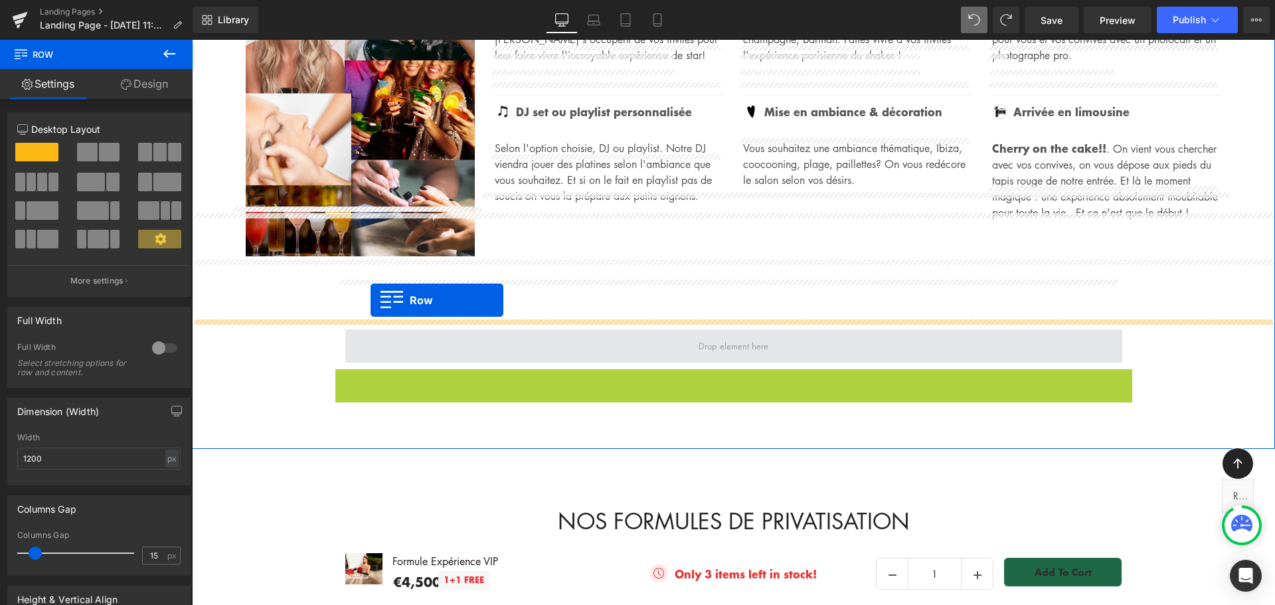
drag, startPoint x: 339, startPoint y: 326, endPoint x: 371, endPoint y: 300, distance: 41.1
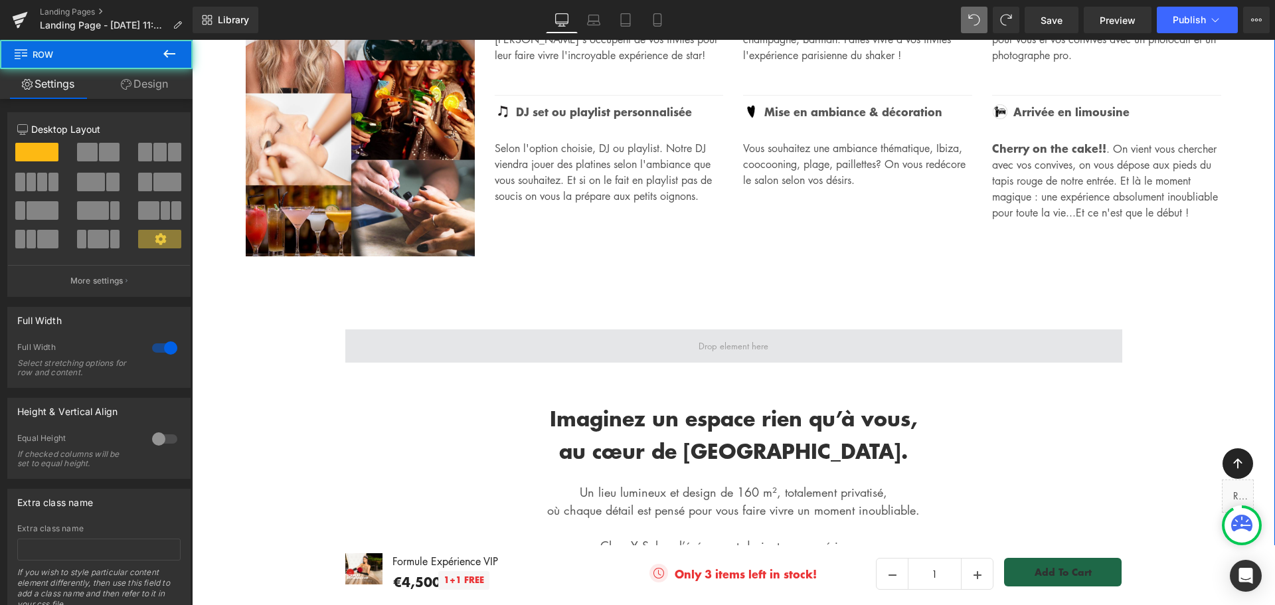
click at [347, 329] on span at bounding box center [733, 345] width 777 height 33
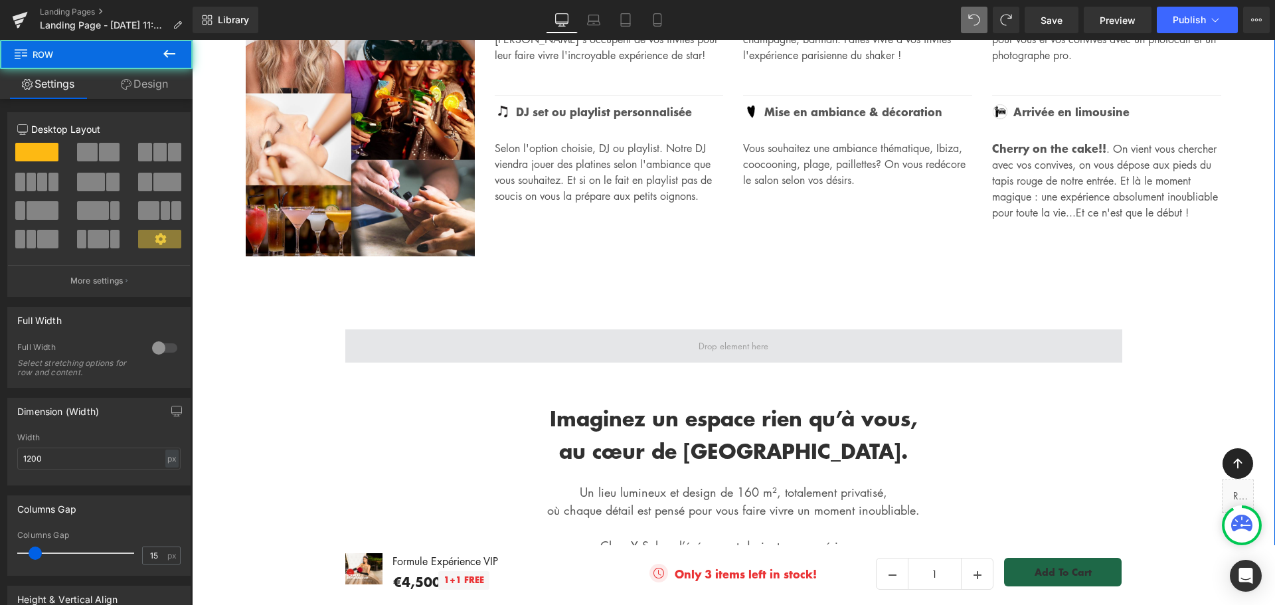
click at [363, 329] on span at bounding box center [733, 345] width 777 height 33
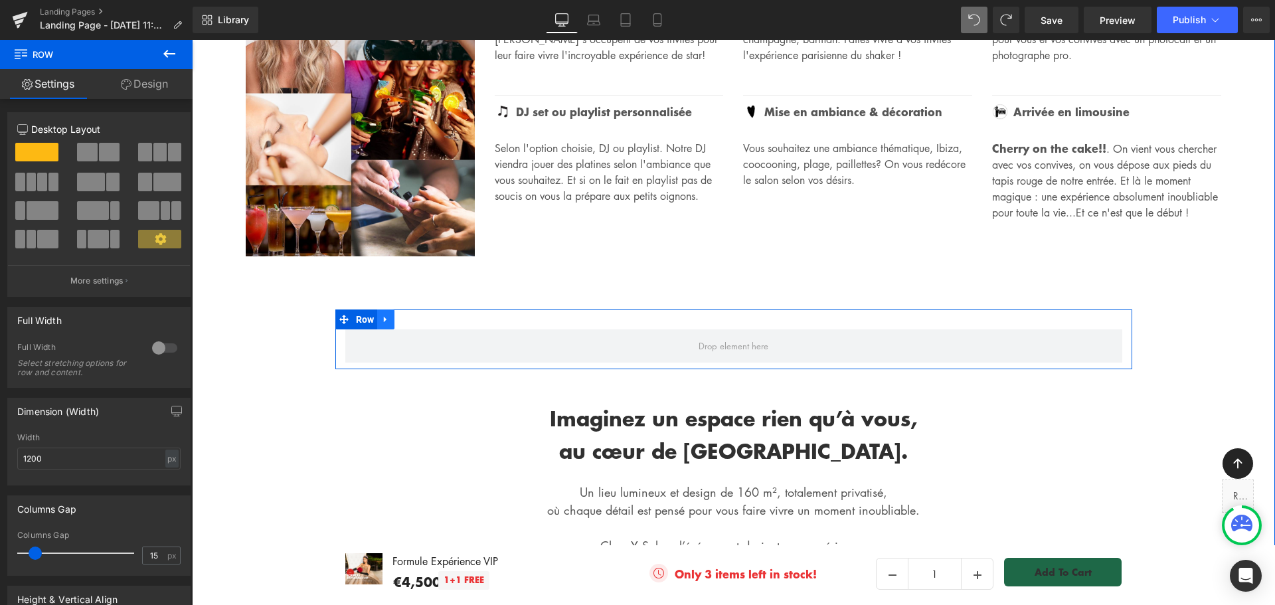
click at [381, 314] on icon at bounding box center [385, 319] width 9 height 10
click at [416, 315] on icon at bounding box center [420, 319] width 9 height 9
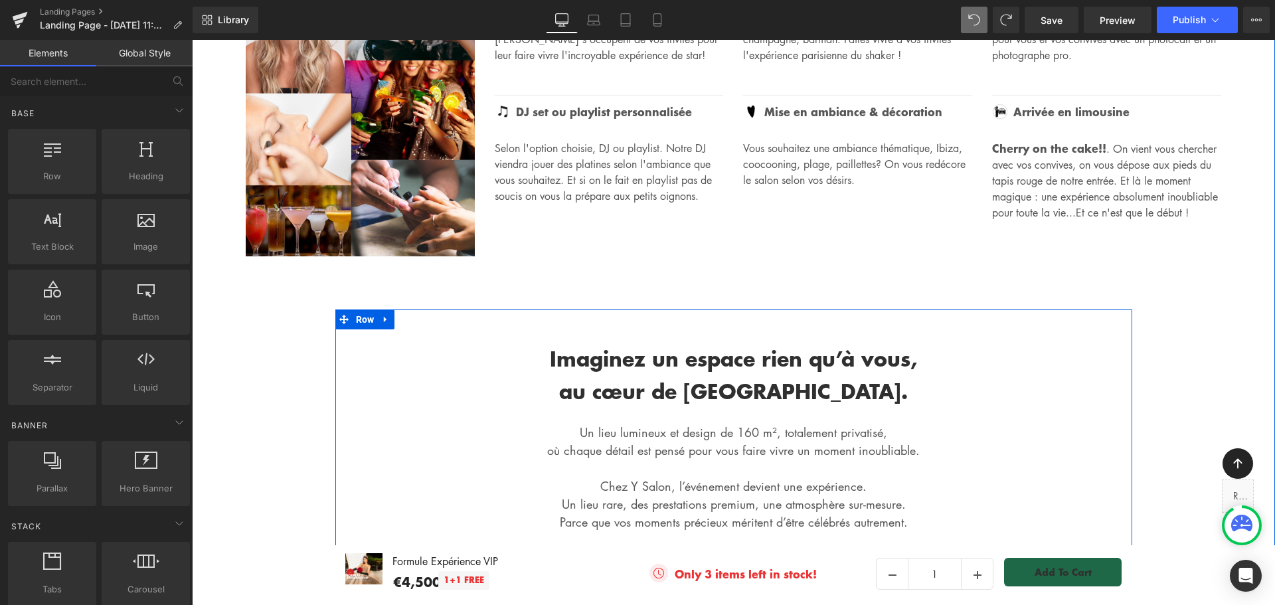
click at [381, 329] on div "Imaginez un espace rien qu’à vous, au cœur de Paris. Heading Un lieu lumineux e…" at bounding box center [733, 485] width 797 height 312
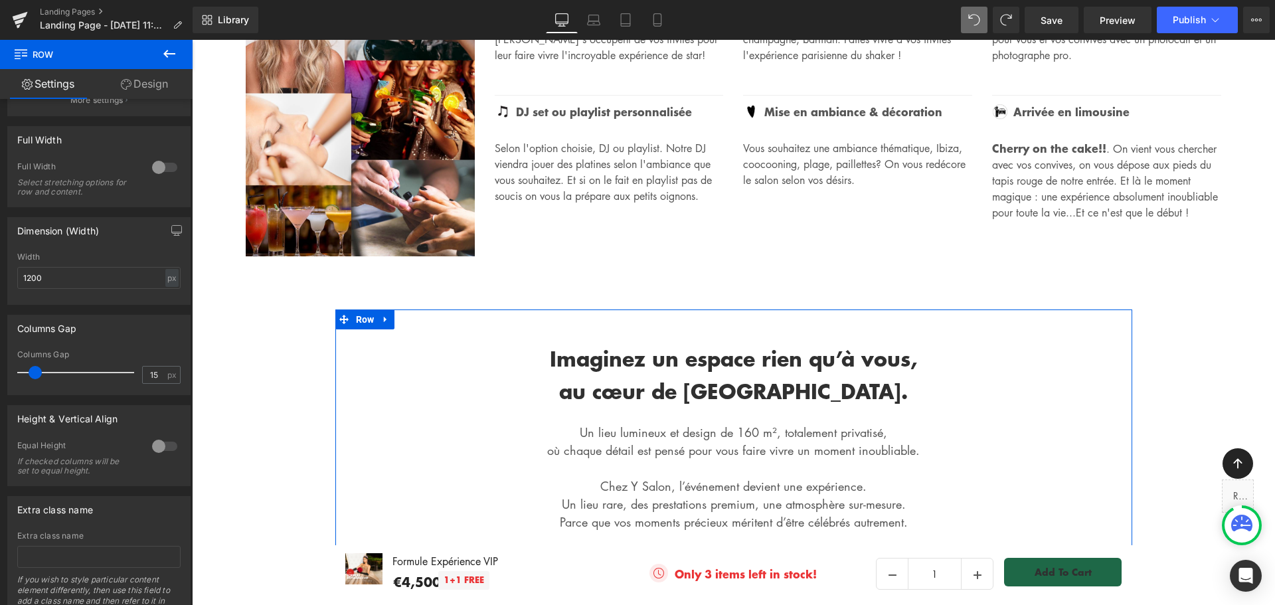
scroll to position [199, 0]
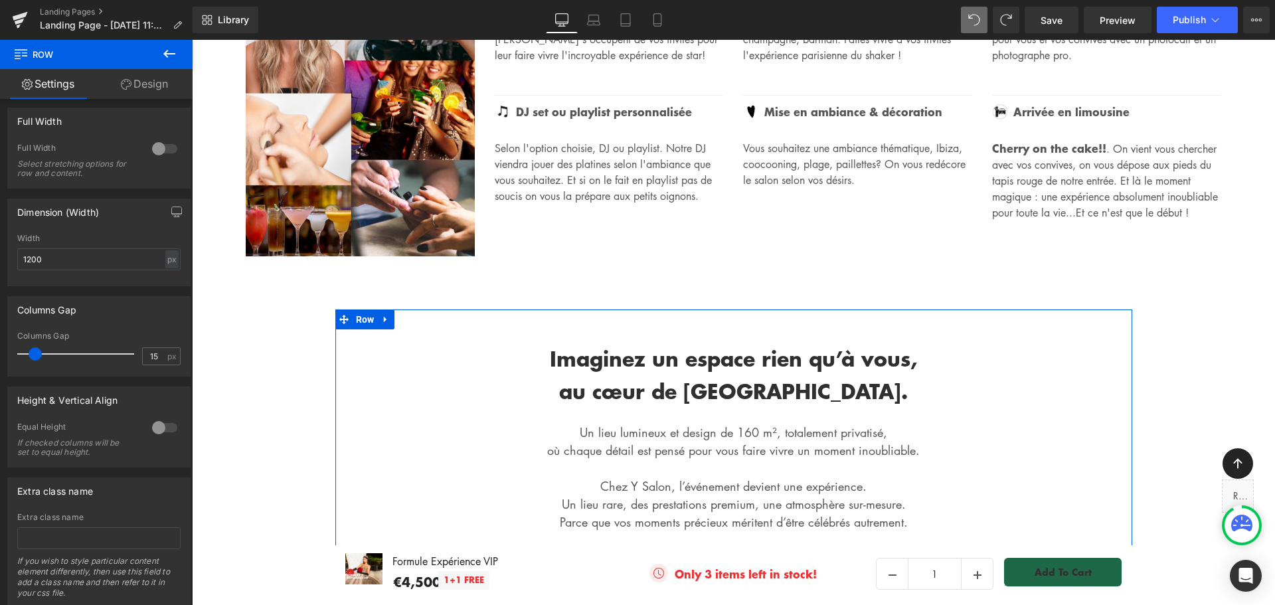
click at [149, 84] on link "Design" at bounding box center [144, 84] width 96 height 30
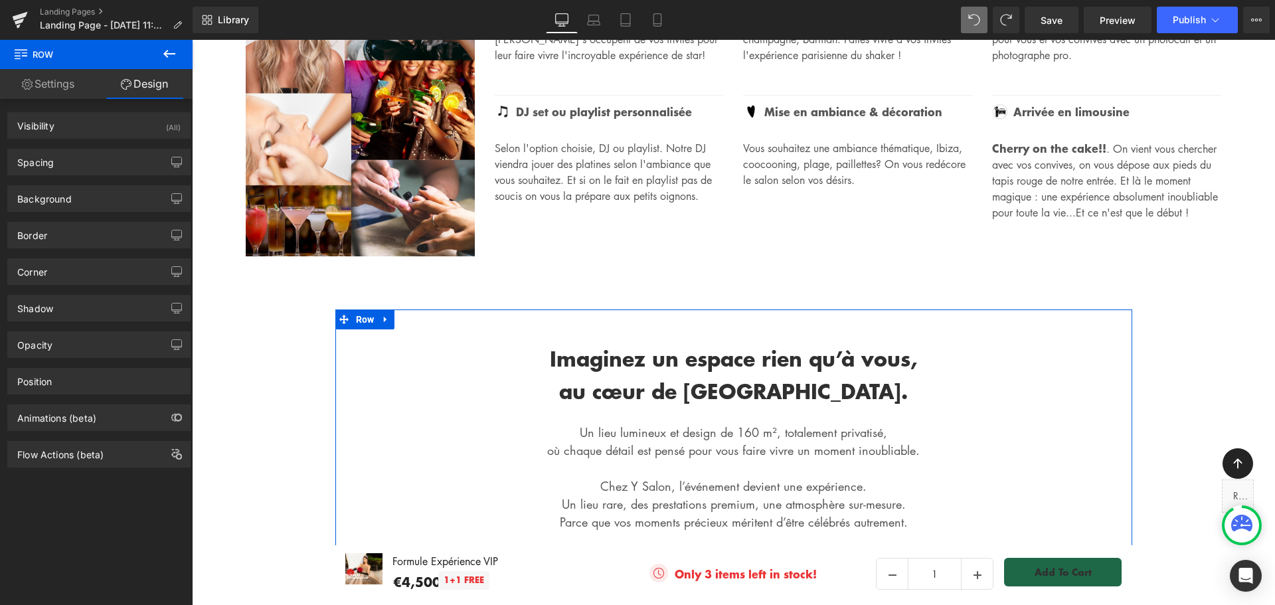
type input "transparent"
type input "0"
click at [124, 202] on div "Background" at bounding box center [99, 198] width 182 height 25
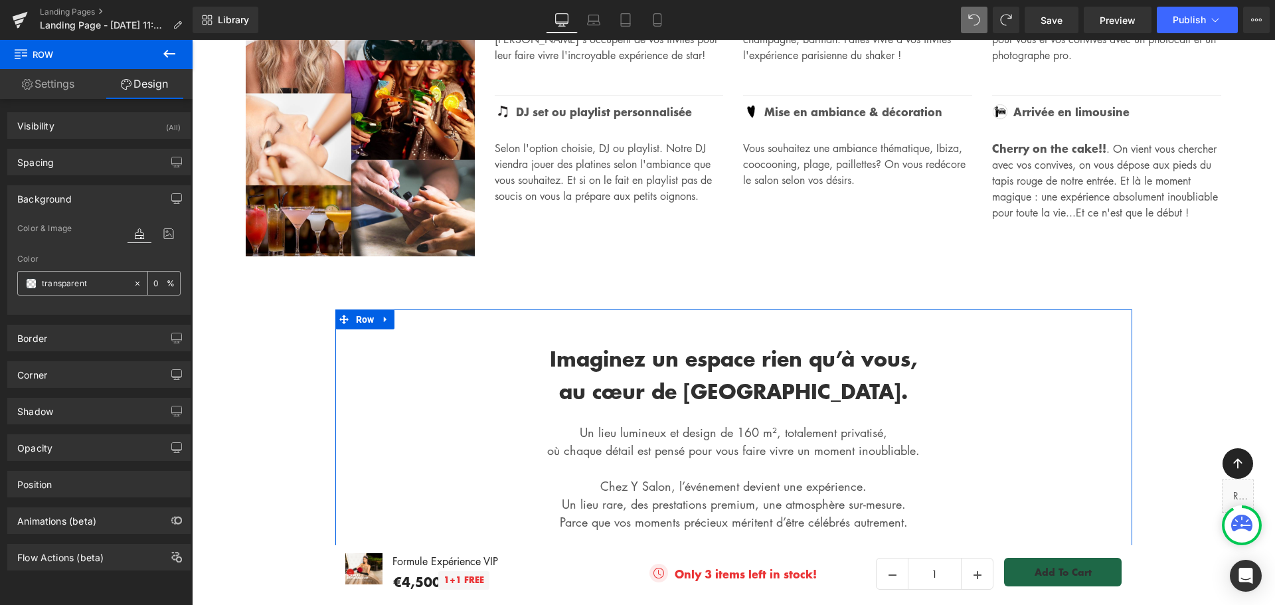
click at [44, 287] on input "transparent" at bounding box center [84, 283] width 85 height 15
click at [31, 283] on span at bounding box center [31, 283] width 11 height 11
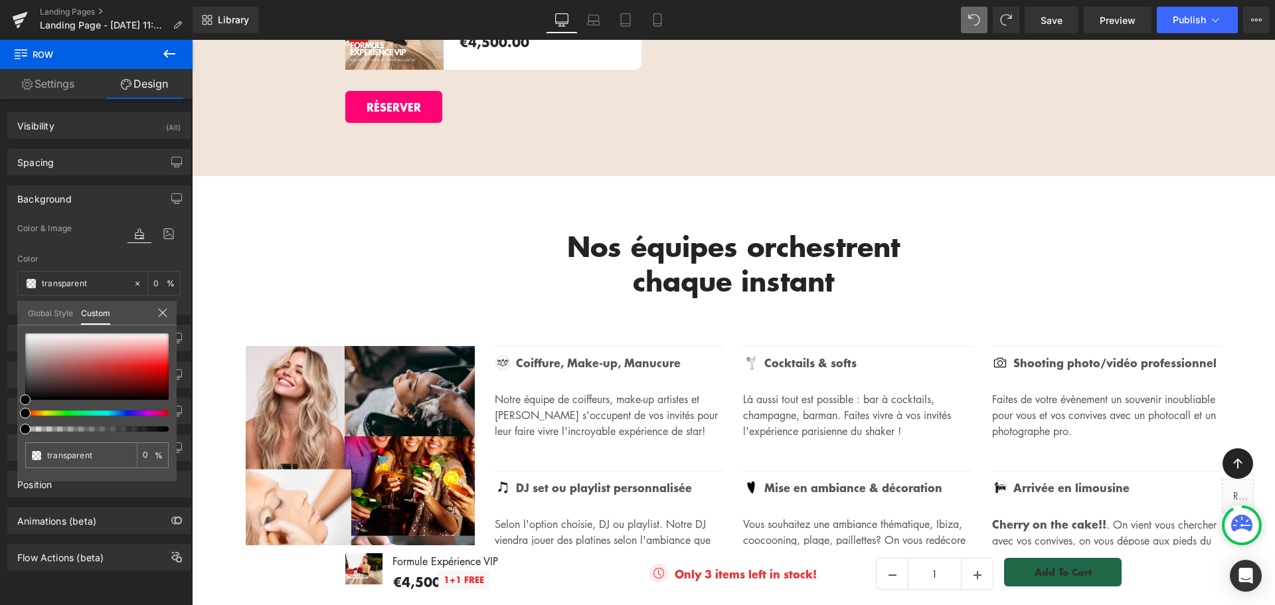
scroll to position [531, 0]
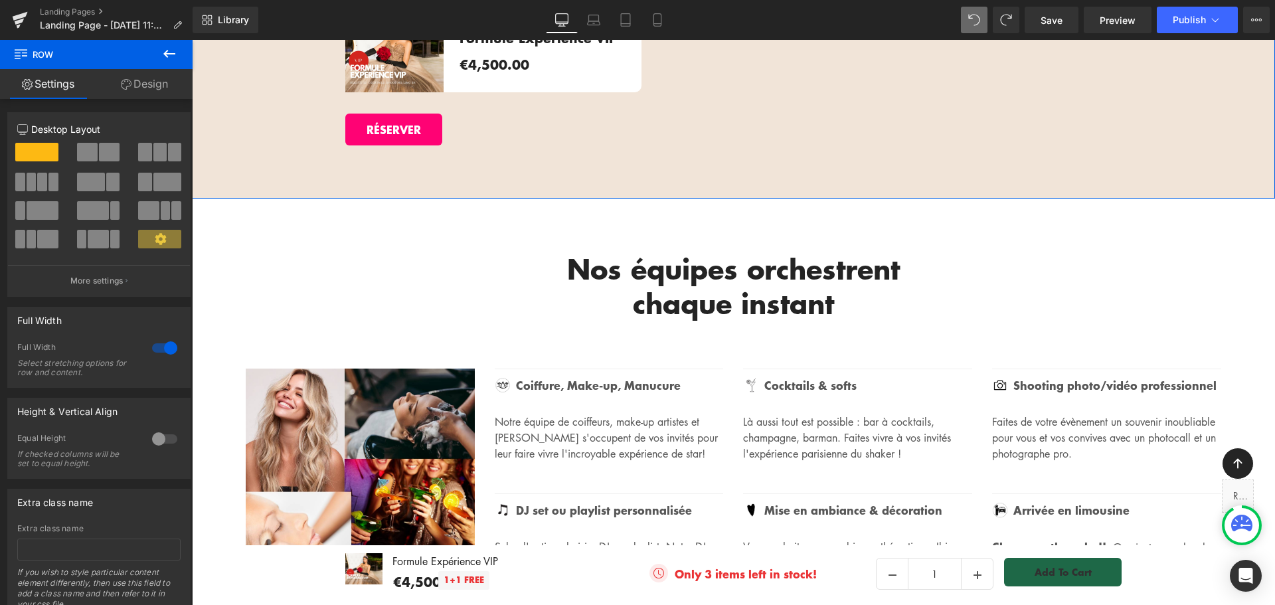
click at [156, 87] on link "Design" at bounding box center [144, 84] width 96 height 30
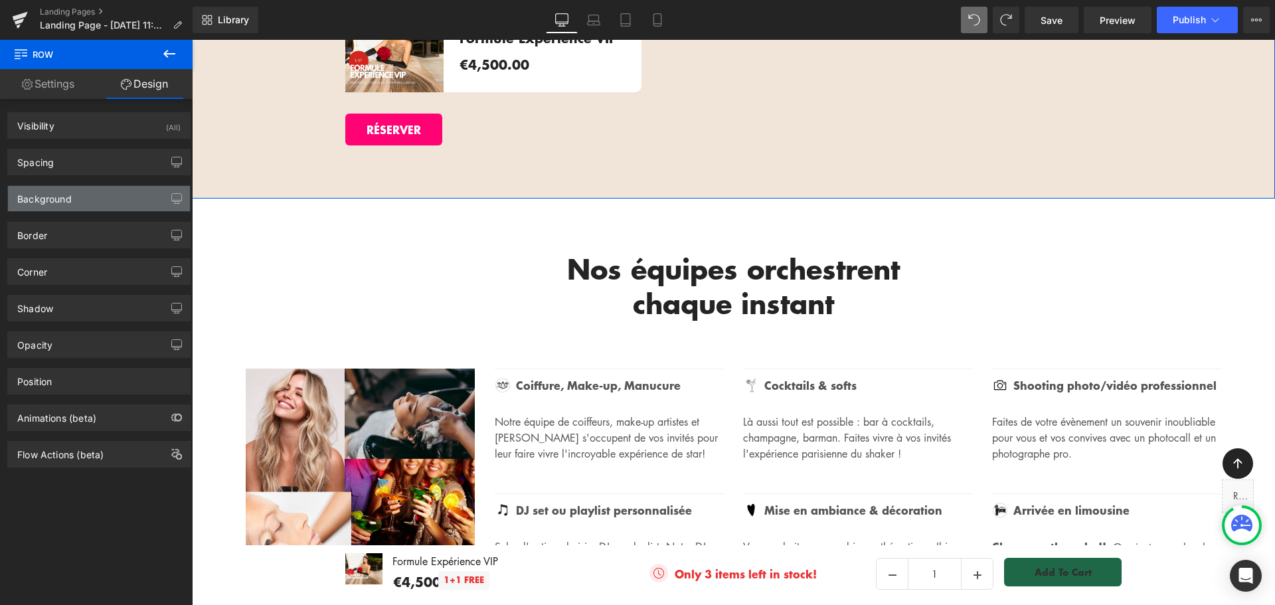
type input "#f1e4d8"
type input "100"
click at [90, 195] on div "Background" at bounding box center [99, 198] width 182 height 25
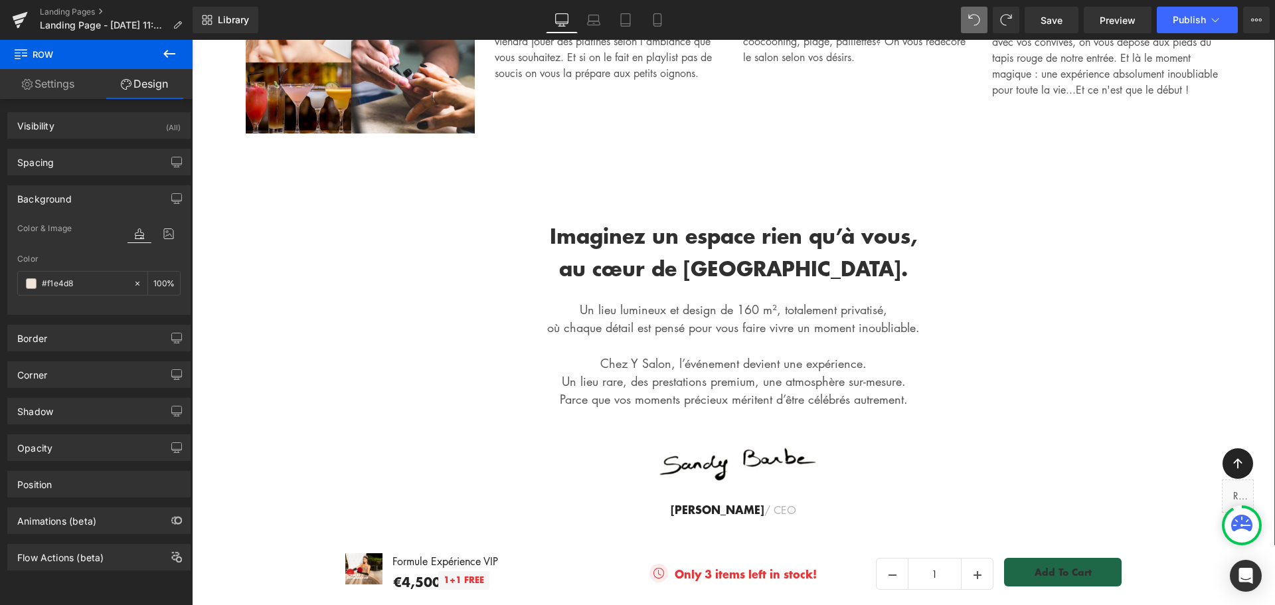
scroll to position [1129, 0]
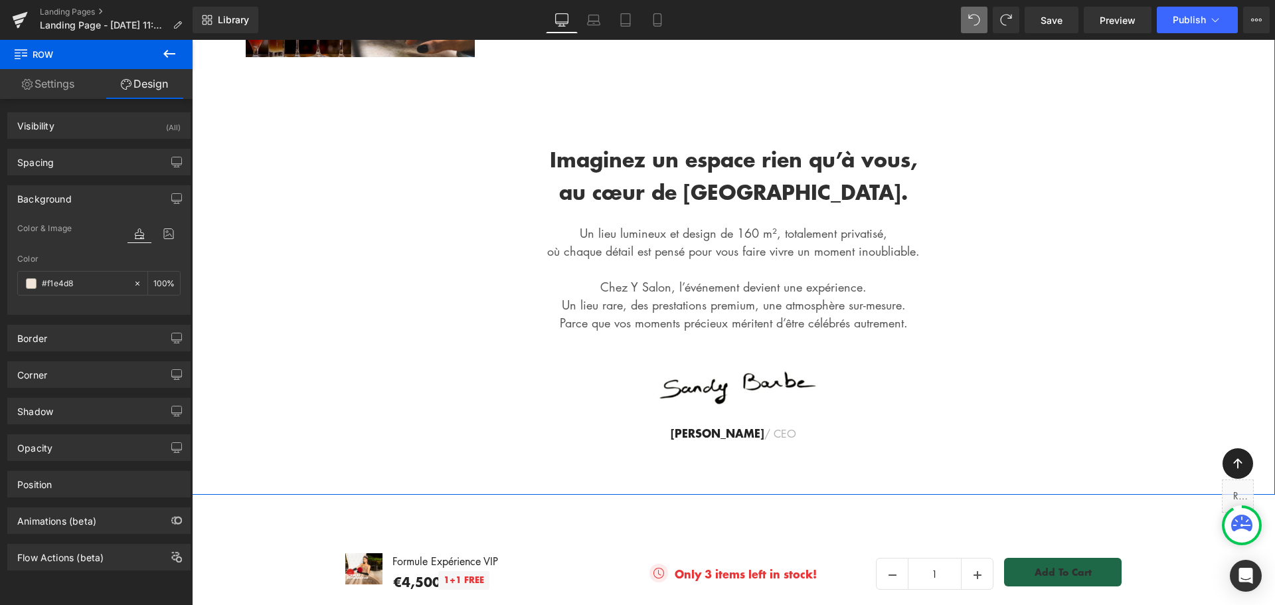
click at [411, 142] on div "Imaginez un espace rien qu’à vous, au cœur de Paris. Heading Un lieu lumineux e…" at bounding box center [733, 286] width 797 height 312
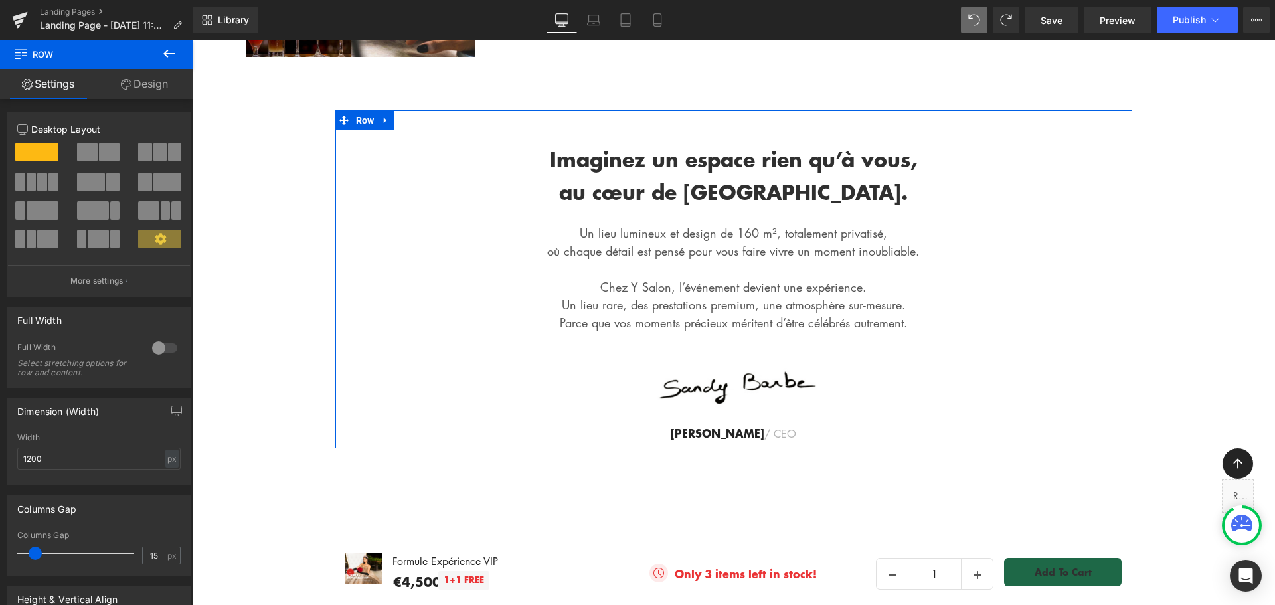
click at [149, 82] on link "Design" at bounding box center [144, 84] width 96 height 30
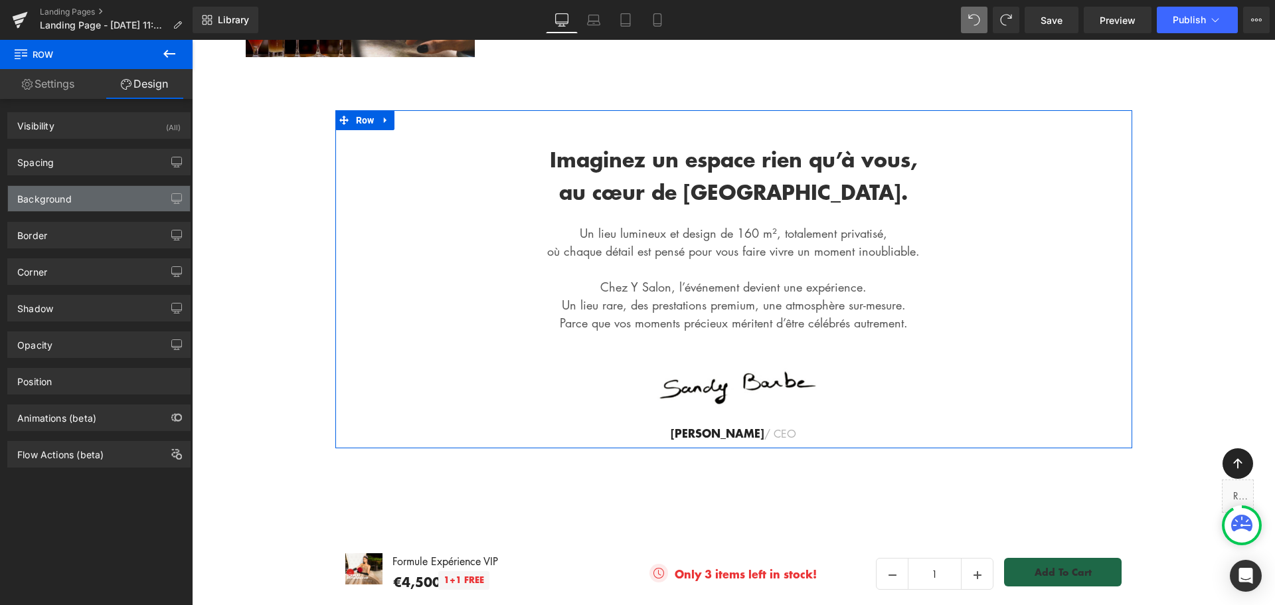
click at [92, 203] on div "Background" at bounding box center [99, 198] width 182 height 25
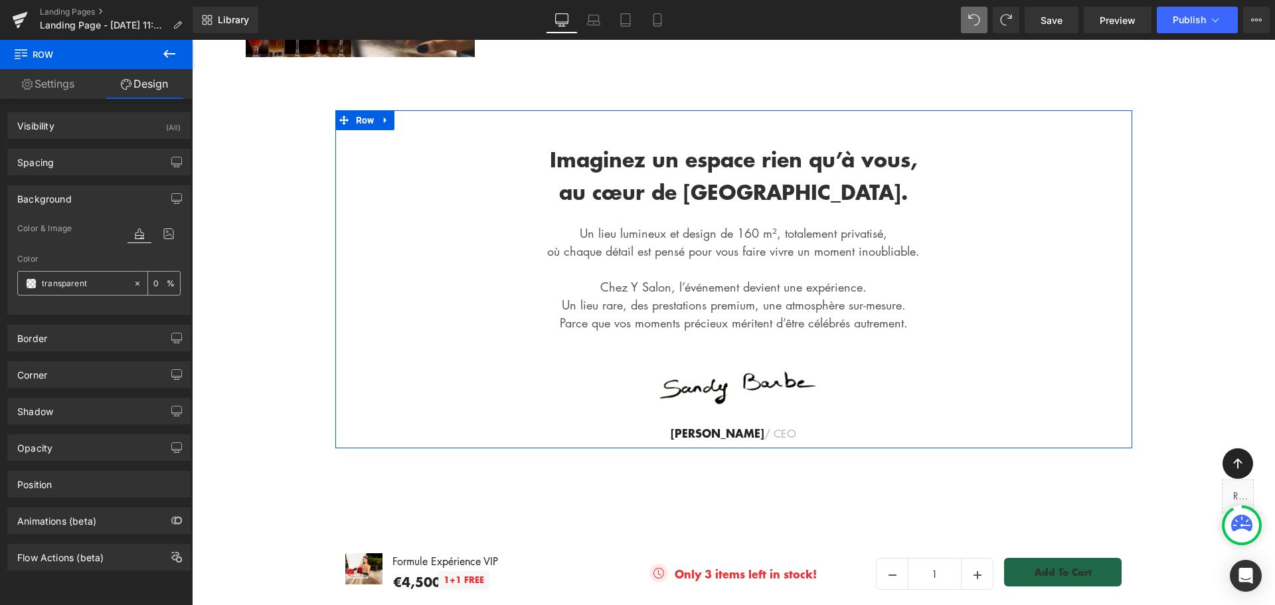
click at [66, 278] on input "transparent" at bounding box center [84, 283] width 85 height 15
paste input "#f1e4d8"
type input "#f1e4d8"
type input "100"
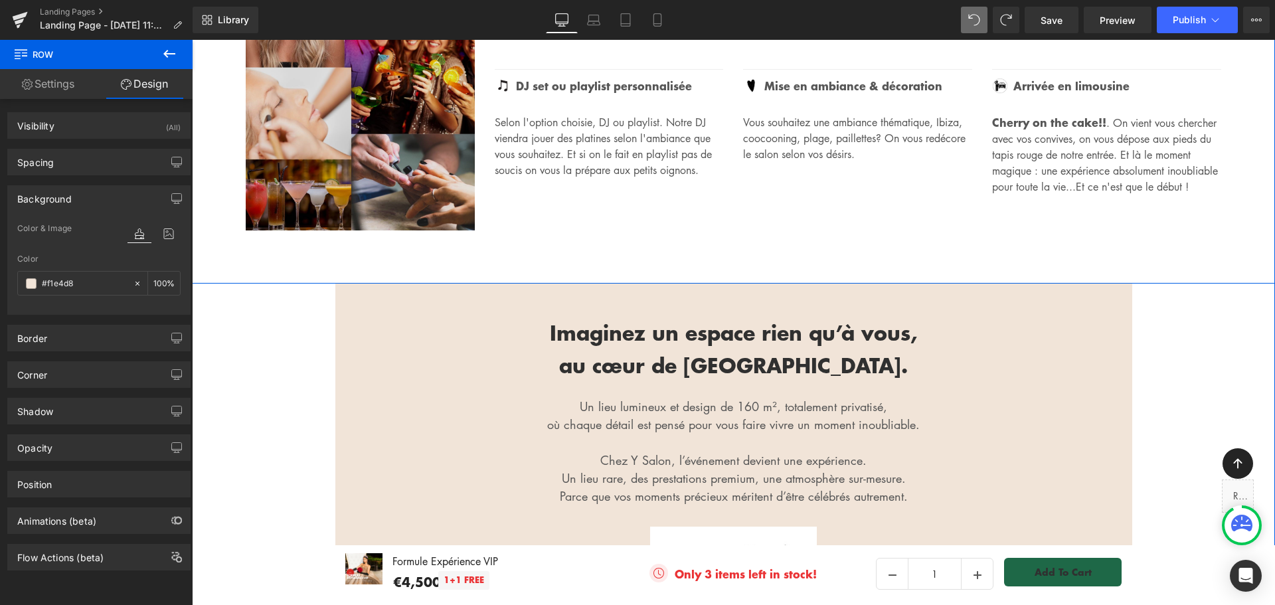
scroll to position [996, 0]
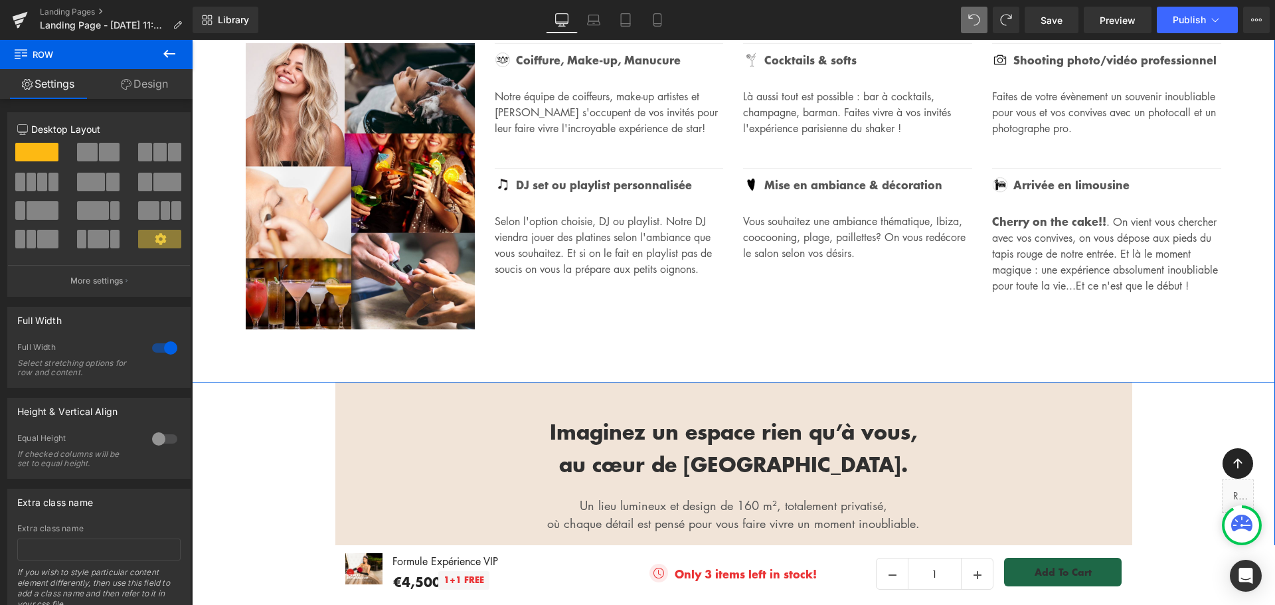
scroll to position [1063, 0]
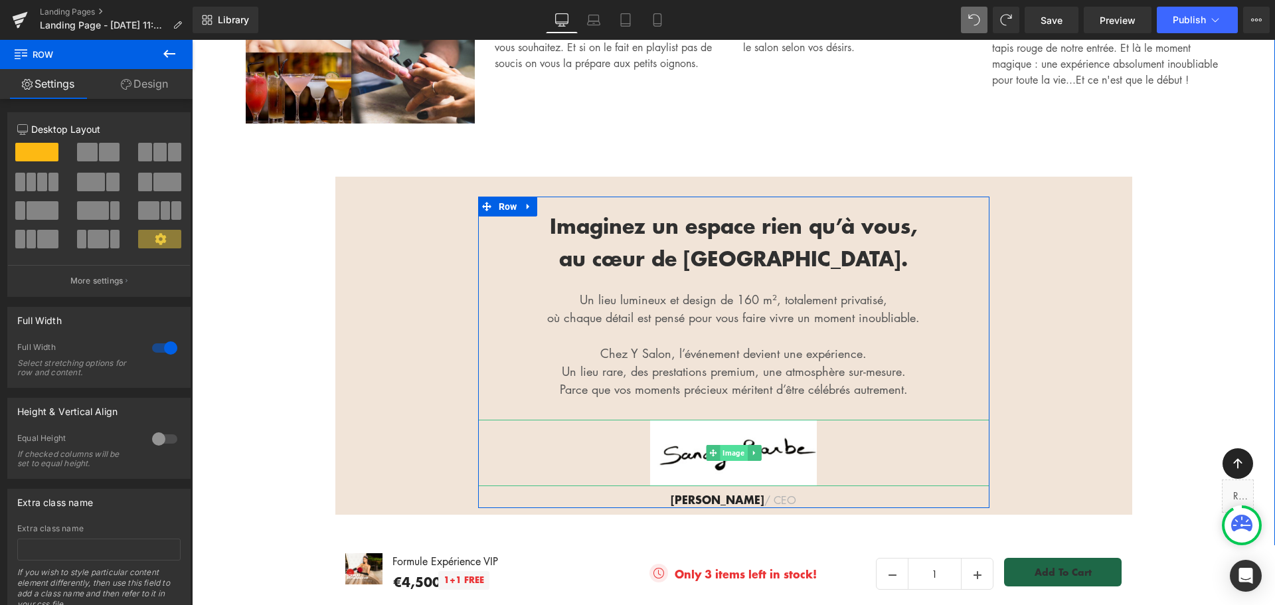
click at [726, 445] on span "Image" at bounding box center [733, 453] width 27 height 16
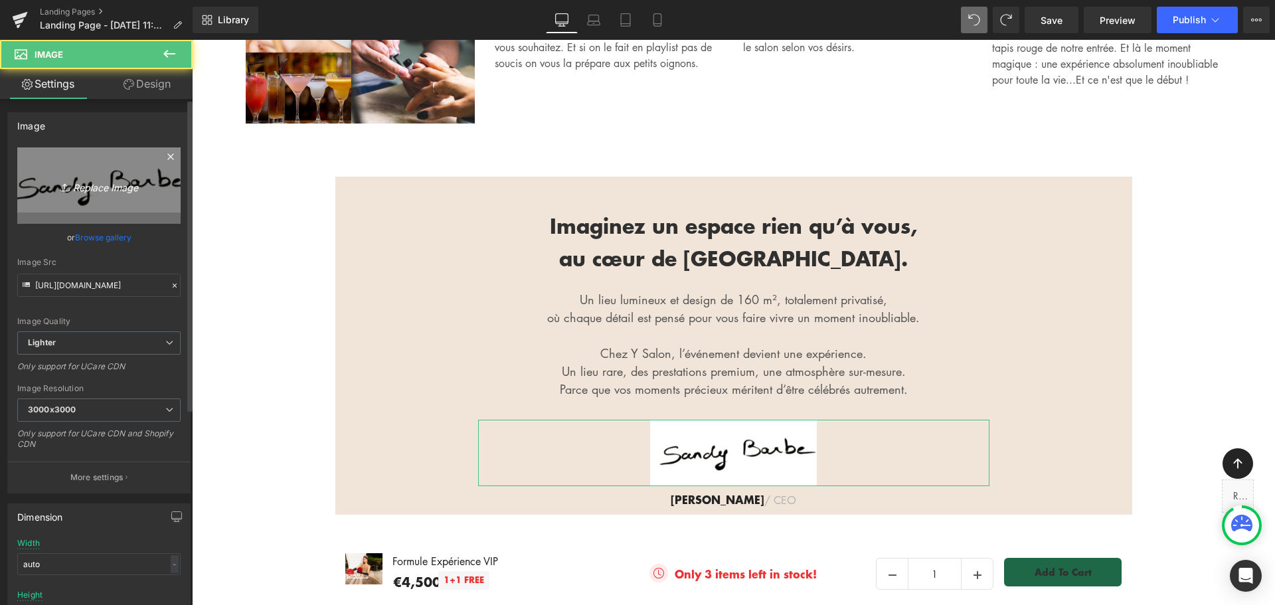
click at [108, 183] on icon "Replace Image" at bounding box center [99, 185] width 106 height 17
type input "C:\fakepath\Design sans titre (7).png"
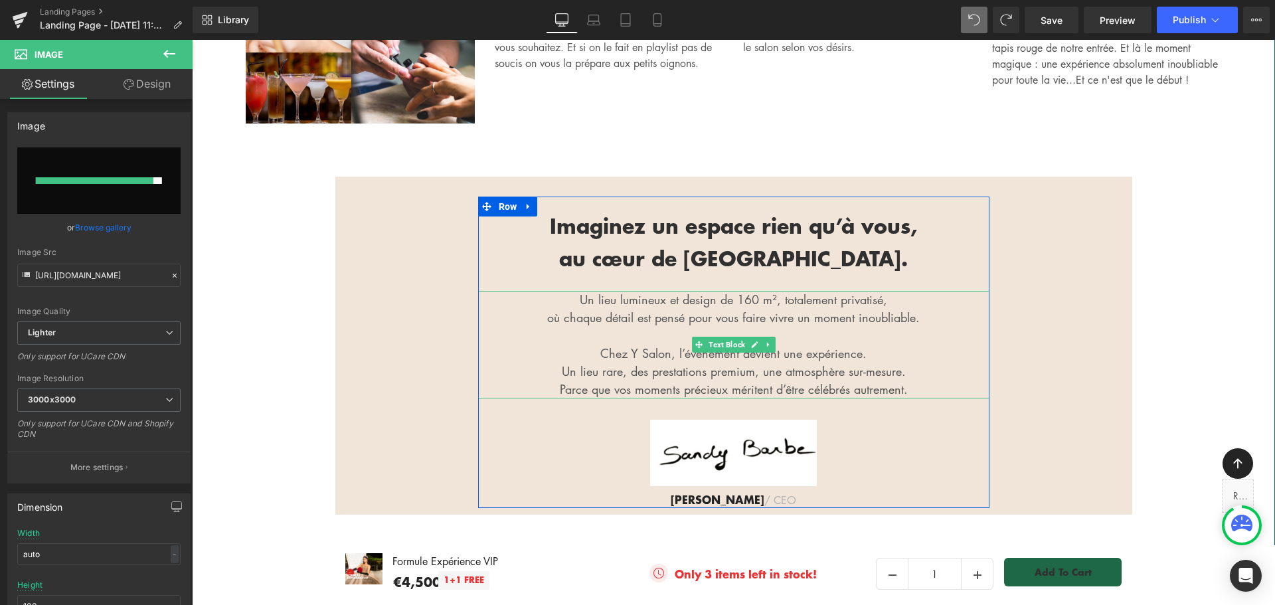
type input "https://ucarecdn.com/4c4307ae-88d9-40e4-815b-e2cc8cd2ba49/-/format/auto/-/previ…"
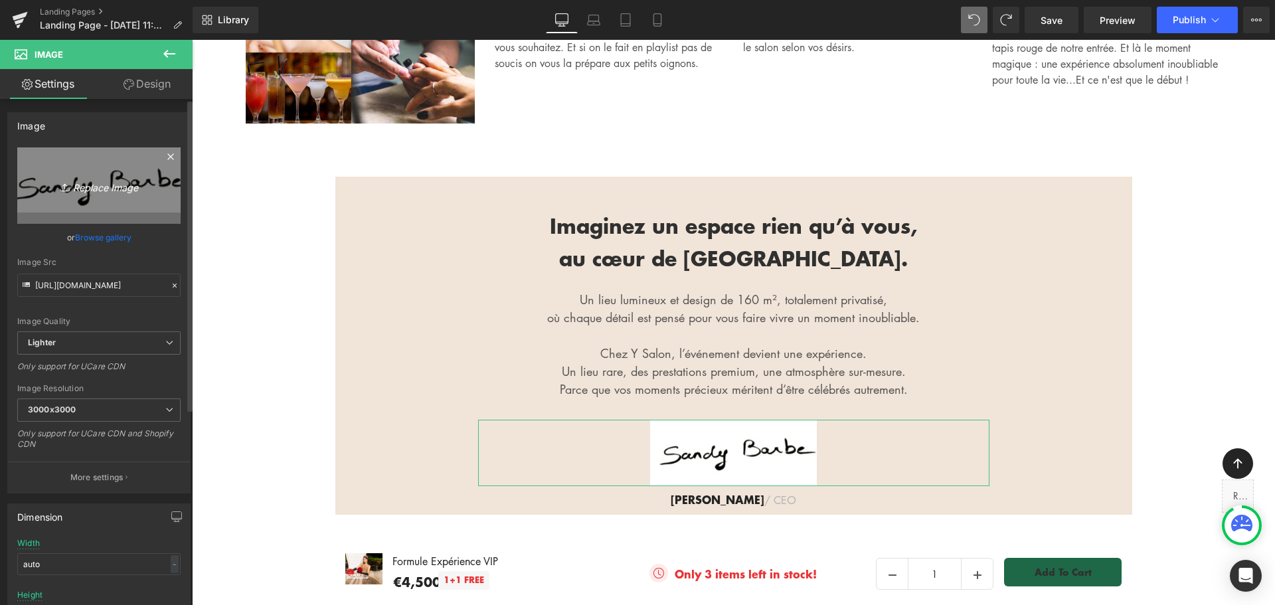
click at [131, 189] on icon "Replace Image" at bounding box center [99, 185] width 106 height 17
type input "C:\fakepath\Design sans titre (9).png"
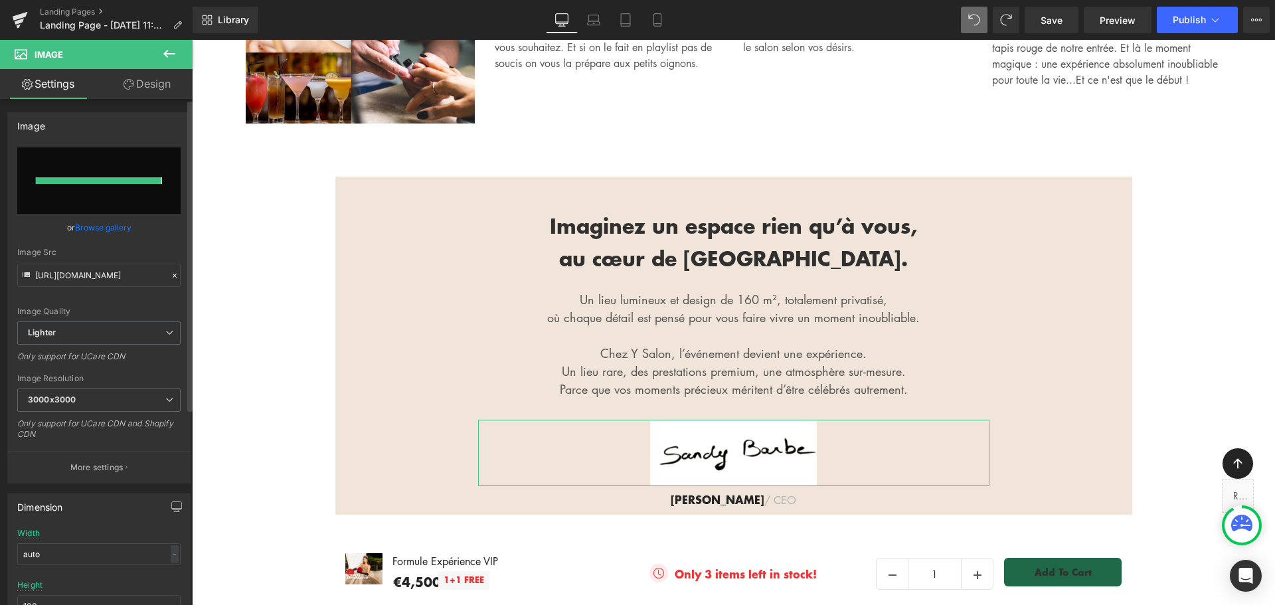
type input "https://ucarecdn.com/b19f733e-3037-4a80-9ee7-a196acc29b4c/-/format/auto/-/previ…"
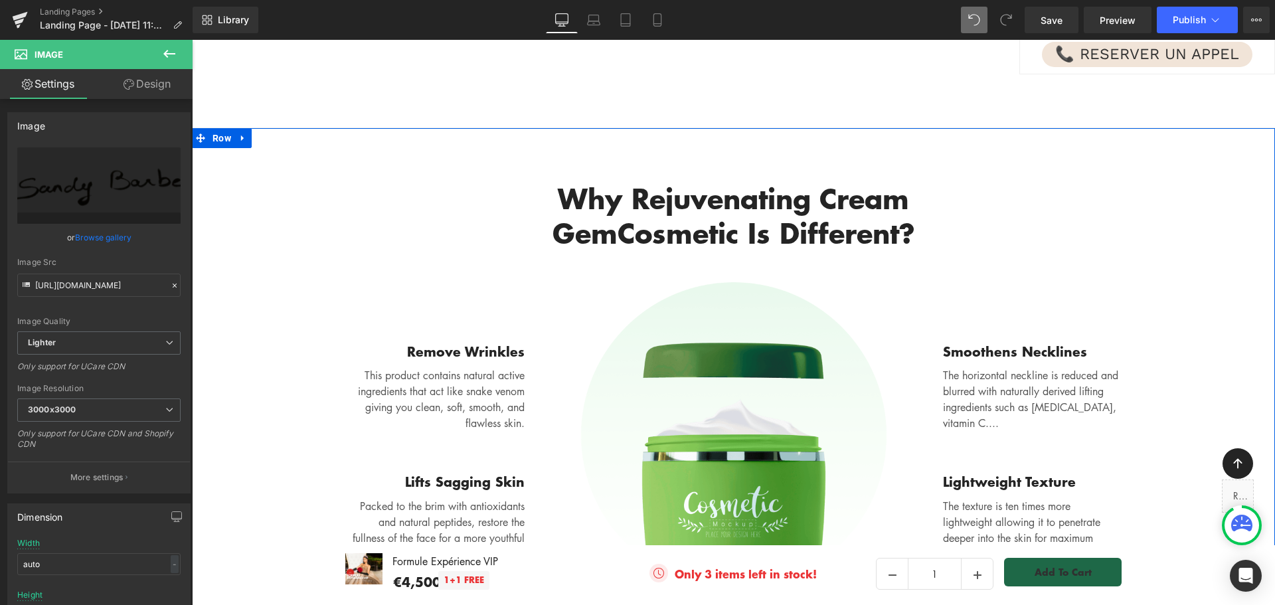
scroll to position [2325, 0]
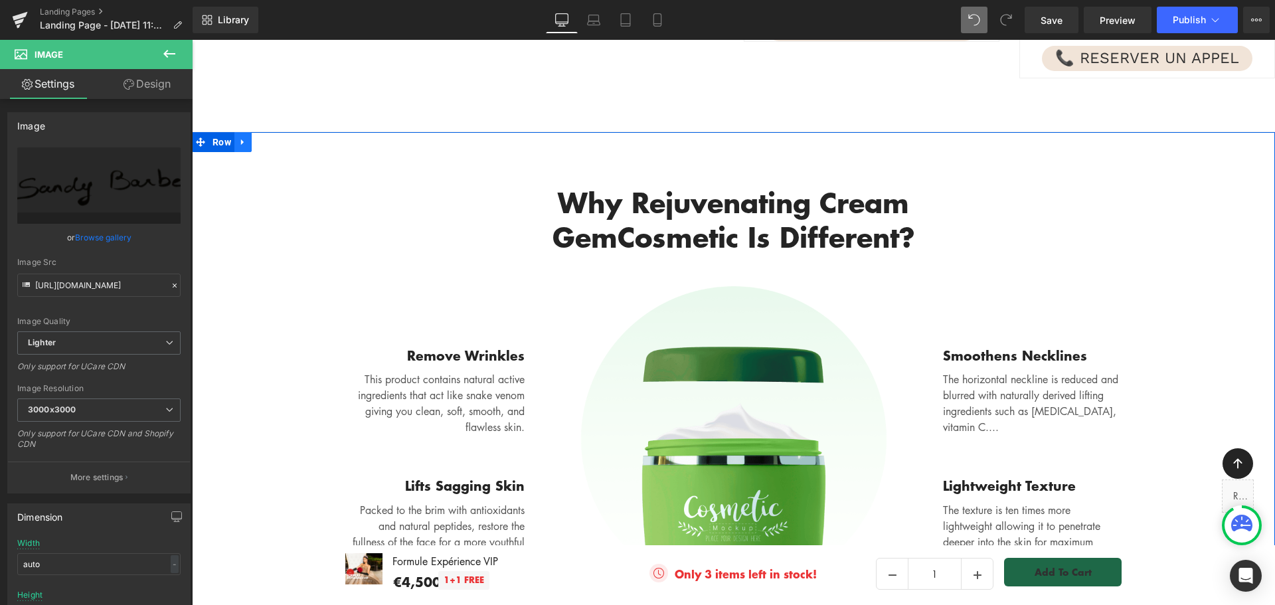
click at [240, 138] on icon at bounding box center [242, 143] width 9 height 10
click at [274, 138] on icon at bounding box center [277, 143] width 9 height 10
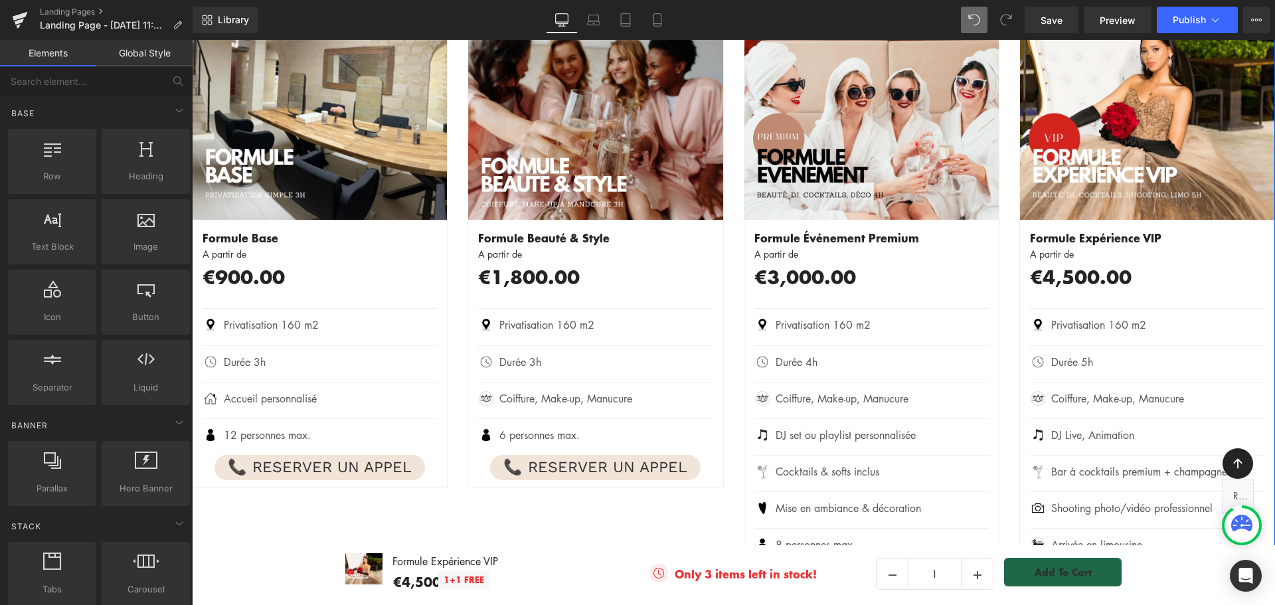
scroll to position [1727, 0]
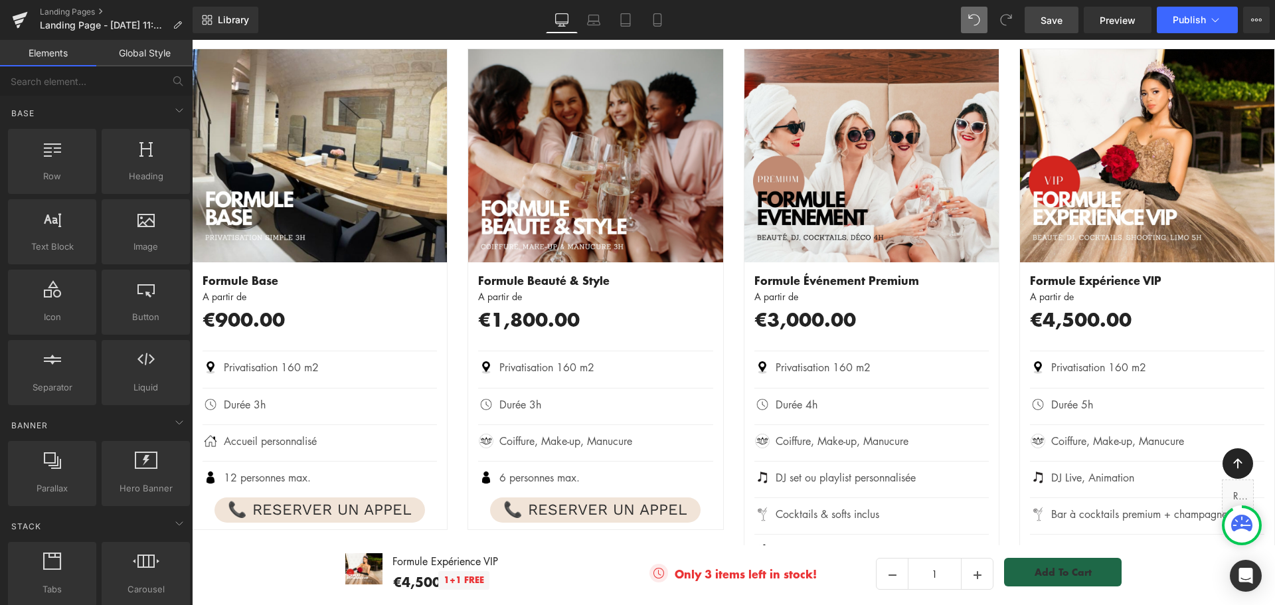
click at [1056, 17] on span "Save" at bounding box center [1052, 20] width 22 height 14
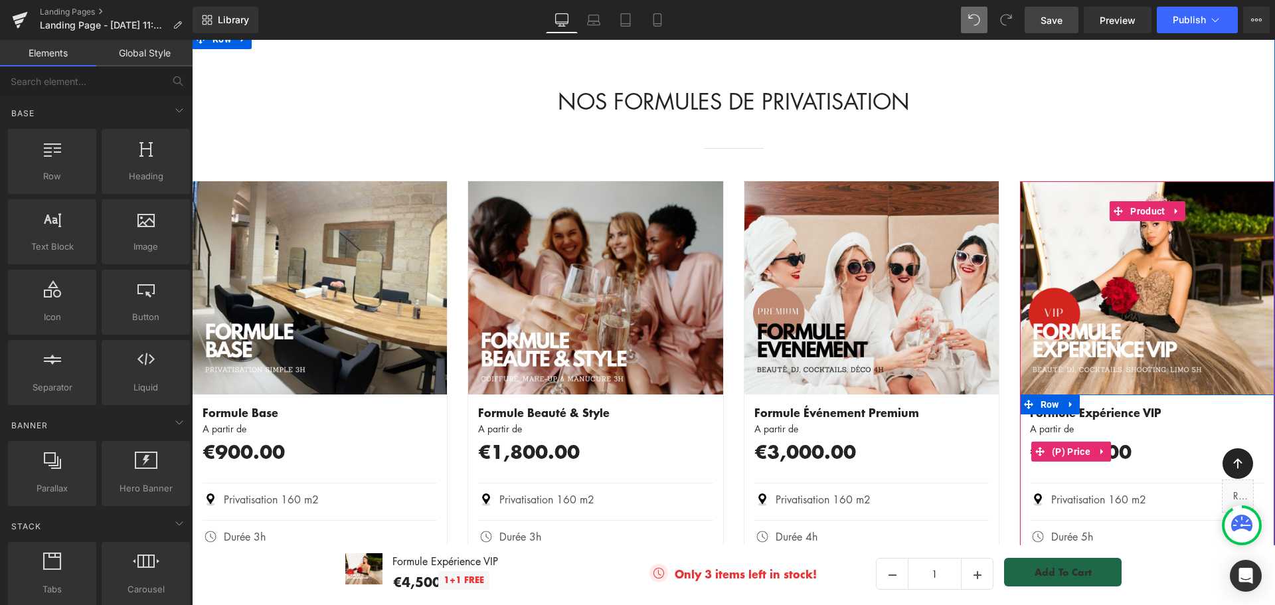
scroll to position [1594, 0]
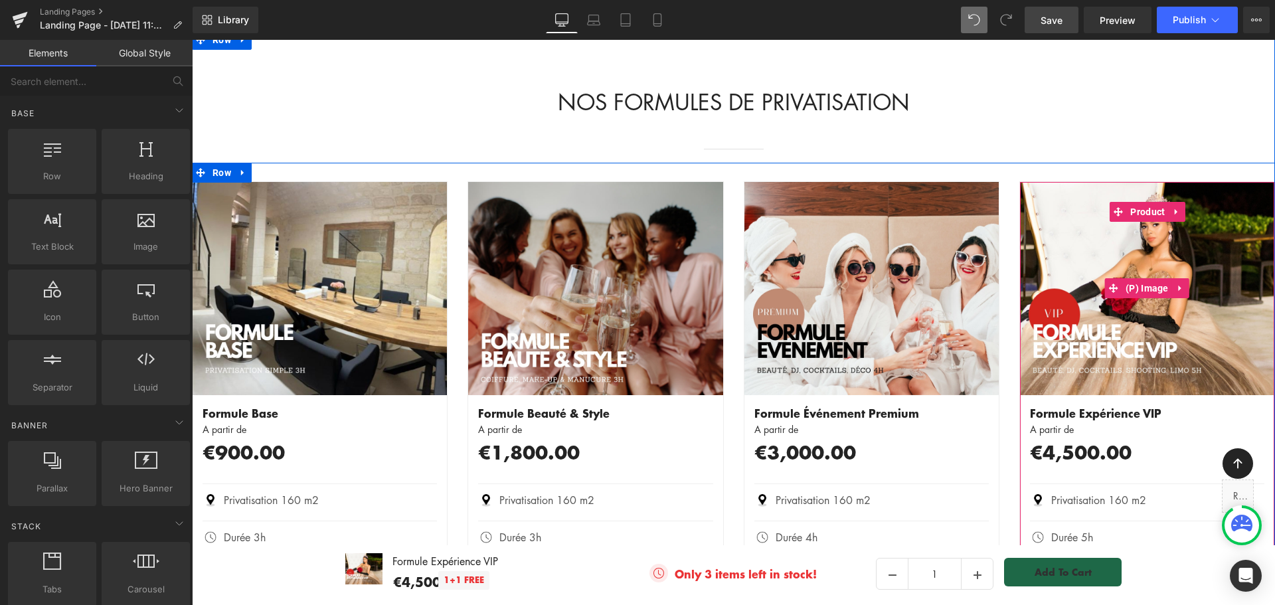
click at [1143, 192] on img at bounding box center [1147, 288] width 254 height 213
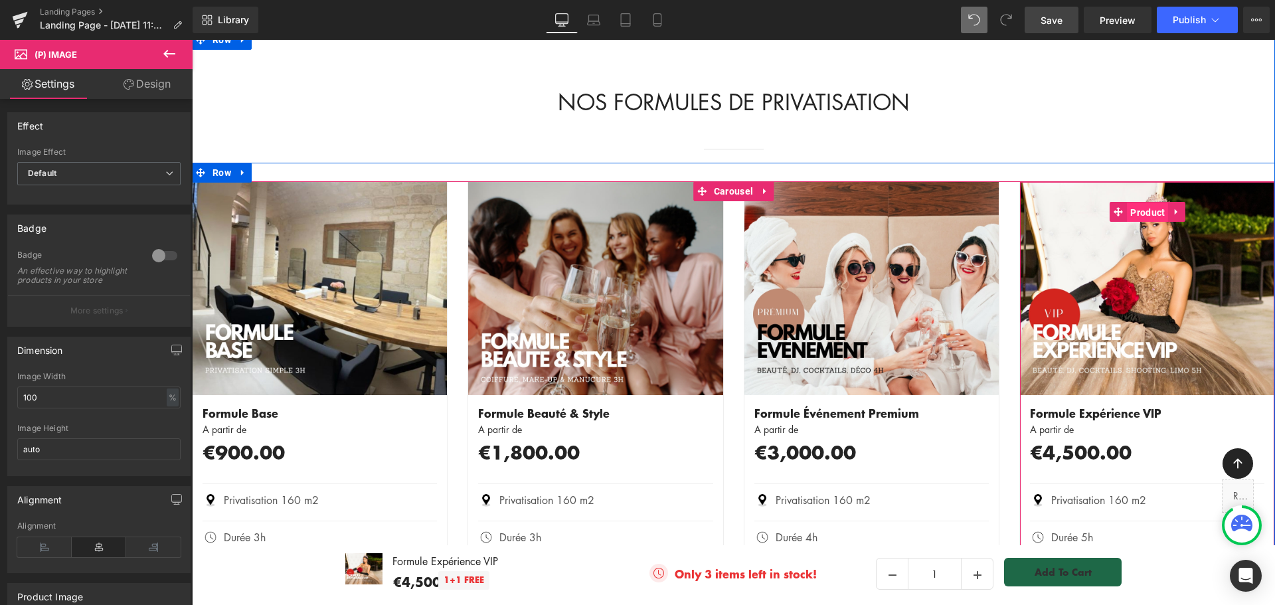
click at [1155, 203] on span "Product" at bounding box center [1147, 213] width 41 height 20
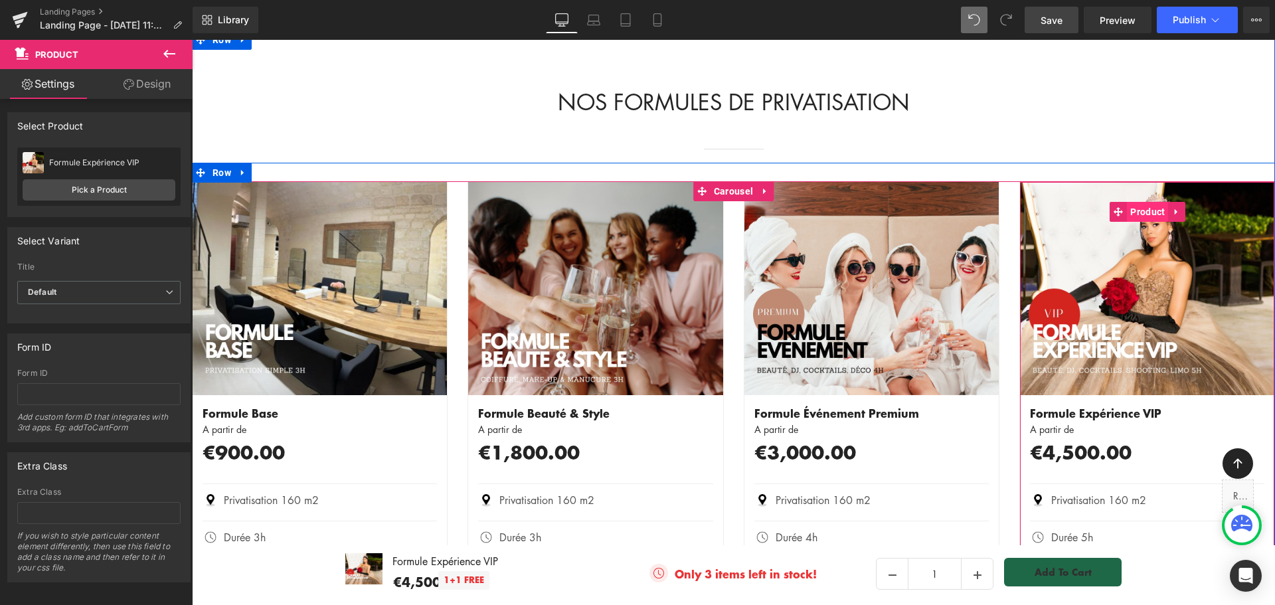
click at [1149, 202] on span "Product" at bounding box center [1147, 212] width 41 height 20
click at [1174, 207] on icon at bounding box center [1176, 212] width 9 height 10
click at [1164, 207] on icon at bounding box center [1168, 211] width 9 height 9
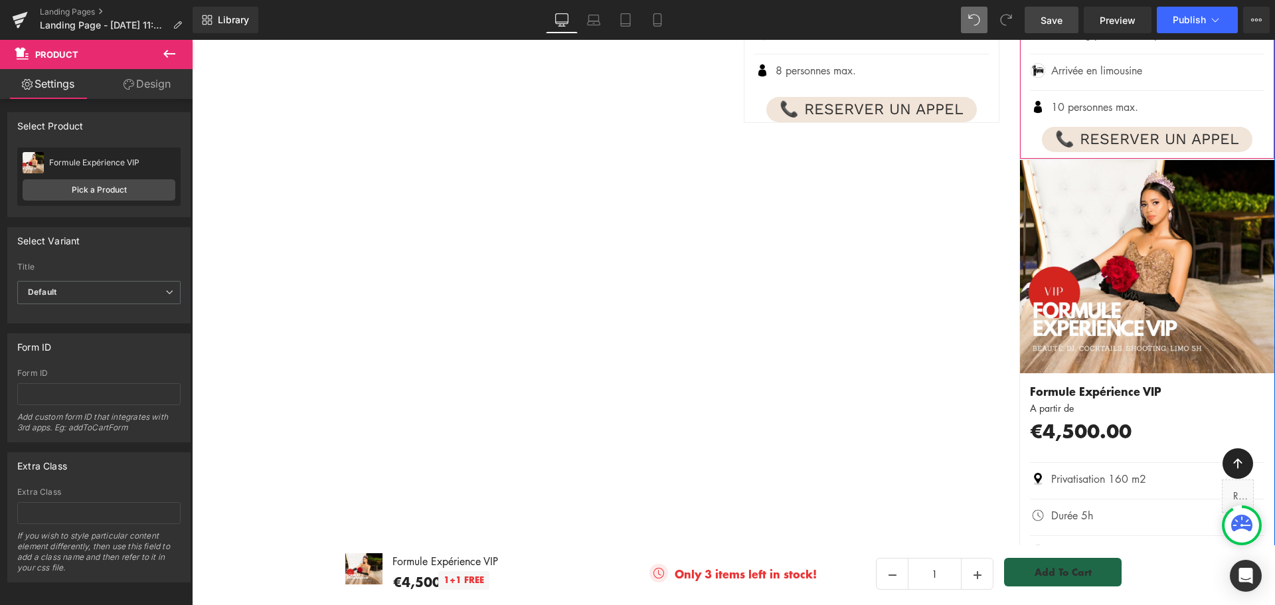
scroll to position [2265, 0]
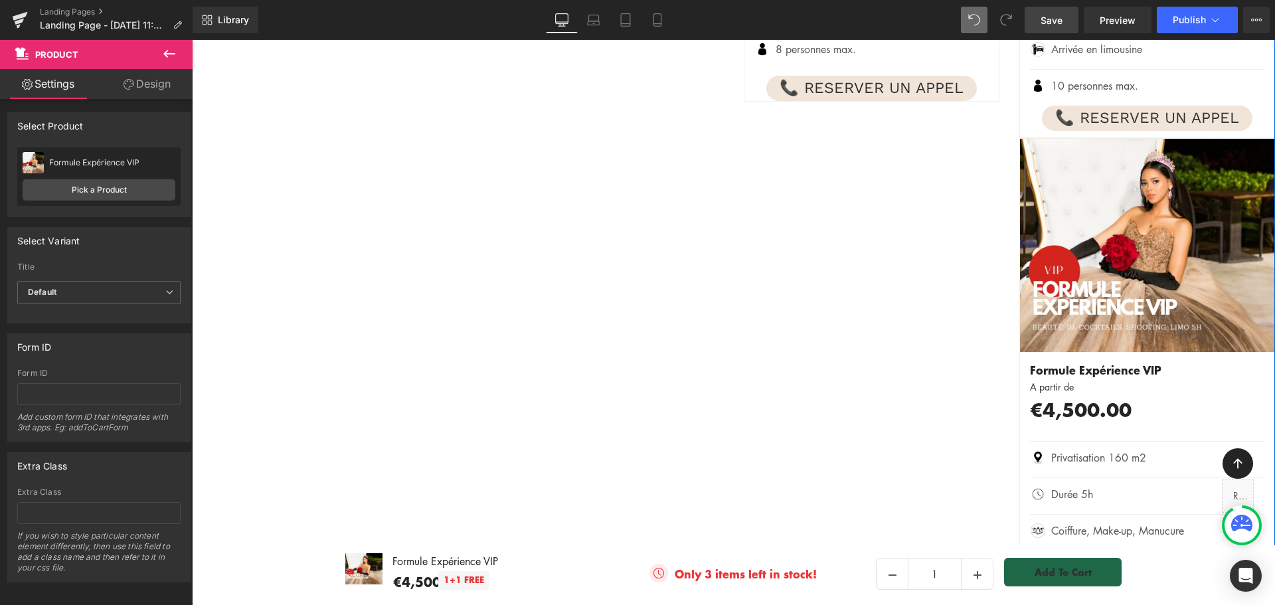
click at [1143, 219] on img at bounding box center [1147, 245] width 254 height 213
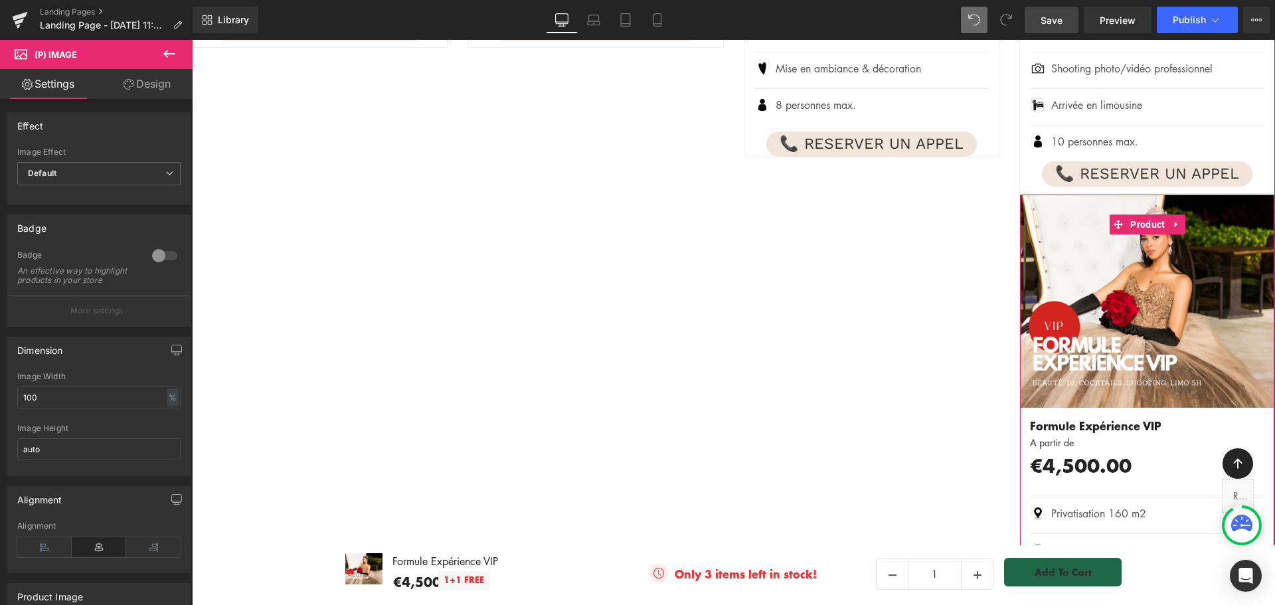
scroll to position [2199, 0]
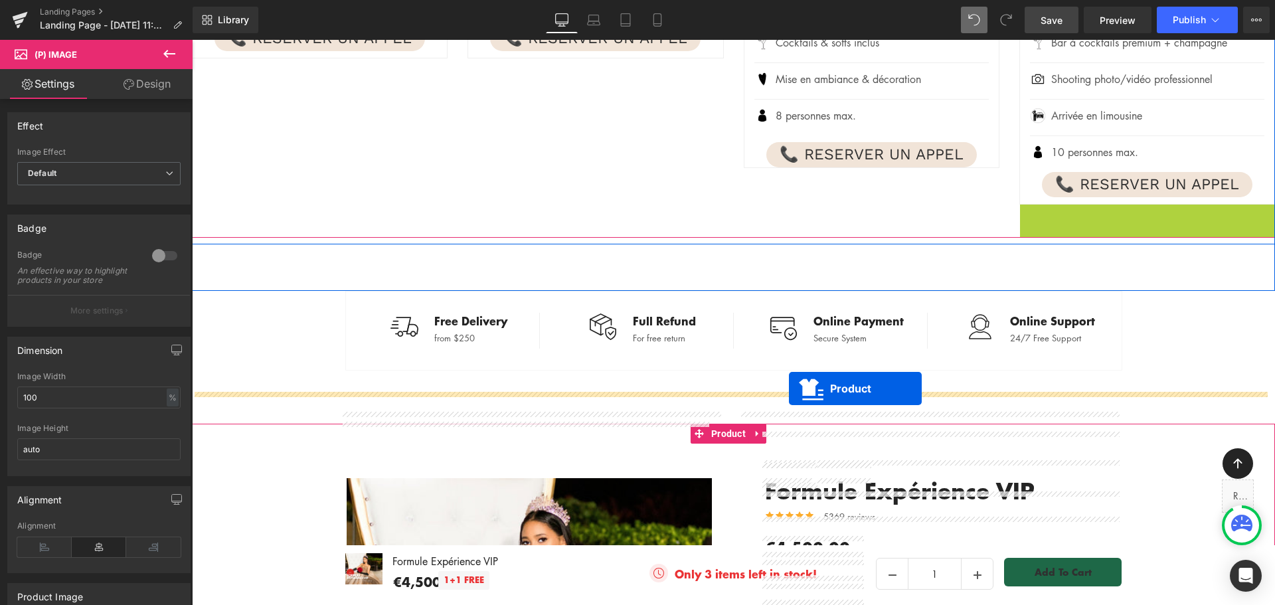
drag, startPoint x: 1114, startPoint y: 187, endPoint x: 789, endPoint y: 389, distance: 382.1
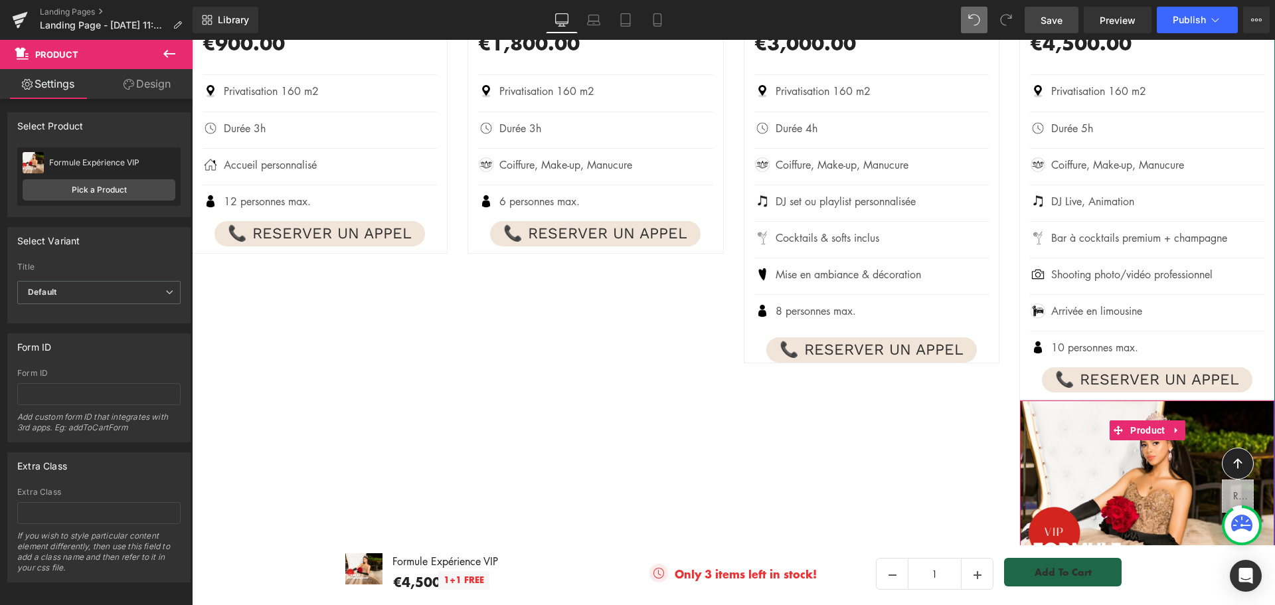
scroll to position [1999, 0]
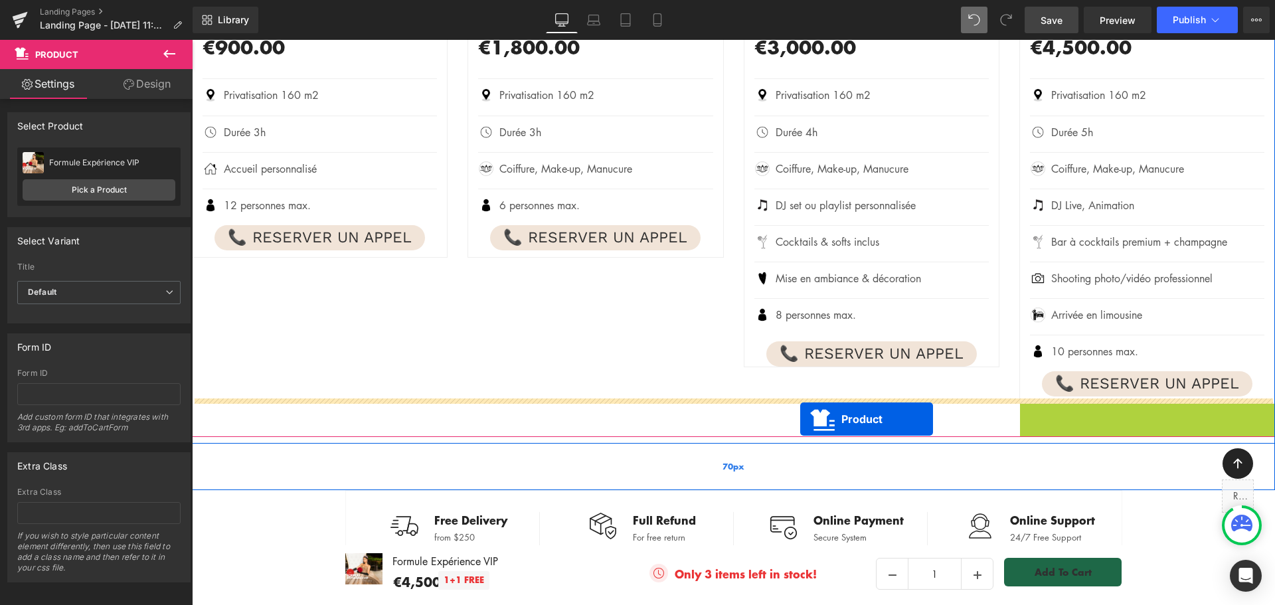
drag, startPoint x: 1117, startPoint y: 389, endPoint x: 800, endPoint y: 419, distance: 317.7
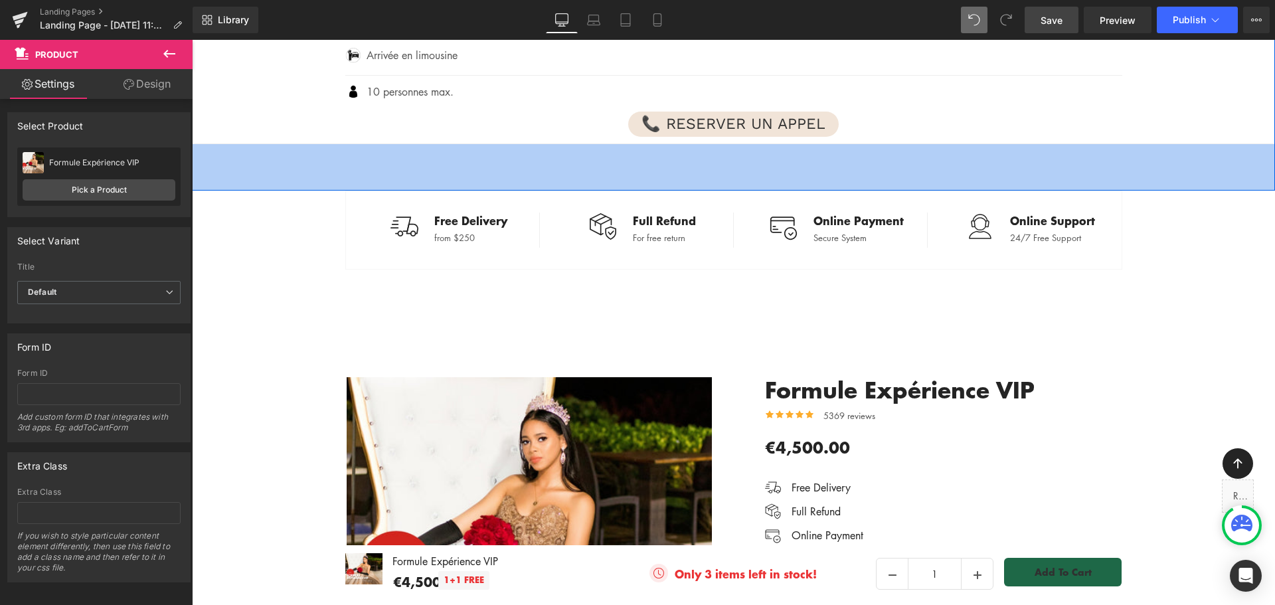
scroll to position [3594, 0]
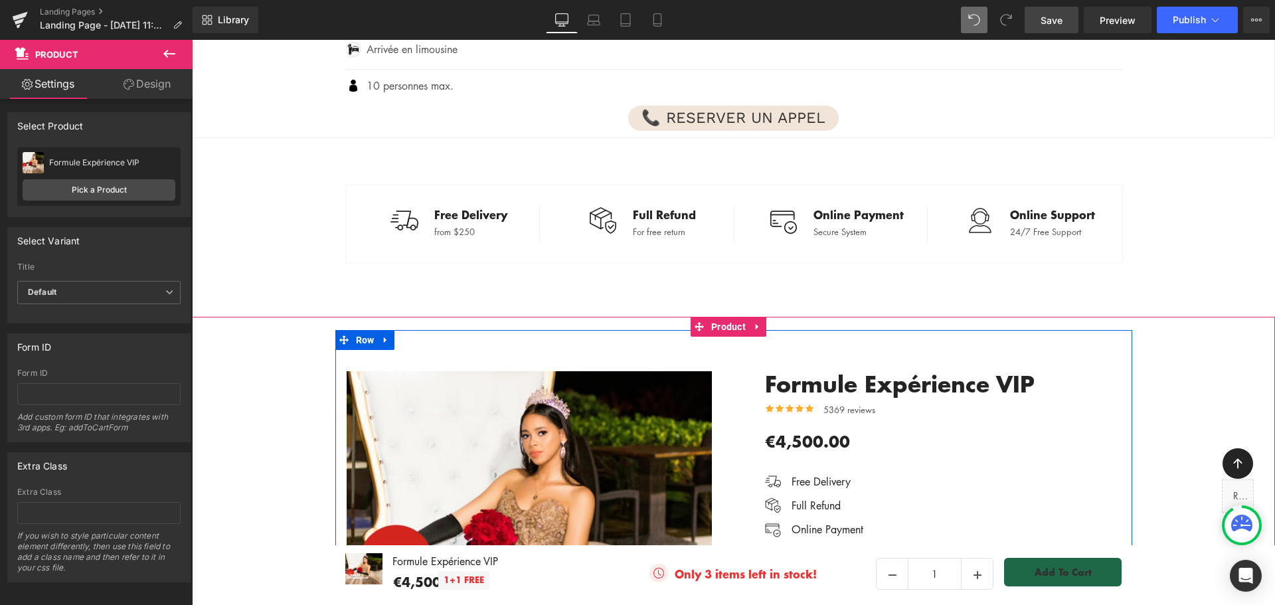
click at [724, 330] on div "‹ › (P) Image List Row Formule Expérience VIP (P) Title Icon Icon Icon Icon Icon" at bounding box center [733, 513] width 797 height 367
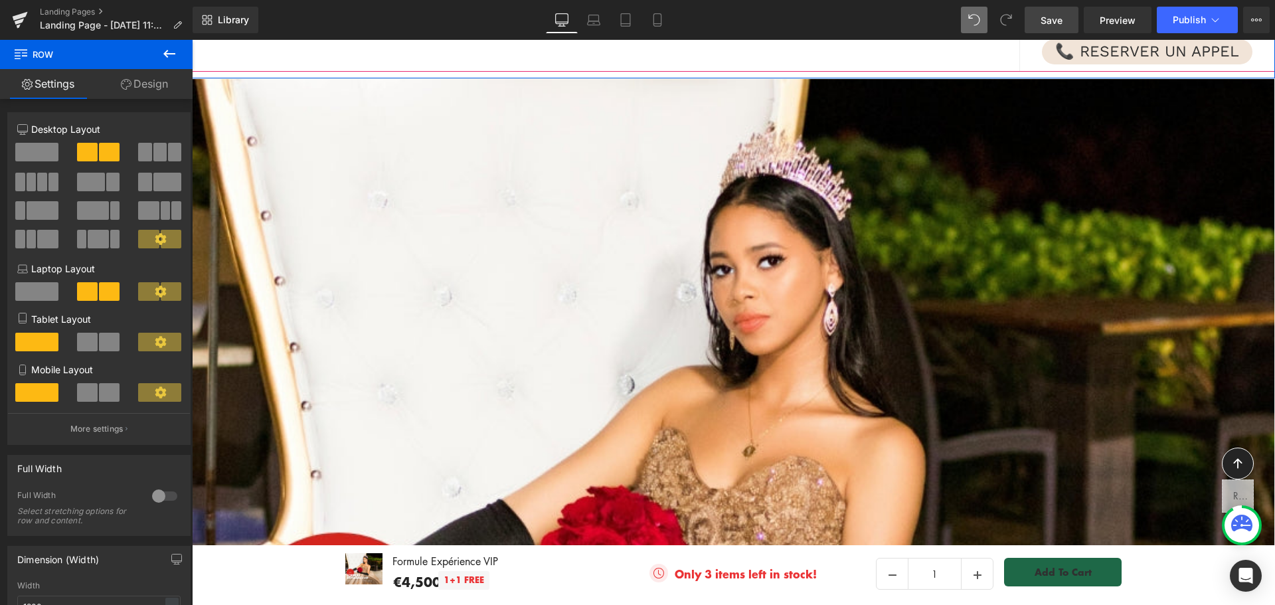
scroll to position [2066, 0]
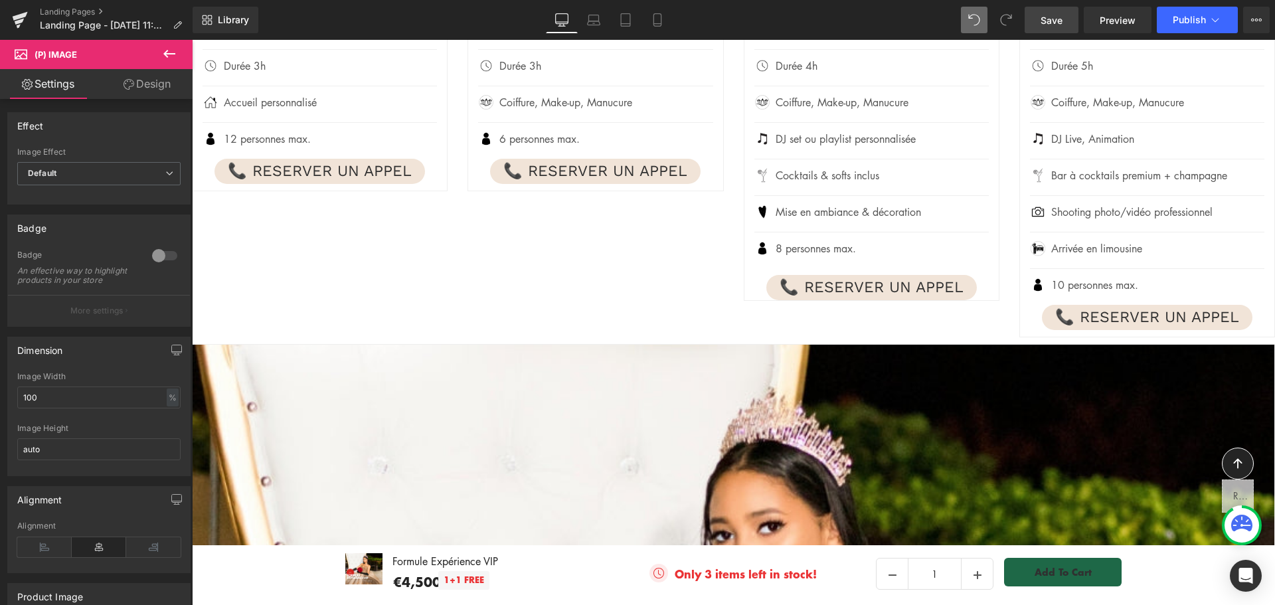
click at [165, 52] on icon at bounding box center [169, 54] width 12 height 8
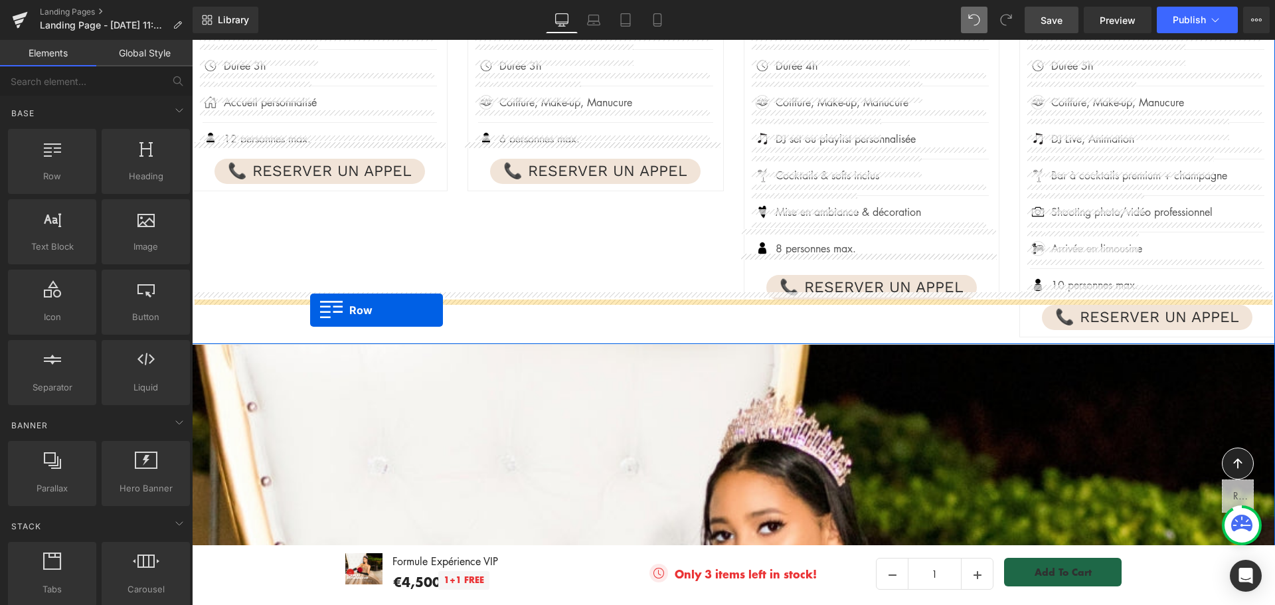
drag, startPoint x: 234, startPoint y: 197, endPoint x: 310, endPoint y: 310, distance: 136.0
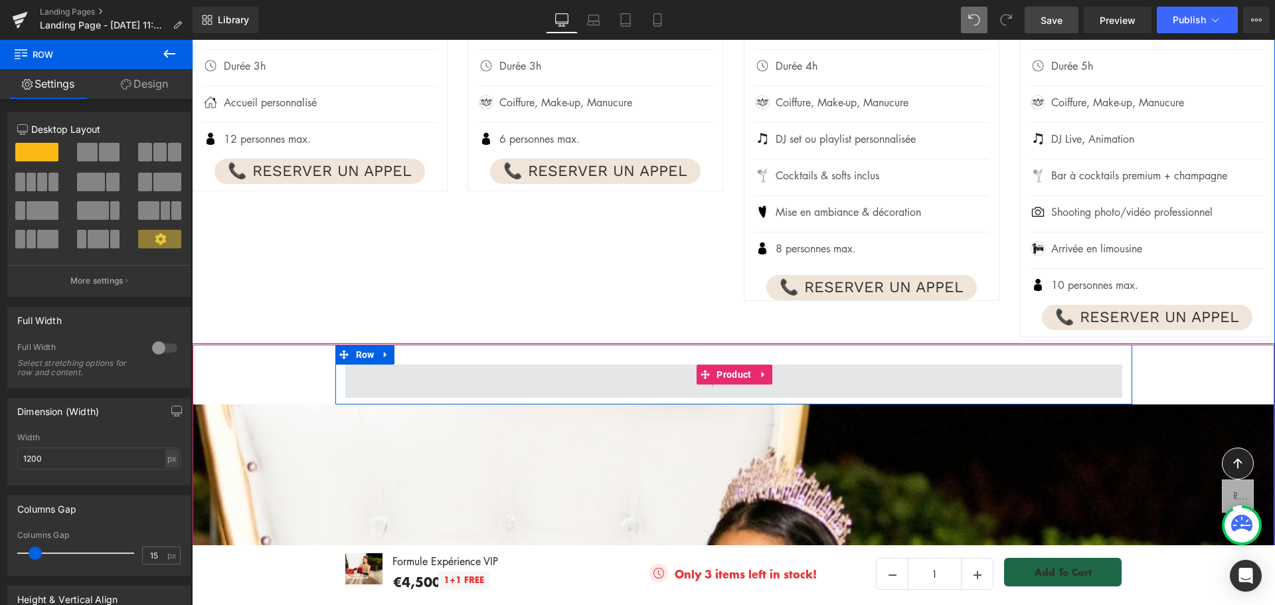
click at [391, 365] on span at bounding box center [733, 381] width 777 height 33
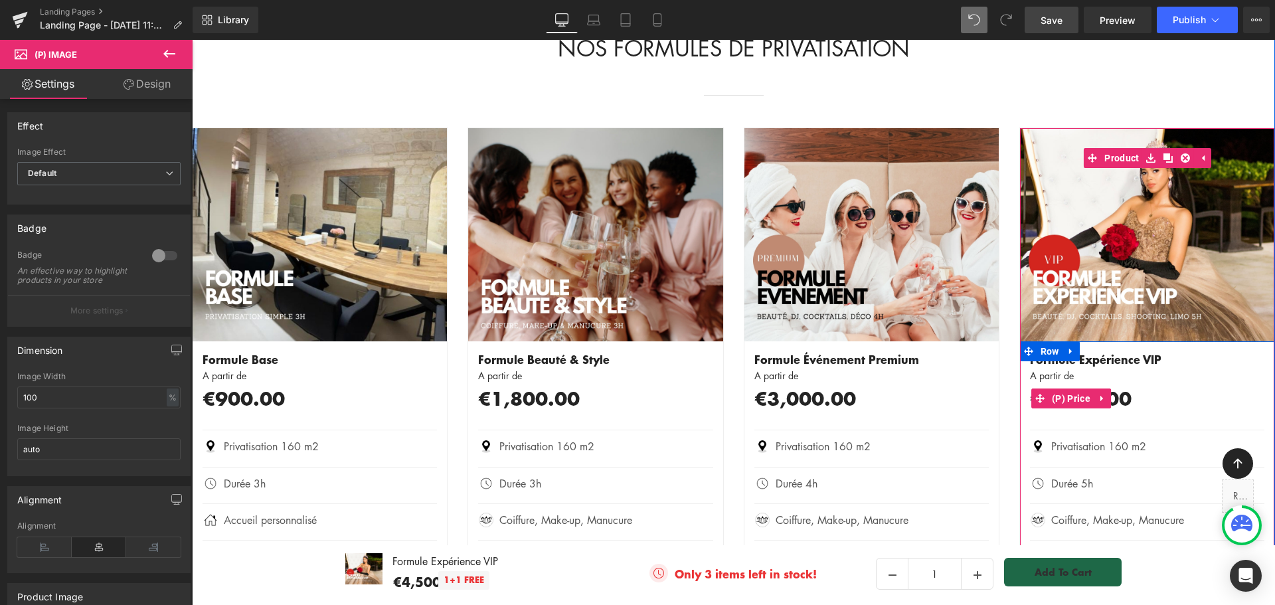
scroll to position [1601, 0]
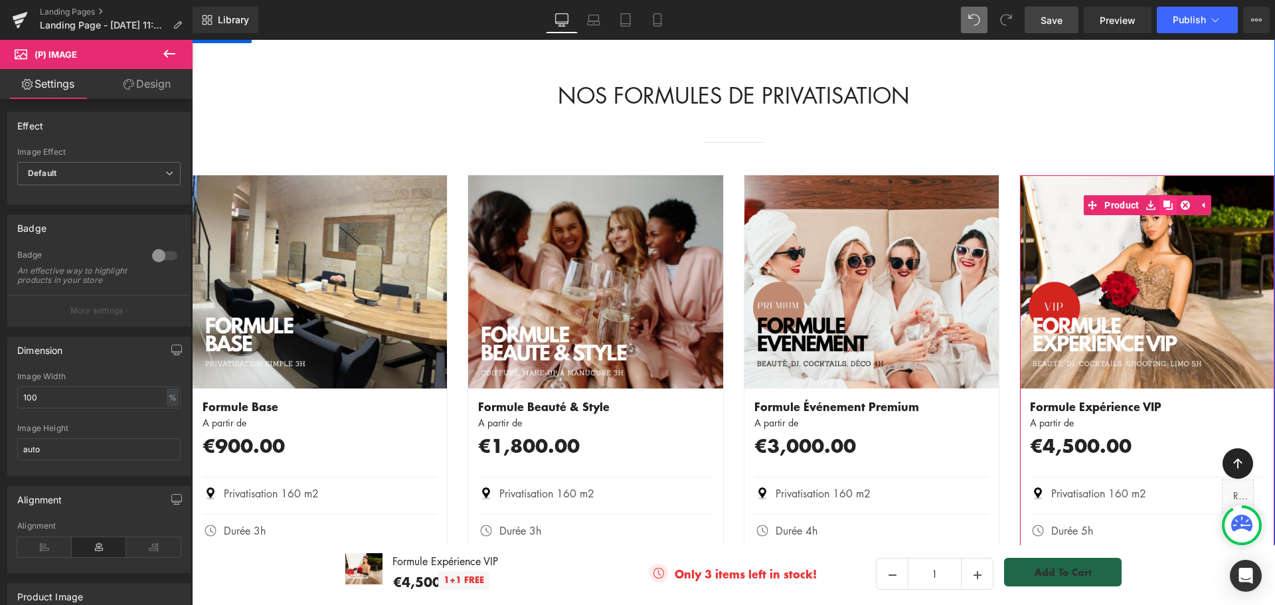
click at [1164, 201] on icon at bounding box center [1168, 205] width 9 height 9
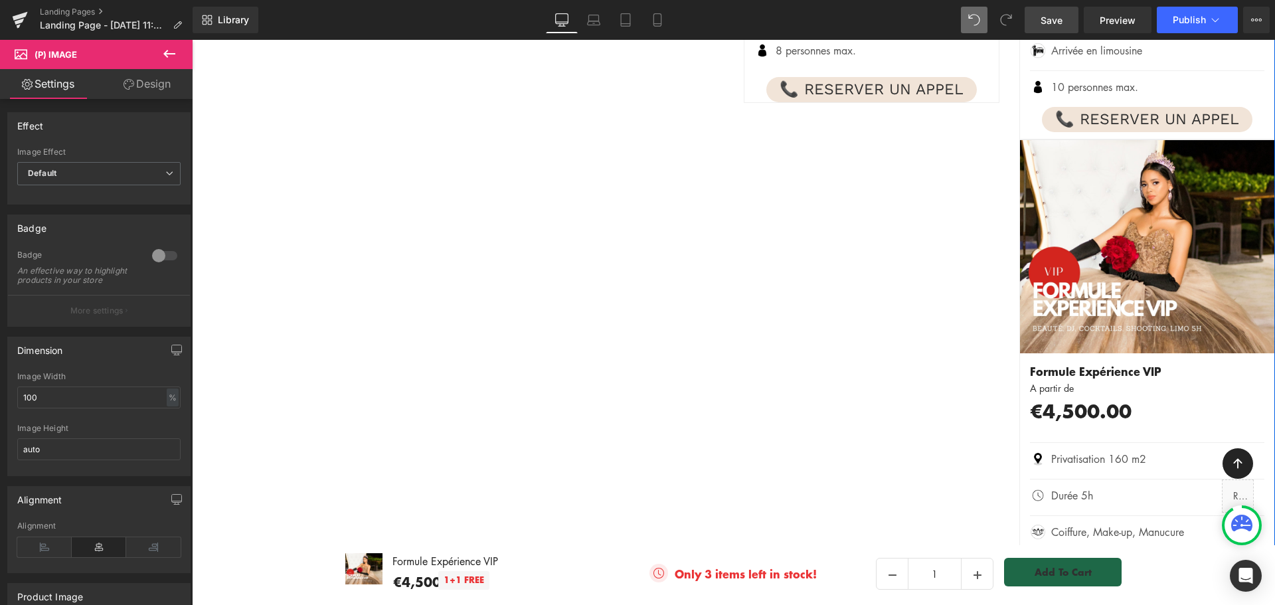
scroll to position [2265, 0]
click at [1119, 144] on img at bounding box center [1147, 245] width 254 height 213
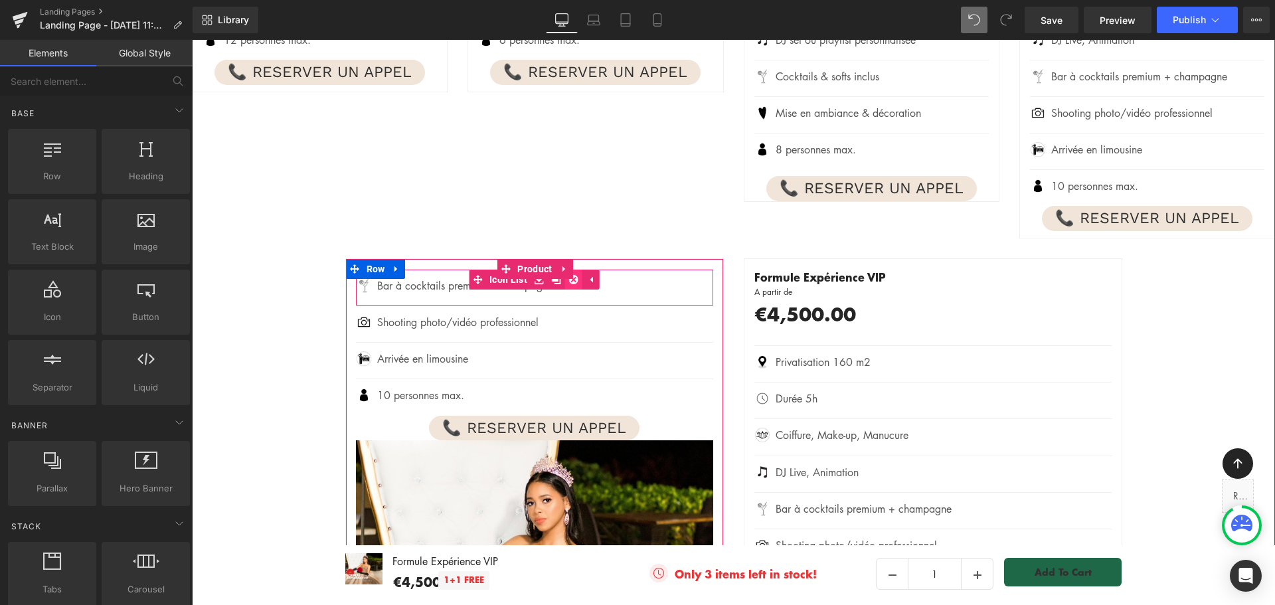
click at [569, 275] on icon at bounding box center [573, 279] width 9 height 9
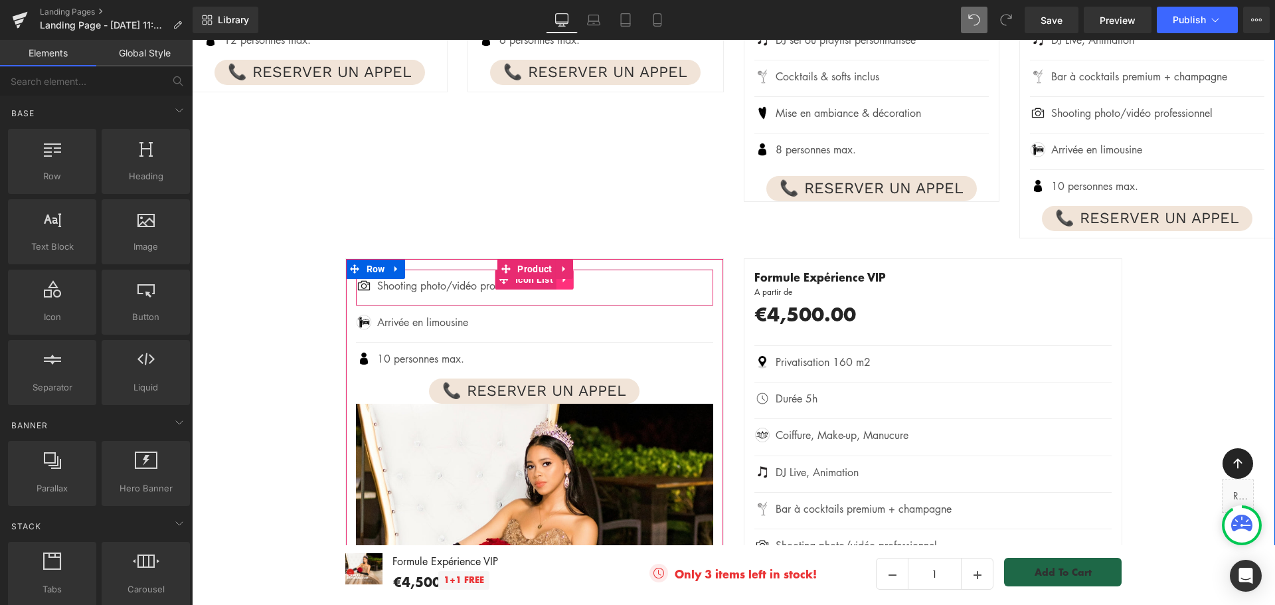
click at [561, 275] on icon at bounding box center [565, 280] width 9 height 10
click at [569, 275] on icon at bounding box center [573, 279] width 9 height 9
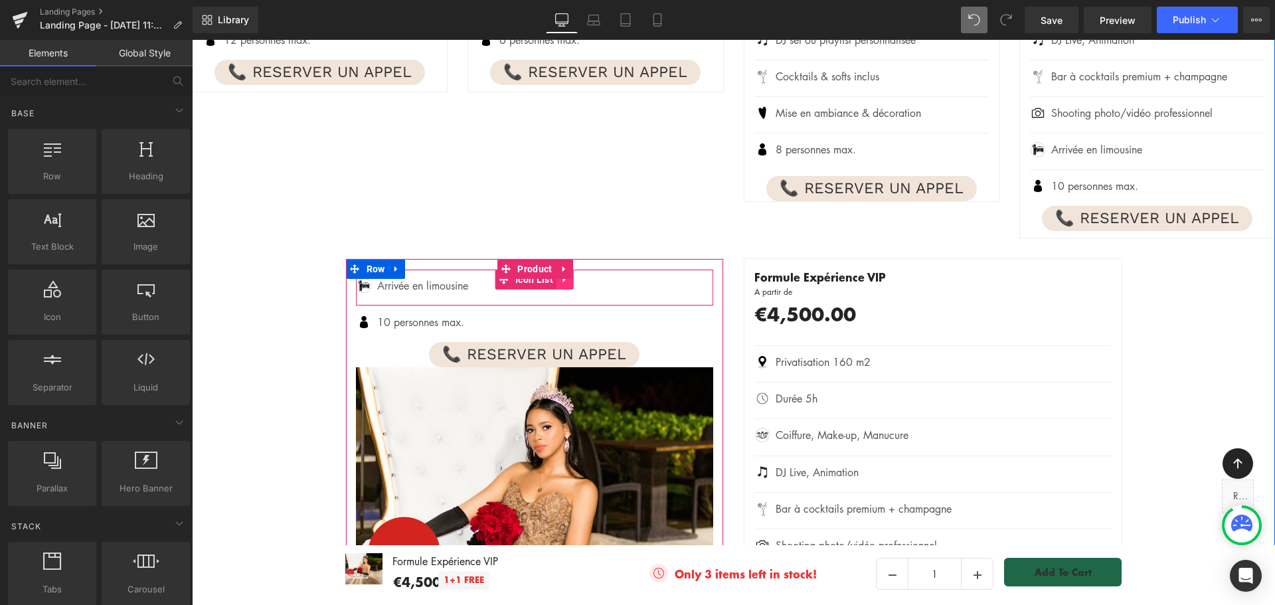
click at [561, 275] on icon at bounding box center [565, 280] width 9 height 10
click at [569, 275] on icon at bounding box center [573, 279] width 9 height 9
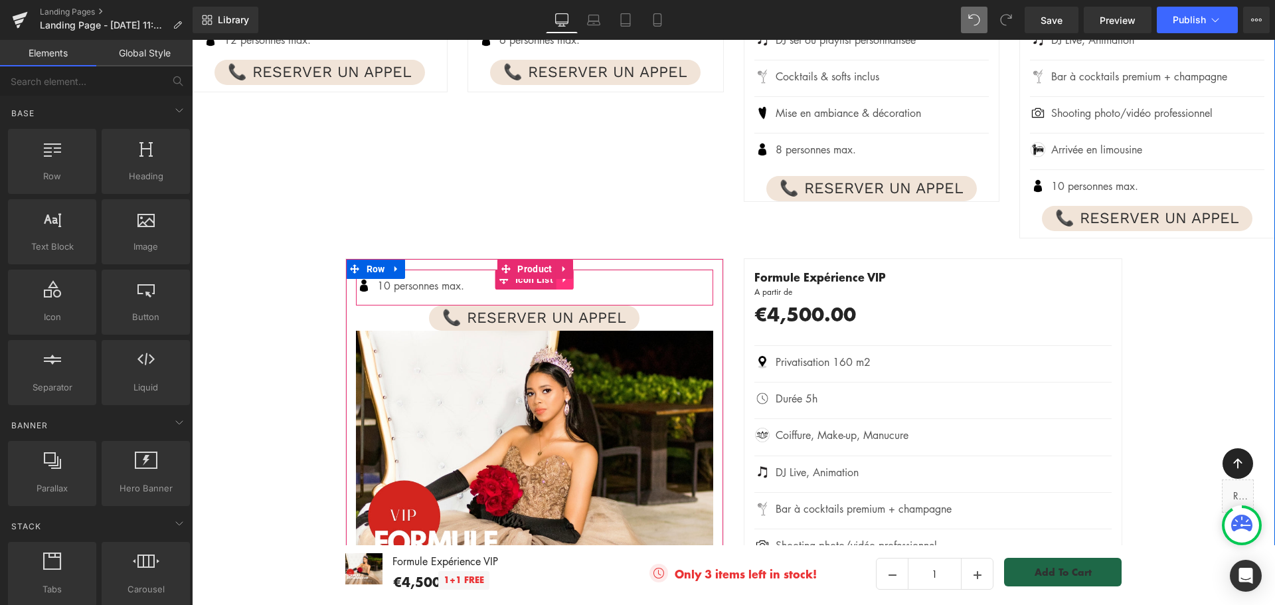
click at [561, 275] on icon at bounding box center [565, 280] width 9 height 10
click at [570, 275] on icon at bounding box center [573, 279] width 9 height 9
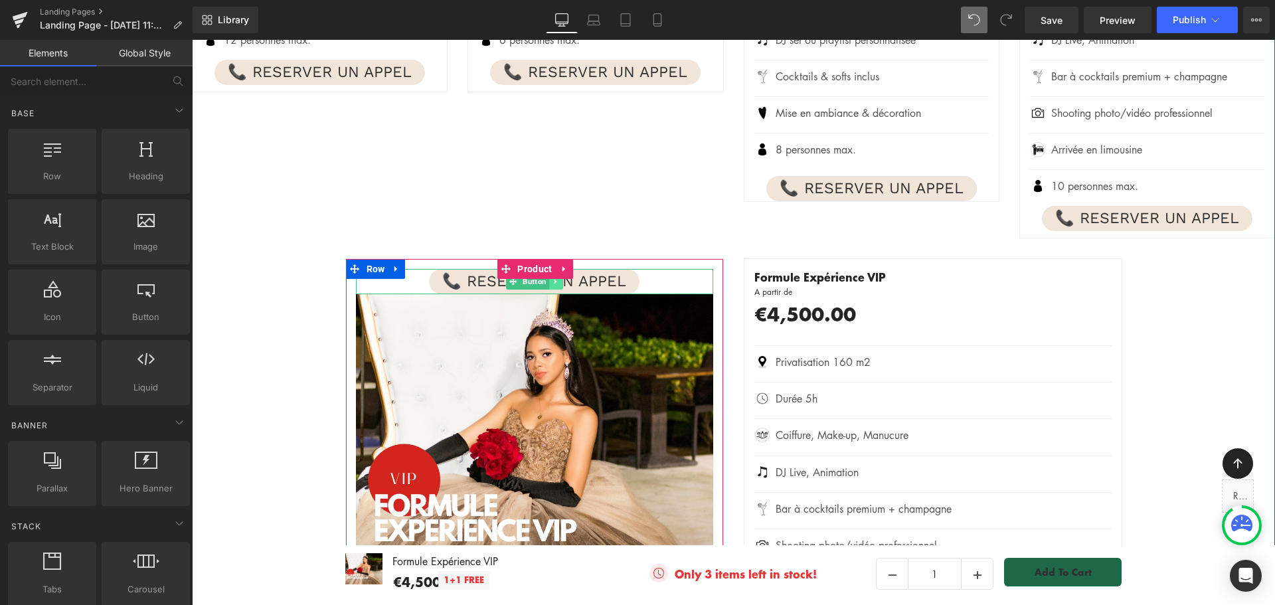
click at [554, 278] on icon at bounding box center [555, 282] width 7 height 8
click at [559, 278] on icon at bounding box center [562, 282] width 7 height 8
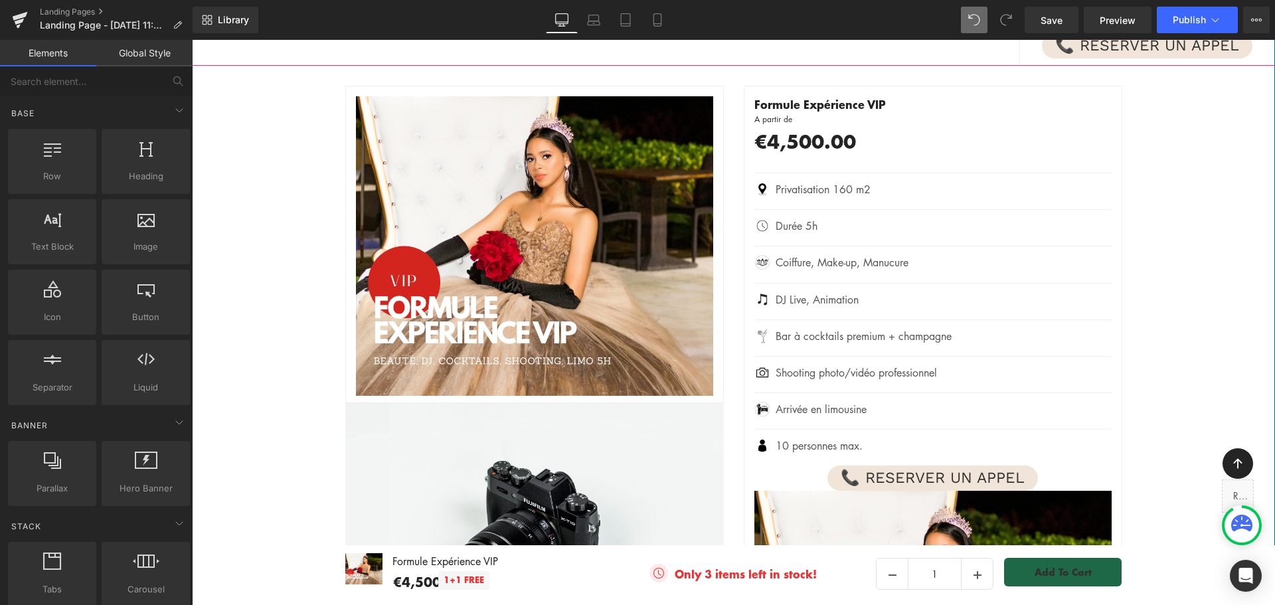
scroll to position [2364, 0]
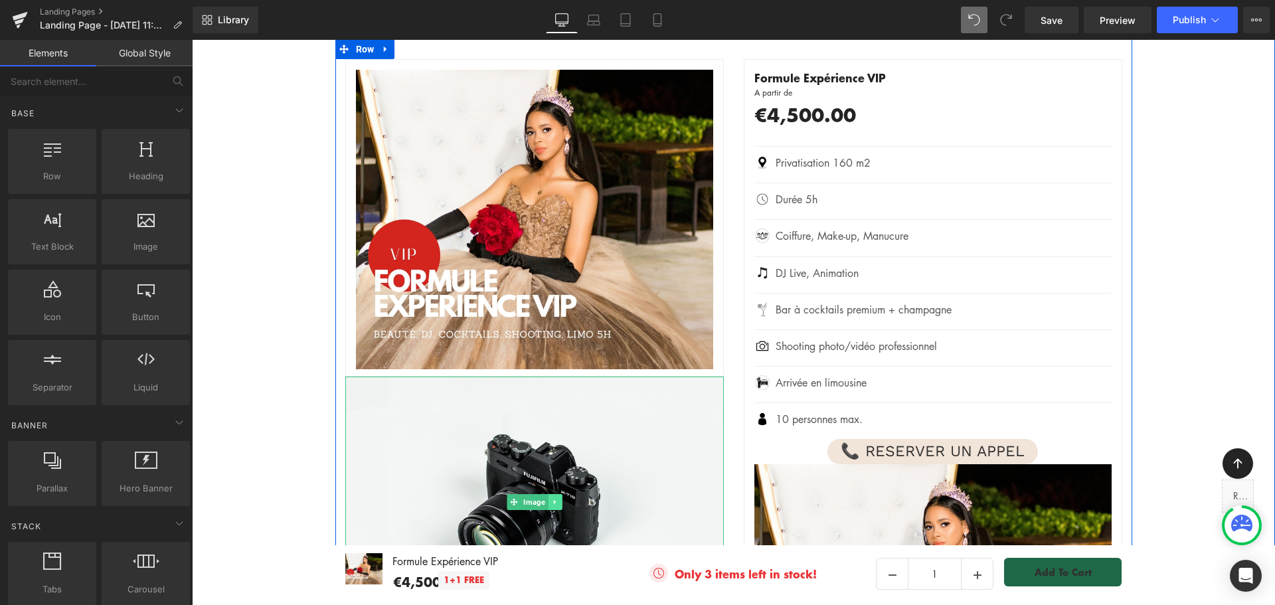
click at [551, 498] on icon at bounding box center [554, 502] width 7 height 8
click at [558, 498] on icon at bounding box center [561, 501] width 7 height 7
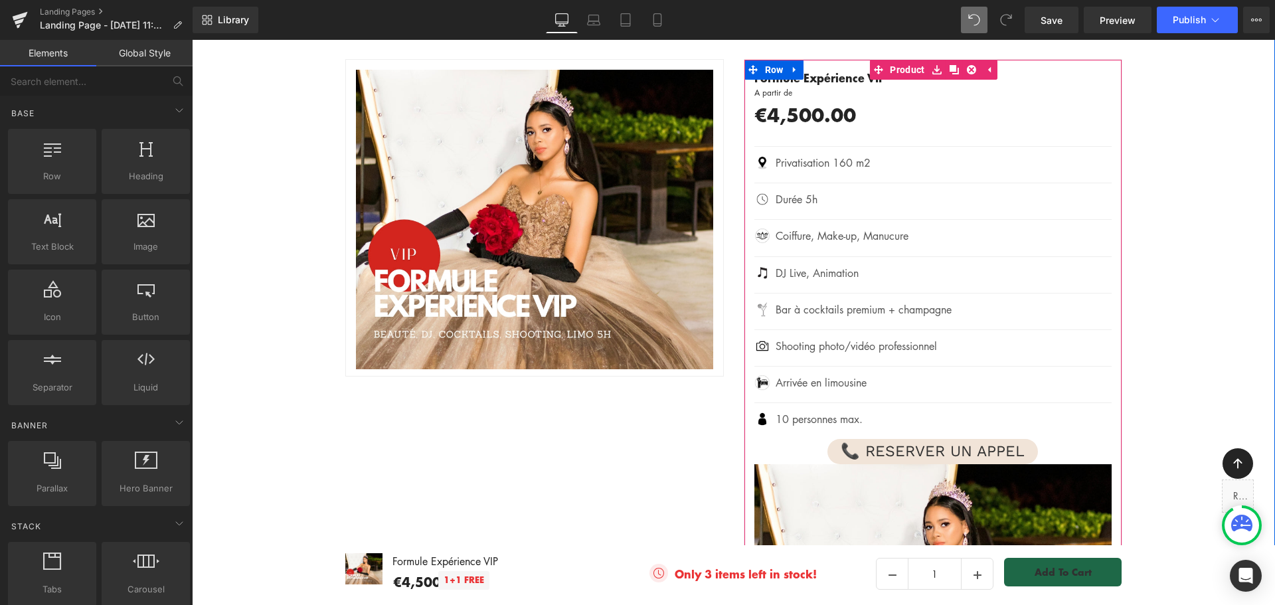
click at [900, 469] on img at bounding box center [933, 614] width 357 height 300
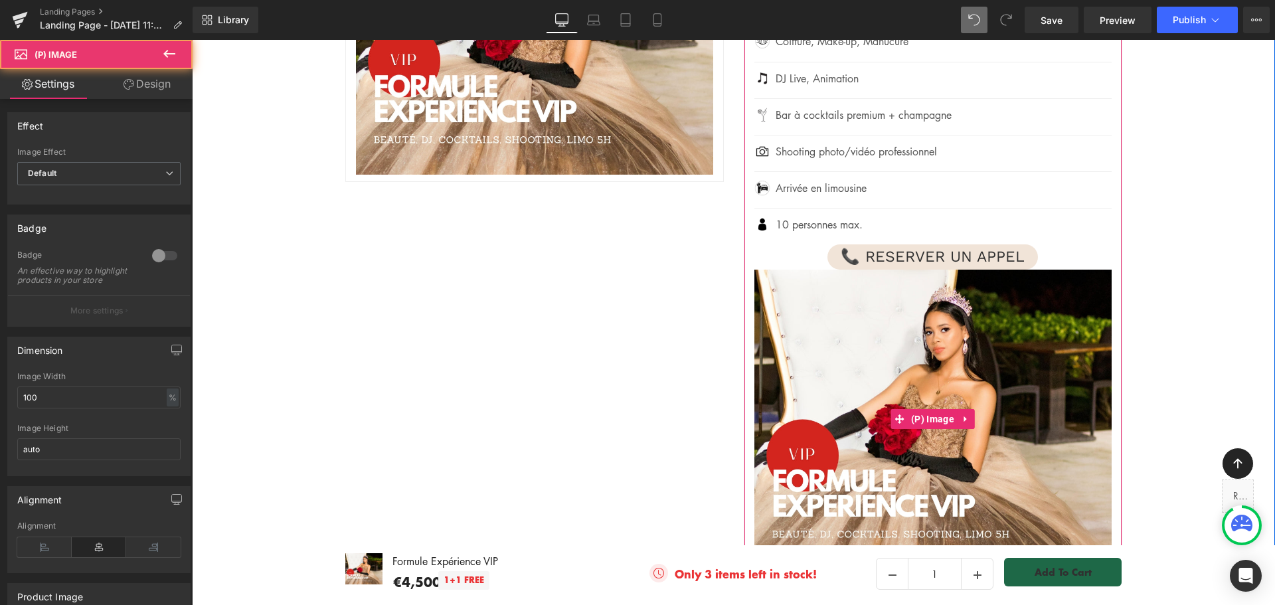
scroll to position [2630, 0]
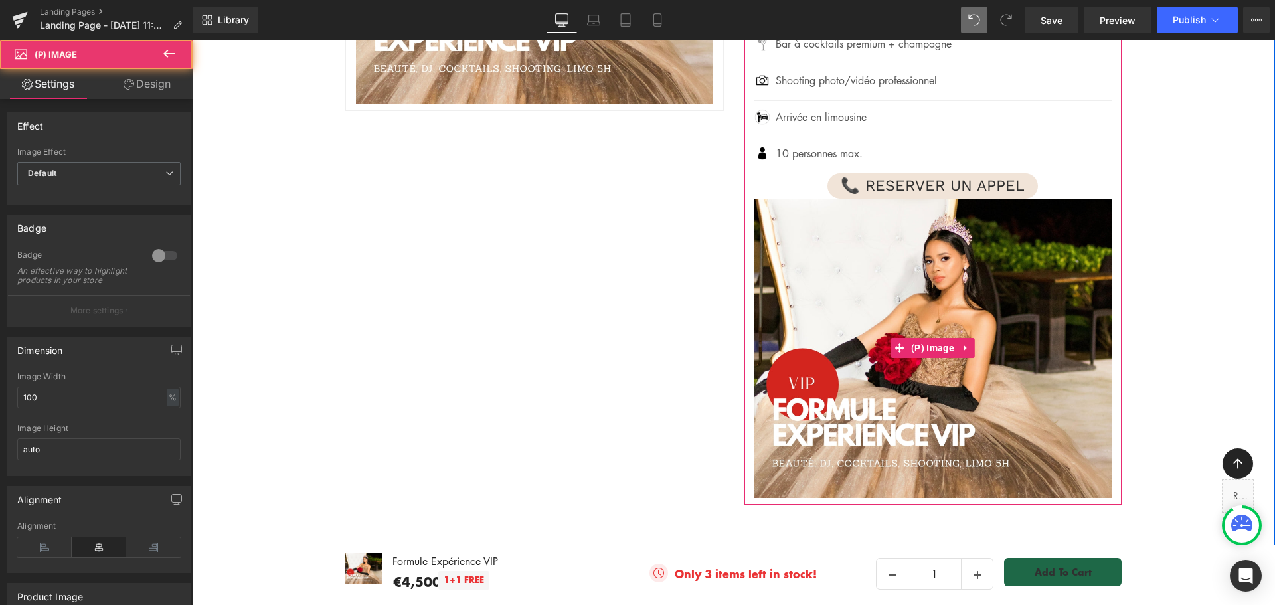
click at [937, 314] on div "- 450000 % (P) Image" at bounding box center [933, 349] width 357 height 300
click at [965, 345] on icon at bounding box center [966, 348] width 3 height 6
click at [971, 343] on icon at bounding box center [975, 347] width 9 height 9
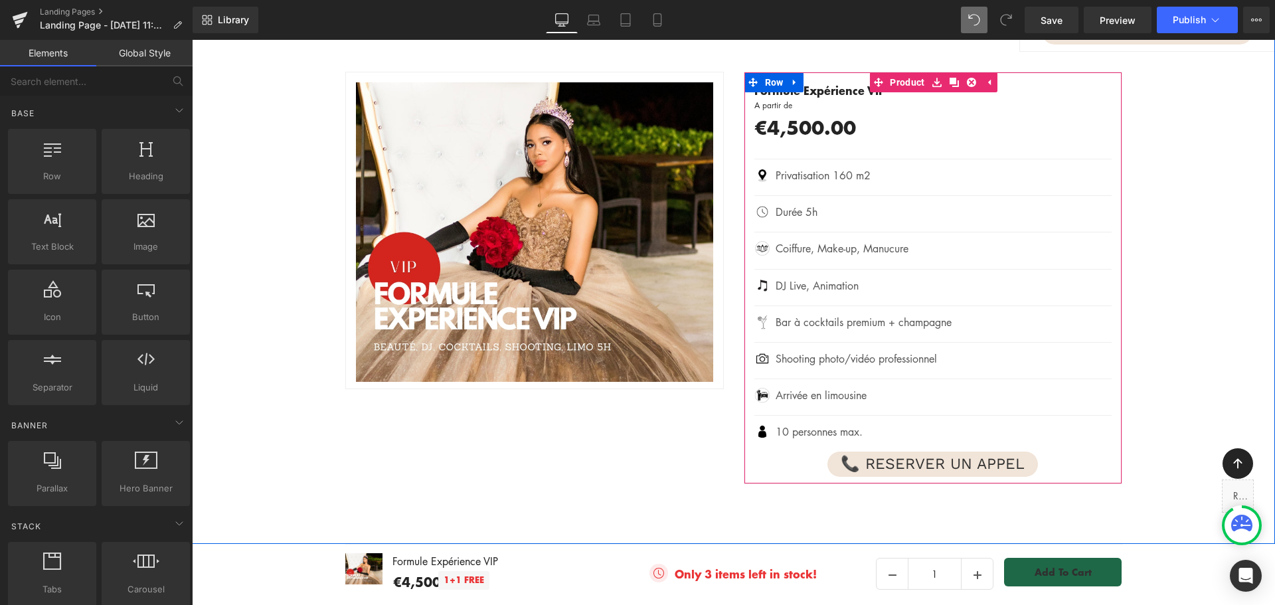
scroll to position [2298, 0]
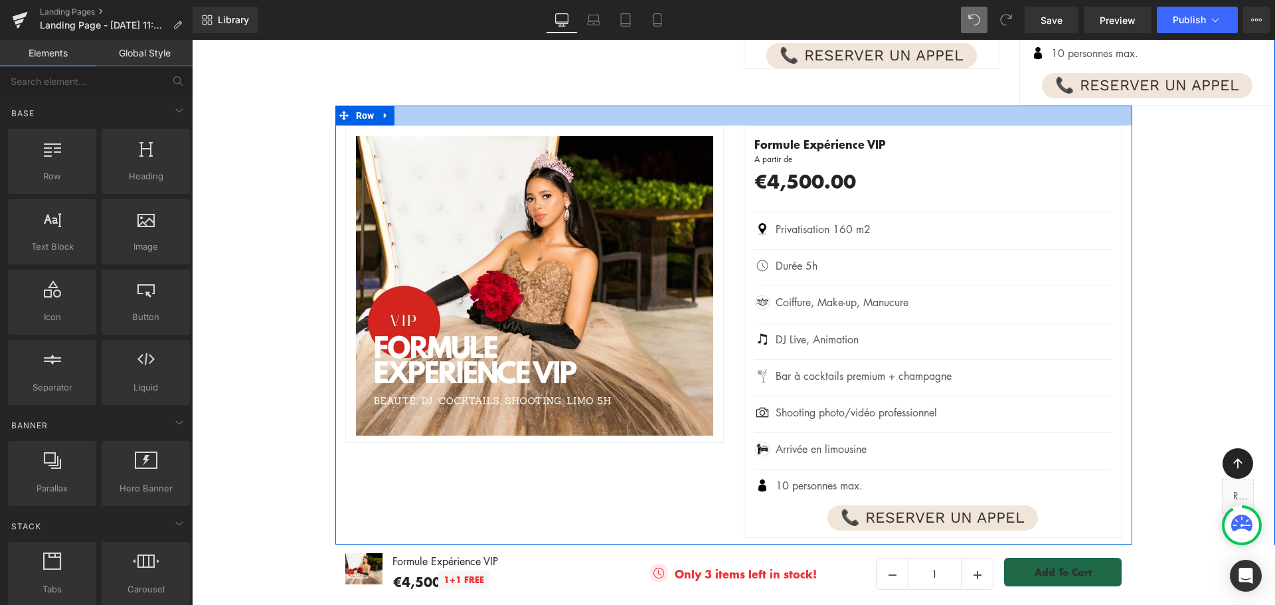
click at [594, 106] on div at bounding box center [733, 116] width 797 height 20
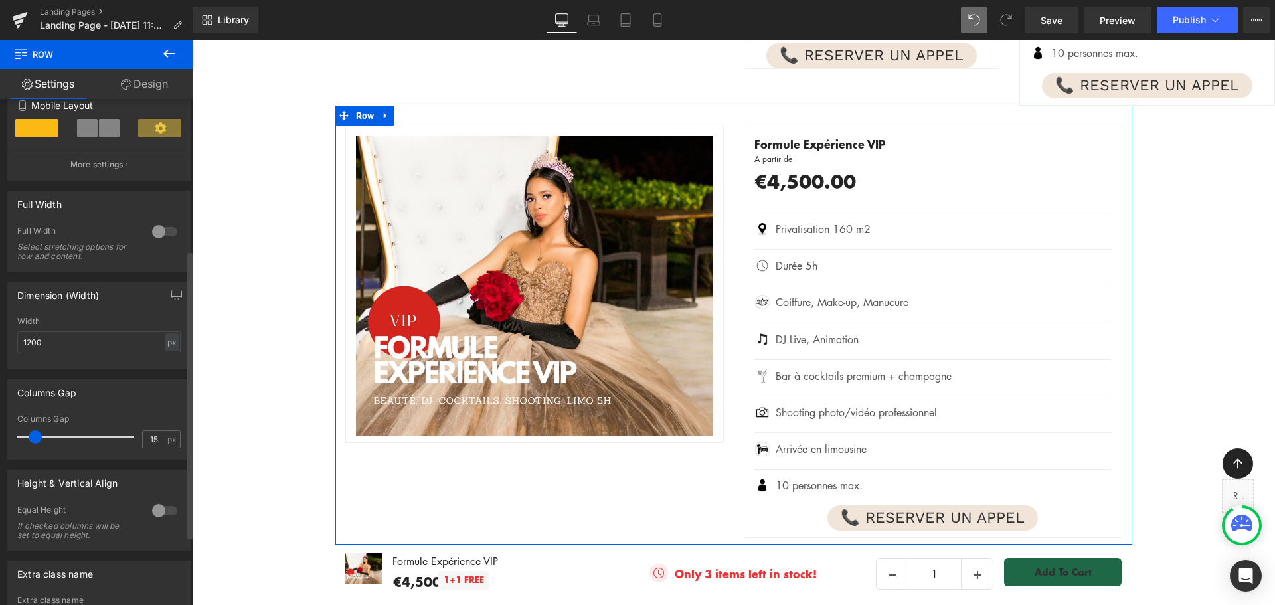
scroll to position [266, 0]
click at [167, 230] on div at bounding box center [165, 230] width 32 height 21
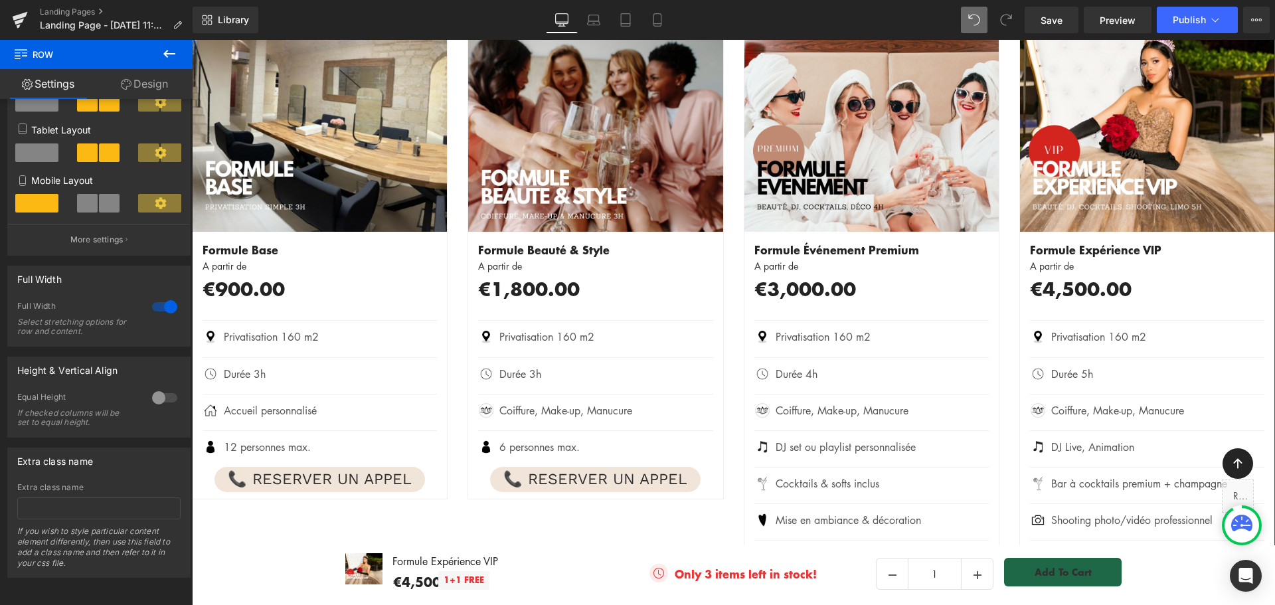
scroll to position [1567, 0]
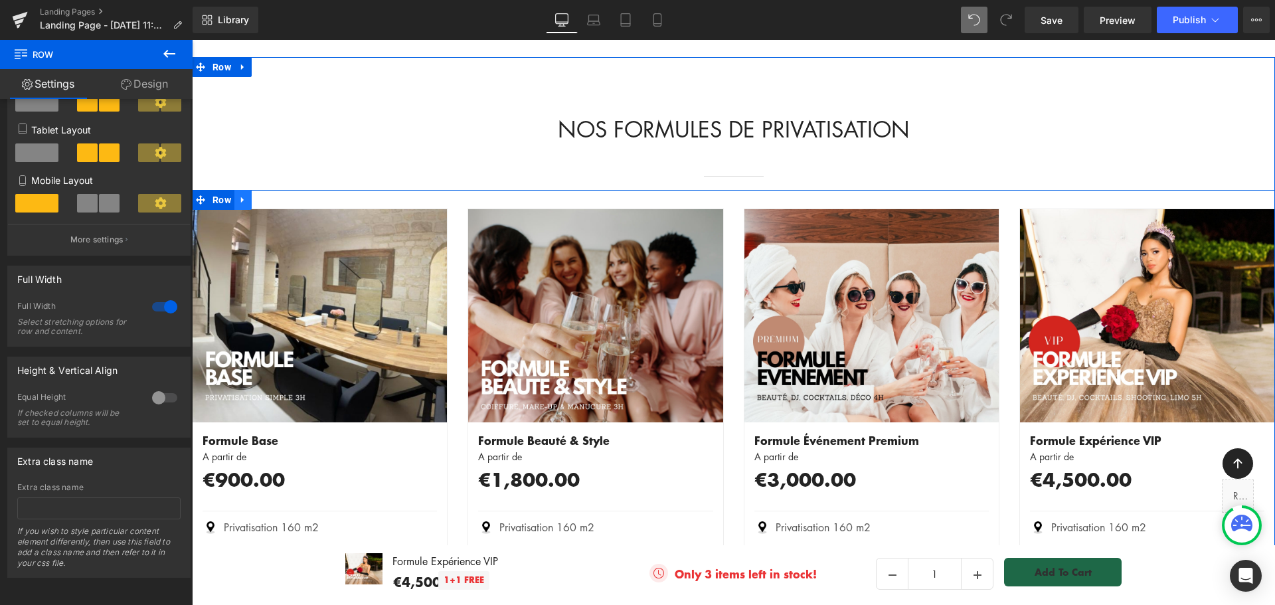
click at [238, 195] on icon at bounding box center [242, 200] width 9 height 10
click at [217, 190] on span "Row" at bounding box center [221, 200] width 25 height 20
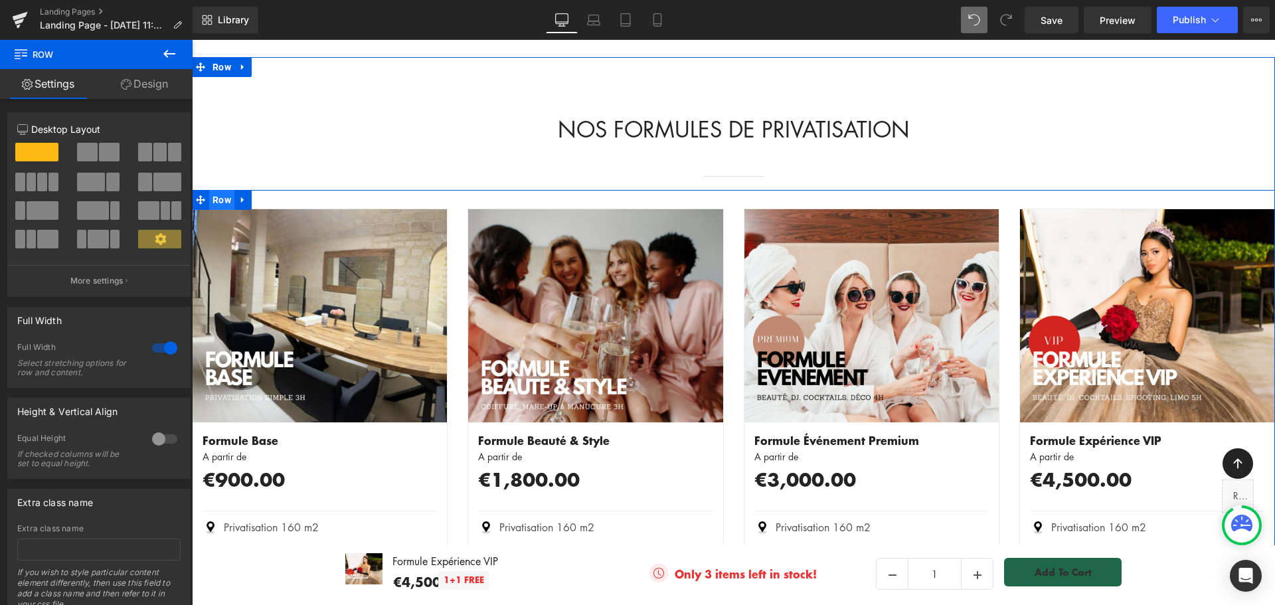
click at [217, 190] on span "Row" at bounding box center [221, 200] width 25 height 20
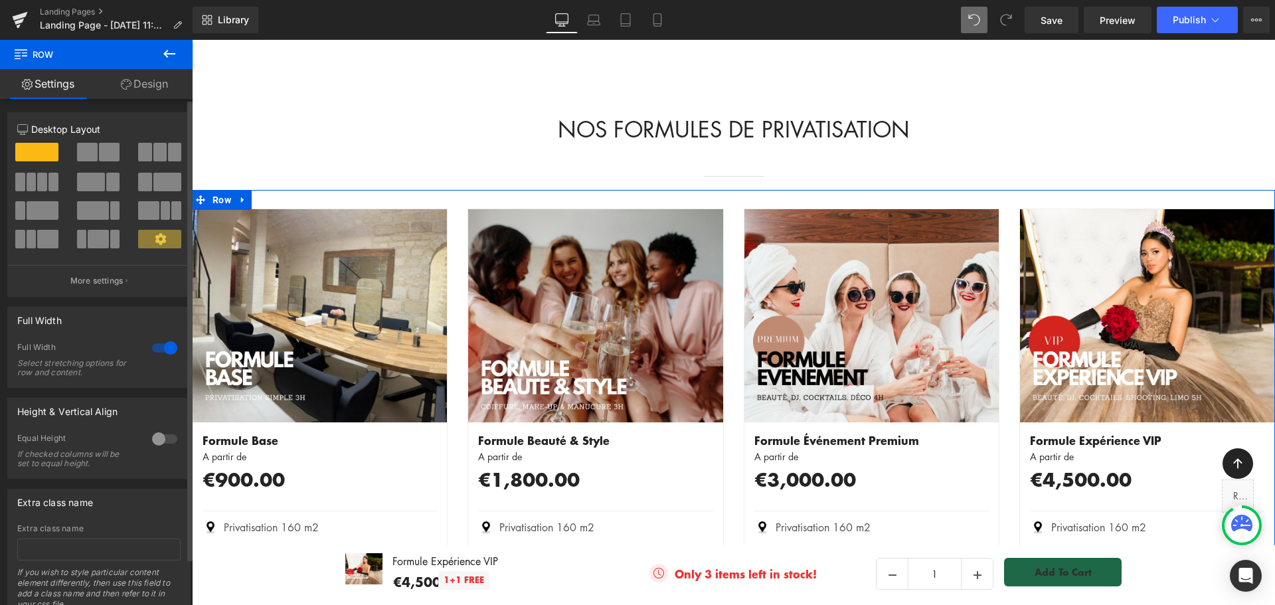
scroll to position [51, 0]
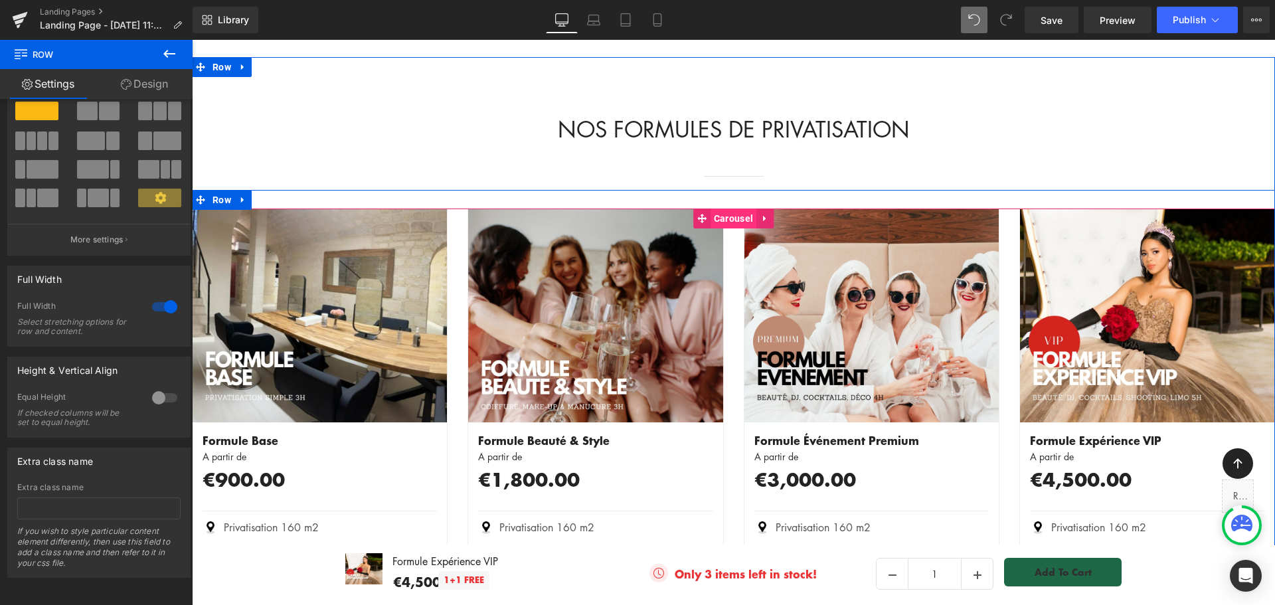
click at [728, 209] on span "Carousel" at bounding box center [734, 219] width 46 height 20
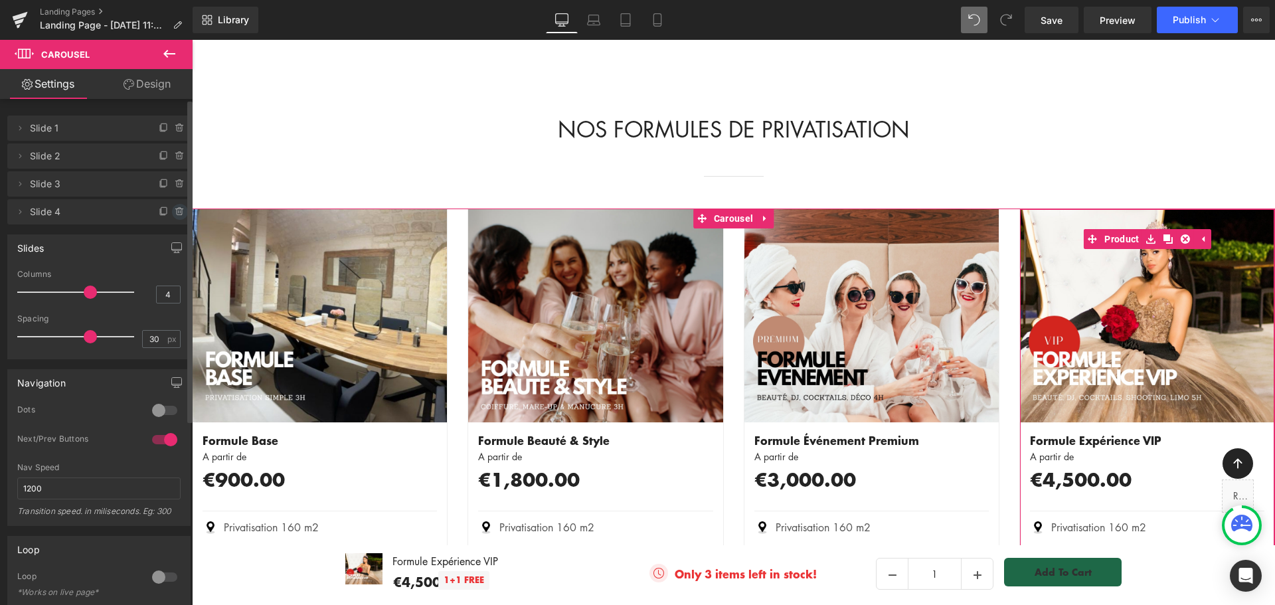
click at [175, 211] on icon at bounding box center [180, 212] width 11 height 11
click at [174, 211] on button "Delete" at bounding box center [166, 212] width 42 height 17
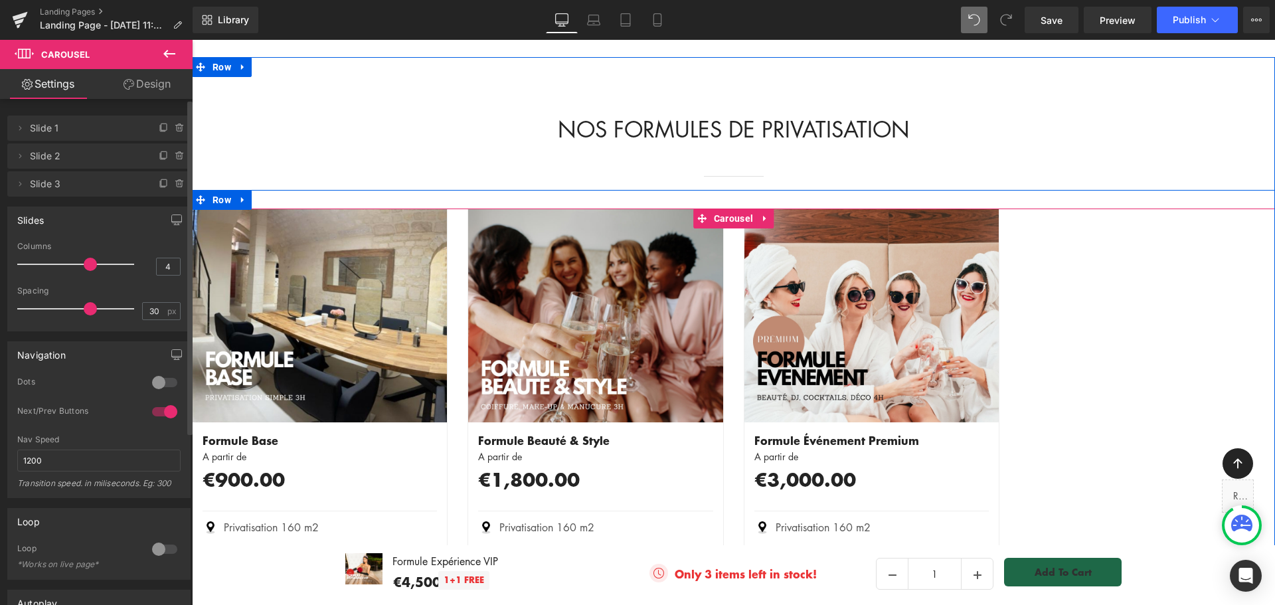
click at [1215, 210] on div "- 90000 %" at bounding box center [733, 504] width 1083 height 591
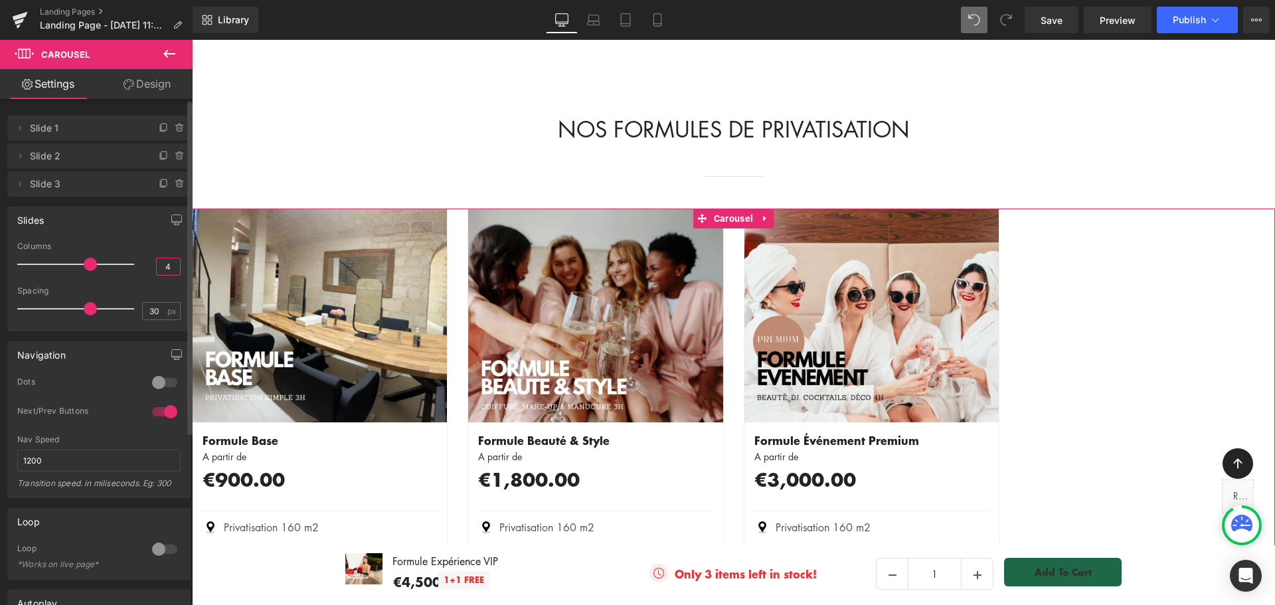
click at [160, 266] on input "4" at bounding box center [168, 266] width 23 height 17
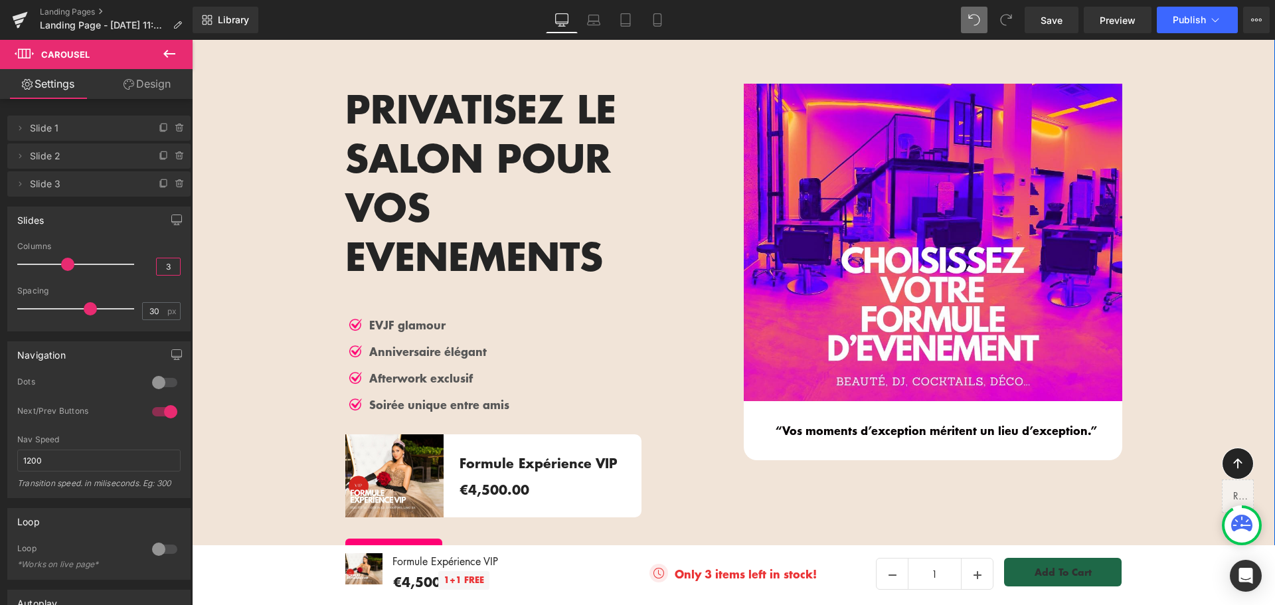
scroll to position [106, 0]
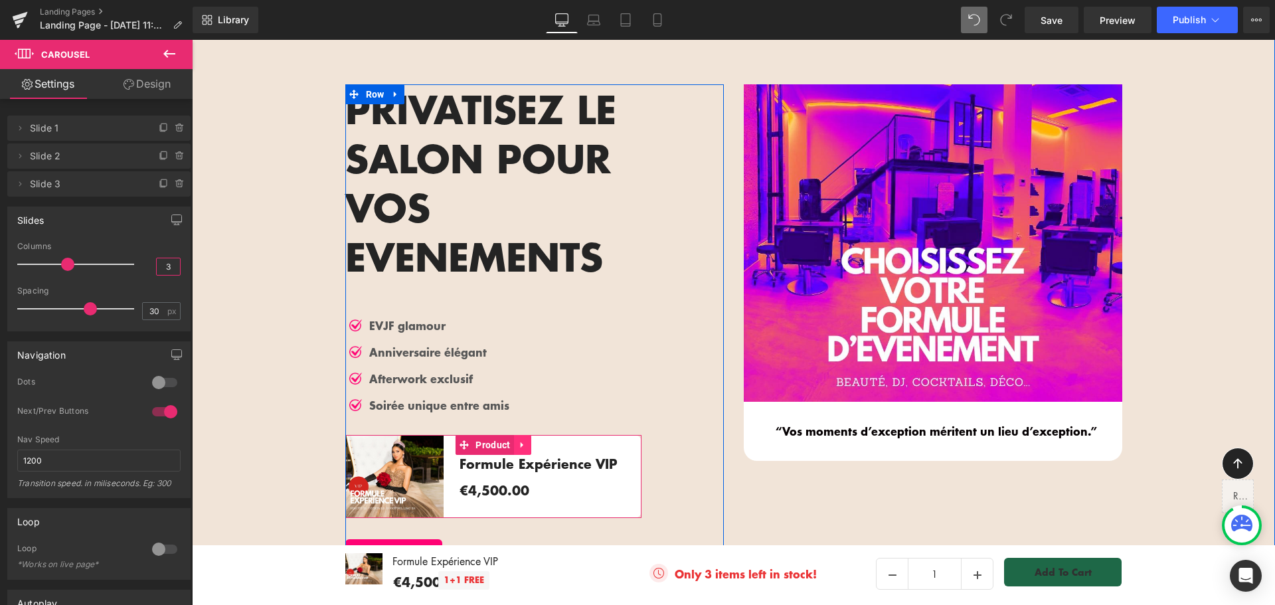
type input "3"
click at [521, 435] on link at bounding box center [522, 445] width 17 height 20
click at [527, 440] on icon at bounding box center [531, 445] width 9 height 10
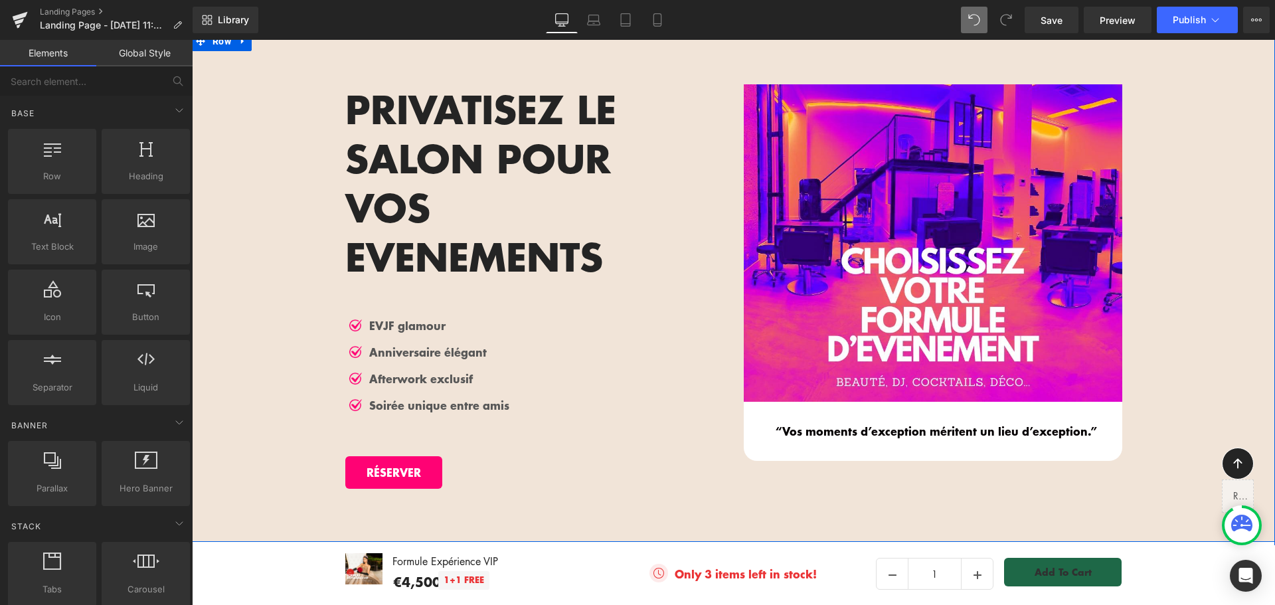
click at [259, 187] on div "PRIVATISEZ LE SALON POUR VOS EVENEMENTS Heading Image EVJF glamour Text Block I…" at bounding box center [733, 279] width 1083 height 431
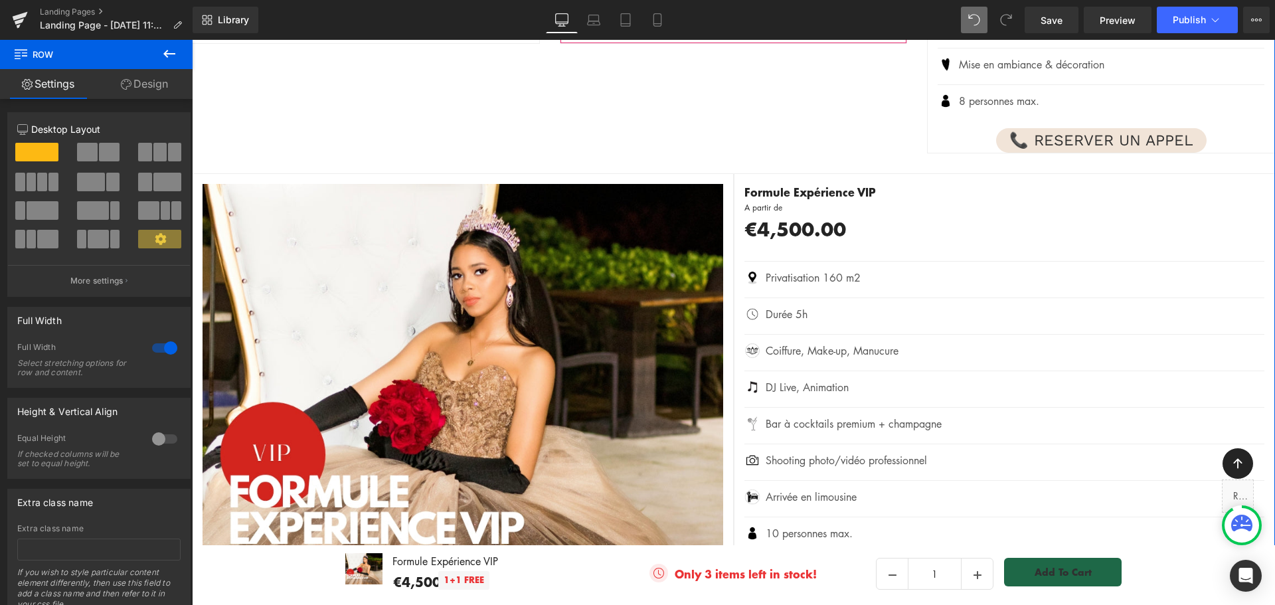
scroll to position [2231, 0]
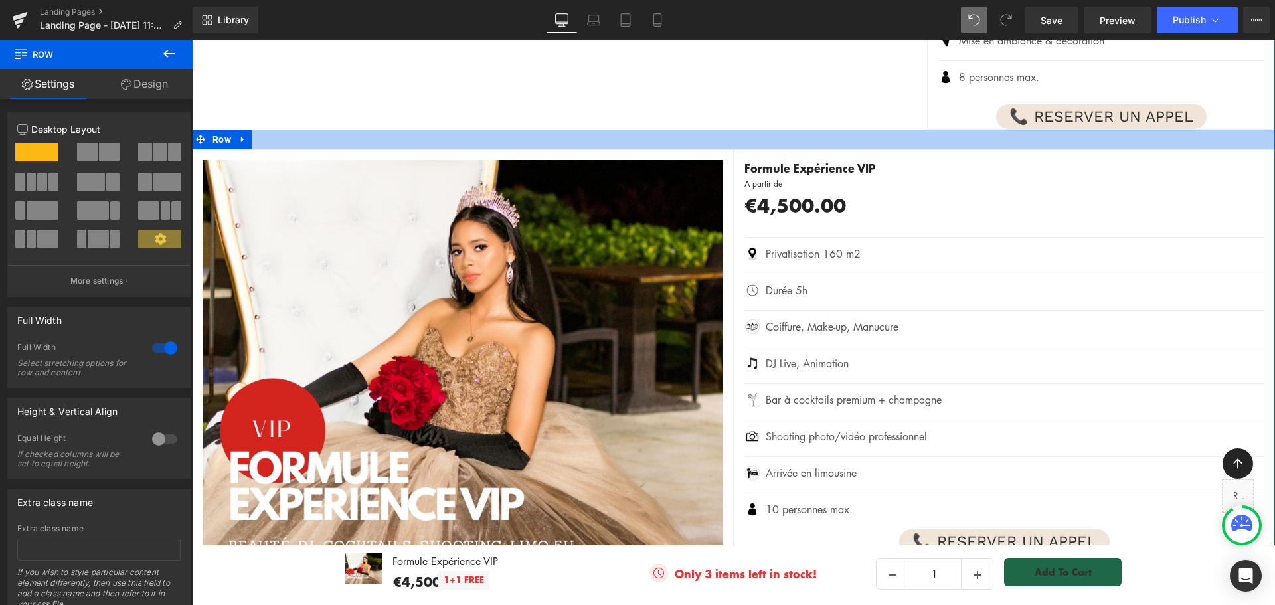
click at [628, 130] on div at bounding box center [733, 140] width 1083 height 20
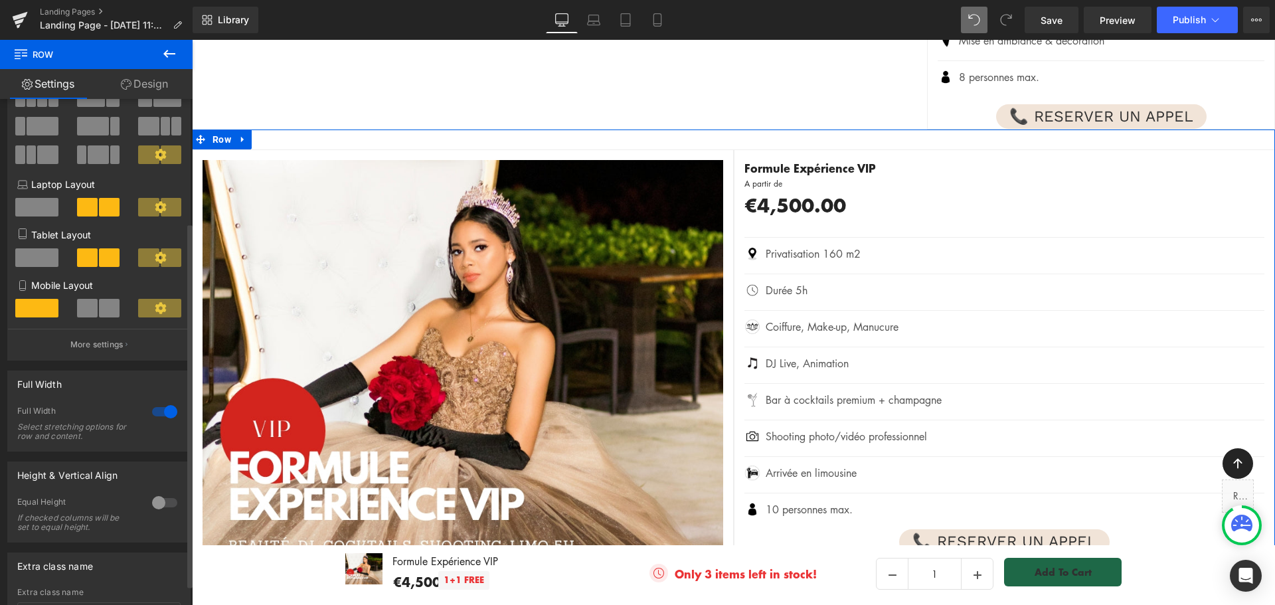
scroll to position [0, 0]
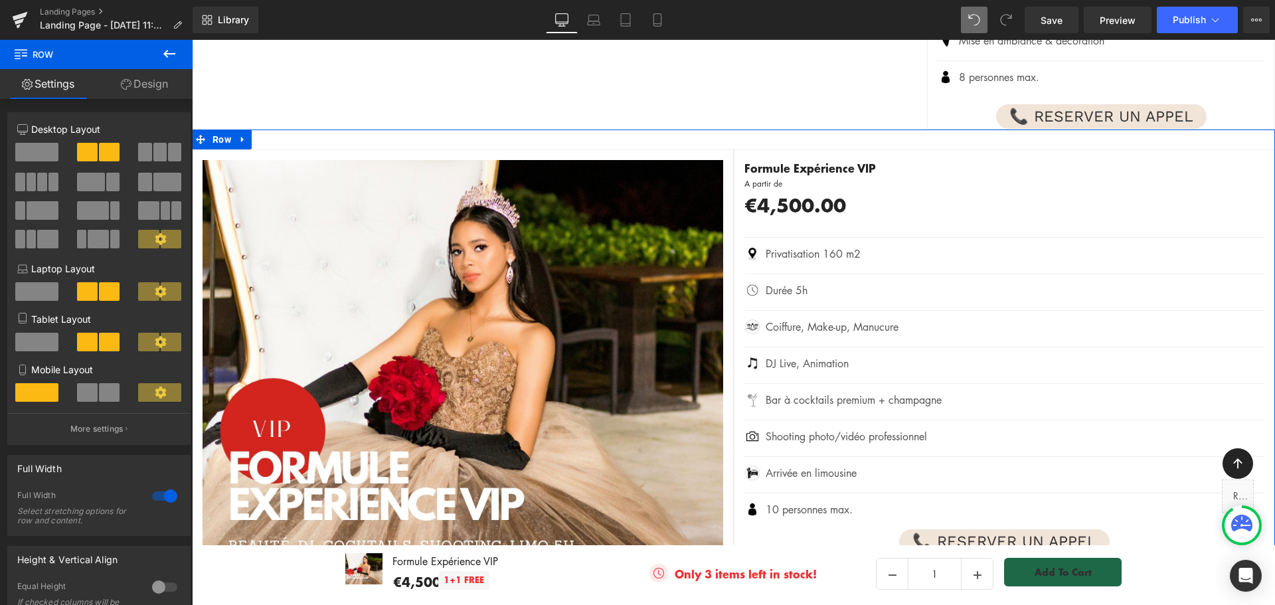
click at [142, 85] on link "Design" at bounding box center [144, 84] width 96 height 30
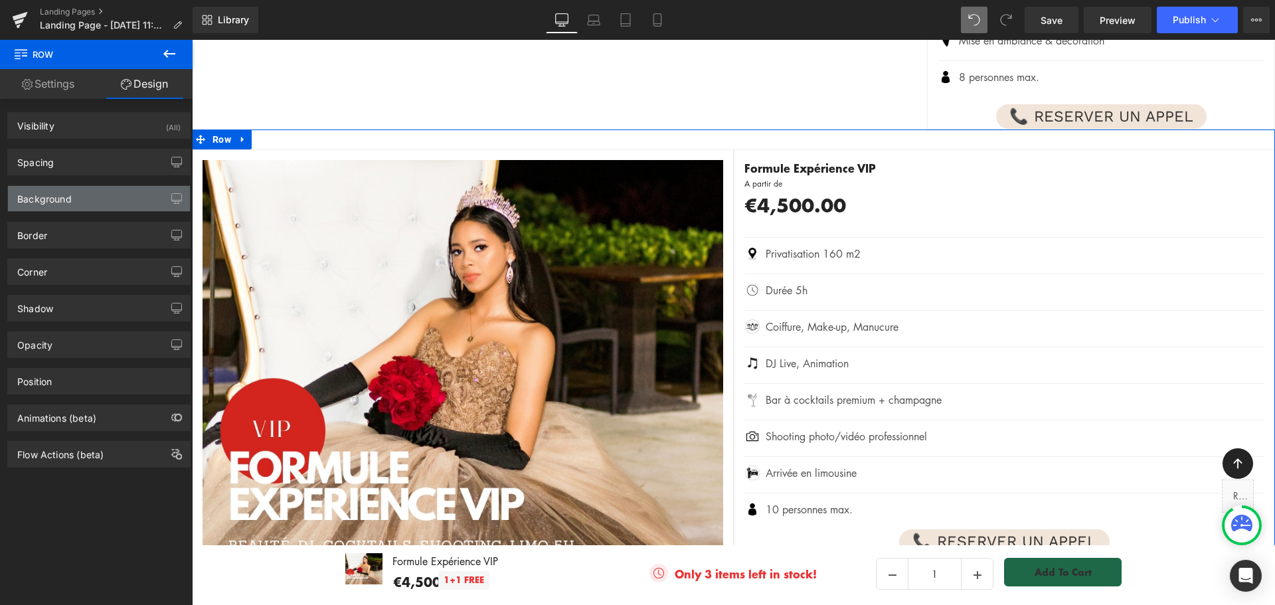
click at [96, 199] on div "Background" at bounding box center [99, 198] width 182 height 25
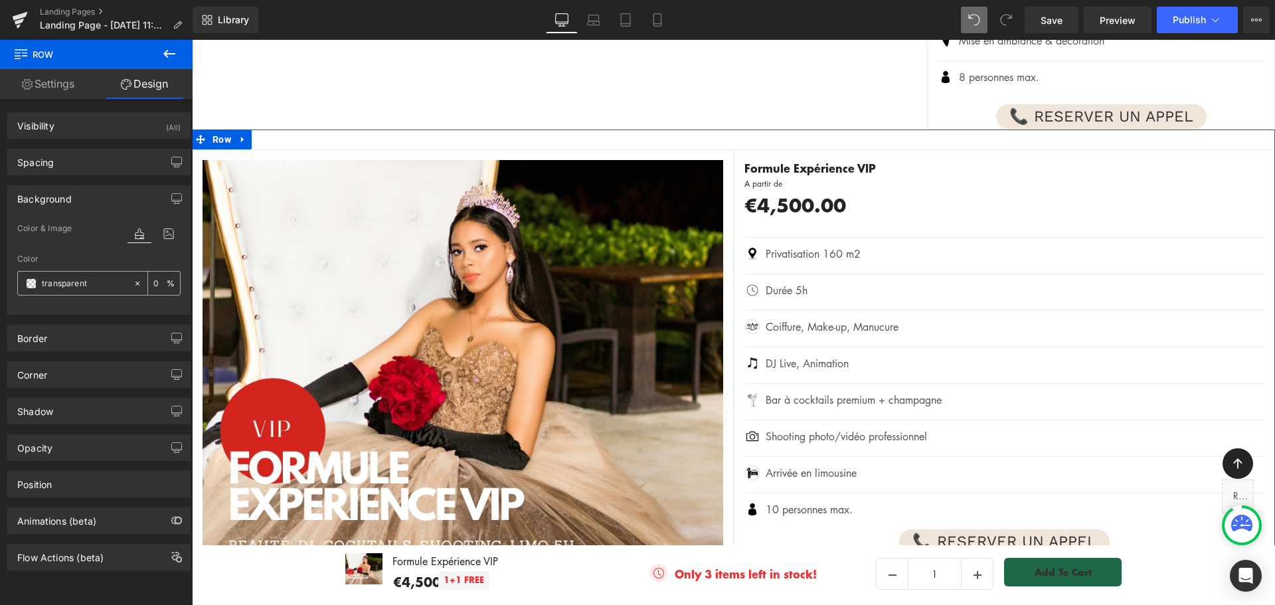
click at [66, 277] on input "transparent" at bounding box center [84, 283] width 85 height 15
paste input "#f1e4d8"
type input "#f1e4d8"
type input "100"
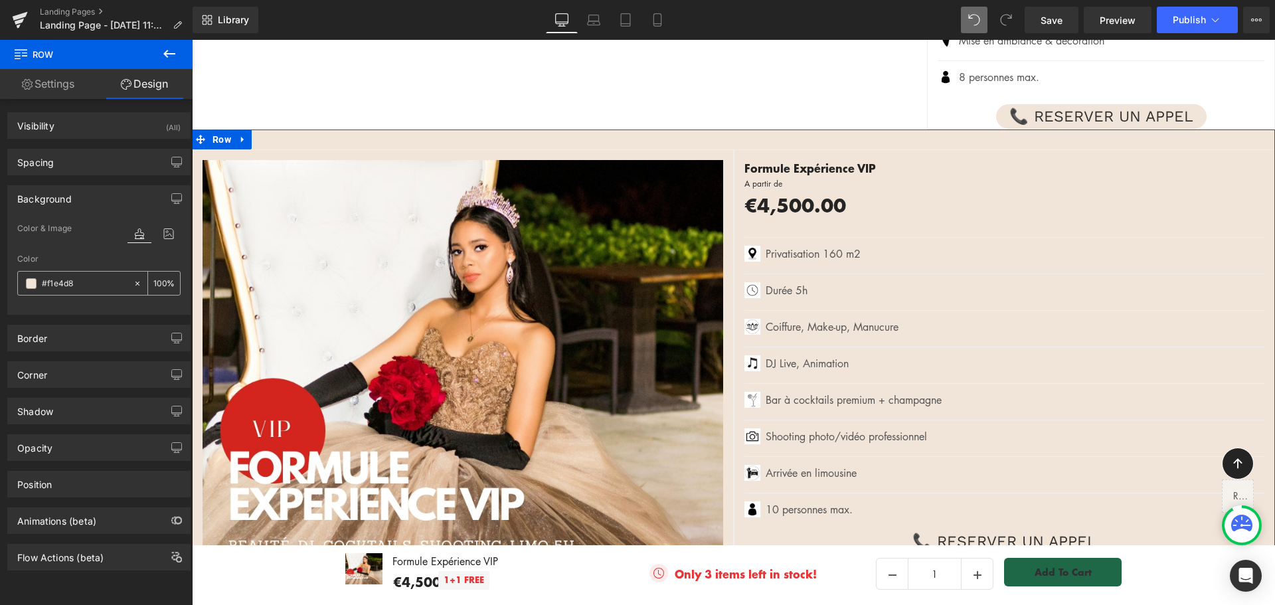
scroll to position [3, 0]
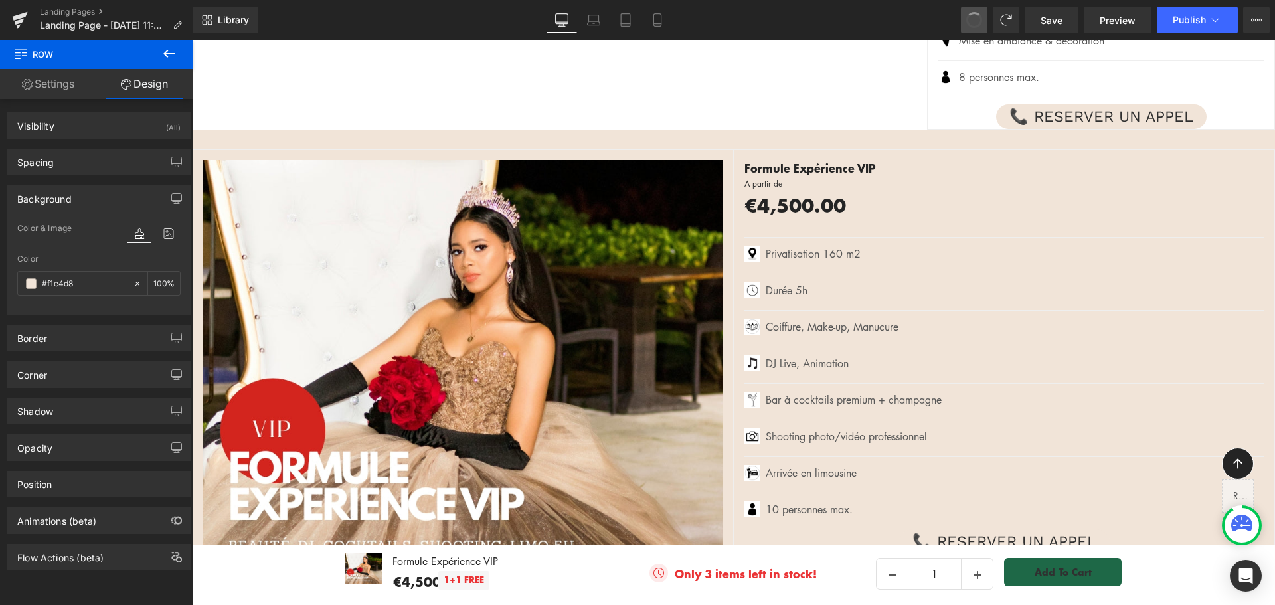
type input "transparent"
type input "0"
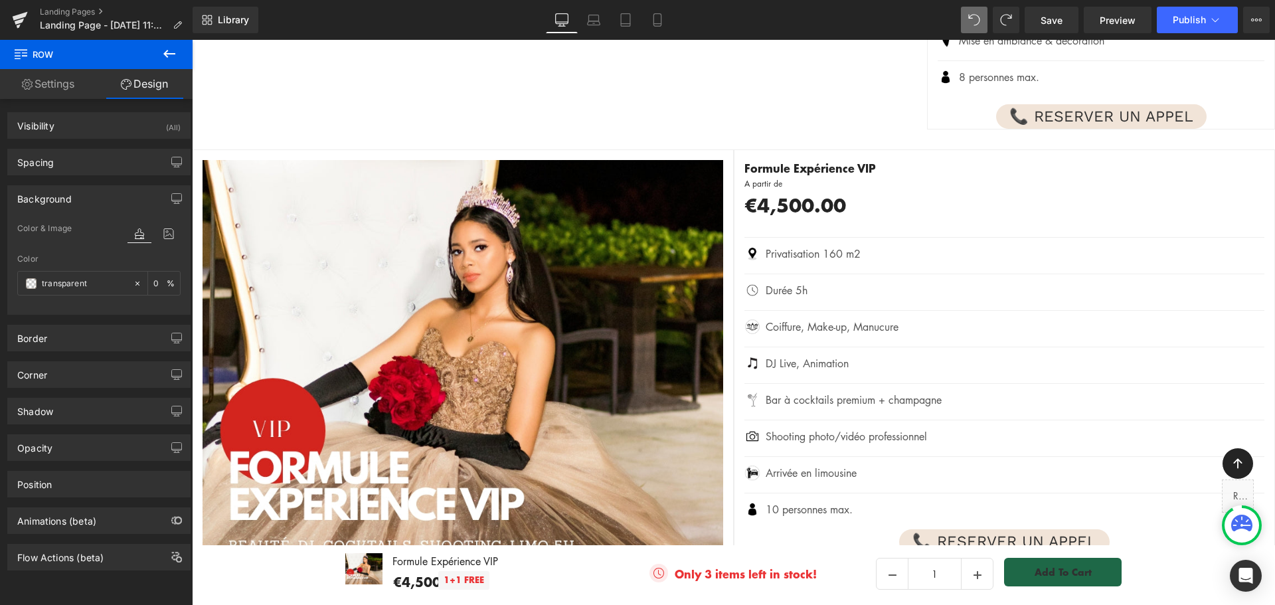
click at [172, 49] on icon at bounding box center [169, 54] width 16 height 16
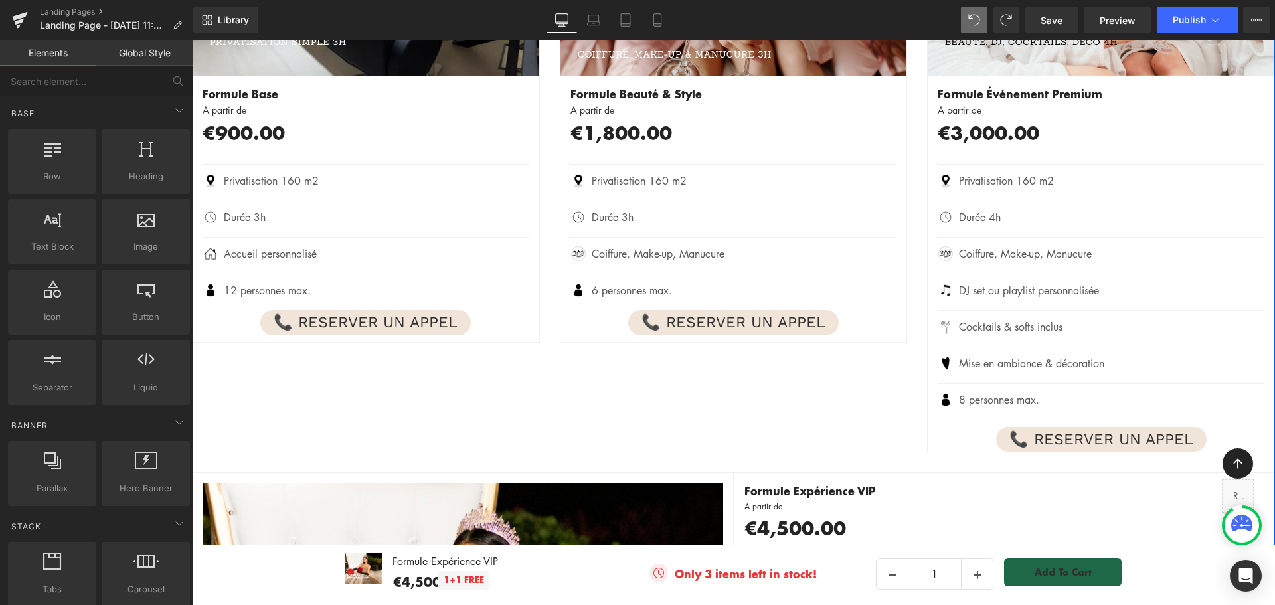
scroll to position [2098, 0]
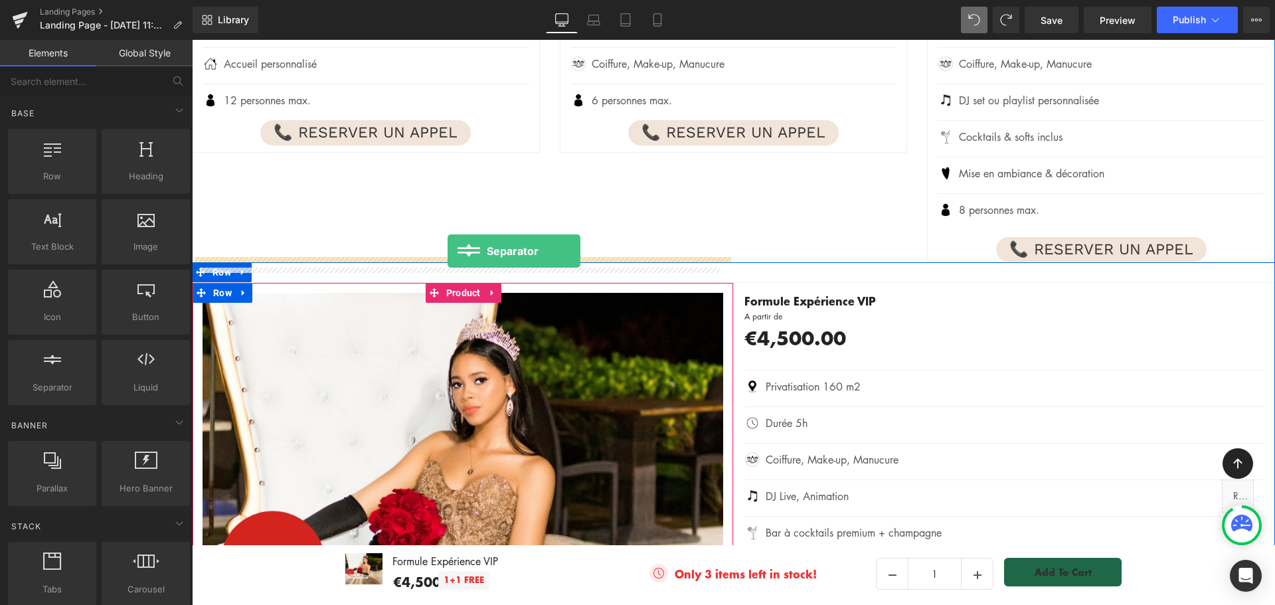
drag, startPoint x: 247, startPoint y: 411, endPoint x: 448, endPoint y: 251, distance: 256.2
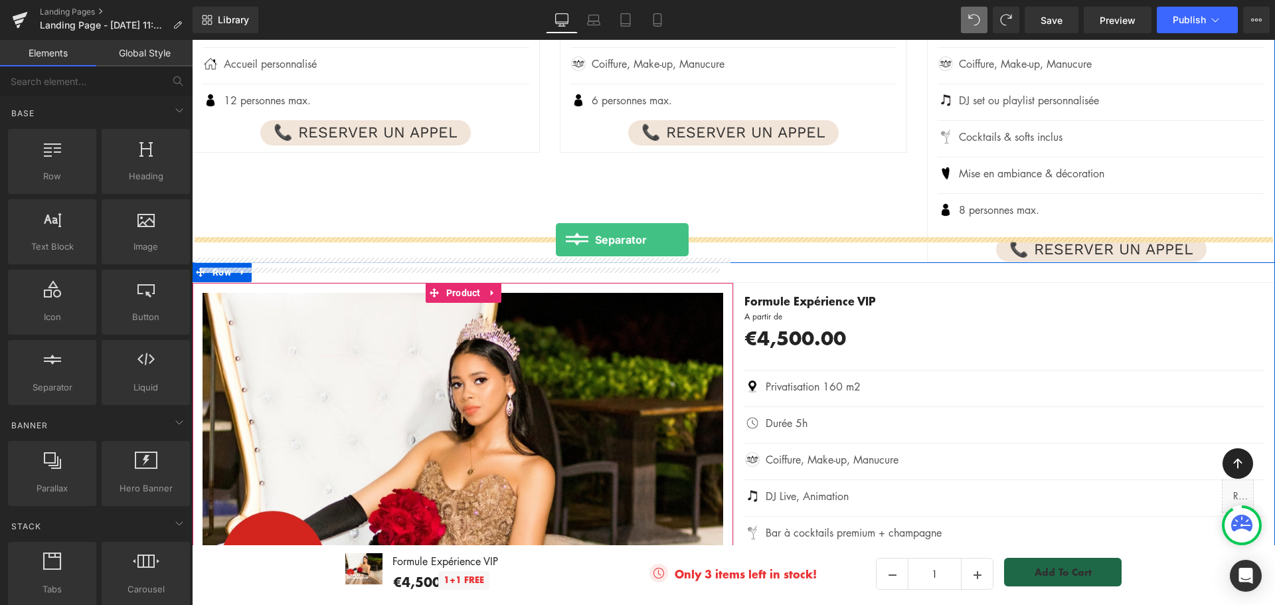
drag, startPoint x: 233, startPoint y: 405, endPoint x: 556, endPoint y: 240, distance: 362.4
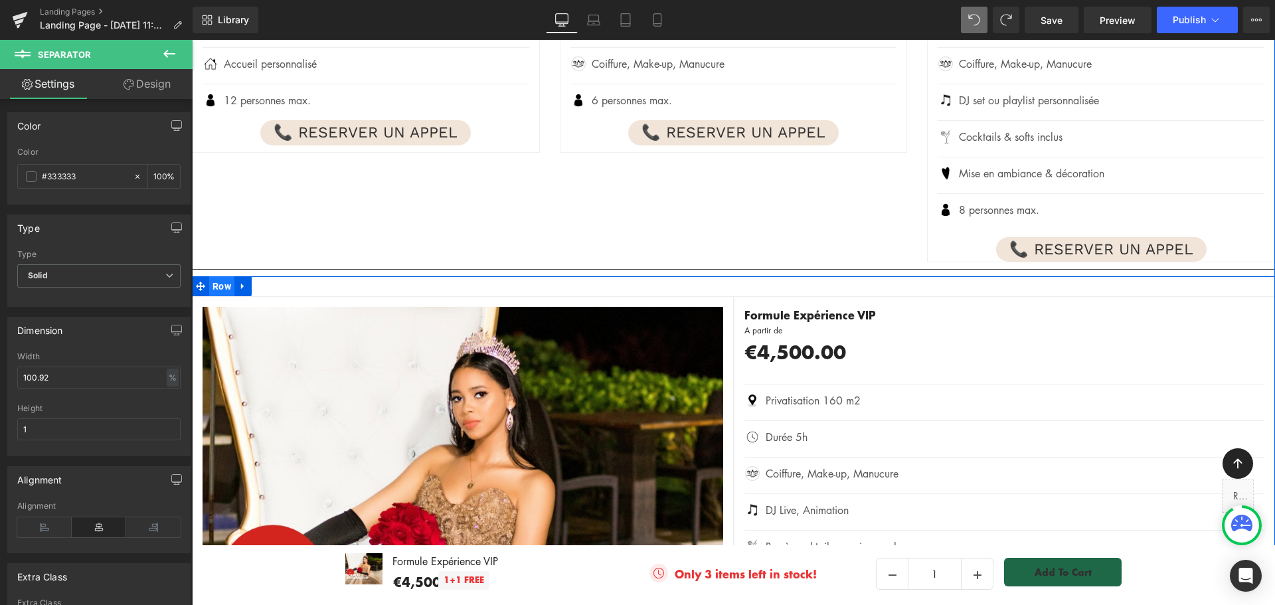
click at [217, 276] on span "Row" at bounding box center [221, 286] width 25 height 20
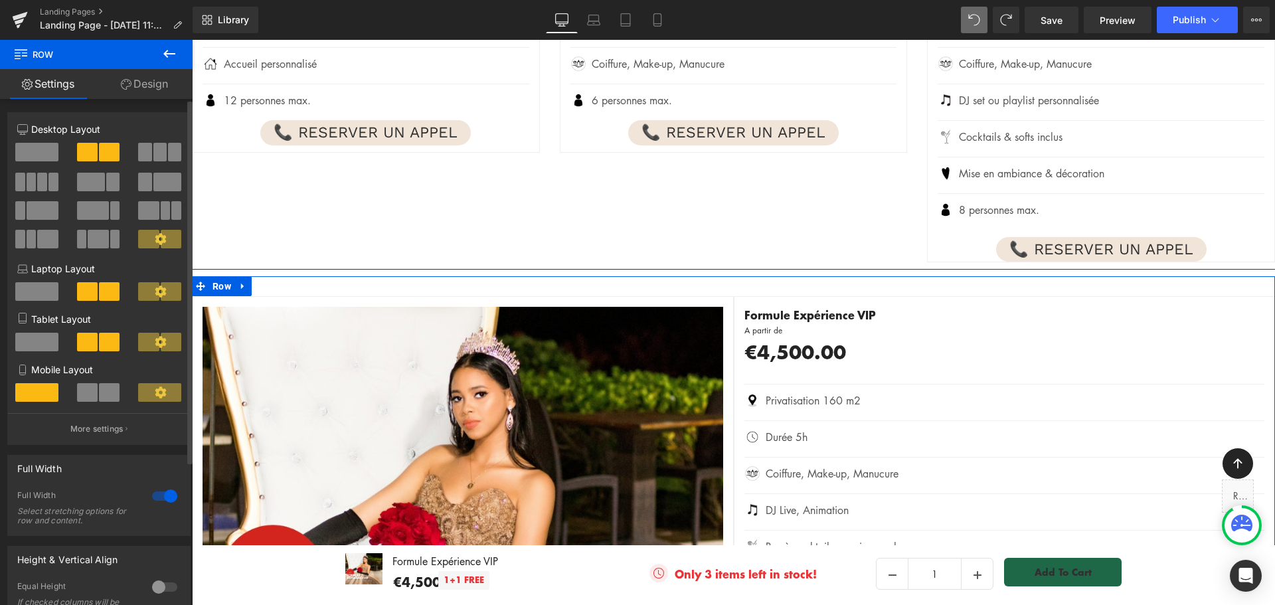
click at [155, 500] on div at bounding box center [165, 496] width 32 height 21
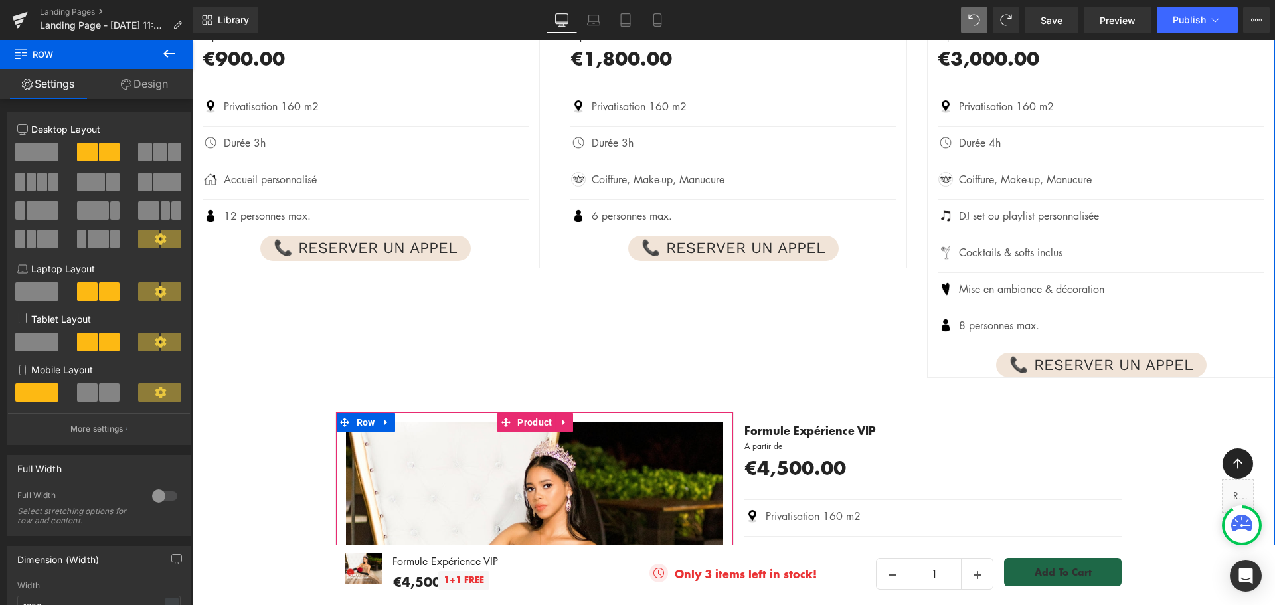
scroll to position [1966, 0]
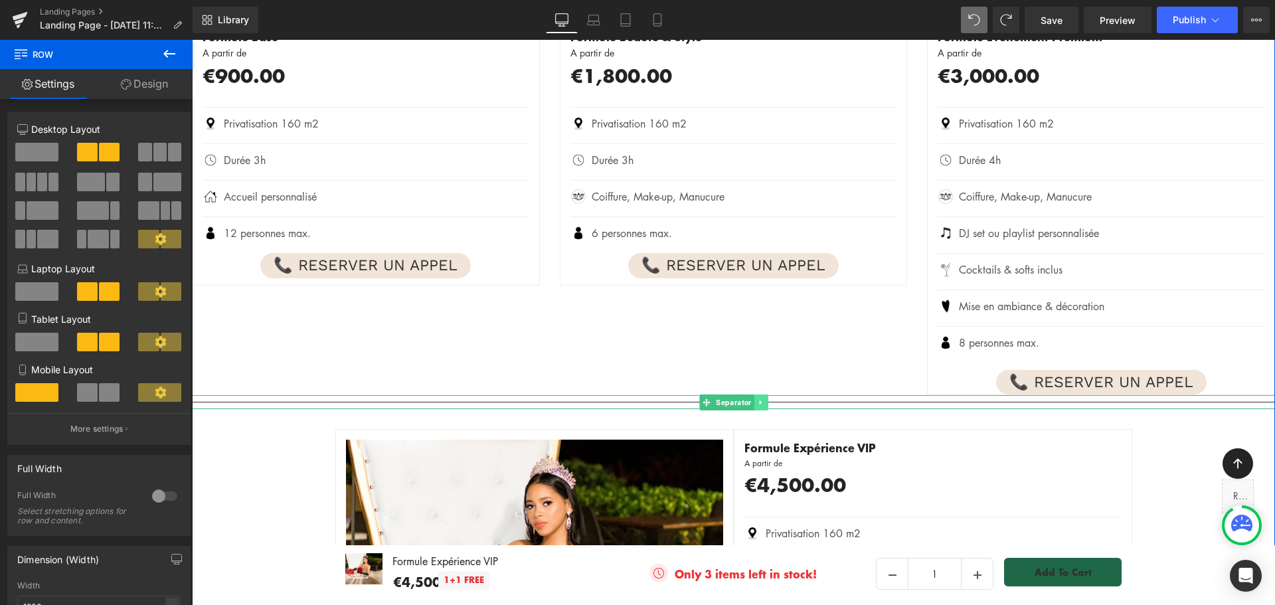
click at [757, 399] on icon at bounding box center [760, 403] width 7 height 8
click at [764, 399] on icon at bounding box center [767, 403] width 7 height 8
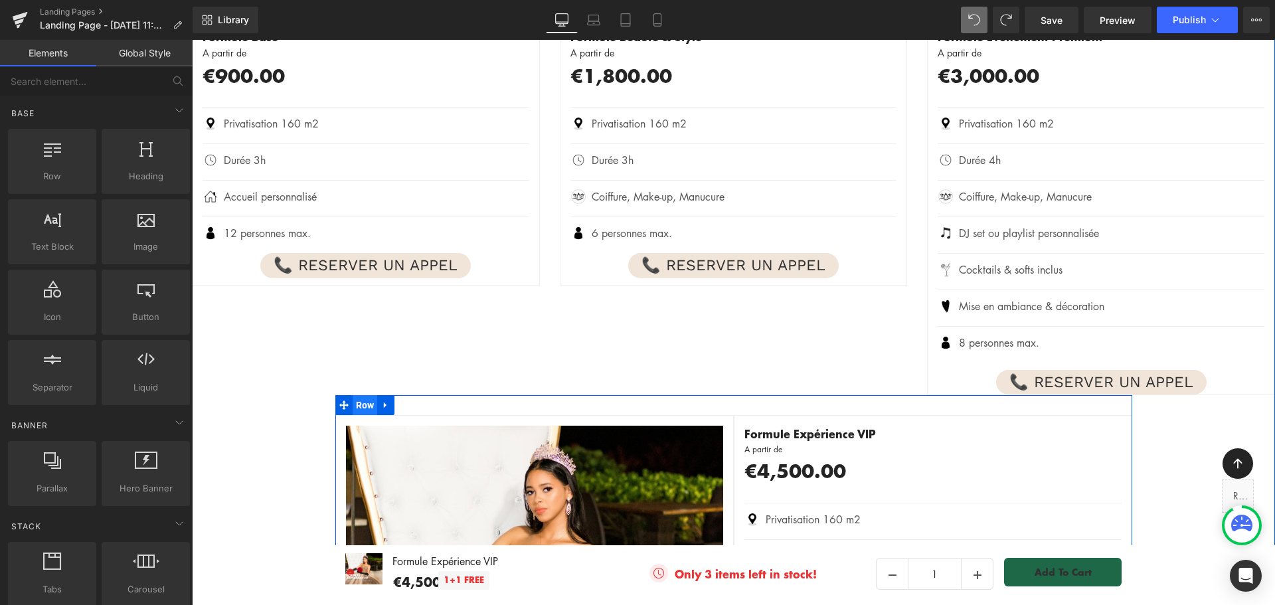
click at [363, 395] on span "Row" at bounding box center [365, 405] width 25 height 20
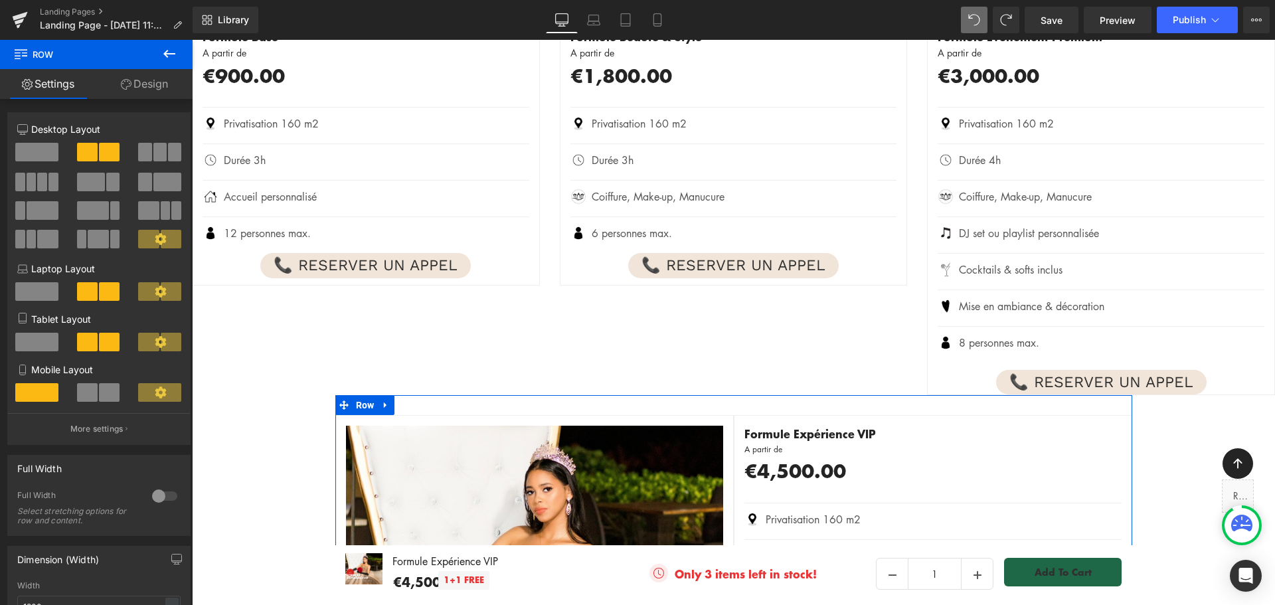
click at [149, 80] on link "Design" at bounding box center [144, 84] width 96 height 30
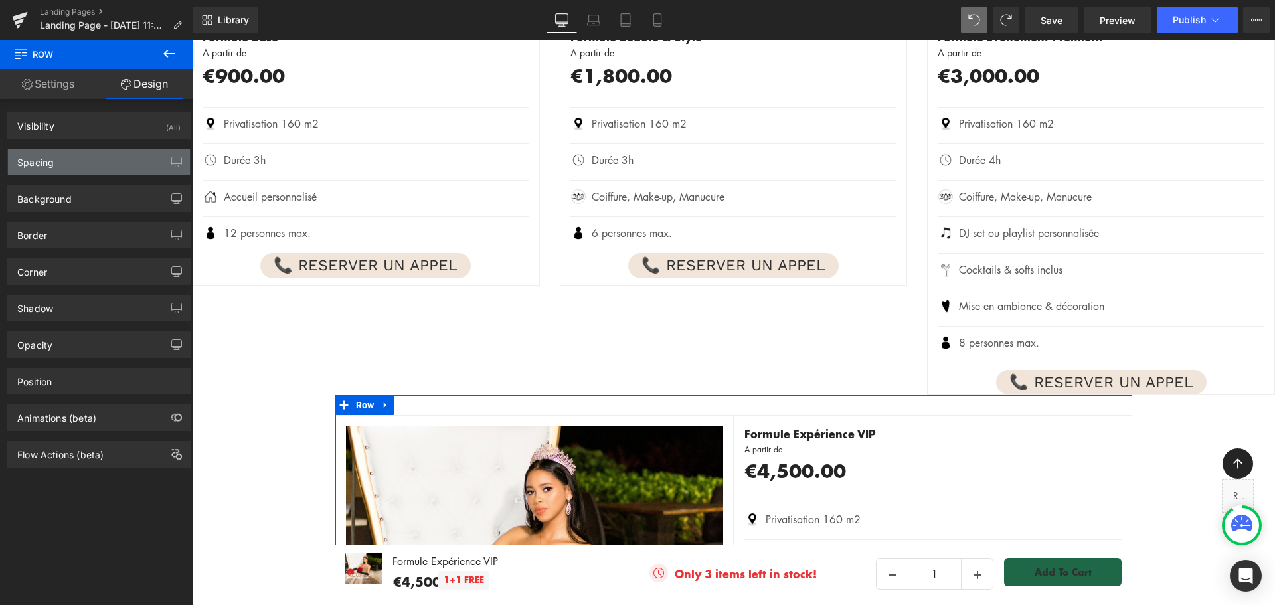
click at [105, 167] on div "Spacing" at bounding box center [99, 161] width 182 height 25
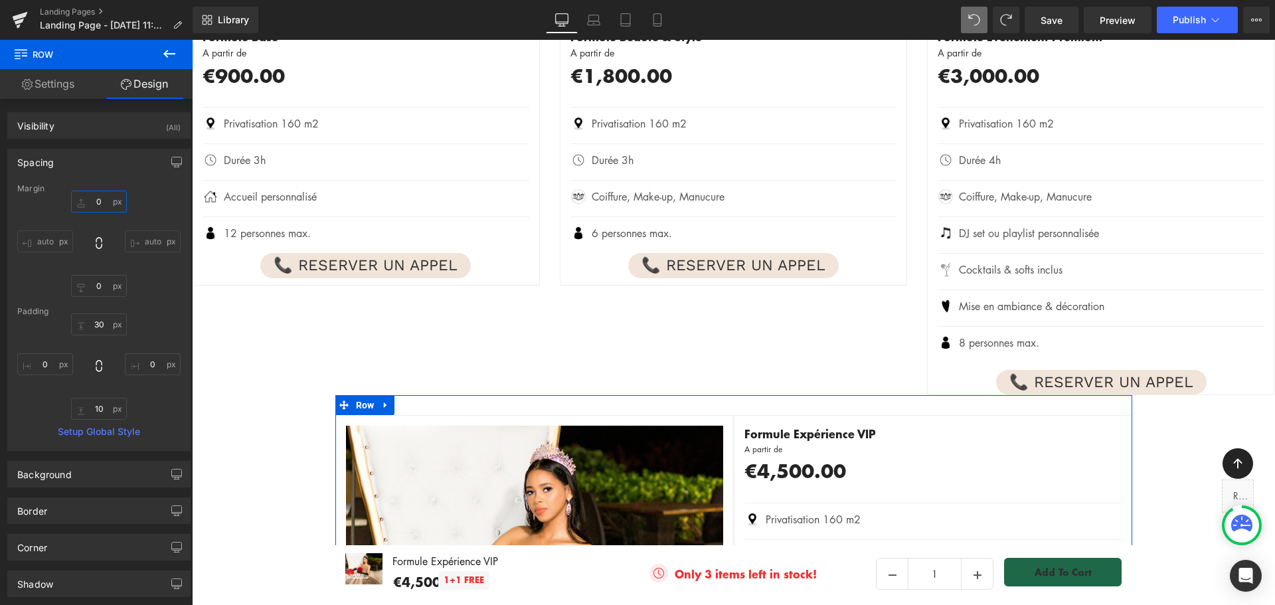
click at [100, 203] on input "0" at bounding box center [99, 202] width 56 height 22
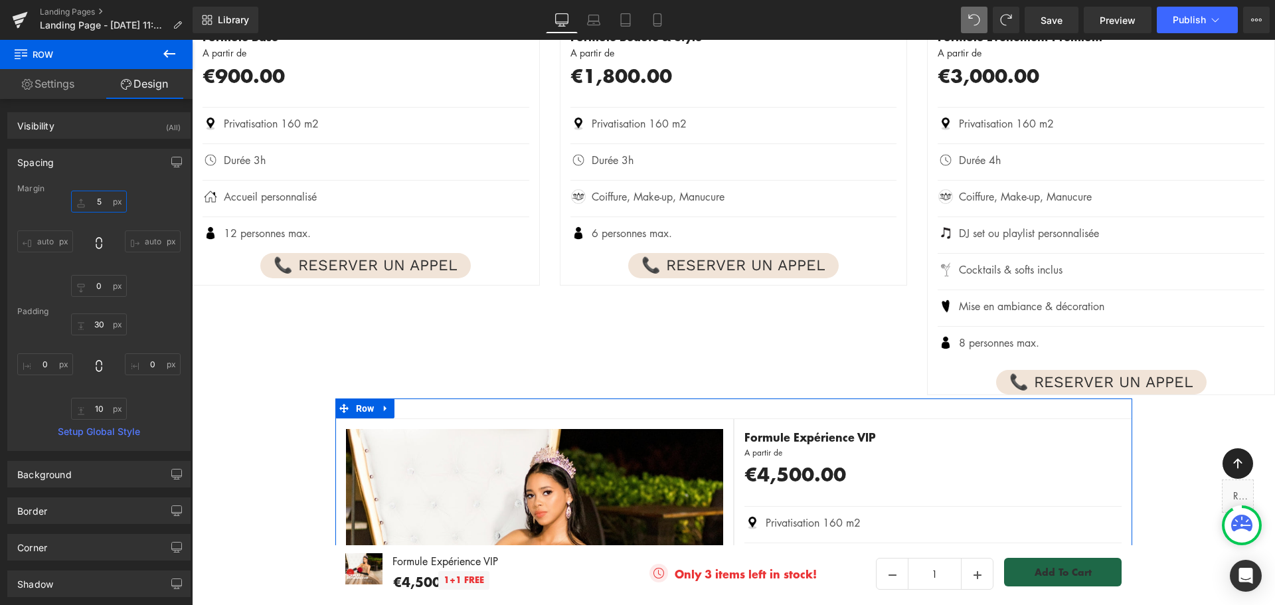
type input "50"
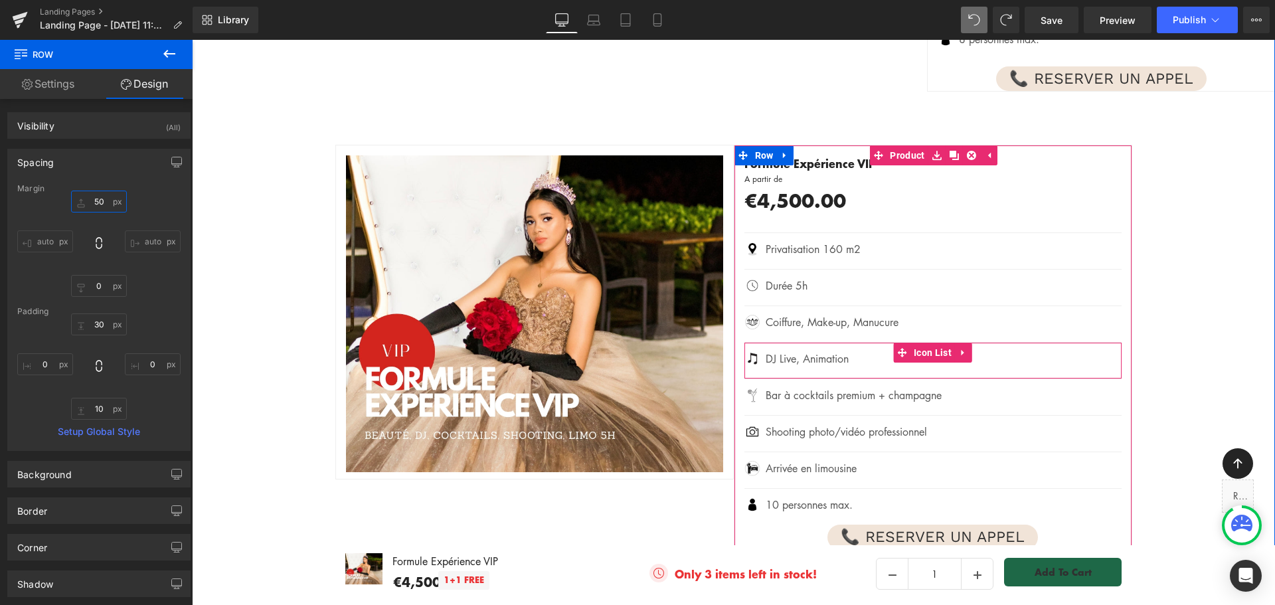
scroll to position [2231, 0]
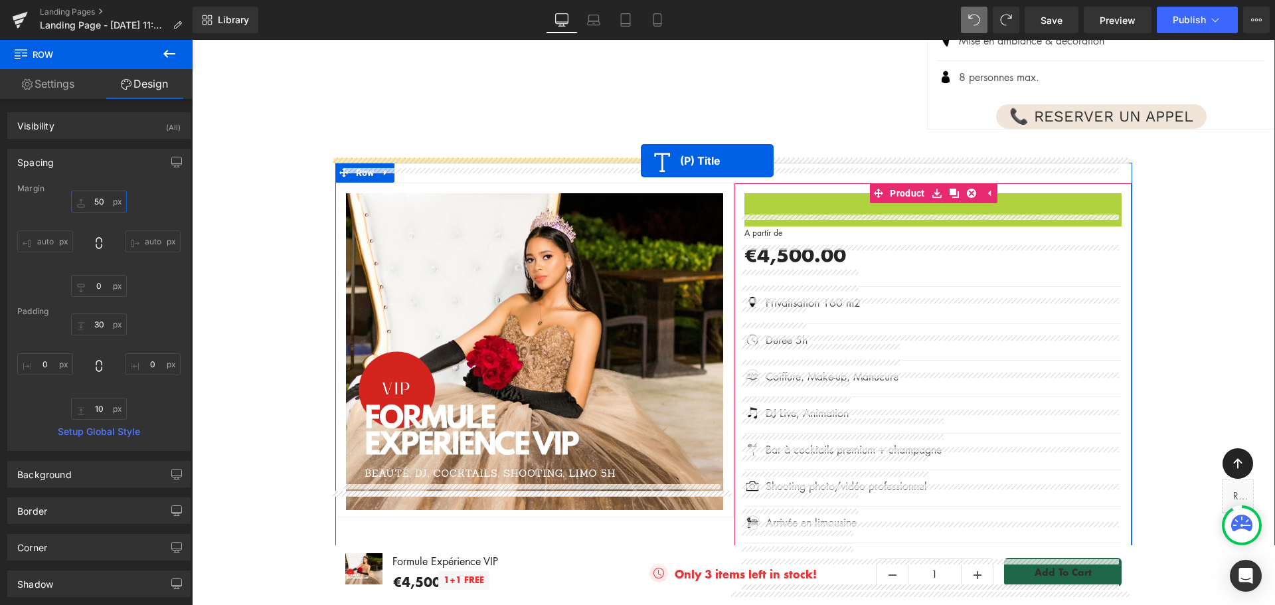
drag, startPoint x: 797, startPoint y: 174, endPoint x: 641, endPoint y: 161, distance: 156.7
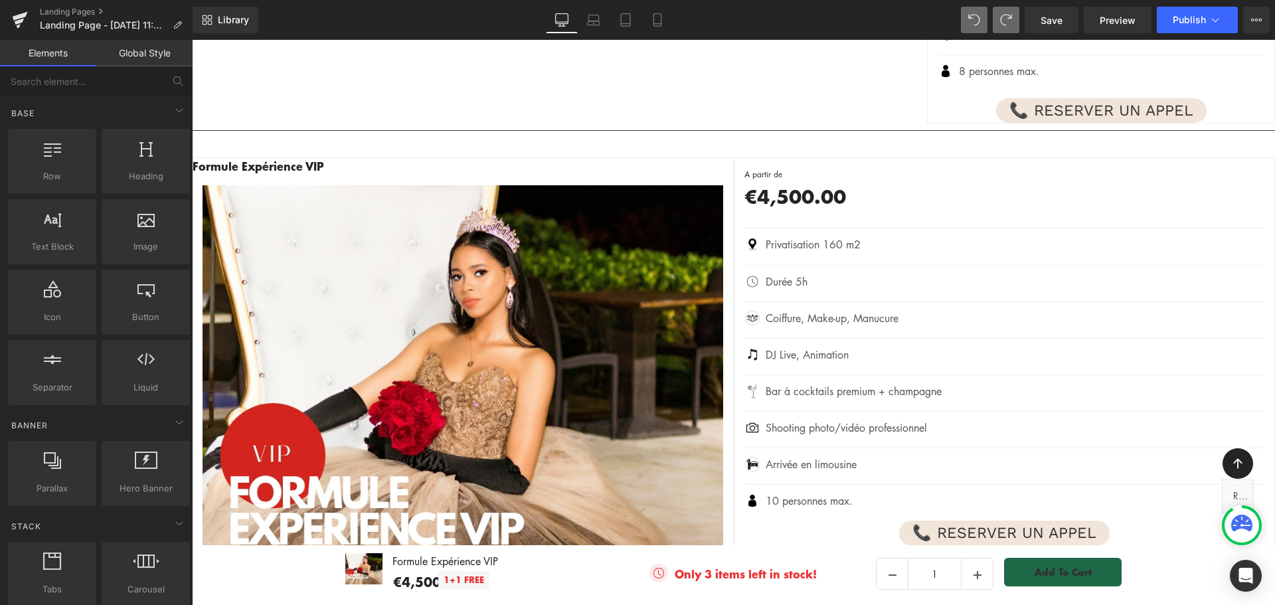
scroll to position [2238, 0]
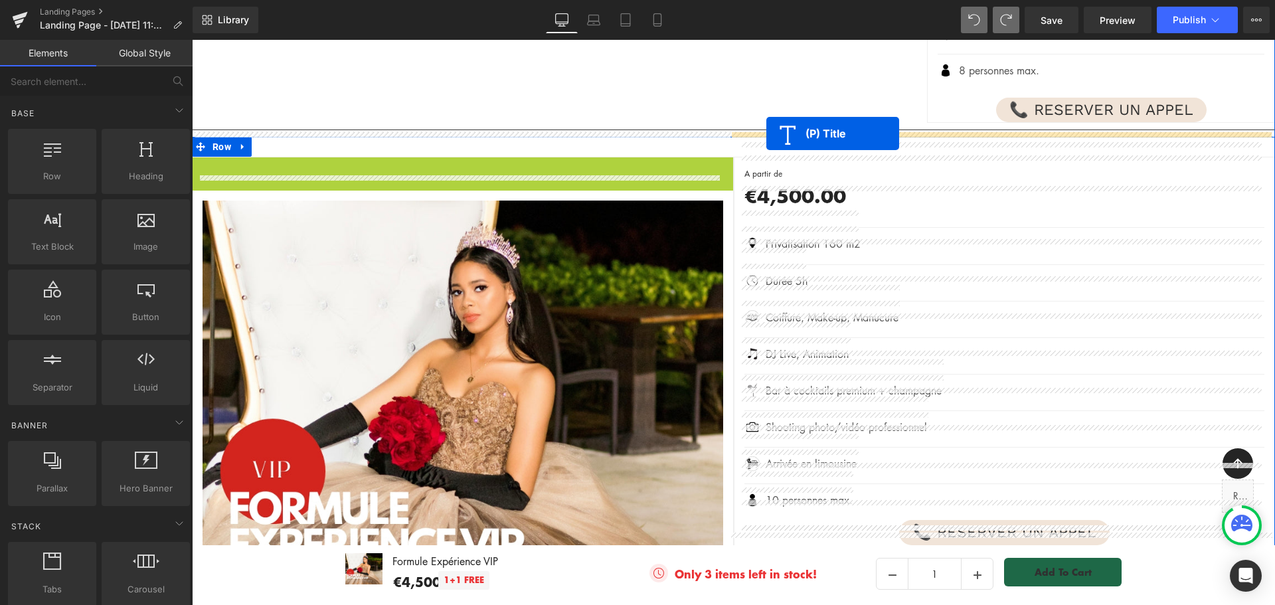
drag, startPoint x: 216, startPoint y: 136, endPoint x: 767, endPoint y: 134, distance: 550.7
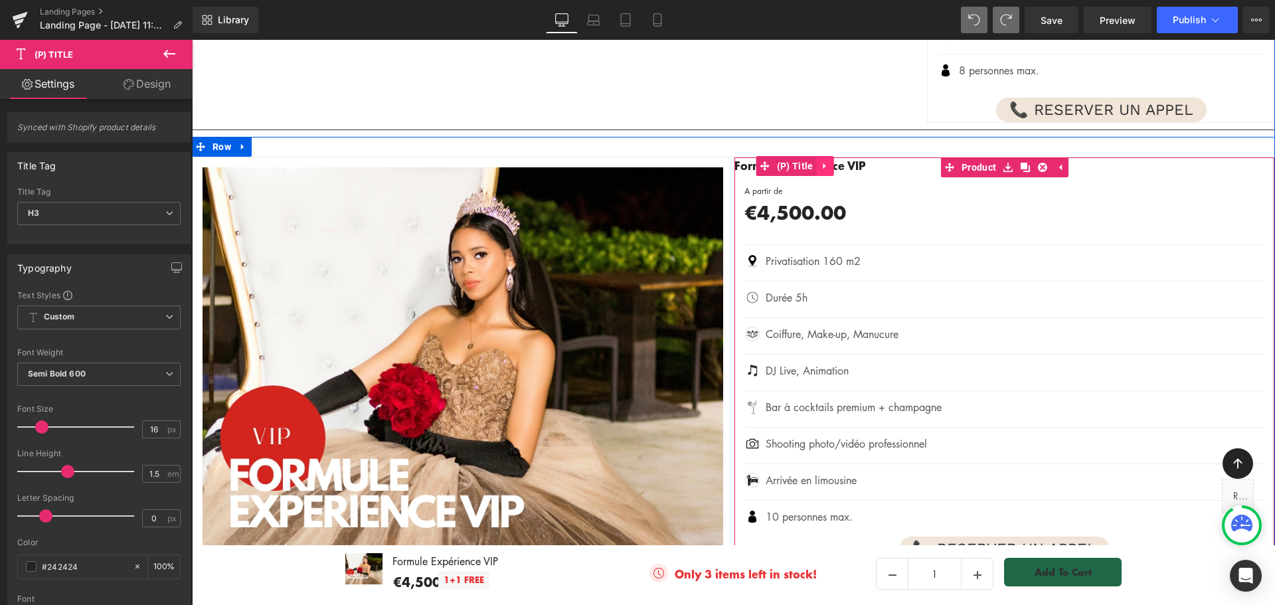
click at [820, 161] on icon at bounding box center [824, 166] width 9 height 10
click at [872, 157] on h3 "Formule Expérience VIP" at bounding box center [1005, 165] width 541 height 17
click at [891, 157] on h3 "Formule Expérience VIP" at bounding box center [1005, 165] width 541 height 17
click at [771, 156] on span "(P) Title" at bounding box center [769, 166] width 43 height 20
click at [806, 156] on span "(P) Title" at bounding box center [795, 166] width 43 height 20
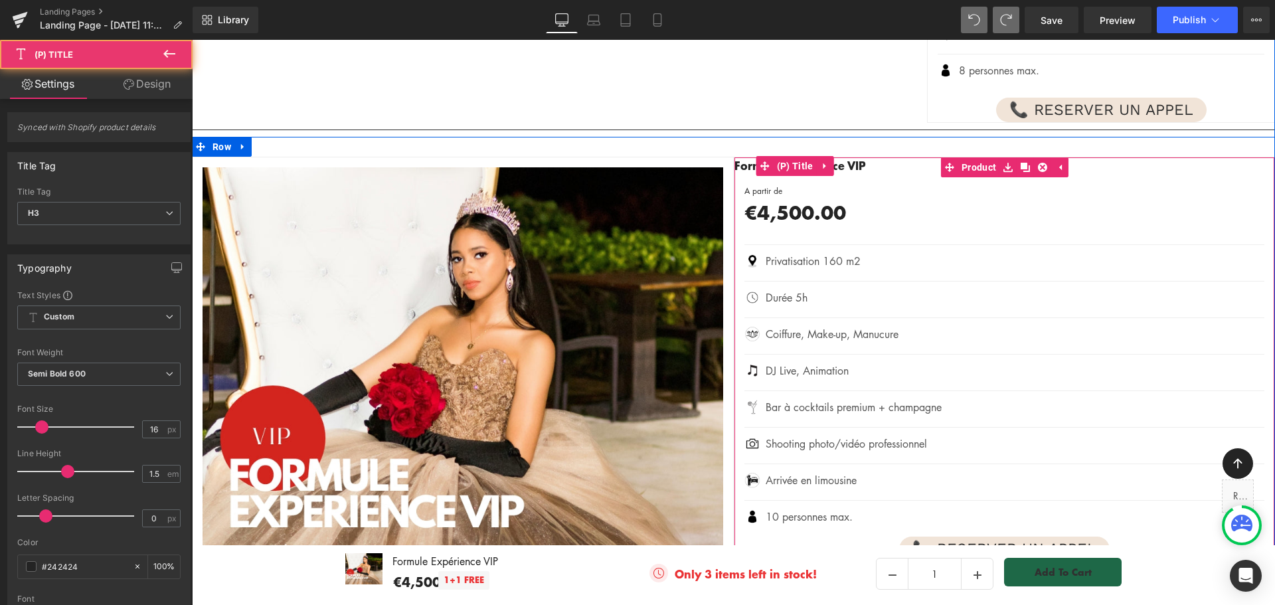
click at [743, 157] on link "Formule Expérience VIP" at bounding box center [801, 165] width 132 height 16
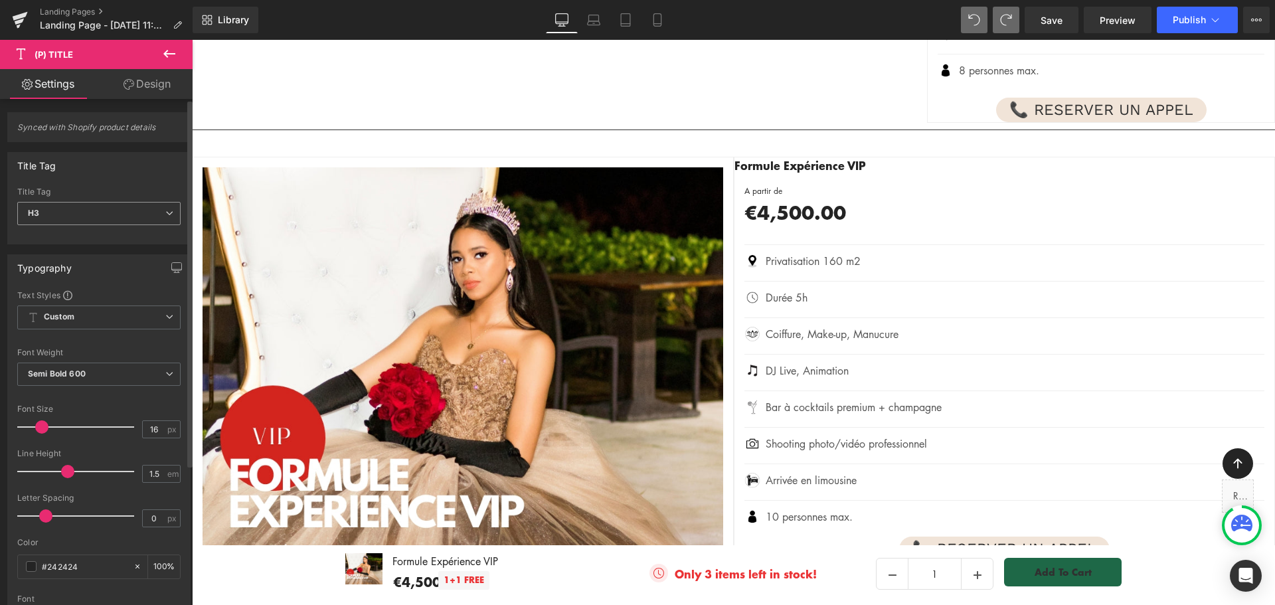
click at [90, 213] on span "H3" at bounding box center [98, 213] width 163 height 23
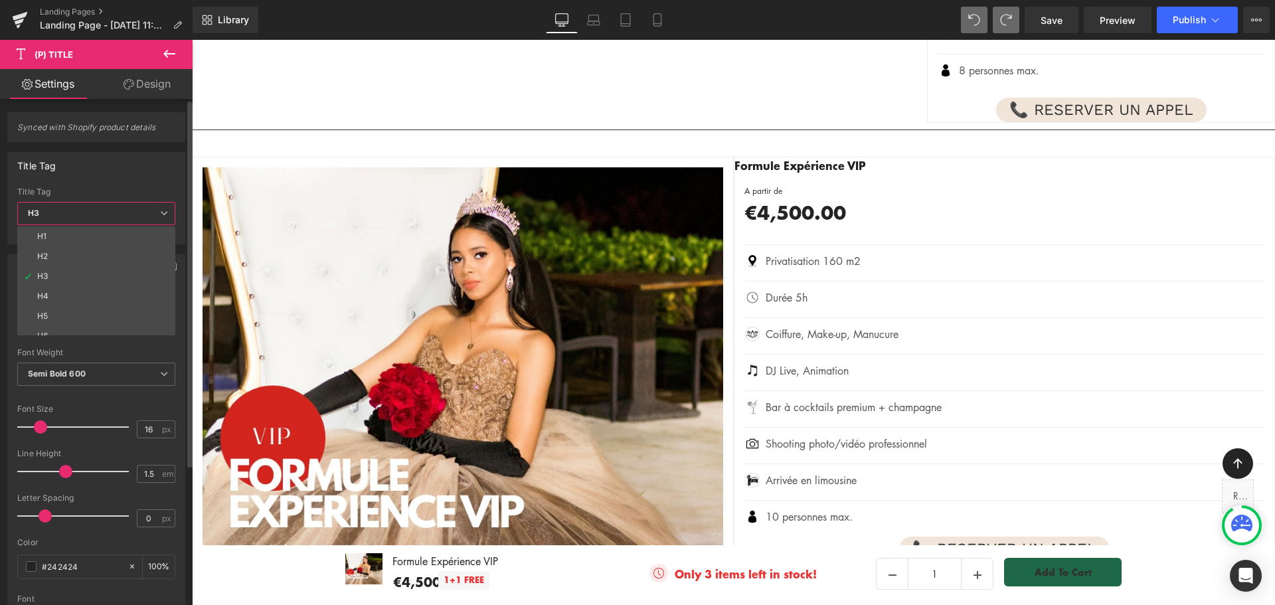
click at [90, 233] on li "H1" at bounding box center [99, 237] width 164 height 20
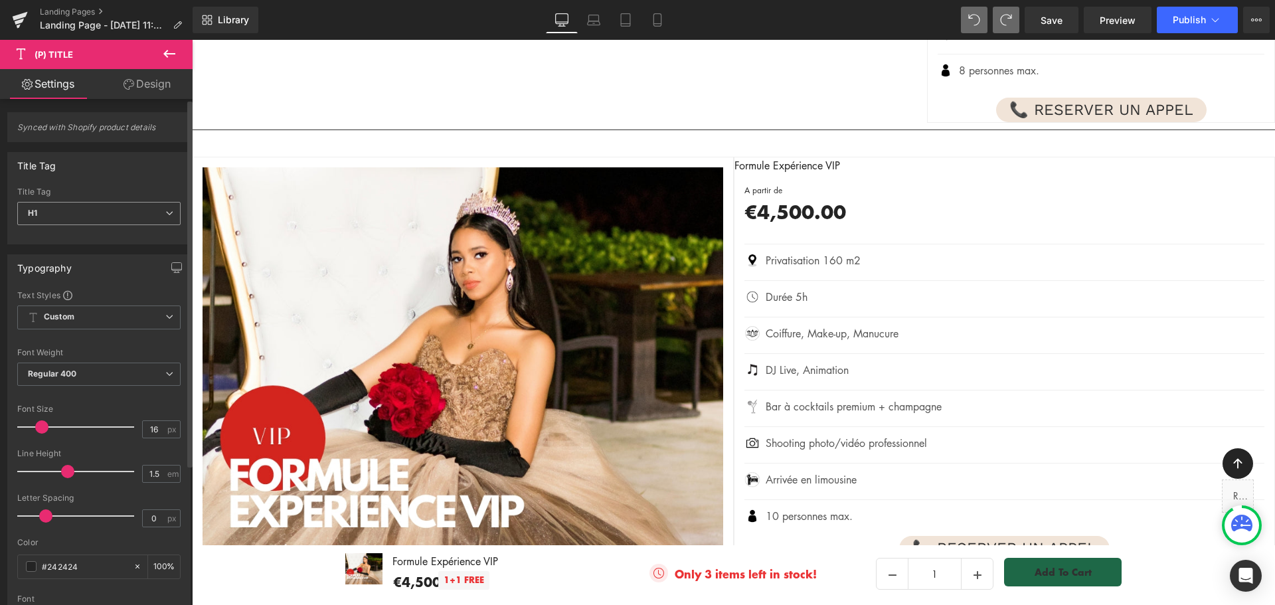
click at [88, 223] on span "H1" at bounding box center [98, 213] width 163 height 23
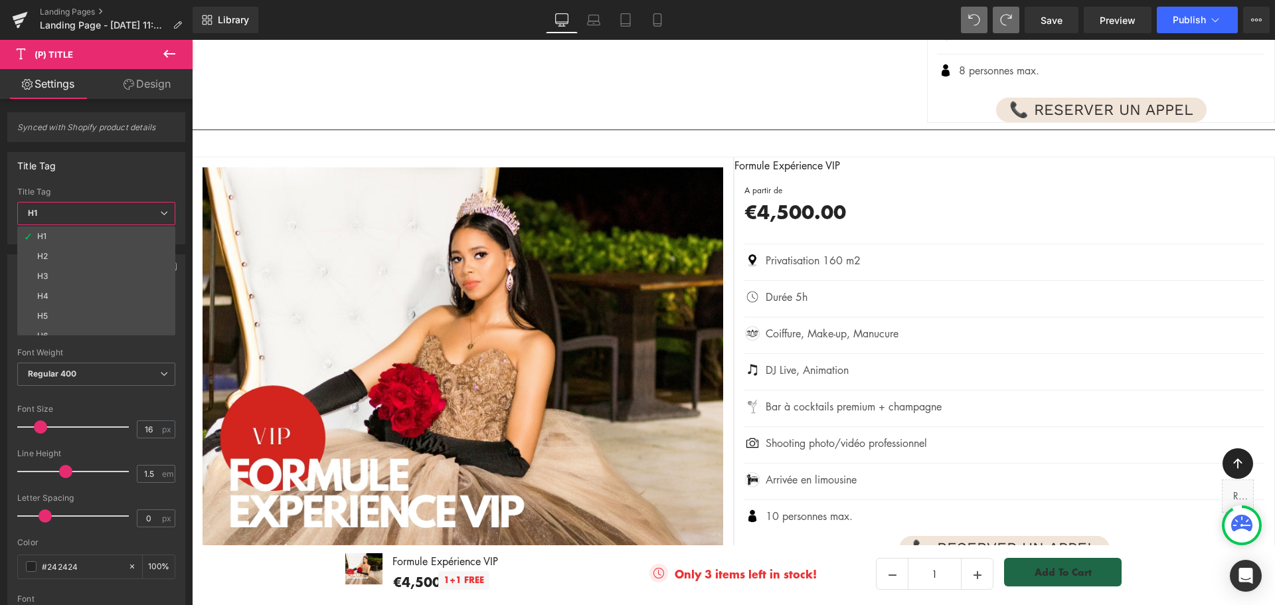
click at [765, 138] on body "Aller au contenu Salons Salon Y Boissy saint Léger (94) Salon Y Brie comte Robe…" at bounding box center [733, 67] width 1083 height 4530
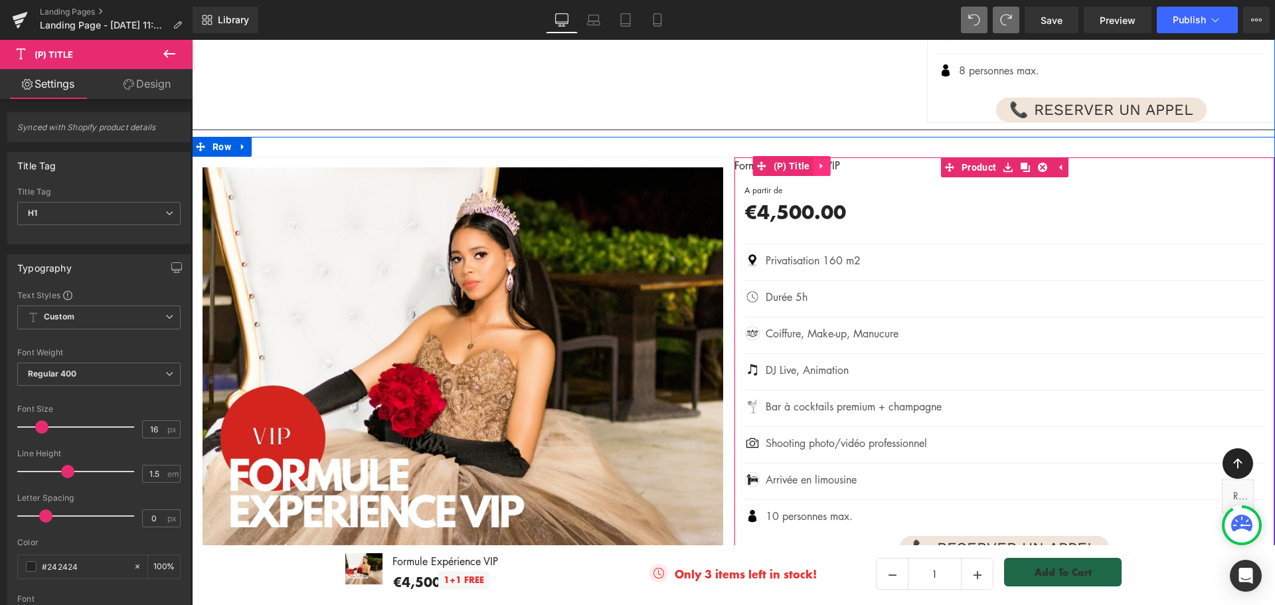
click at [820, 163] on icon at bounding box center [821, 166] width 3 height 6
click at [872, 157] on h1 "Formule Expérience VIP" at bounding box center [1005, 165] width 541 height 16
click at [809, 161] on icon at bounding box center [813, 165] width 9 height 9
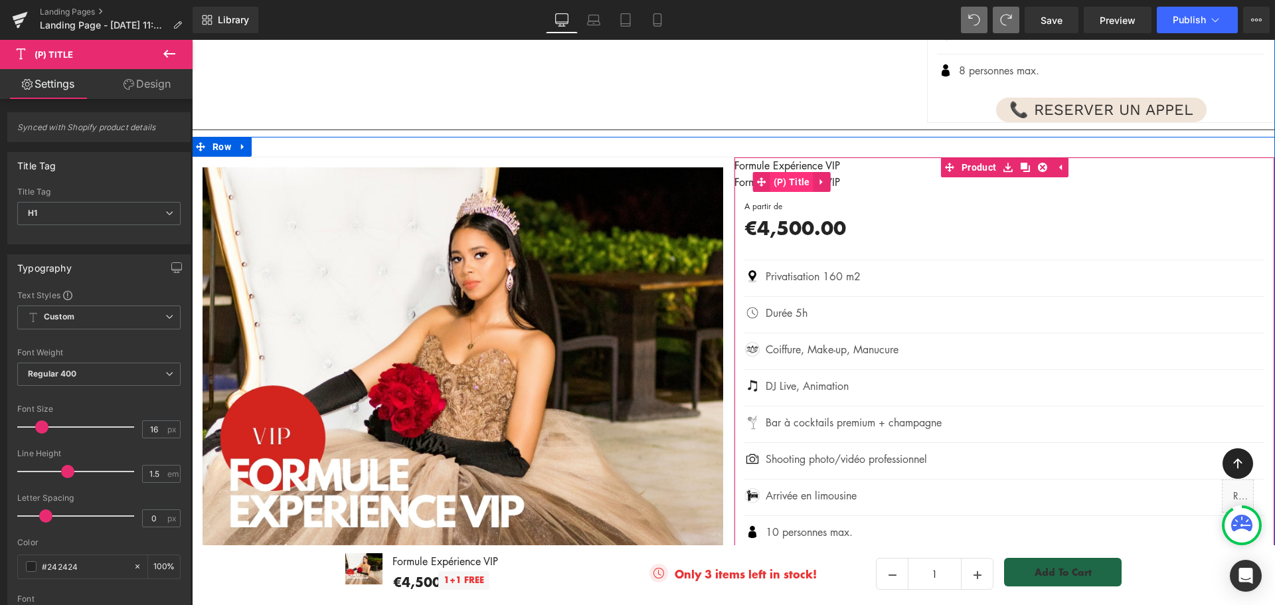
click at [784, 172] on span "(P) Title" at bounding box center [792, 182] width 43 height 20
click at [784, 173] on span "(P) Title" at bounding box center [792, 183] width 43 height 20
click at [738, 174] on link "Formule Expérience VIP" at bounding box center [788, 182] width 106 height 16
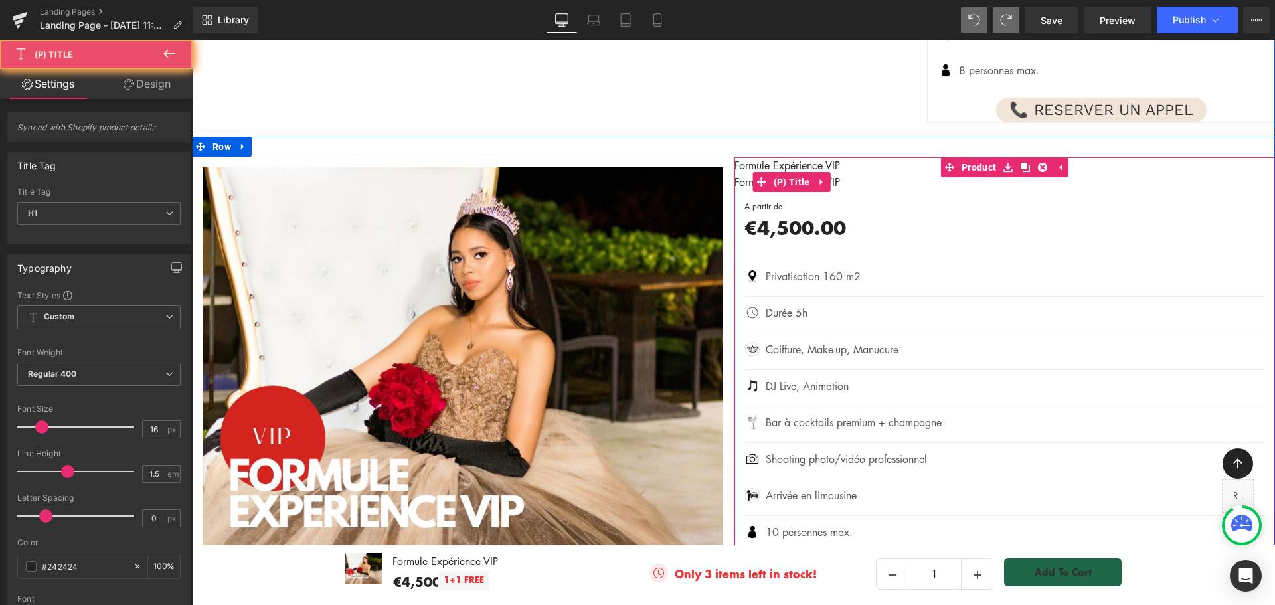
click at [738, 174] on link "Formule Expérience VIP" at bounding box center [788, 182] width 106 height 16
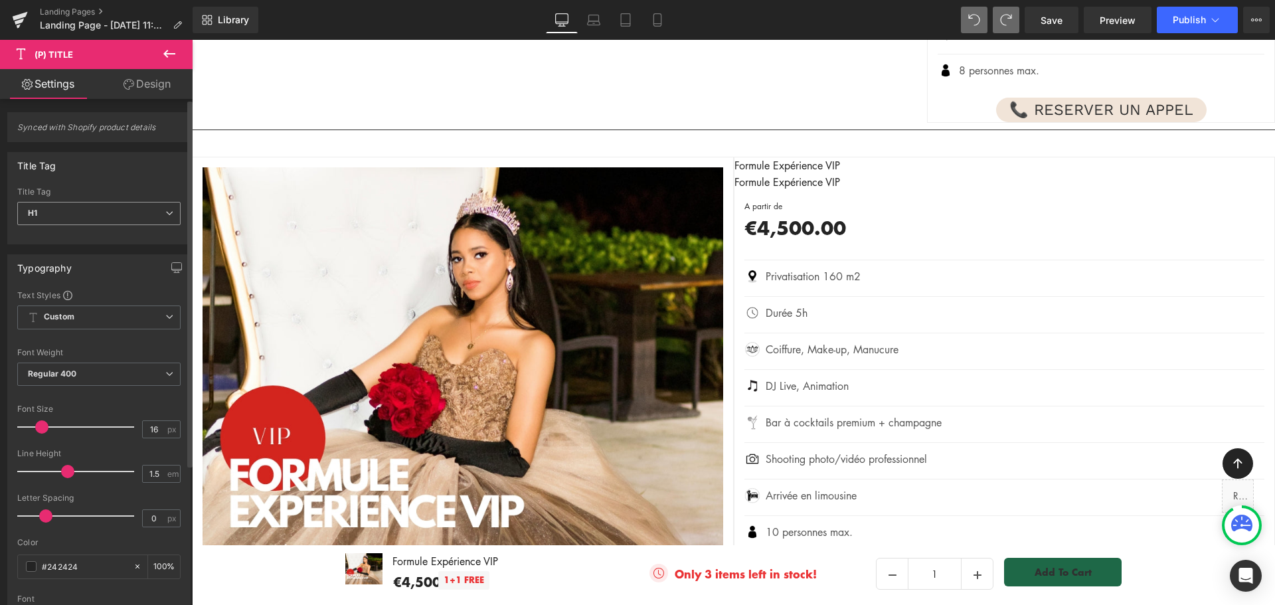
click at [154, 211] on span "H1" at bounding box center [98, 213] width 163 height 23
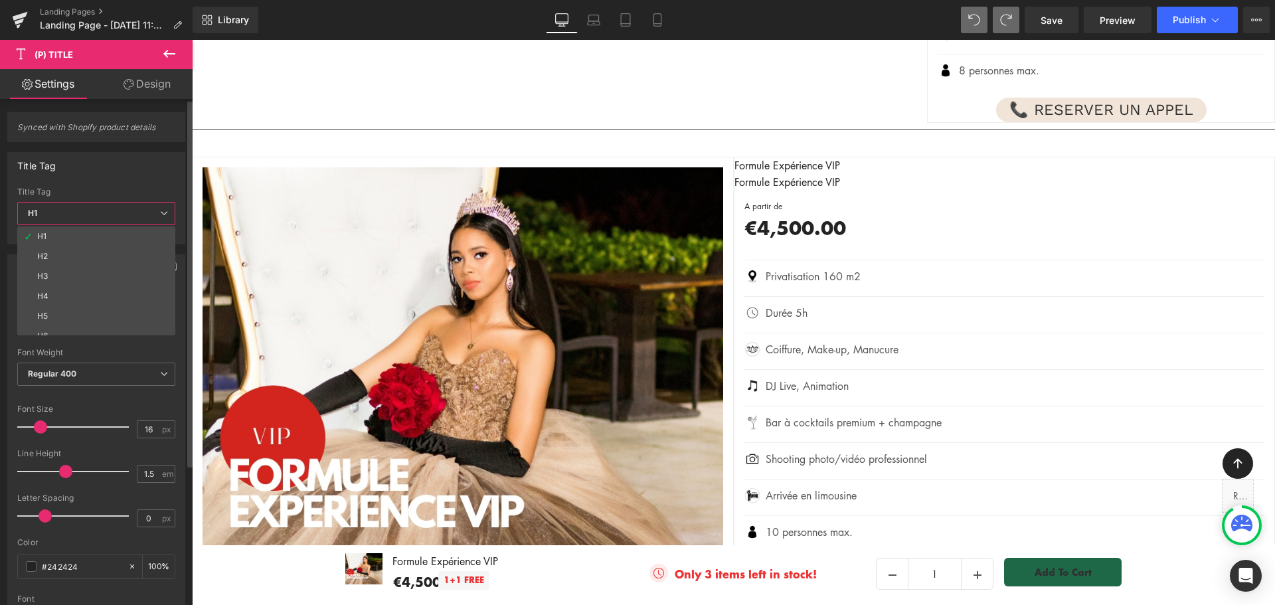
click at [154, 211] on span "H1" at bounding box center [96, 213] width 158 height 23
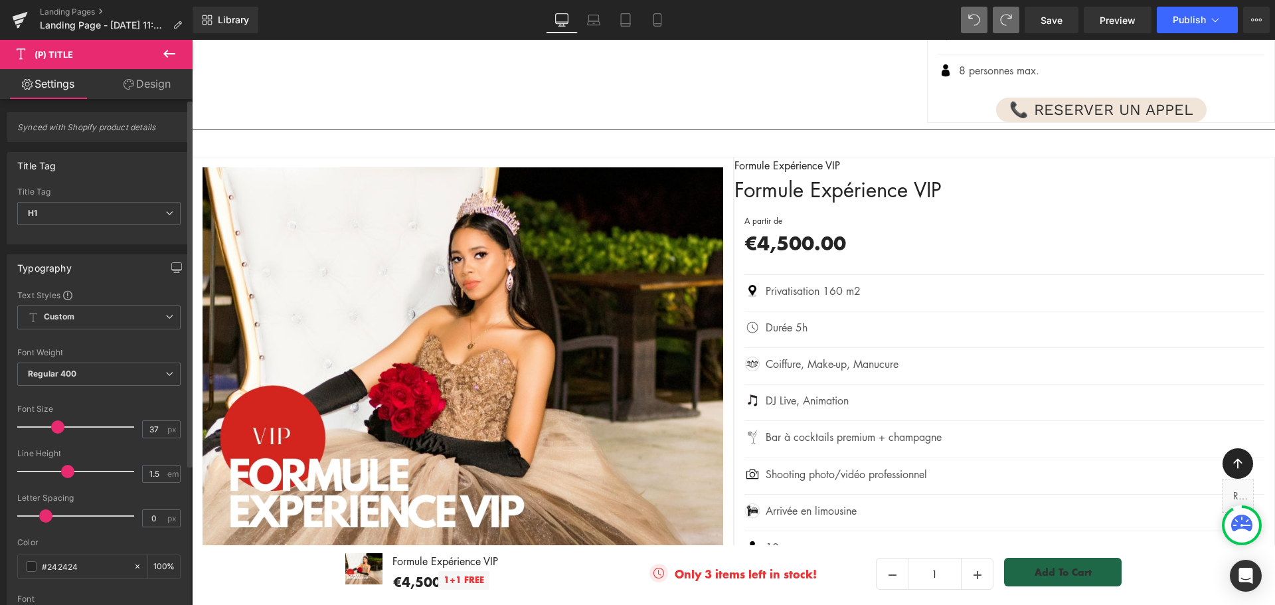
type input "39"
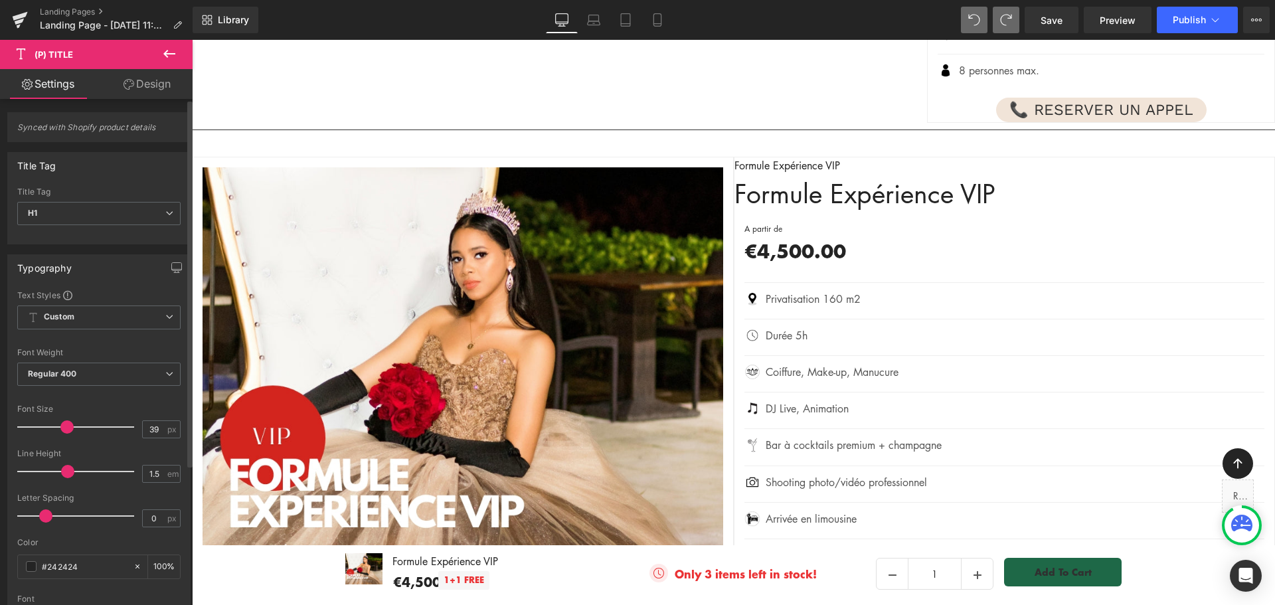
drag, startPoint x: 41, startPoint y: 430, endPoint x: 66, endPoint y: 431, distance: 24.6
click at [66, 431] on span at bounding box center [66, 426] width 13 height 13
click at [104, 378] on span "Regular 400" at bounding box center [98, 374] width 163 height 23
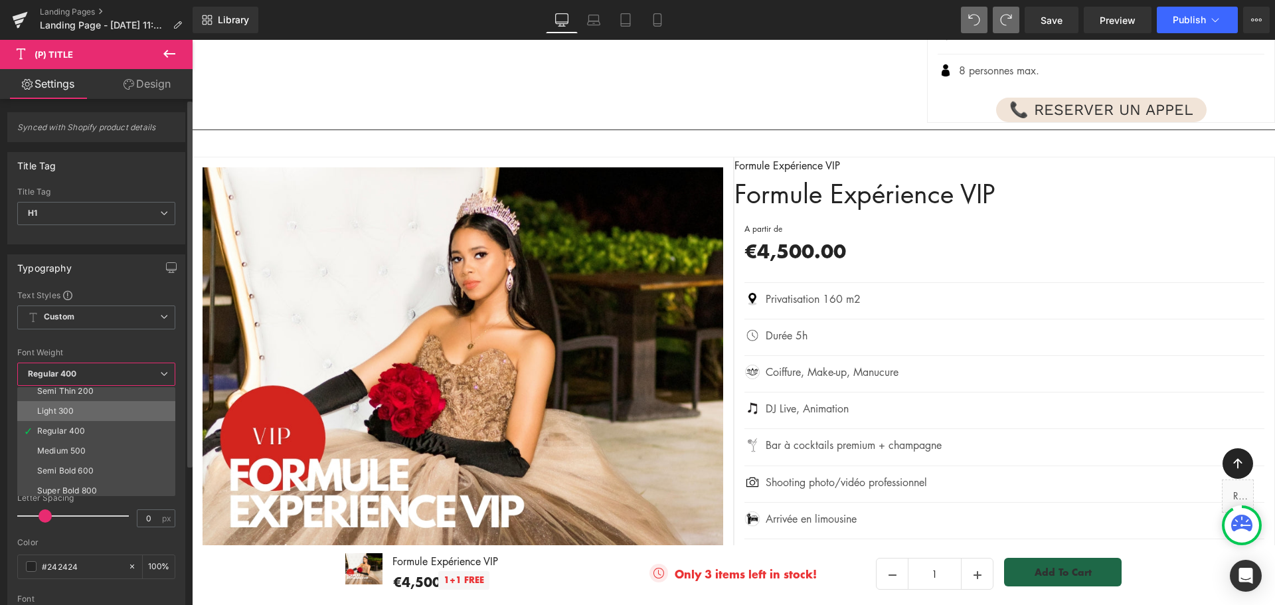
scroll to position [66, 0]
click at [104, 430] on li "Semi Bold 600" at bounding box center [99, 430] width 164 height 20
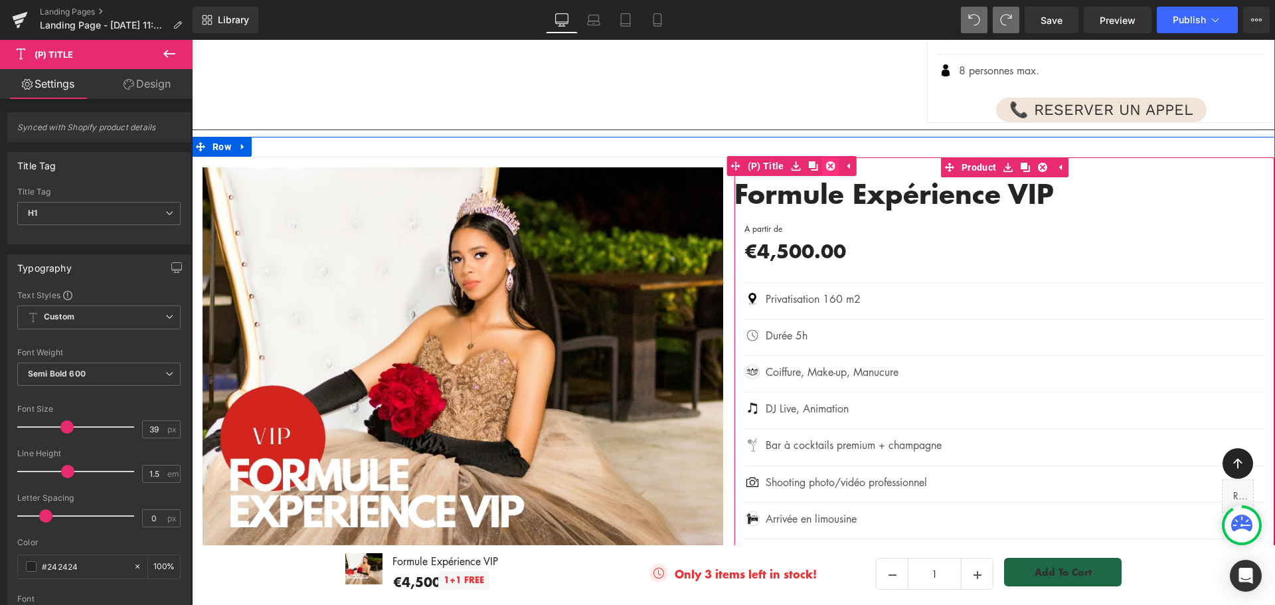
click at [826, 161] on icon at bounding box center [830, 166] width 9 height 10
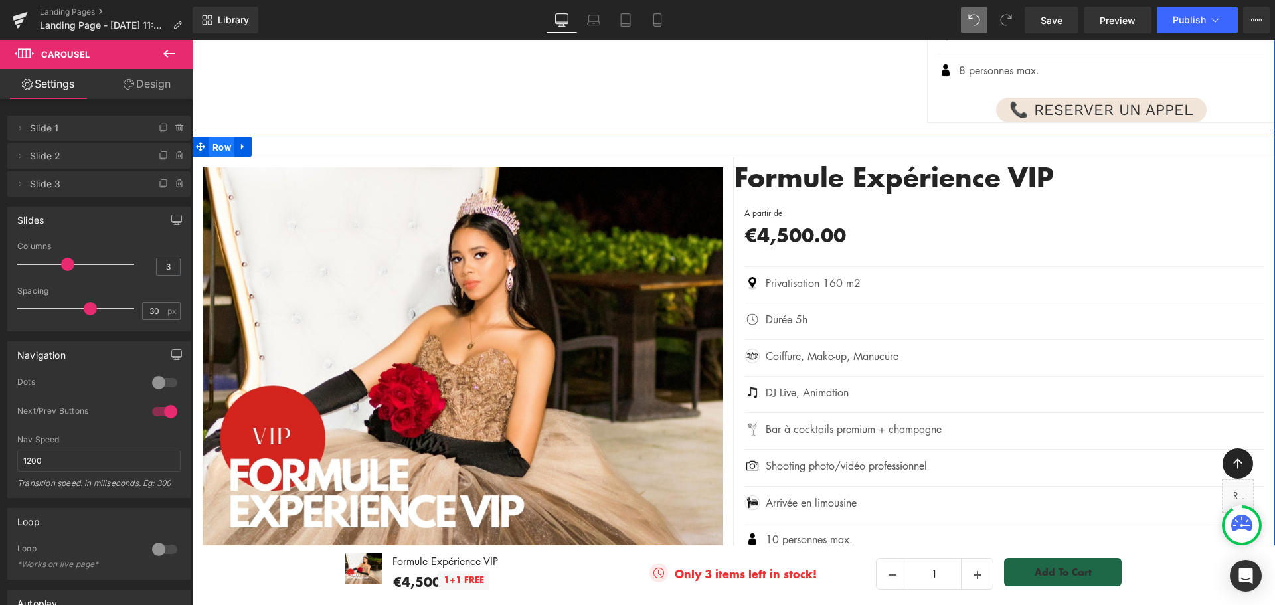
click at [219, 138] on span "Row" at bounding box center [221, 148] width 25 height 20
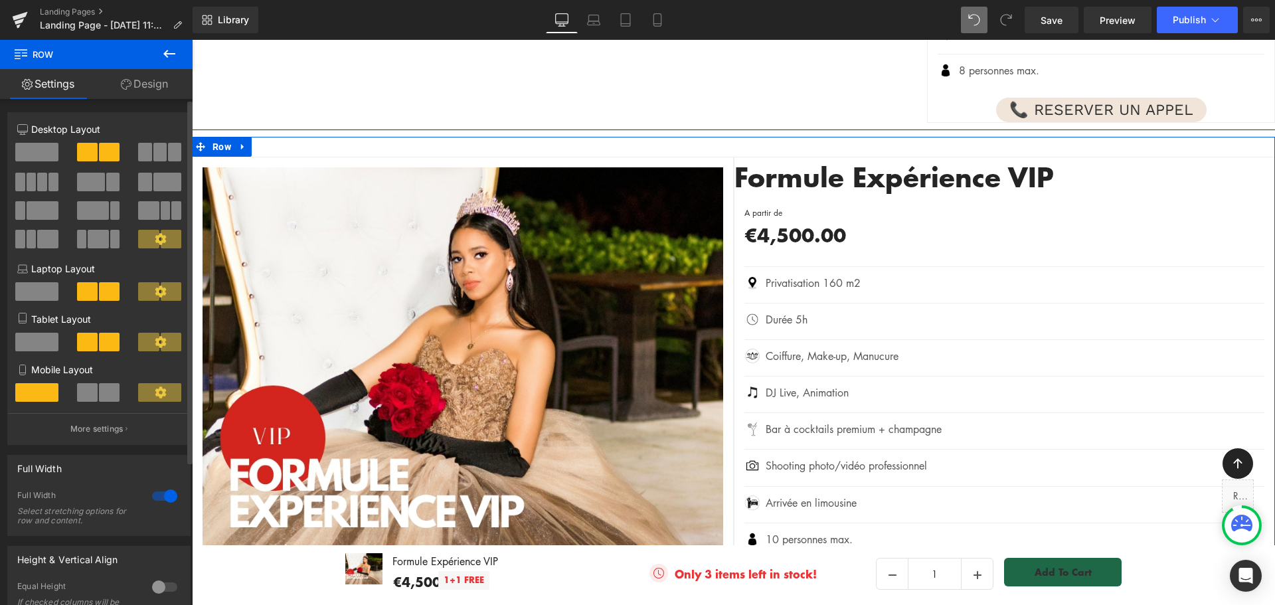
click at [153, 498] on div at bounding box center [165, 496] width 32 height 21
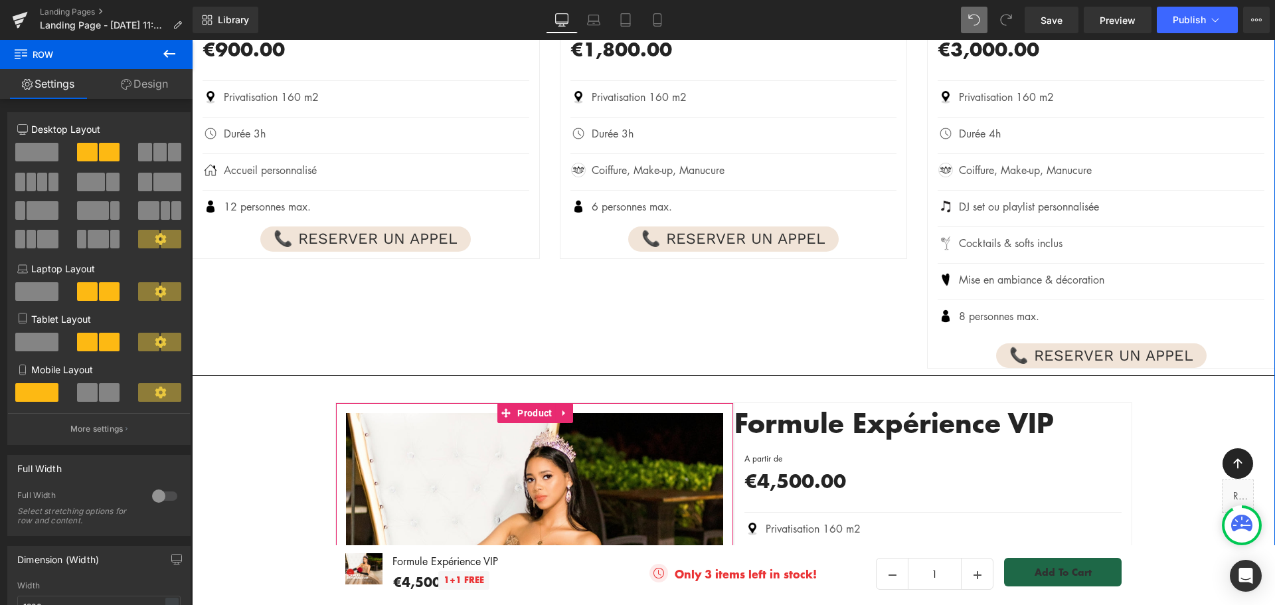
scroll to position [1839, 0]
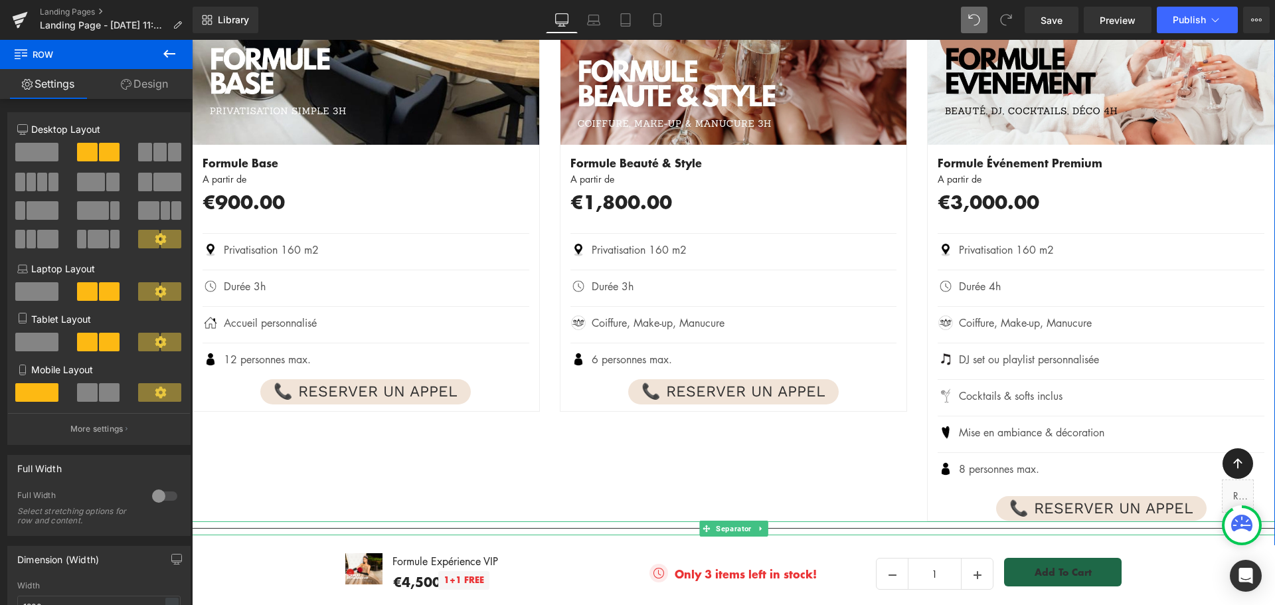
click at [602, 521] on div at bounding box center [733, 528] width 1083 height 14
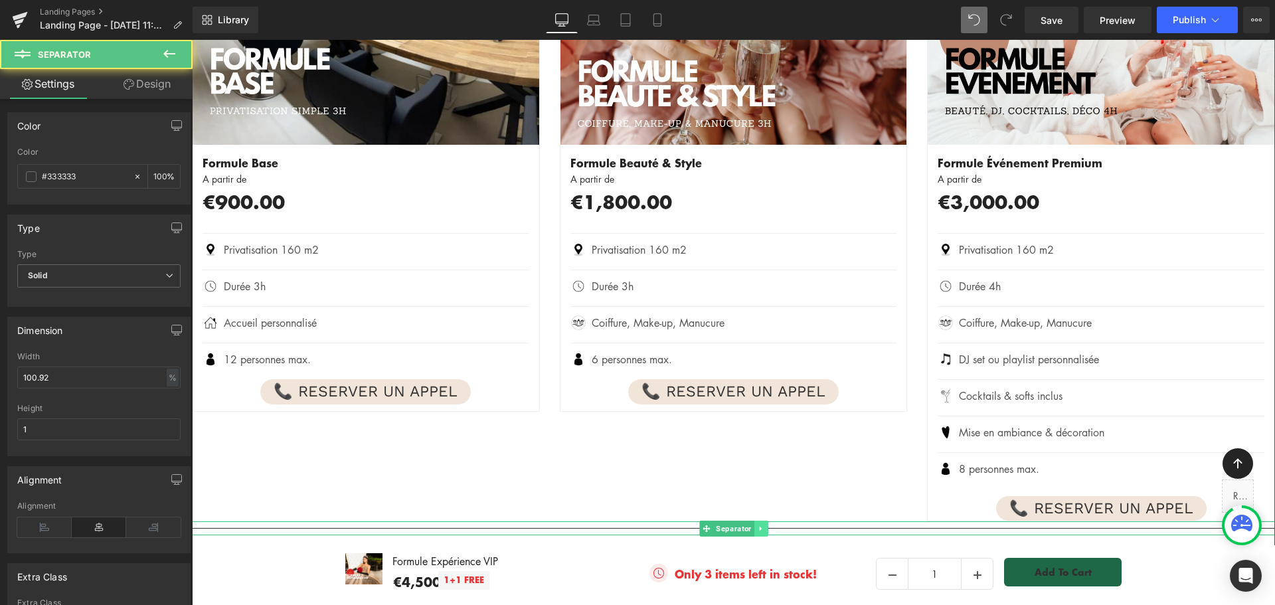
click at [757, 525] on icon at bounding box center [760, 529] width 7 height 8
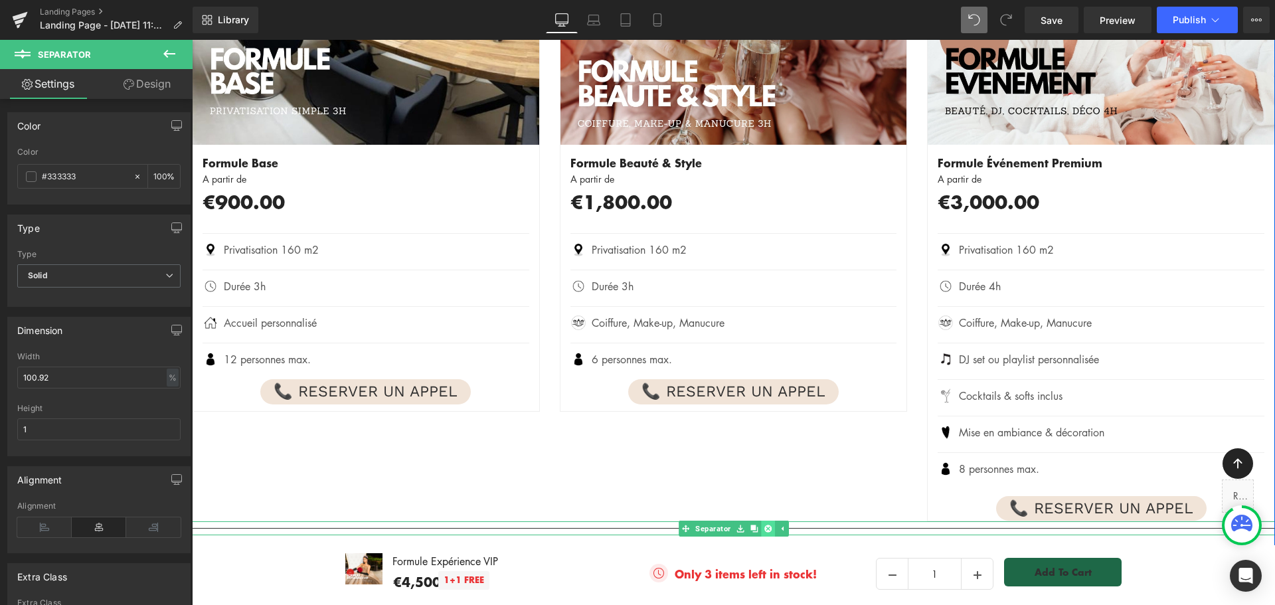
click at [764, 525] on icon at bounding box center [767, 529] width 7 height 8
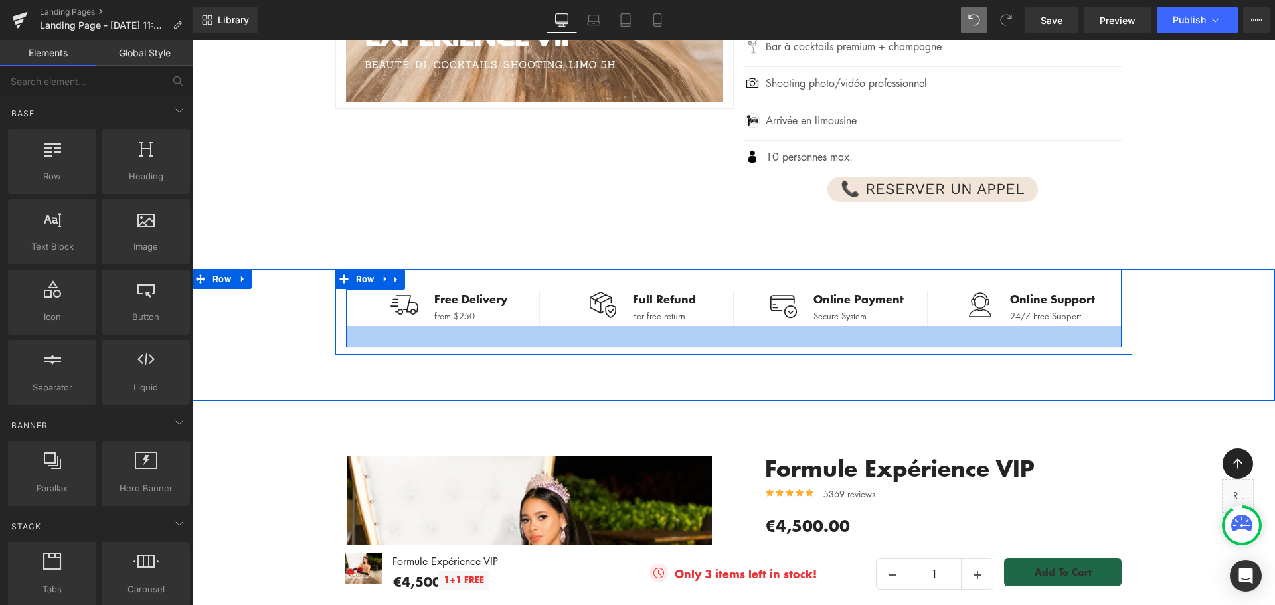
scroll to position [2769, 0]
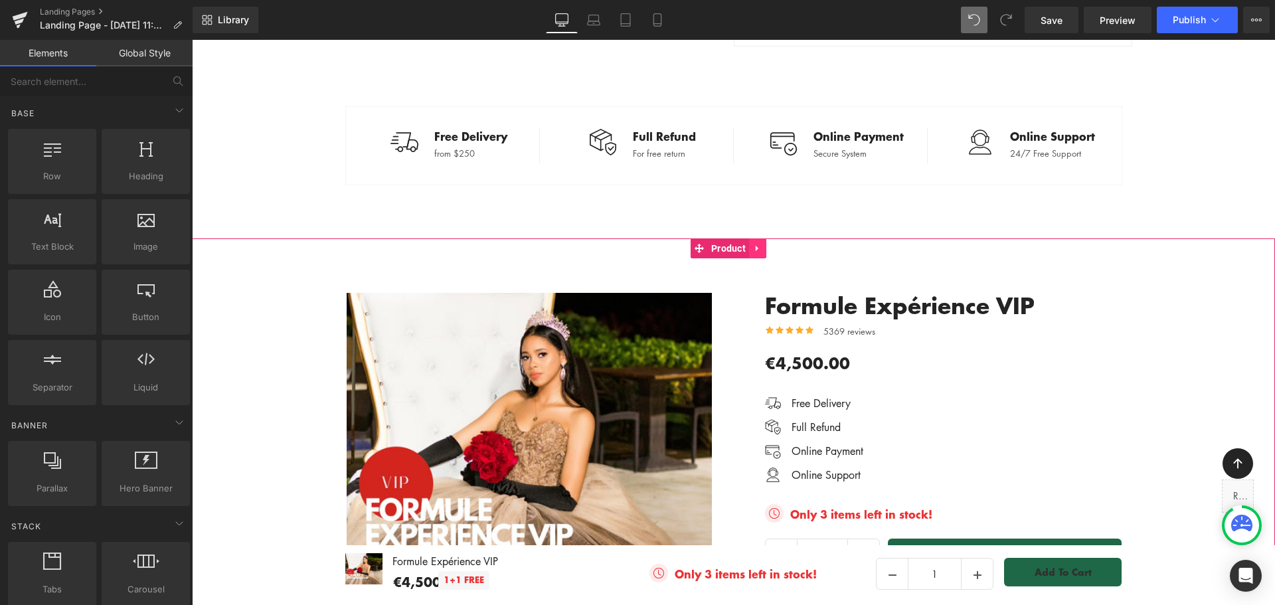
click at [761, 244] on icon at bounding box center [757, 249] width 9 height 10
click at [767, 244] on icon at bounding box center [766, 249] width 9 height 10
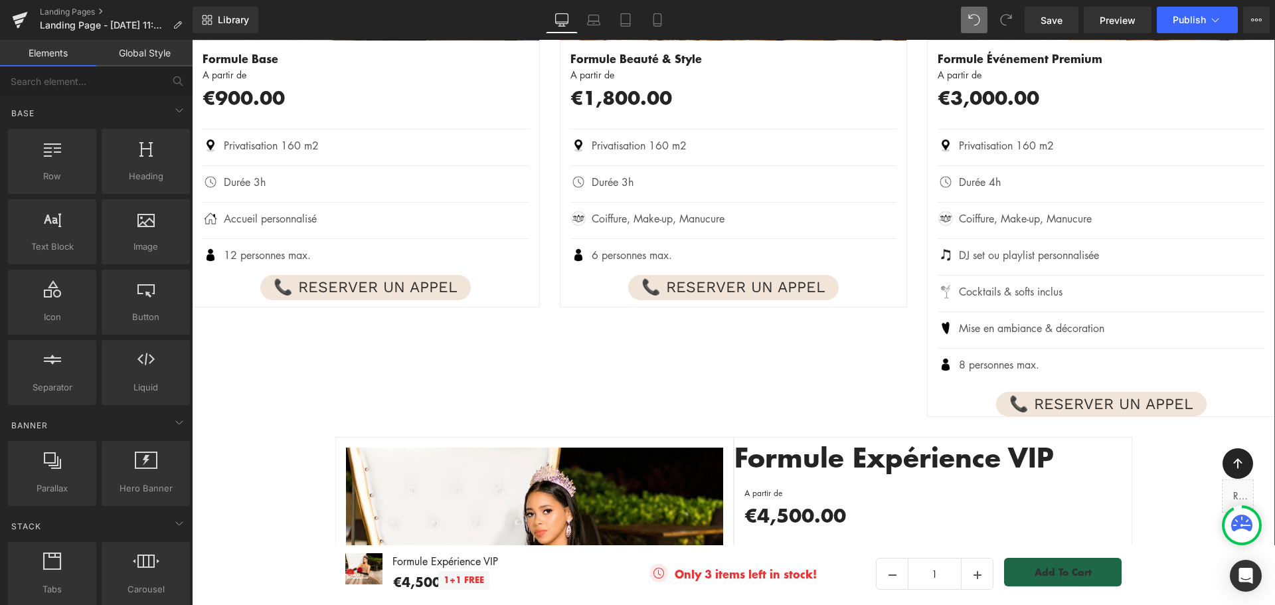
scroll to position [1972, 0]
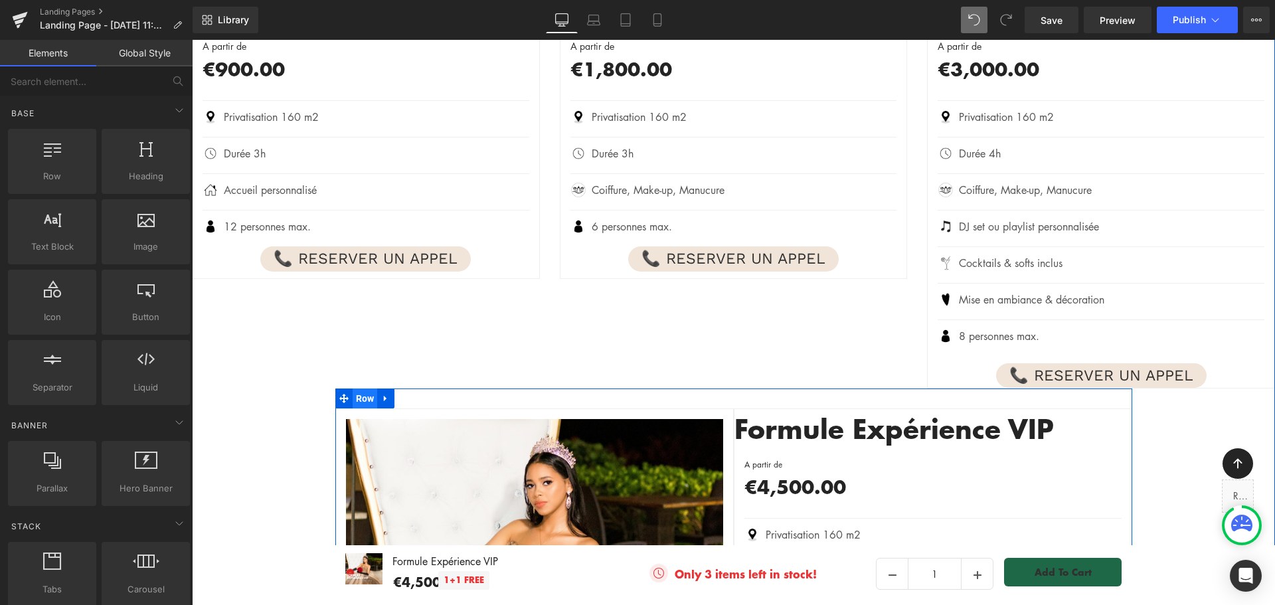
click at [362, 389] on span "Row" at bounding box center [365, 399] width 25 height 20
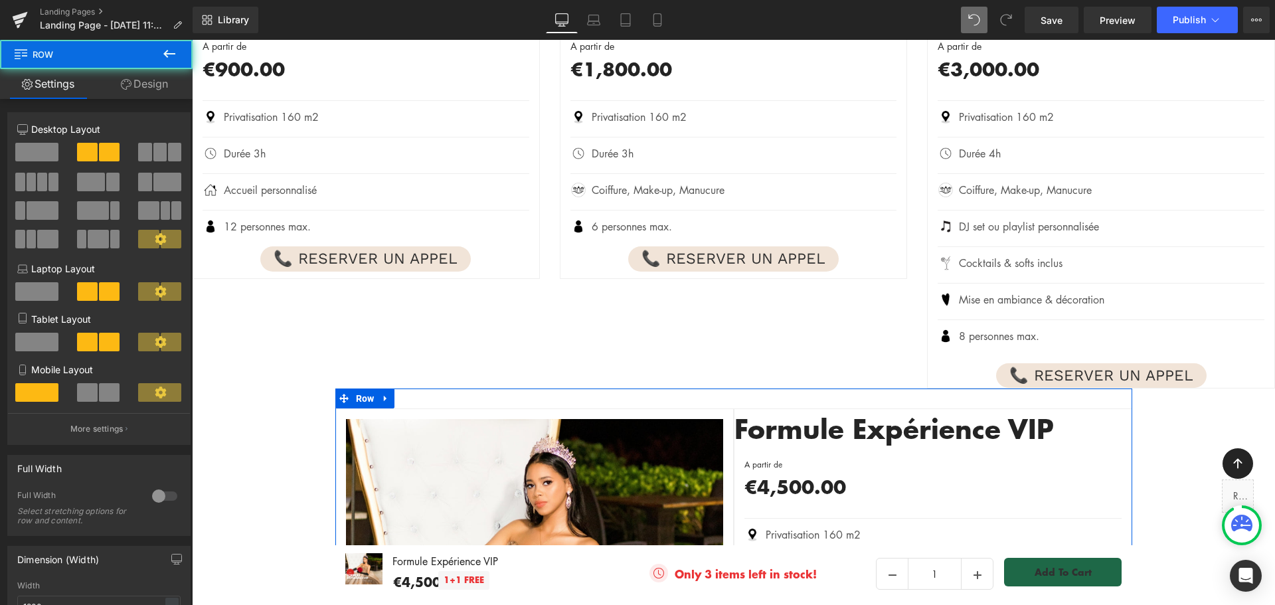
click at [149, 82] on link "Design" at bounding box center [144, 84] width 96 height 30
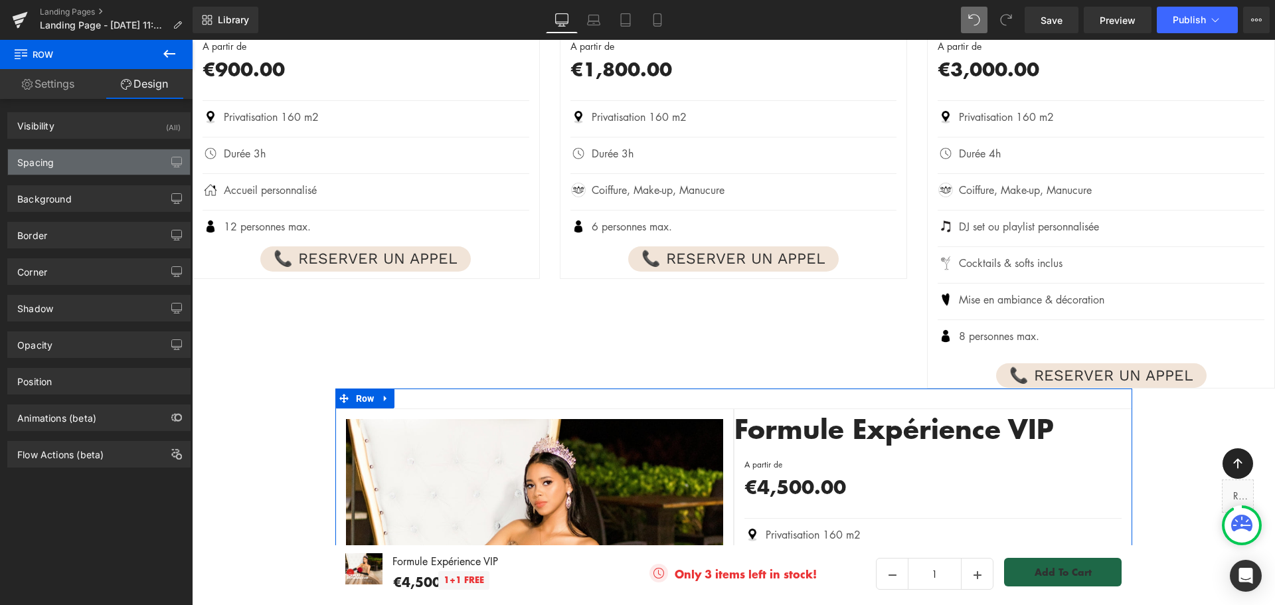
click at [76, 170] on div "Spacing" at bounding box center [99, 161] width 182 height 25
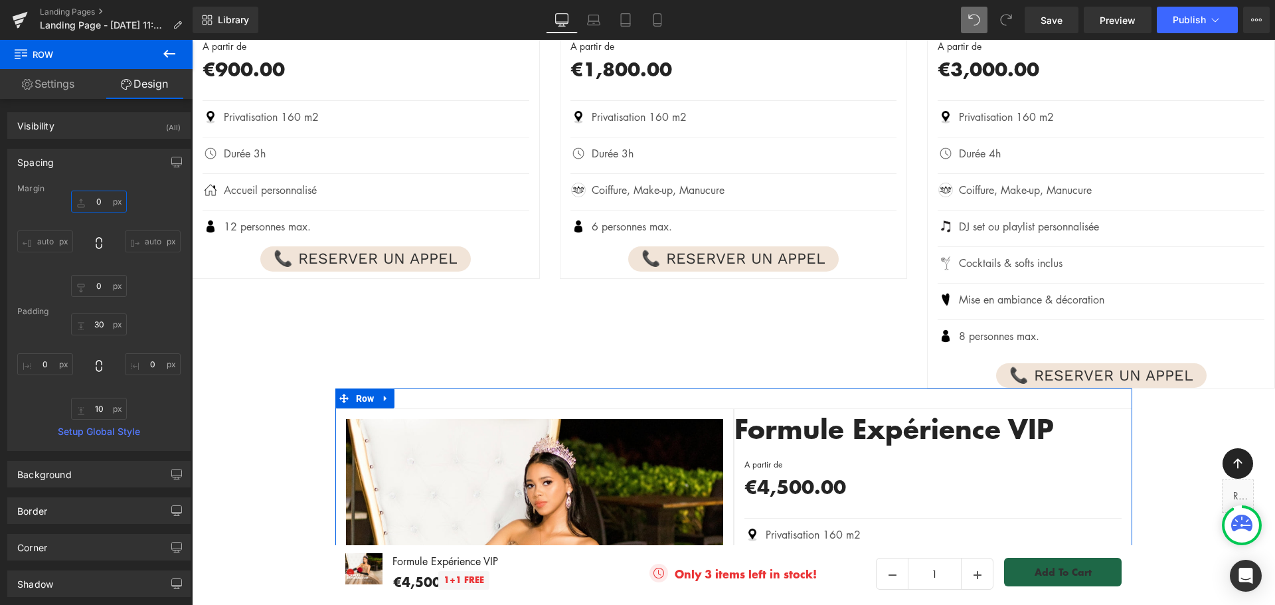
click at [103, 205] on input "0" at bounding box center [99, 202] width 56 height 22
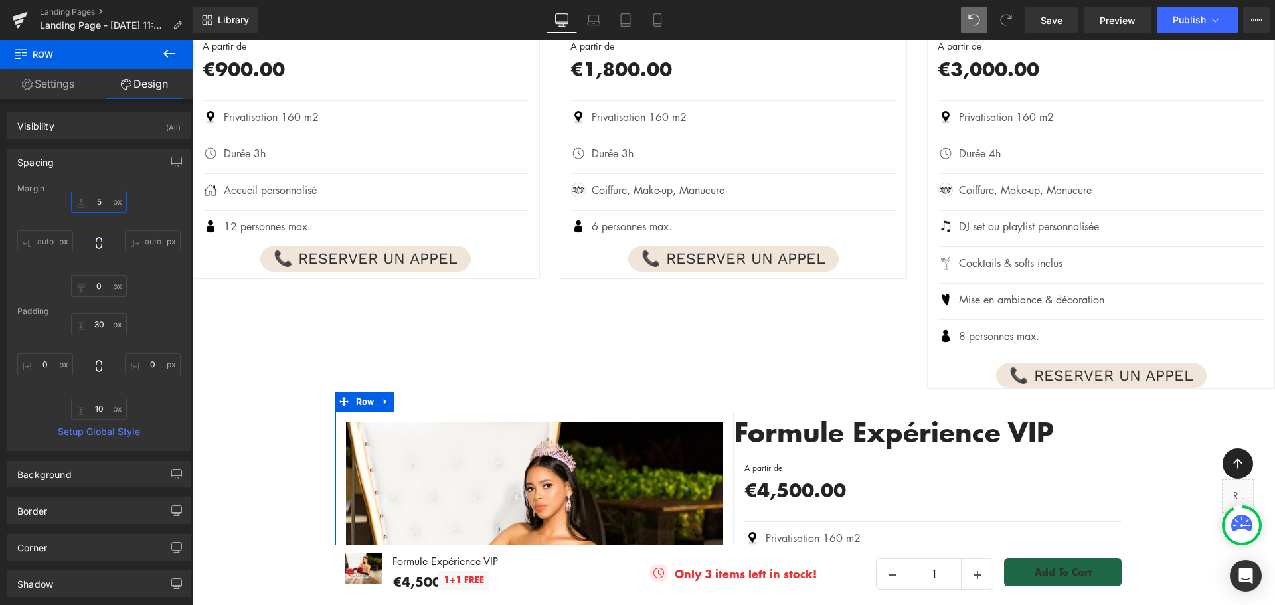
type input "50"
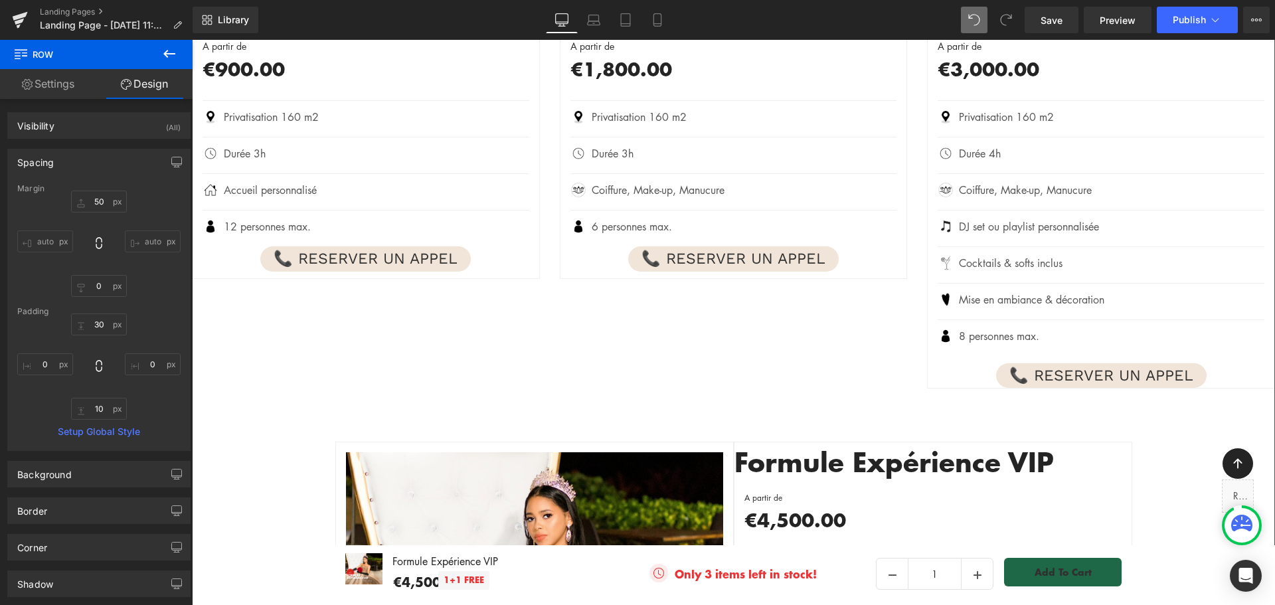
click at [242, 424] on div "- %" at bounding box center [733, 301] width 1083 height 1162
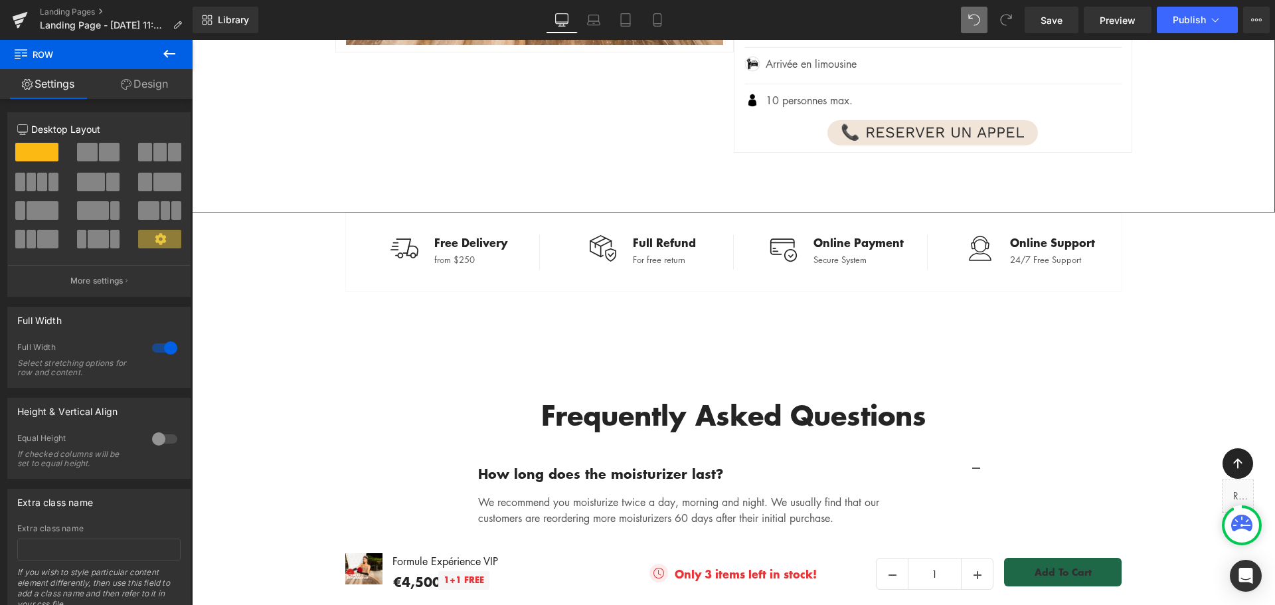
scroll to position [2703, 0]
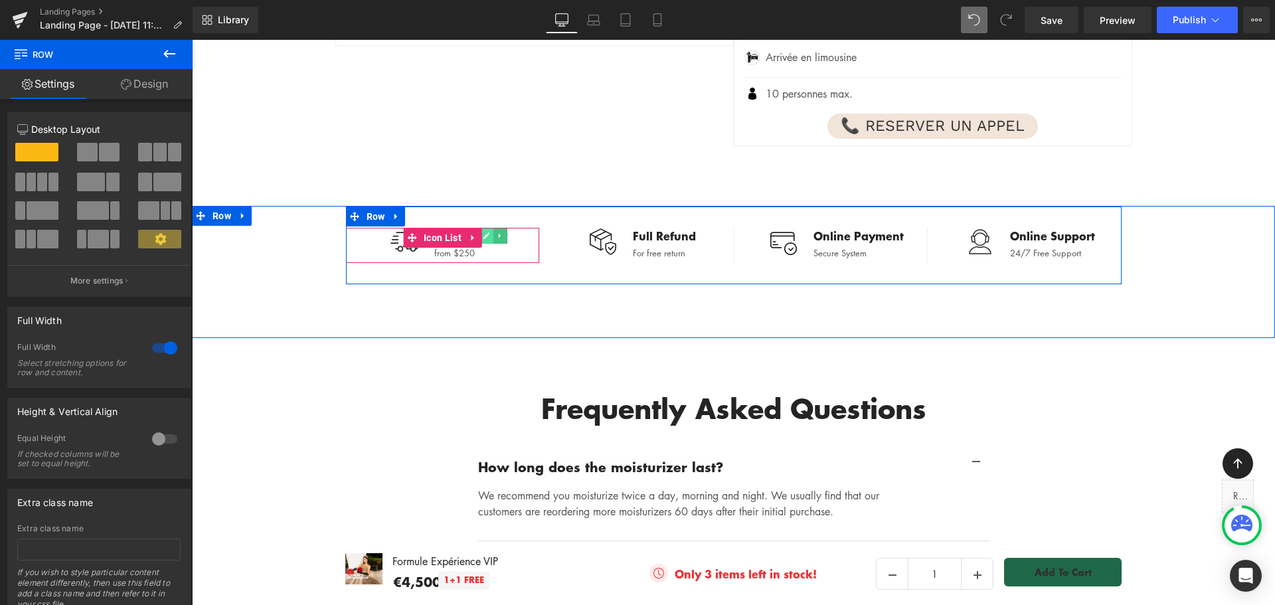
click at [483, 232] on icon at bounding box center [486, 236] width 7 height 8
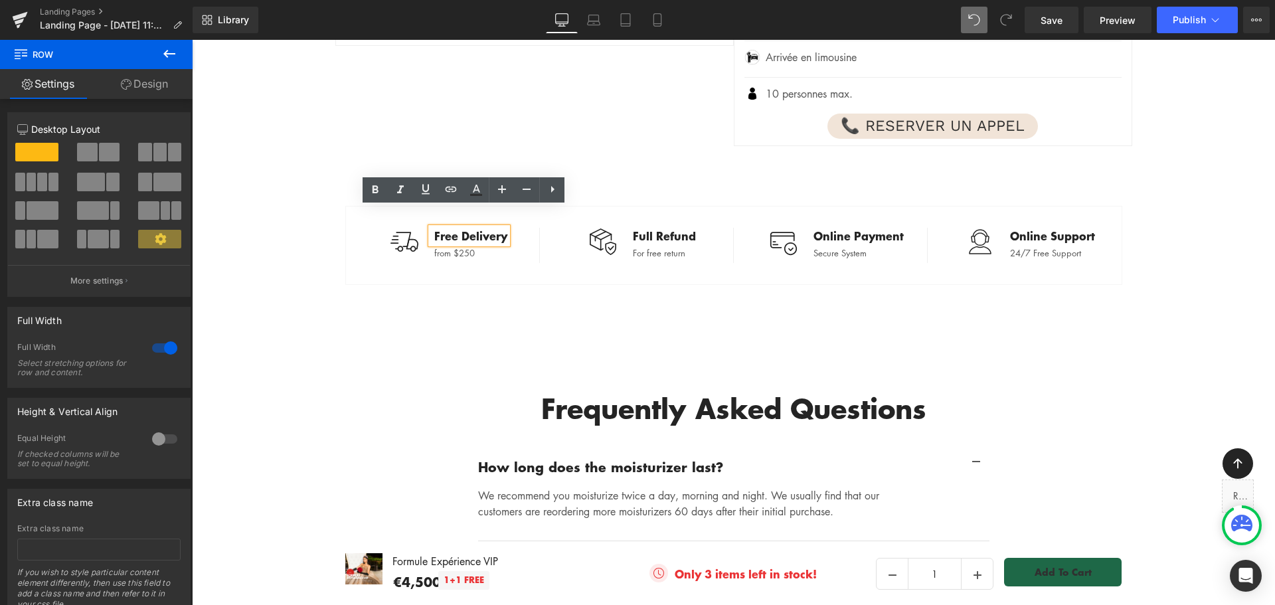
click at [481, 228] on p "Free Delivery" at bounding box center [470, 236] width 73 height 16
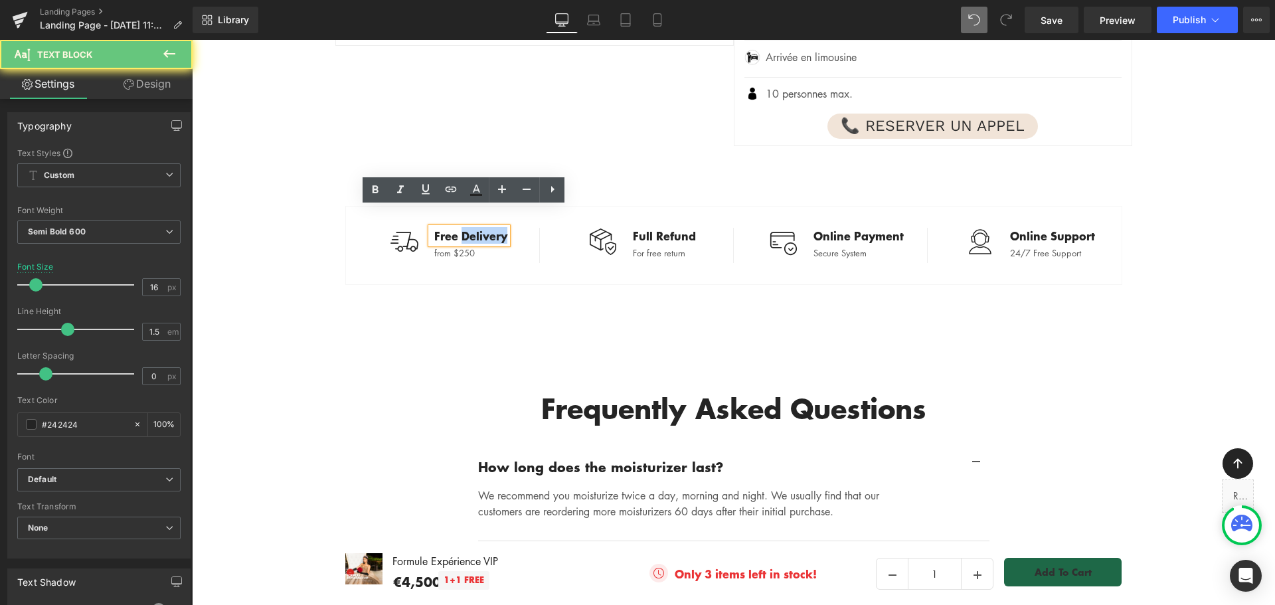
click at [481, 228] on p "Free Delivery" at bounding box center [470, 236] width 73 height 16
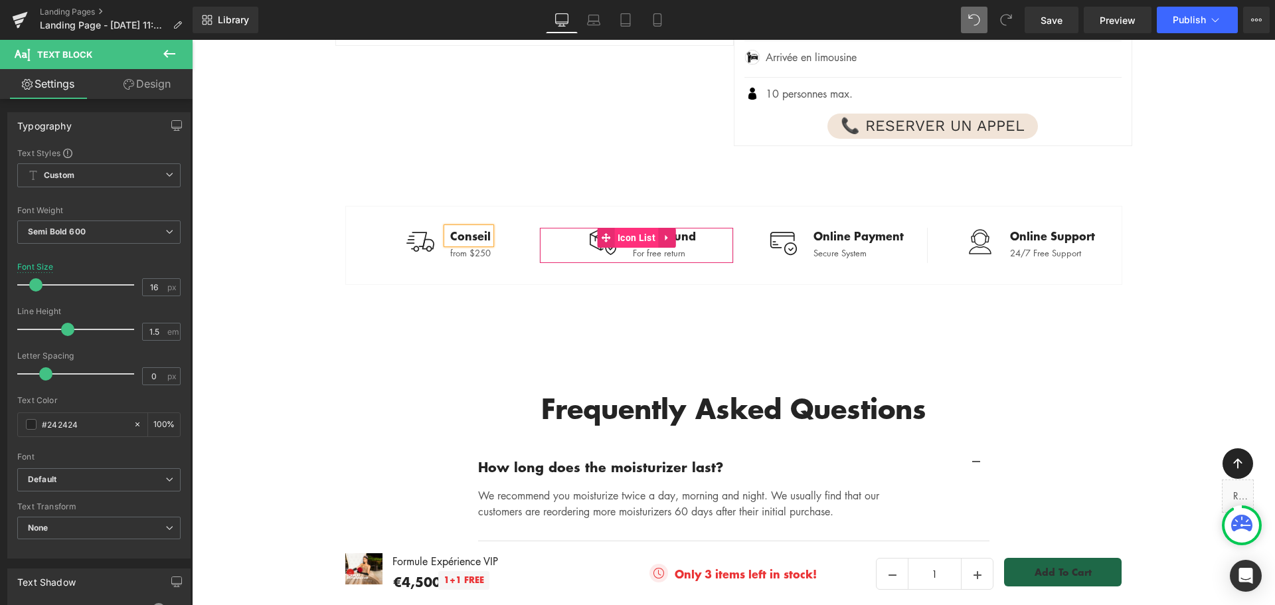
click at [643, 228] on span "Icon List" at bounding box center [636, 238] width 45 height 20
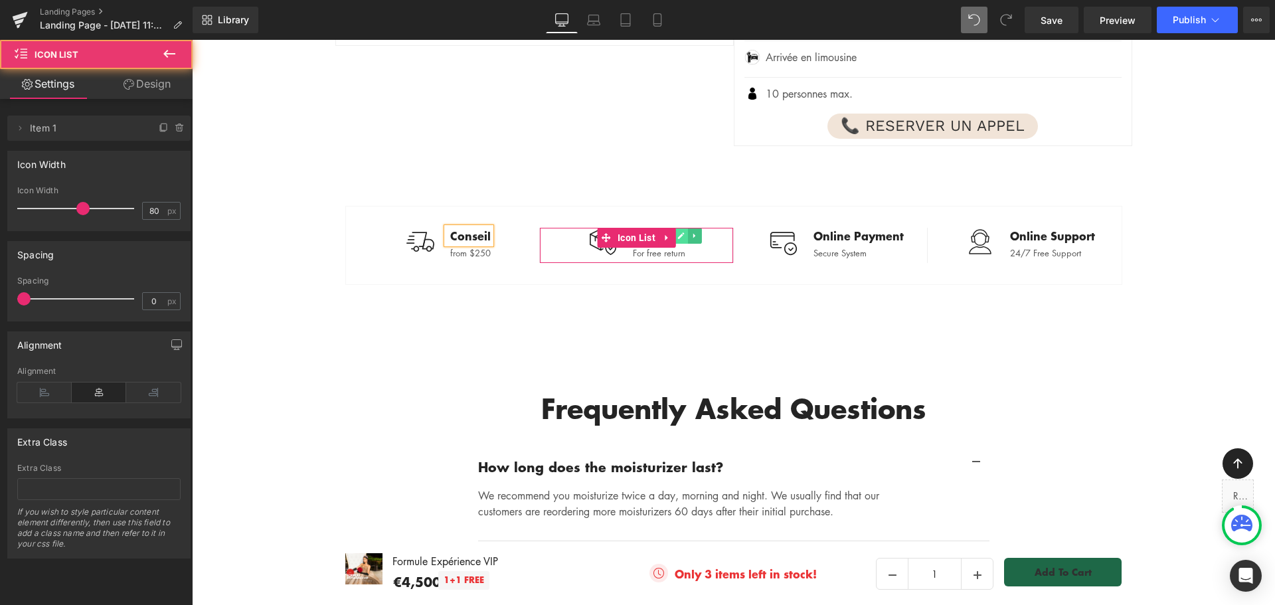
click at [678, 232] on icon at bounding box center [681, 235] width 7 height 7
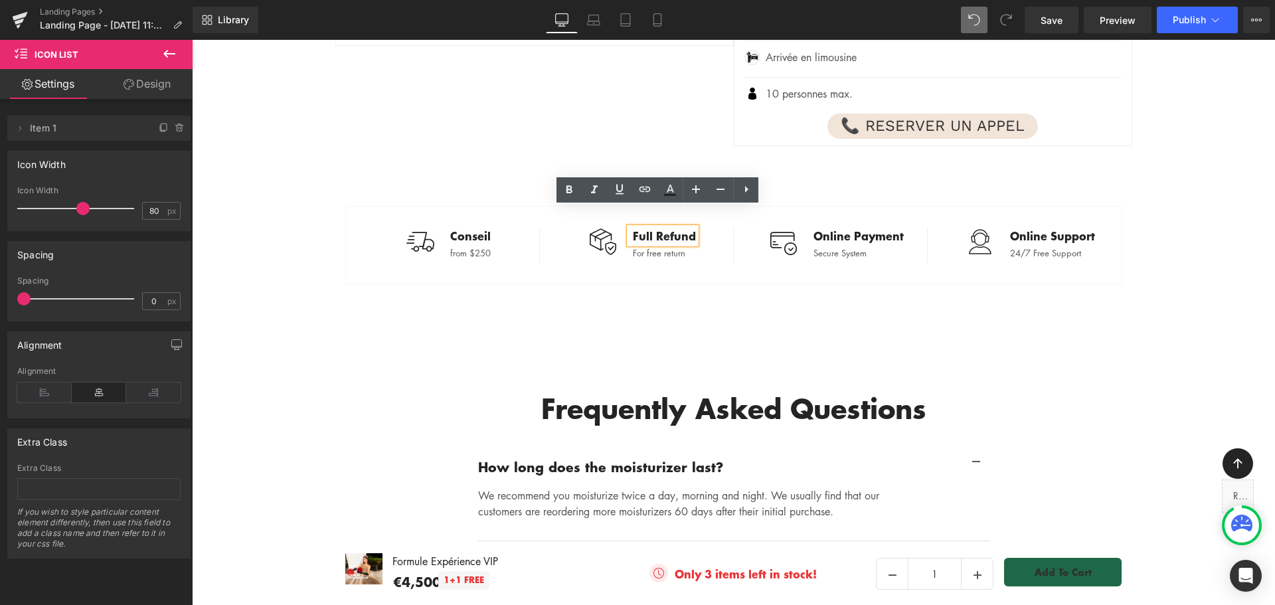
click at [674, 228] on p "Full Refund" at bounding box center [664, 236] width 63 height 16
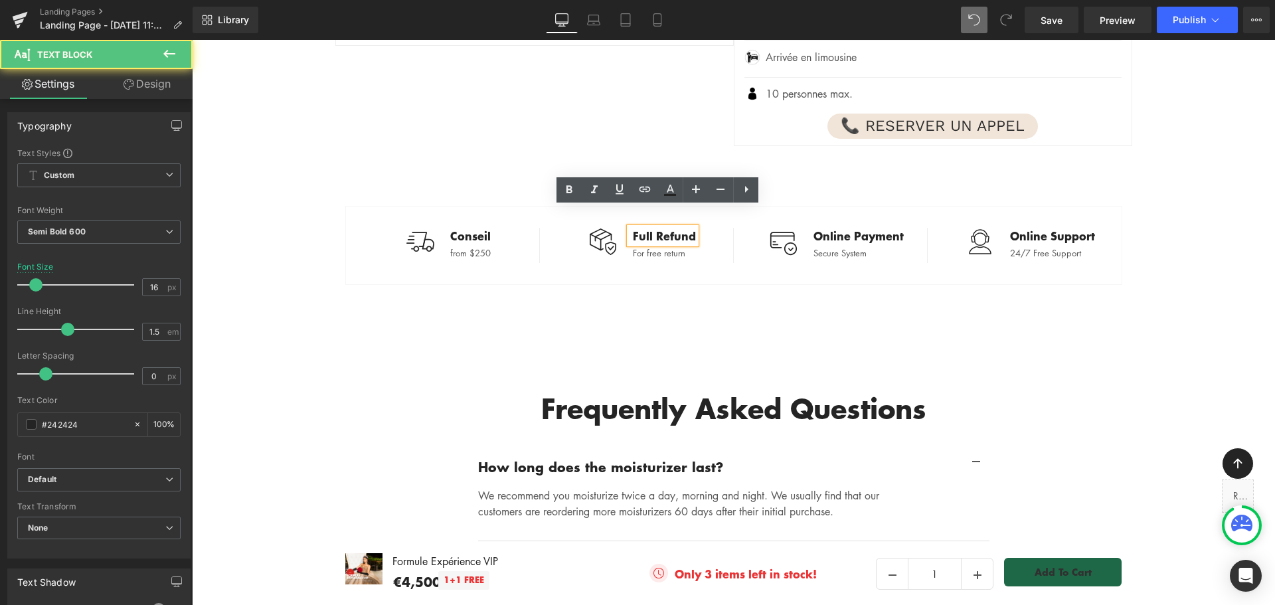
click at [674, 228] on p "Full Refund" at bounding box center [664, 236] width 63 height 16
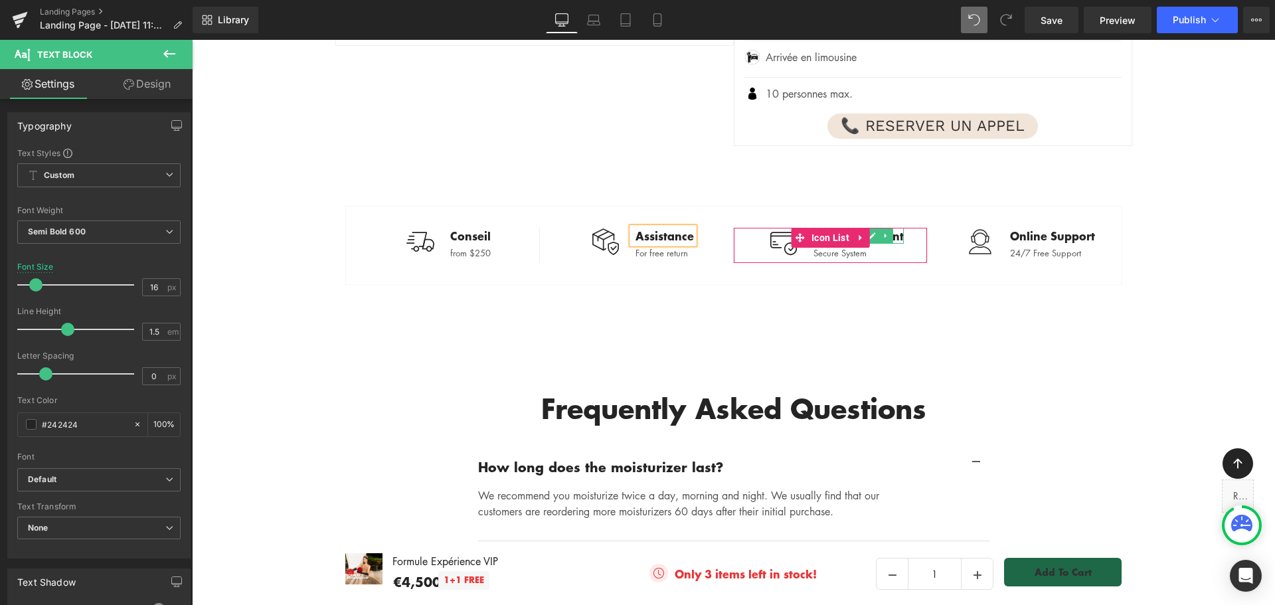
click at [878, 228] on link at bounding box center [873, 236] width 14 height 16
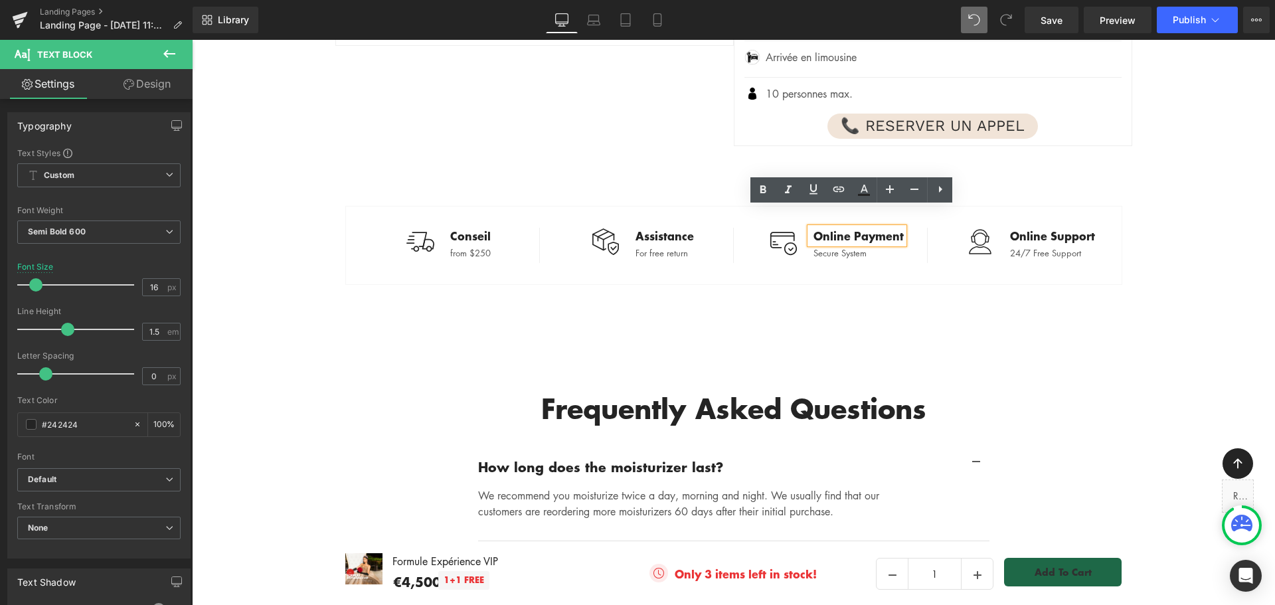
click at [848, 228] on p "Online Payment" at bounding box center [859, 236] width 90 height 16
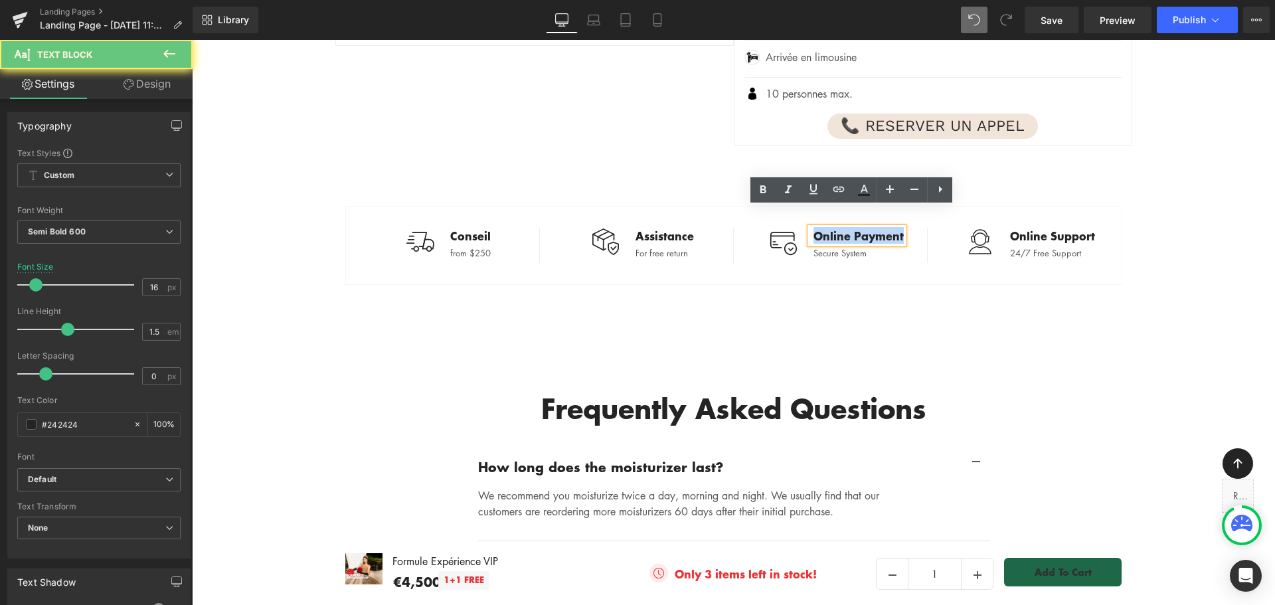
click at [848, 228] on p "Online Payment" at bounding box center [859, 236] width 90 height 16
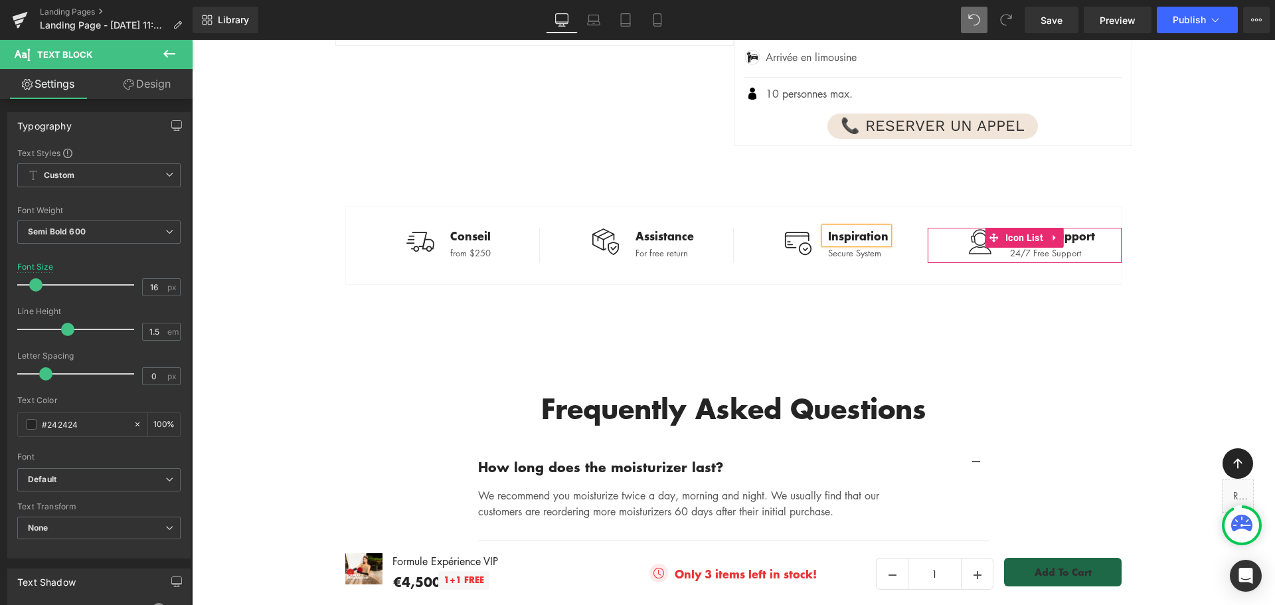
click at [1047, 228] on link at bounding box center [1055, 238] width 17 height 20
click at [1099, 228] on div "Image Online Support Text Block 24/7 Free Support Text Block" at bounding box center [1025, 246] width 194 height 36
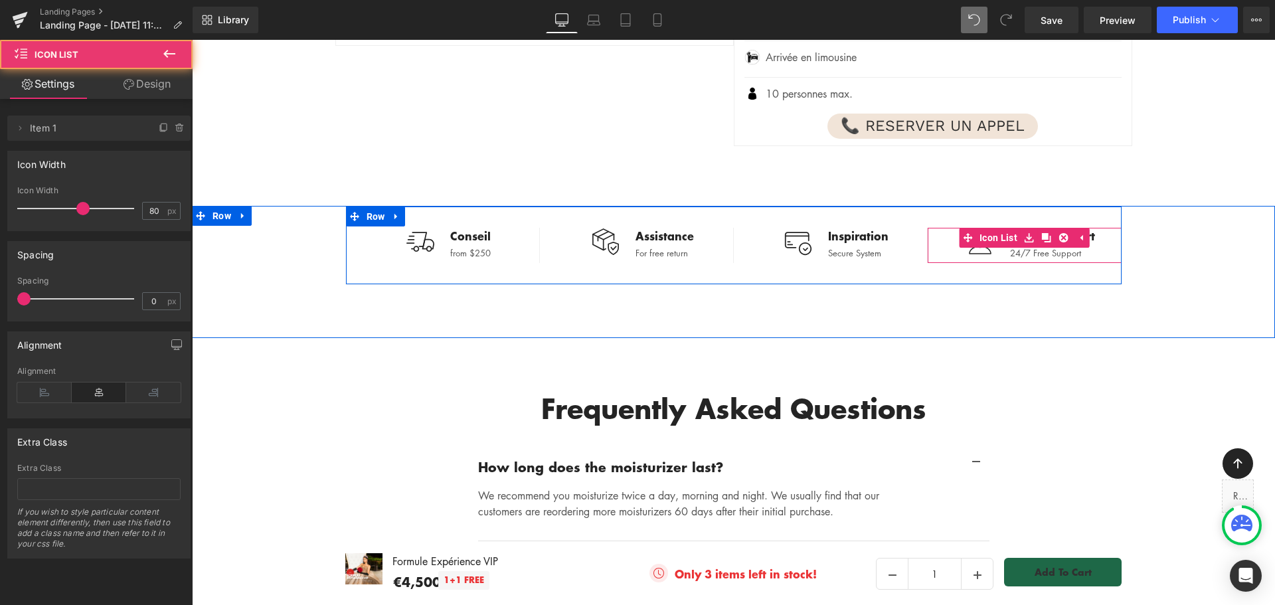
click at [1098, 228] on div "Image Online Support Text Block 24/7 Free Support Text Block" at bounding box center [1025, 246] width 194 height 36
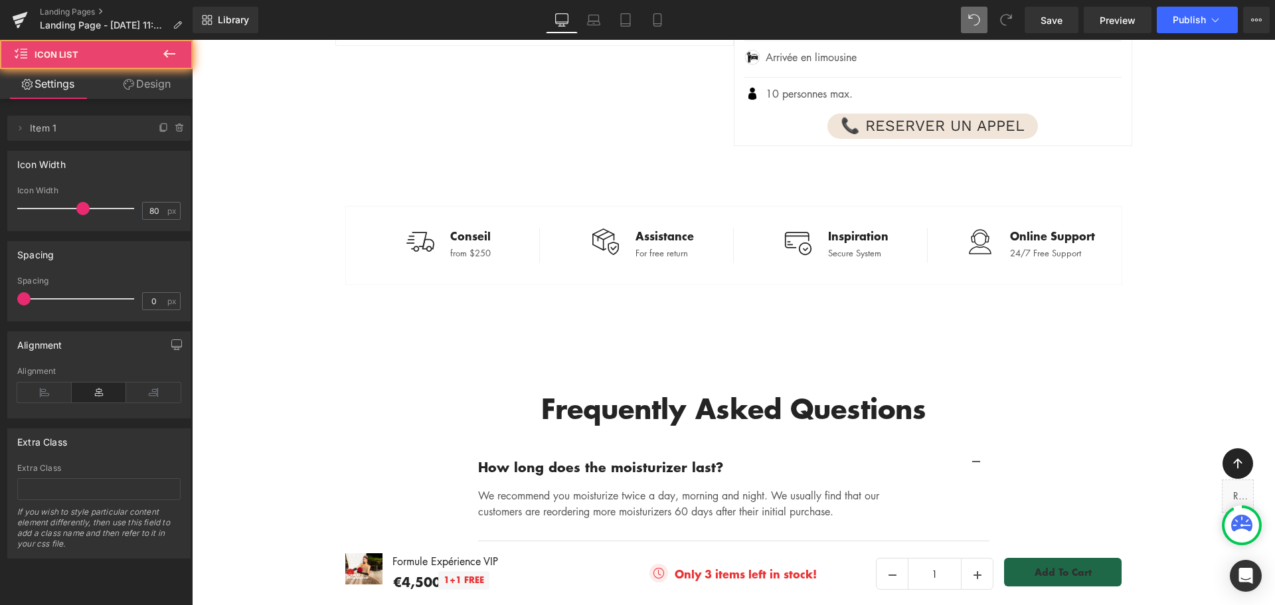
click at [192, 40] on div "70px" at bounding box center [192, 40] width 0 height 0
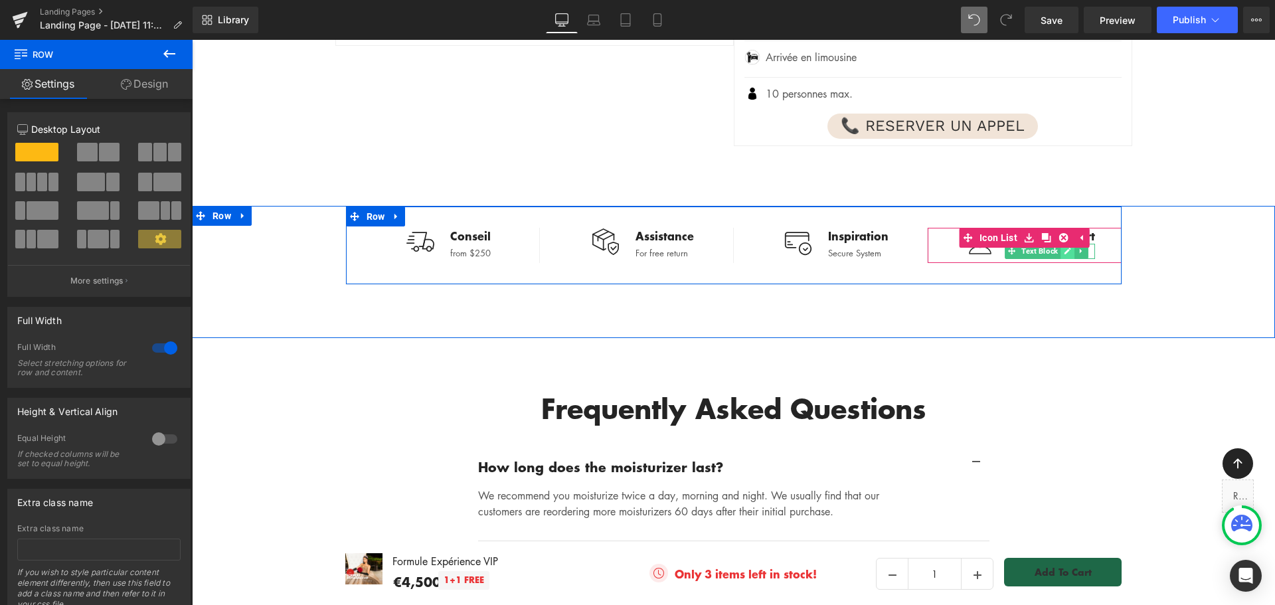
click at [1069, 248] on icon at bounding box center [1068, 251] width 7 height 7
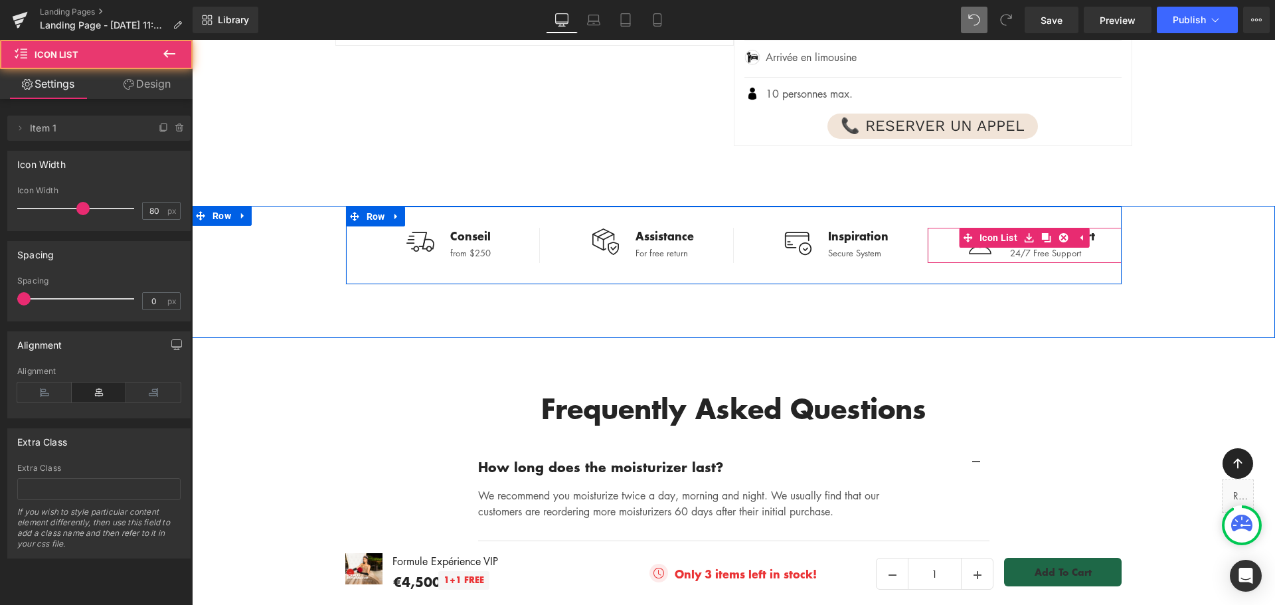
click at [1094, 228] on div "Image Online Support Text Block 24/7 Free Support Text Block" at bounding box center [1025, 246] width 194 height 36
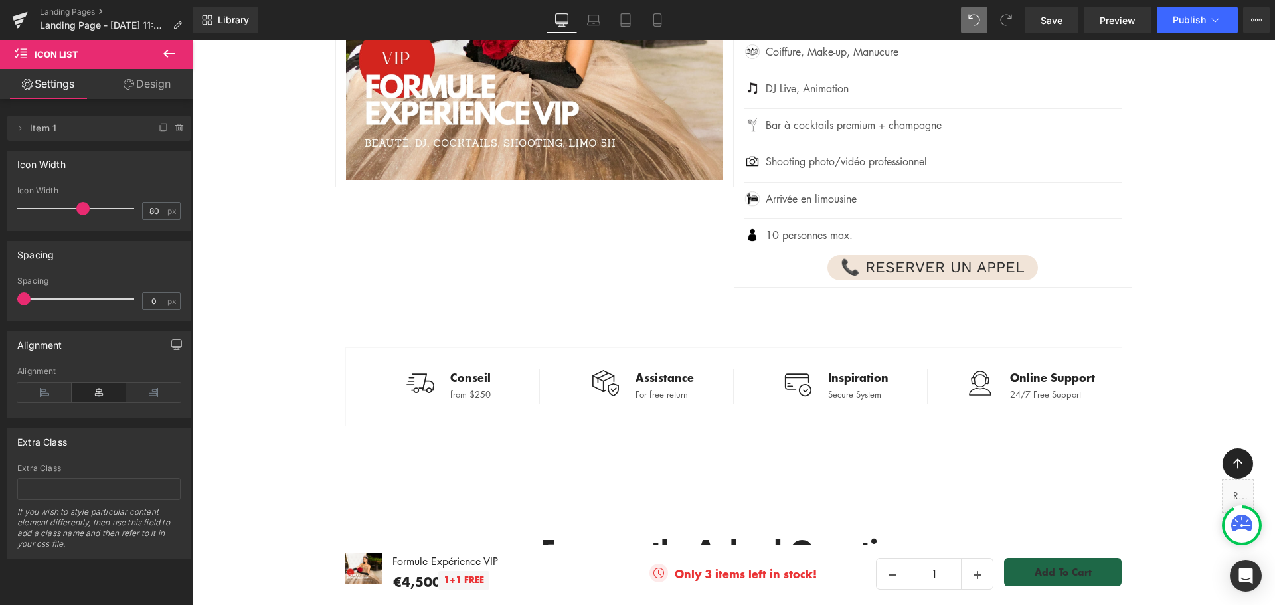
scroll to position [2636, 0]
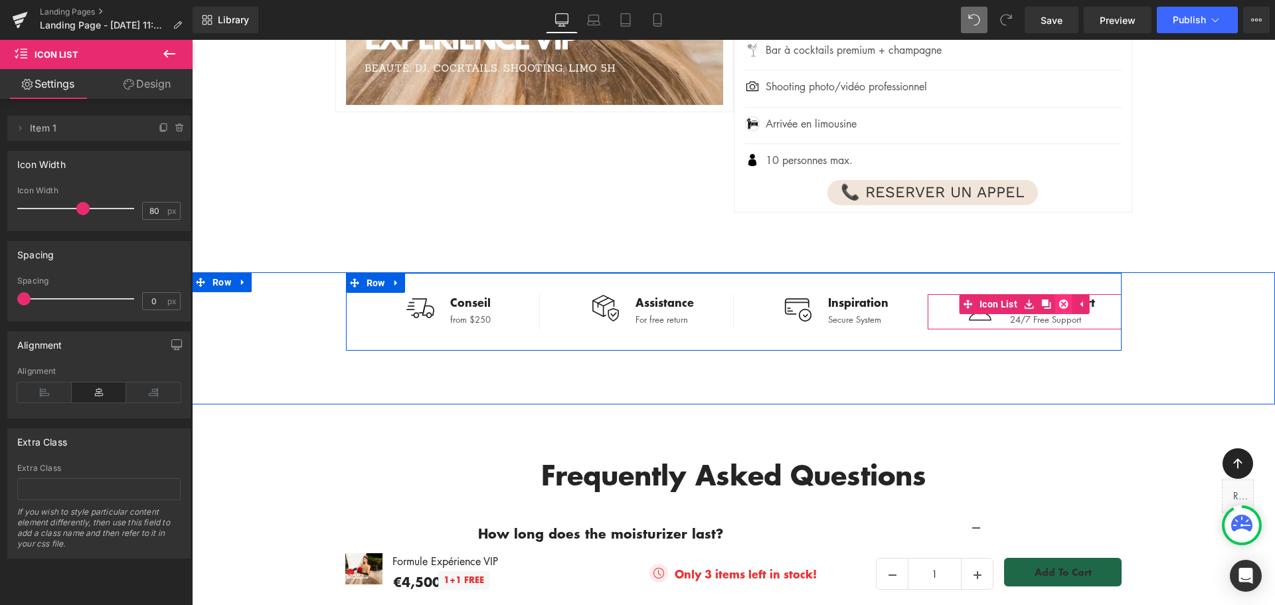
click at [1060, 300] on icon at bounding box center [1064, 304] width 9 height 9
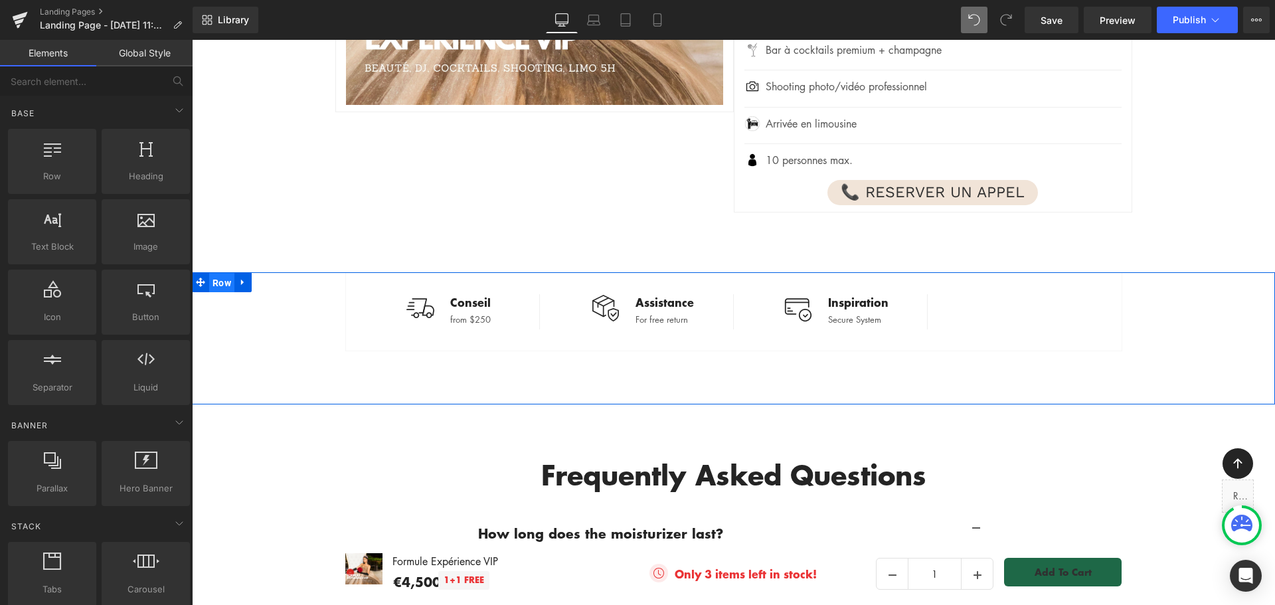
click at [221, 273] on span "Row" at bounding box center [221, 283] width 25 height 20
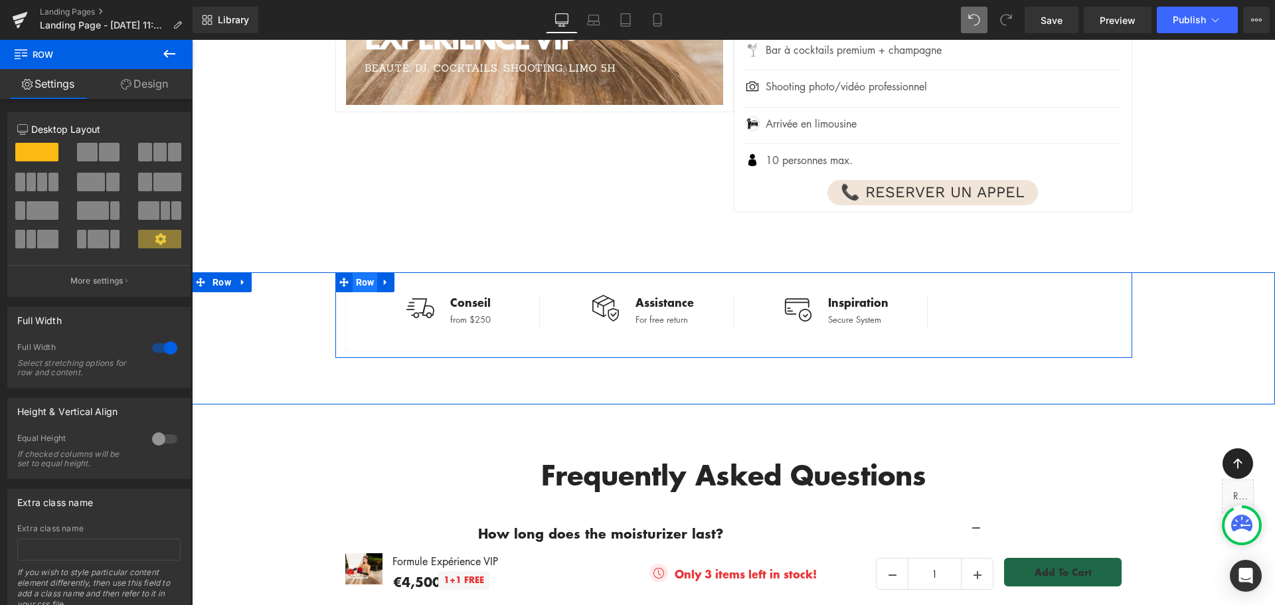
click at [368, 272] on span "Row" at bounding box center [365, 282] width 25 height 20
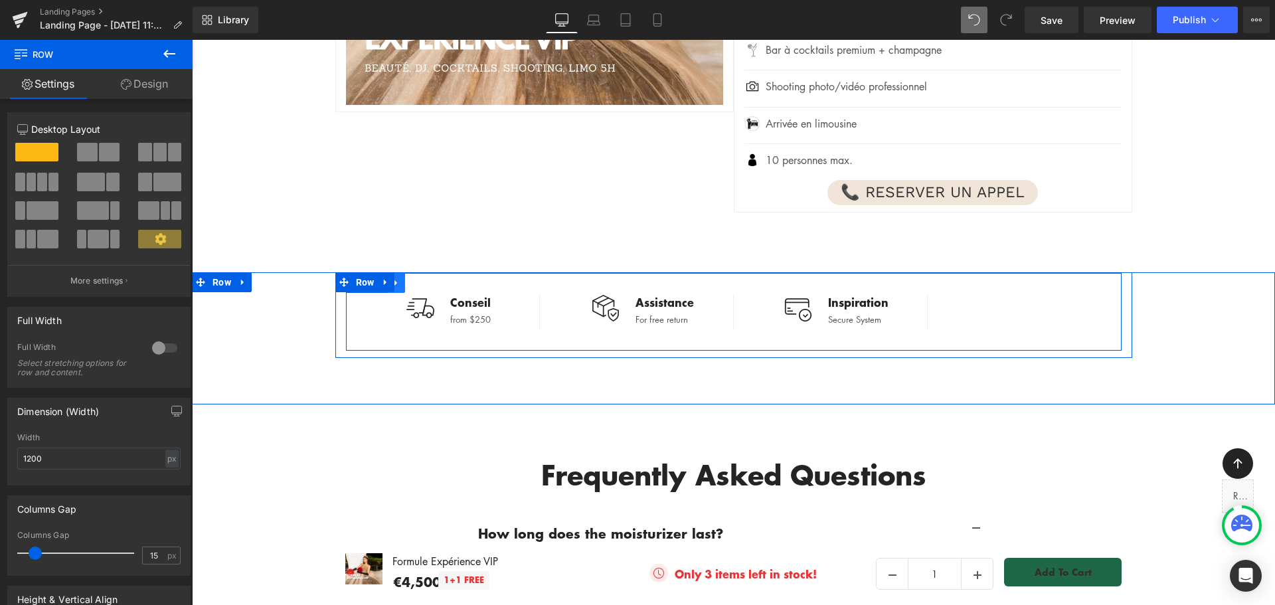
click at [398, 273] on link at bounding box center [396, 283] width 17 height 20
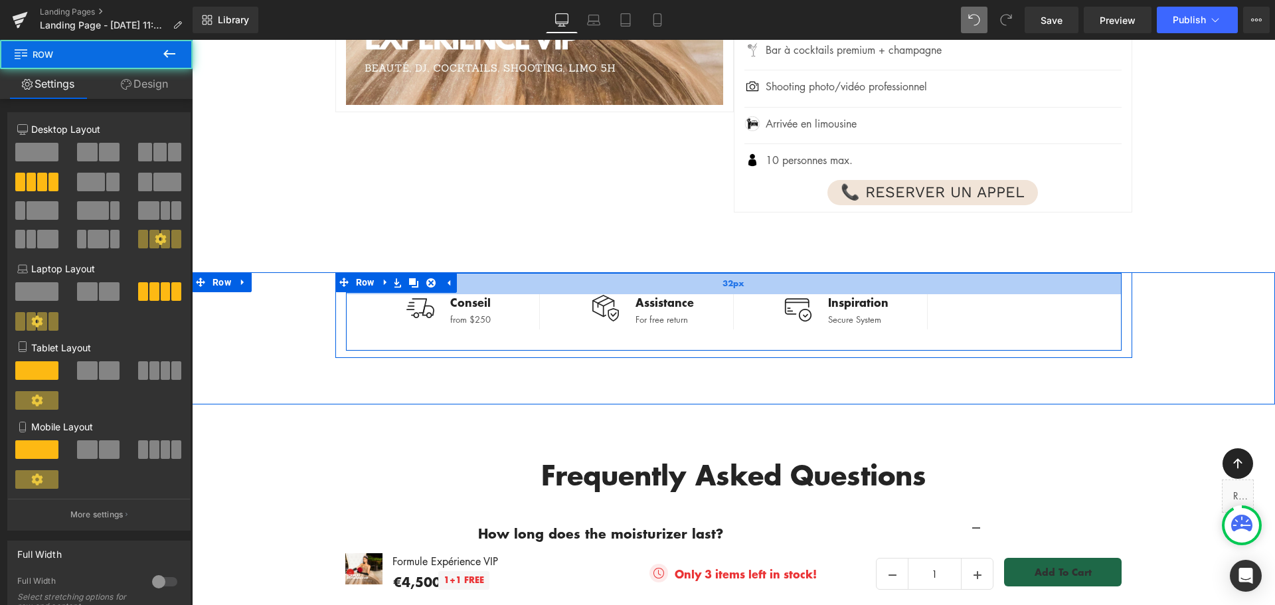
click at [532, 273] on div "32px" at bounding box center [734, 283] width 776 height 21
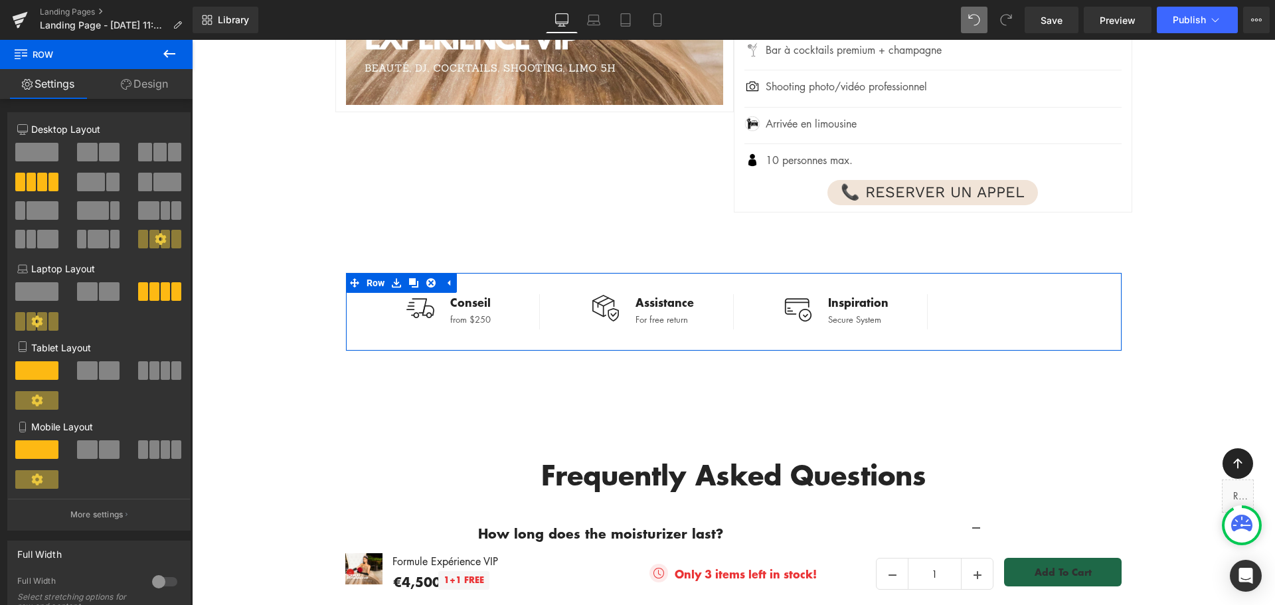
click at [161, 153] on span at bounding box center [159, 152] width 13 height 19
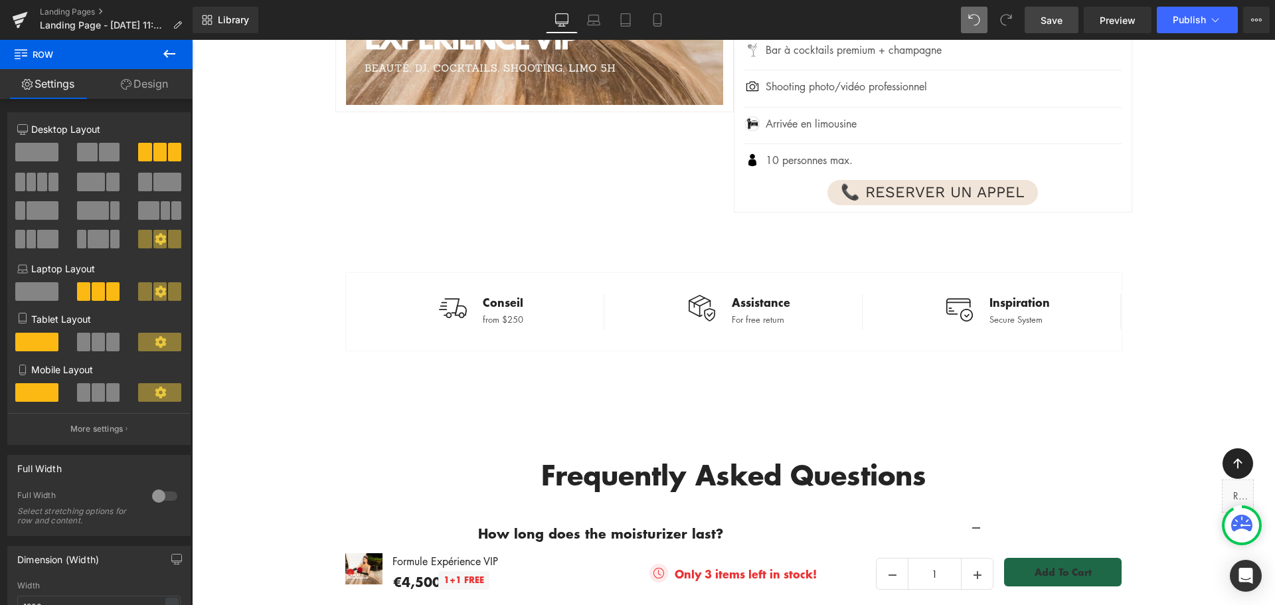
click at [1046, 24] on span "Save" at bounding box center [1052, 20] width 22 height 14
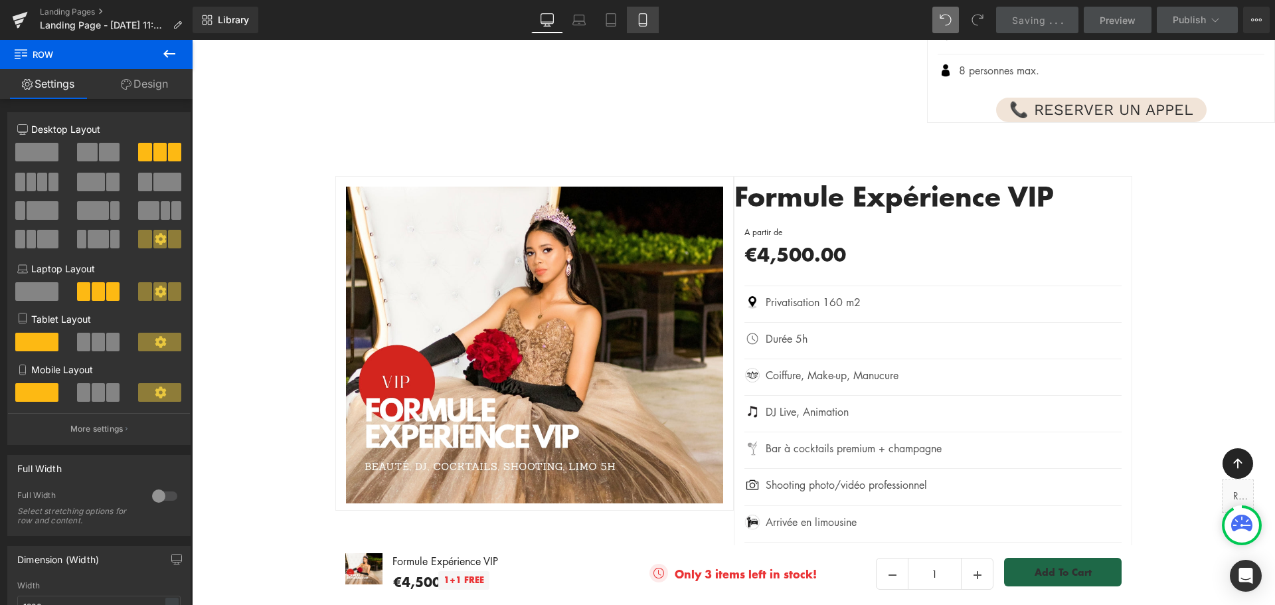
click at [646, 16] on icon at bounding box center [642, 19] width 13 height 13
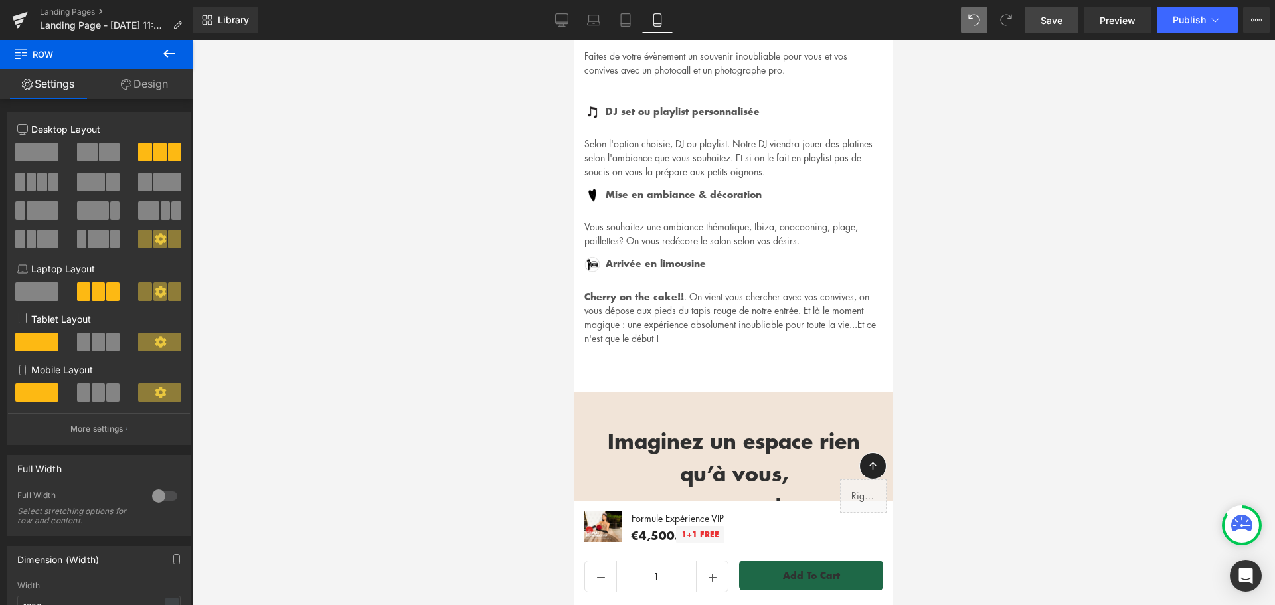
scroll to position [1063, 0]
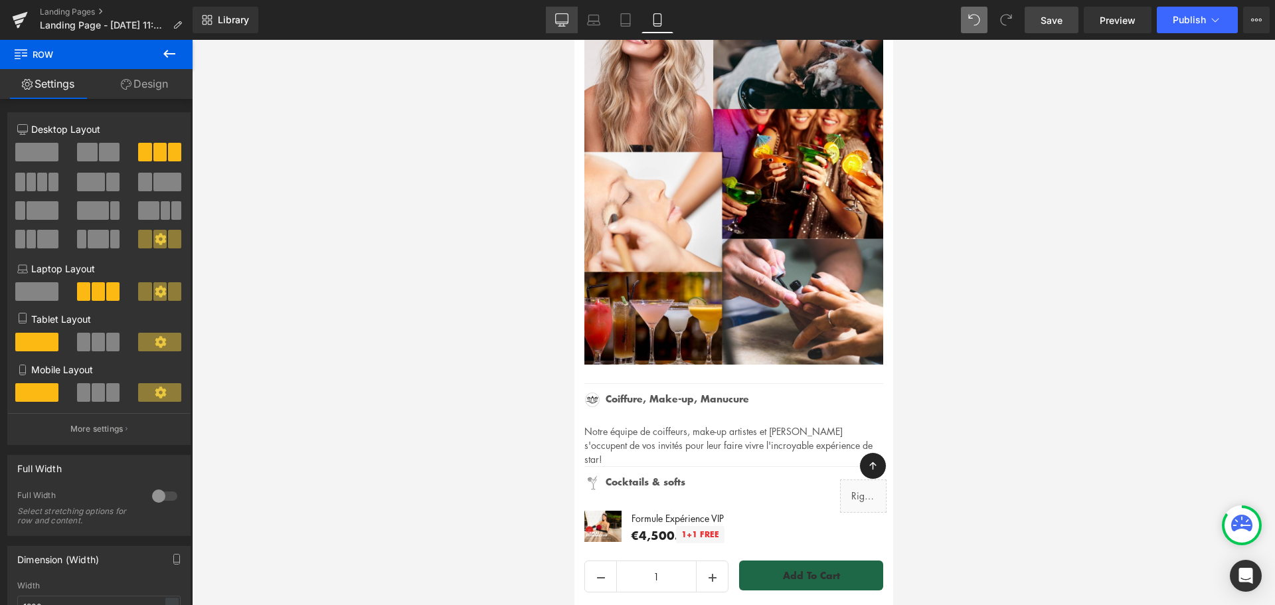
click at [559, 19] on icon at bounding box center [561, 19] width 13 height 13
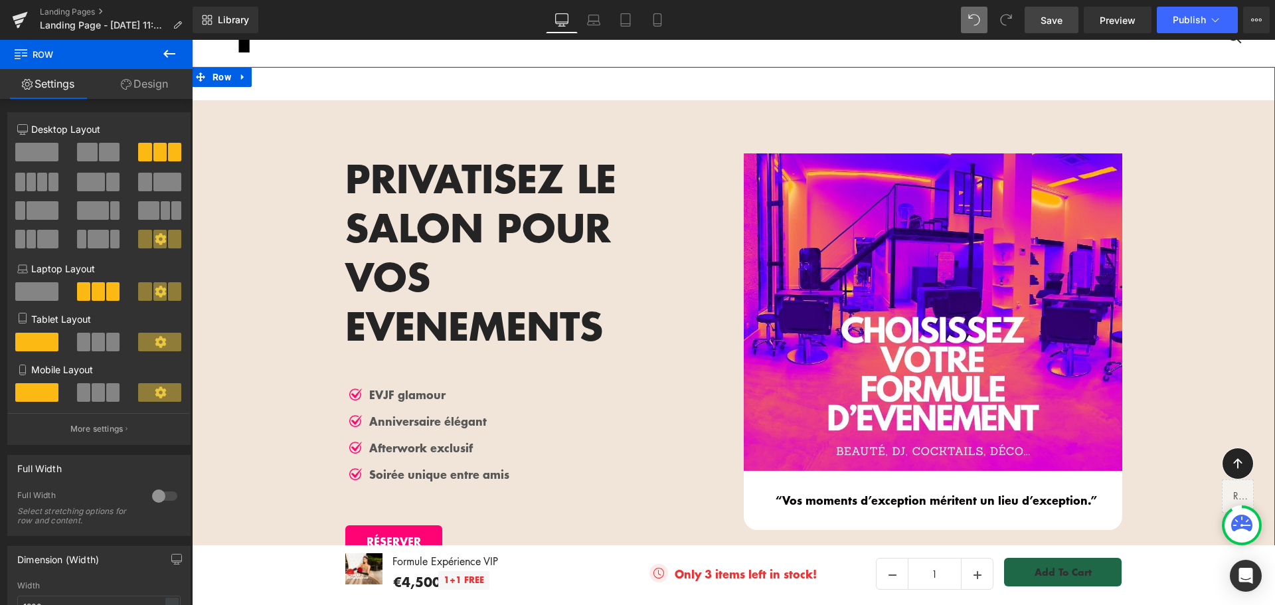
scroll to position [66, 0]
